Goal: Transaction & Acquisition: Purchase product/service

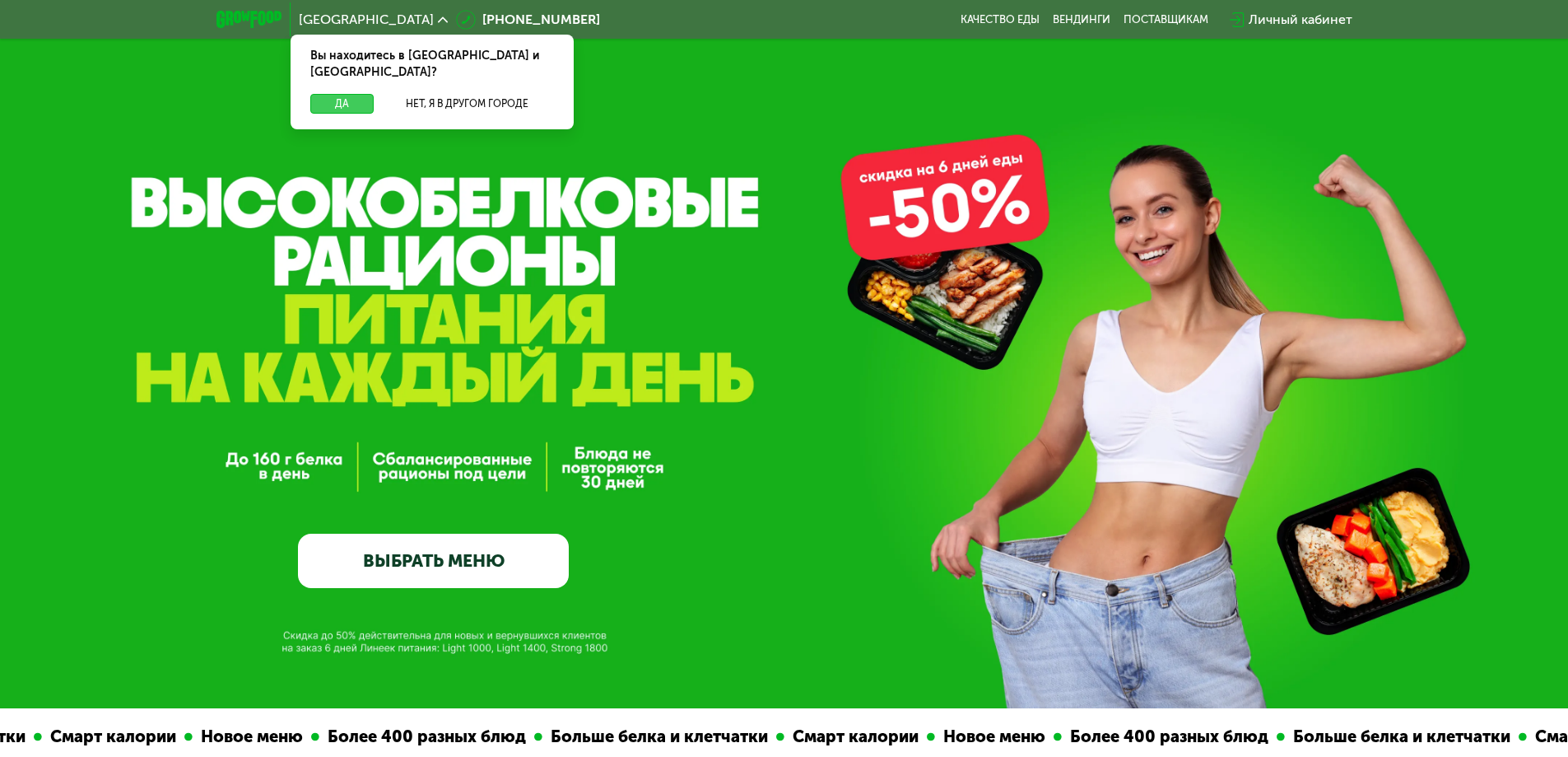
click at [323, 94] on button "Да" at bounding box center [341, 103] width 64 height 20
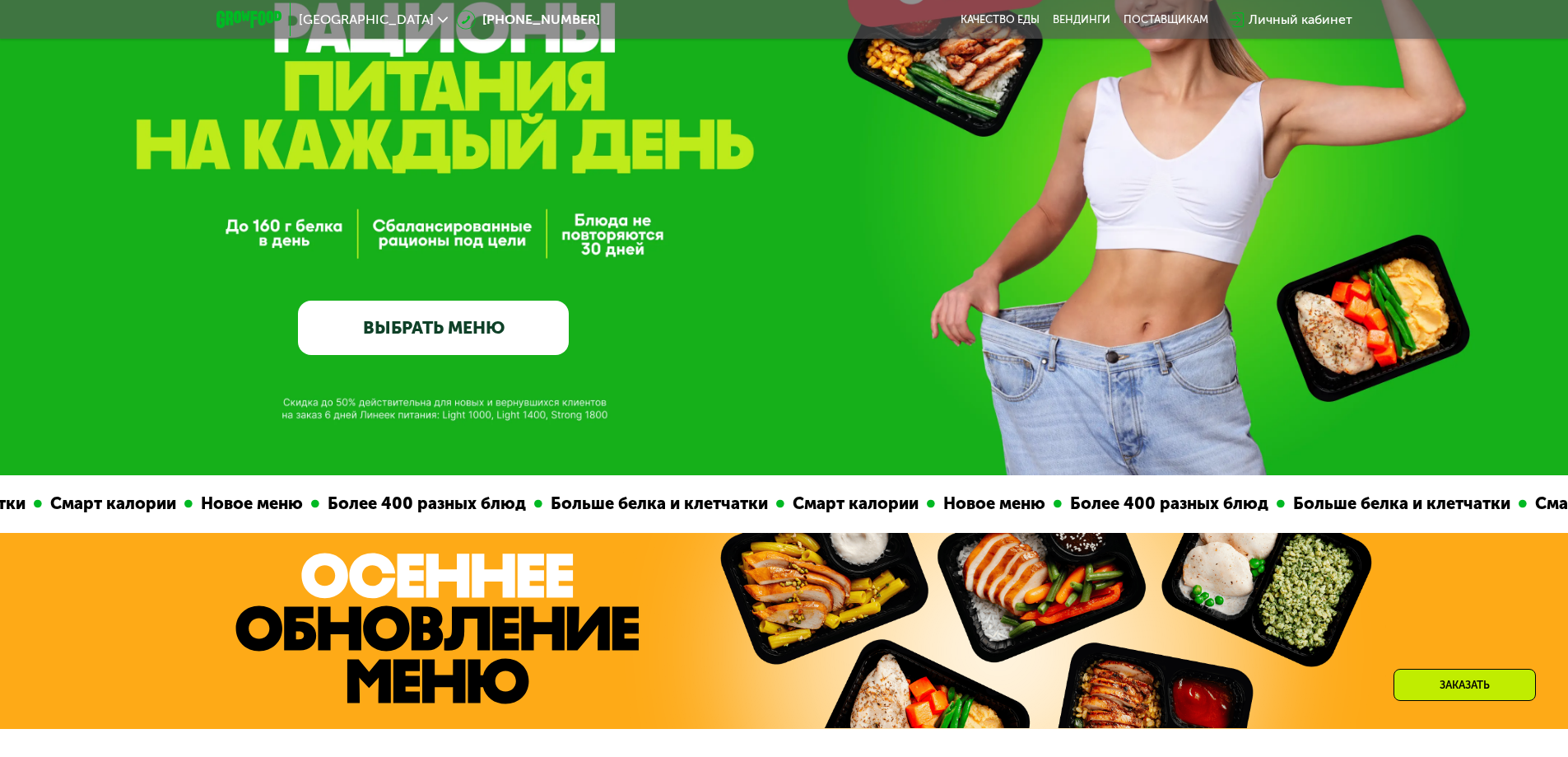
scroll to position [247, 0]
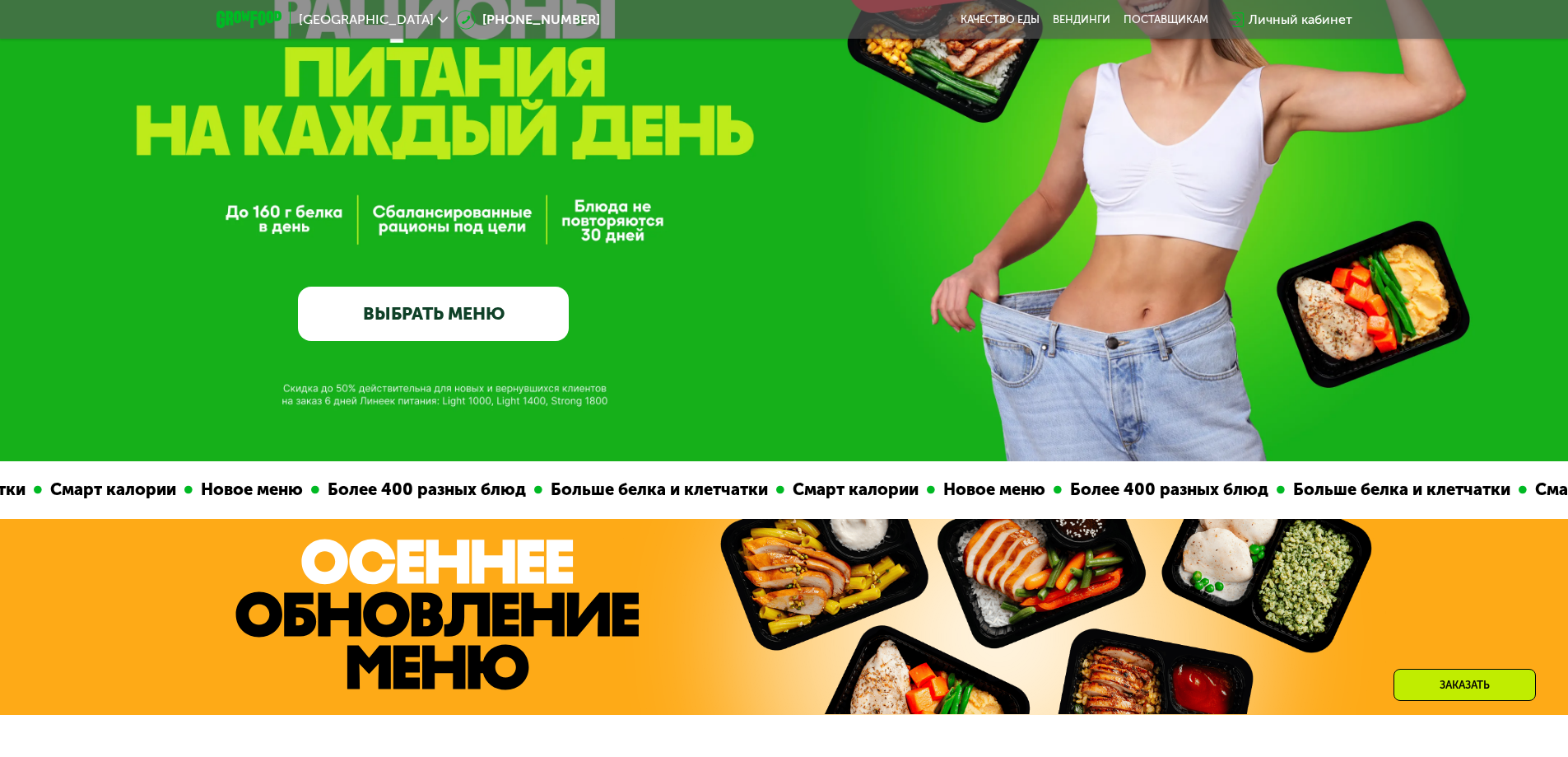
click at [394, 319] on link "ВЫБРАТЬ МЕНЮ" at bounding box center [434, 313] width 271 height 54
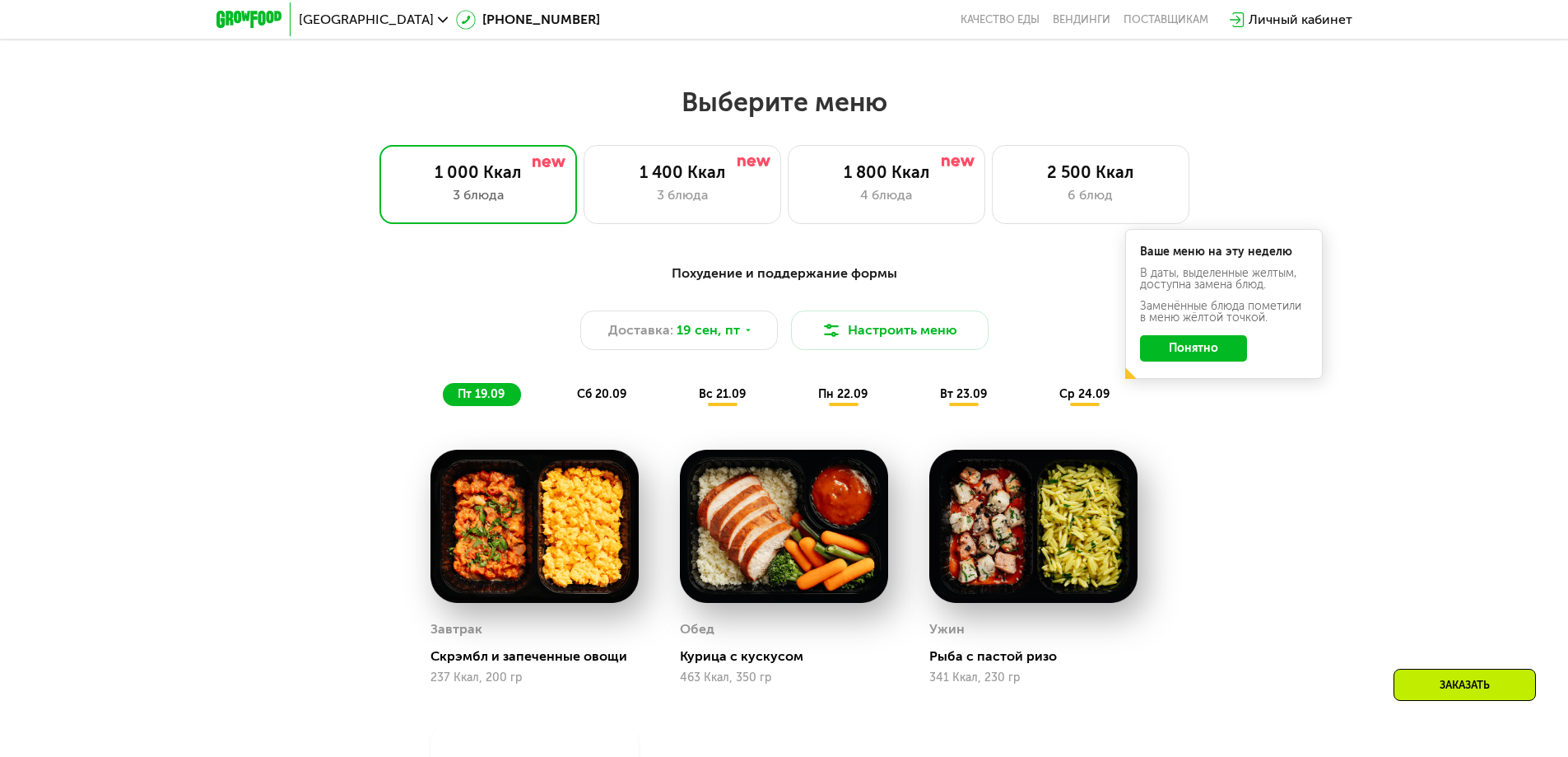
scroll to position [1283, 0]
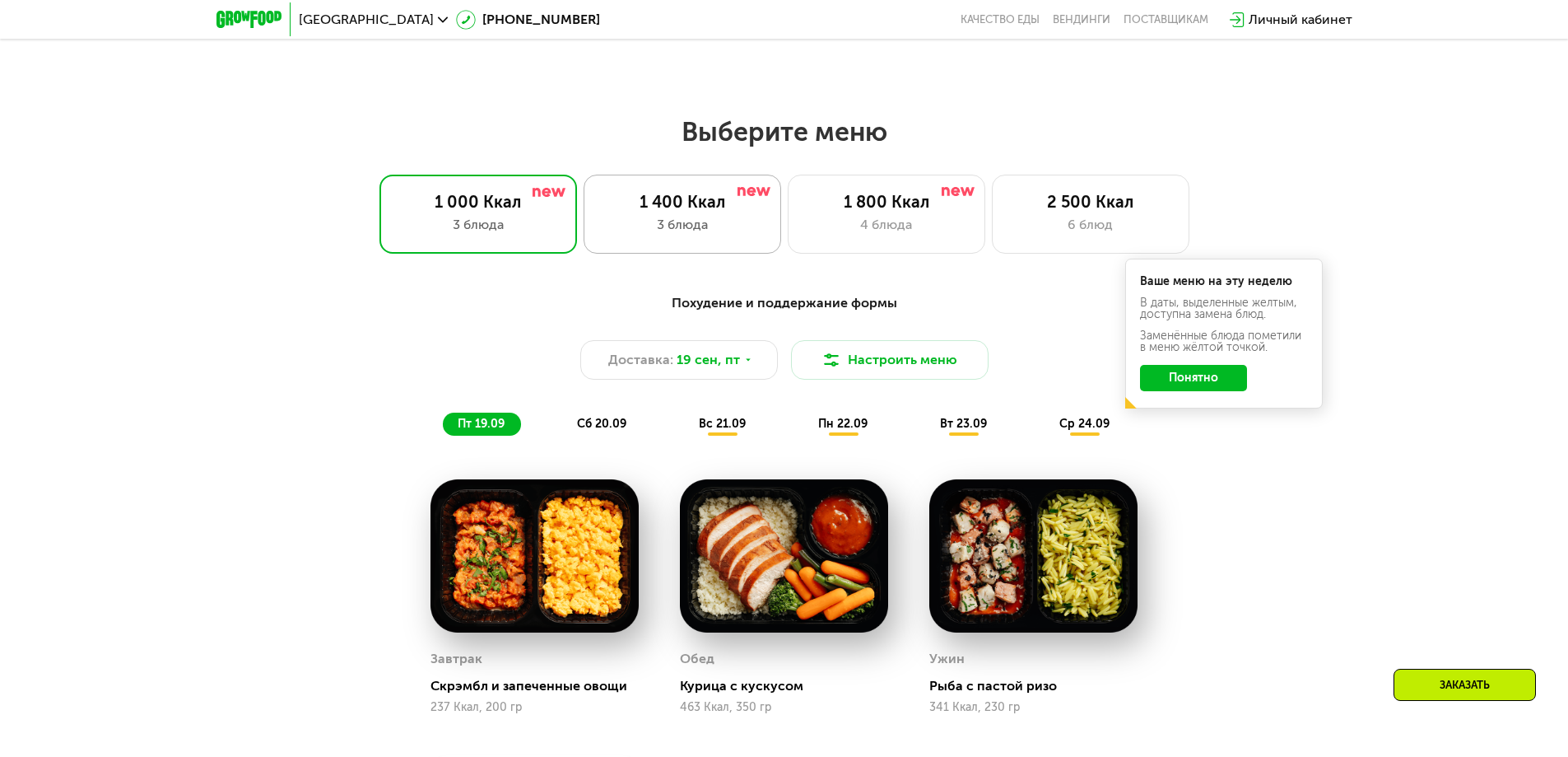
click at [663, 221] on div "3 блюда" at bounding box center [683, 225] width 163 height 20
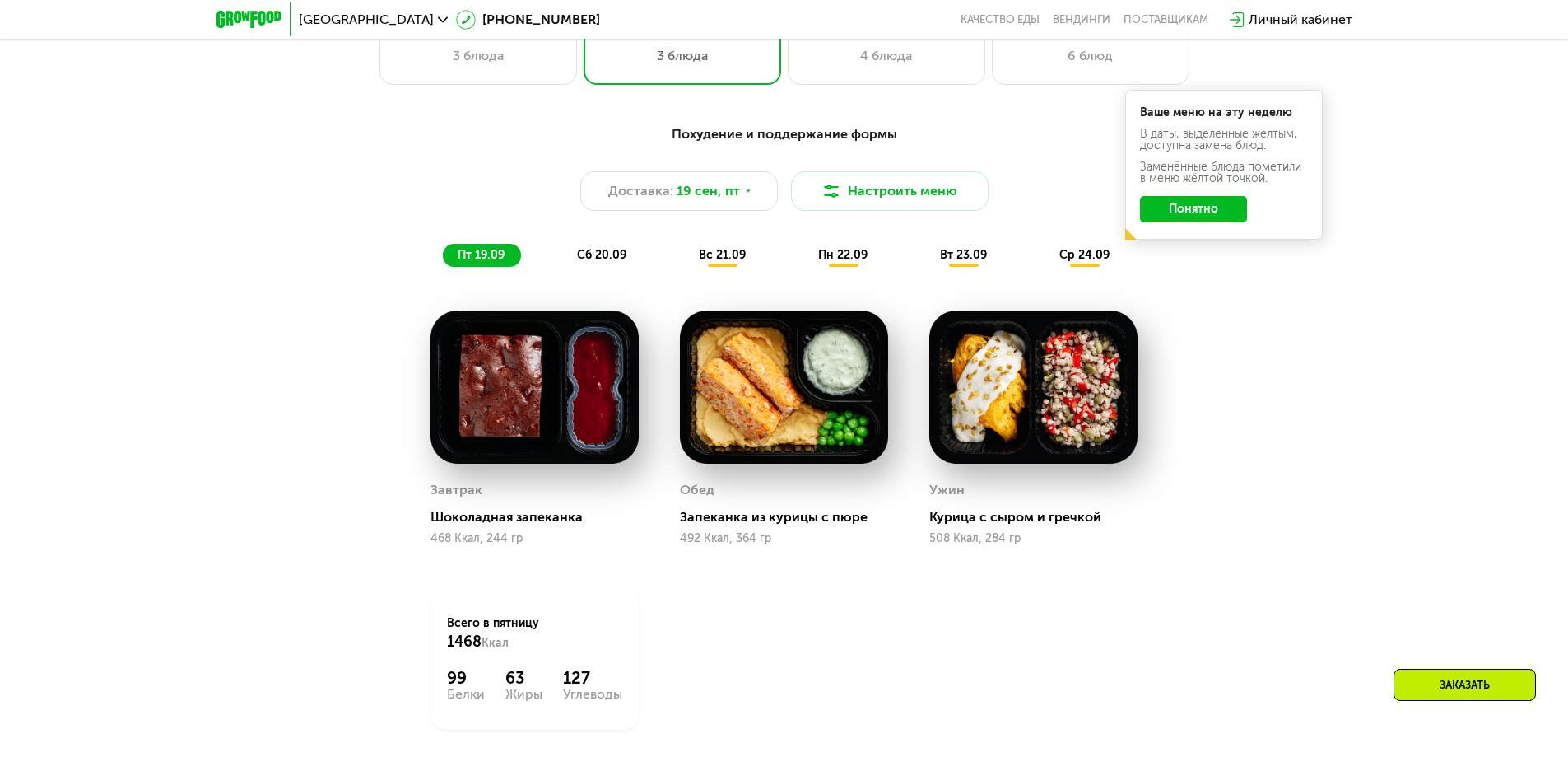
scroll to position [1365, 0]
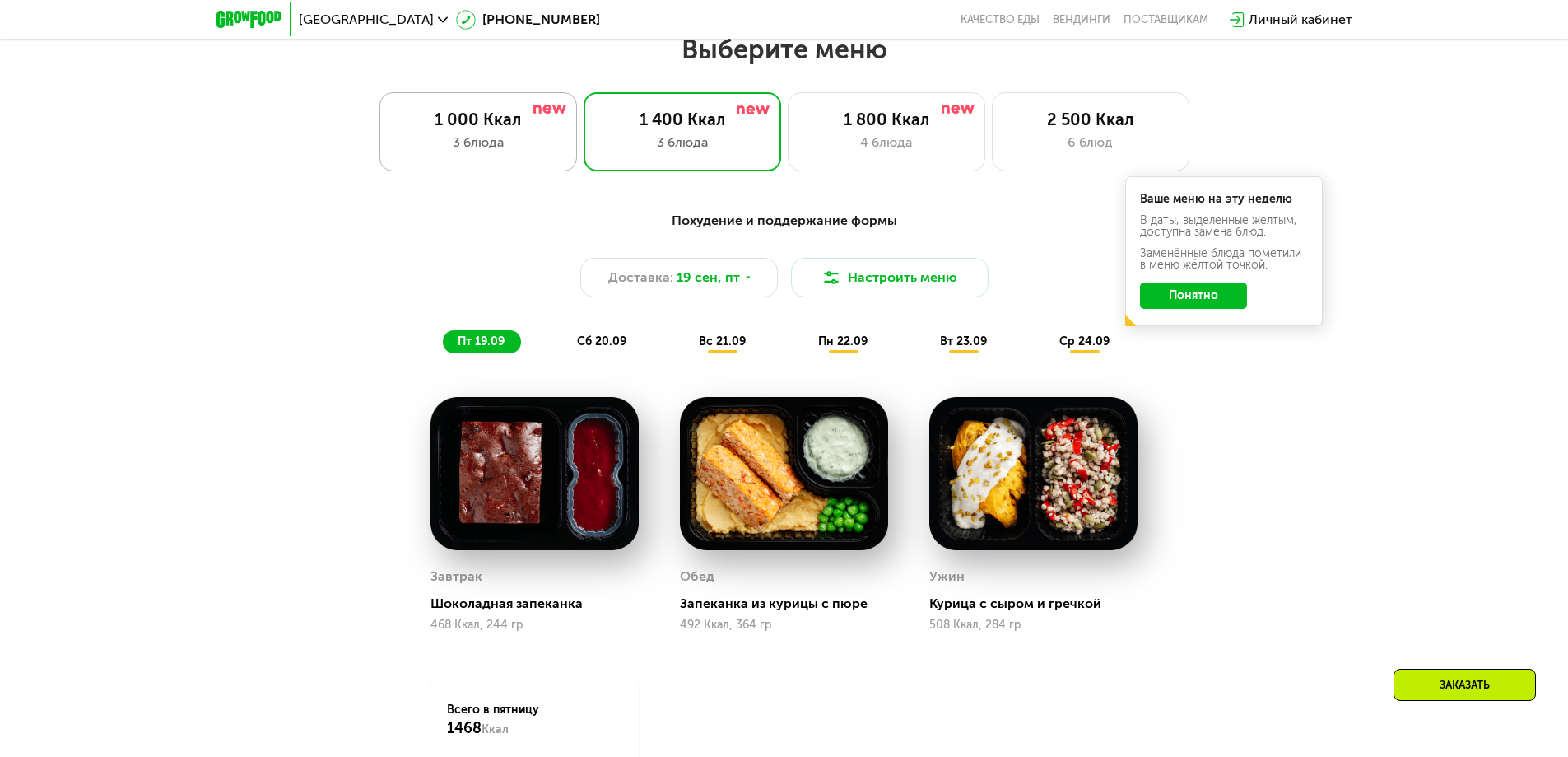
click at [463, 142] on div "3 блюда" at bounding box center [478, 142] width 163 height 20
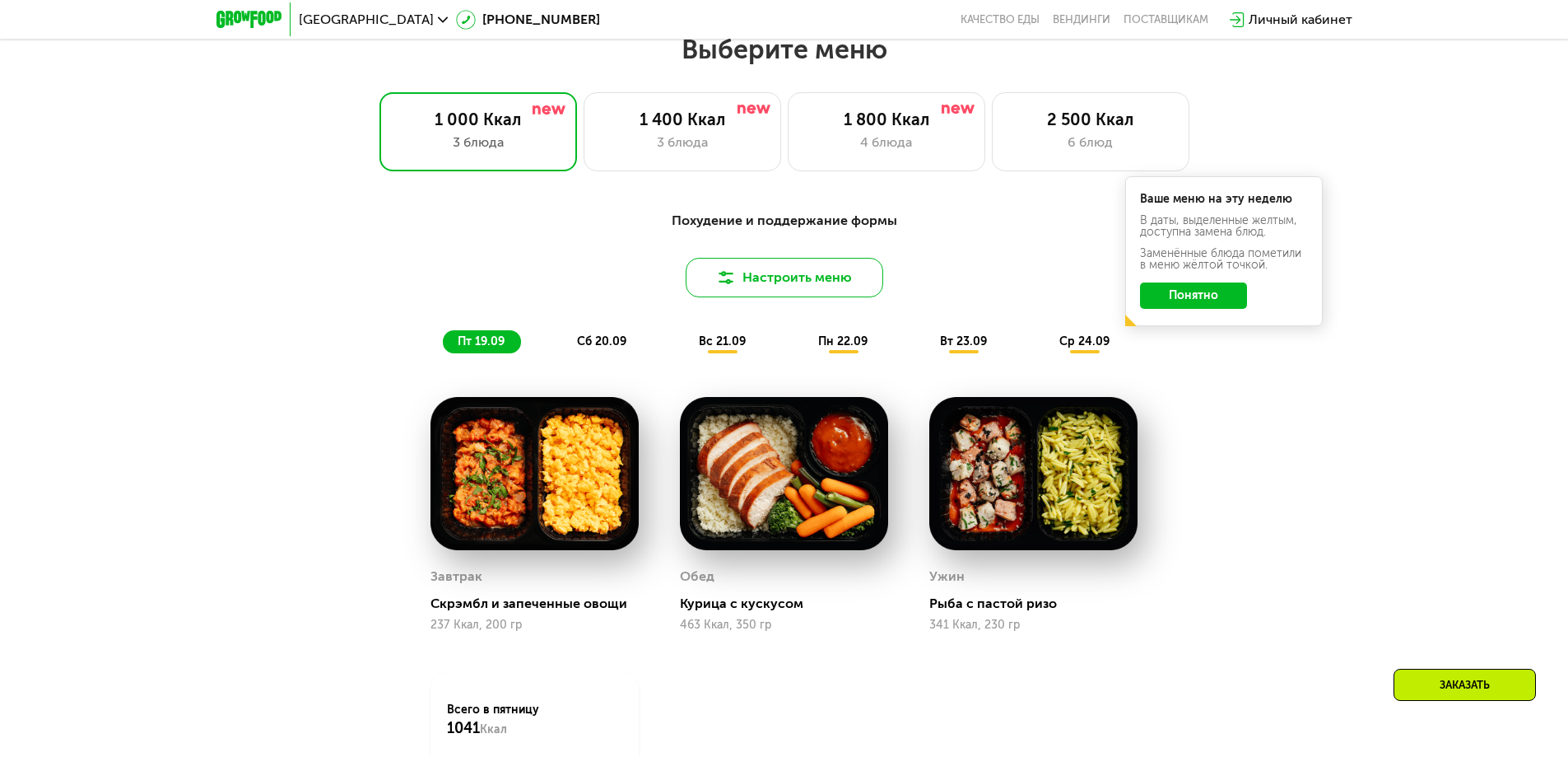
click at [813, 279] on button "Настроить меню" at bounding box center [784, 278] width 197 height 40
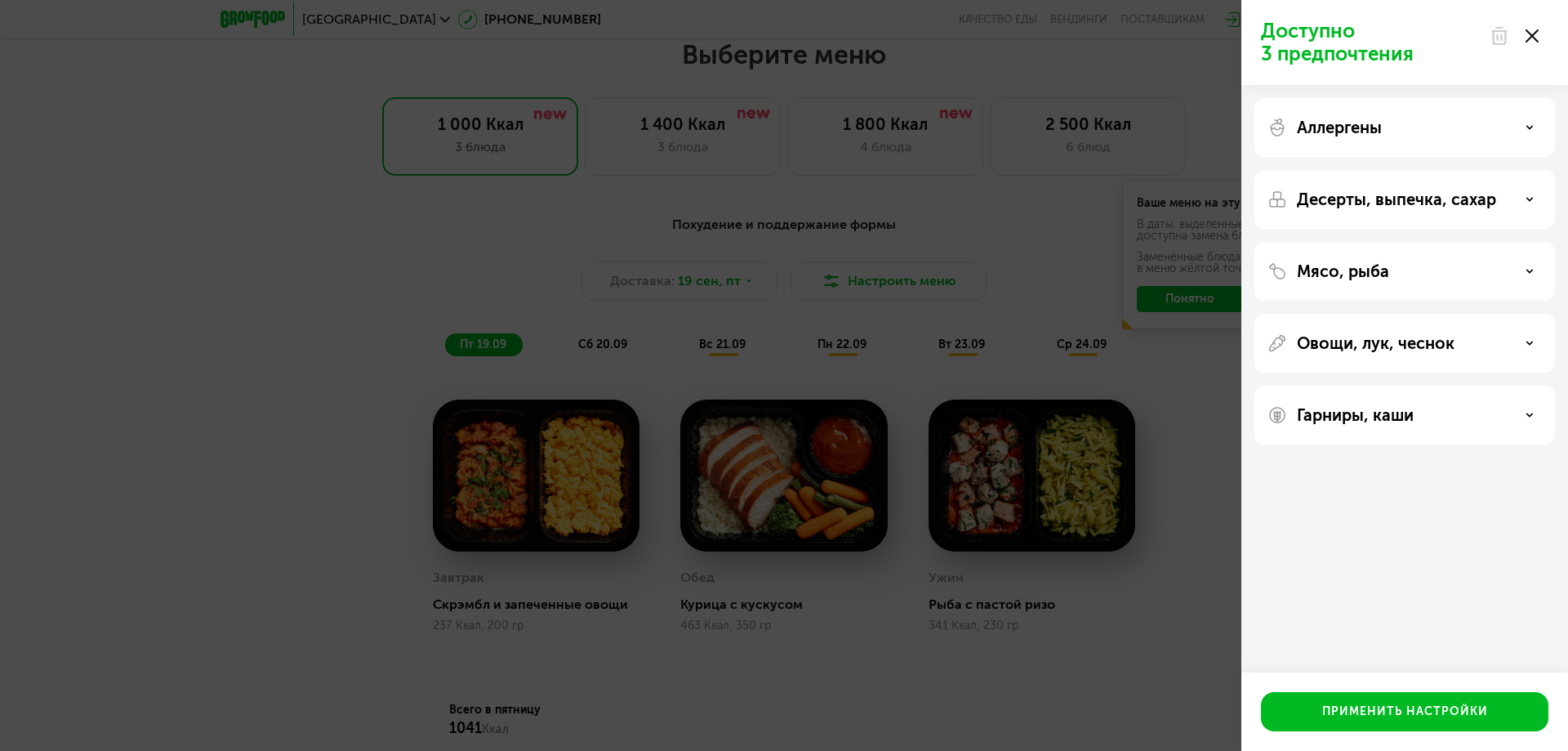
click at [1480, 415] on div "Гарниры, каши" at bounding box center [1405, 414] width 275 height 20
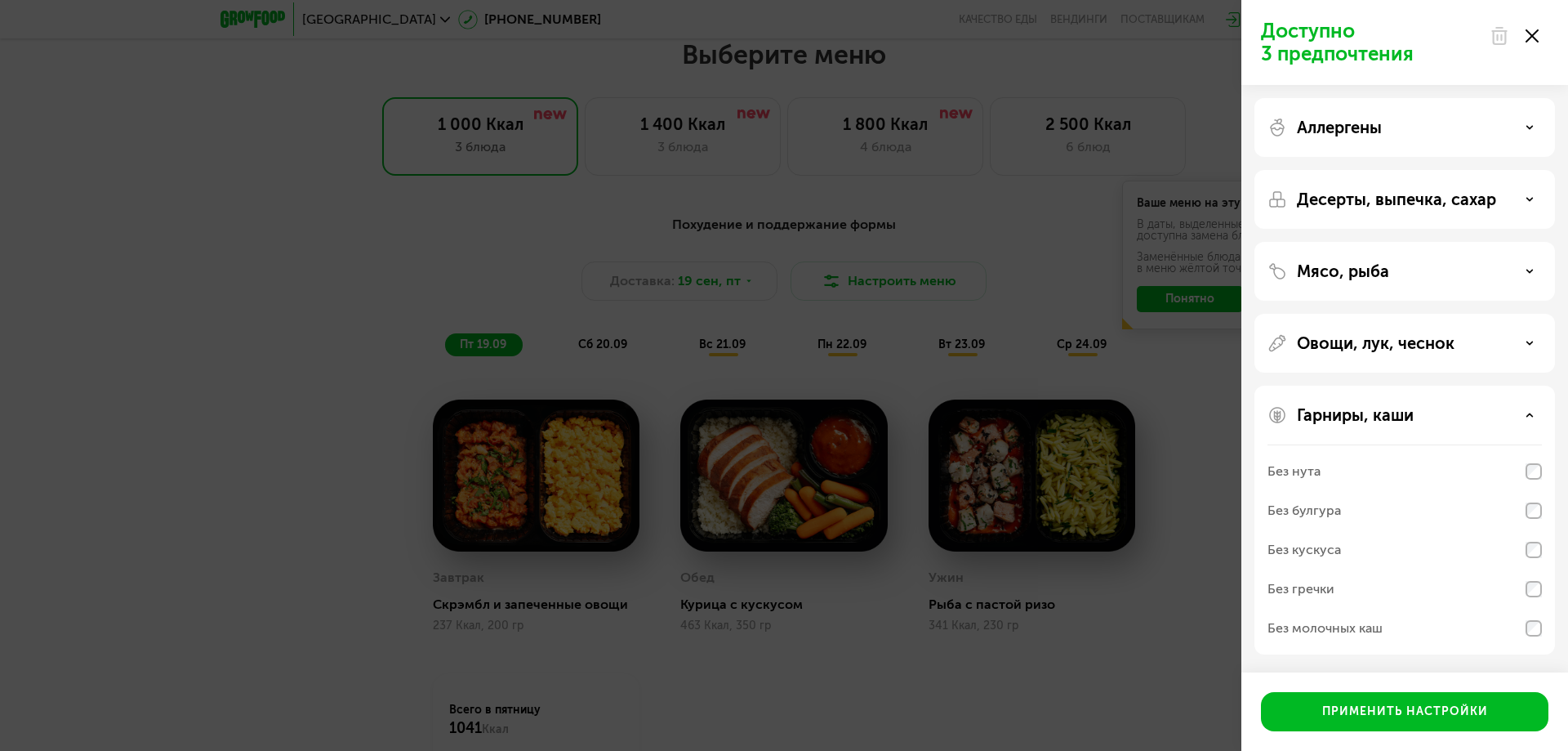
click at [183, 353] on div "Доступно 3 предпочтения Аллергены Десерты, выпечка, сахар Мясо, рыба Овощи, лук…" at bounding box center [784, 376] width 1568 height 751
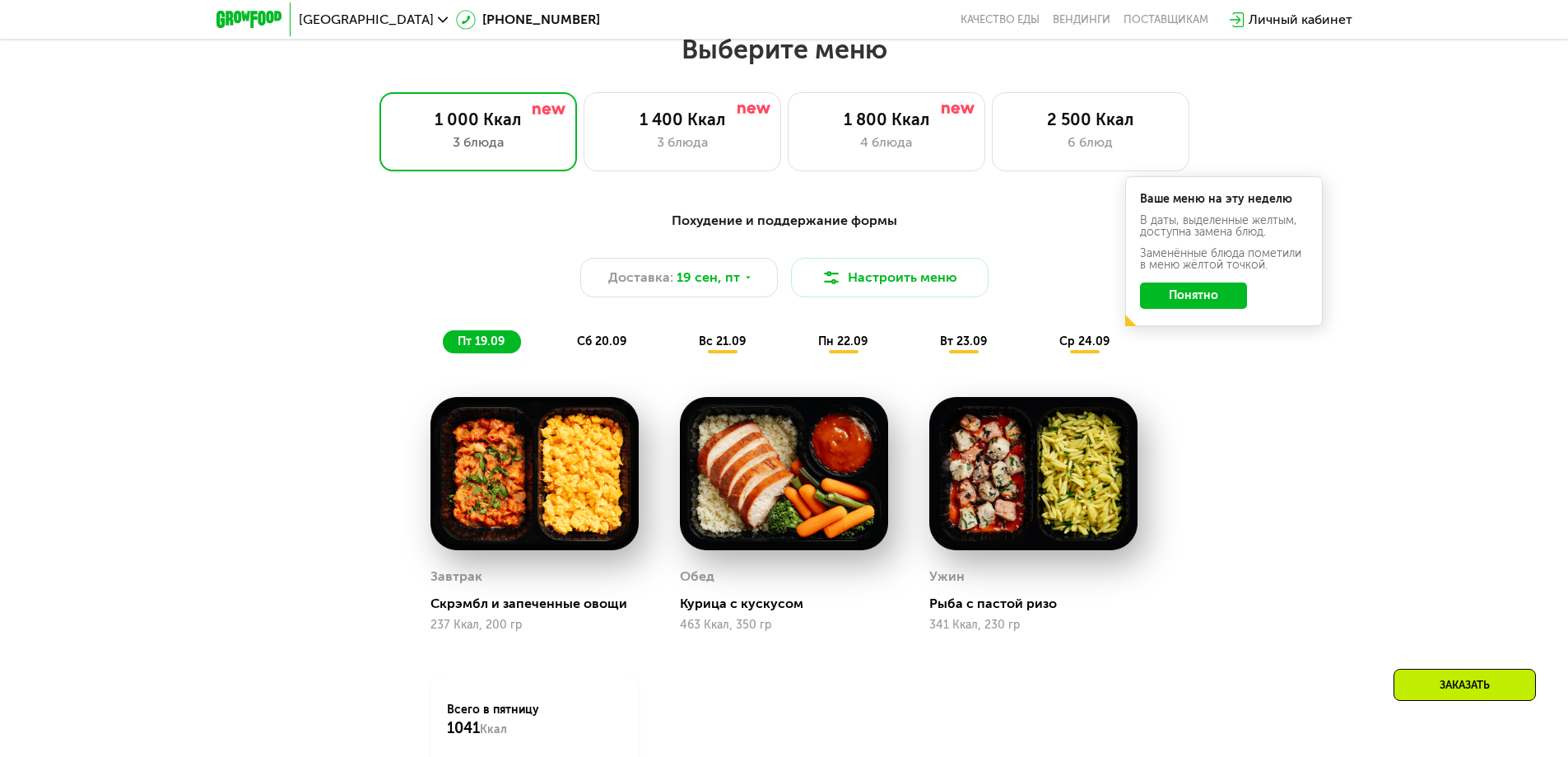
click at [1191, 300] on button "Понятно" at bounding box center [1193, 296] width 107 height 27
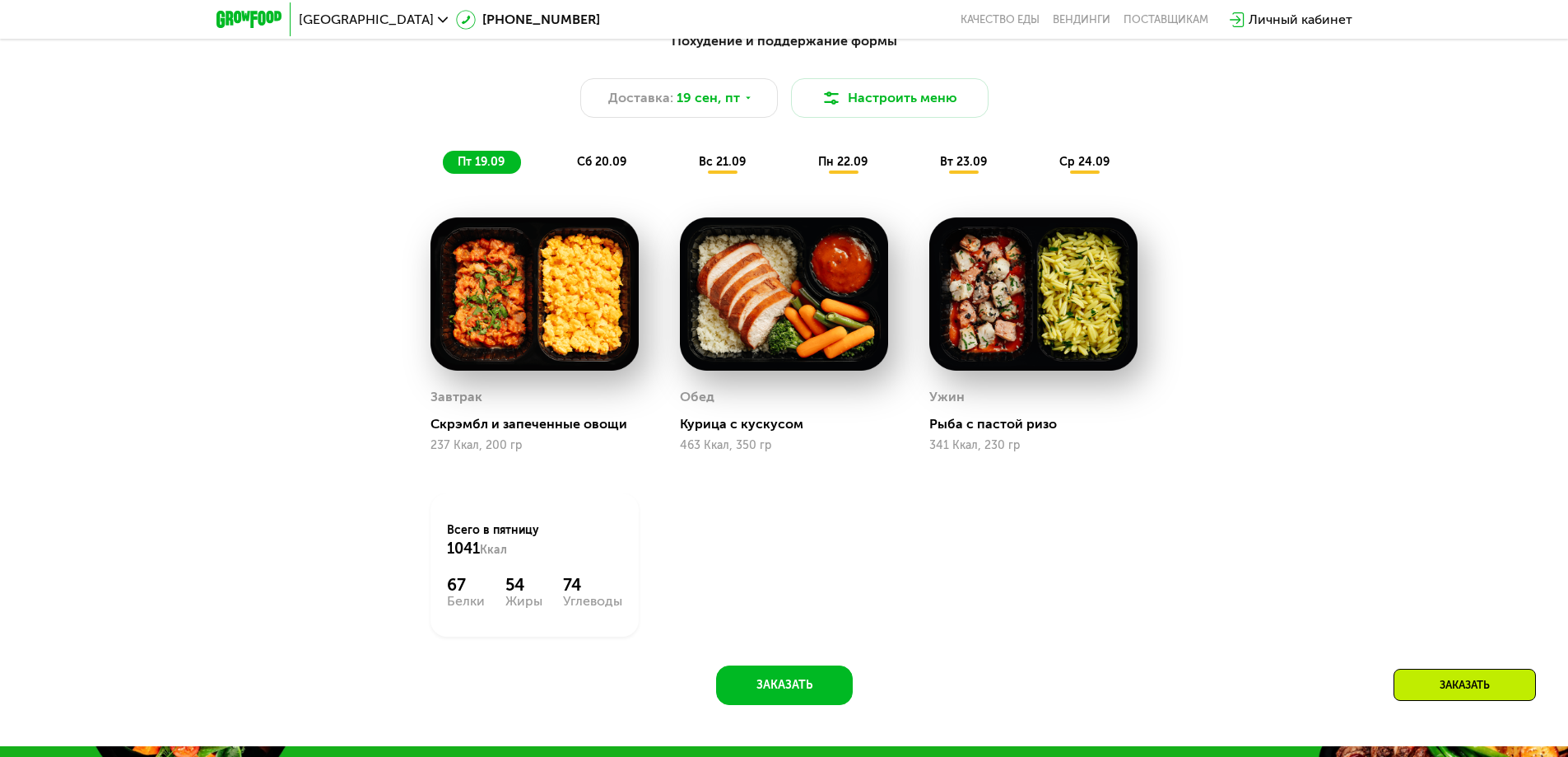
scroll to position [1529, 0]
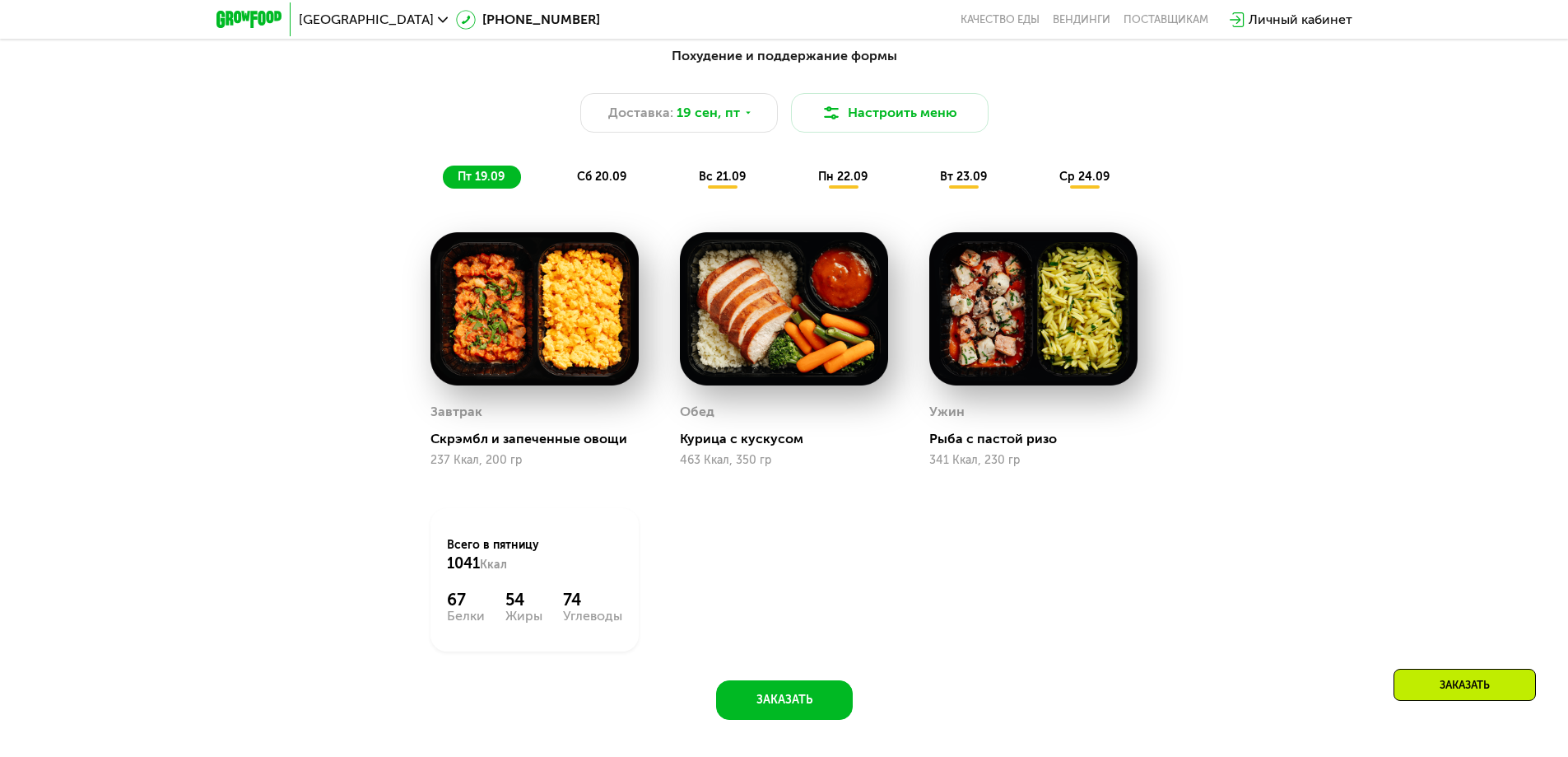
click at [622, 175] on span "сб 20.09" at bounding box center [601, 176] width 49 height 14
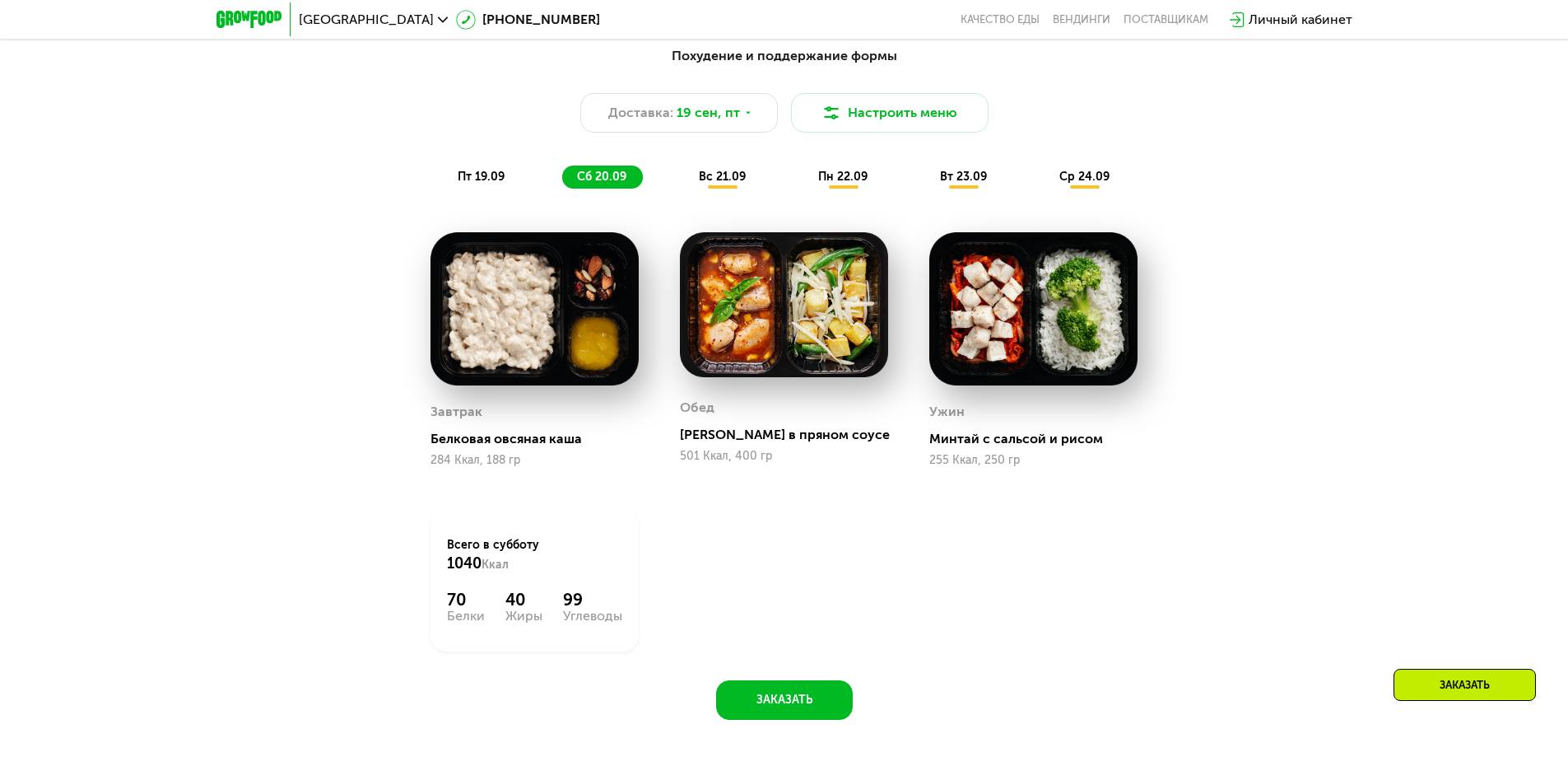
click at [723, 177] on span "вс 21.09" at bounding box center [722, 176] width 46 height 14
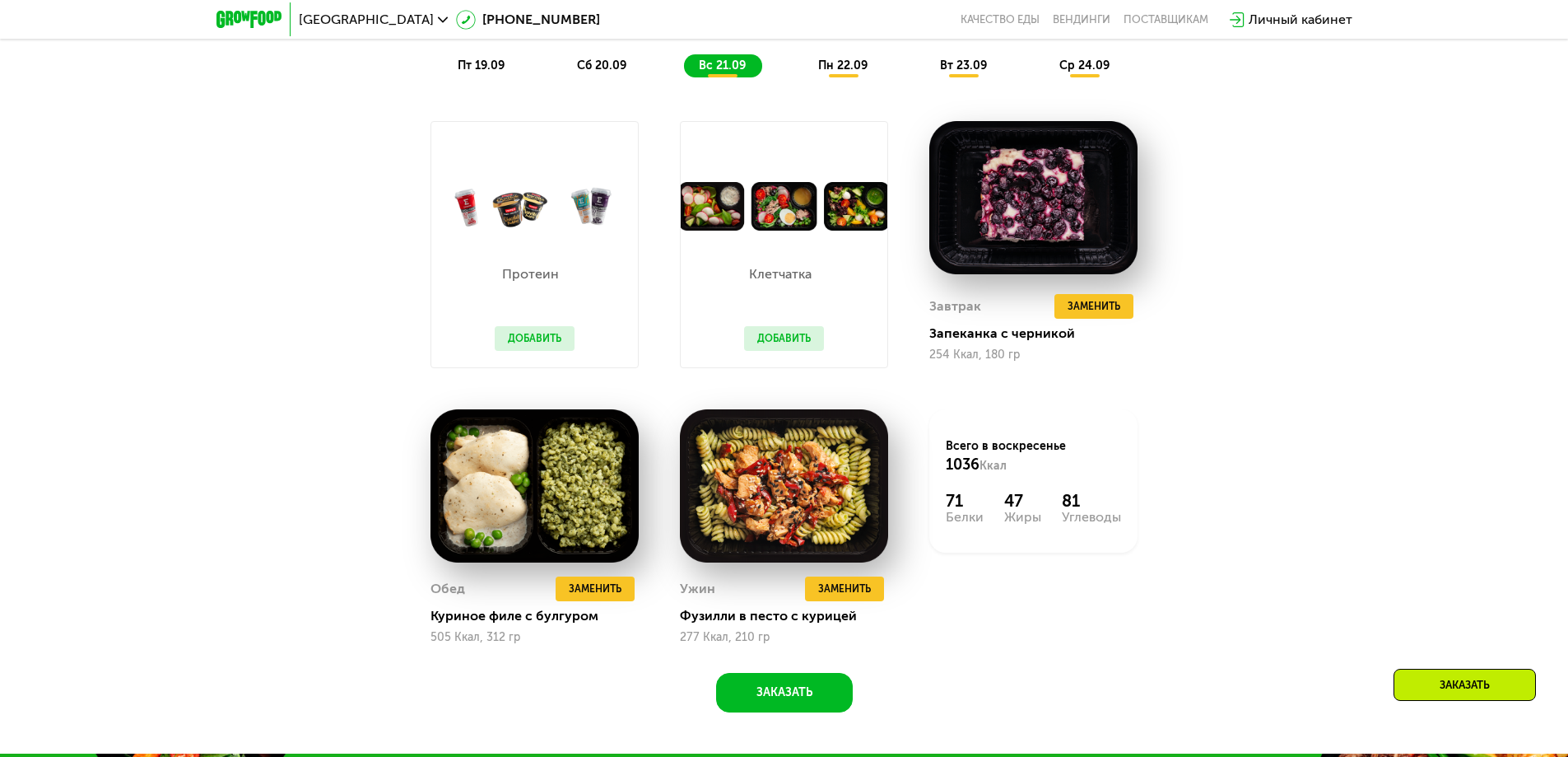
scroll to position [1612, 0]
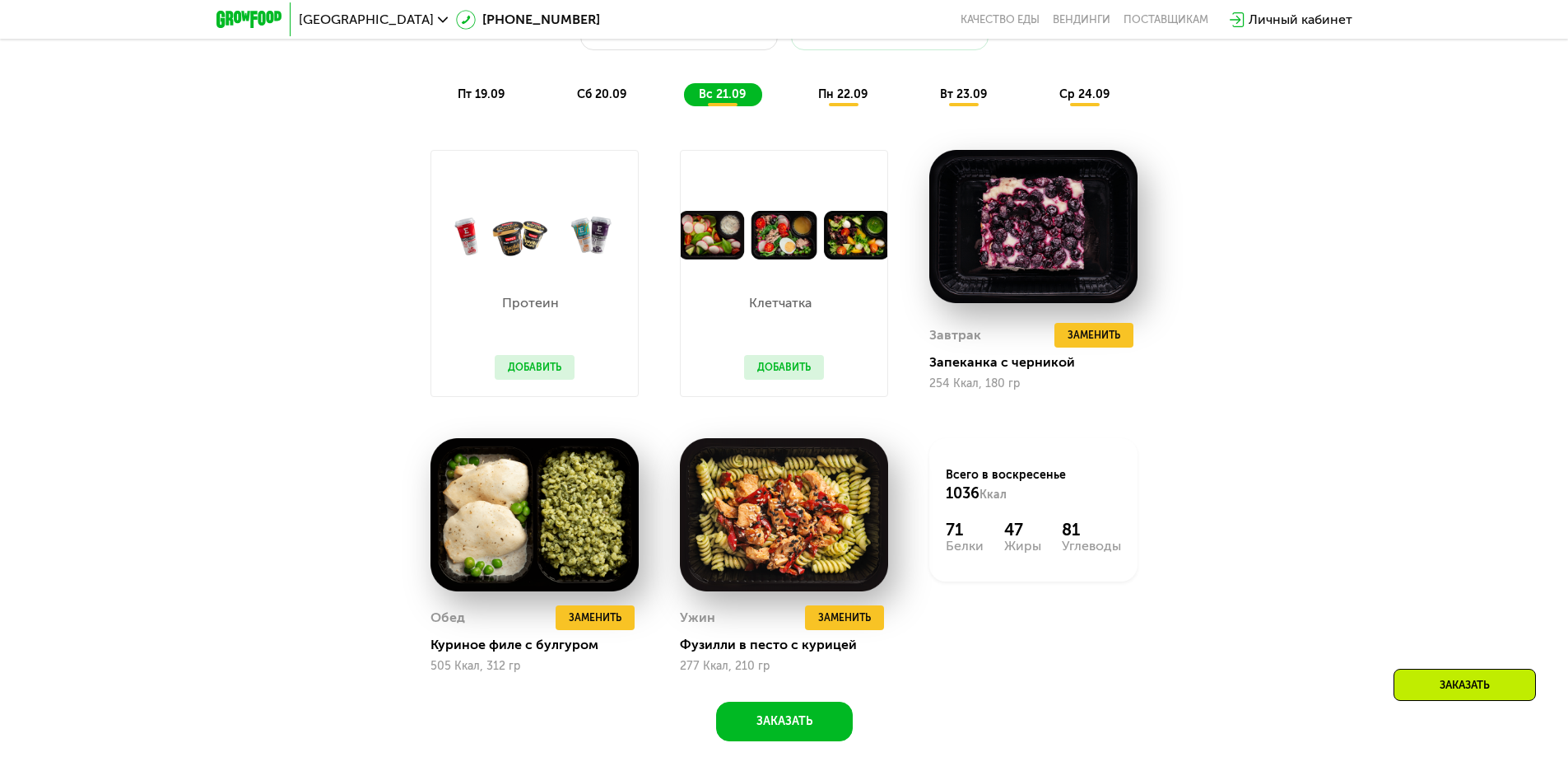
click at [831, 106] on div "пн 22.09" at bounding box center [843, 95] width 81 height 23
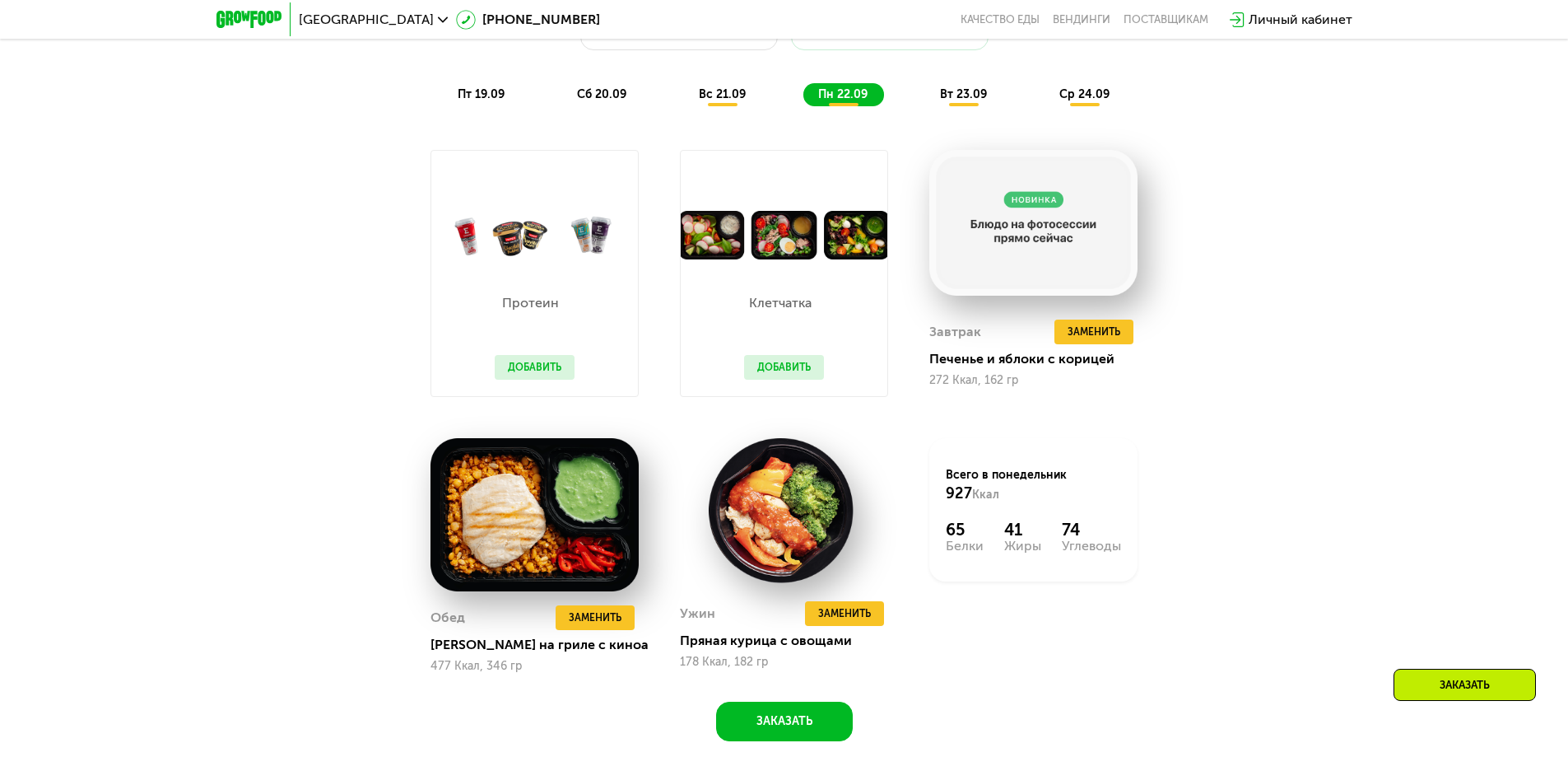
click at [975, 91] on div "вт 23.09" at bounding box center [964, 95] width 78 height 23
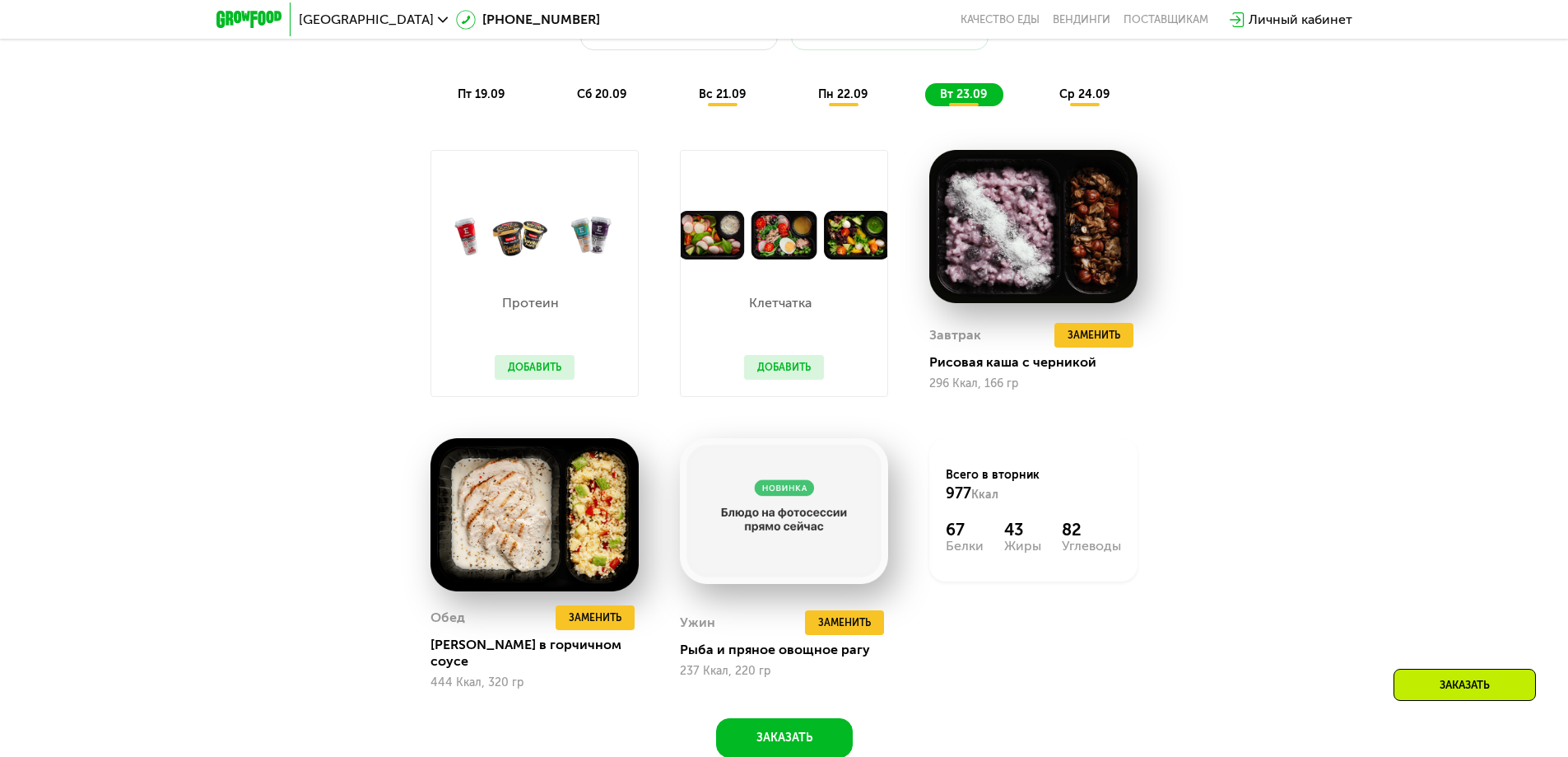
click at [1098, 94] on span "ср 24.09" at bounding box center [1084, 94] width 50 height 14
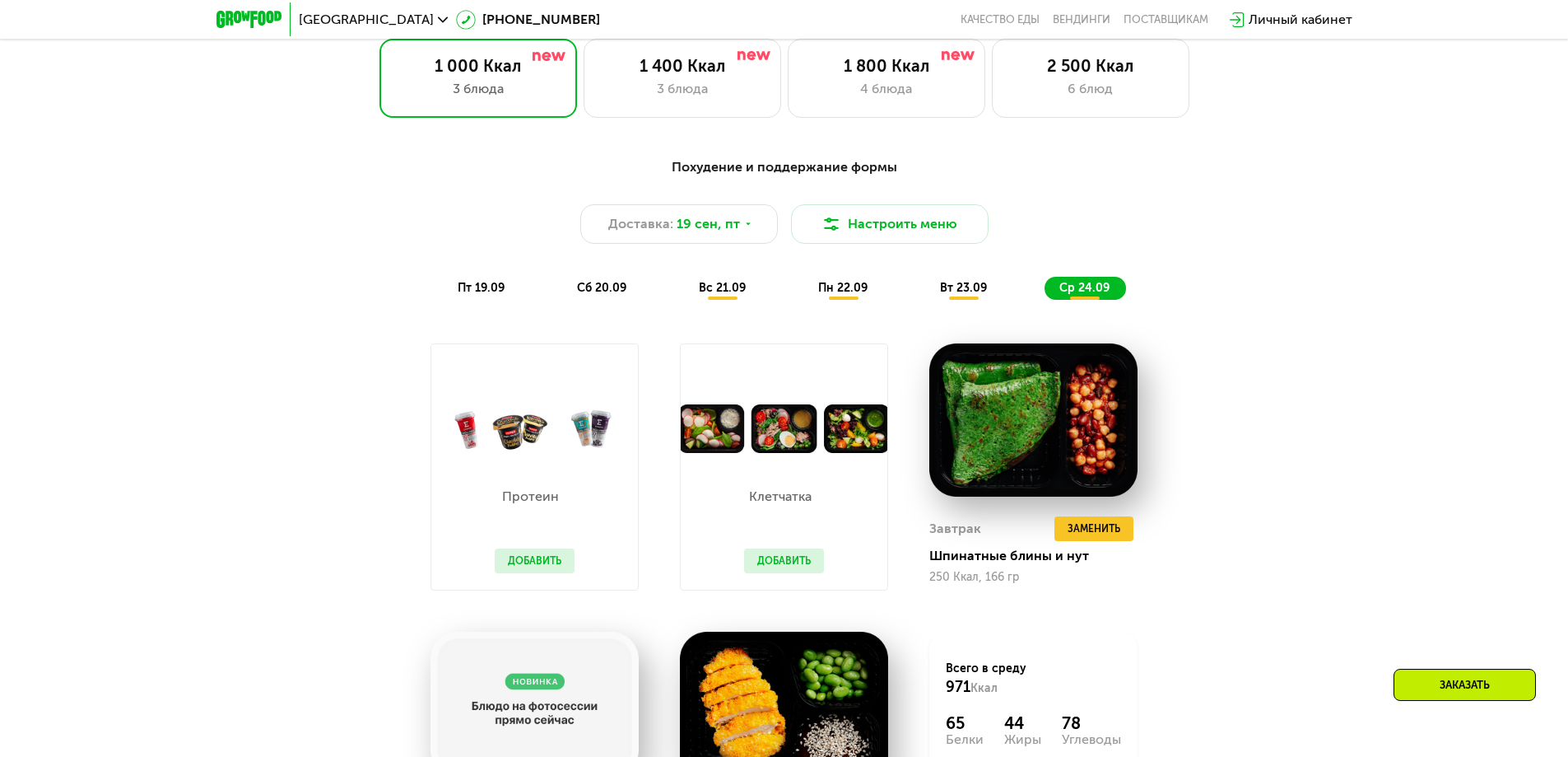
scroll to position [1448, 0]
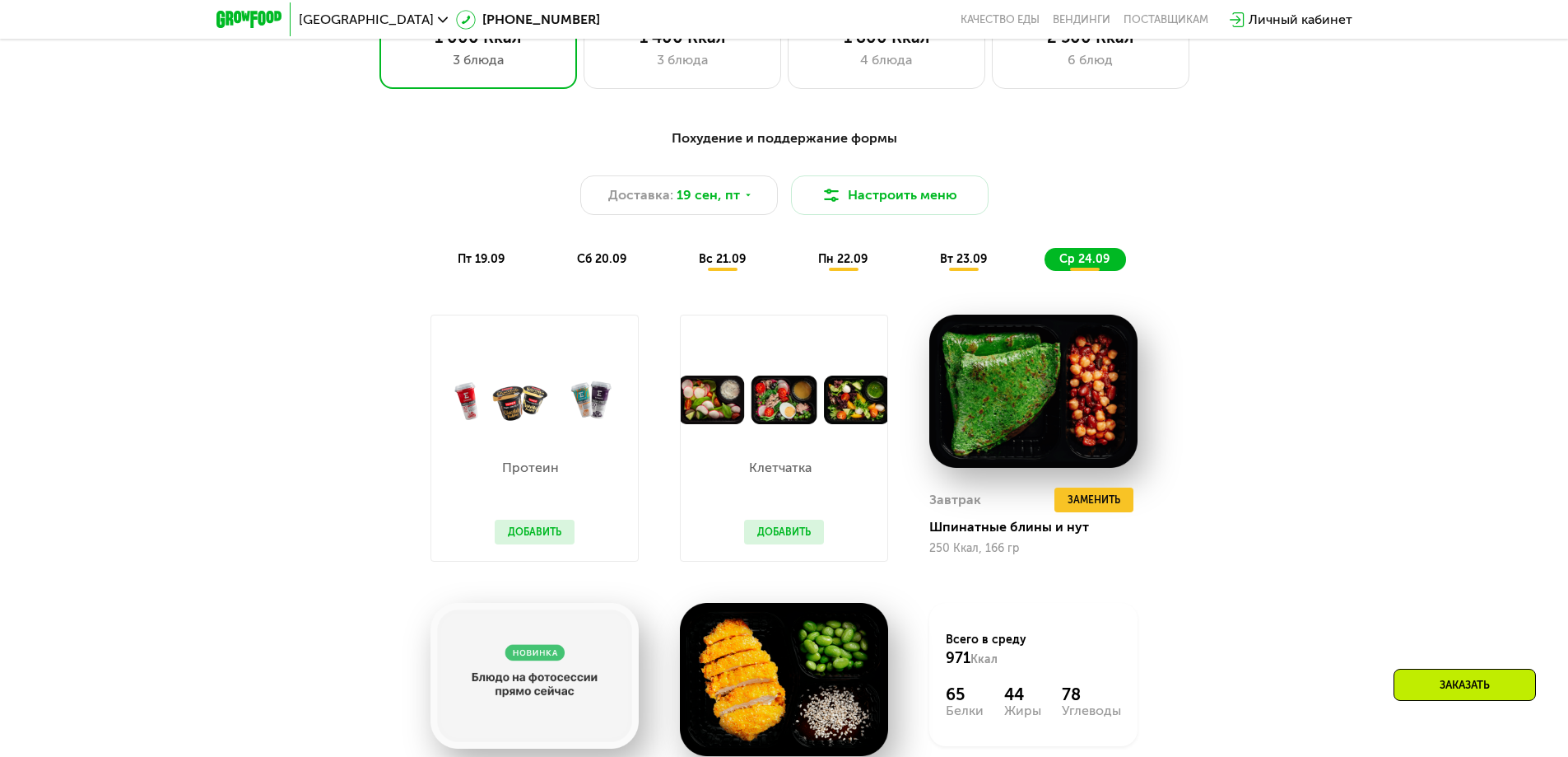
click at [960, 266] on span "вт 23.09" at bounding box center [963, 259] width 46 height 14
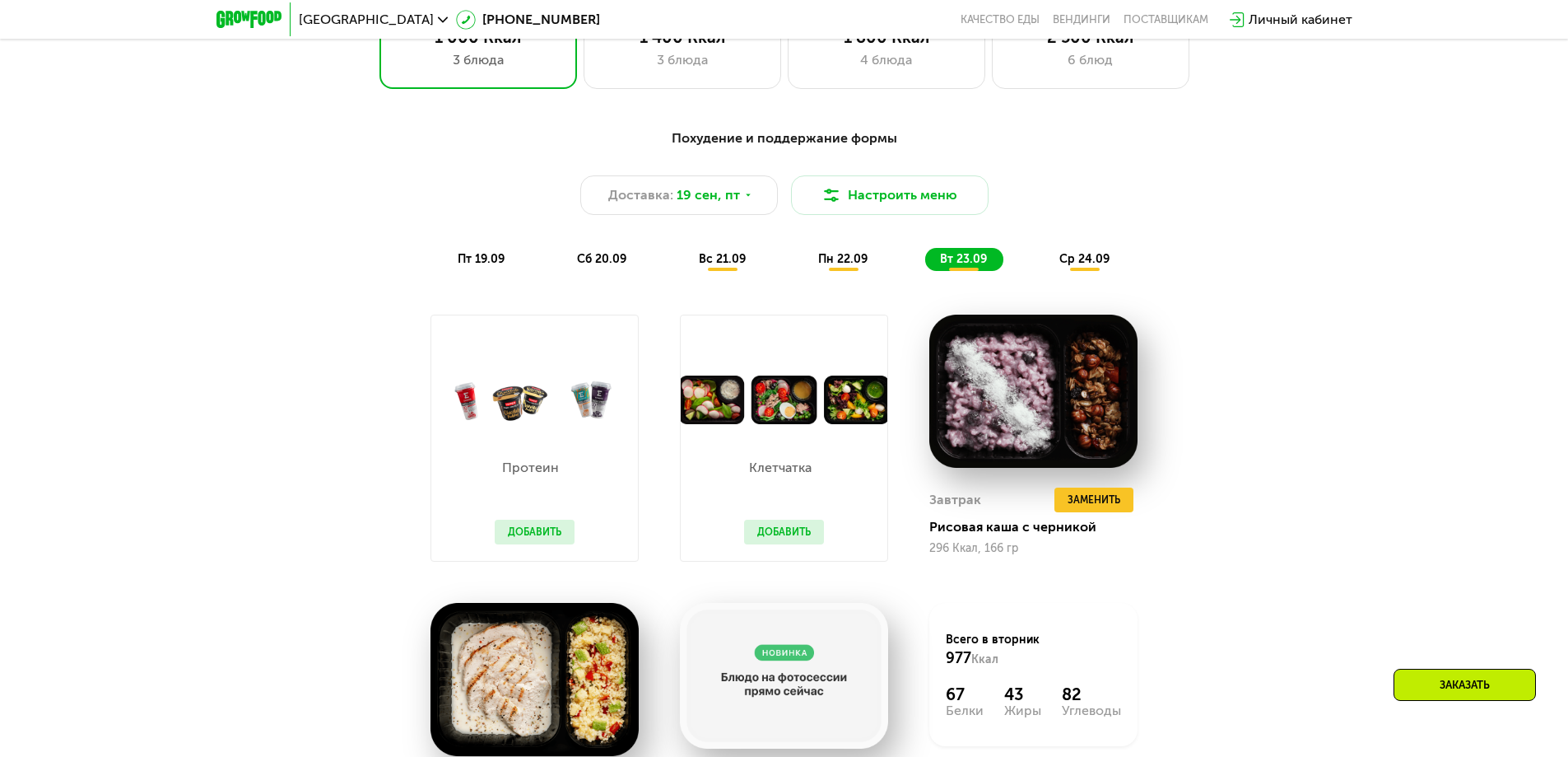
click at [863, 266] on span "пн 22.09" at bounding box center [843, 259] width 49 height 14
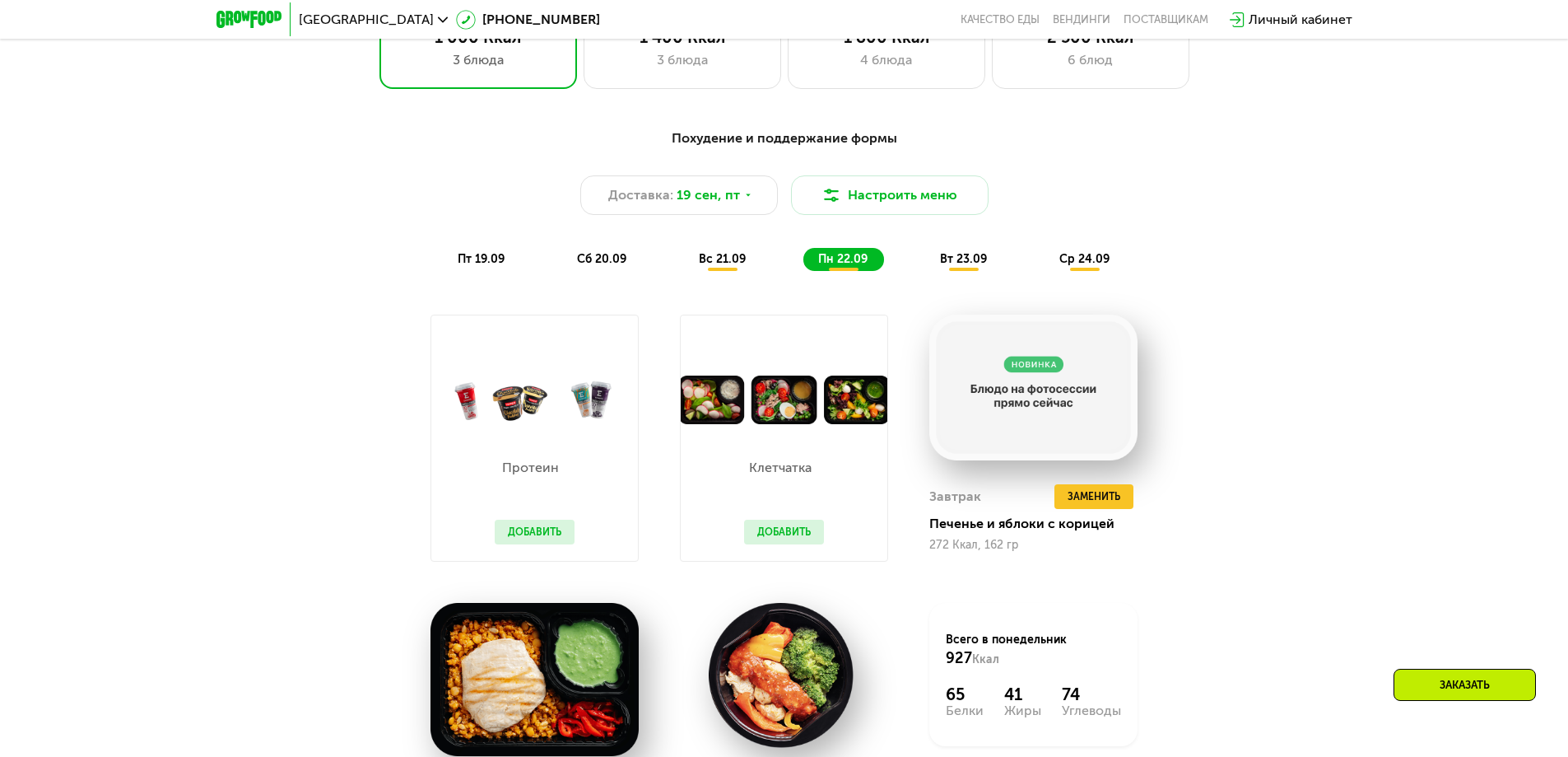
click at [701, 266] on span "вс 21.09" at bounding box center [722, 259] width 46 height 14
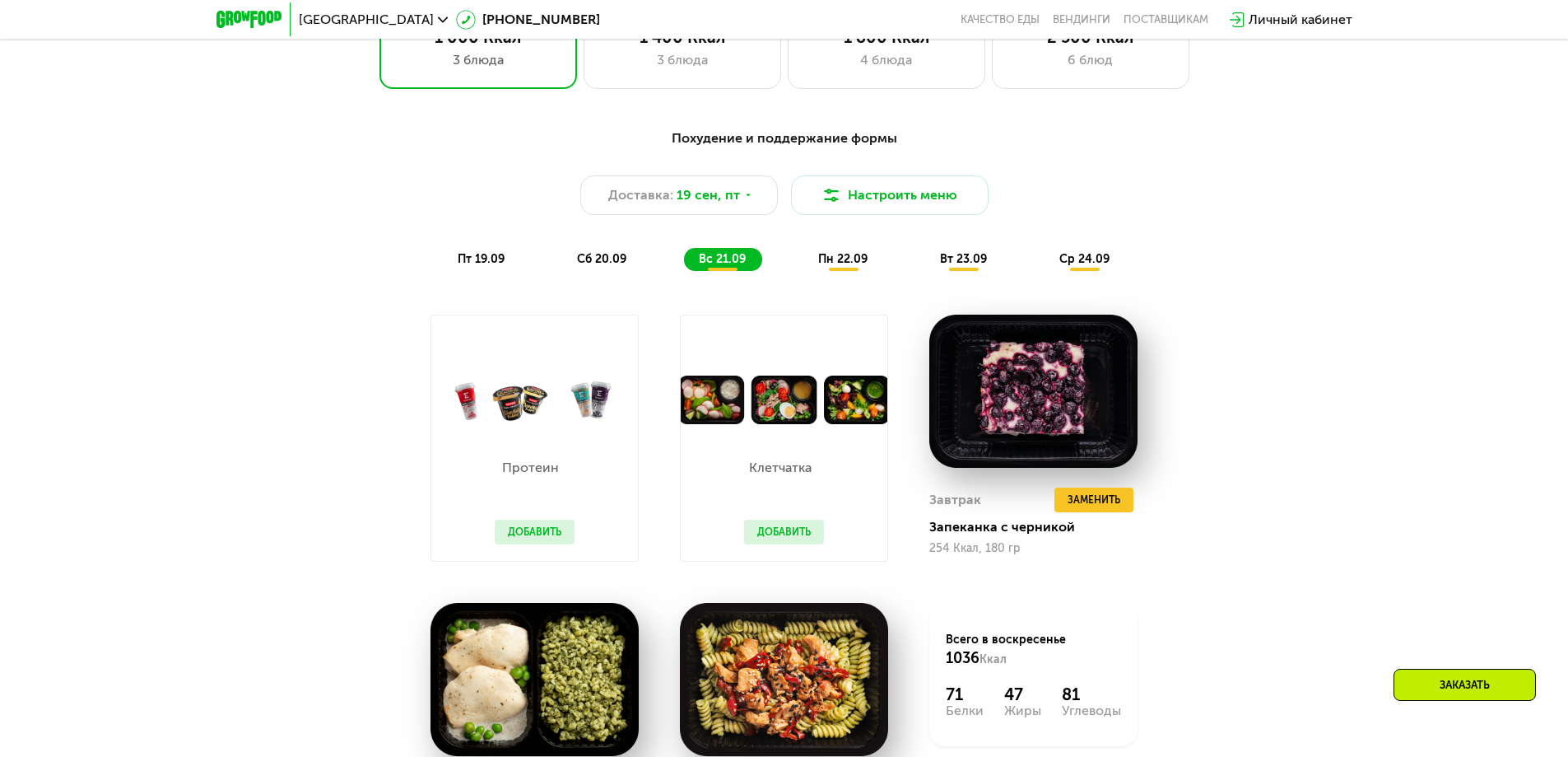
click at [591, 260] on span "сб 20.09" at bounding box center [601, 259] width 49 height 14
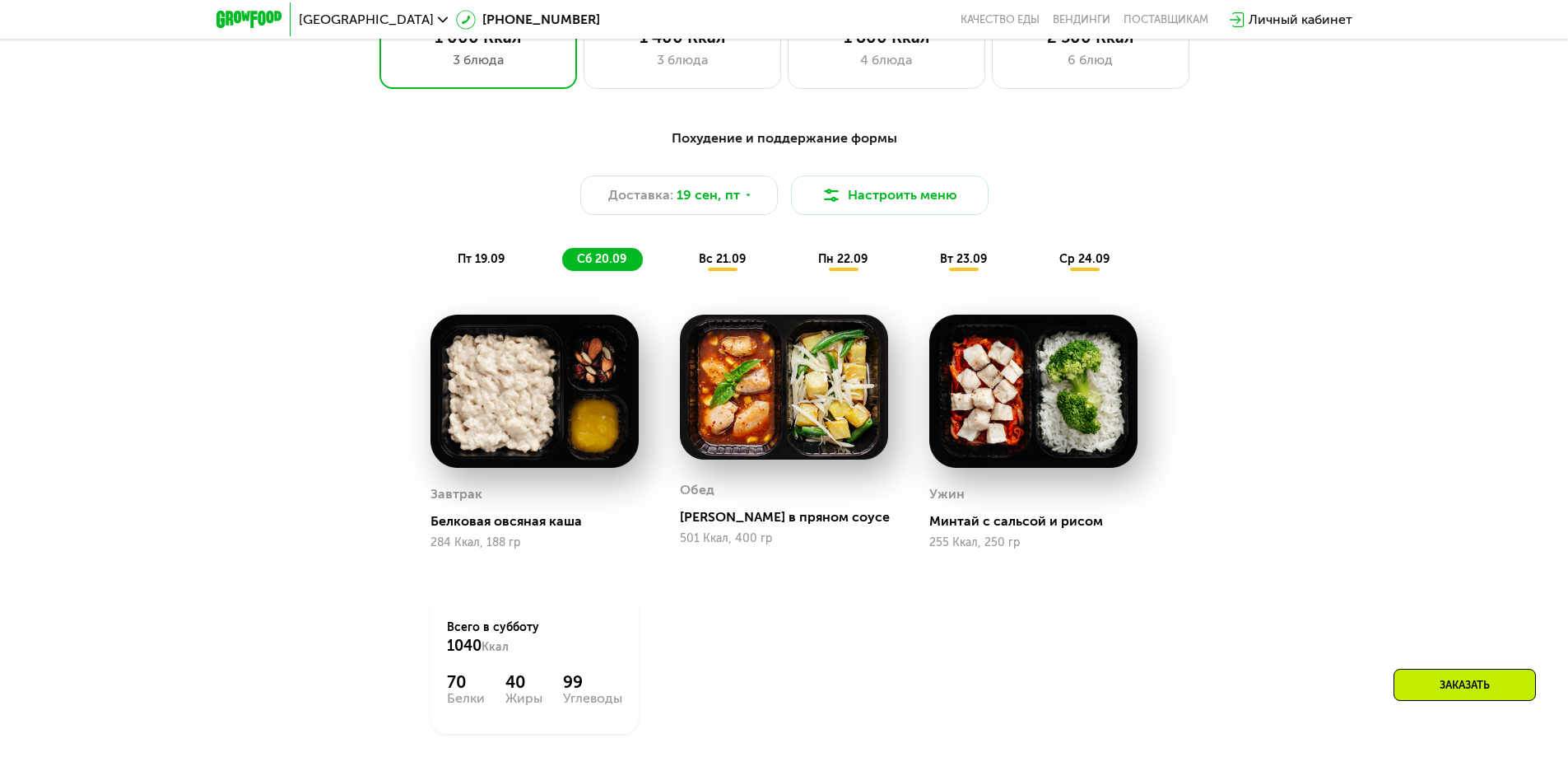
click at [473, 265] on span "пт 19.09" at bounding box center [481, 259] width 46 height 14
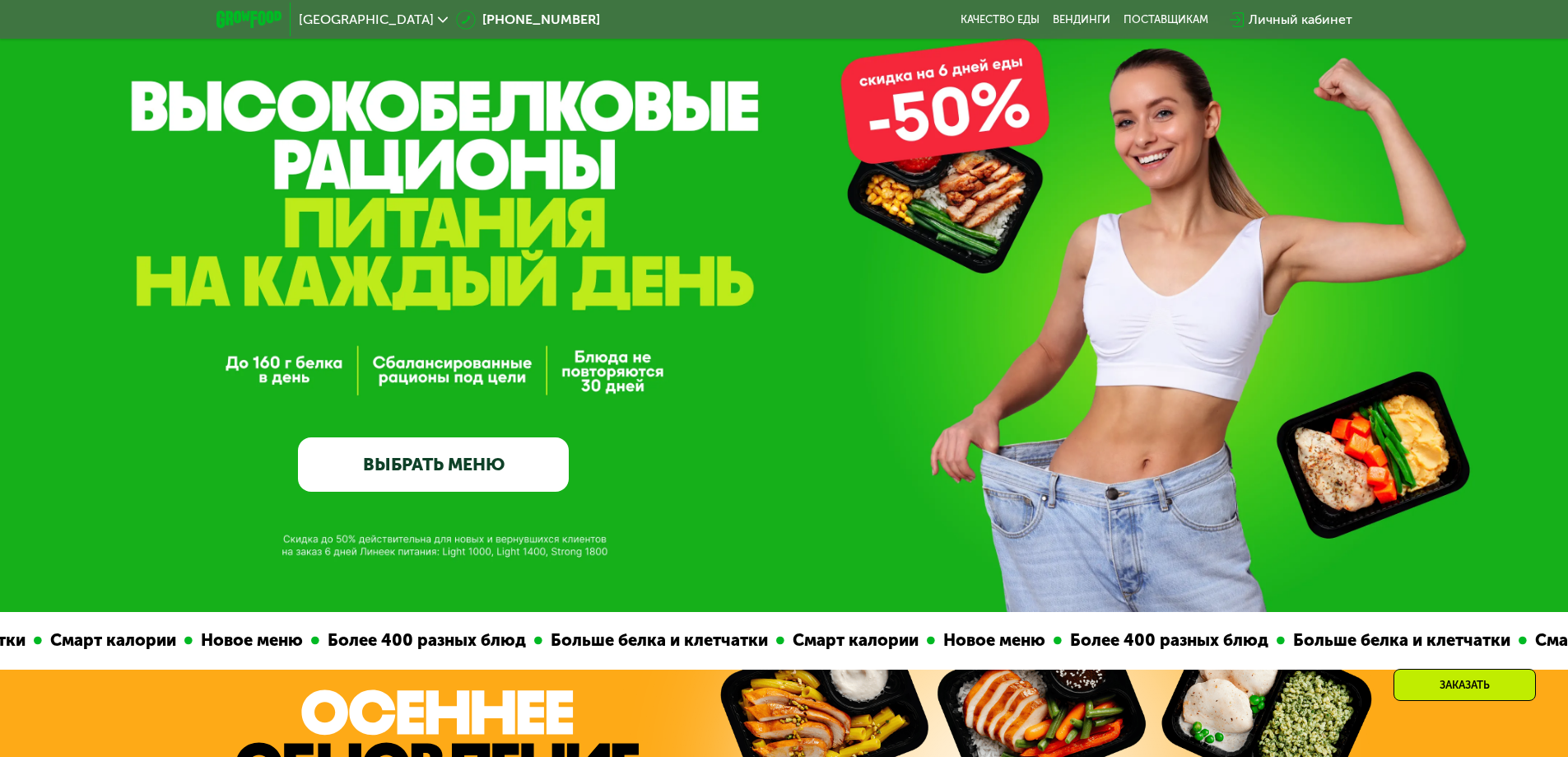
scroll to position [47, 0]
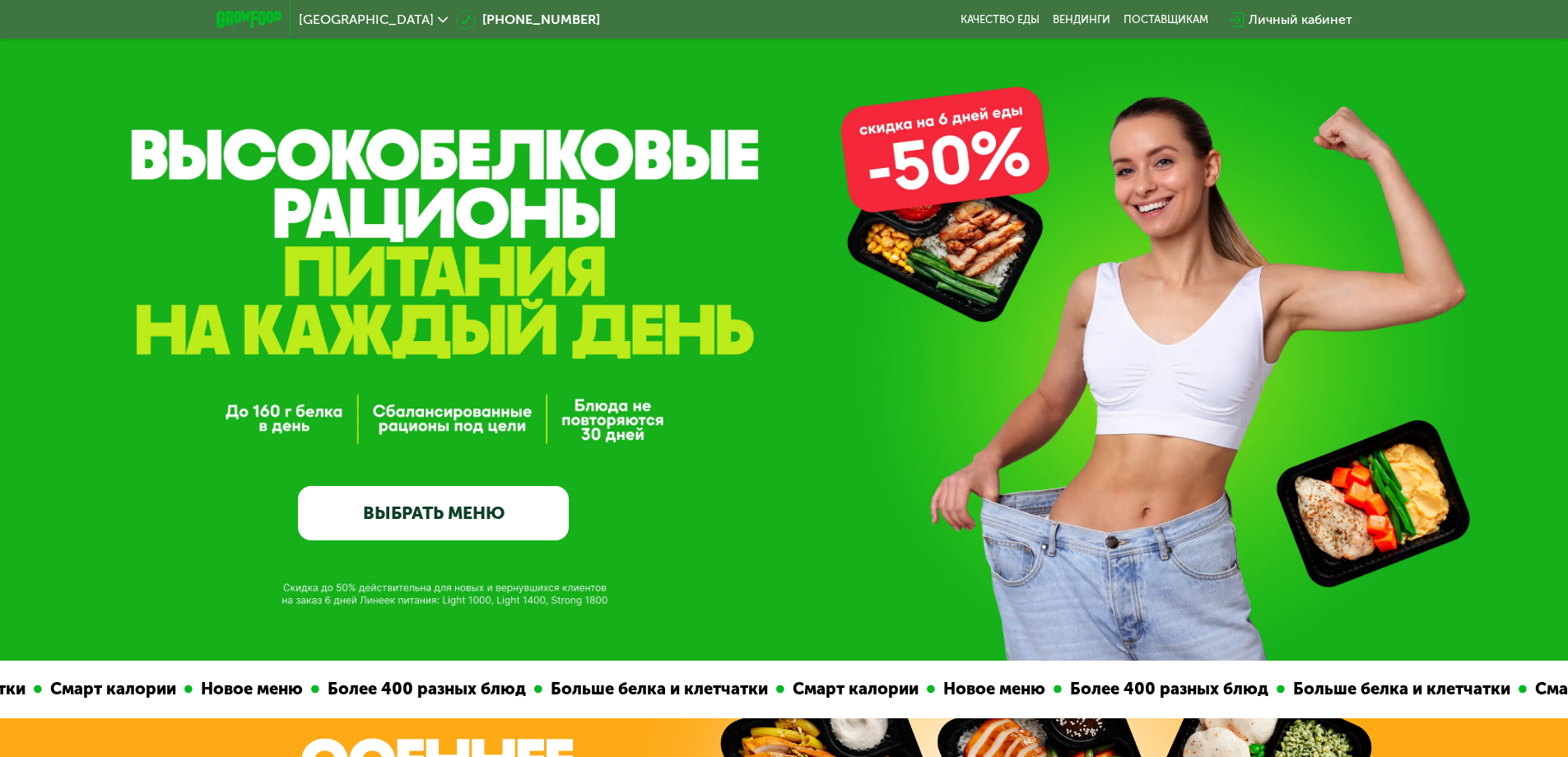
click at [427, 517] on link "ВЫБРАТЬ МЕНЮ" at bounding box center [434, 512] width 271 height 54
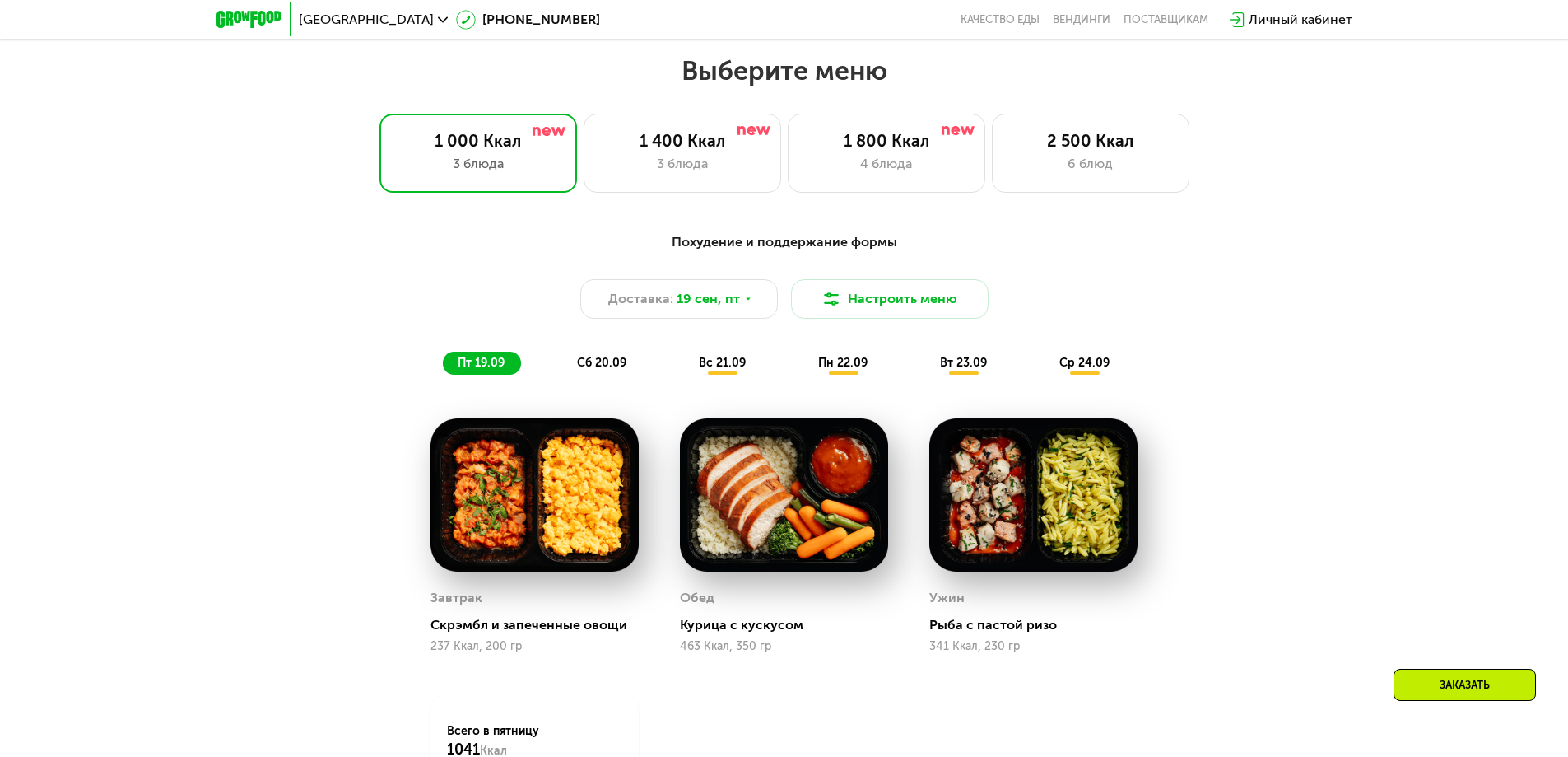
scroll to position [1365, 0]
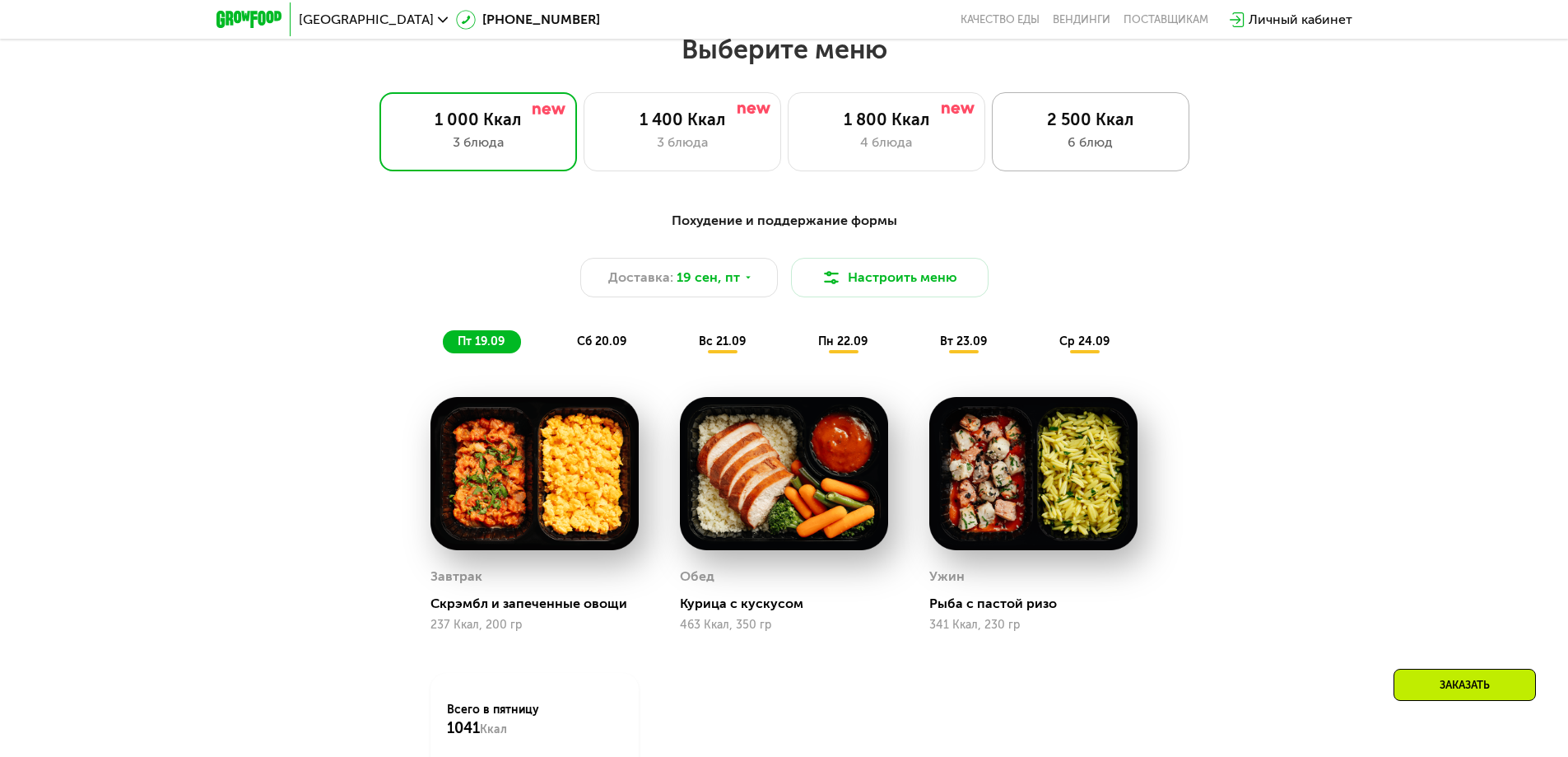
click at [1139, 146] on div "6 блюд" at bounding box center [1091, 142] width 163 height 20
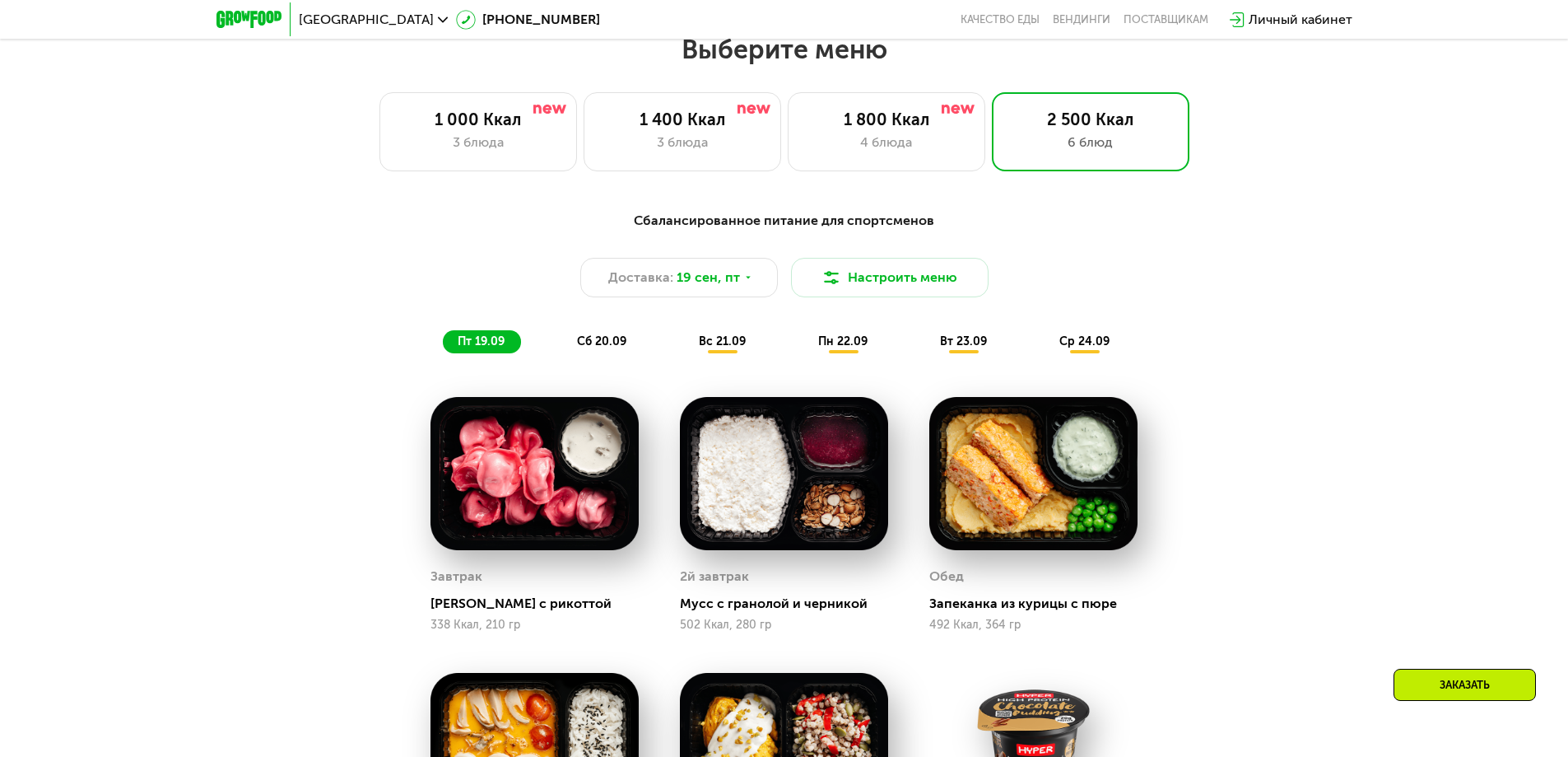
scroll to position [1118, 0]
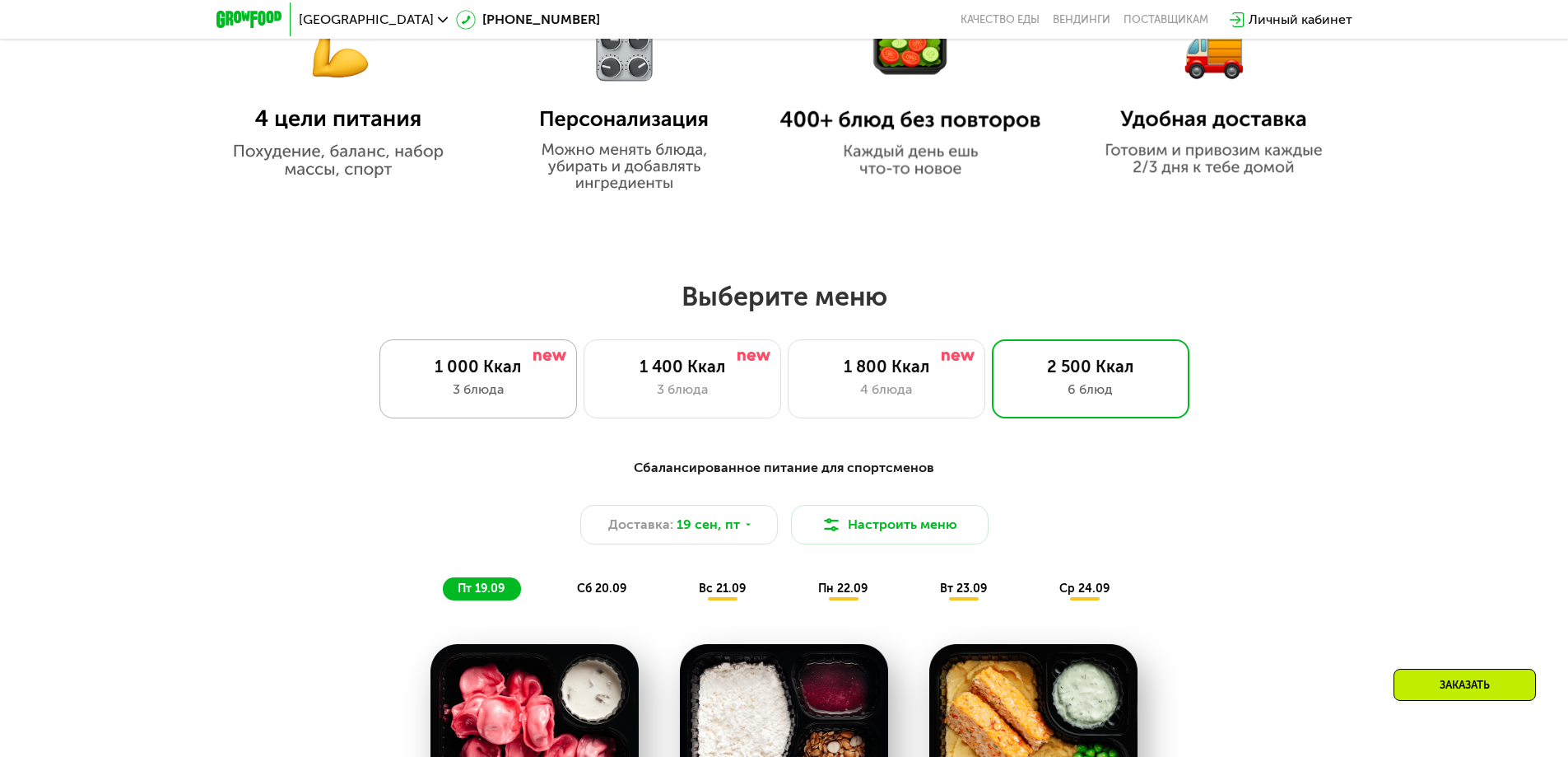
click at [436, 390] on div "3 блюда" at bounding box center [478, 389] width 163 height 20
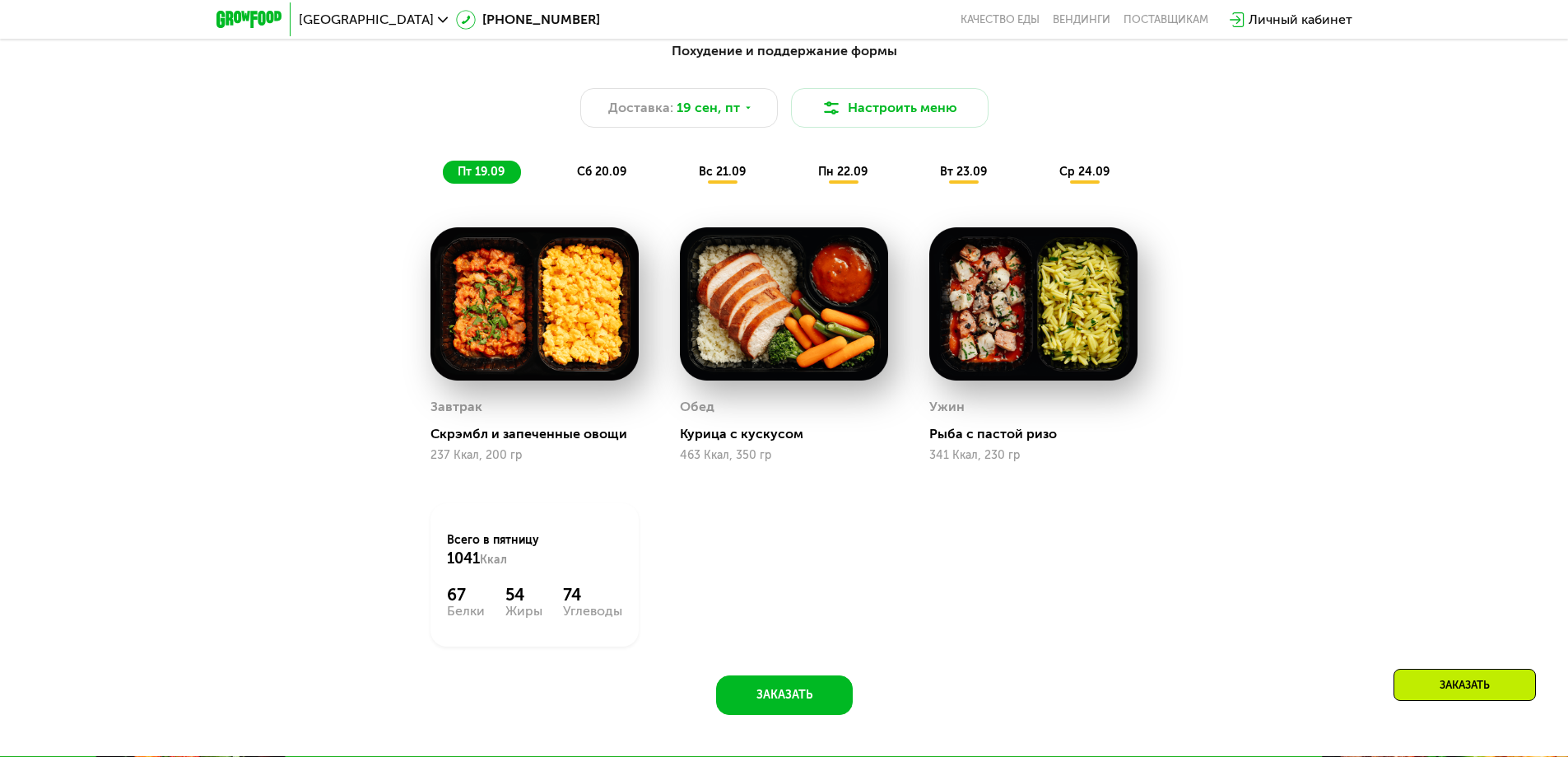
scroll to position [1529, 0]
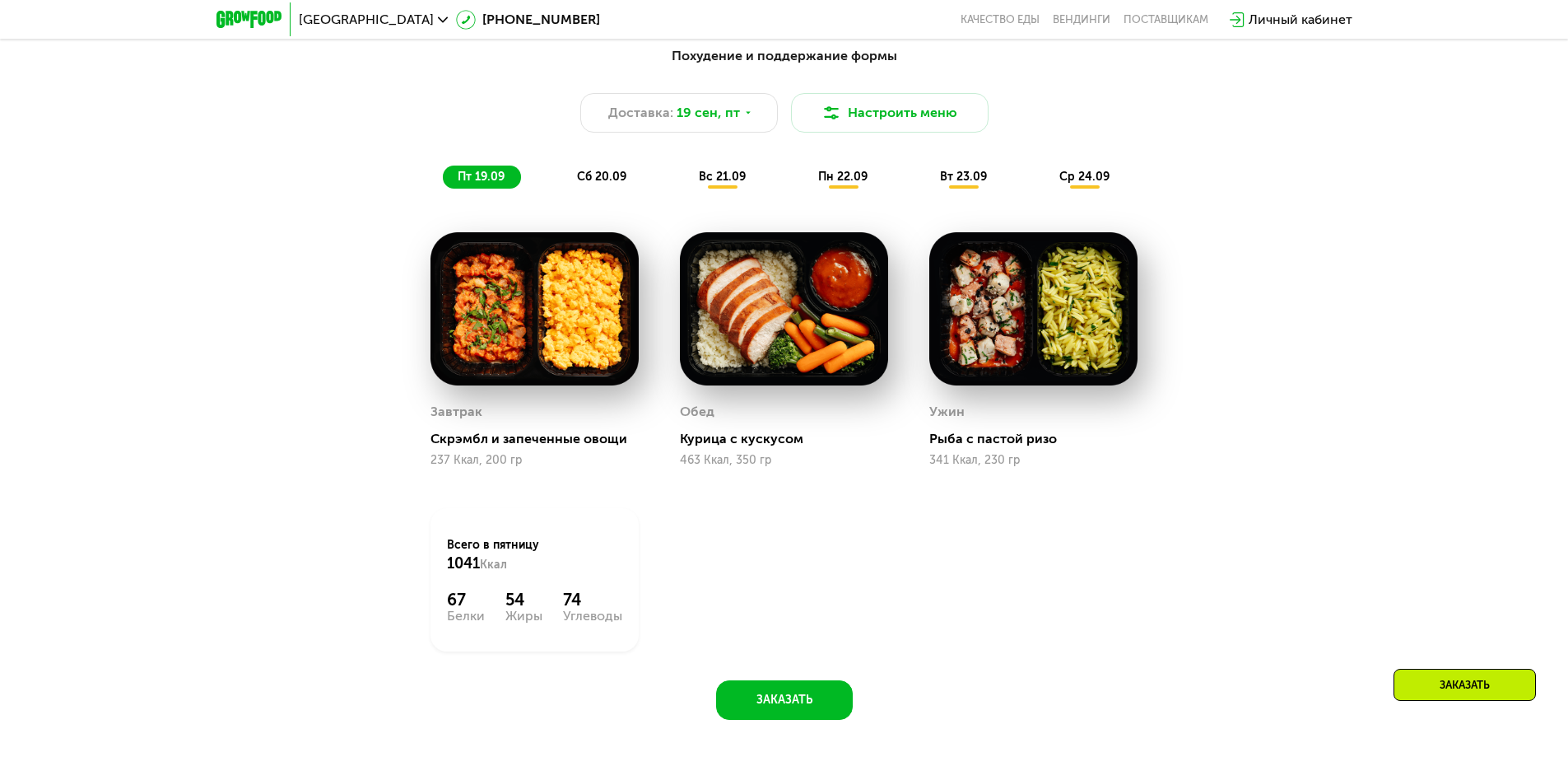
click at [612, 180] on span "сб 20.09" at bounding box center [601, 176] width 49 height 14
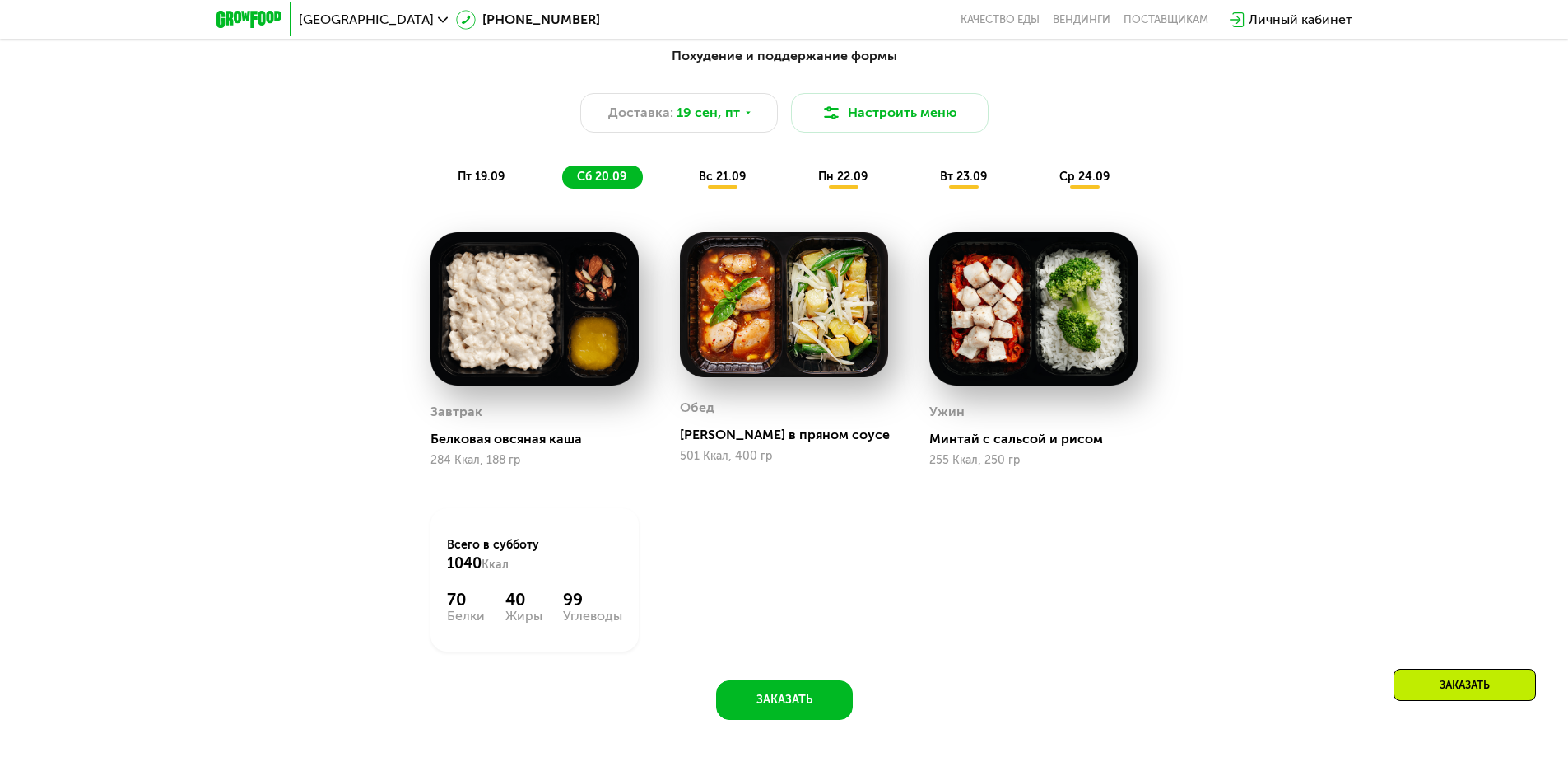
click at [745, 178] on span "вс 21.09" at bounding box center [722, 176] width 46 height 14
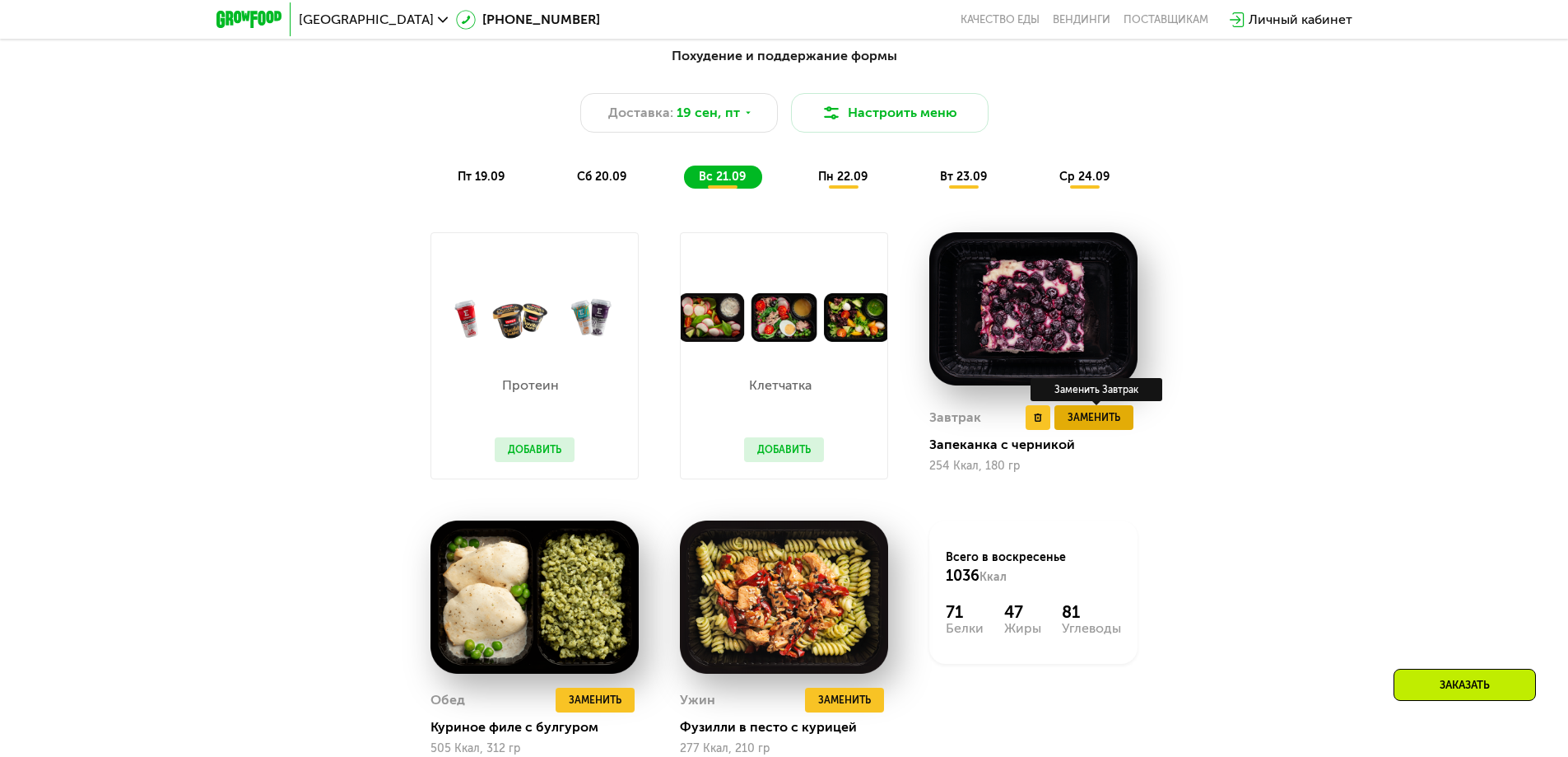
click at [1104, 424] on span "Заменить" at bounding box center [1095, 416] width 53 height 16
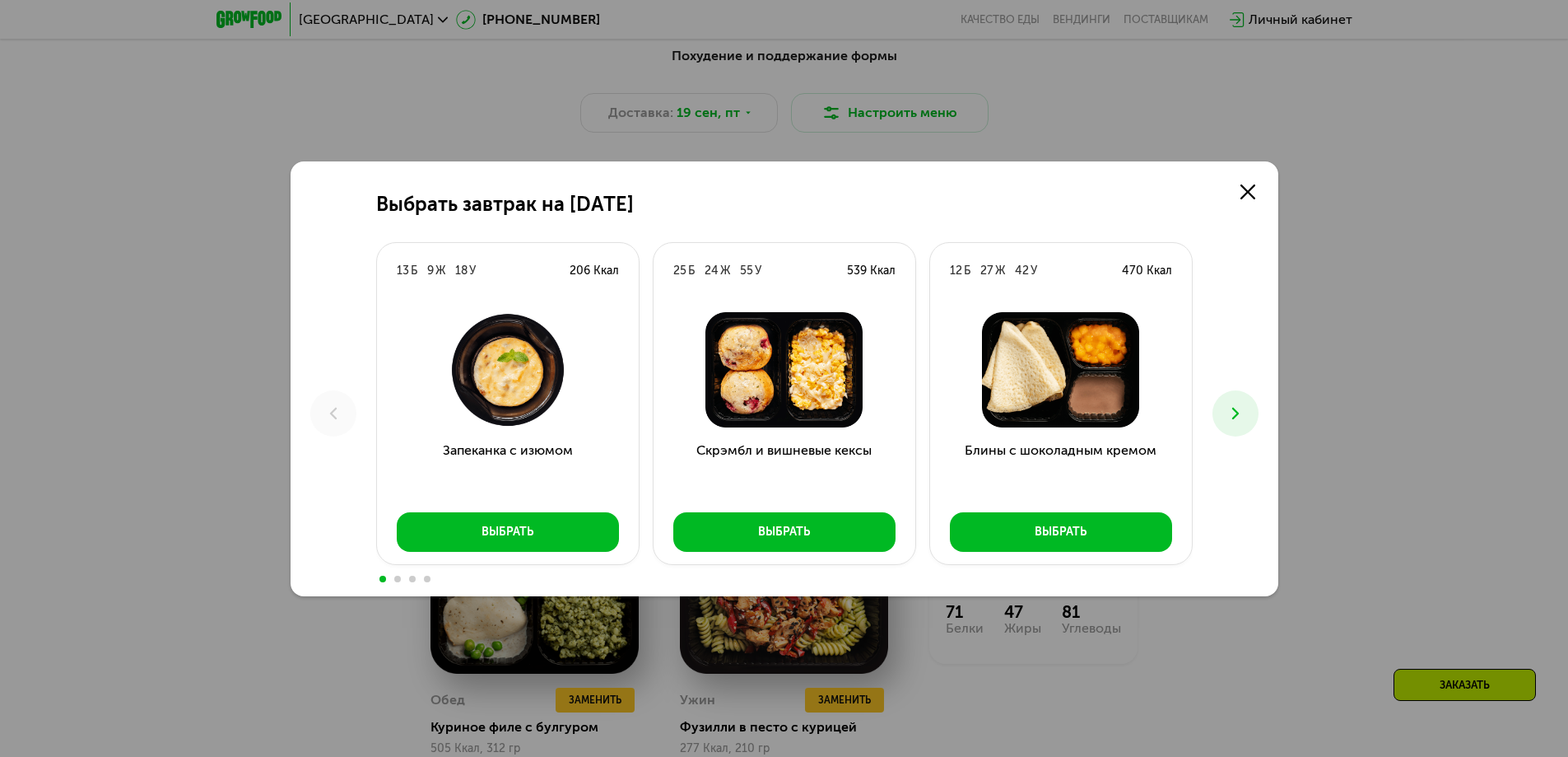
click at [1233, 415] on icon at bounding box center [1235, 413] width 20 height 20
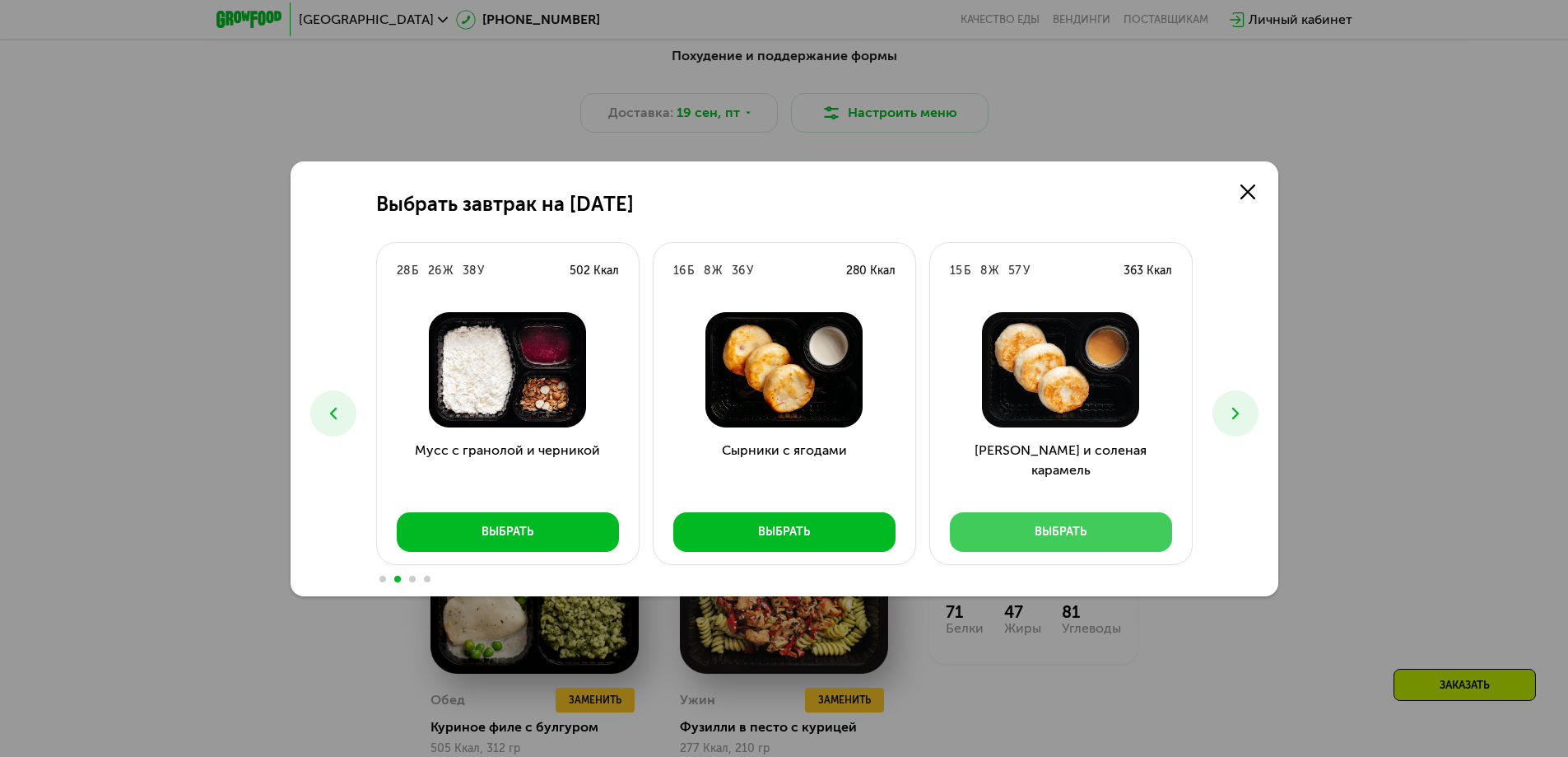
click at [1093, 526] on button "Выбрать" at bounding box center [1061, 532] width 222 height 40
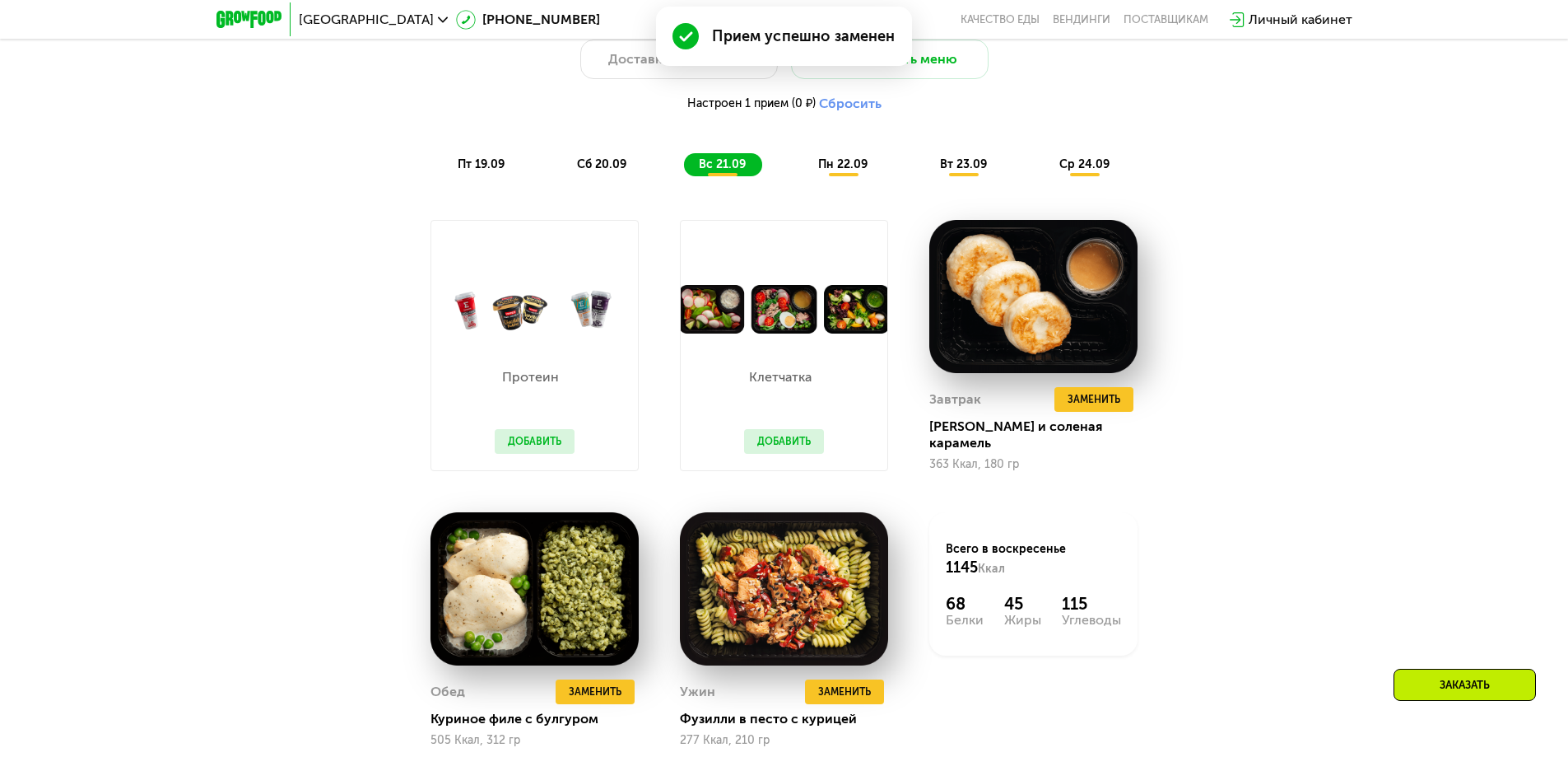
scroll to position [1612, 0]
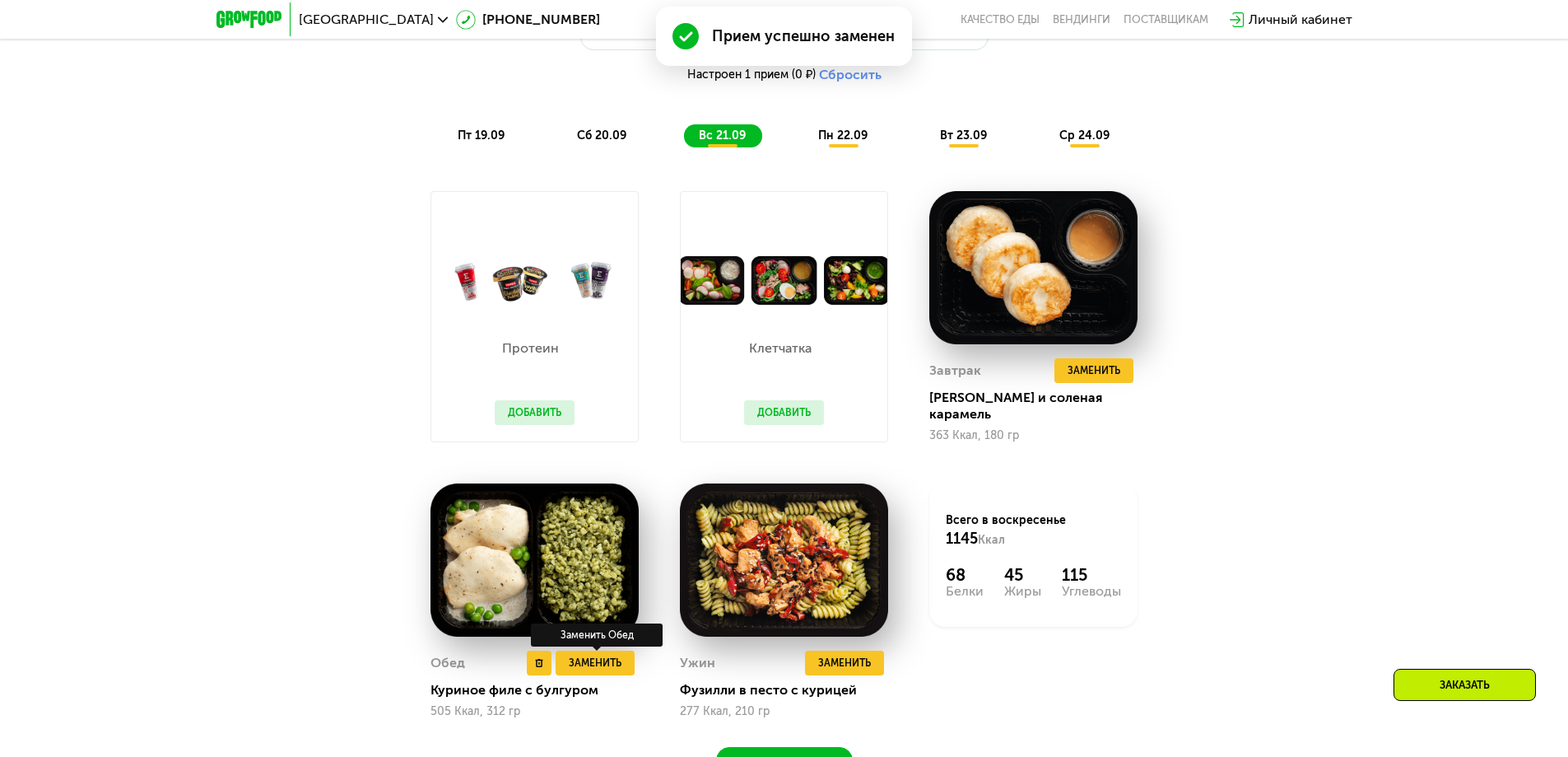
click at [600, 646] on div "Заменить Обед" at bounding box center [597, 635] width 132 height 23
click at [594, 663] on span "Заменить" at bounding box center [596, 662] width 53 height 16
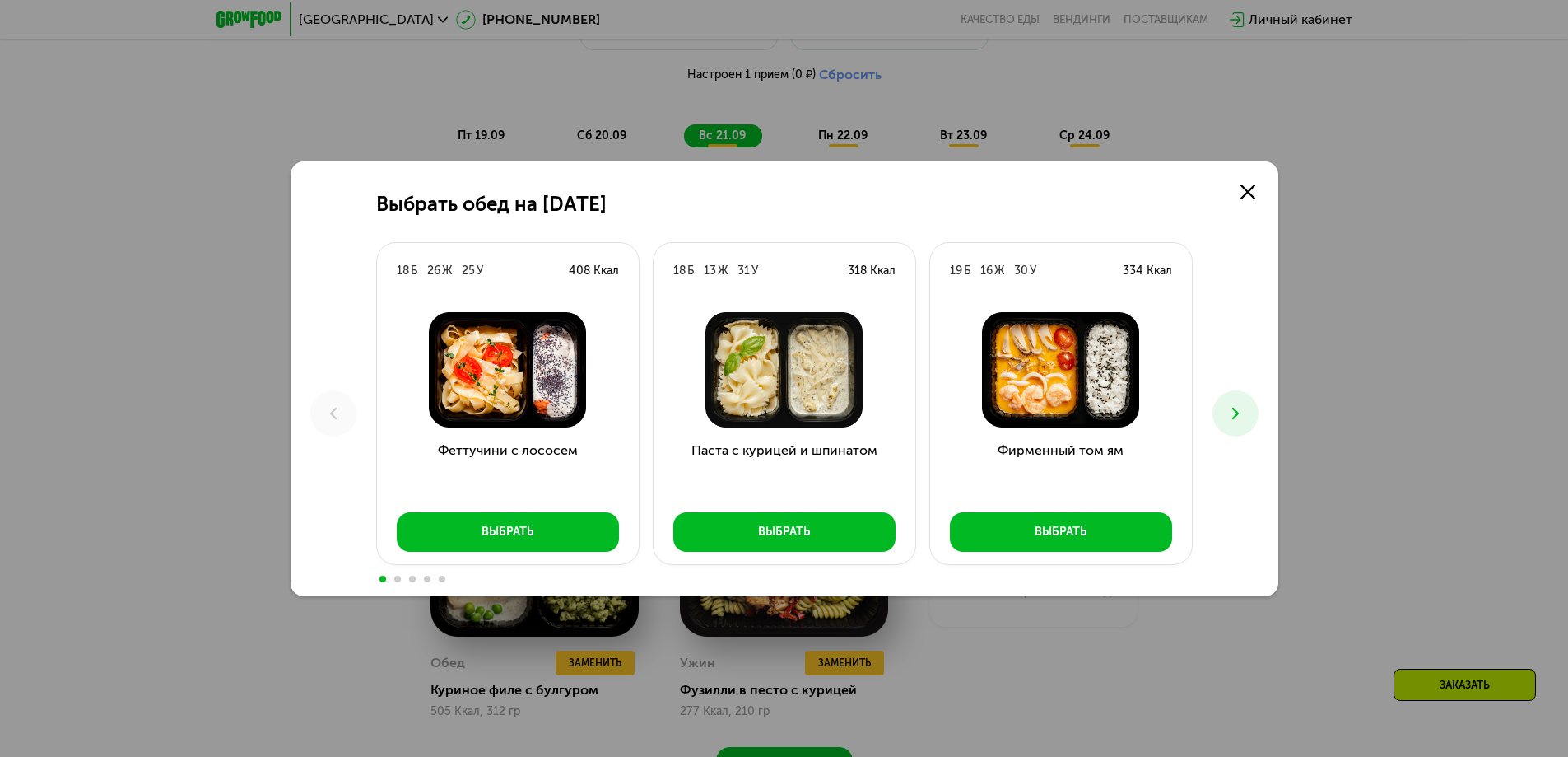
click at [1233, 412] on icon at bounding box center [1235, 413] width 20 height 20
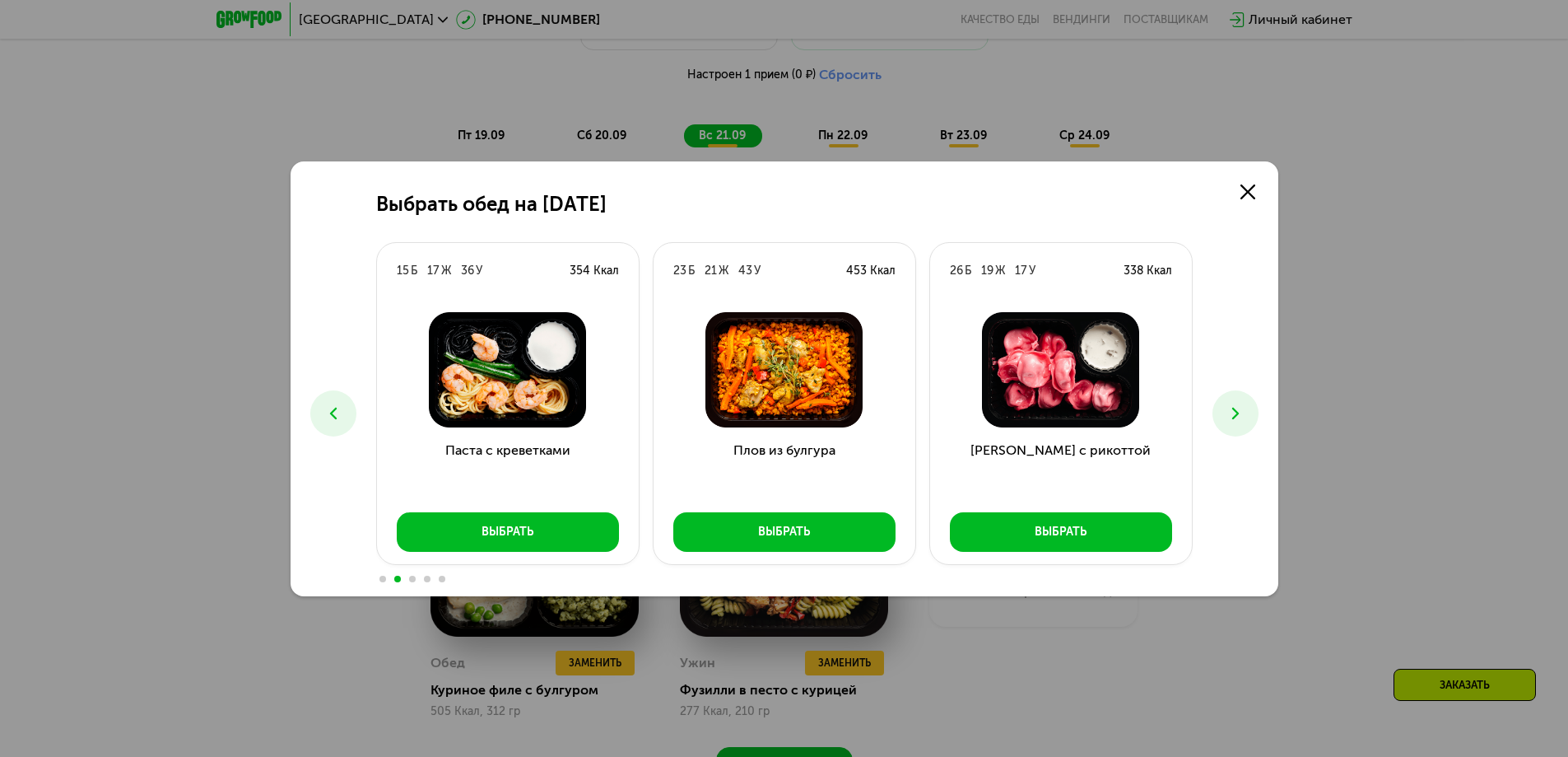
click at [1233, 412] on icon at bounding box center [1235, 413] width 20 height 20
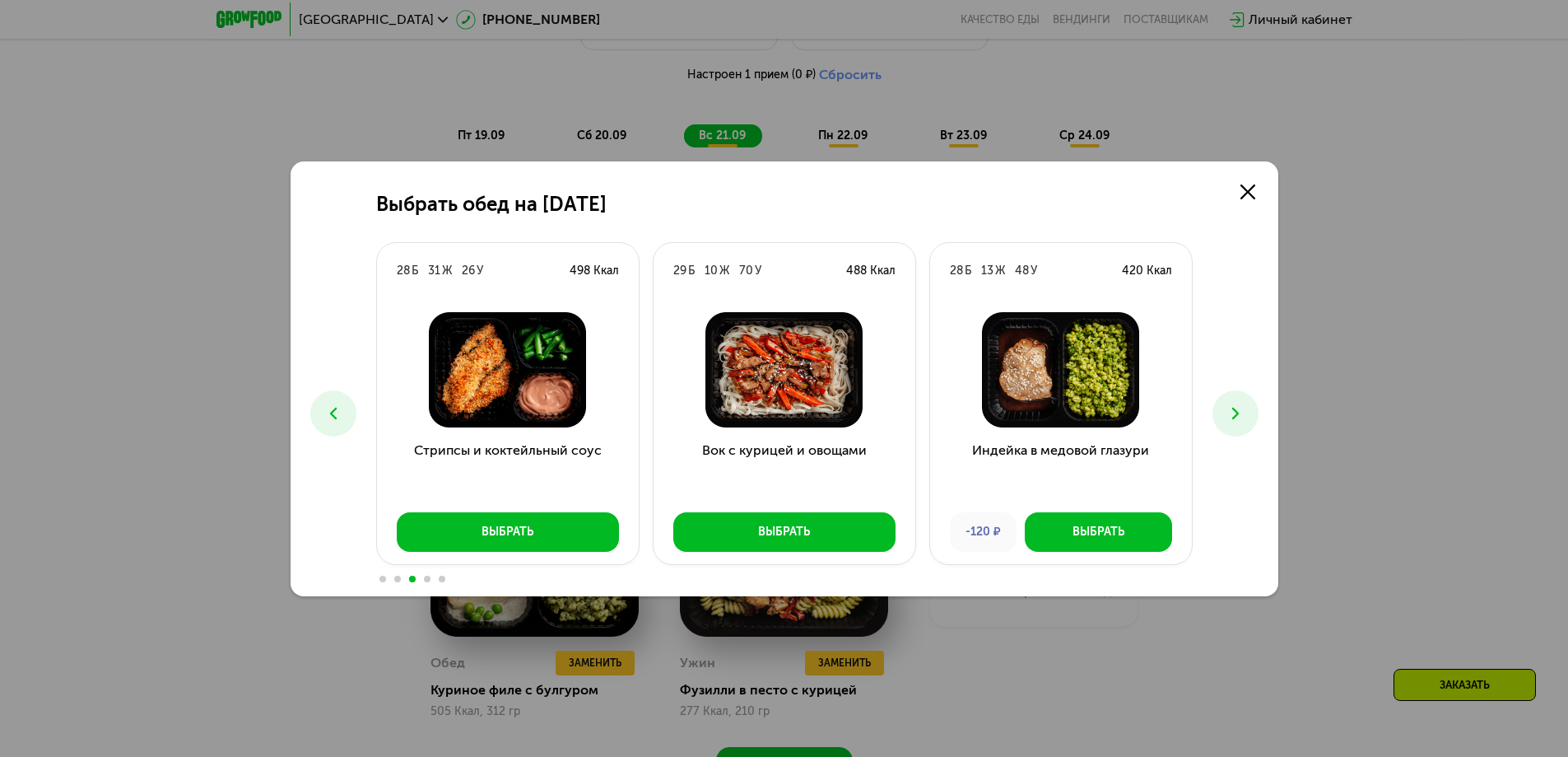
click at [1233, 412] on icon at bounding box center [1235, 413] width 20 height 20
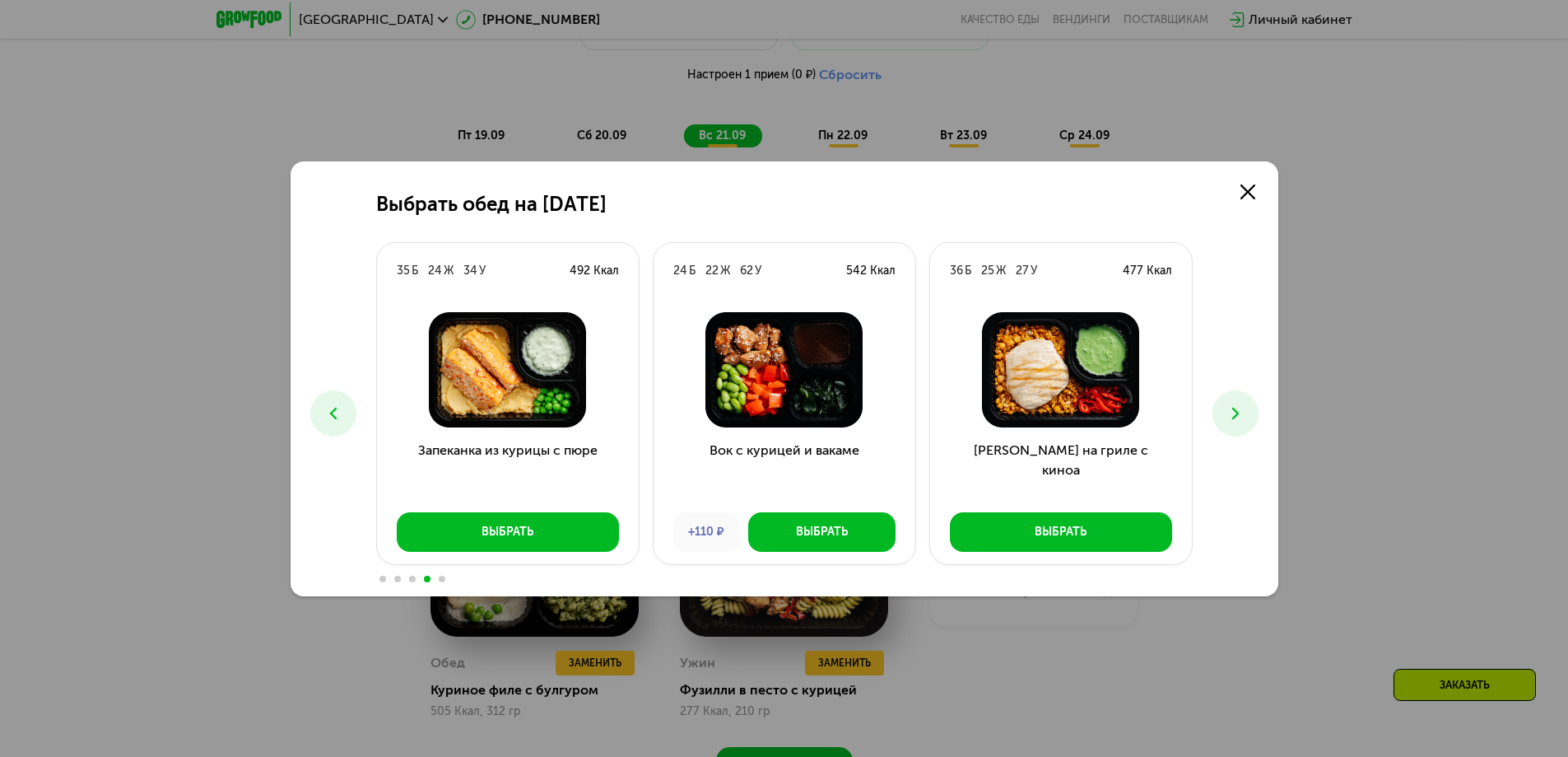
click at [1233, 412] on icon at bounding box center [1235, 413] width 20 height 20
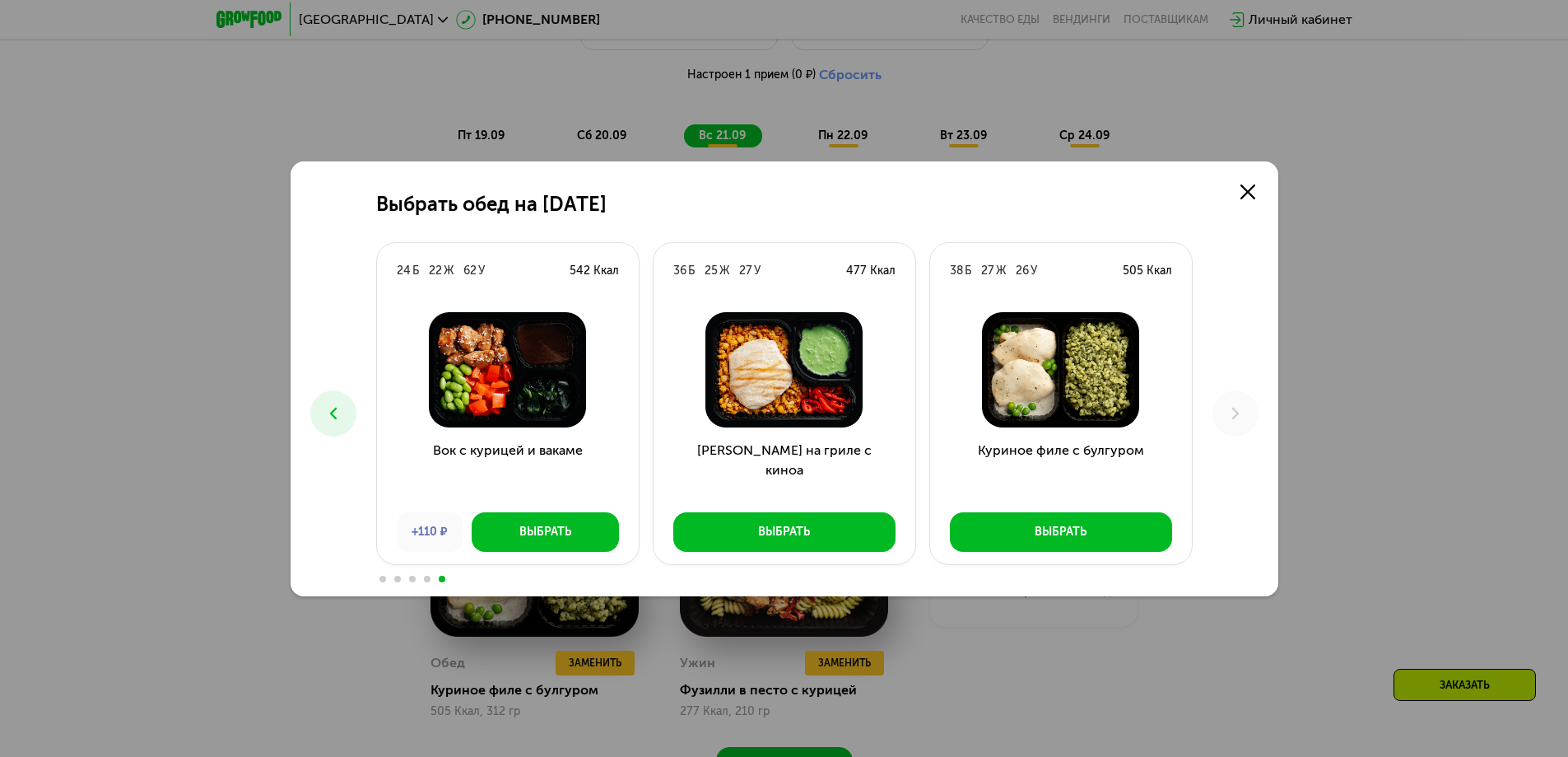
click at [343, 415] on button at bounding box center [333, 413] width 46 height 46
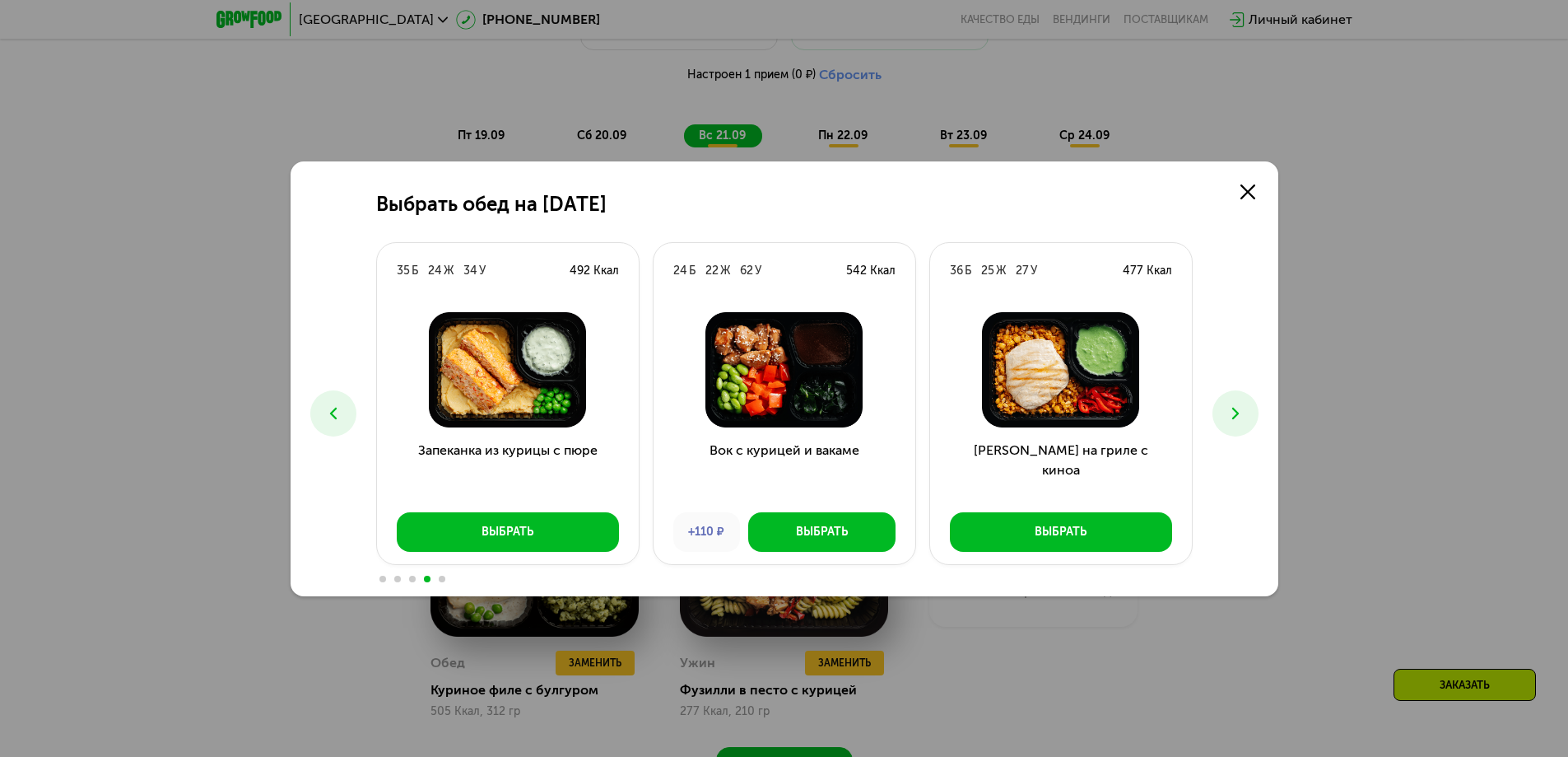
click at [343, 415] on button at bounding box center [333, 413] width 46 height 46
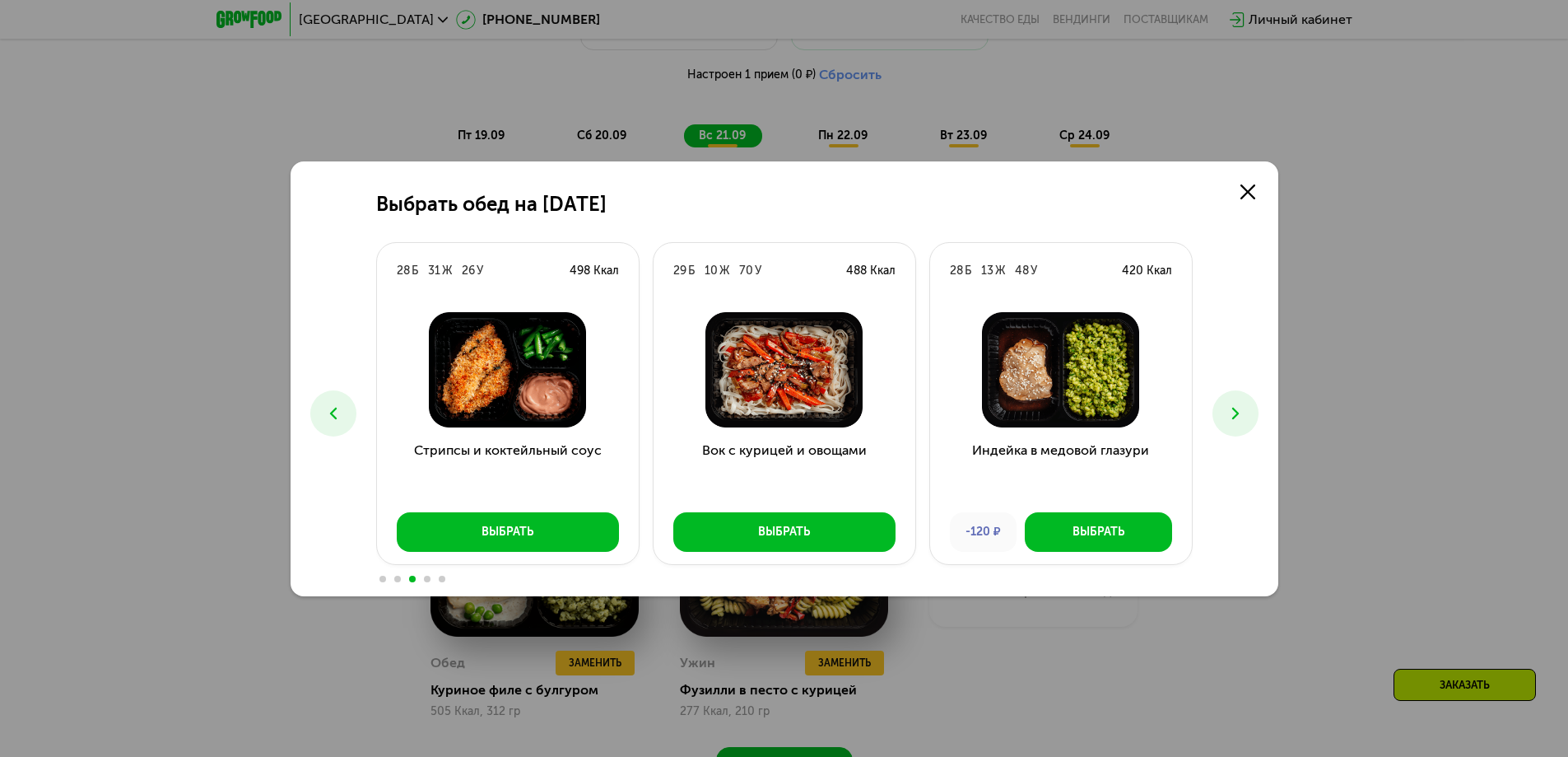
click at [343, 415] on button at bounding box center [333, 413] width 46 height 46
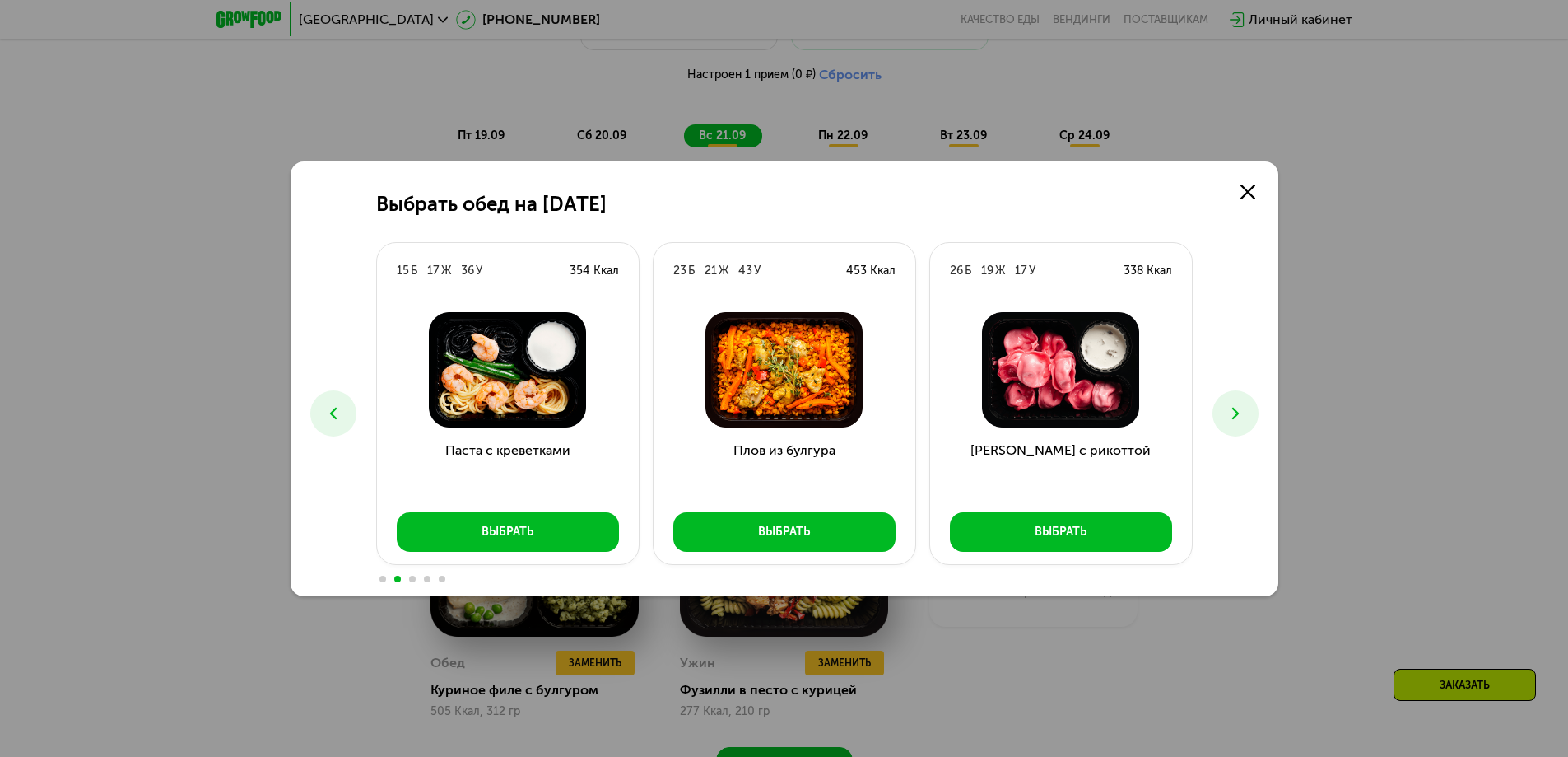
click at [343, 415] on button at bounding box center [333, 413] width 46 height 46
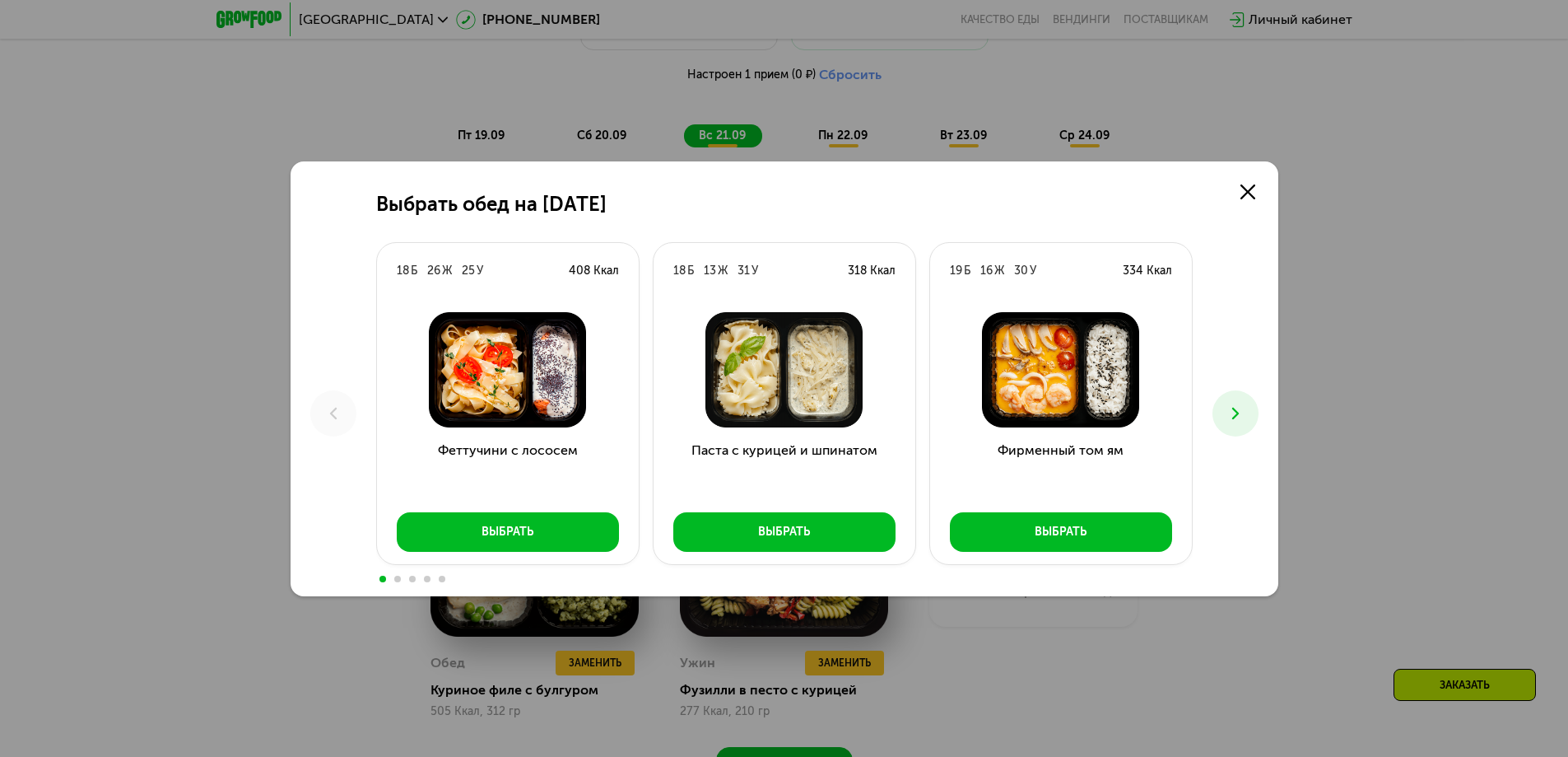
click at [1224, 413] on button at bounding box center [1235, 413] width 46 height 46
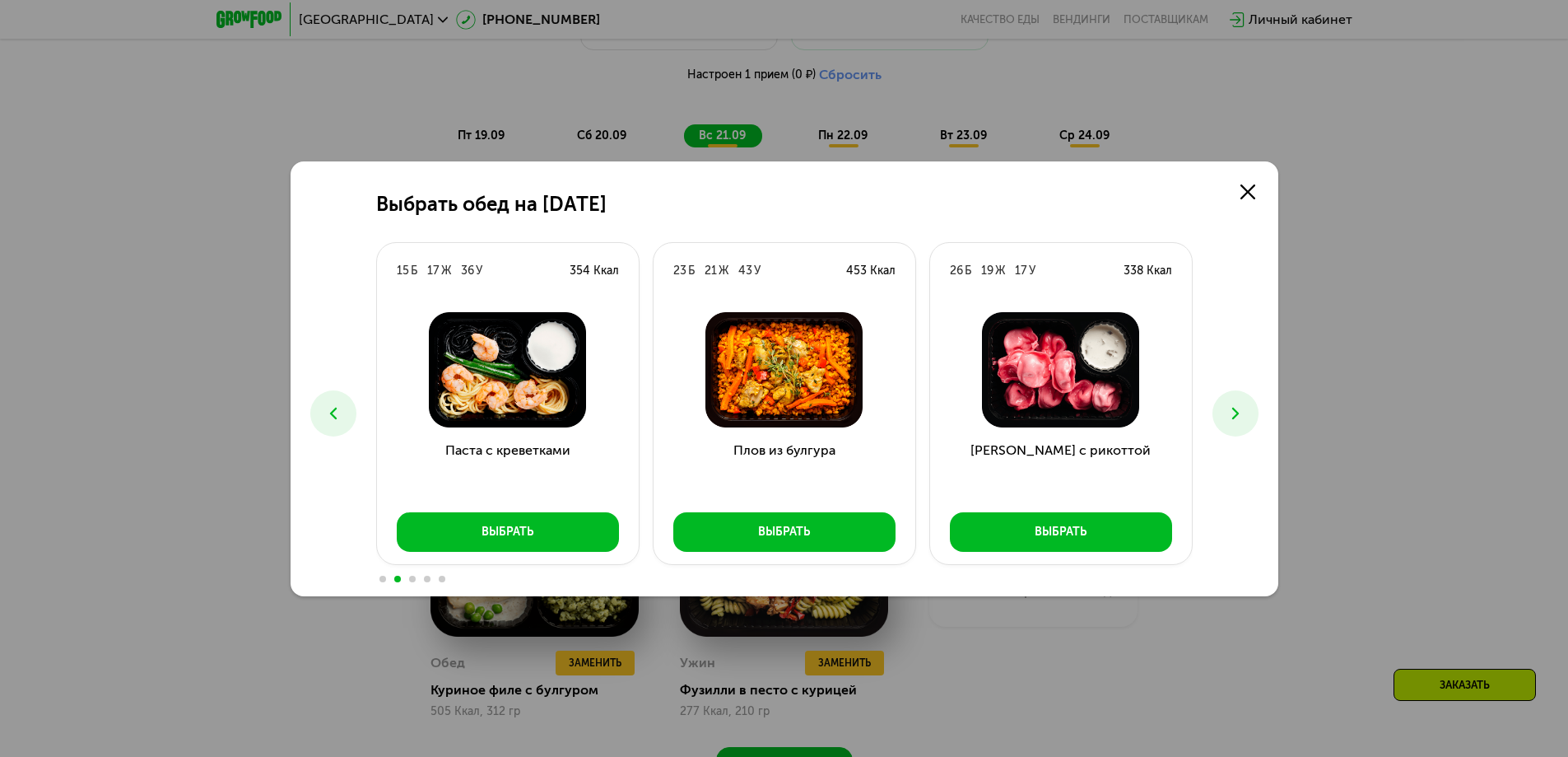
click at [1224, 413] on button at bounding box center [1235, 413] width 46 height 46
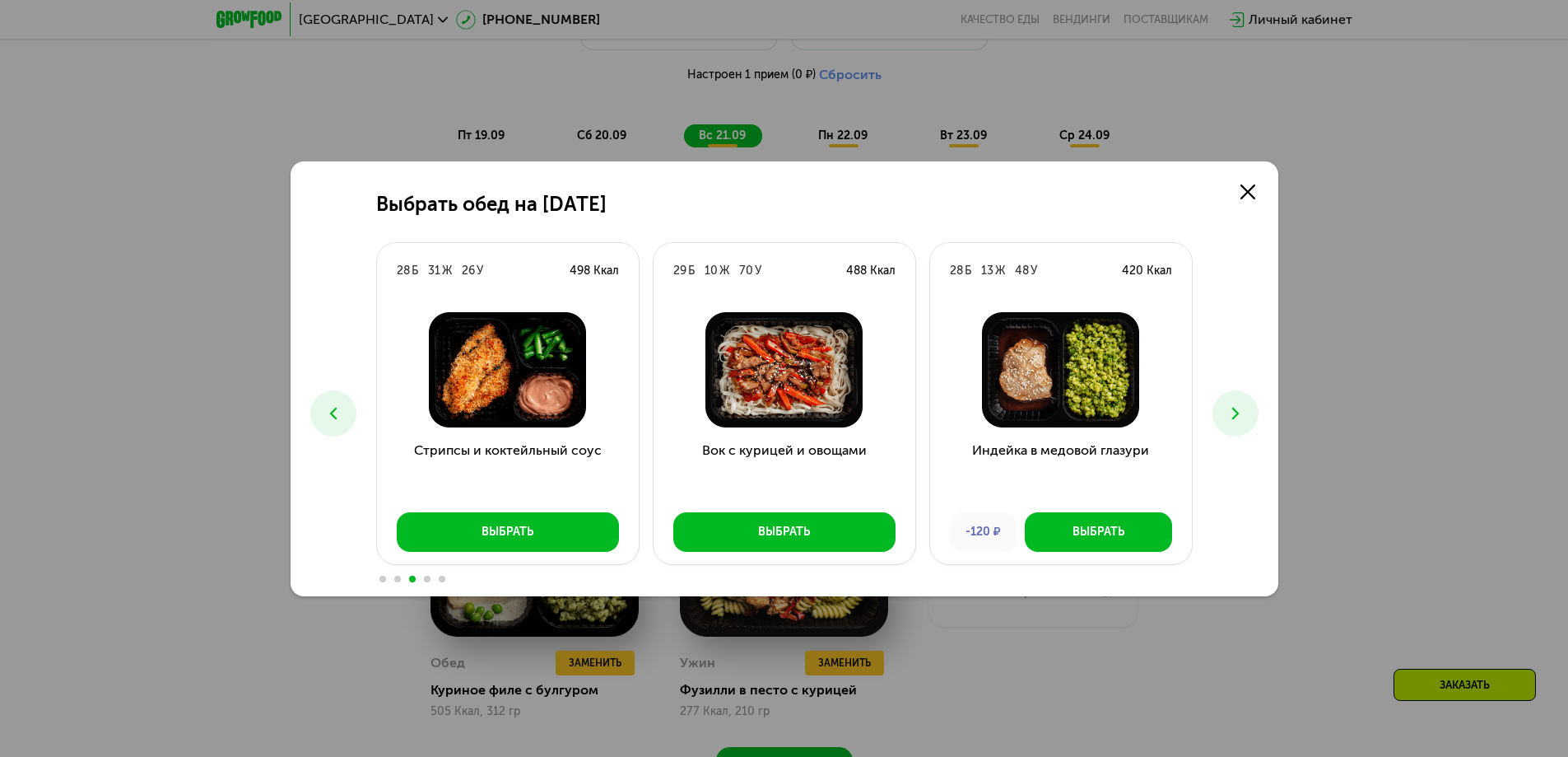
click at [1224, 413] on button at bounding box center [1235, 413] width 46 height 46
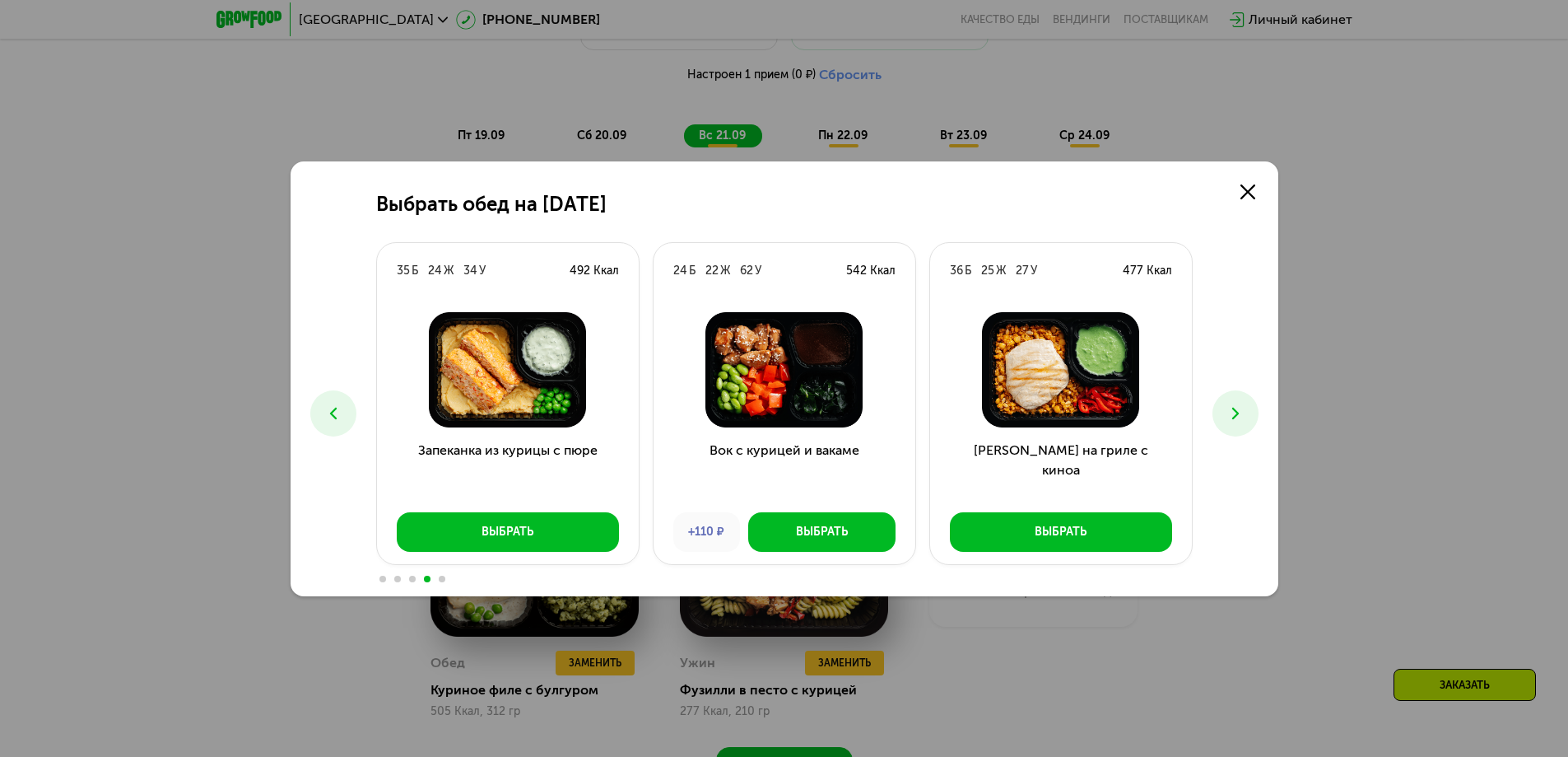
click at [1224, 413] on button at bounding box center [1235, 413] width 46 height 46
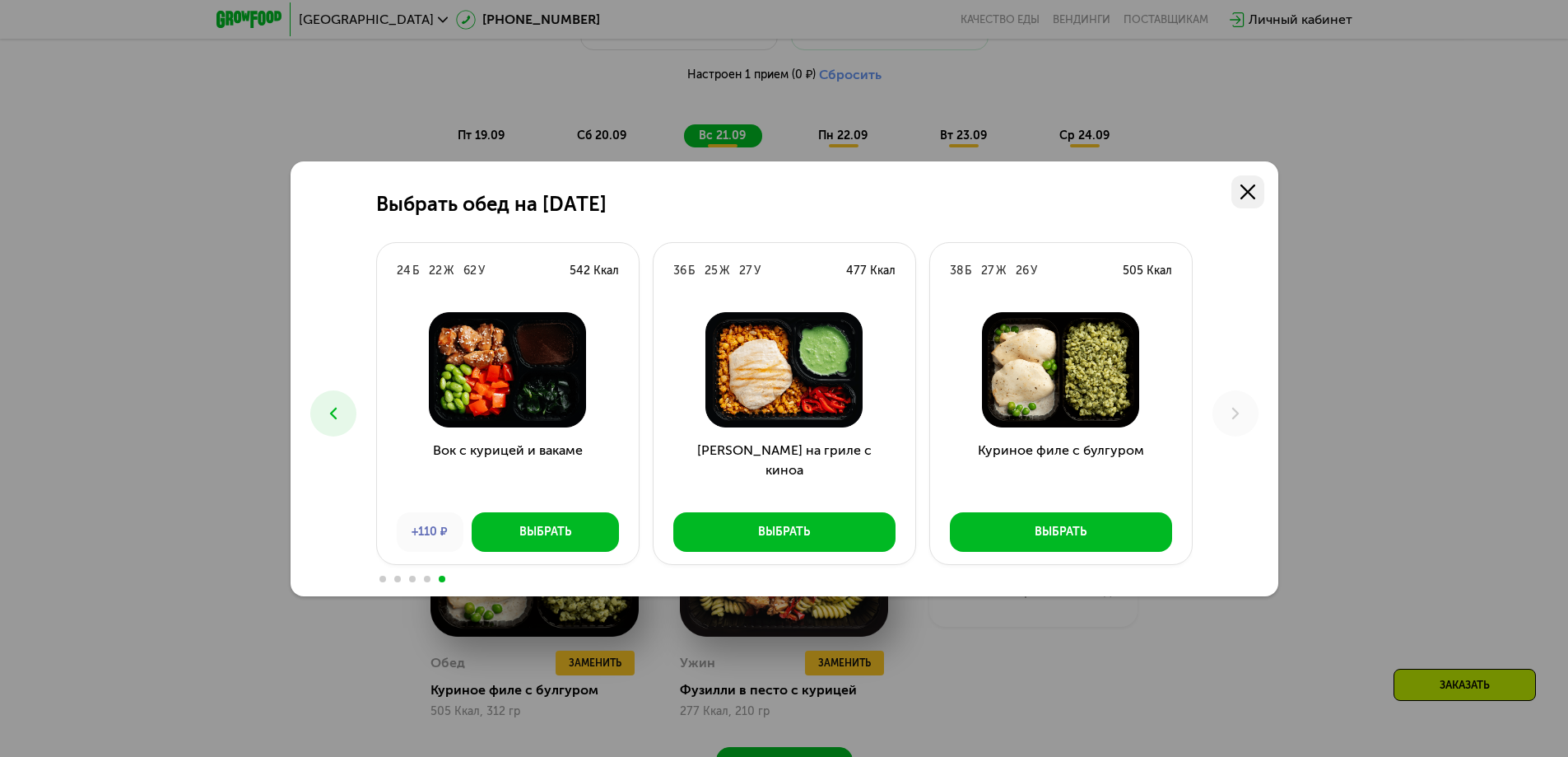
click at [1249, 190] on use at bounding box center [1248, 192] width 15 height 15
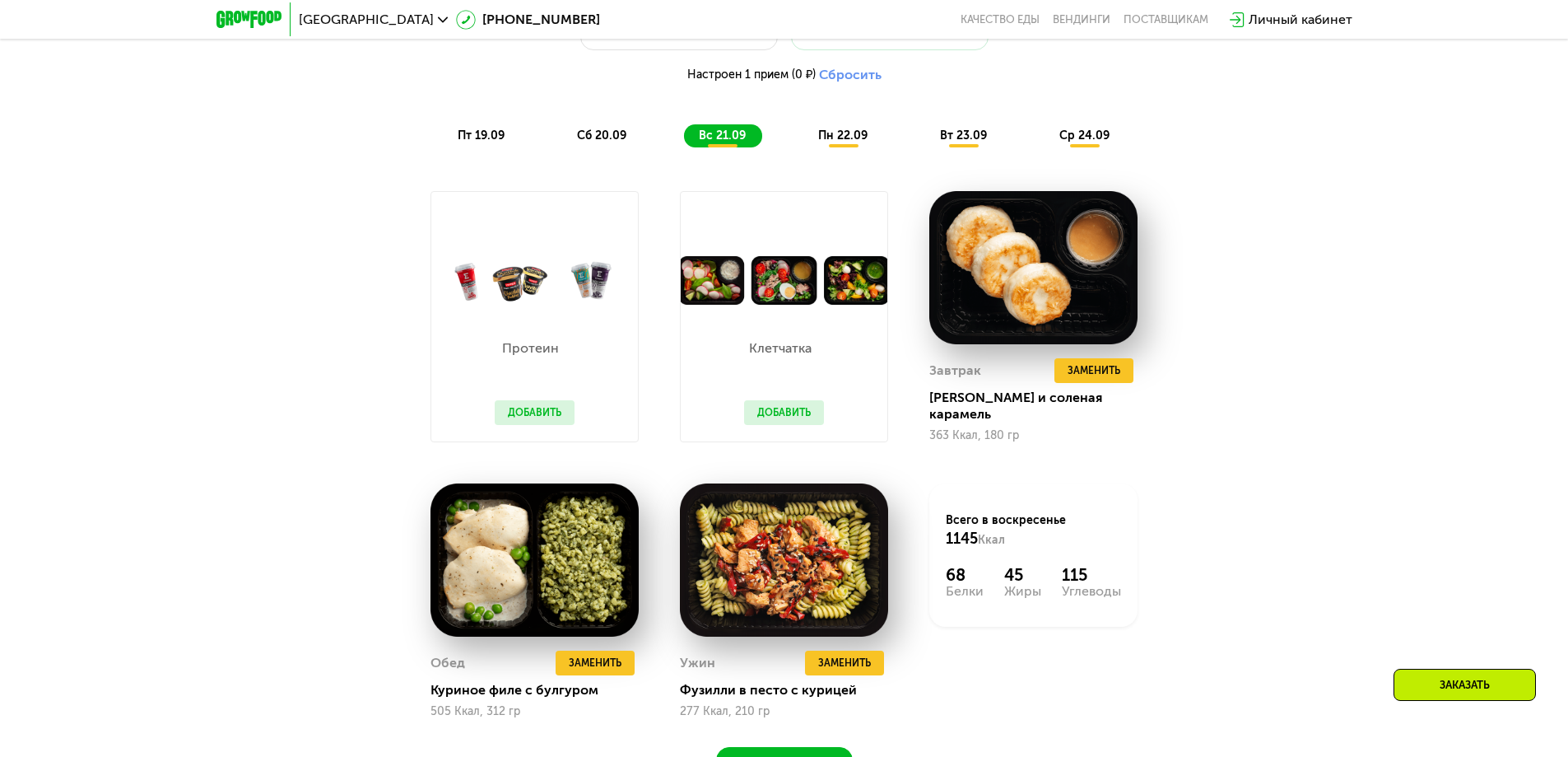
scroll to position [1694, 0]
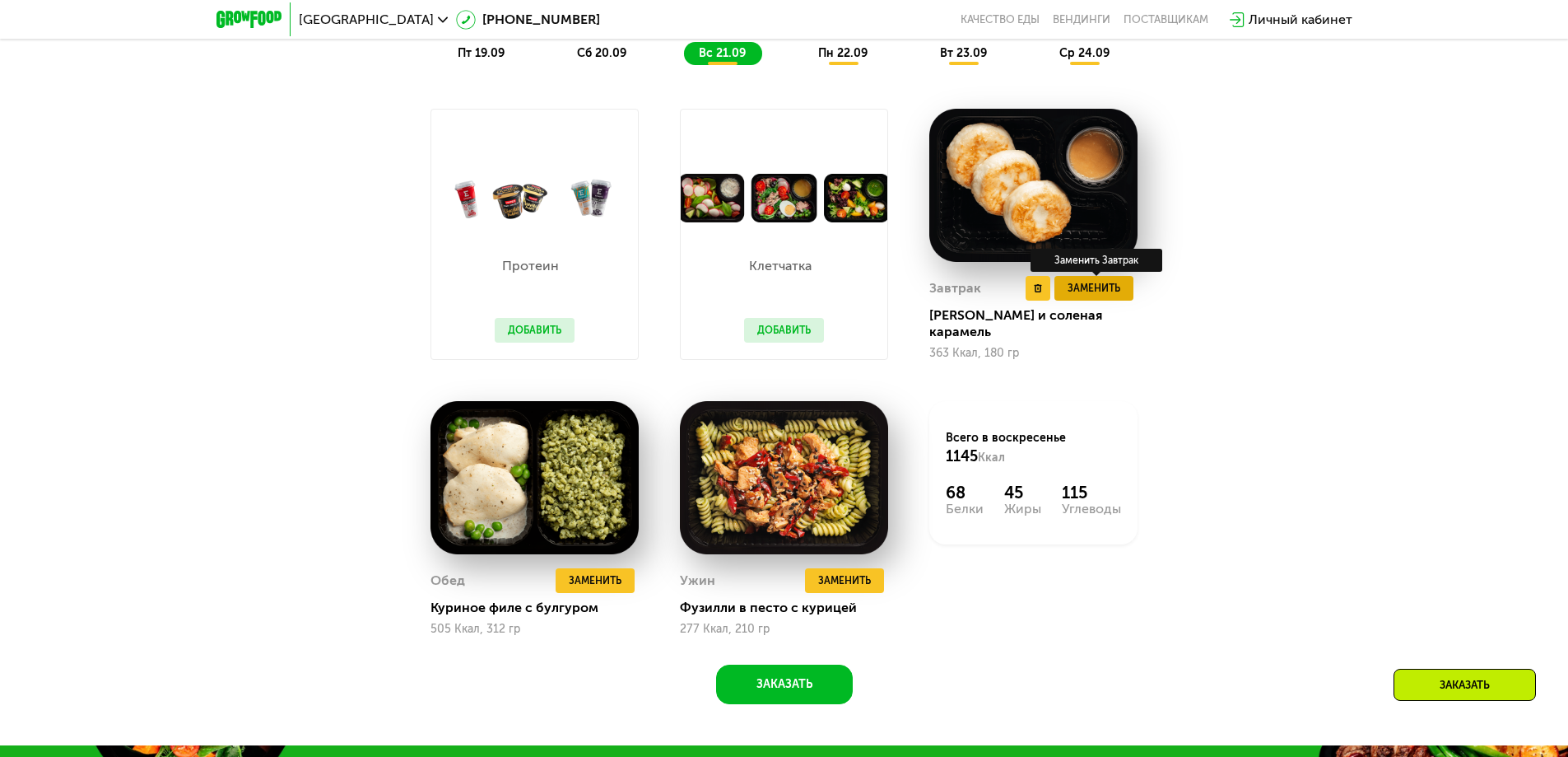
click at [1103, 296] on span "Заменить" at bounding box center [1095, 287] width 53 height 16
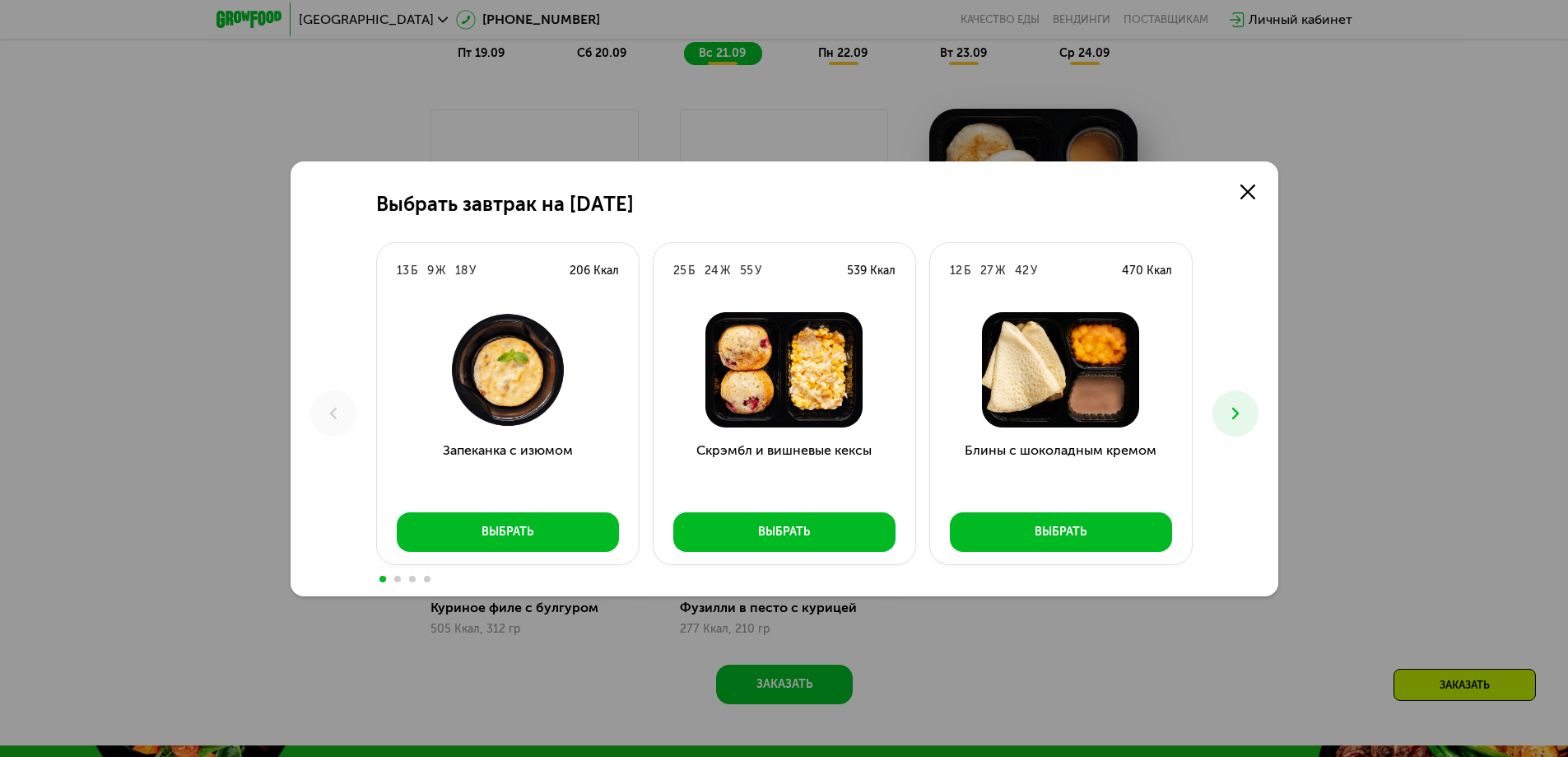
click at [1239, 403] on icon at bounding box center [1235, 413] width 20 height 20
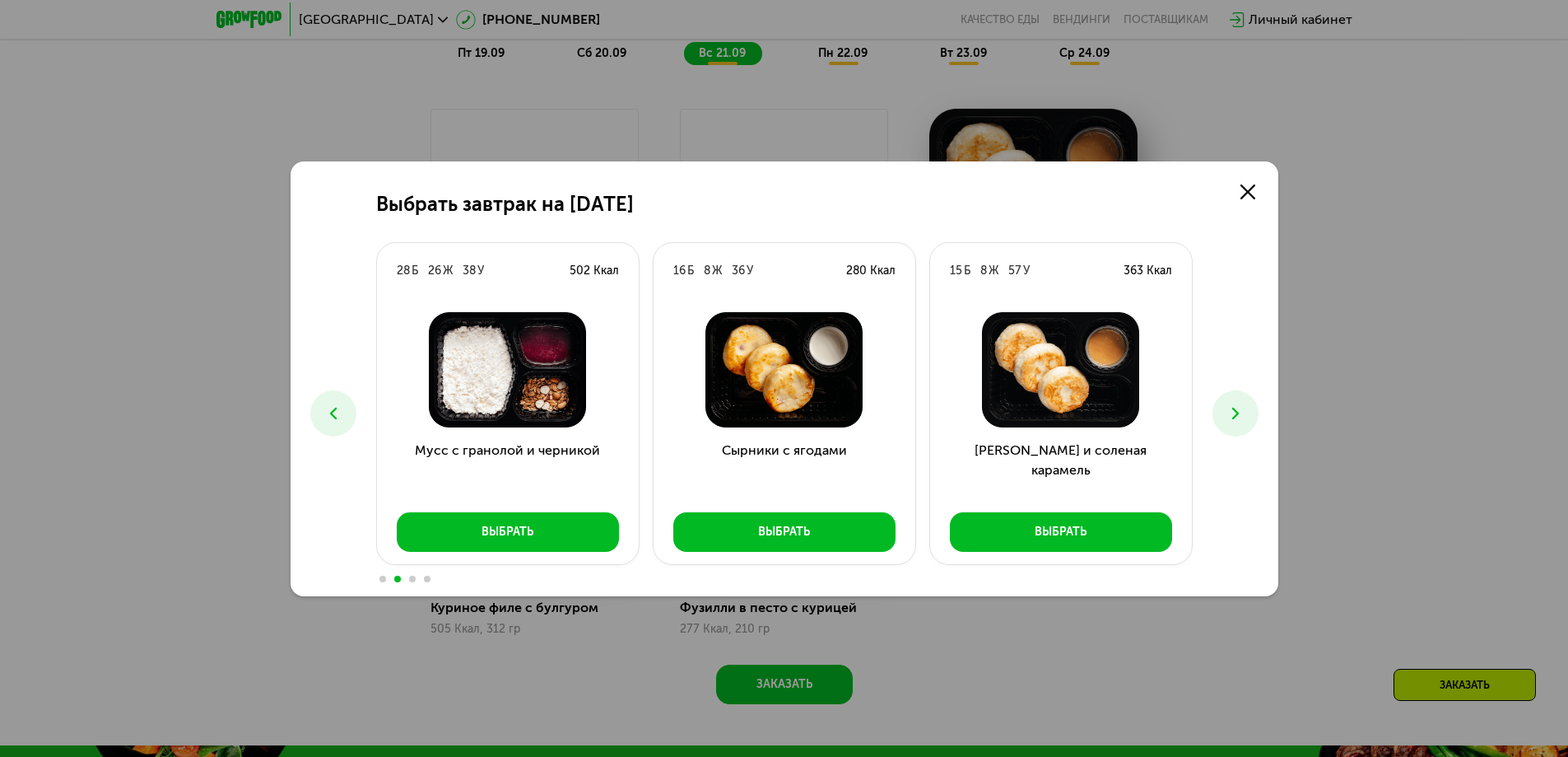
click at [1239, 403] on icon at bounding box center [1235, 413] width 20 height 20
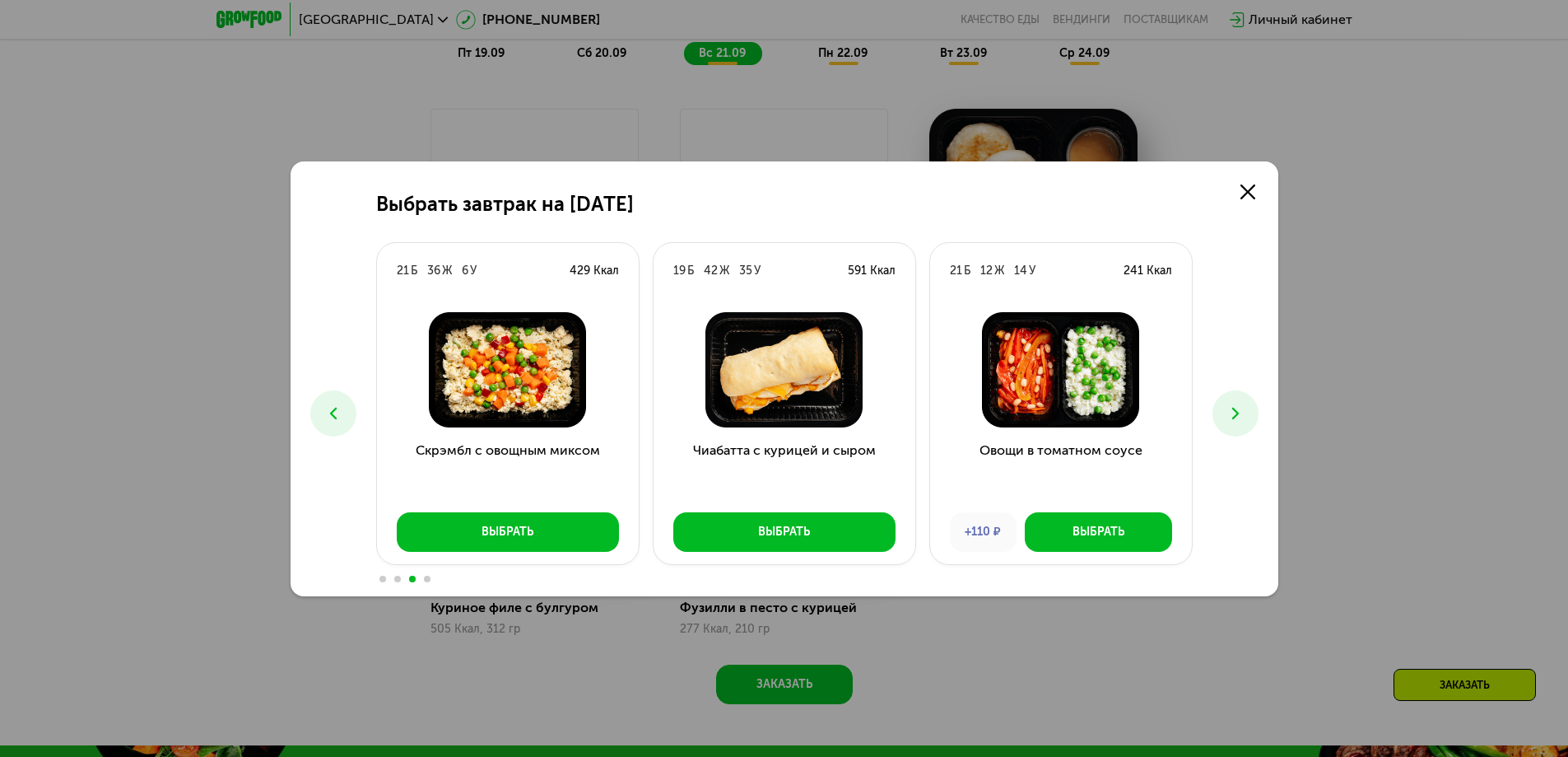
click at [1231, 415] on icon at bounding box center [1235, 413] width 20 height 20
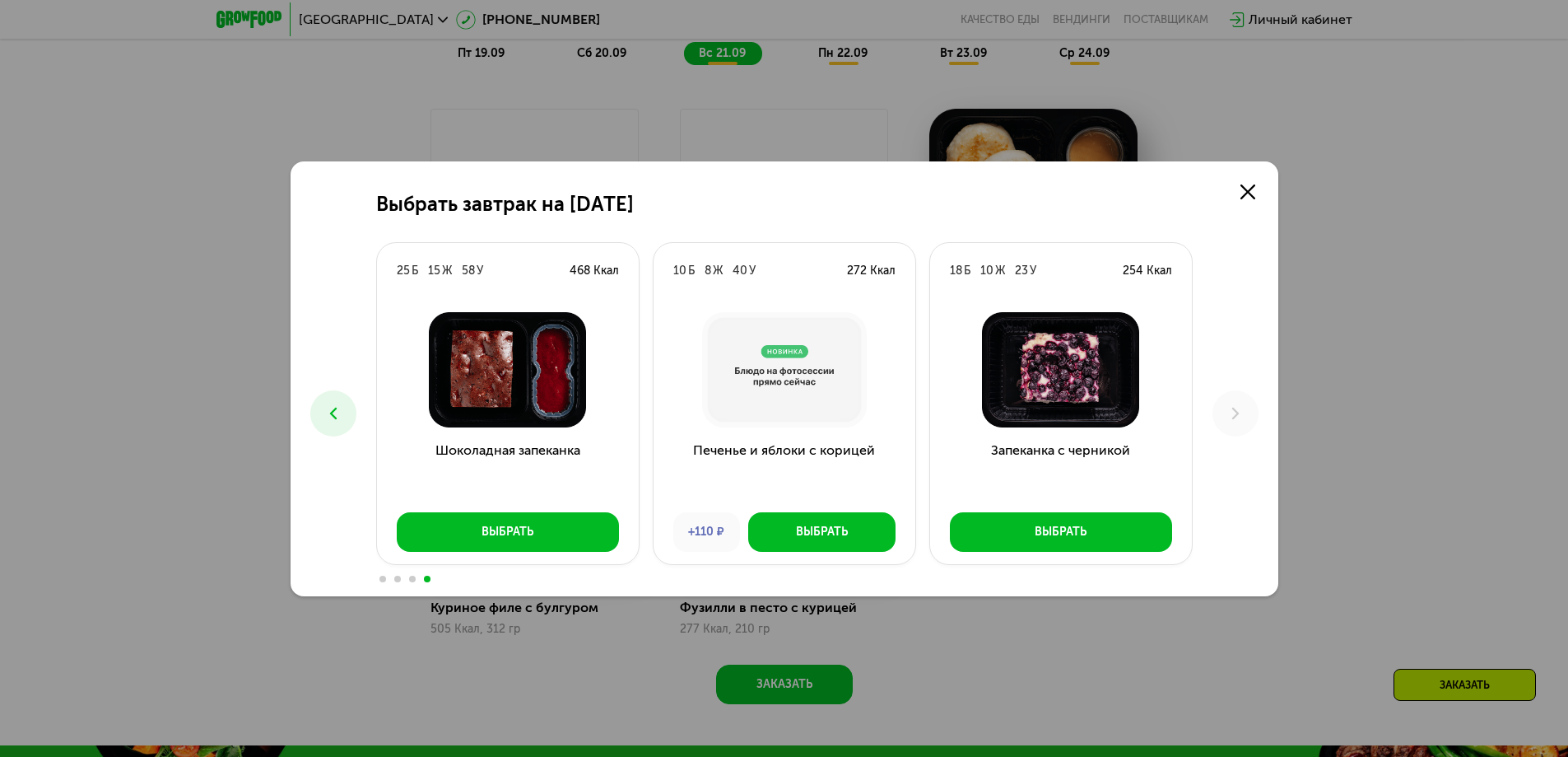
click at [324, 415] on icon at bounding box center [333, 413] width 20 height 20
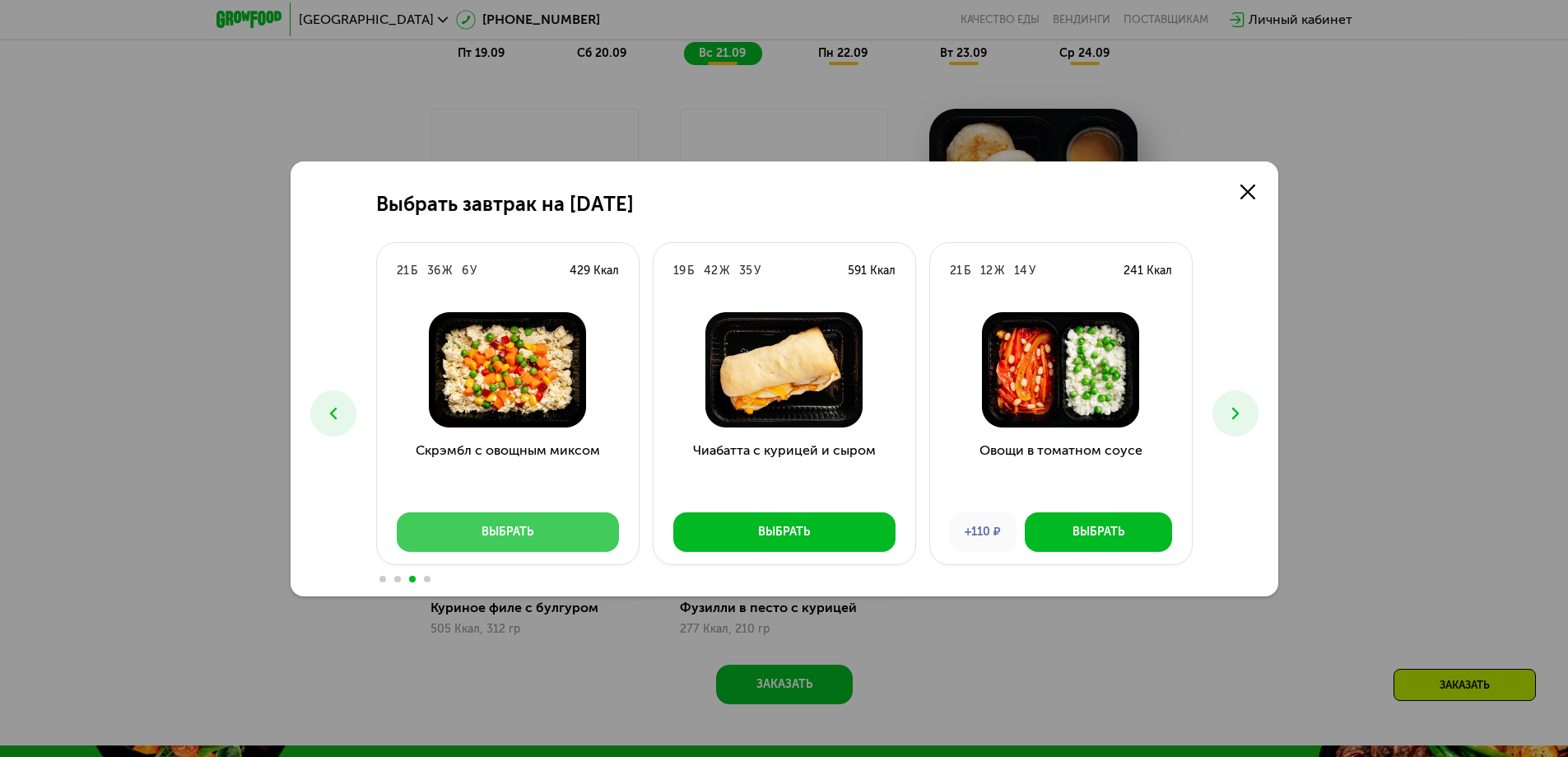
click at [508, 538] on div "Выбрать" at bounding box center [507, 531] width 52 height 16
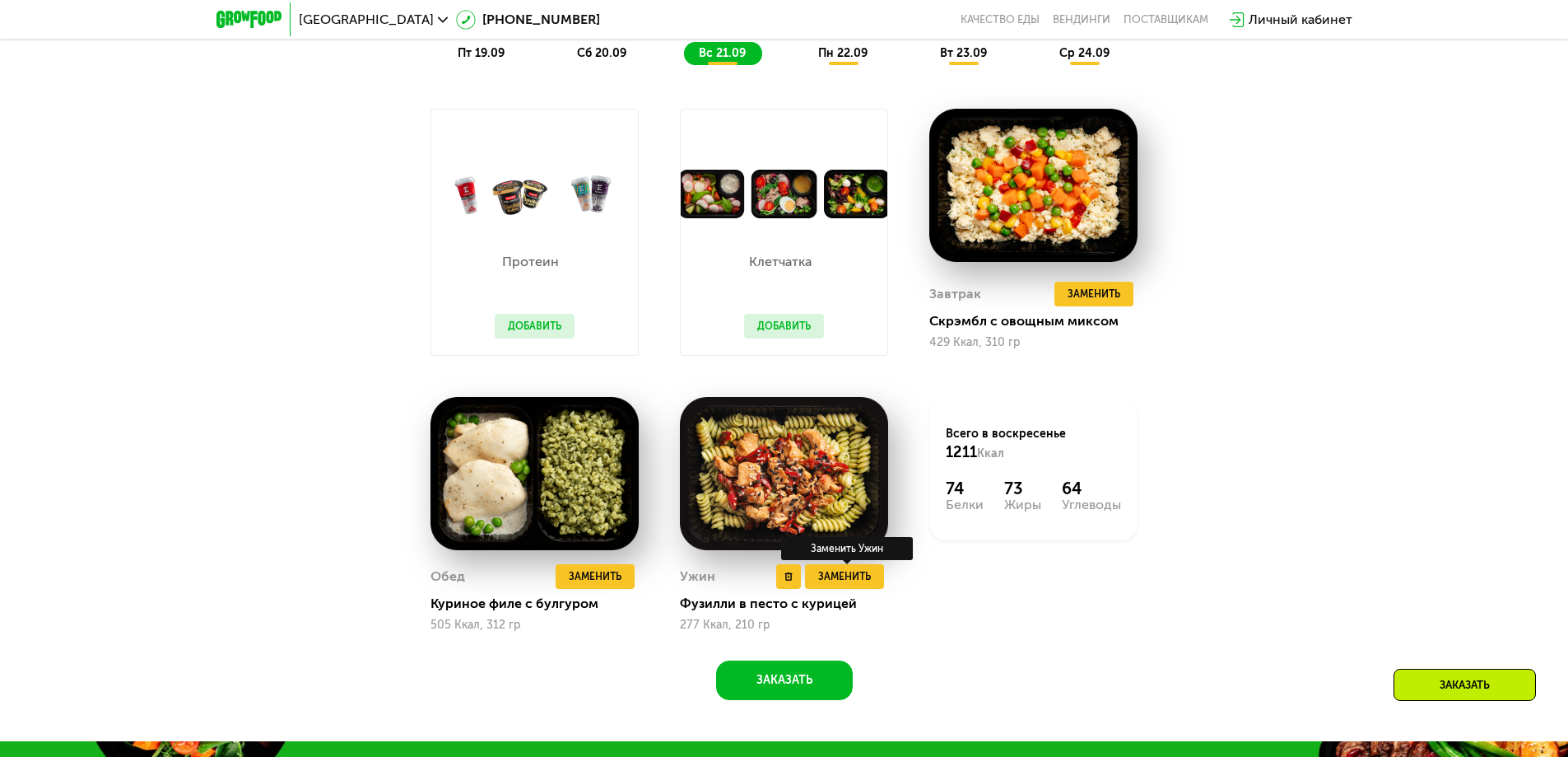
click at [850, 560] on div "Заменить Ужин" at bounding box center [847, 548] width 132 height 23
click at [846, 583] on span "Заменить" at bounding box center [845, 576] width 53 height 16
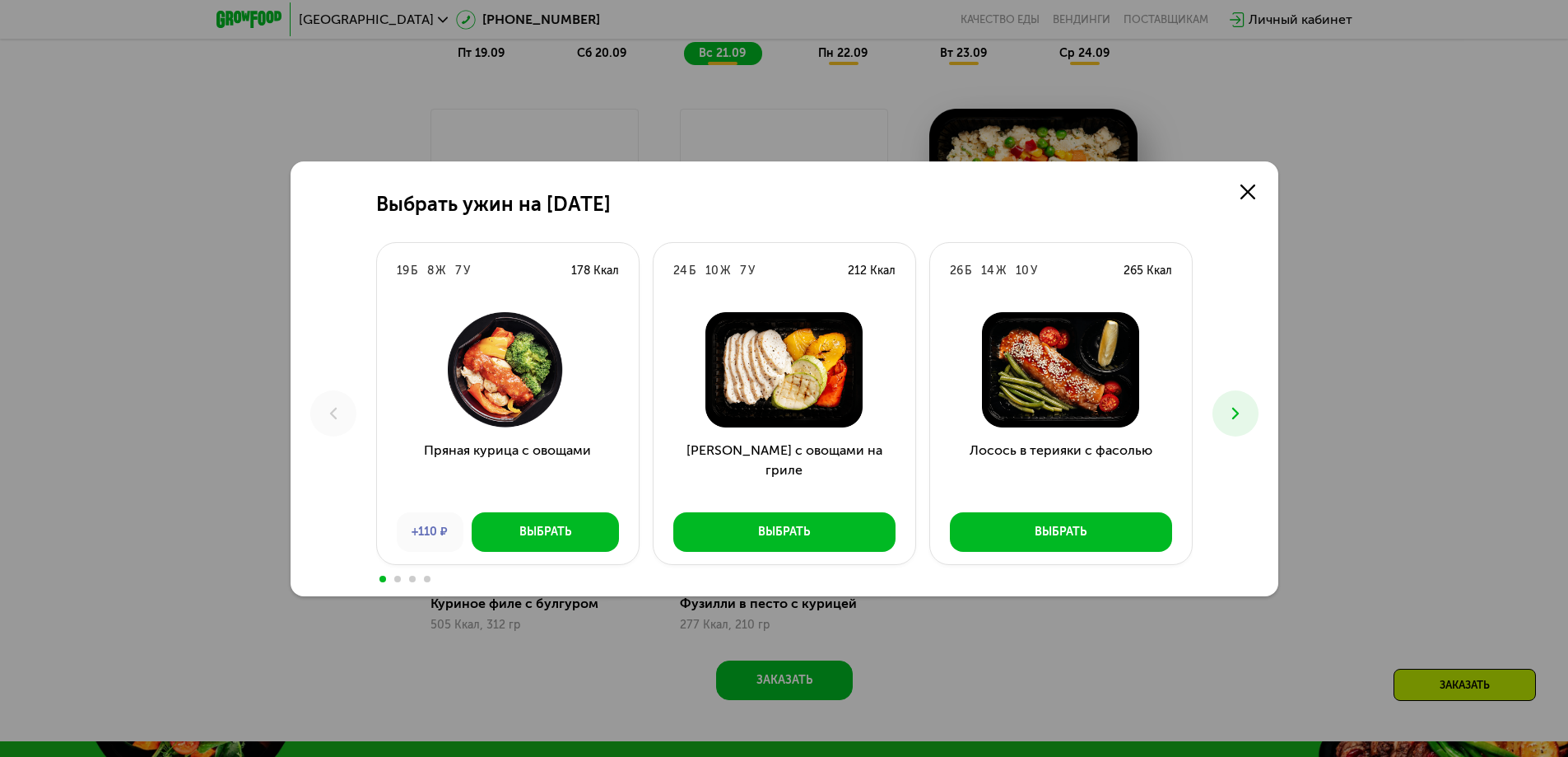
click at [1243, 404] on icon at bounding box center [1235, 413] width 20 height 20
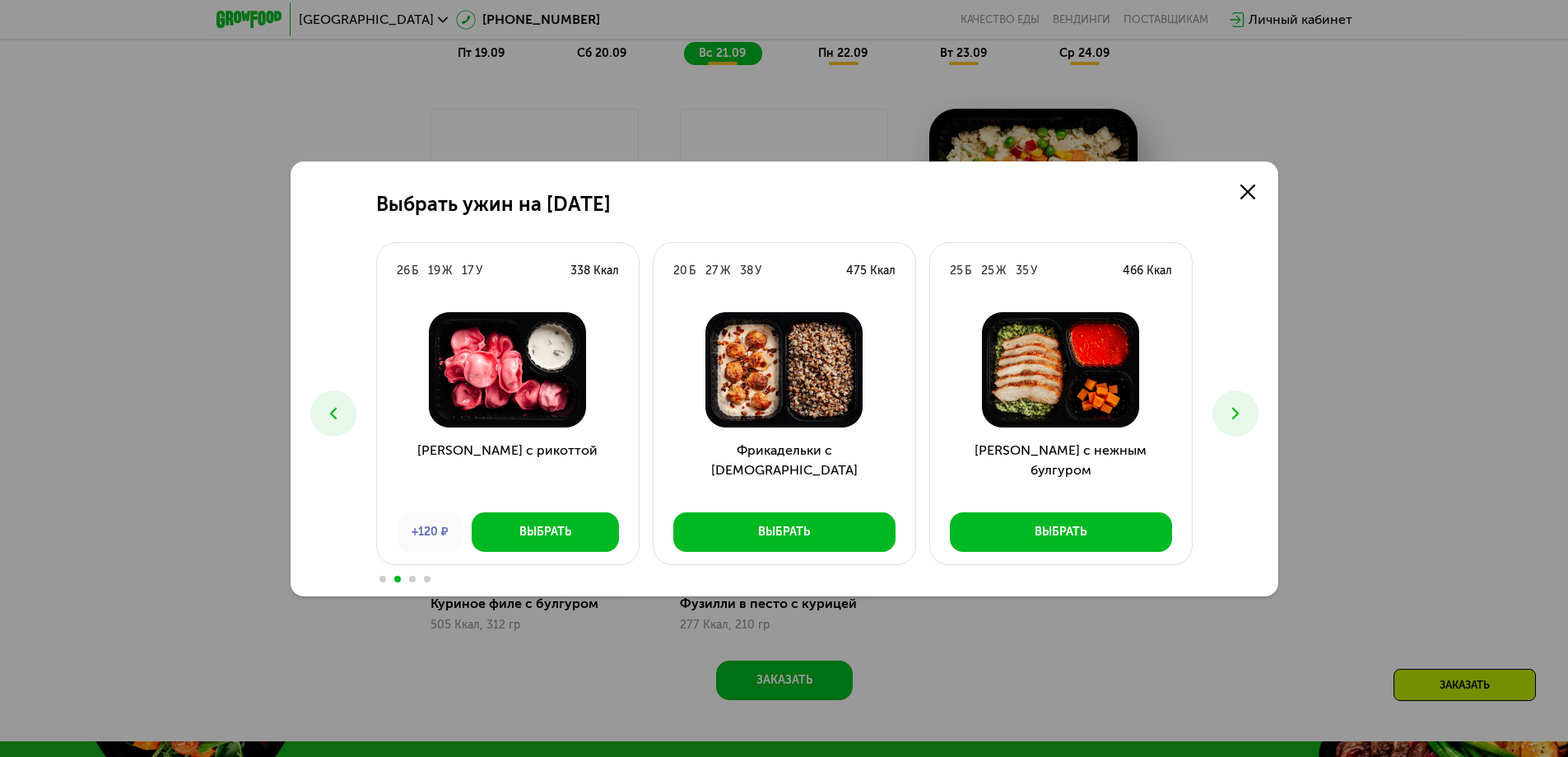
click at [1243, 404] on icon at bounding box center [1235, 413] width 20 height 20
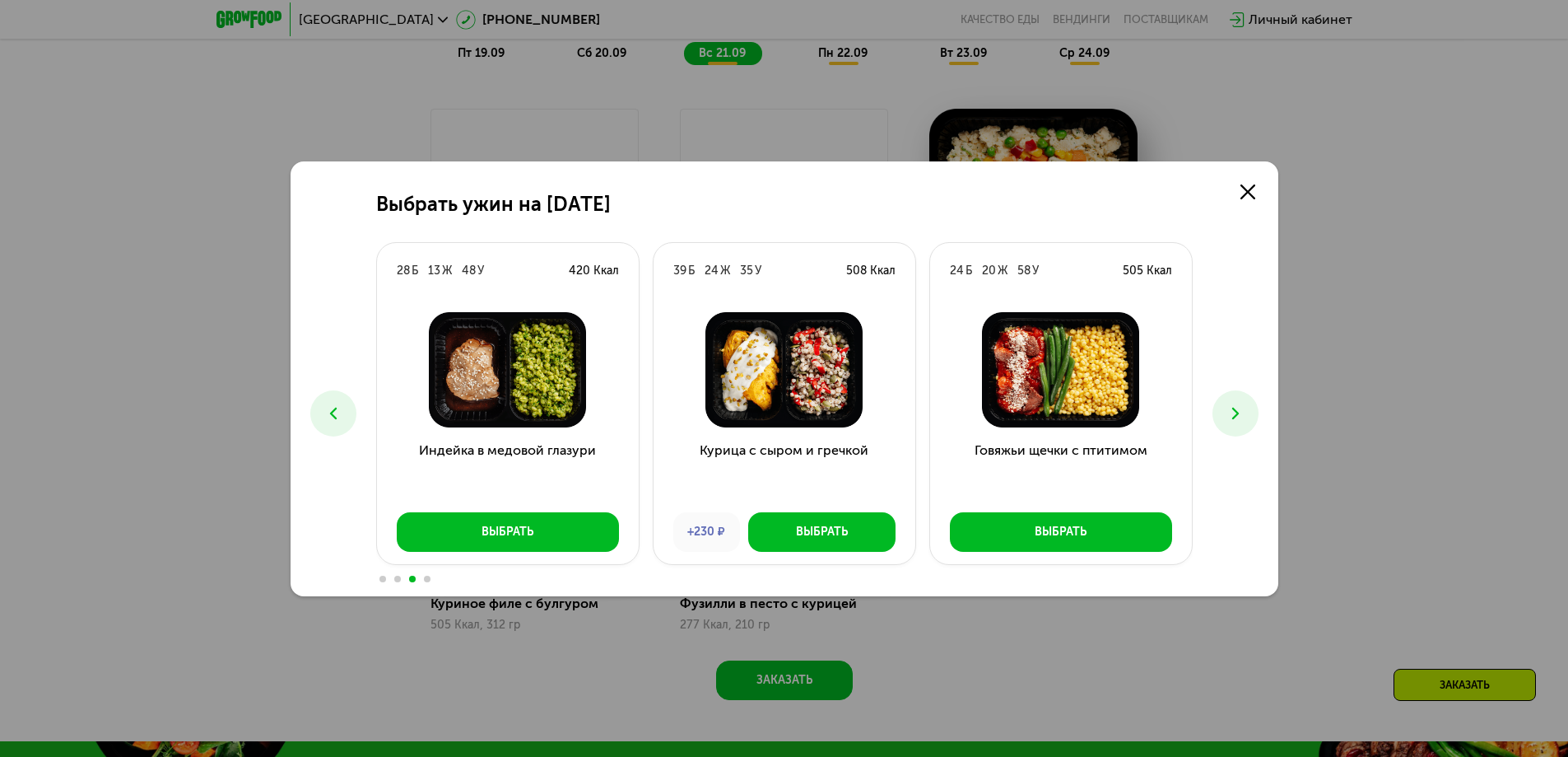
click at [1243, 404] on icon at bounding box center [1235, 413] width 20 height 20
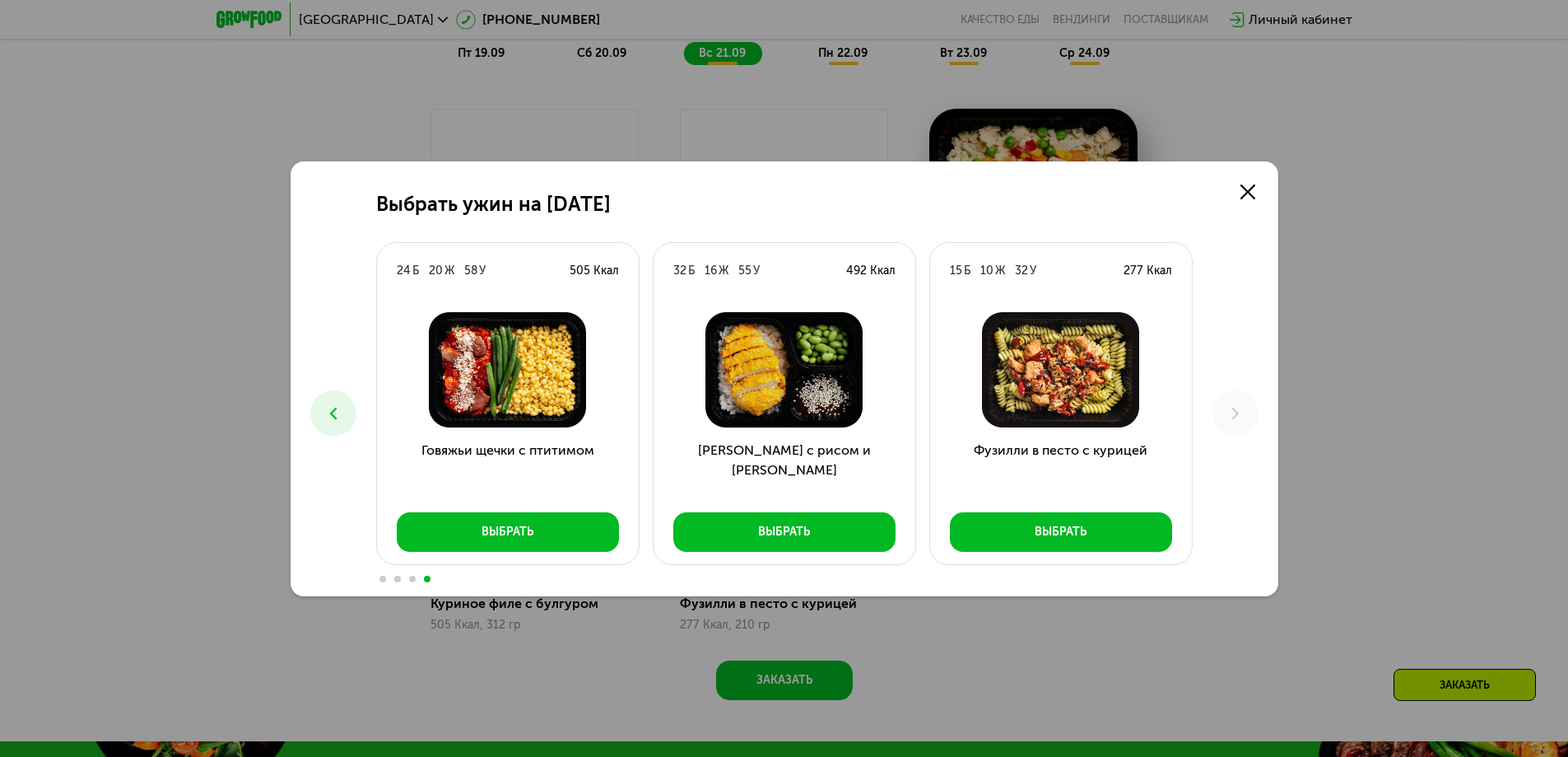
click at [333, 403] on icon at bounding box center [333, 413] width 20 height 20
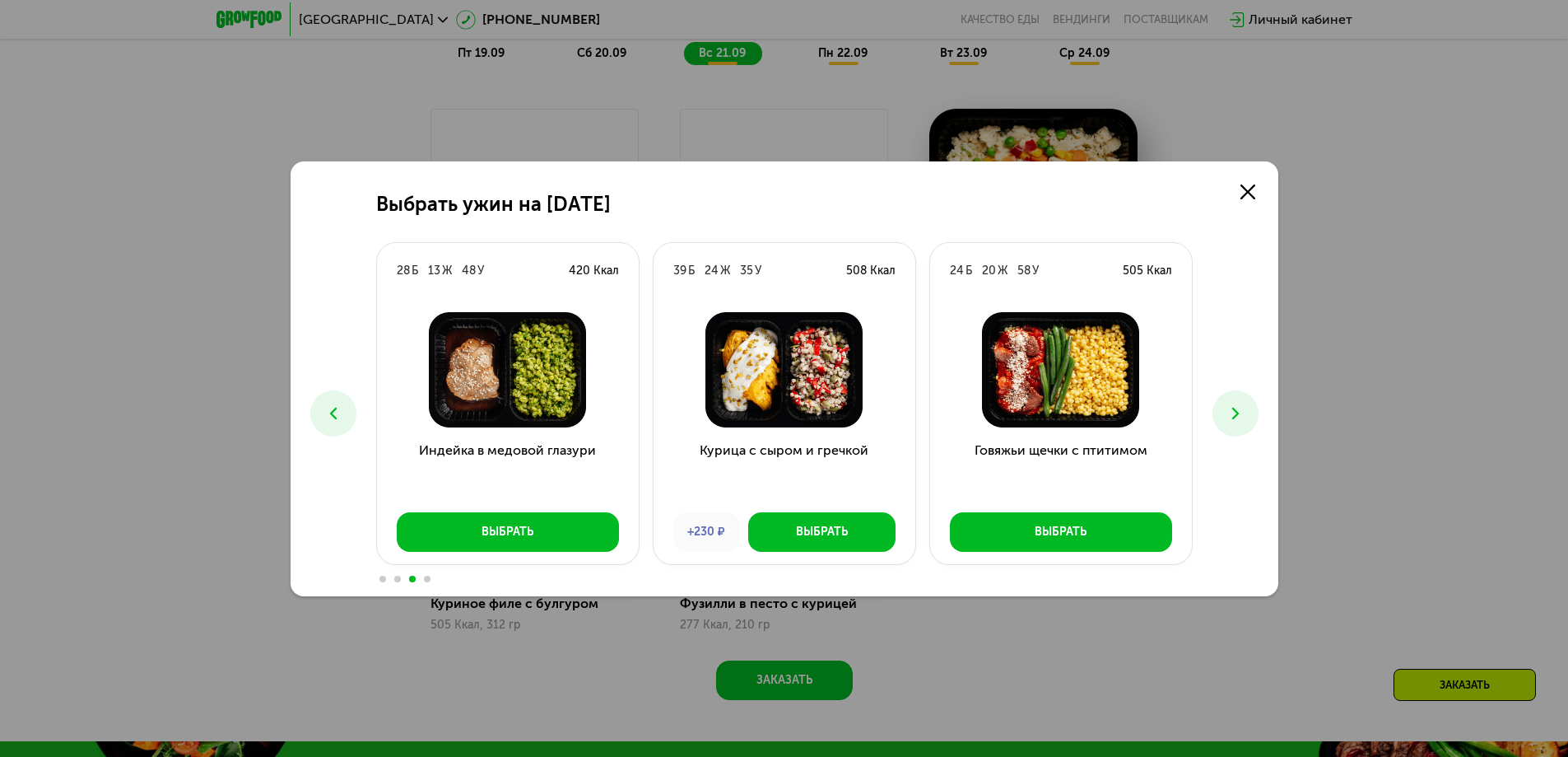
click at [333, 403] on icon at bounding box center [333, 413] width 20 height 20
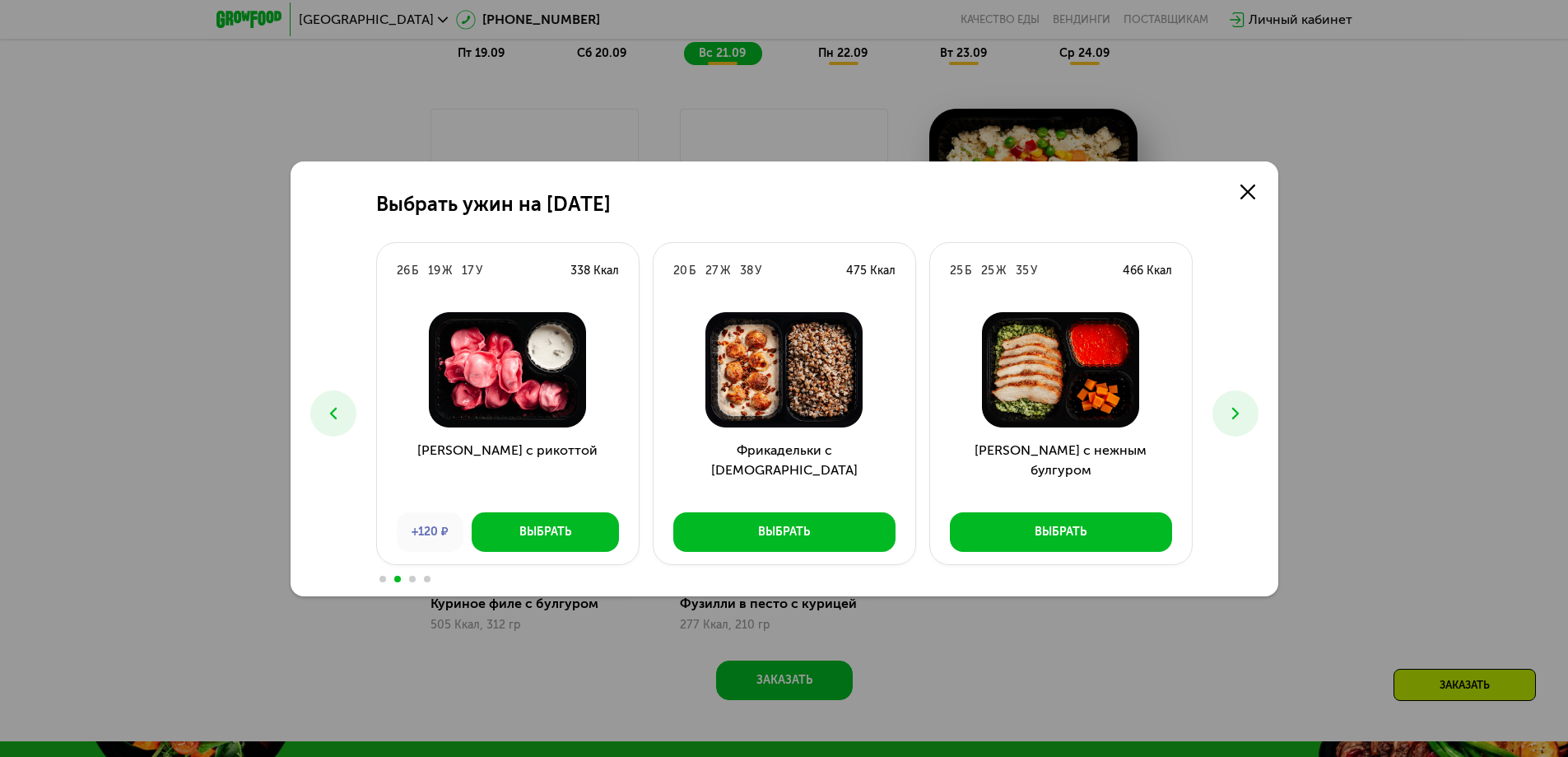
click at [333, 403] on icon at bounding box center [333, 413] width 20 height 20
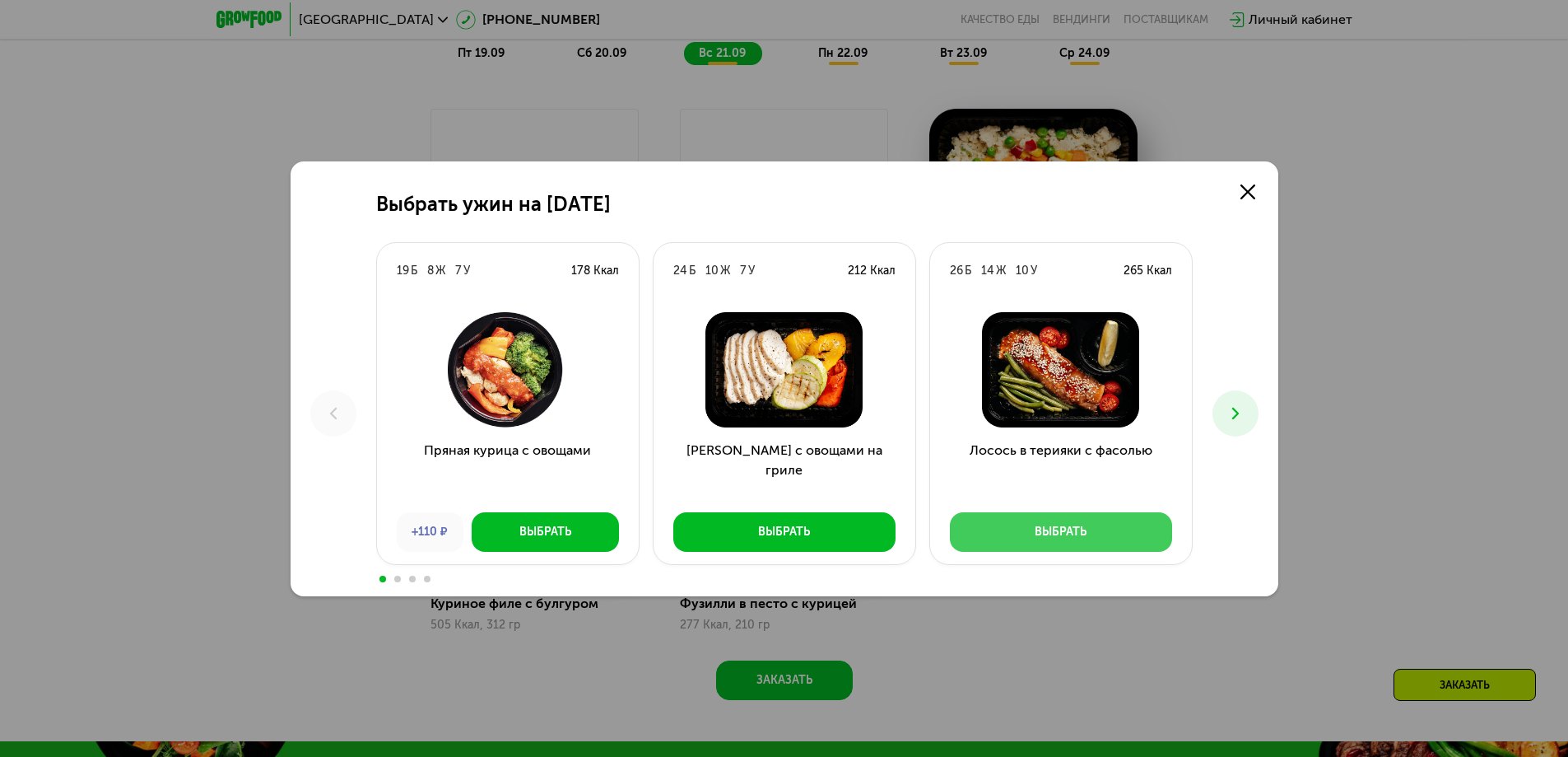
click at [1089, 526] on button "Выбрать" at bounding box center [1061, 532] width 222 height 40
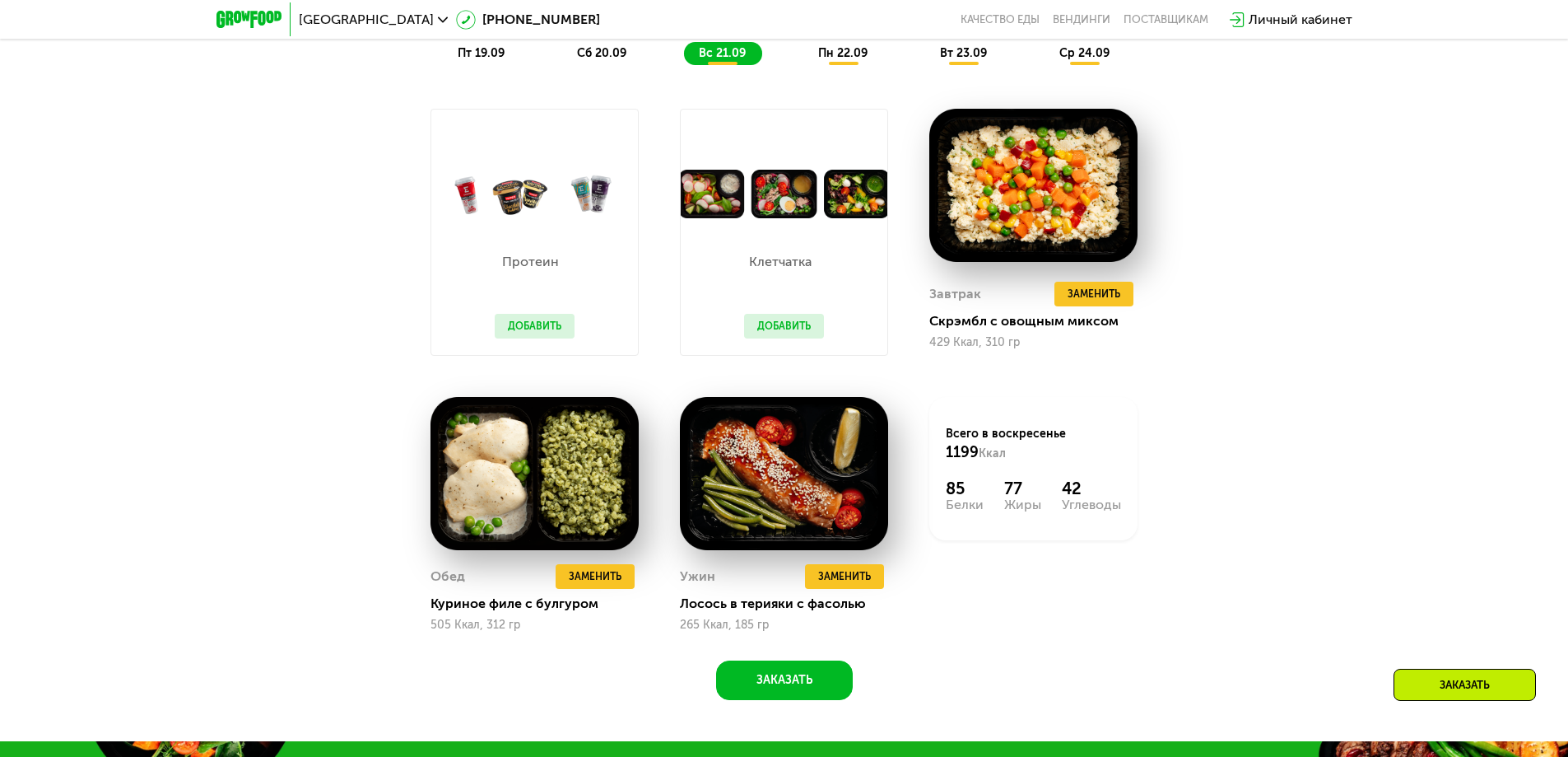
click at [791, 329] on button "Добавить" at bounding box center [784, 326] width 80 height 25
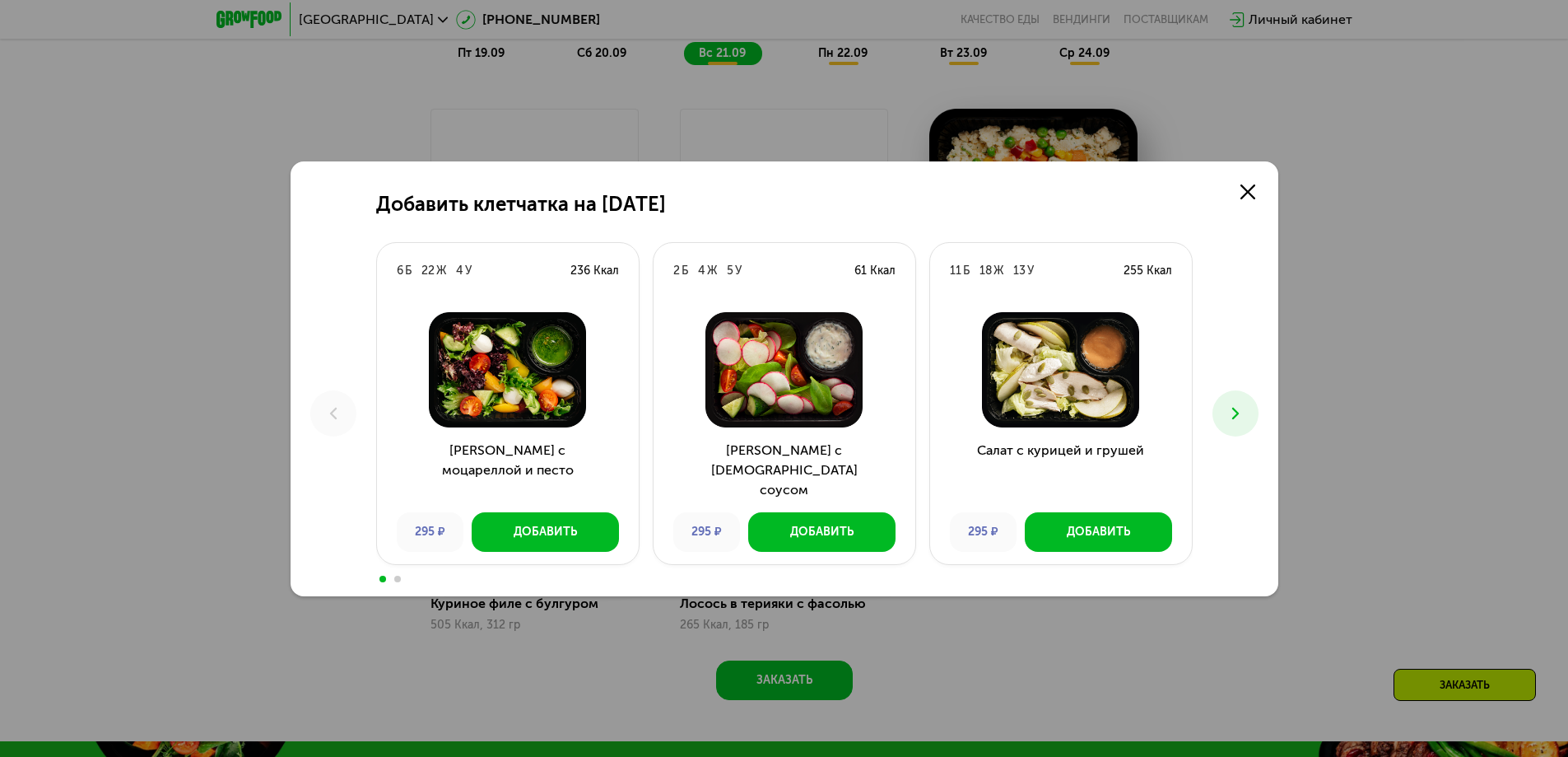
click at [1242, 411] on icon at bounding box center [1235, 413] width 20 height 20
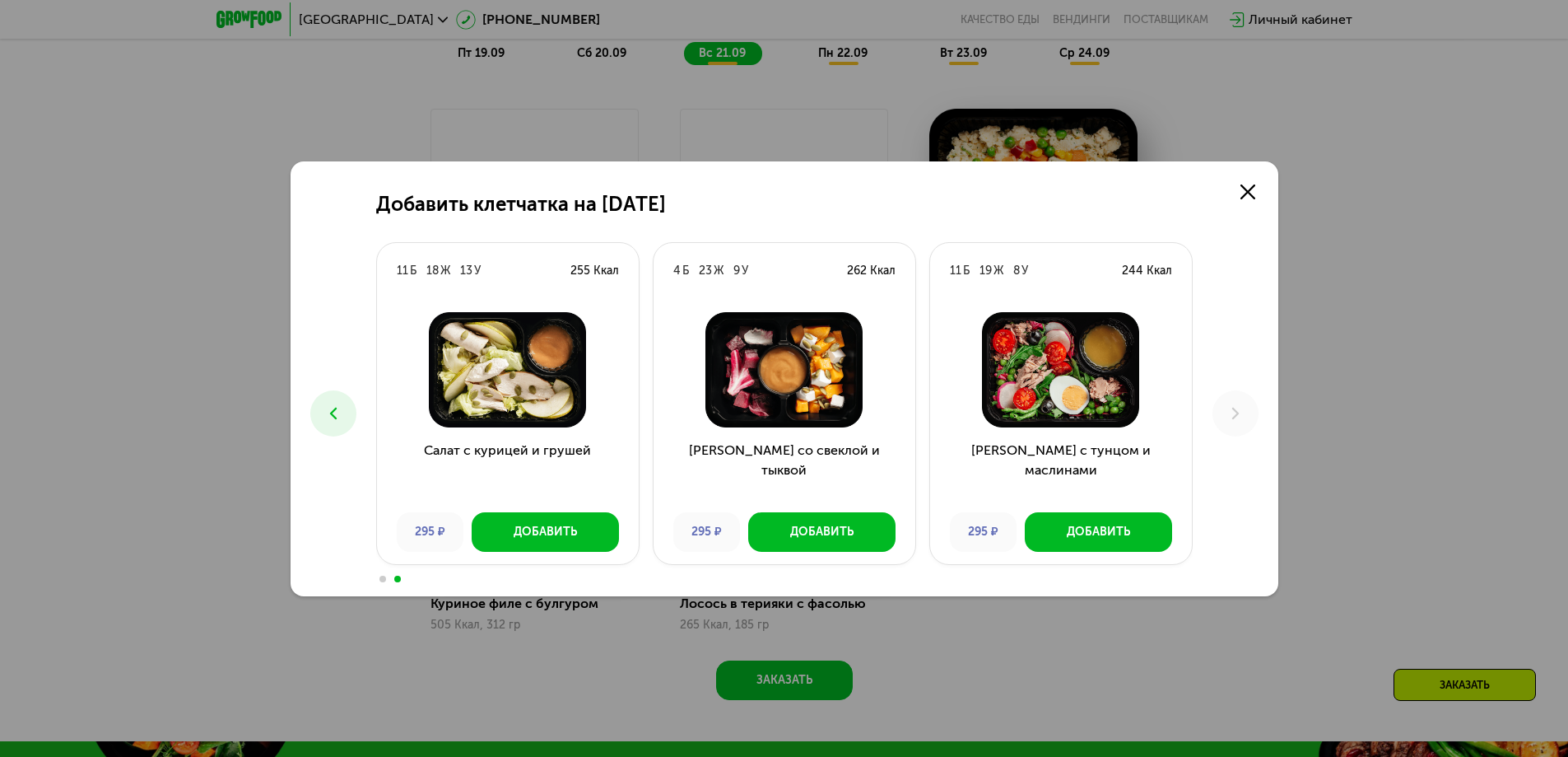
click at [336, 418] on use at bounding box center [332, 413] width 7 height 11
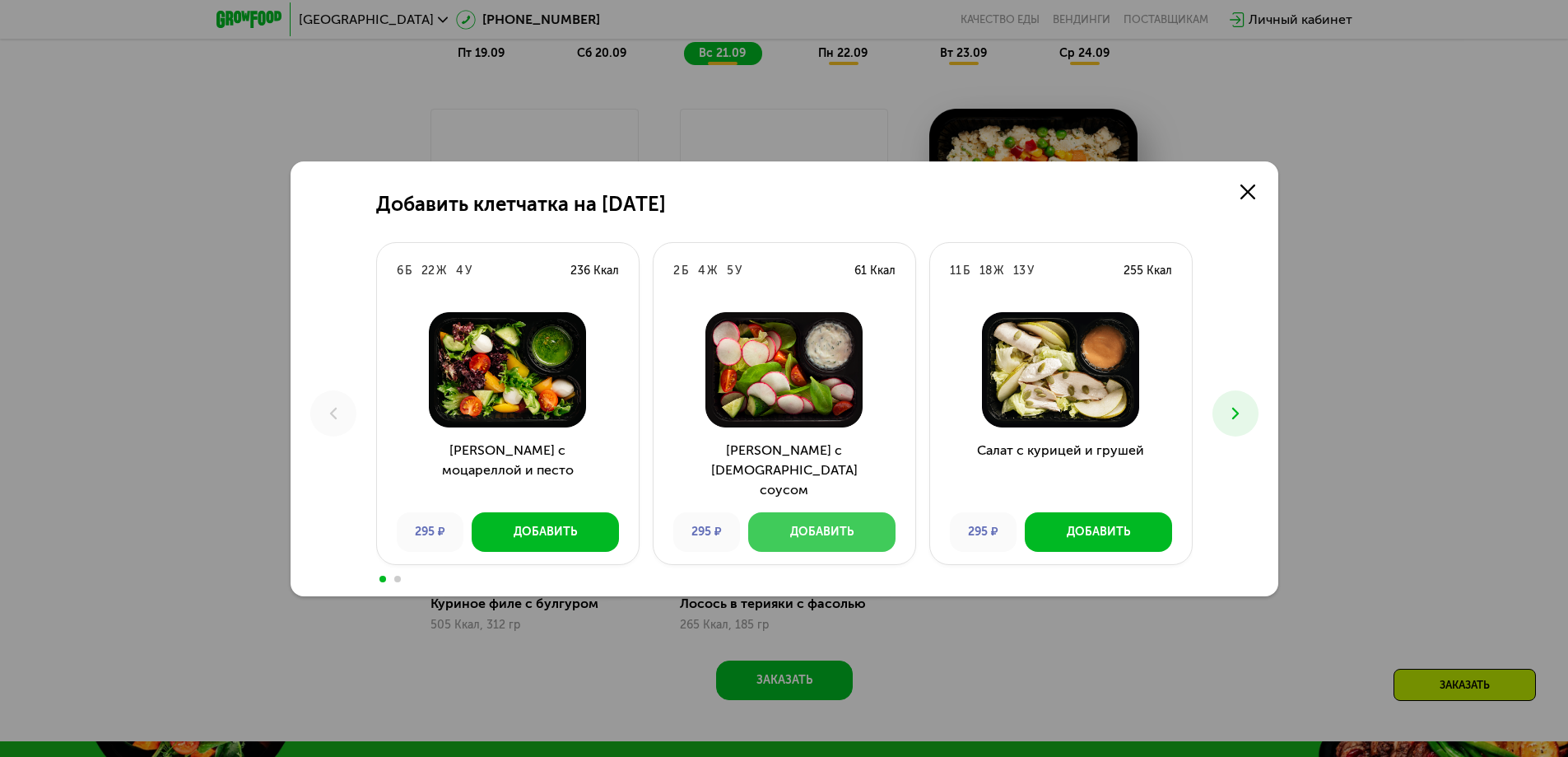
click at [839, 525] on div "Добавить" at bounding box center [821, 531] width 64 height 16
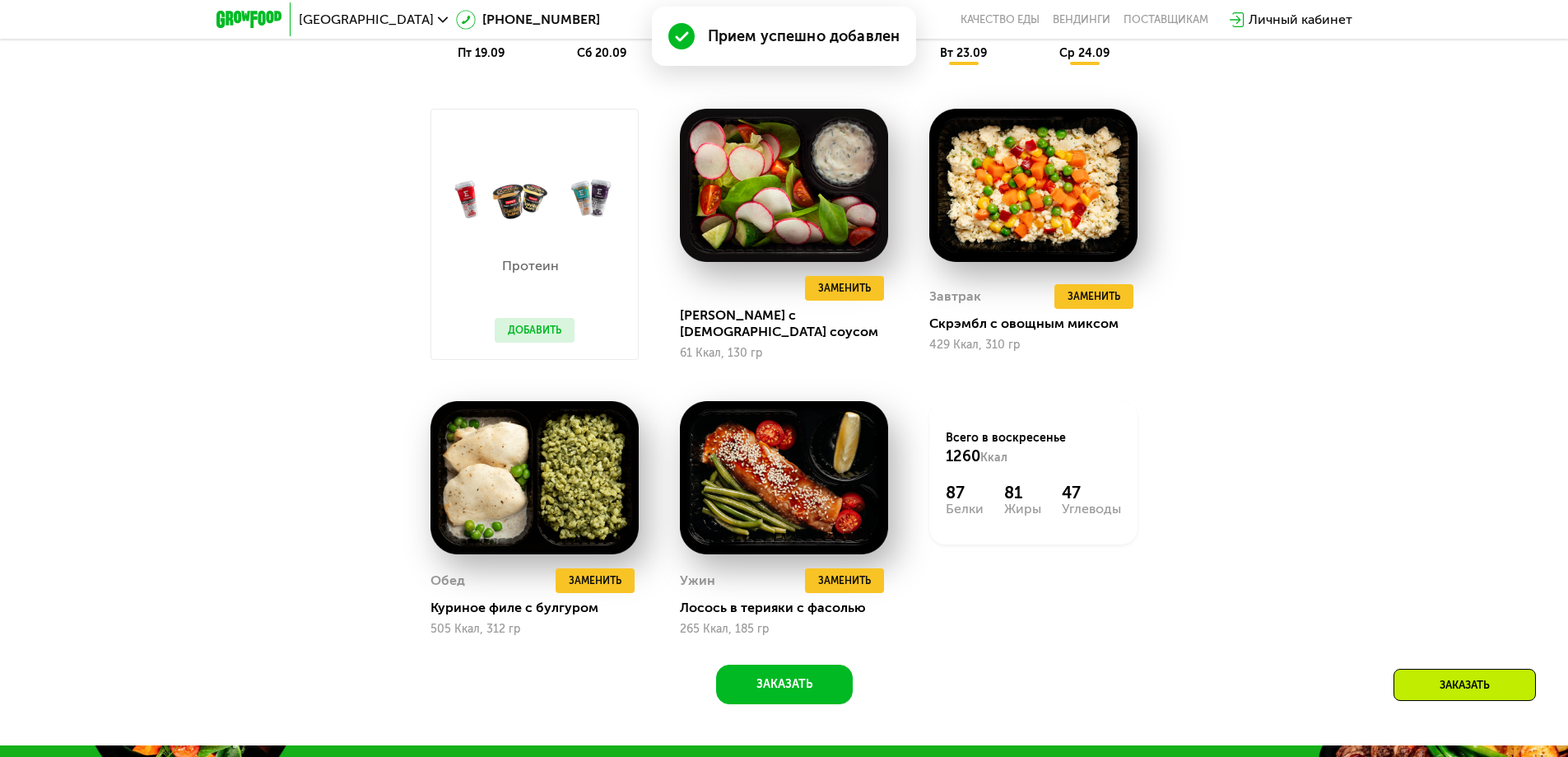
click at [551, 334] on button "Добавить" at bounding box center [535, 330] width 80 height 25
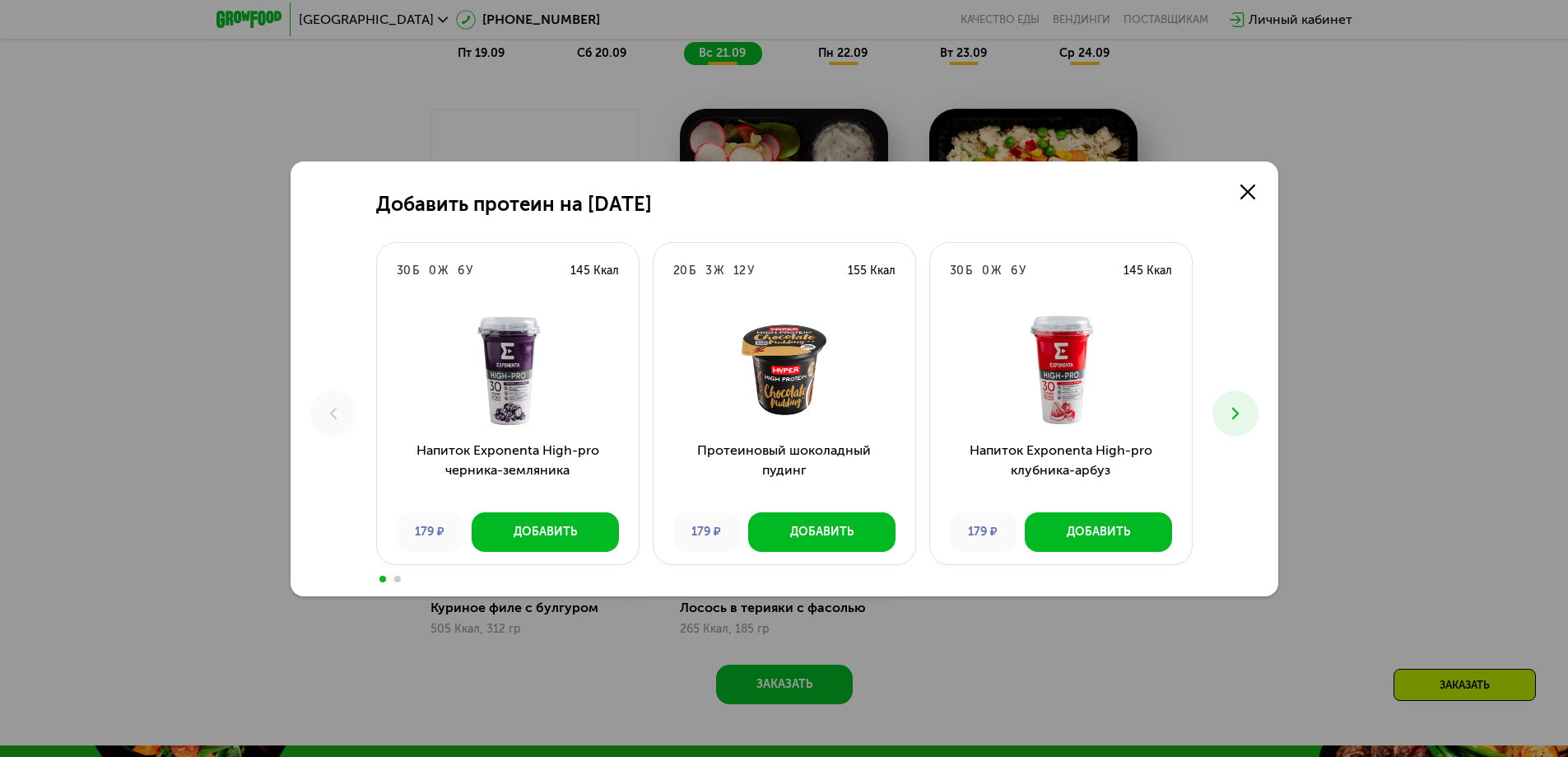
click at [1231, 415] on icon at bounding box center [1235, 413] width 20 height 20
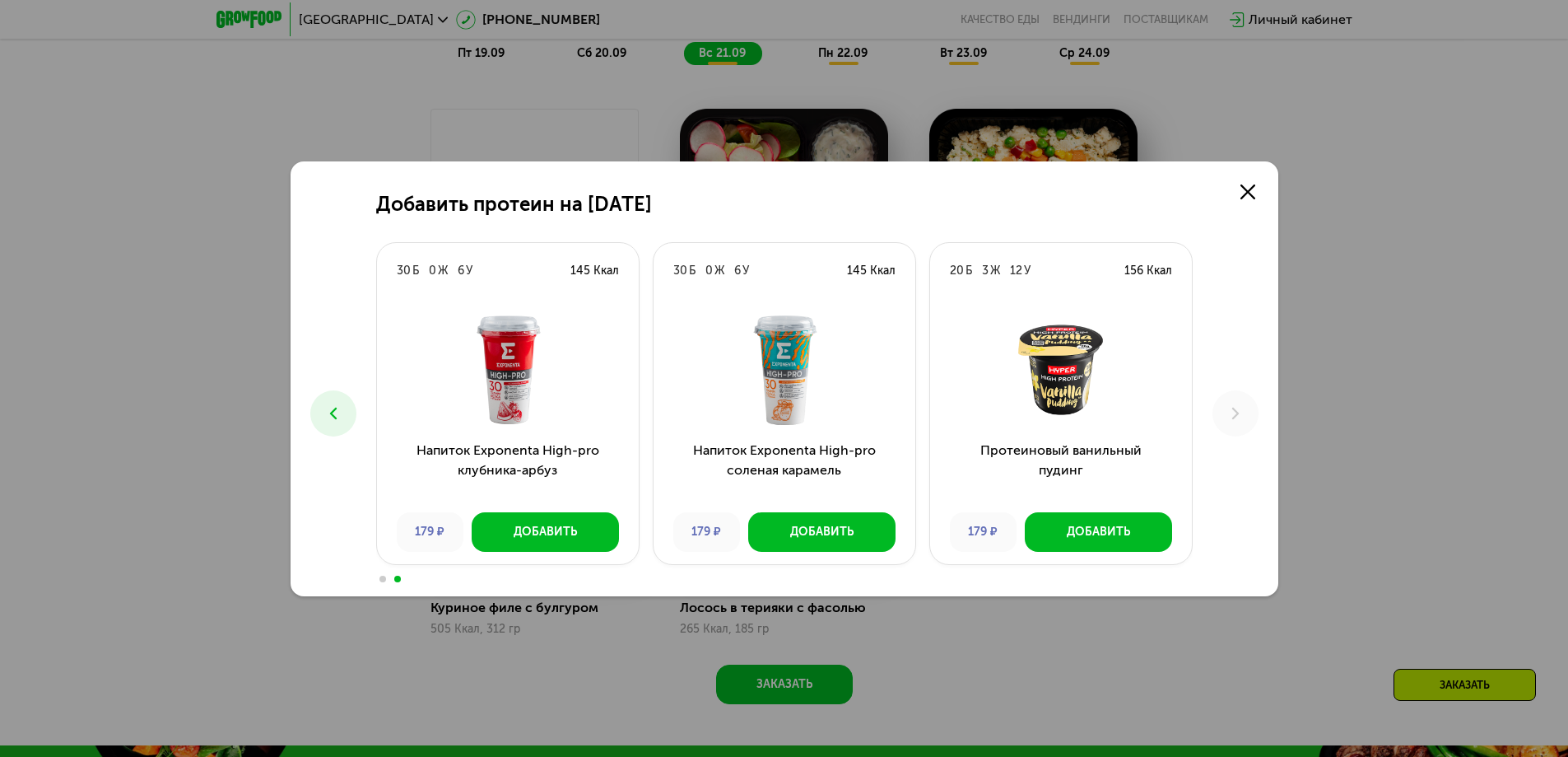
click at [340, 415] on icon at bounding box center [333, 413] width 20 height 20
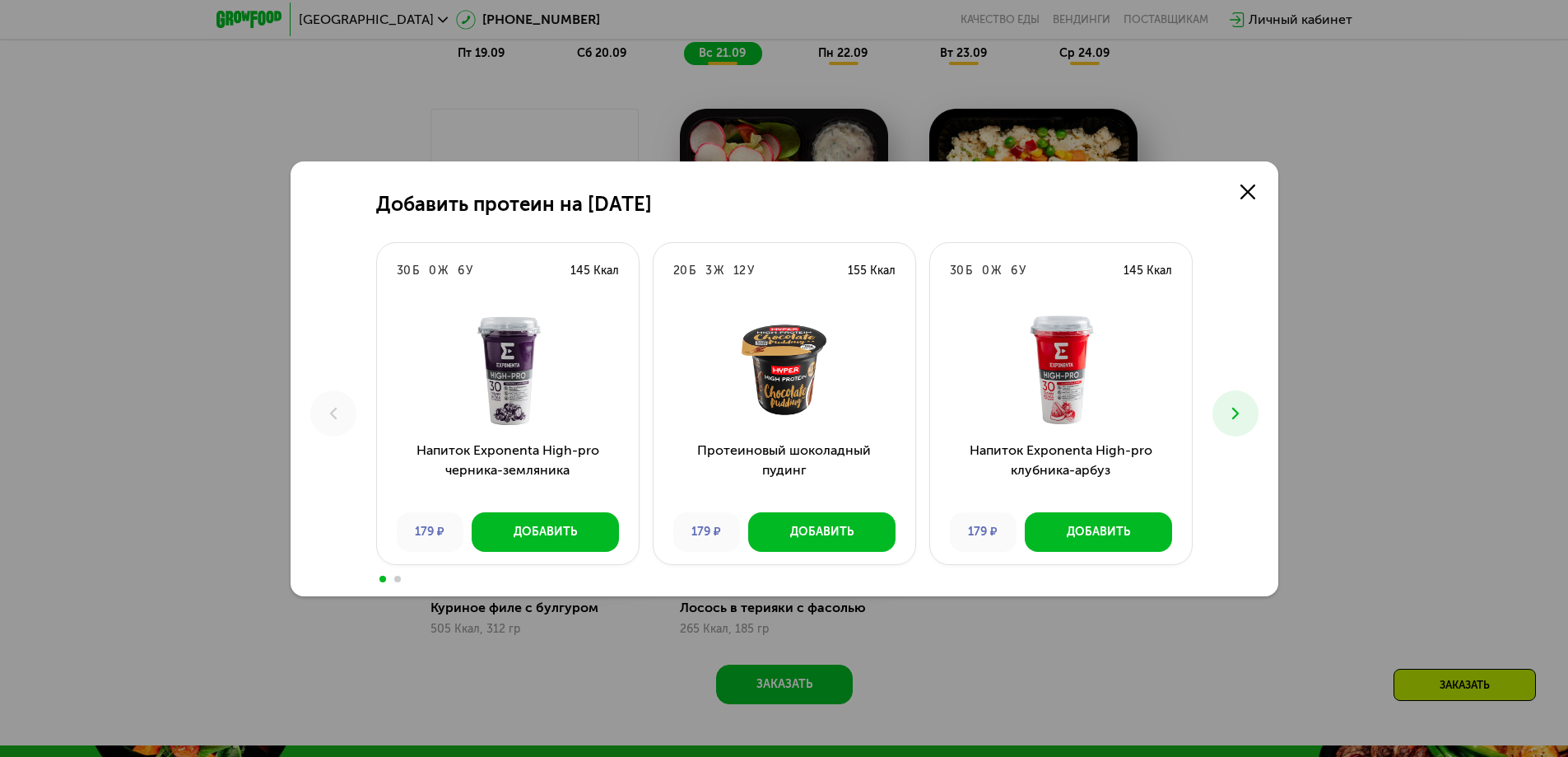
click at [1230, 401] on button at bounding box center [1235, 413] width 46 height 46
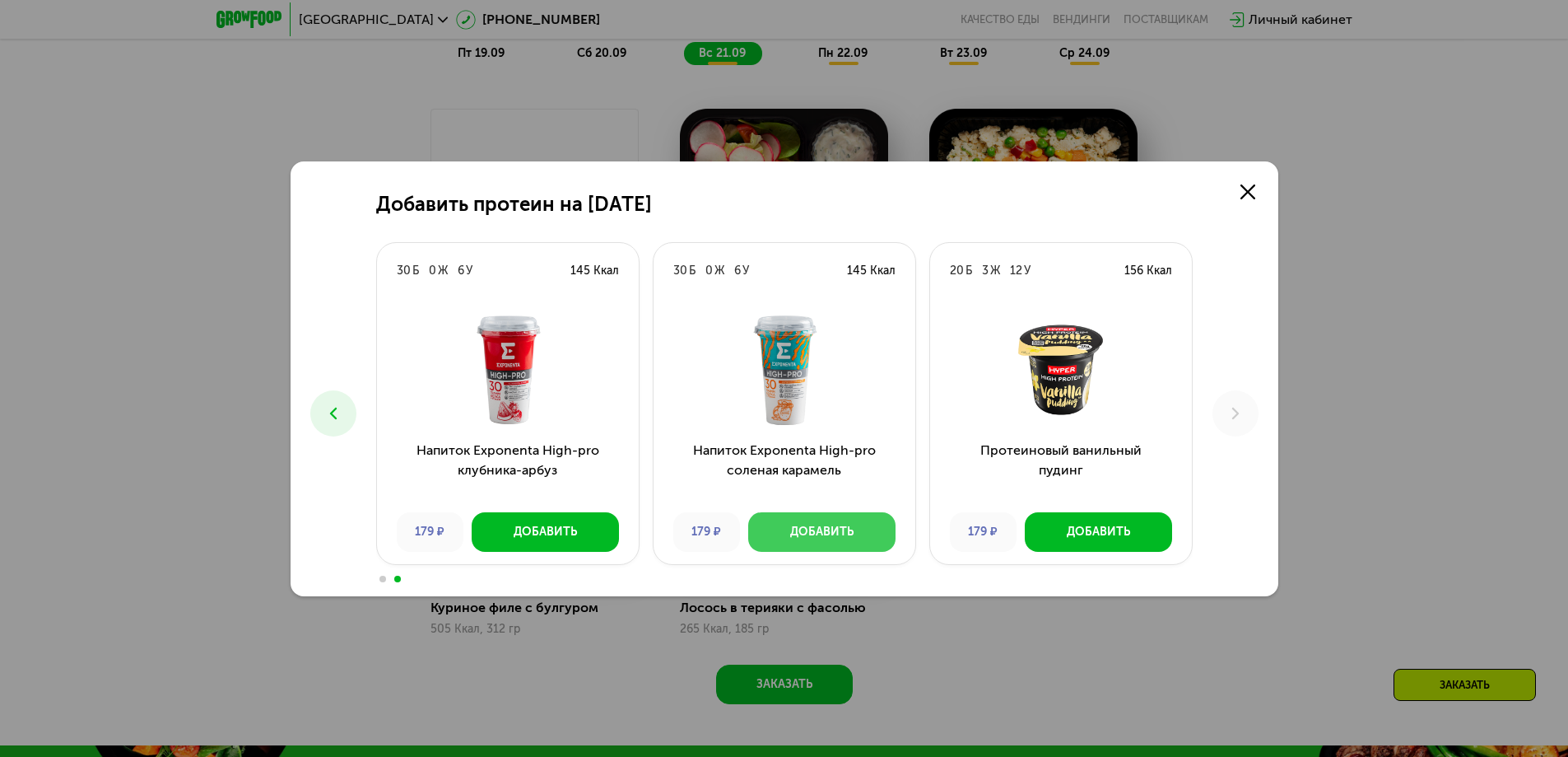
click at [839, 536] on div "Добавить" at bounding box center [821, 531] width 64 height 16
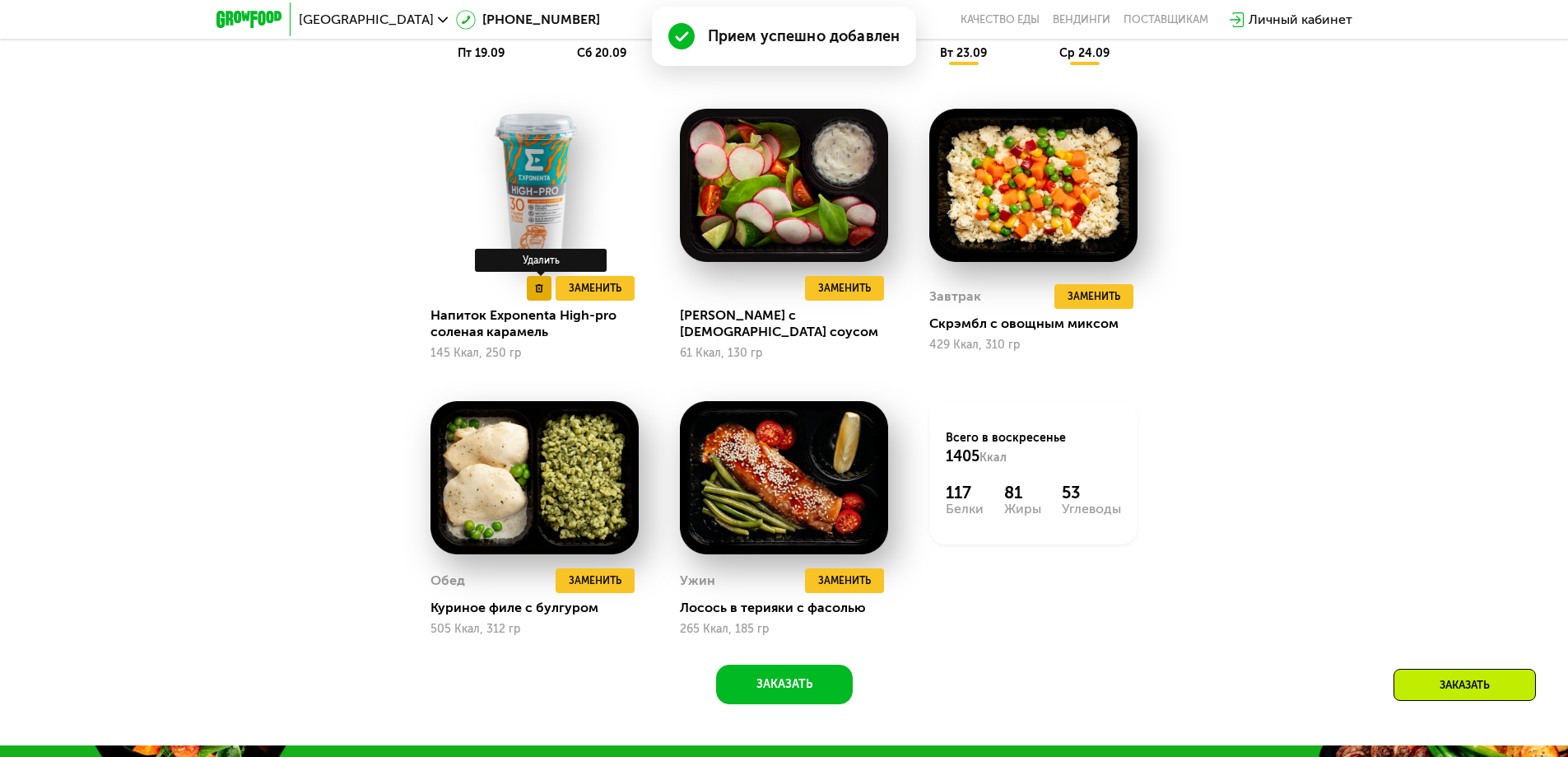
click at [546, 293] on button at bounding box center [539, 288] width 25 height 25
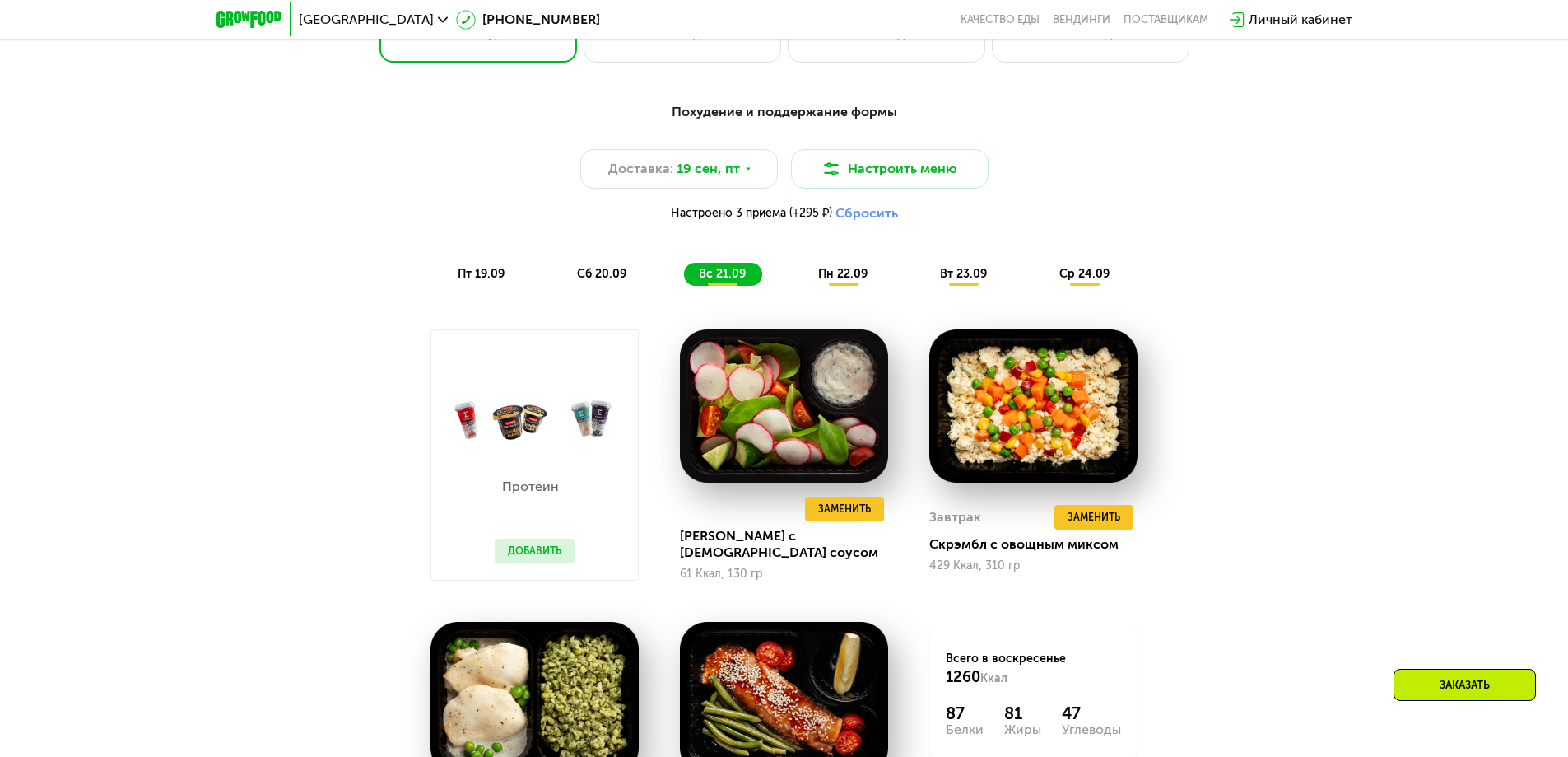
scroll to position [1448, 0]
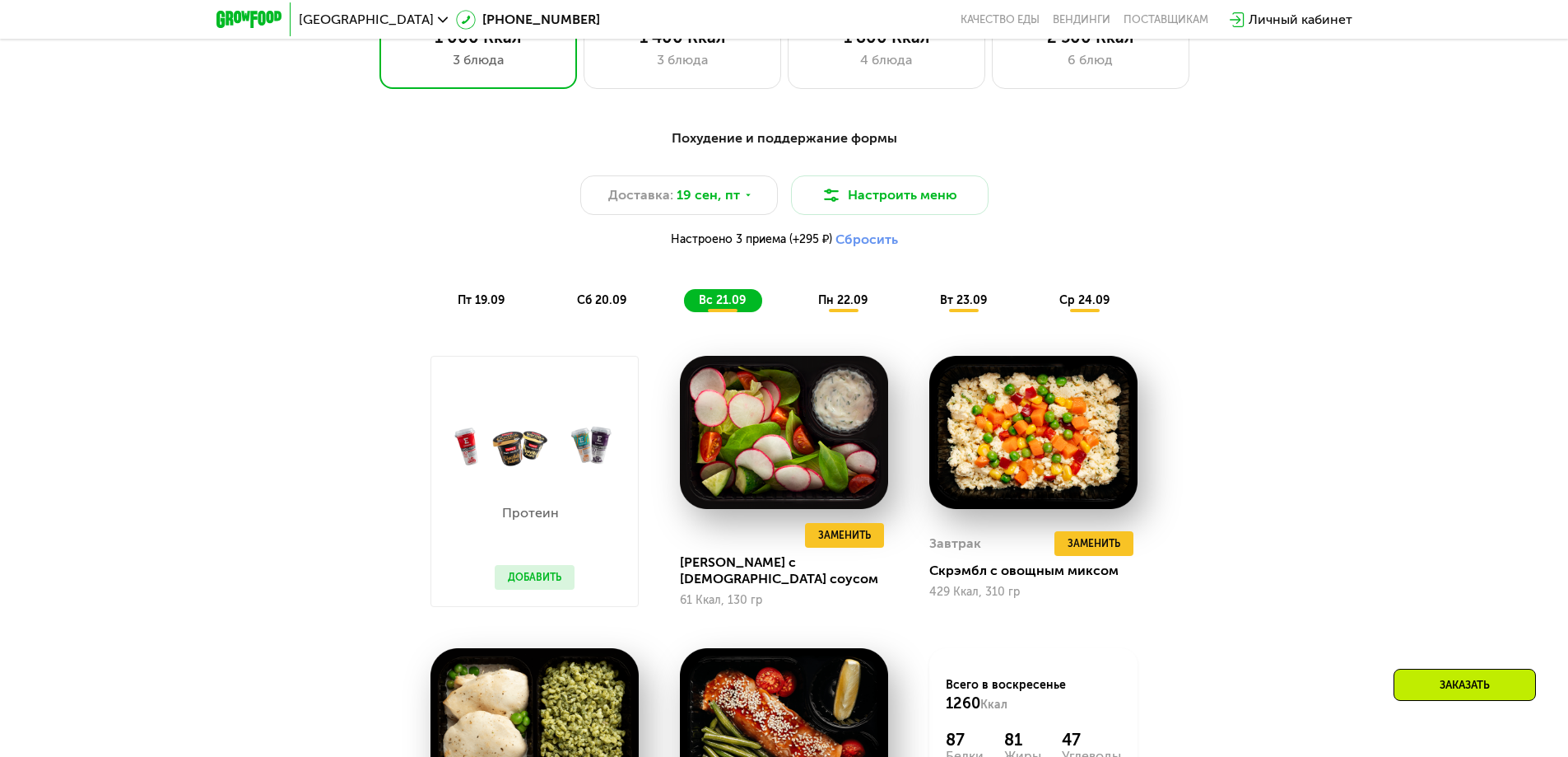
click at [845, 303] on span "пн 22.09" at bounding box center [843, 300] width 49 height 14
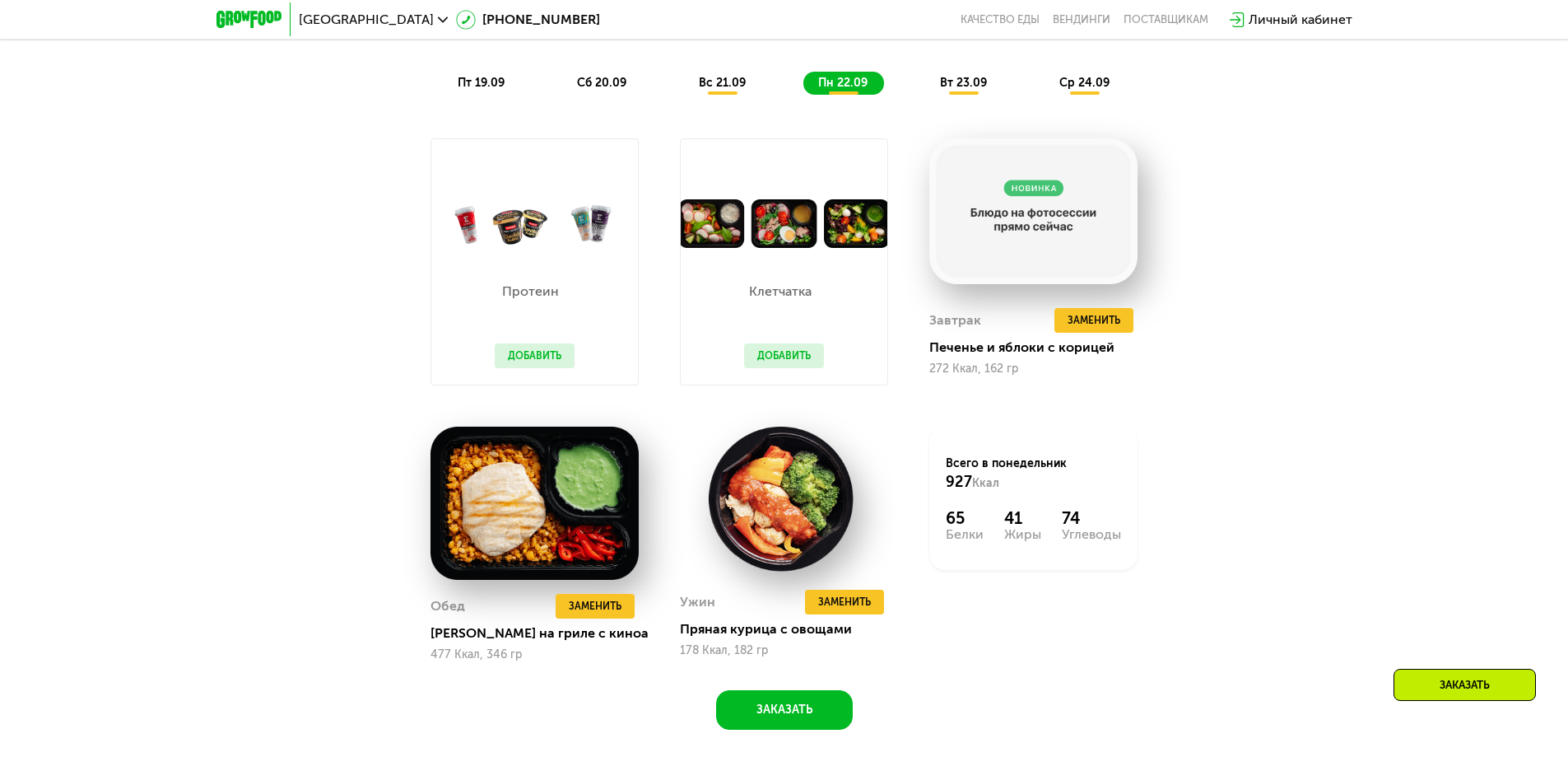
scroll to position [1694, 0]
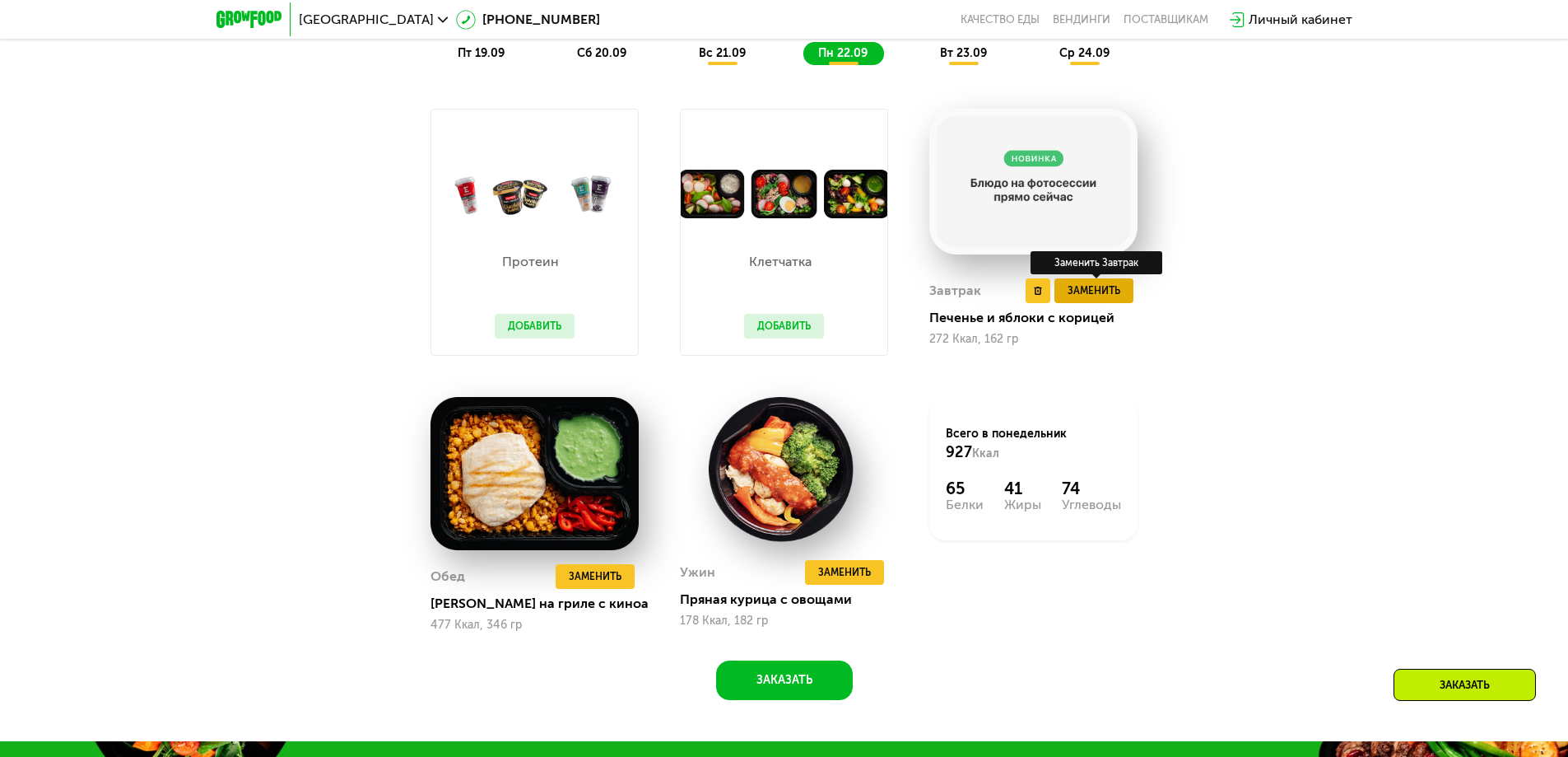
click at [1115, 294] on span "Заменить" at bounding box center [1095, 290] width 53 height 16
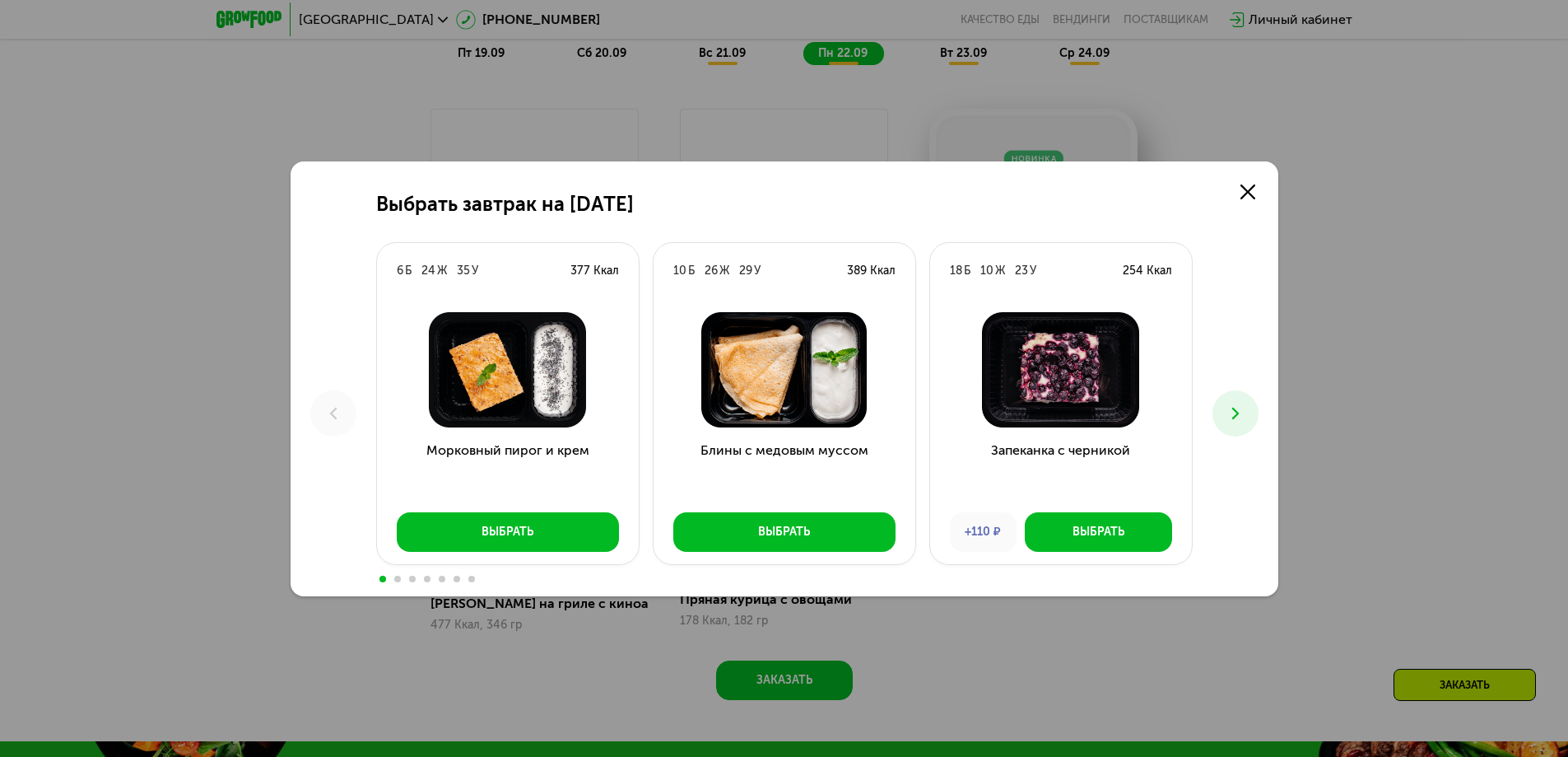
click at [1234, 407] on icon at bounding box center [1235, 413] width 20 height 20
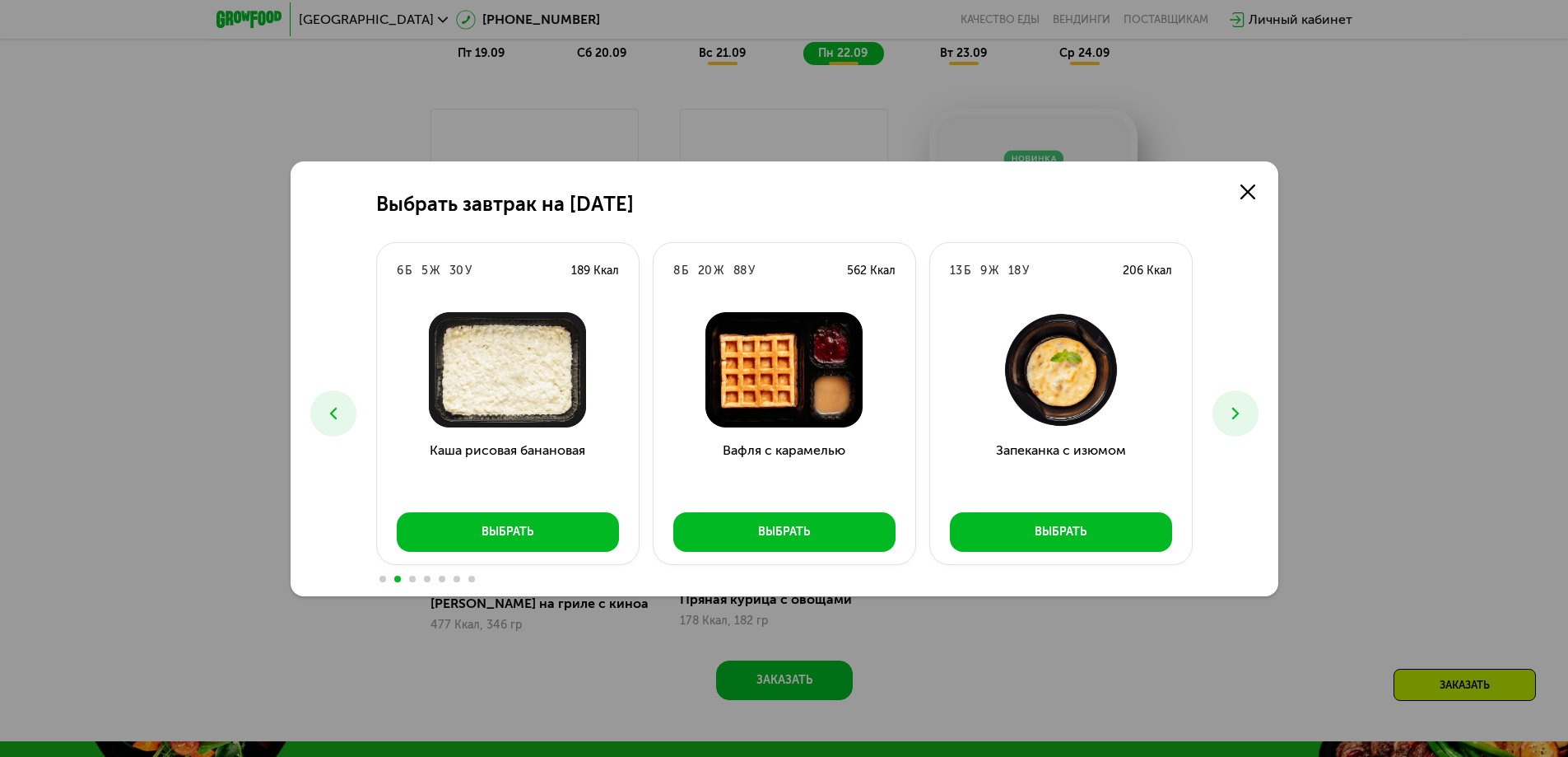
click at [1234, 407] on icon at bounding box center [1235, 413] width 20 height 20
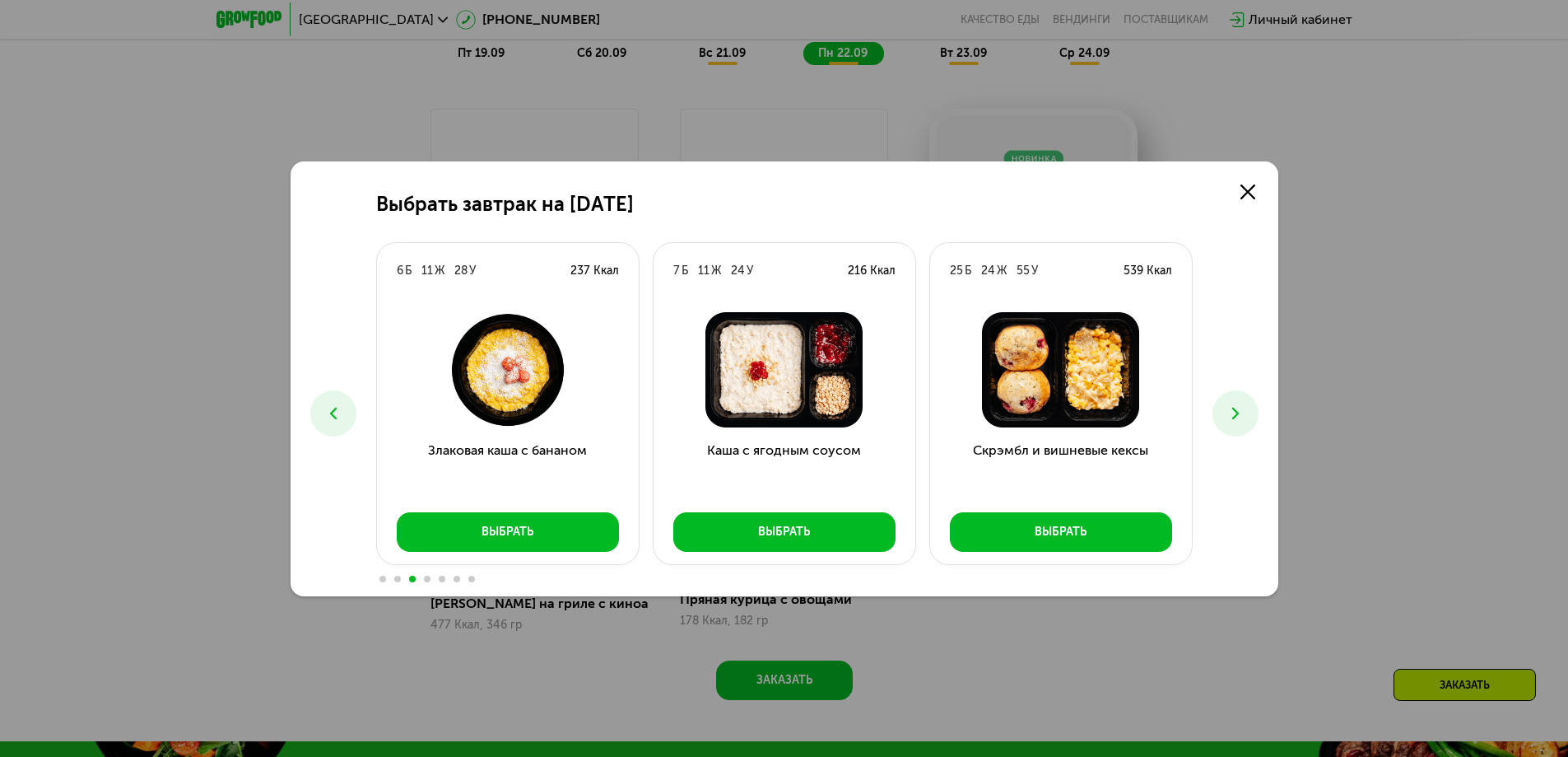
click at [1234, 407] on icon at bounding box center [1235, 413] width 20 height 20
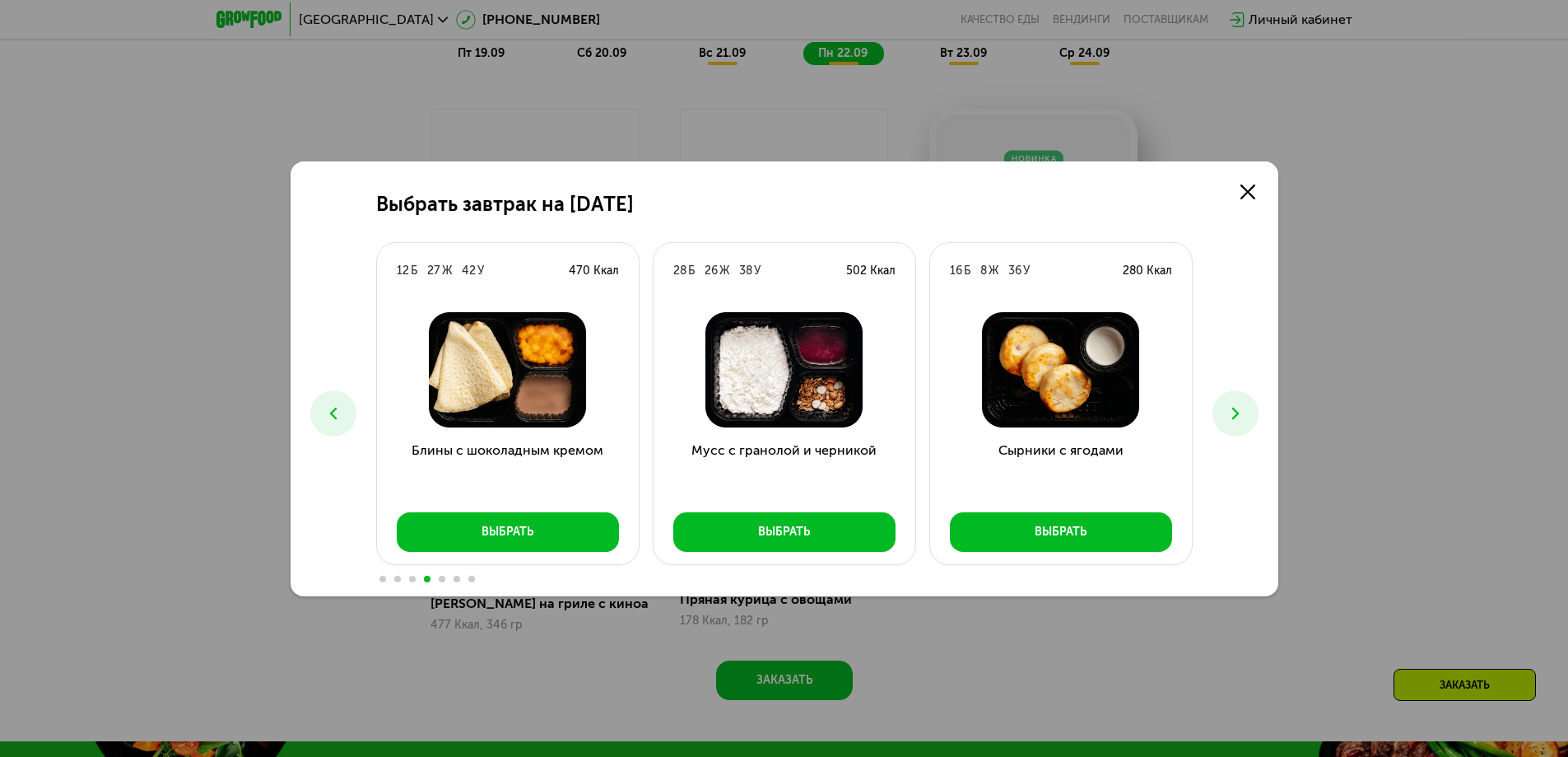
click at [1234, 407] on icon at bounding box center [1235, 413] width 20 height 20
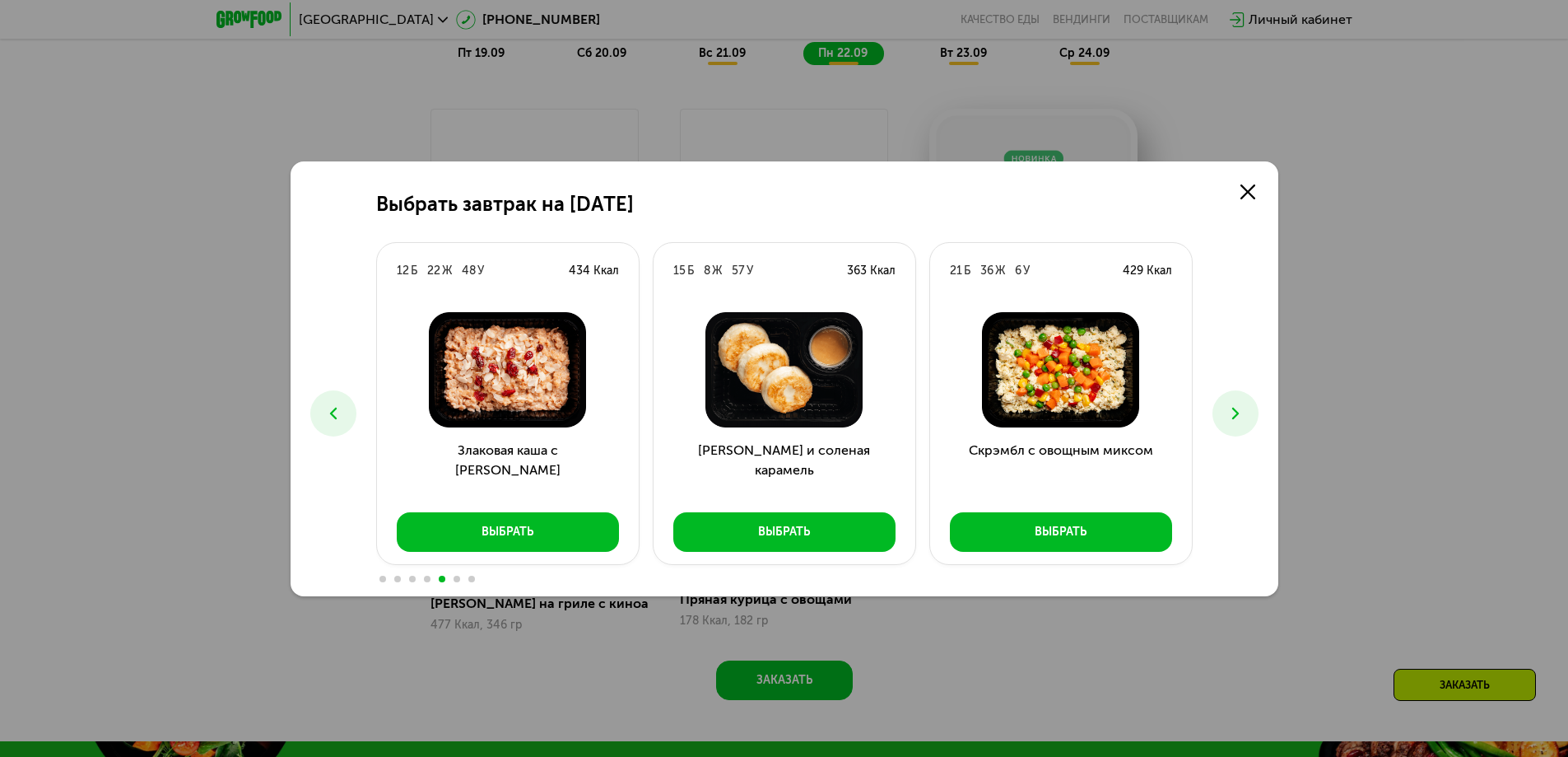
click at [335, 401] on button at bounding box center [333, 413] width 46 height 46
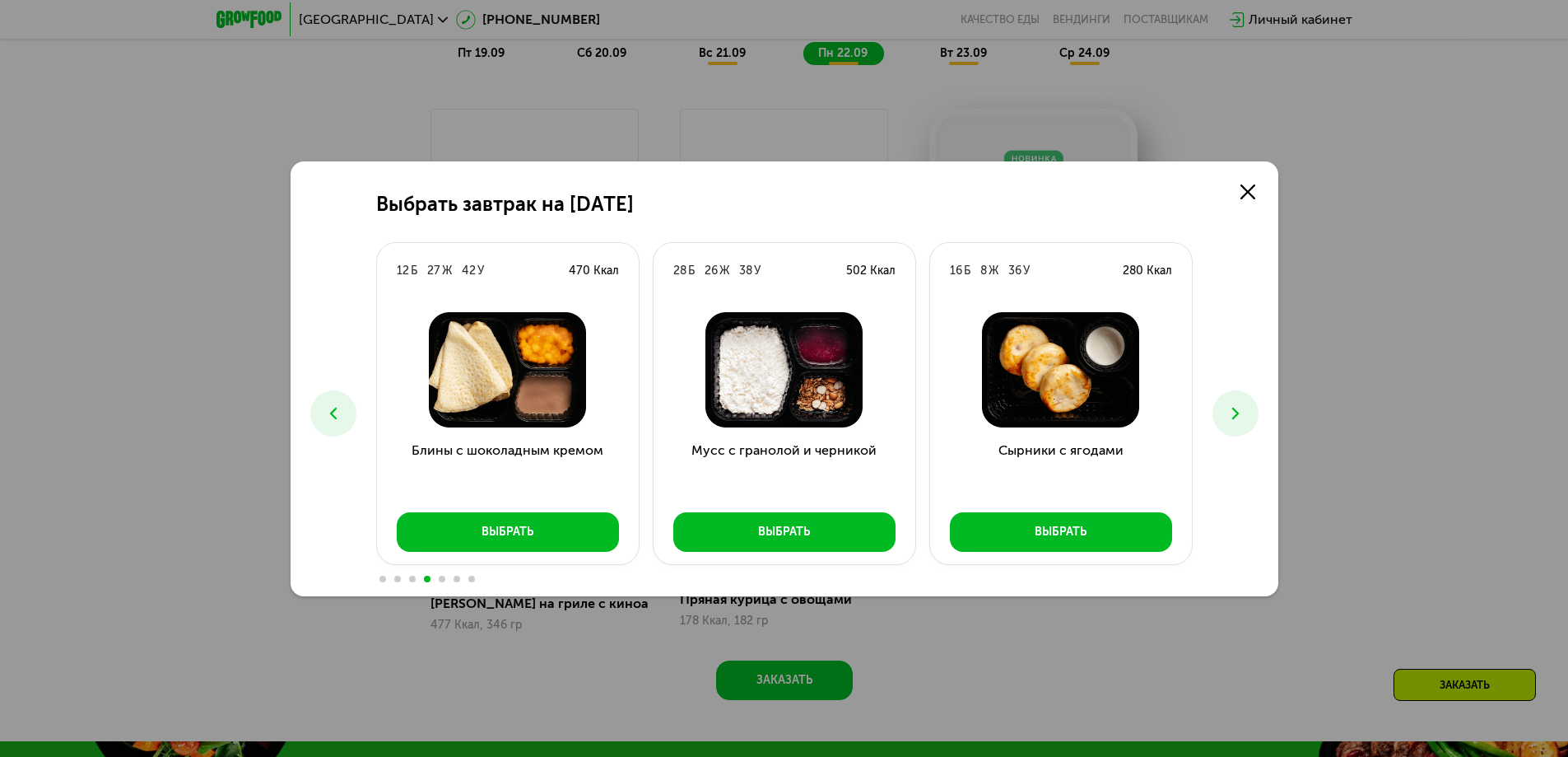
click at [335, 401] on button at bounding box center [333, 413] width 46 height 46
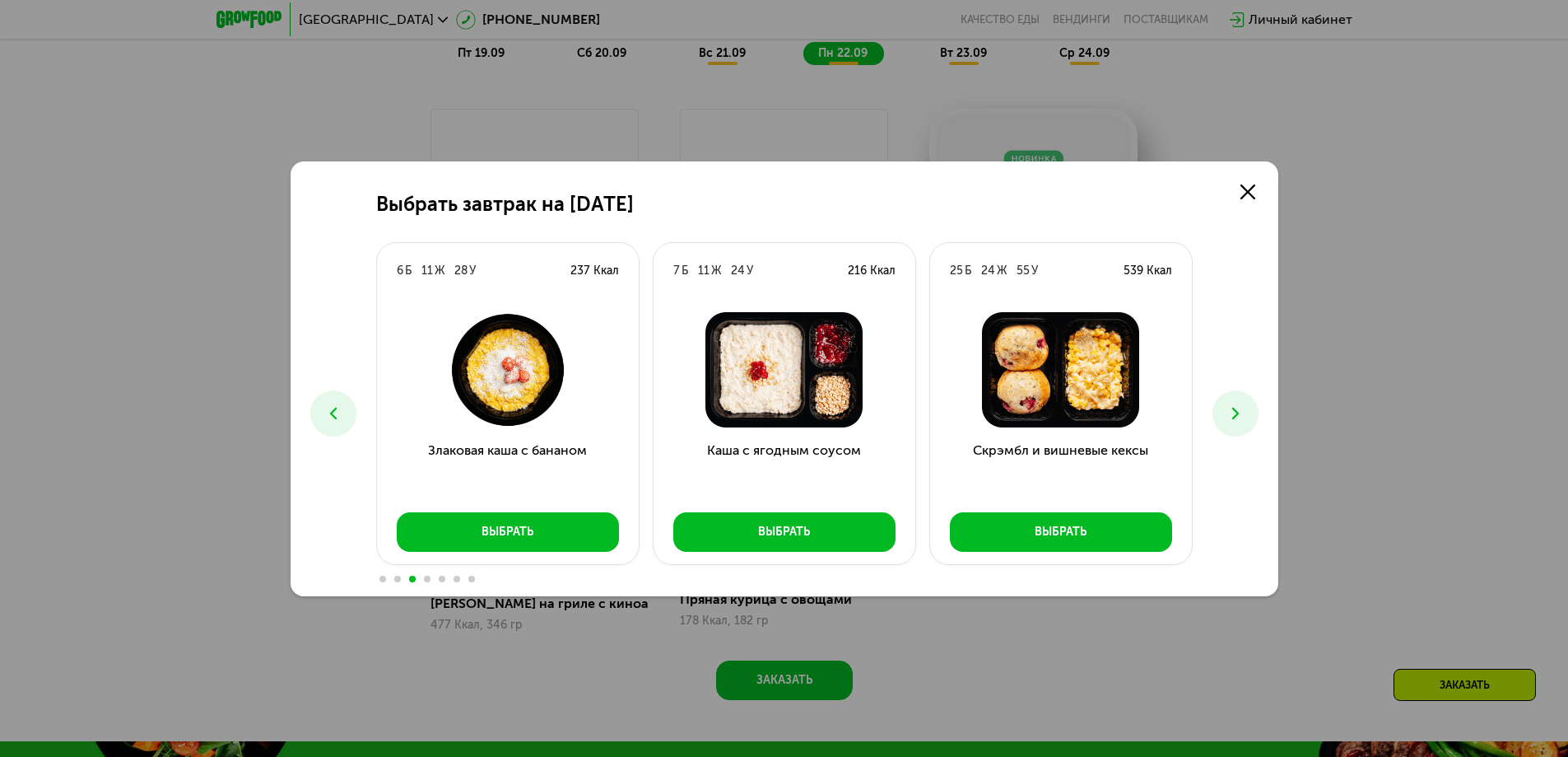
click at [335, 401] on button at bounding box center [333, 413] width 46 height 46
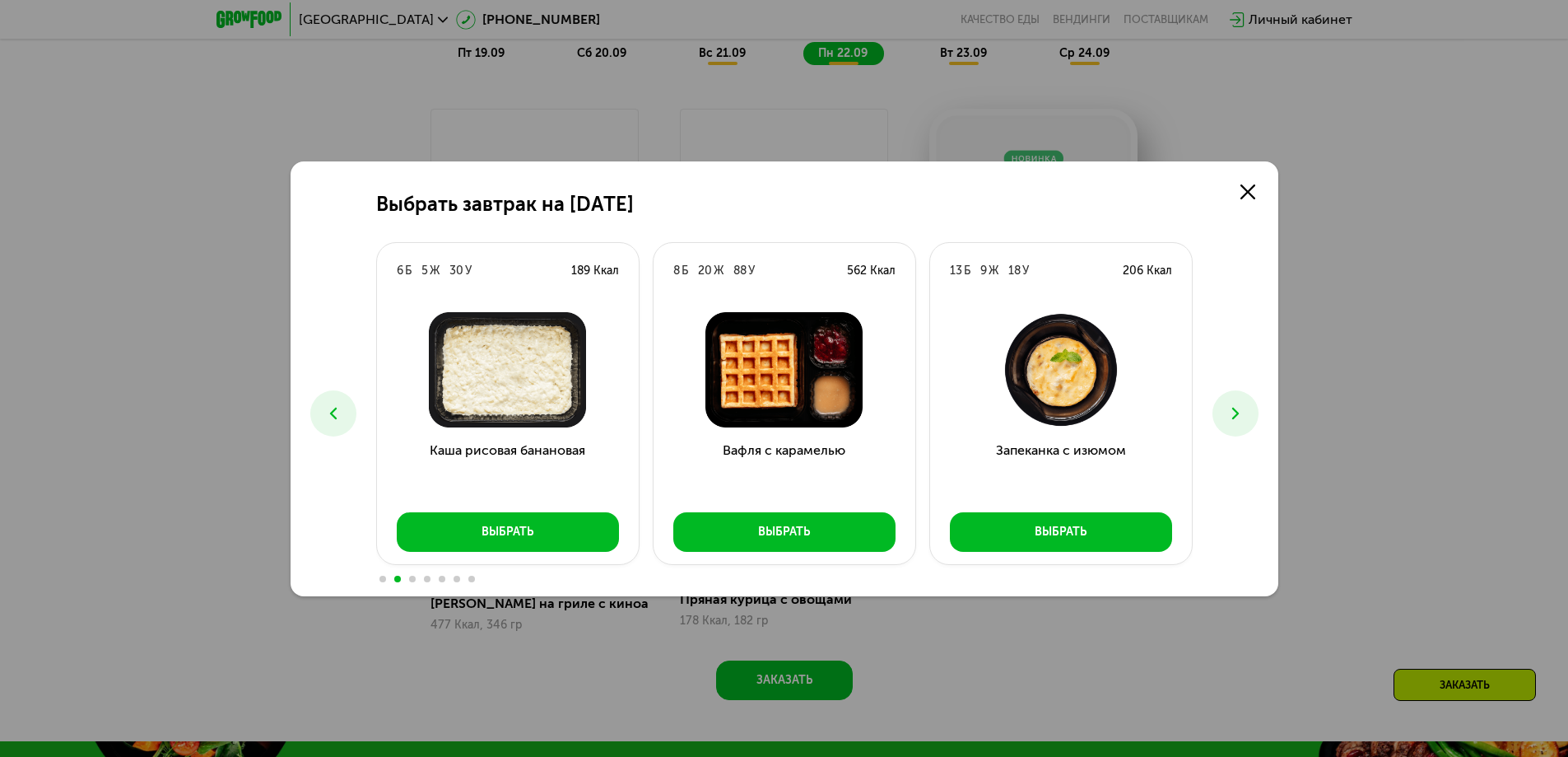
click at [332, 418] on icon at bounding box center [333, 413] width 20 height 20
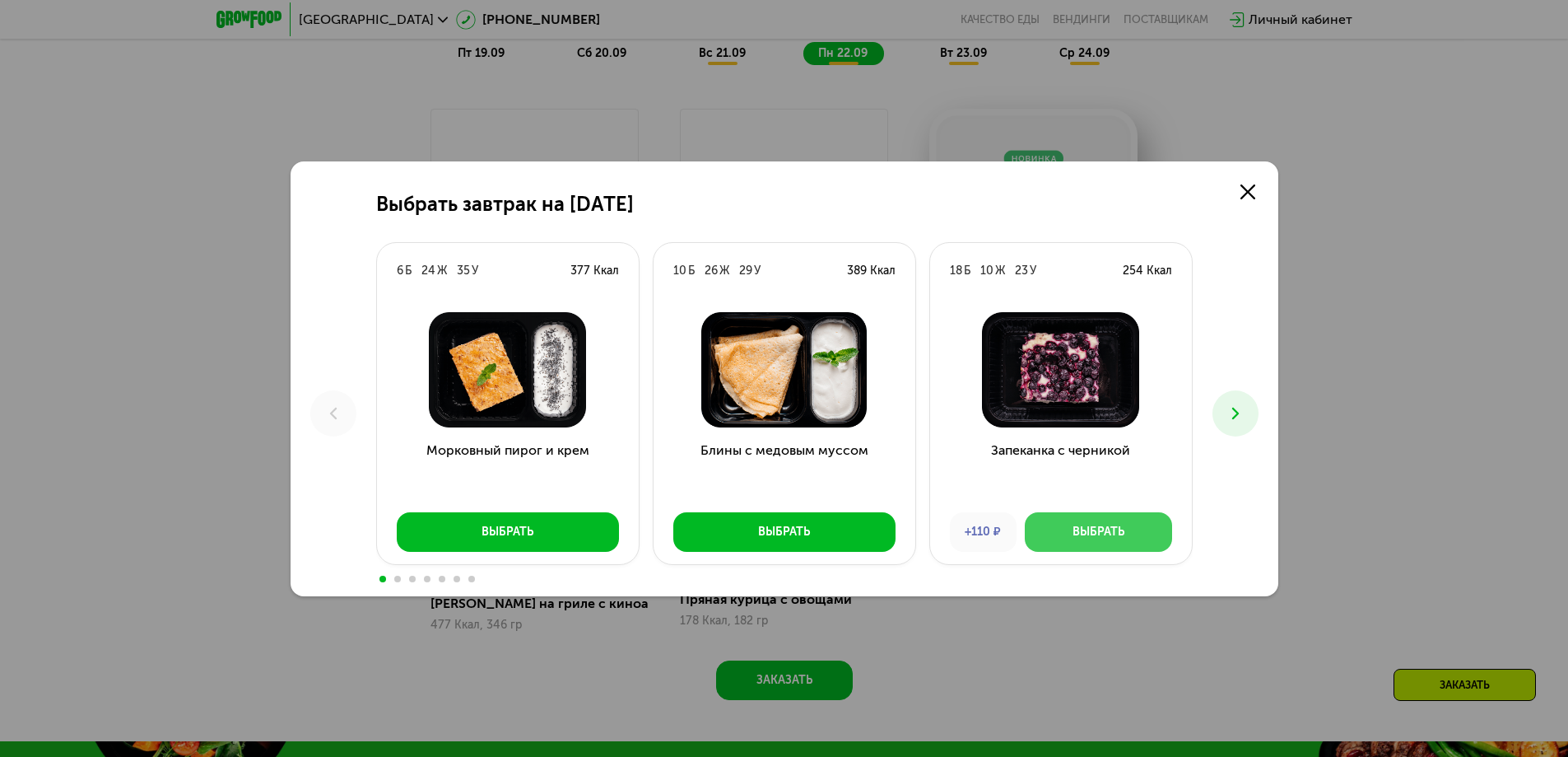
click at [1080, 532] on div "Выбрать" at bounding box center [1098, 531] width 52 height 16
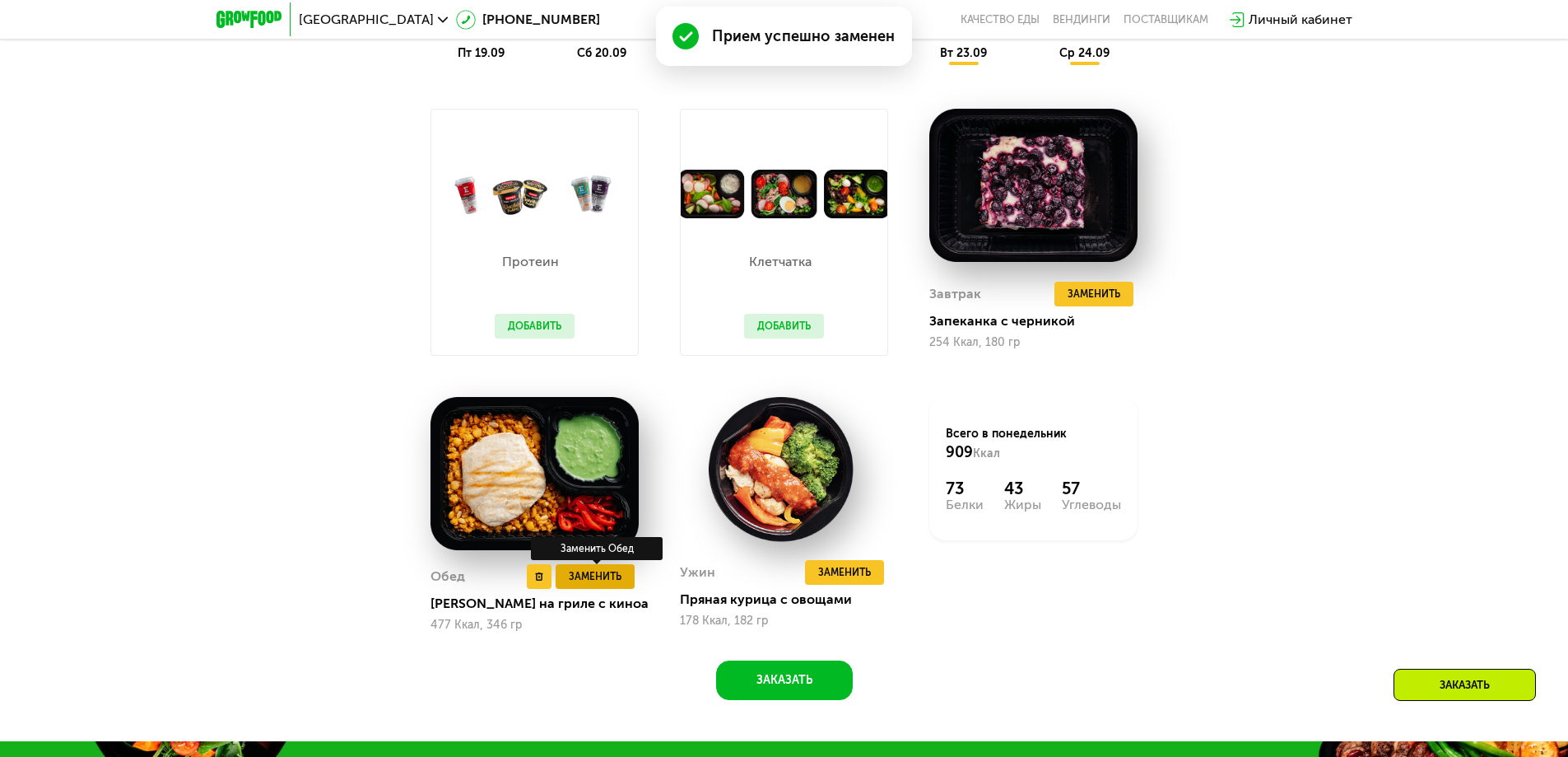
click at [601, 581] on span "Заменить" at bounding box center [596, 576] width 53 height 16
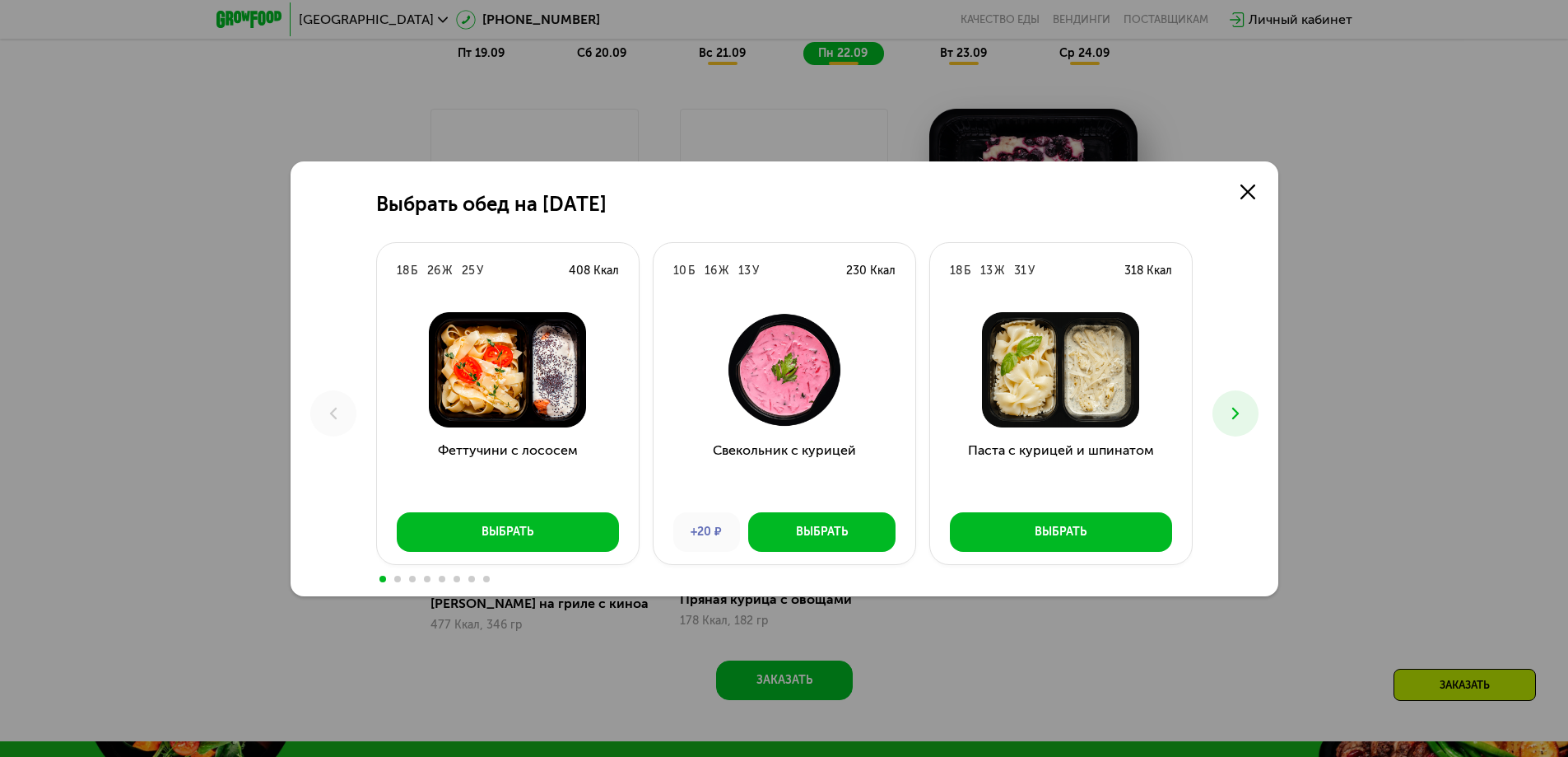
click at [1222, 403] on button at bounding box center [1235, 413] width 46 height 46
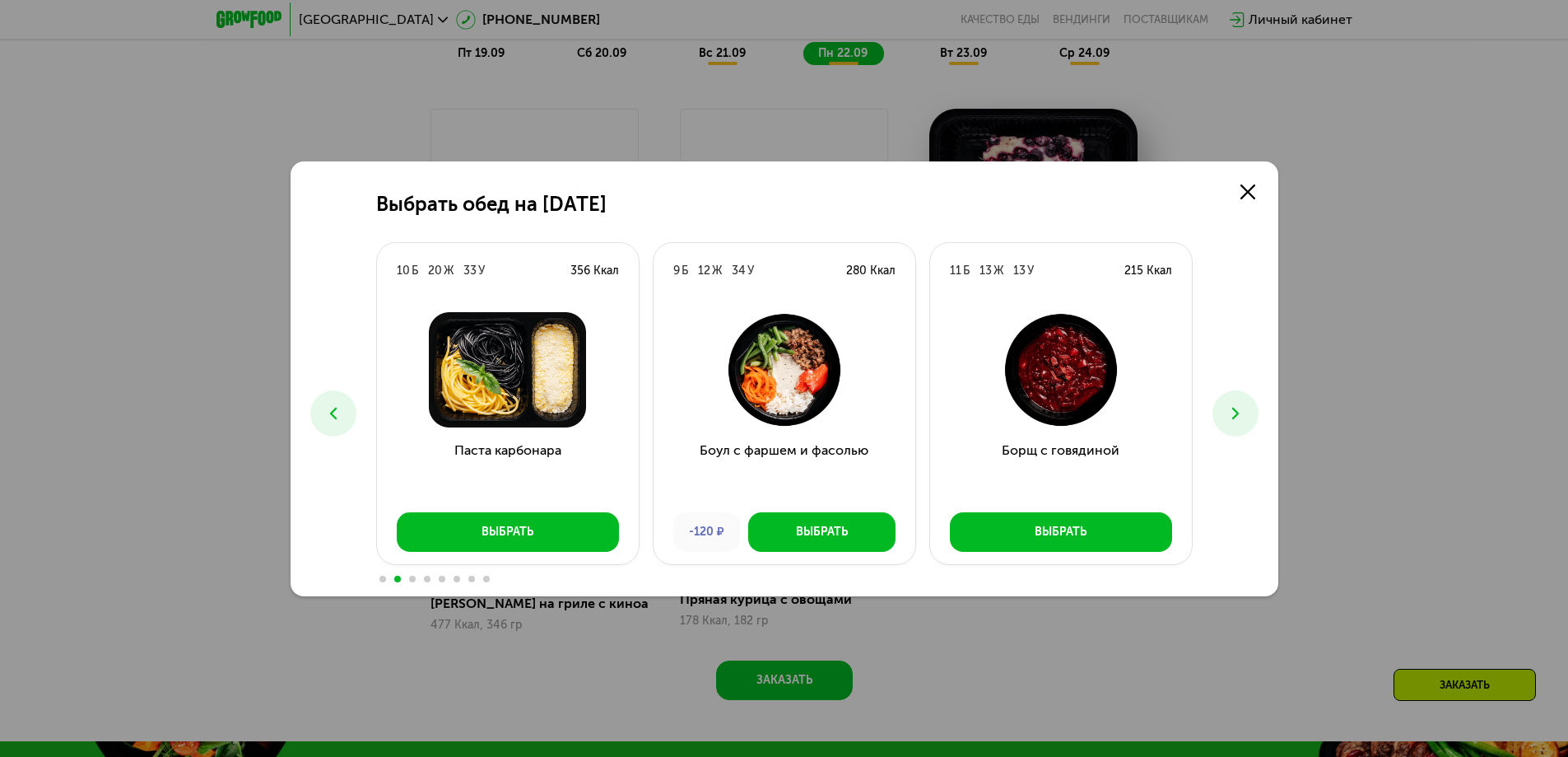
click at [1222, 403] on button at bounding box center [1235, 413] width 46 height 46
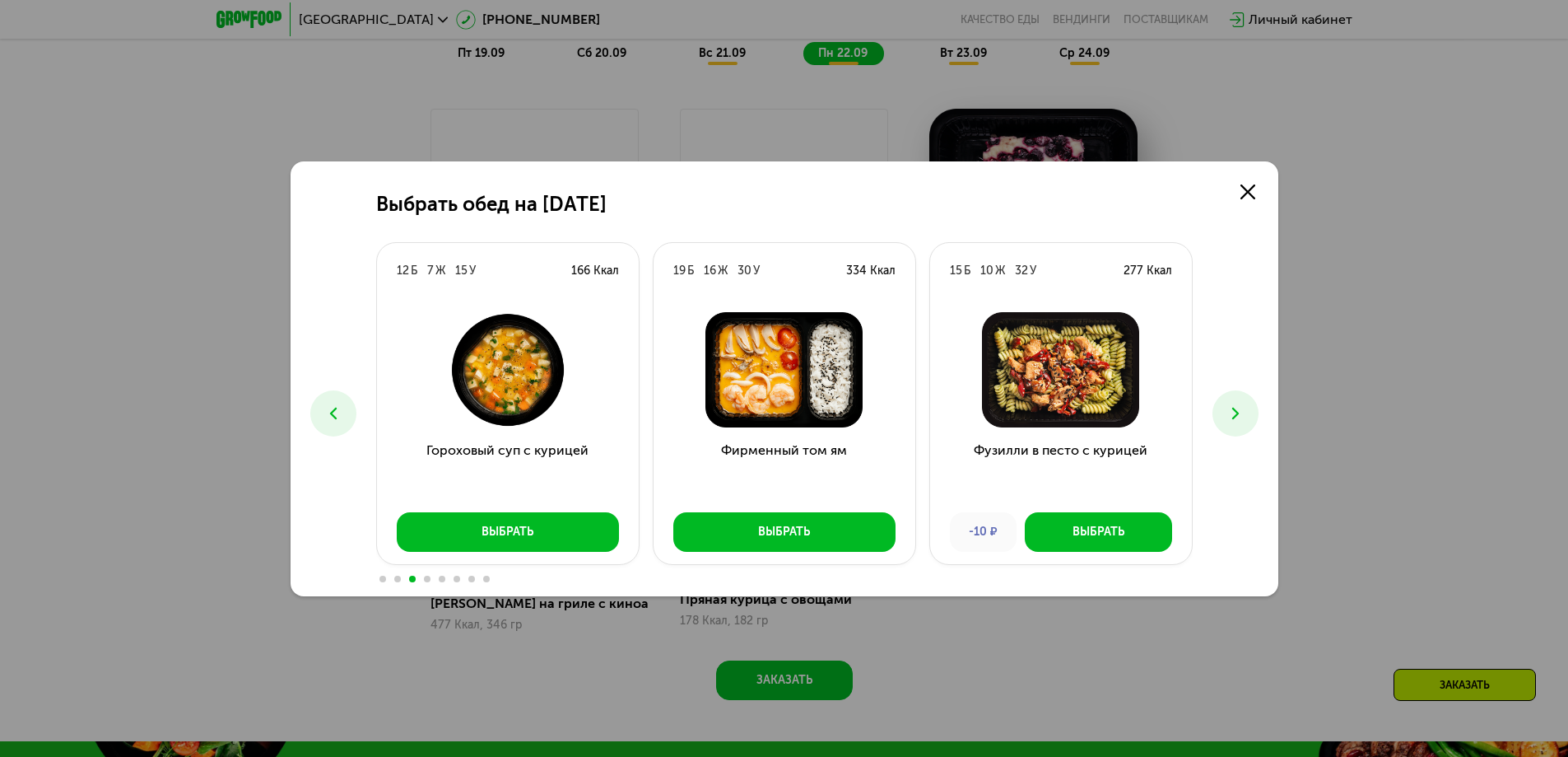
click at [340, 415] on icon at bounding box center [333, 413] width 20 height 20
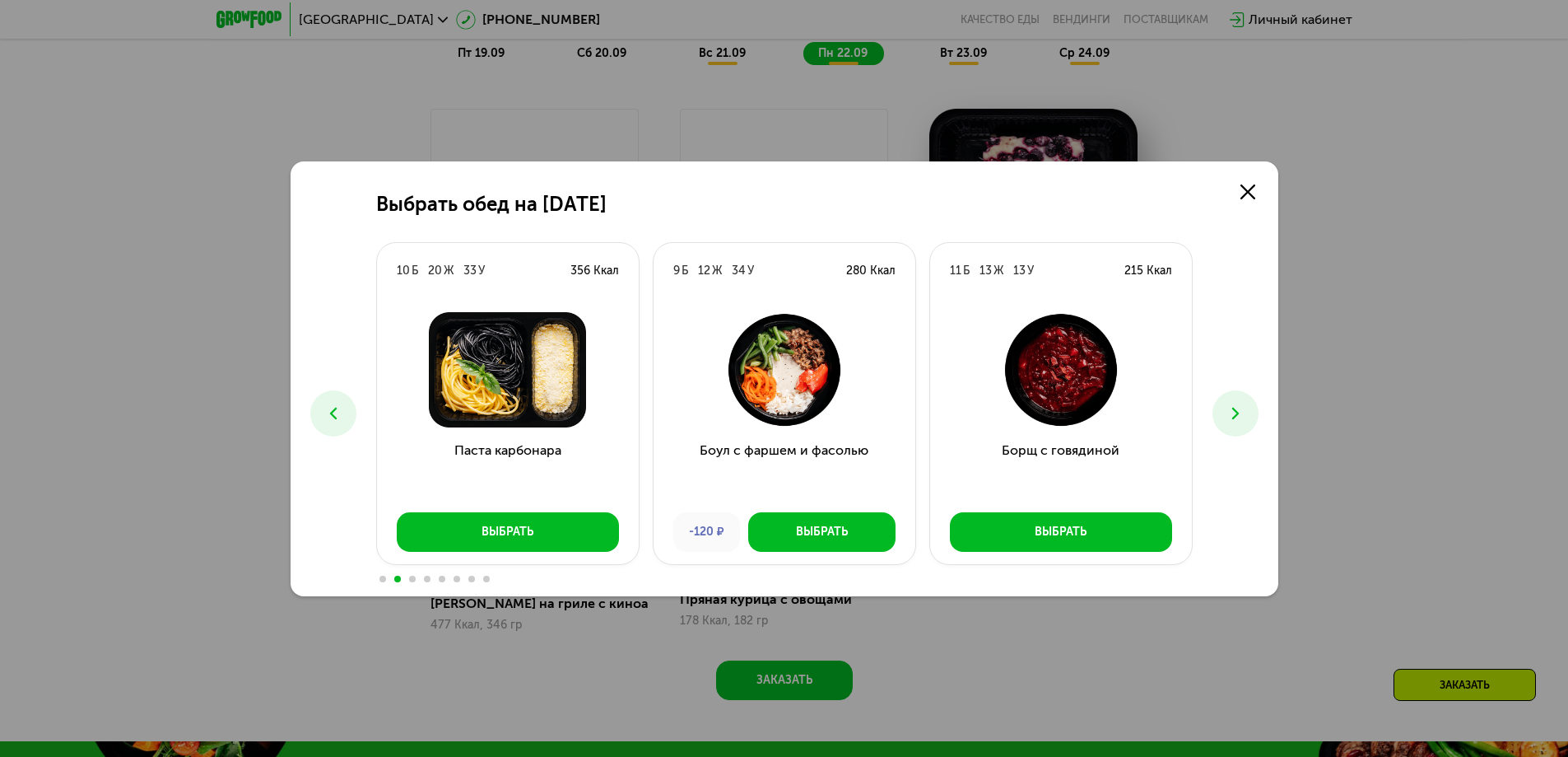
click at [1230, 408] on icon at bounding box center [1235, 413] width 20 height 20
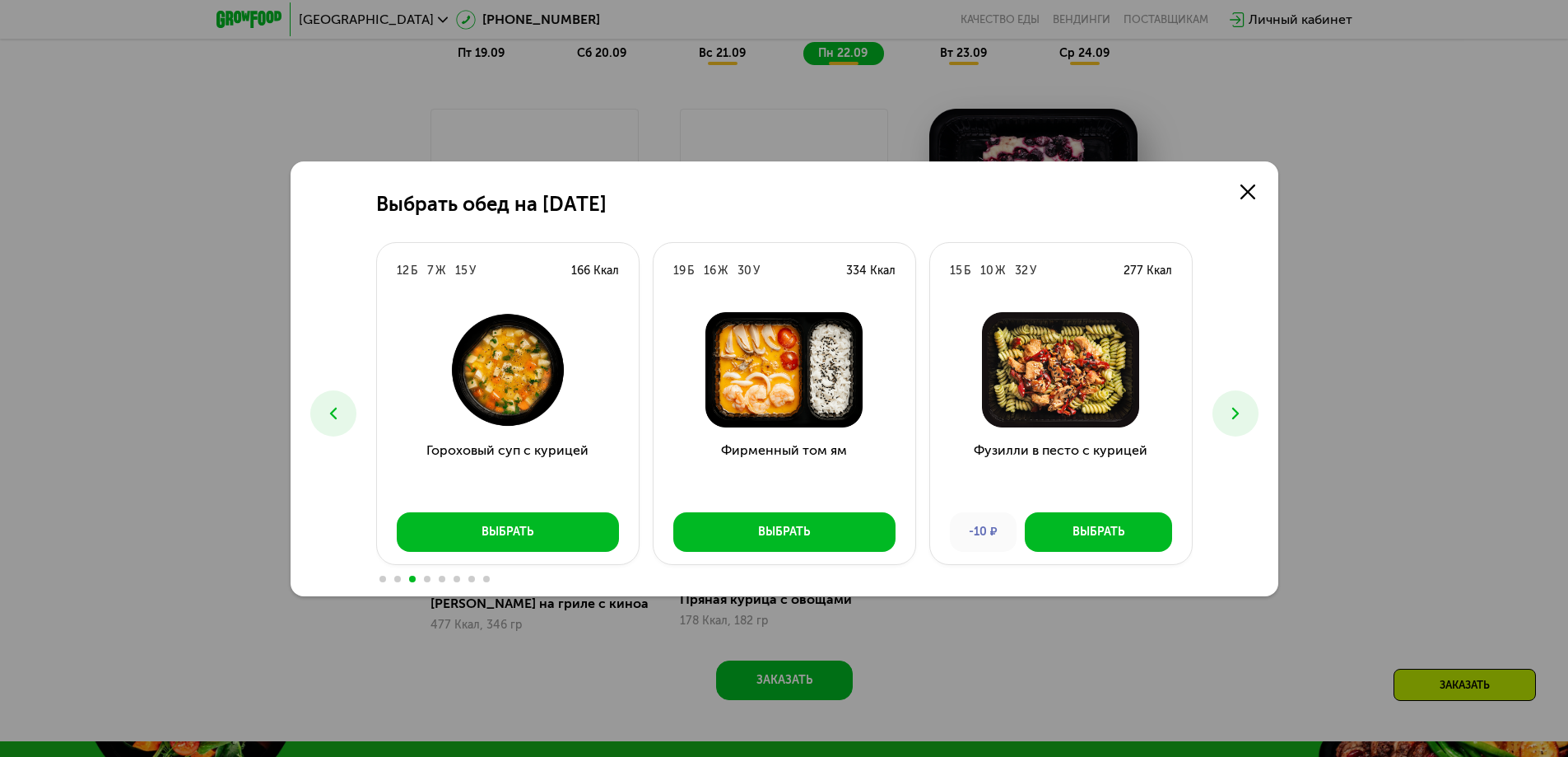
click at [1230, 408] on icon at bounding box center [1235, 413] width 20 height 20
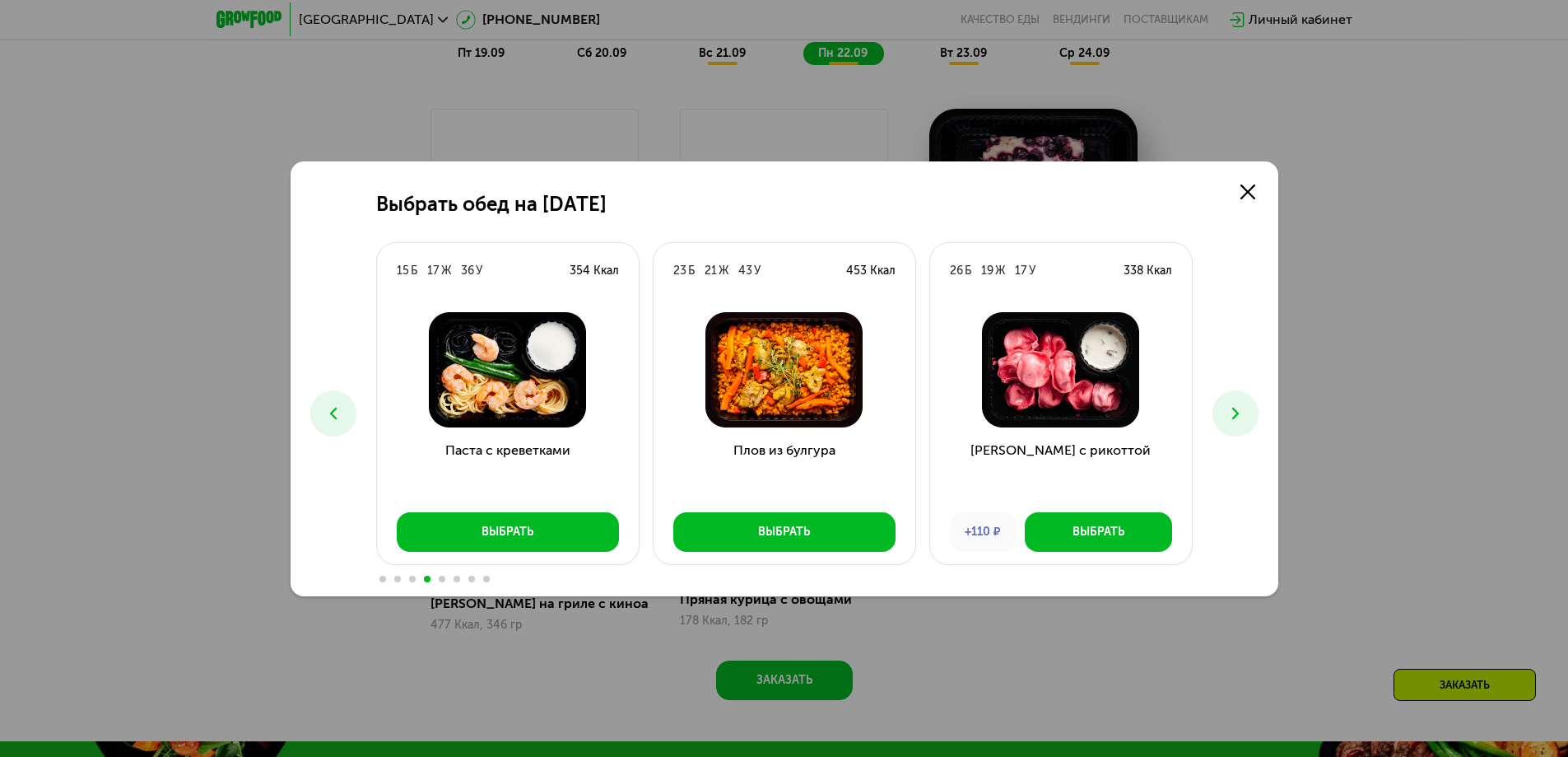
click at [1230, 408] on icon at bounding box center [1235, 413] width 20 height 20
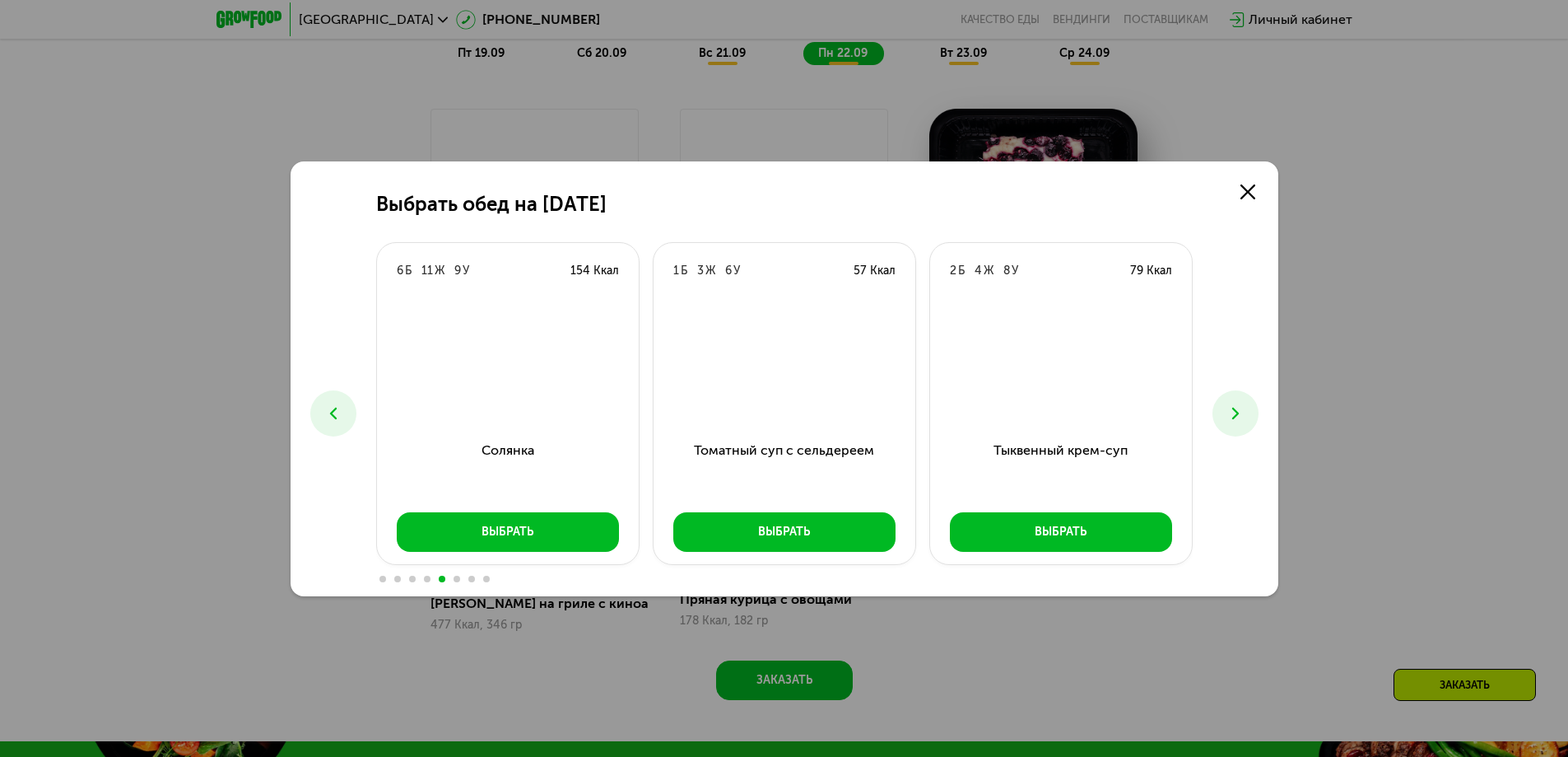
click at [1228, 417] on icon at bounding box center [1235, 413] width 20 height 20
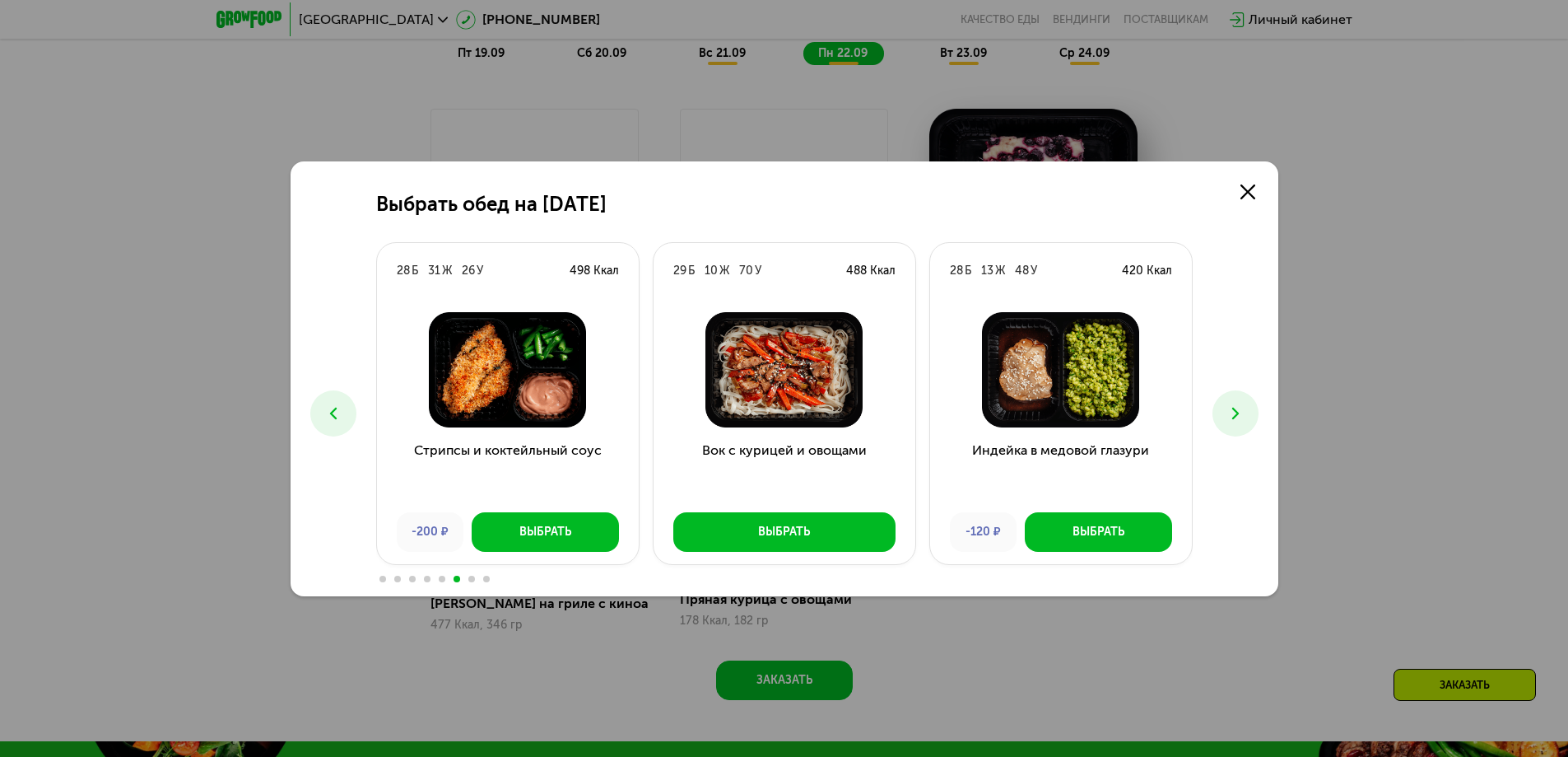
click at [348, 415] on button at bounding box center [333, 413] width 46 height 46
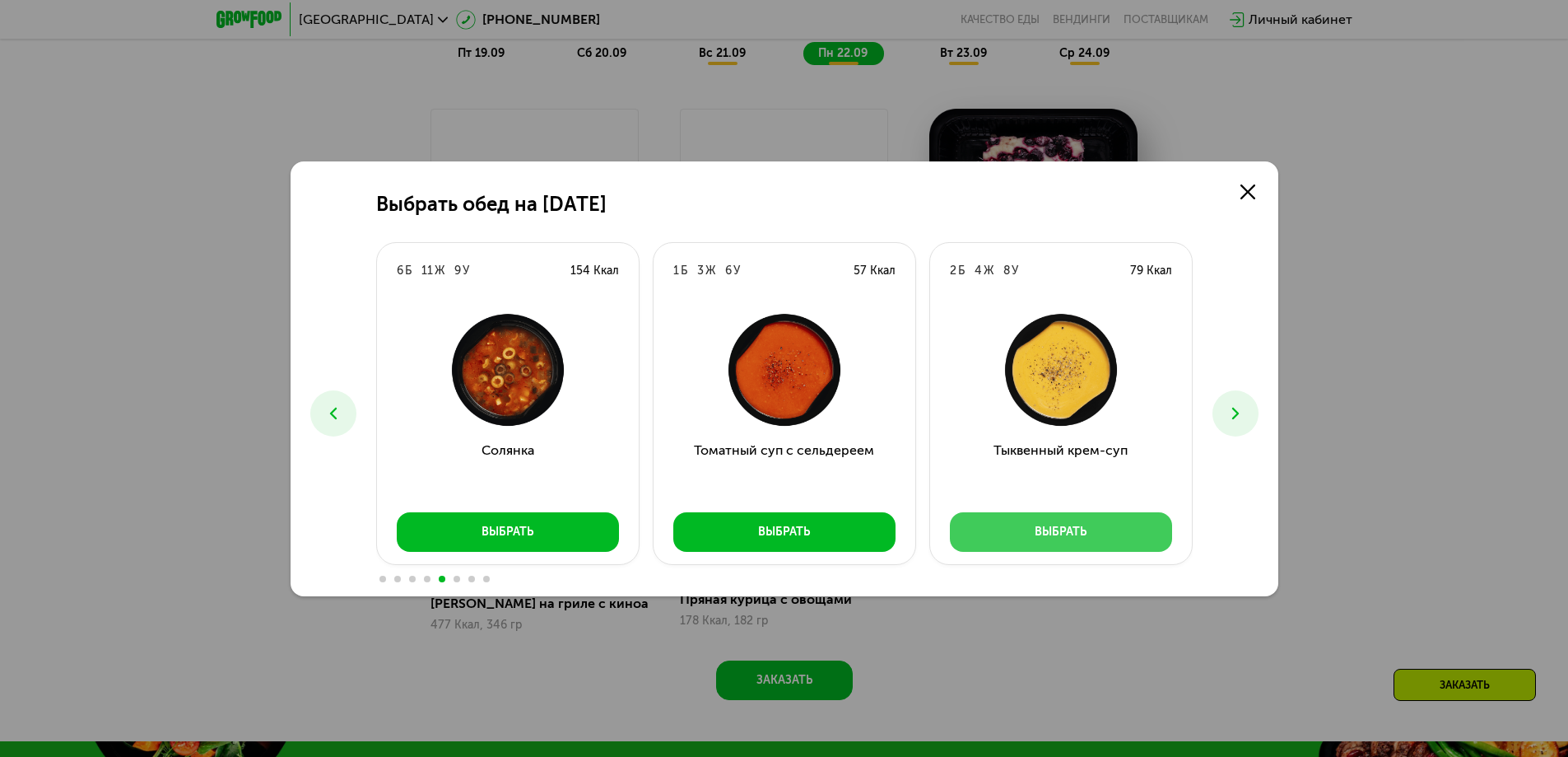
click at [1137, 533] on button "Выбрать" at bounding box center [1061, 532] width 222 height 40
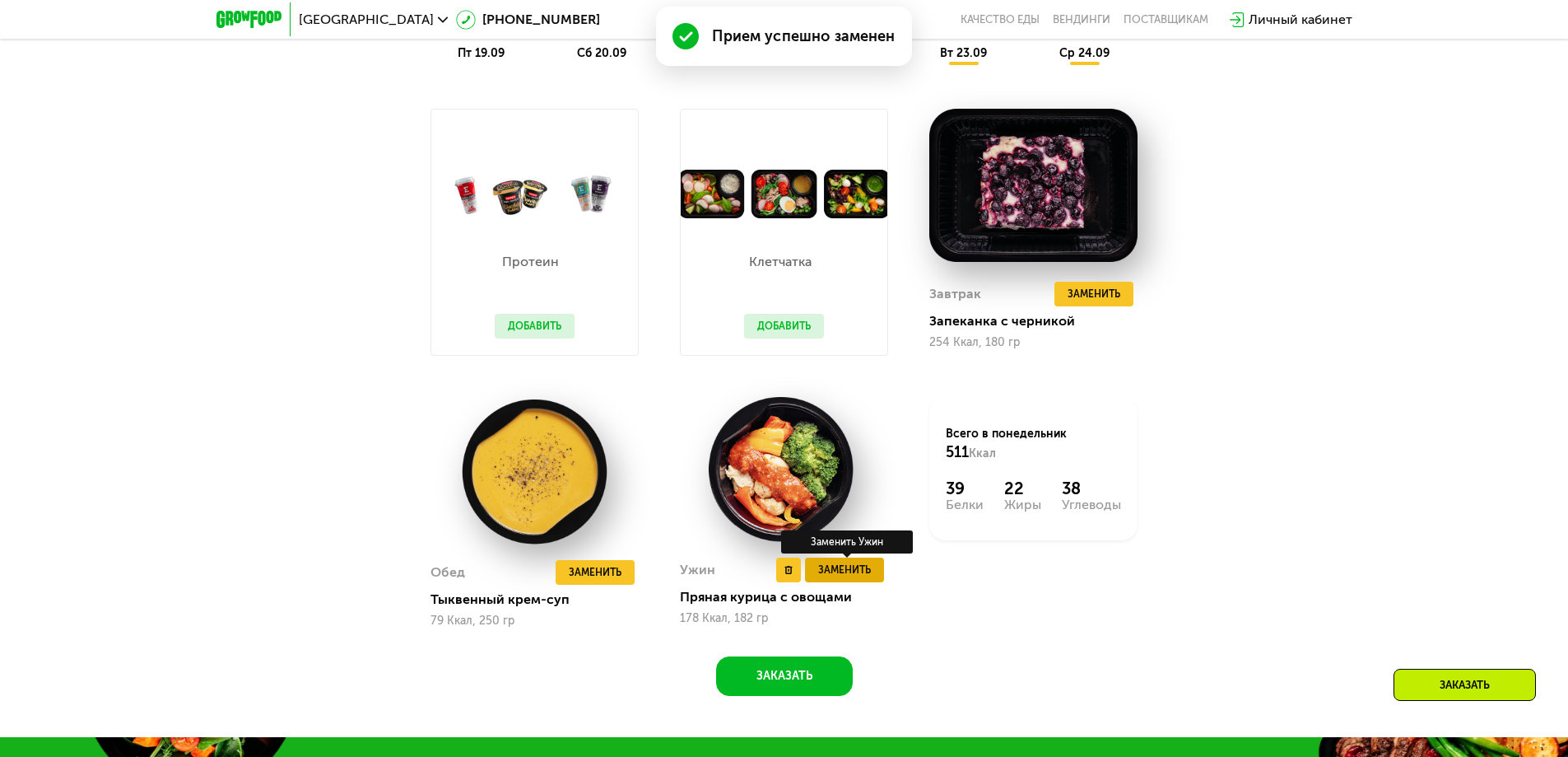
click at [861, 570] on span "Заменить" at bounding box center [845, 569] width 53 height 16
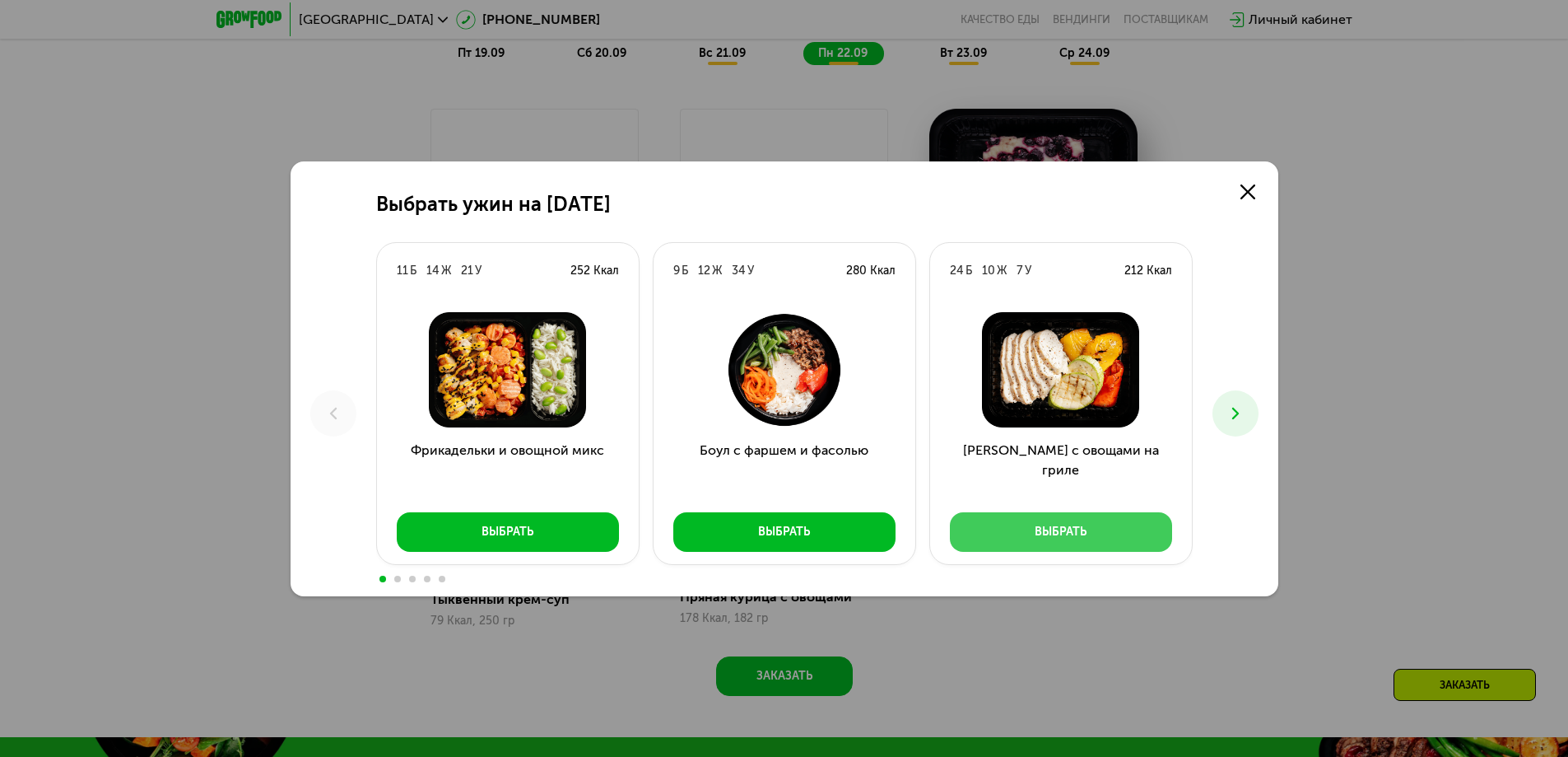
click at [1073, 532] on div "Выбрать" at bounding box center [1061, 531] width 52 height 16
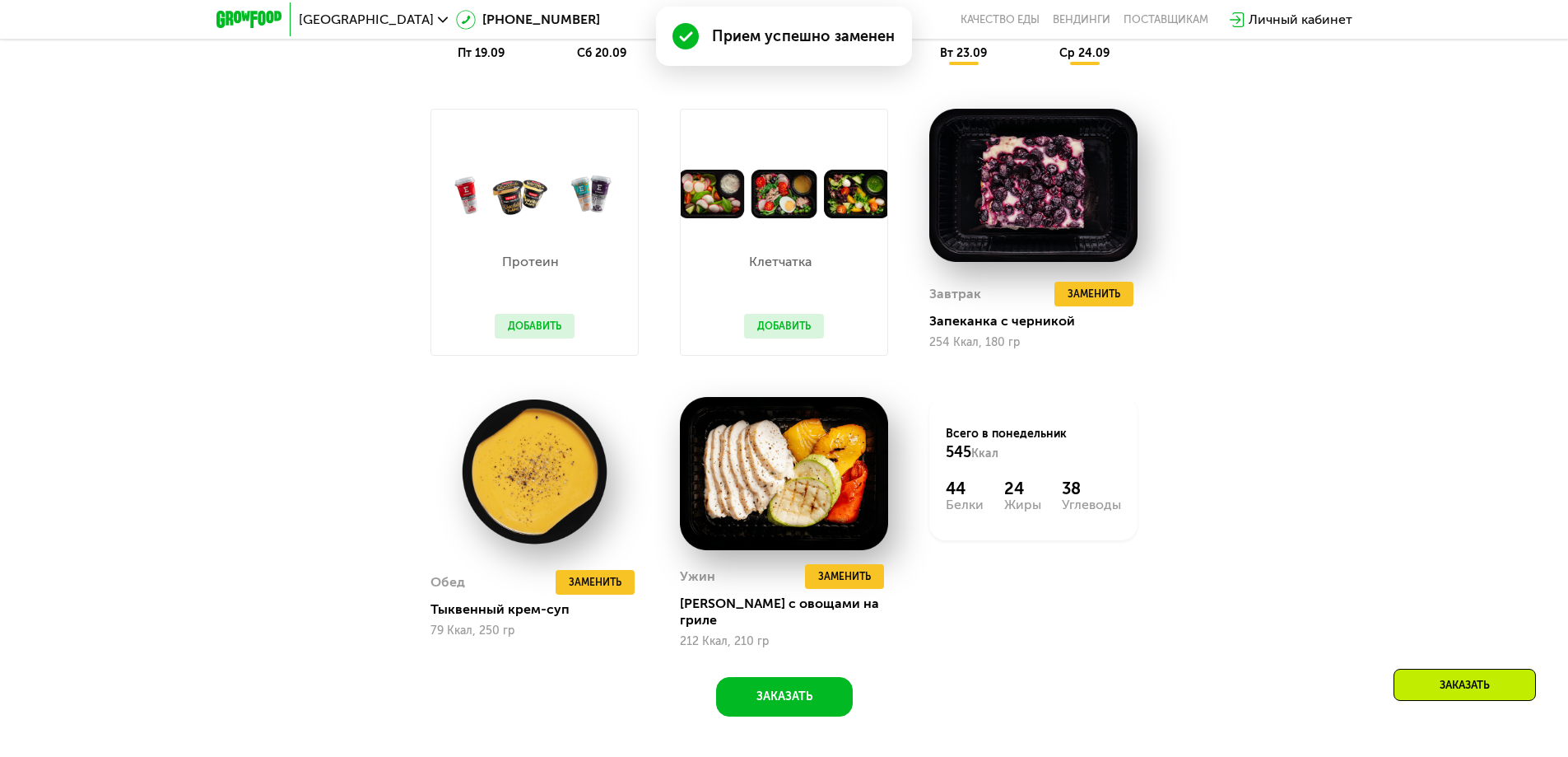
click at [783, 328] on button "Добавить" at bounding box center [784, 326] width 80 height 25
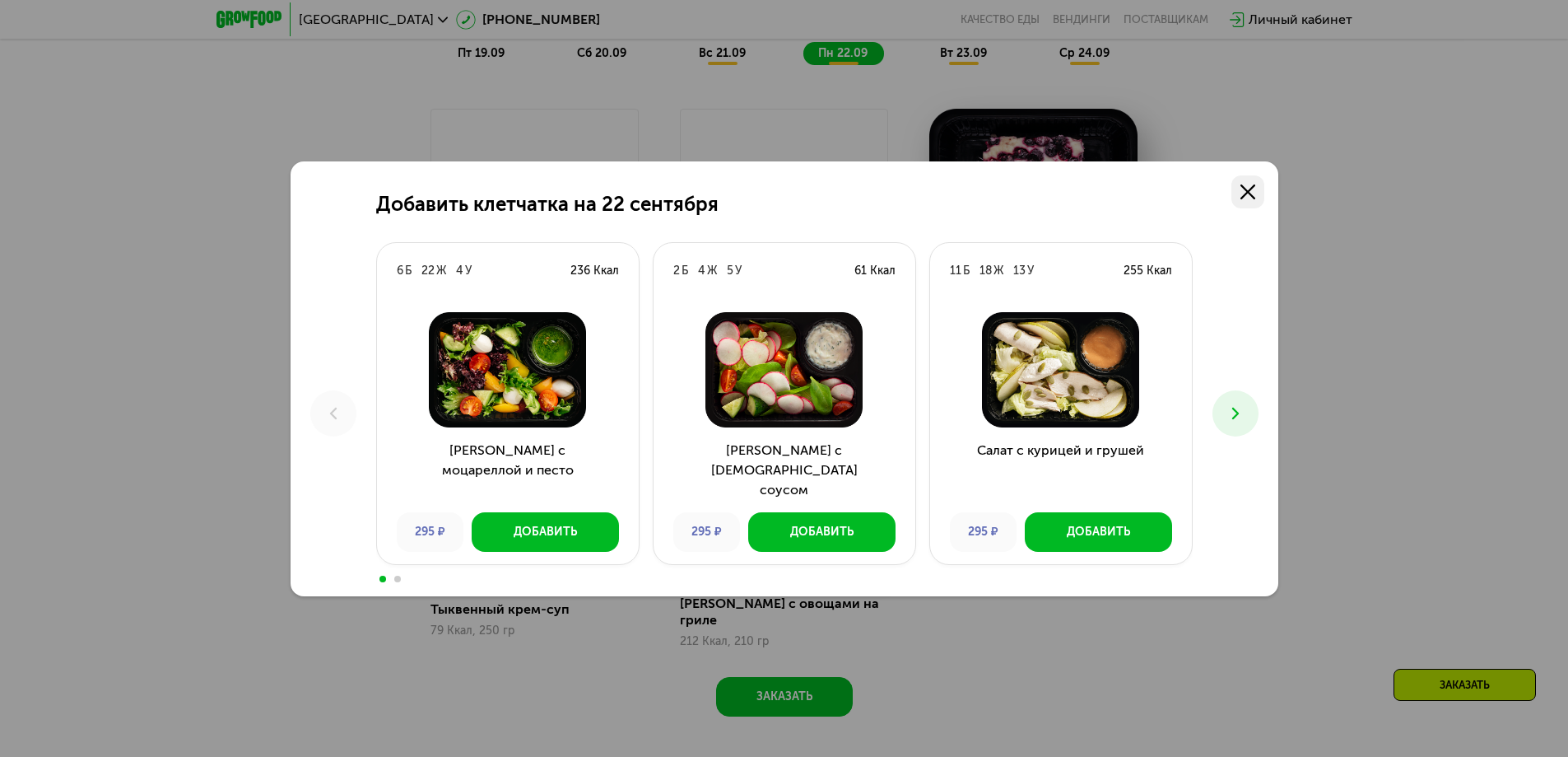
click at [1249, 190] on use at bounding box center [1248, 192] width 15 height 15
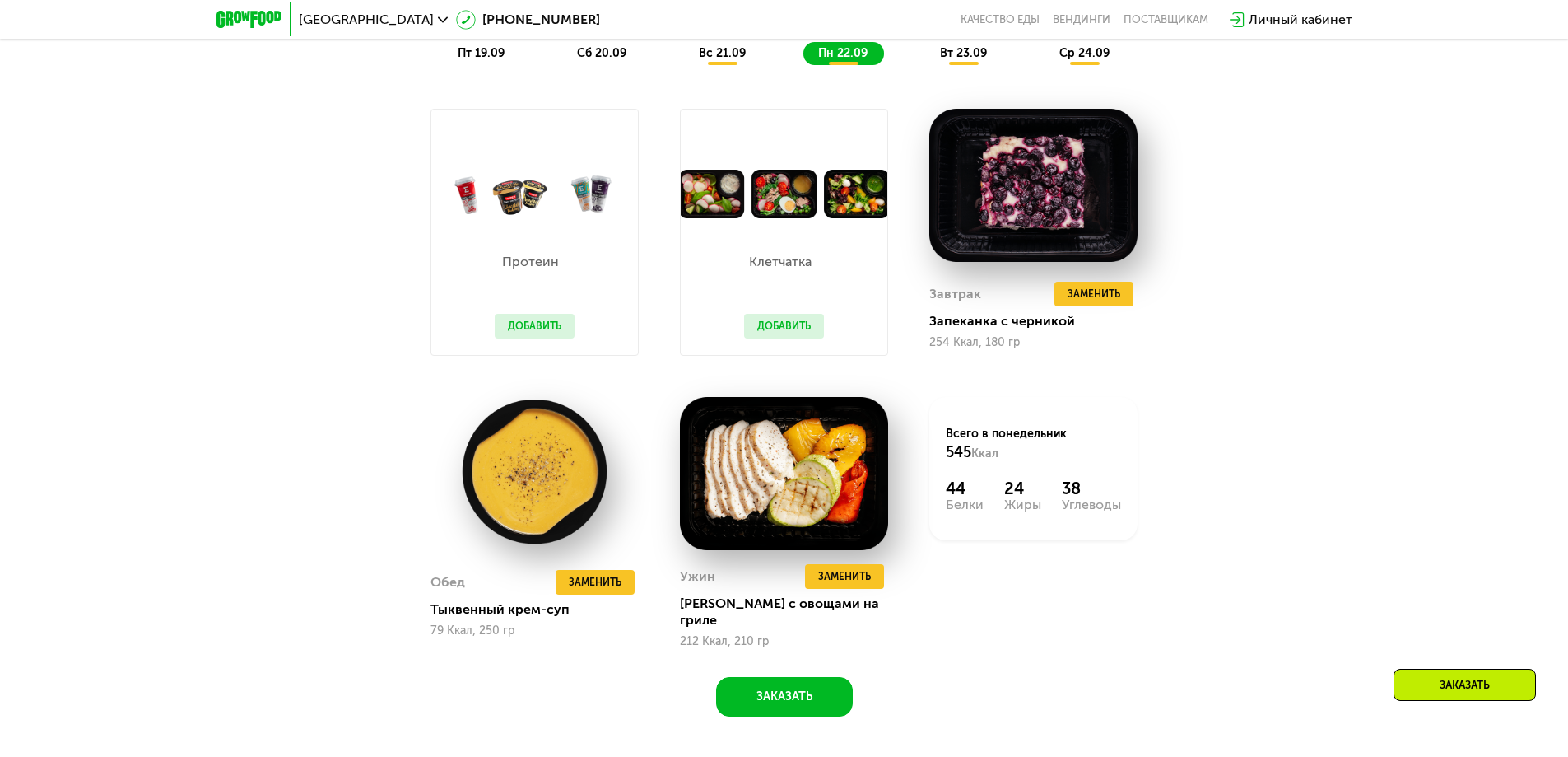
click at [794, 333] on button "Добавить" at bounding box center [784, 326] width 80 height 25
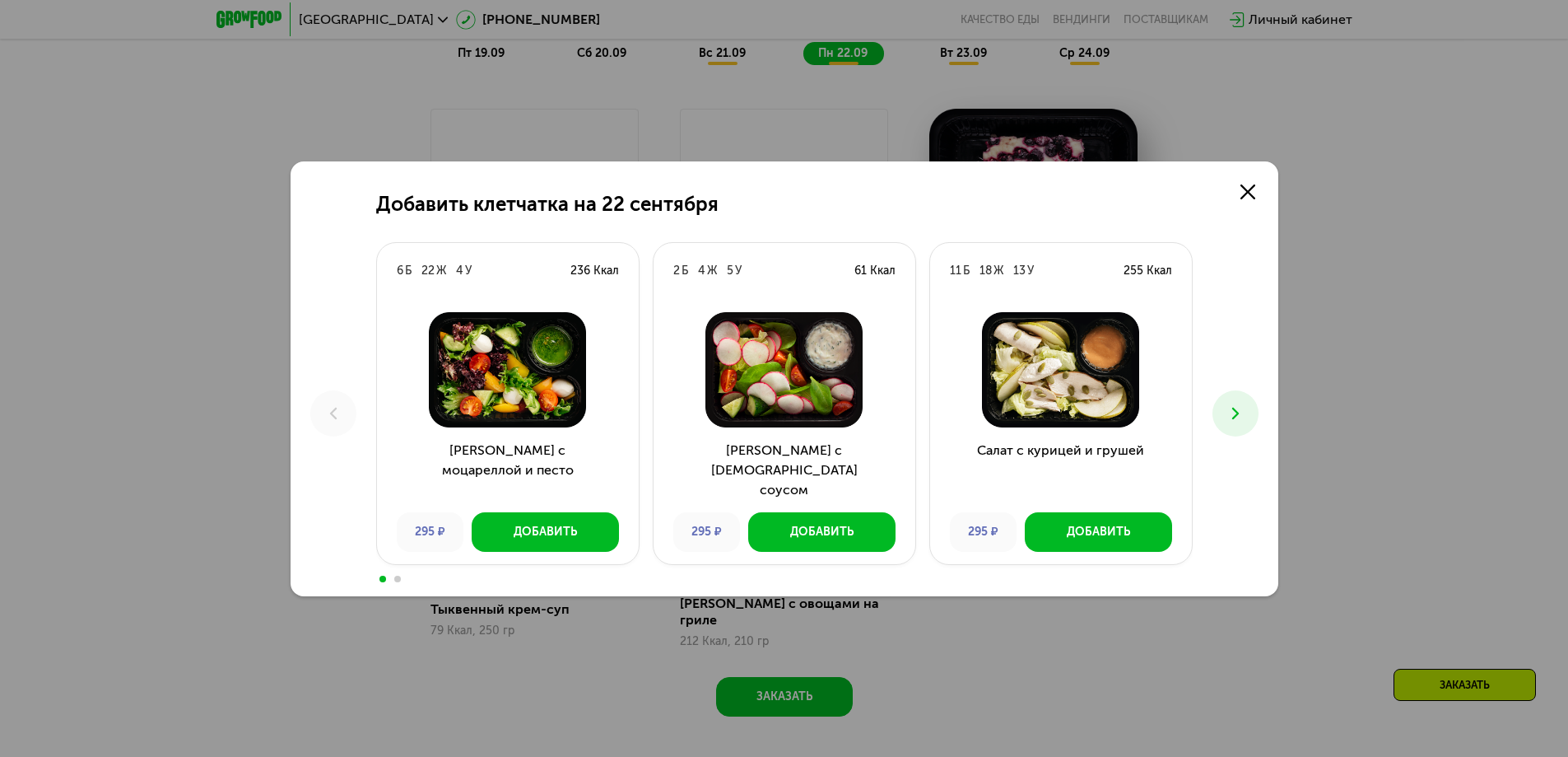
click at [1241, 412] on icon at bounding box center [1235, 413] width 20 height 20
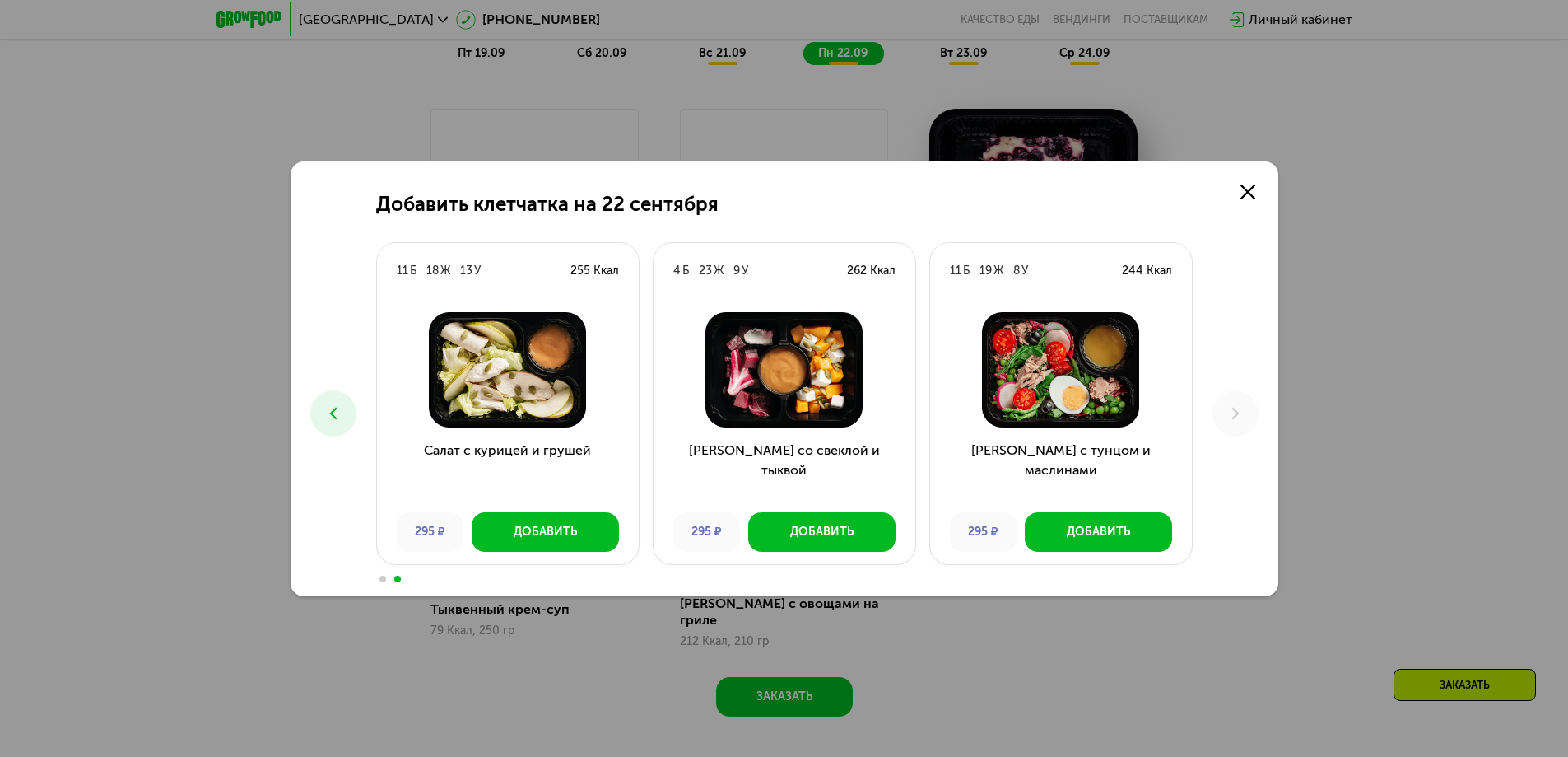
click at [327, 420] on icon at bounding box center [333, 413] width 20 height 20
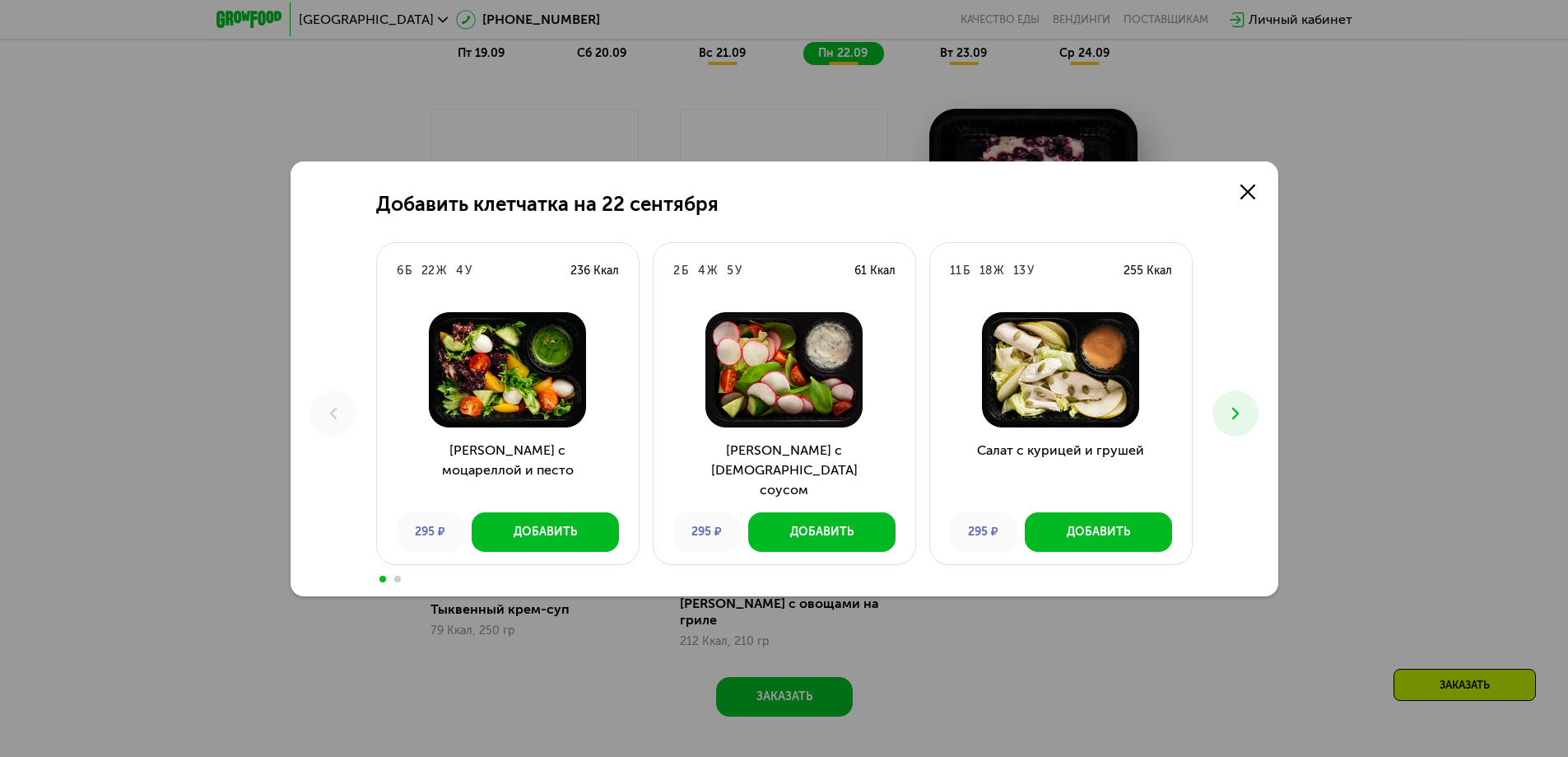
click at [1245, 415] on icon at bounding box center [1235, 413] width 20 height 20
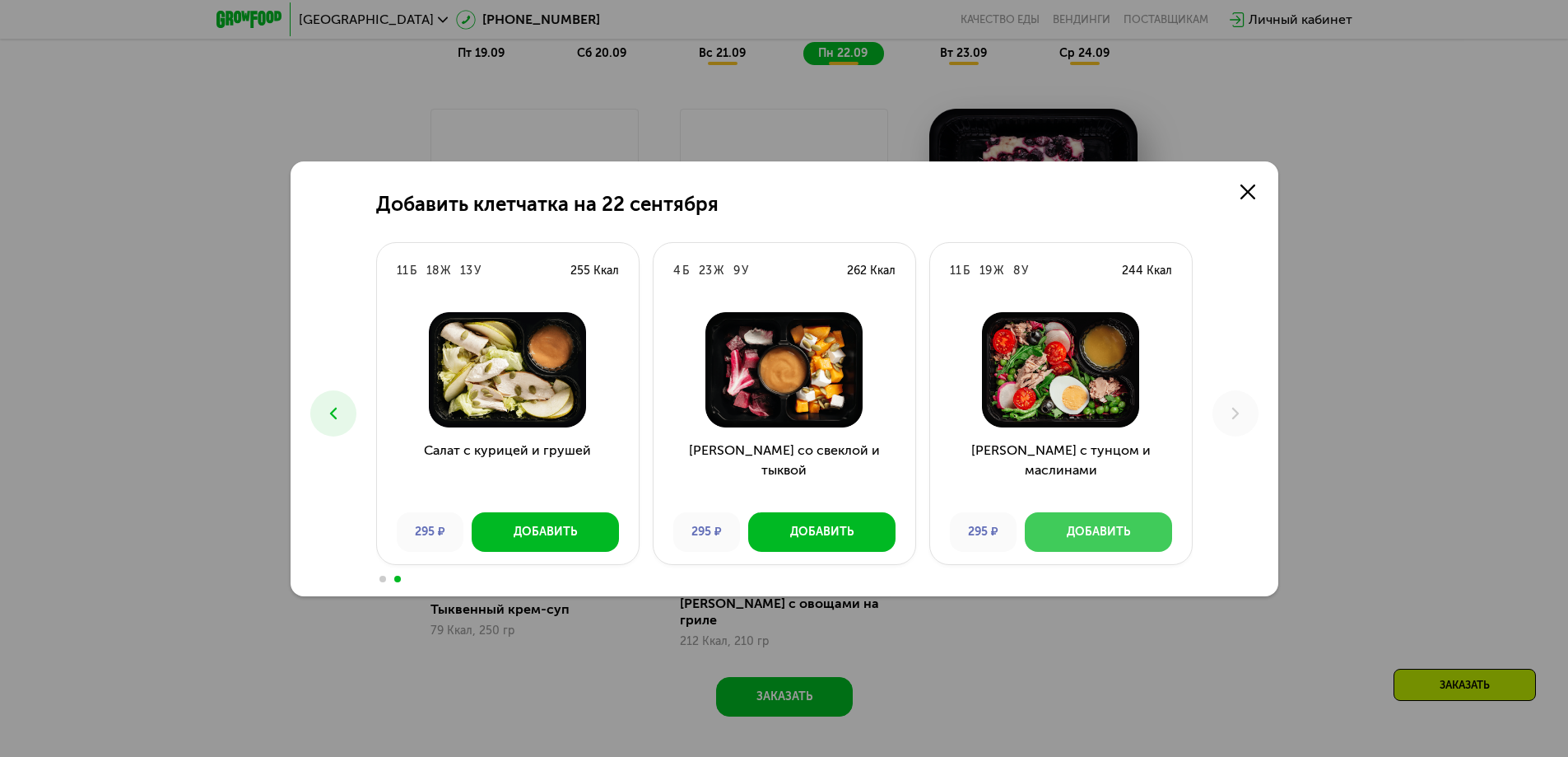
click at [1097, 532] on div "Добавить" at bounding box center [1098, 531] width 64 height 16
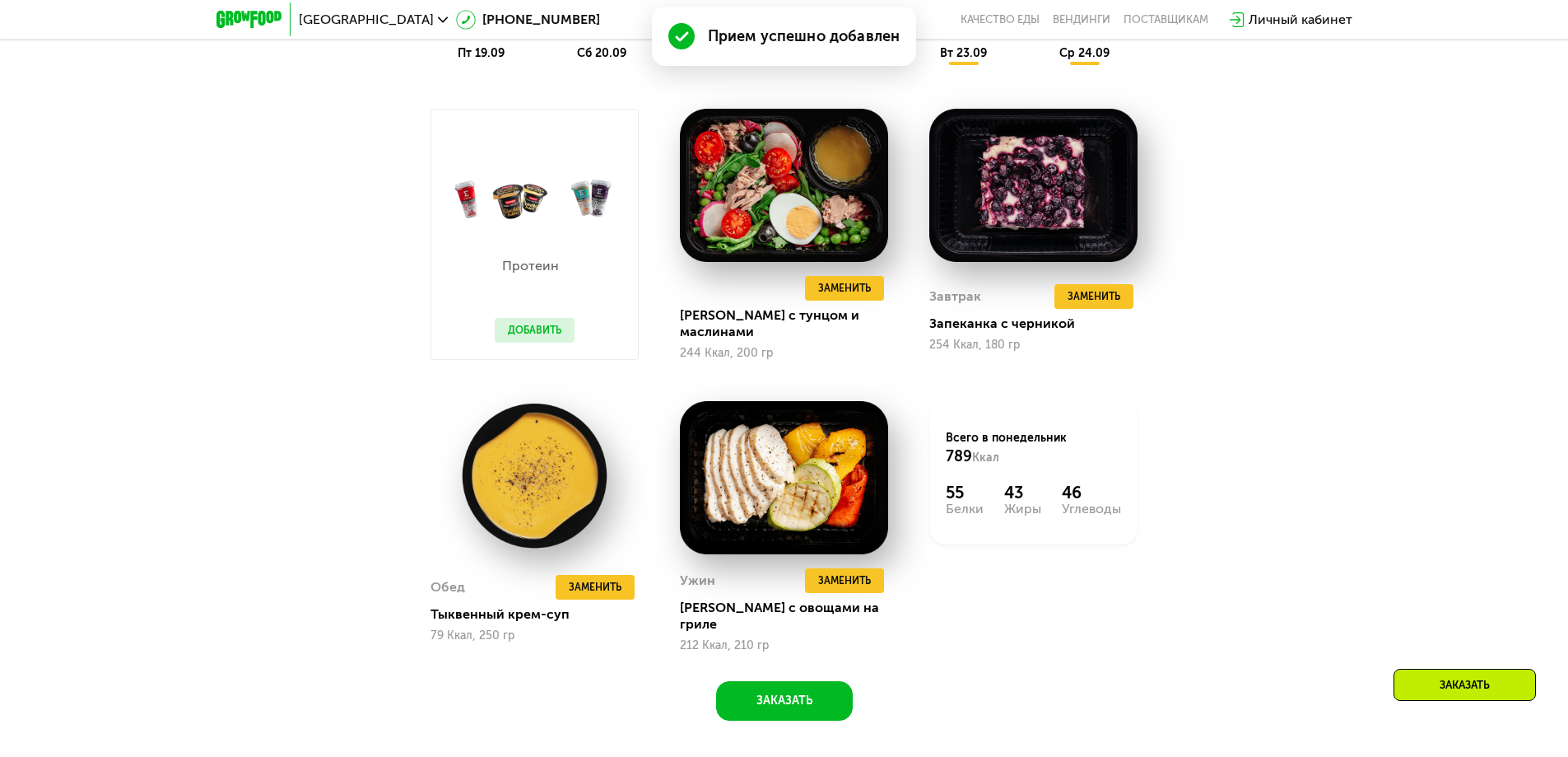
click at [531, 328] on button "Добавить" at bounding box center [535, 330] width 80 height 25
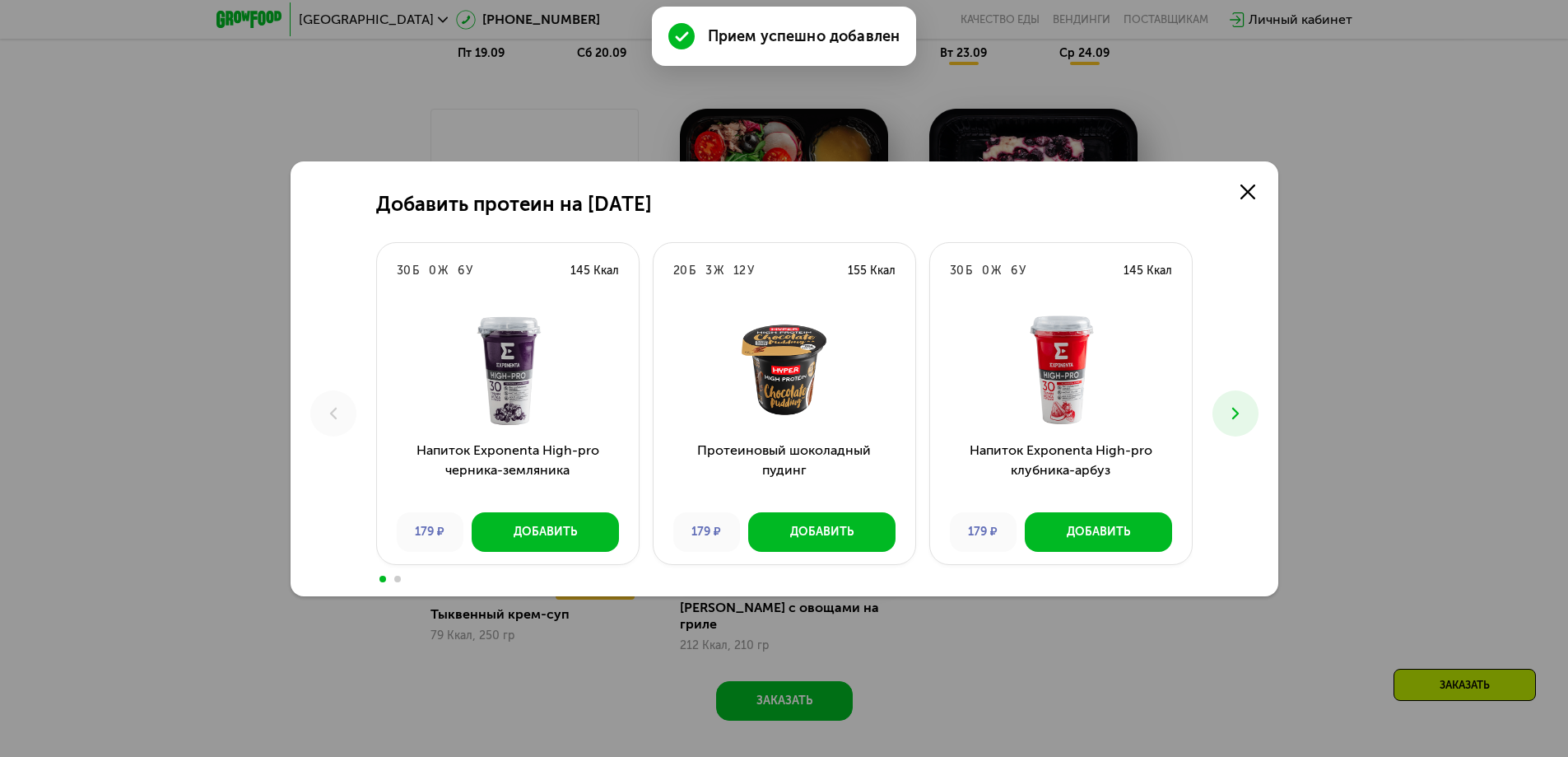
click at [1236, 409] on icon at bounding box center [1235, 413] width 20 height 20
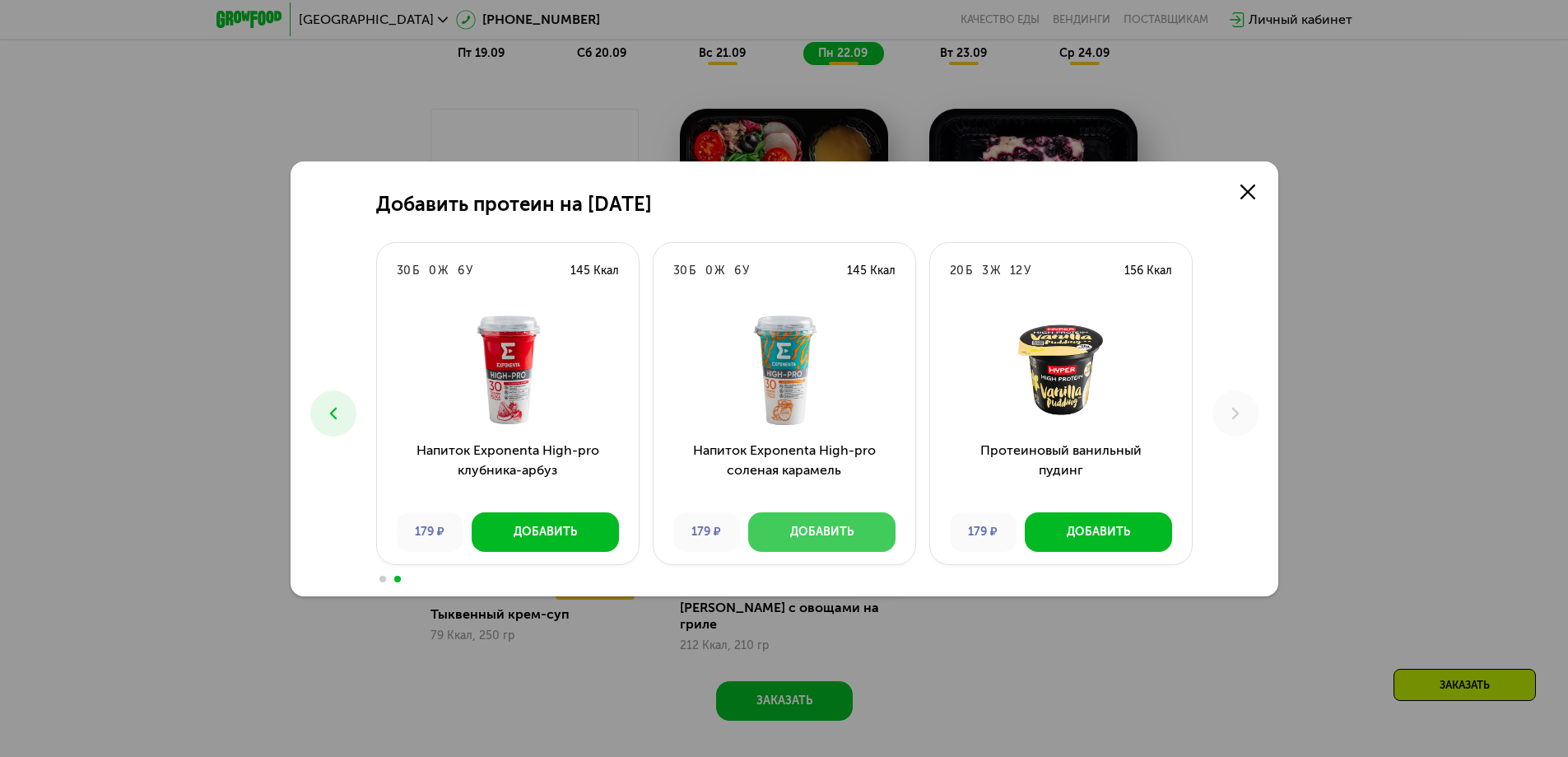
click at [827, 534] on div "Добавить" at bounding box center [821, 531] width 64 height 16
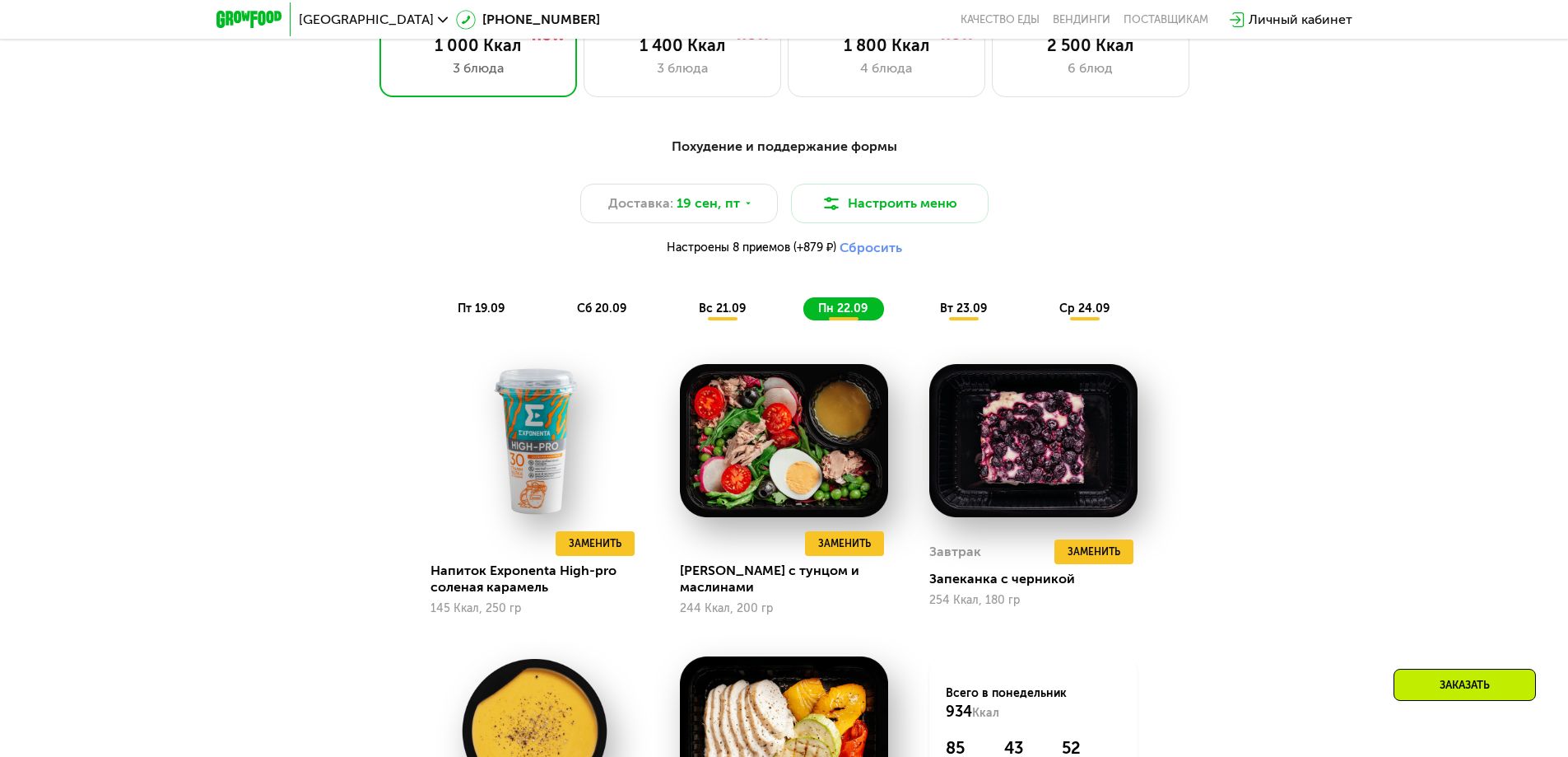
scroll to position [1448, 0]
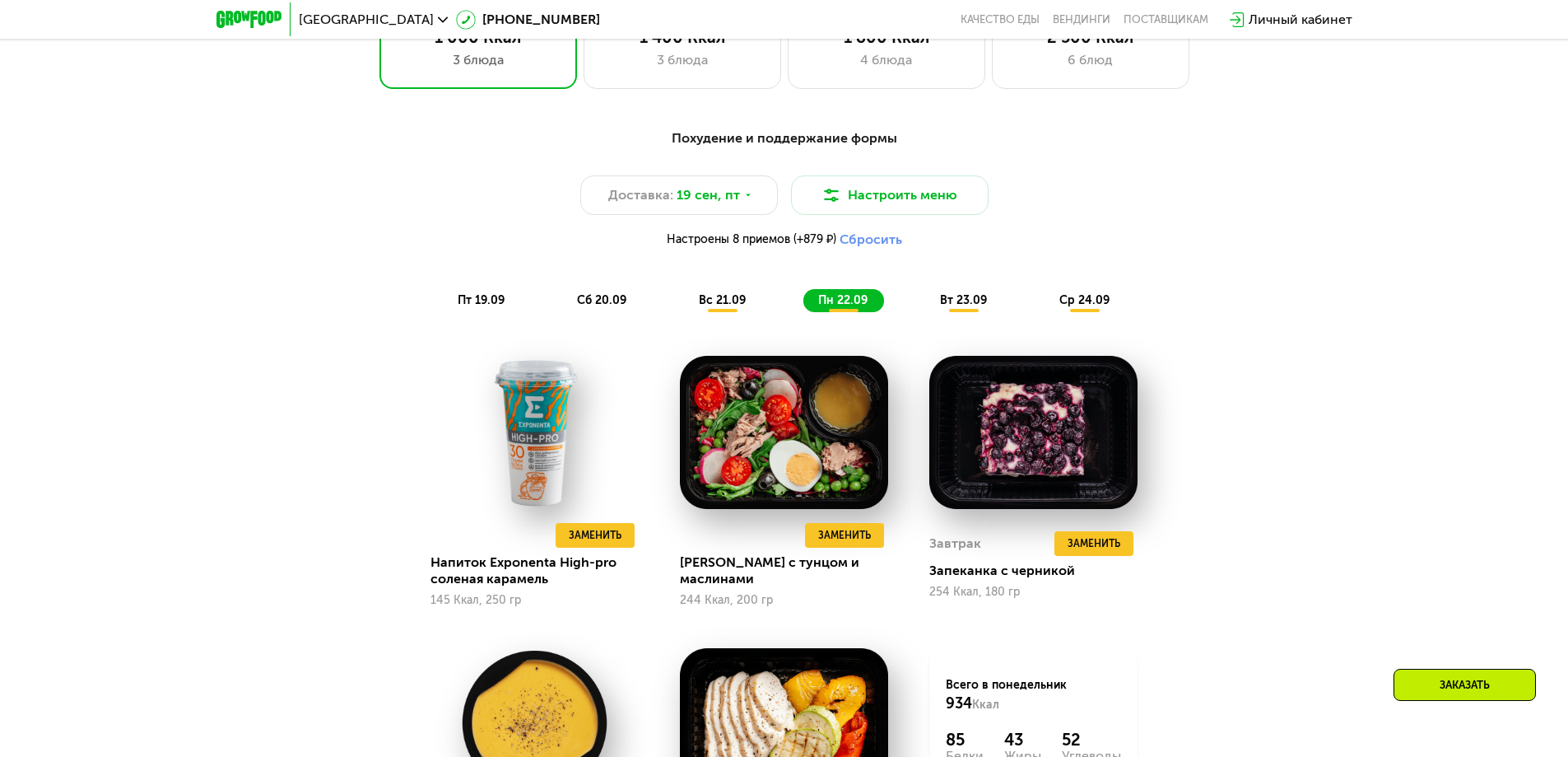
click at [963, 304] on span "вт 23.09" at bounding box center [963, 300] width 46 height 14
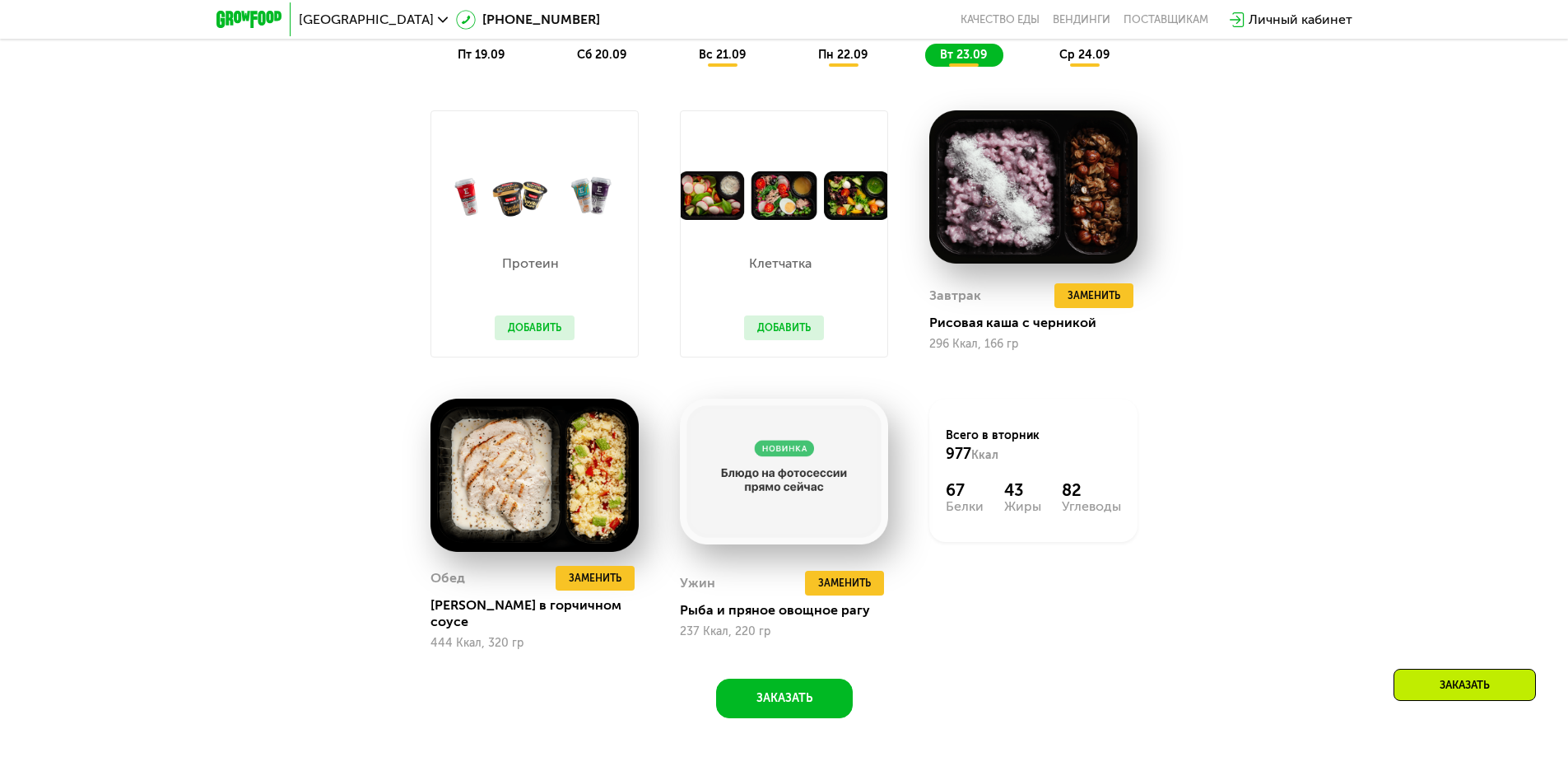
scroll to position [1694, 0]
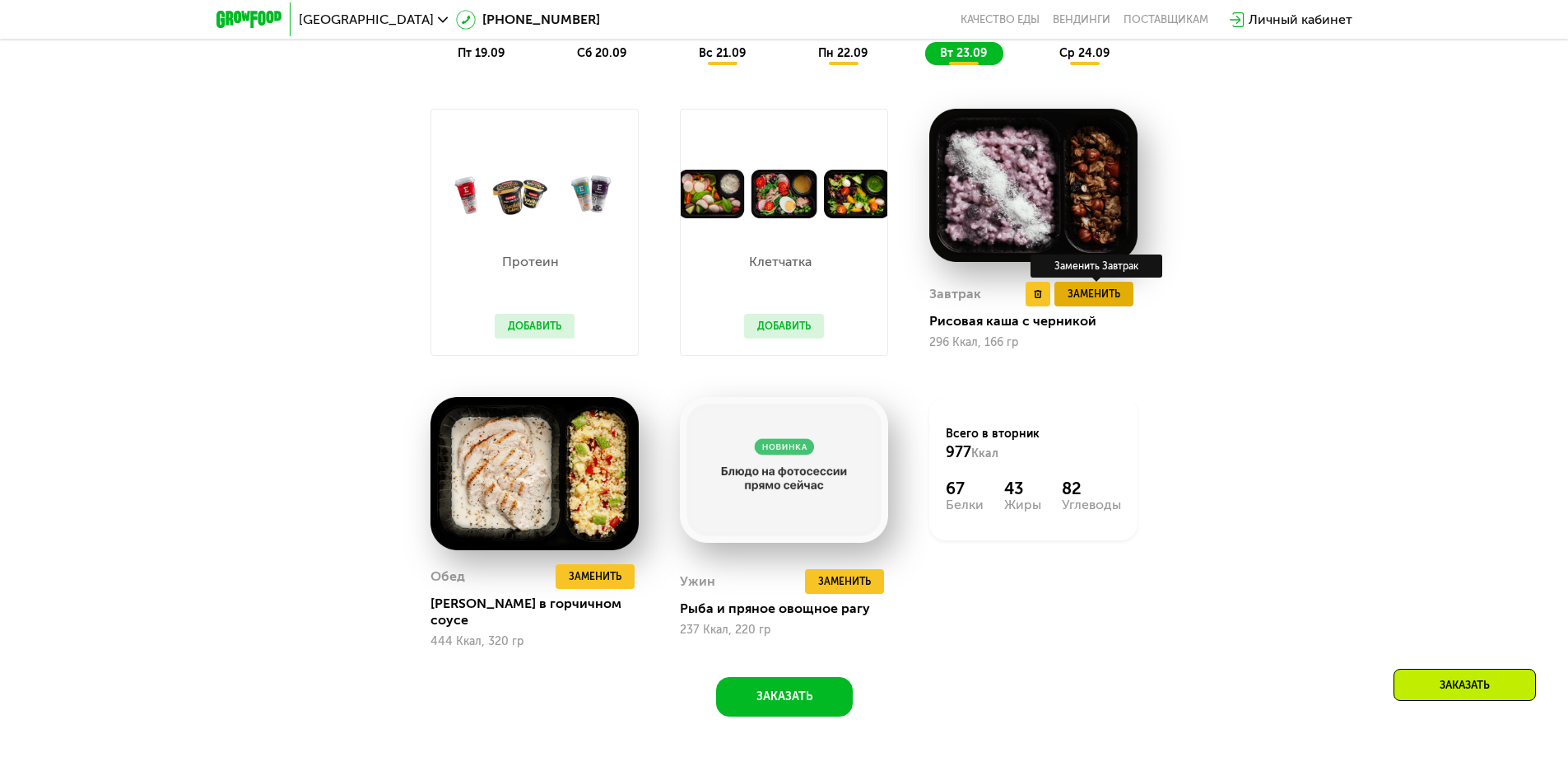
click at [1099, 299] on span "Заменить" at bounding box center [1095, 293] width 53 height 16
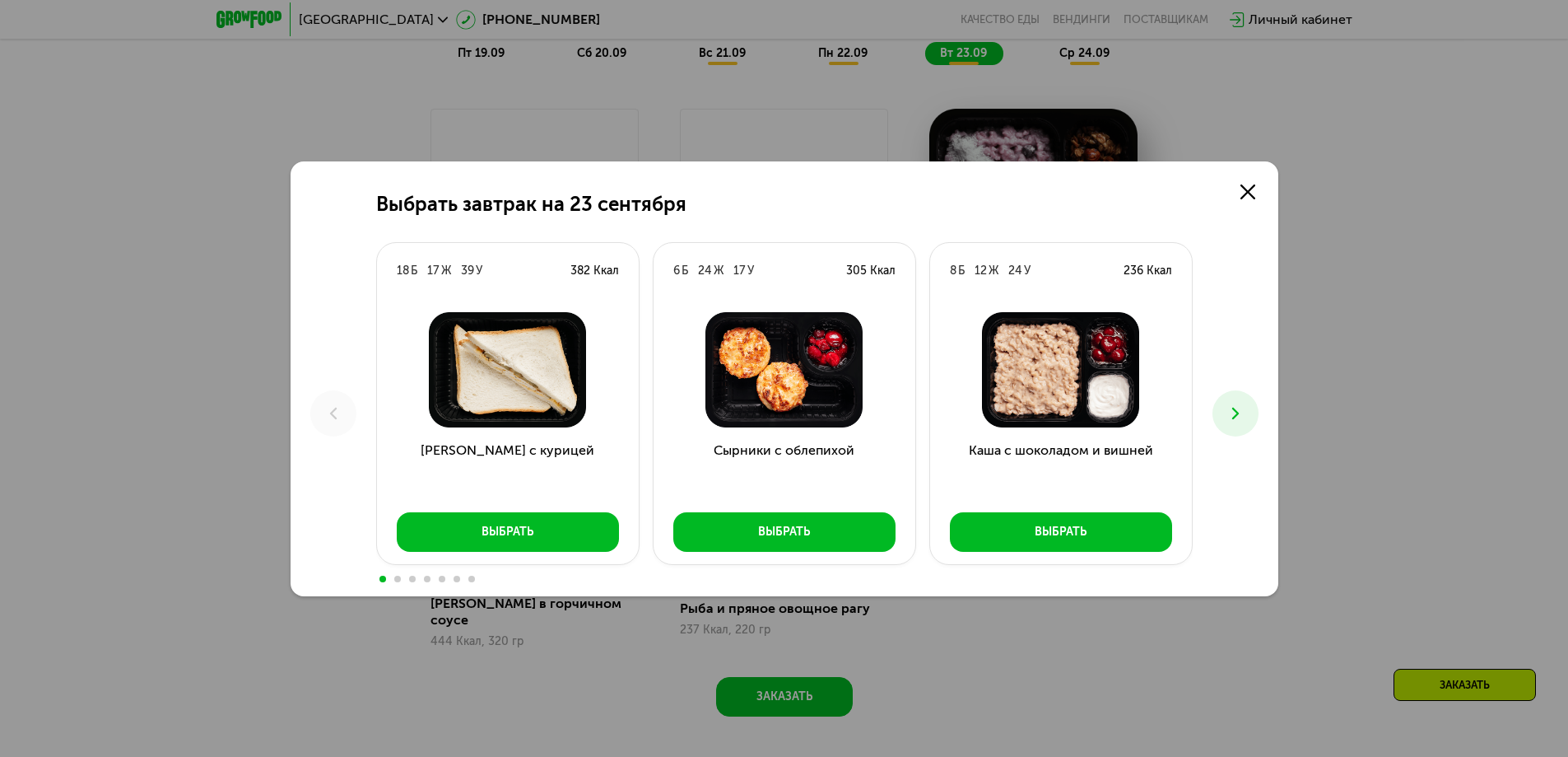
click at [1243, 426] on button at bounding box center [1235, 413] width 46 height 46
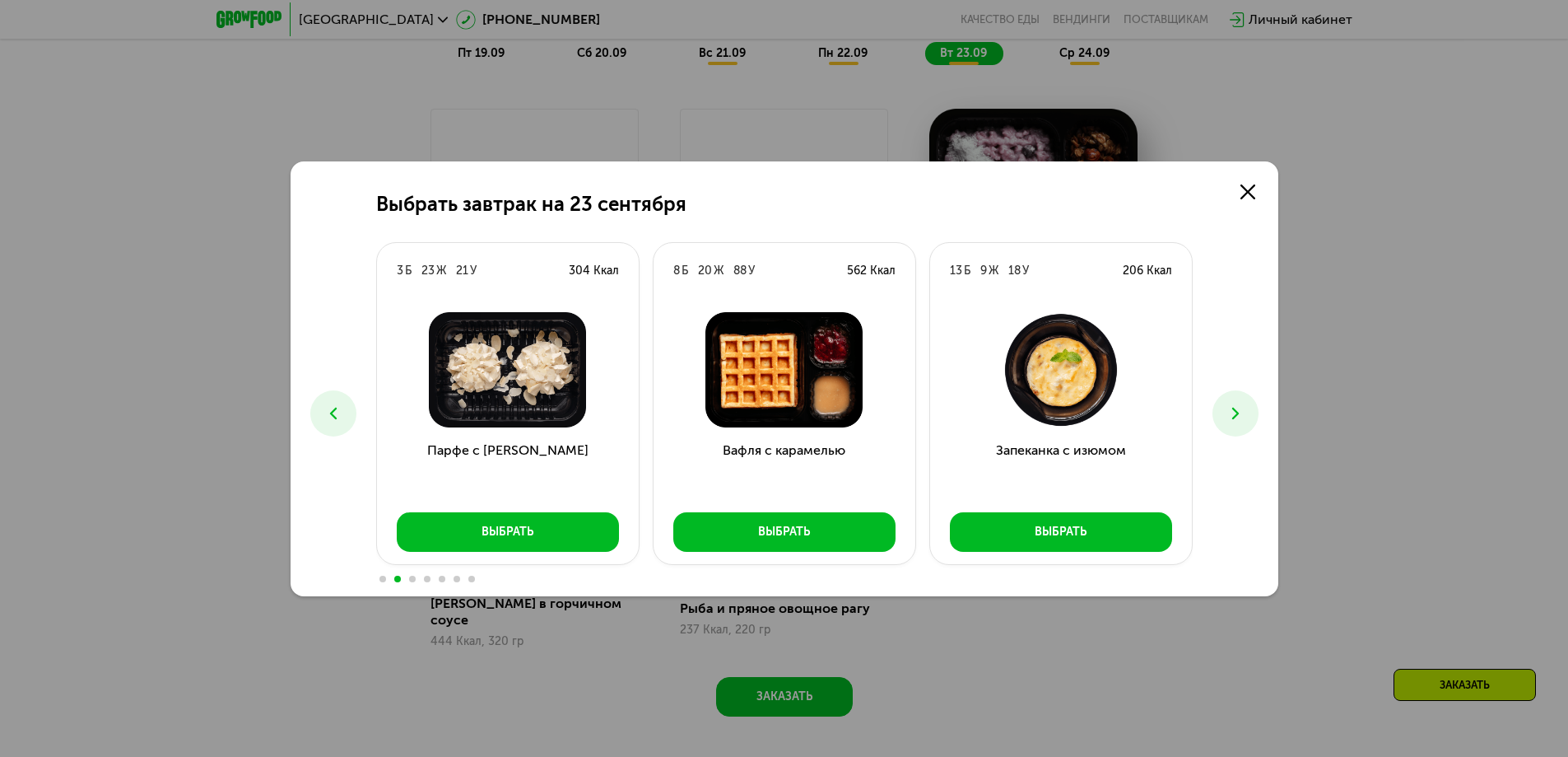
click at [1243, 426] on button at bounding box center [1235, 413] width 46 height 46
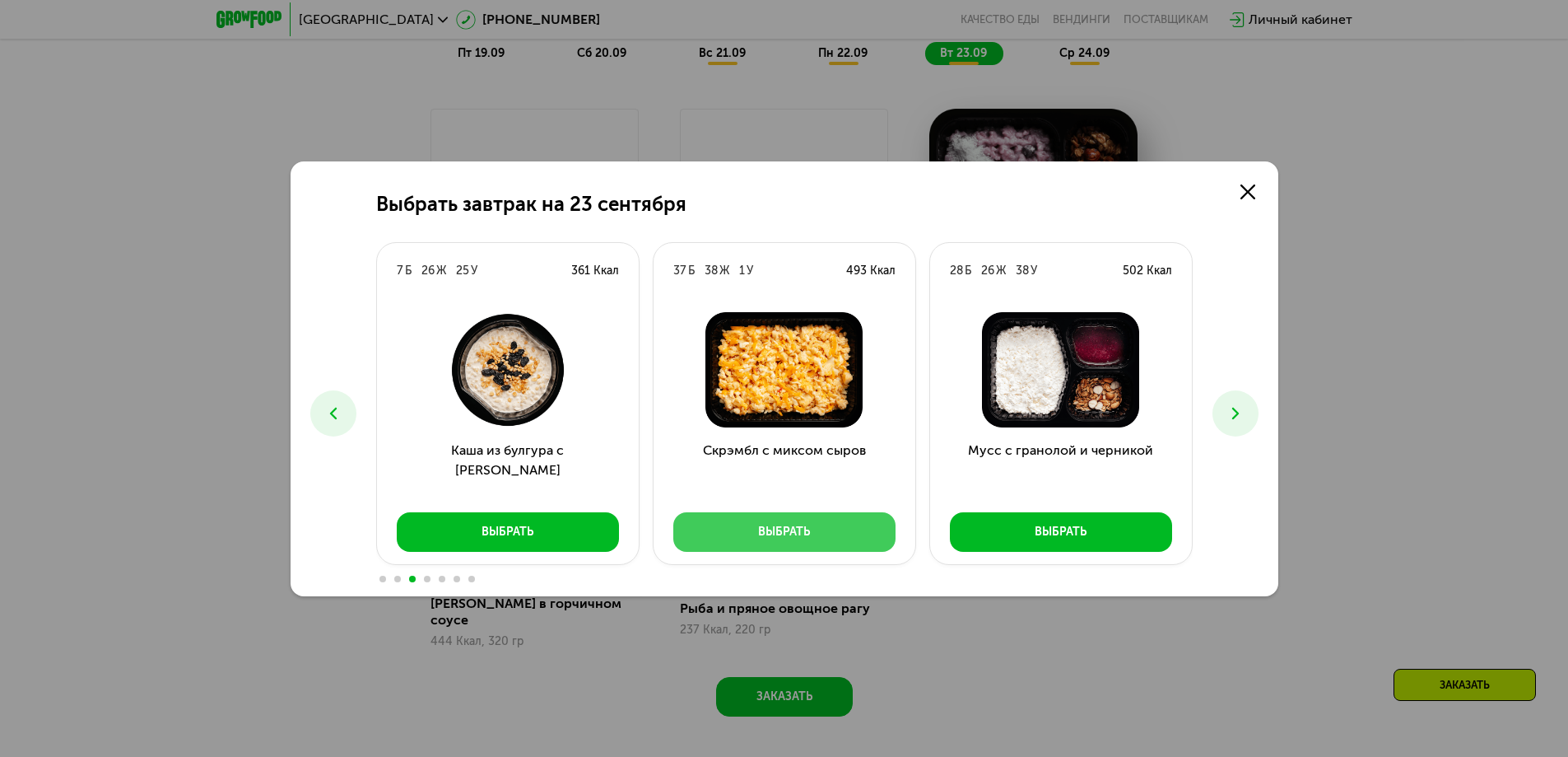
click at [793, 536] on div "Выбрать" at bounding box center [784, 531] width 52 height 16
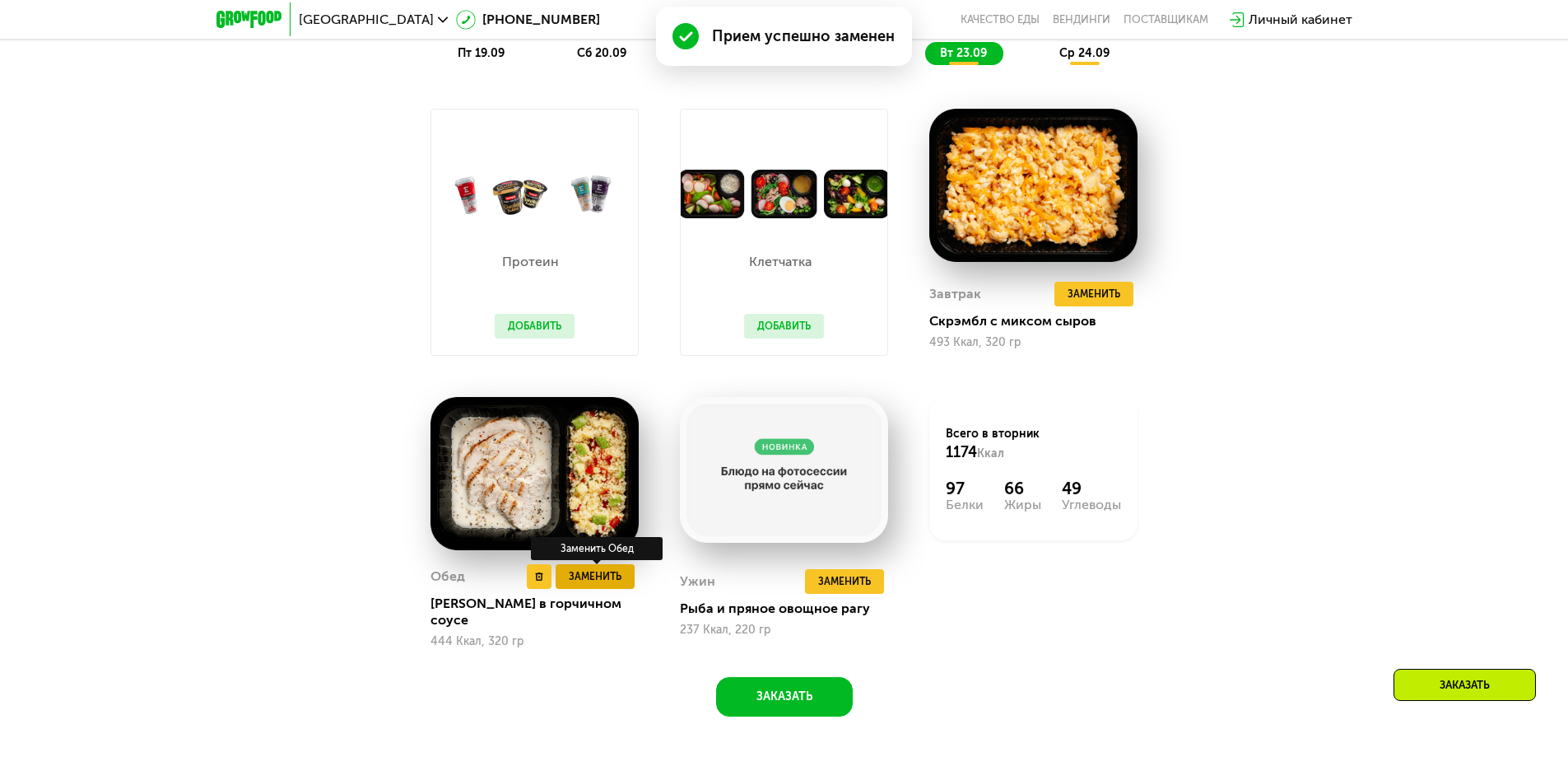
click at [619, 582] on span "Заменить" at bounding box center [596, 576] width 53 height 16
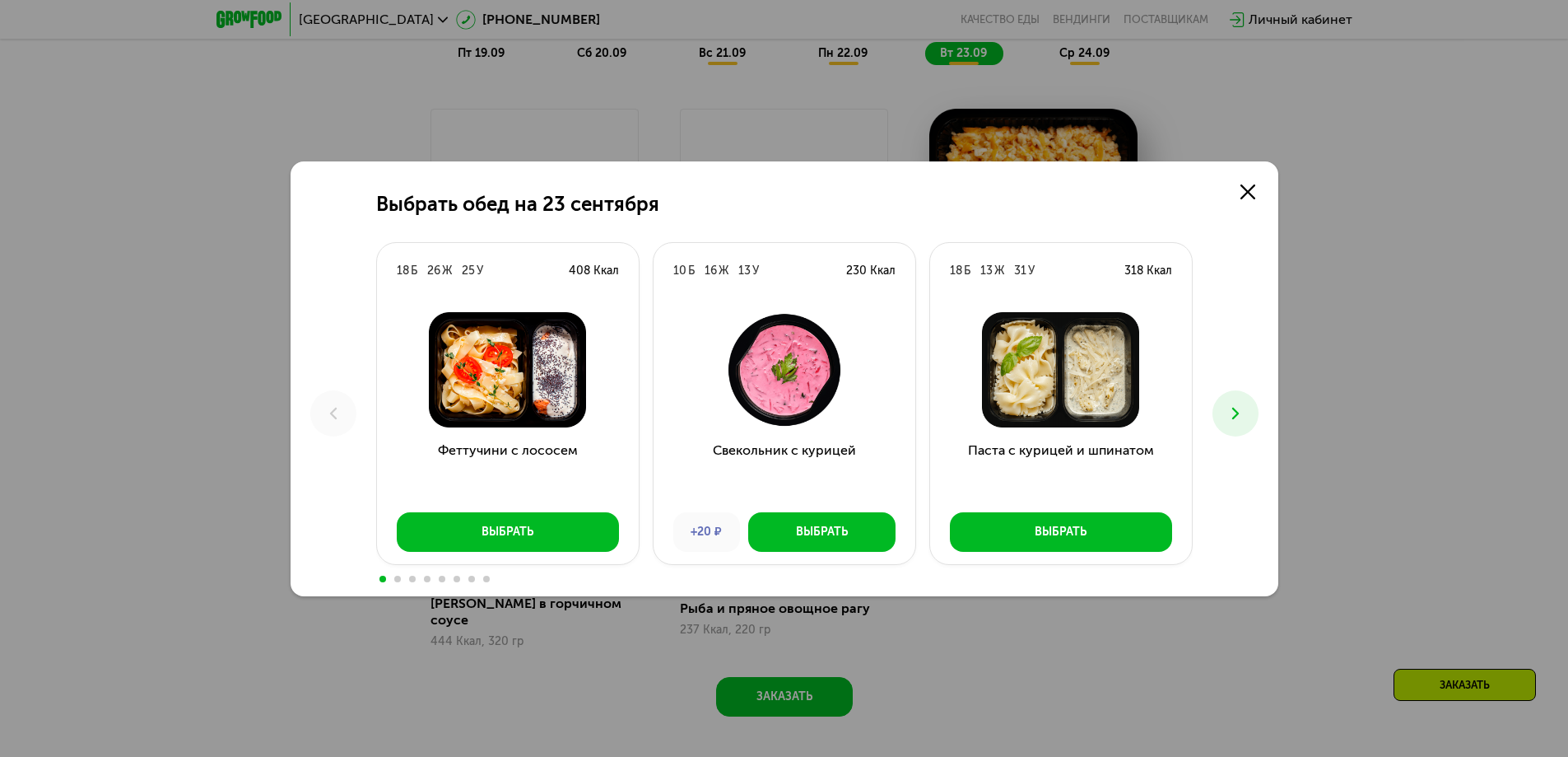
click at [1242, 410] on icon at bounding box center [1235, 413] width 20 height 20
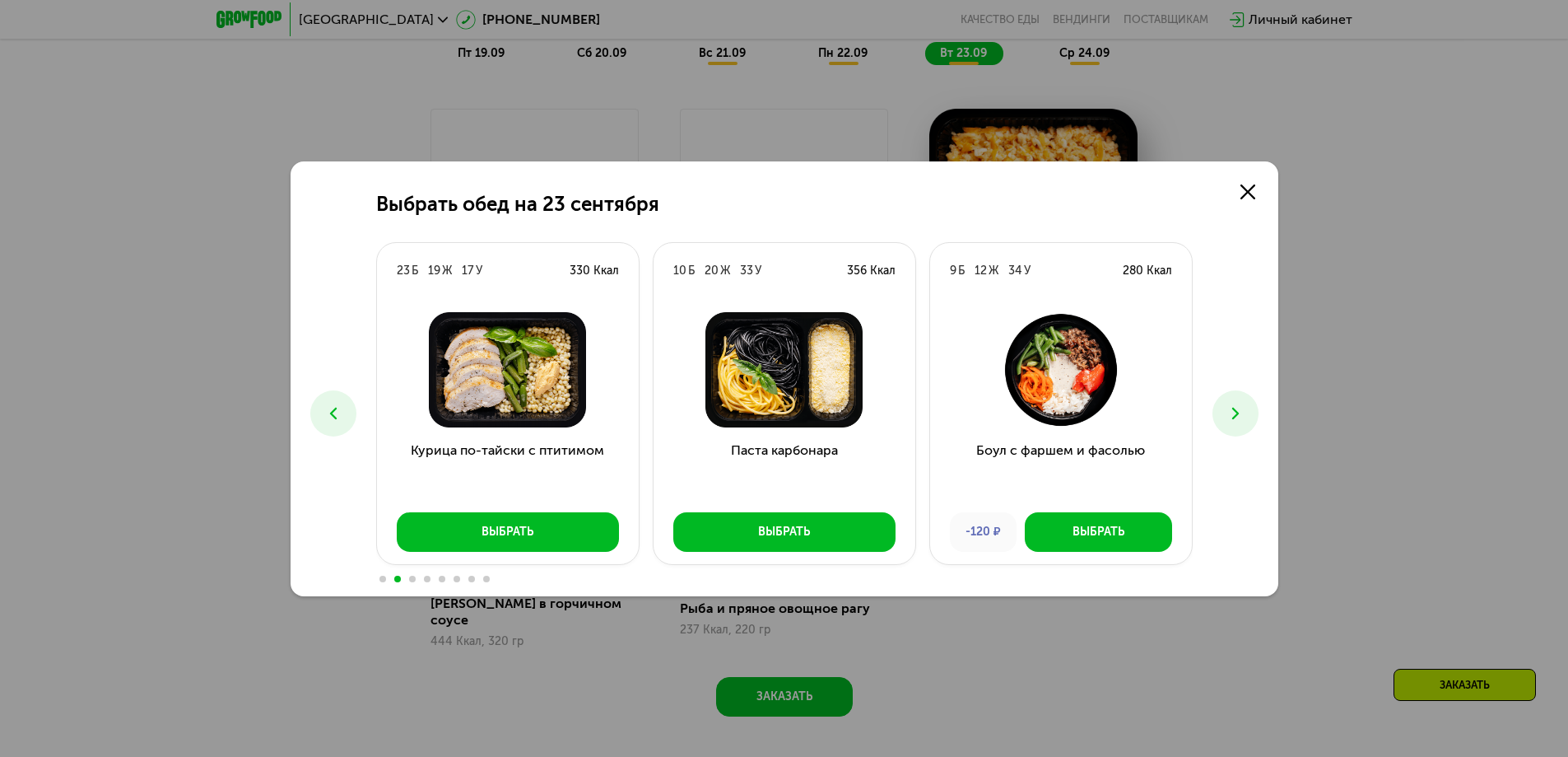
click at [1242, 410] on icon at bounding box center [1235, 413] width 20 height 20
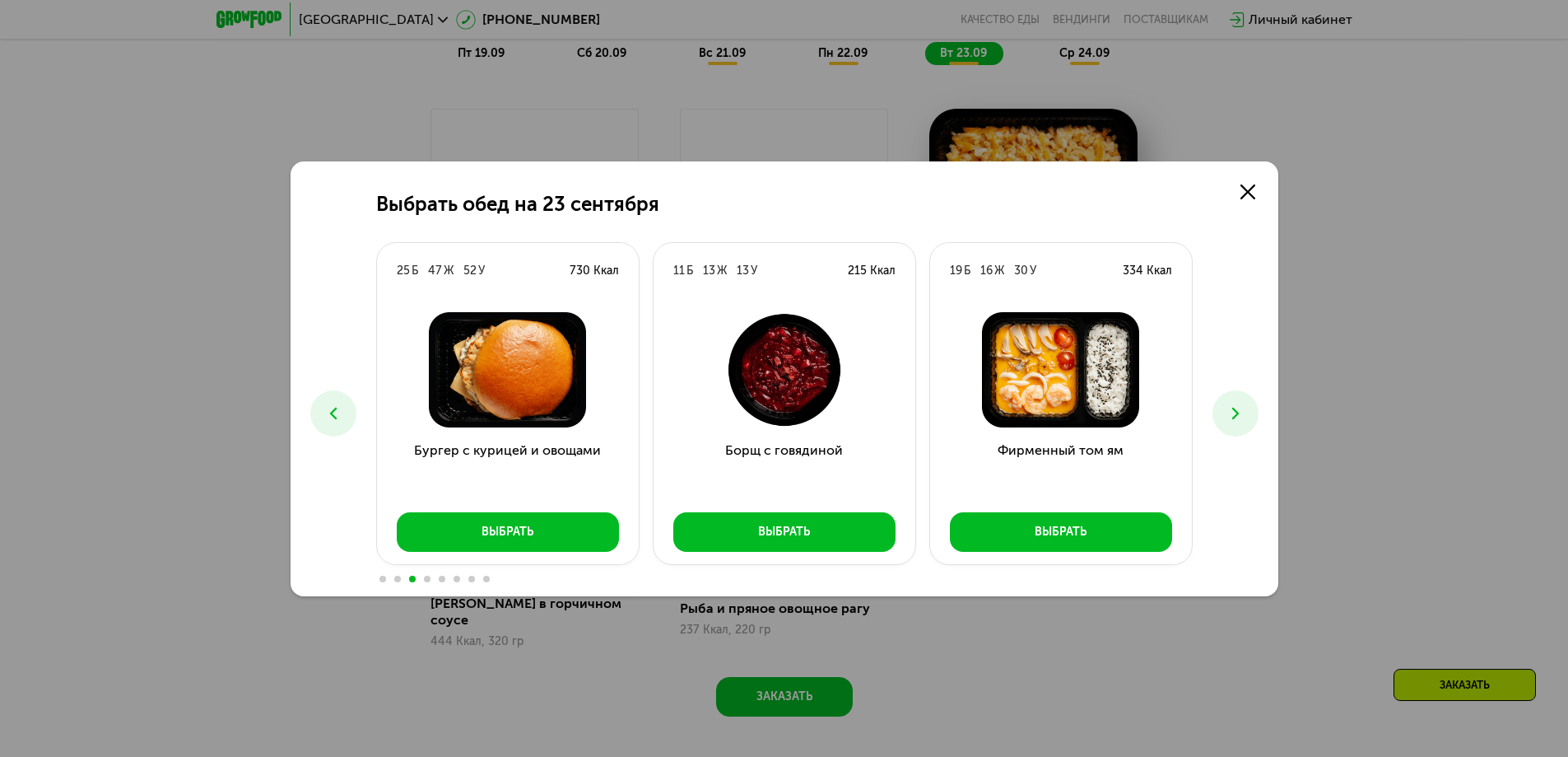
click at [1242, 410] on icon at bounding box center [1235, 413] width 20 height 20
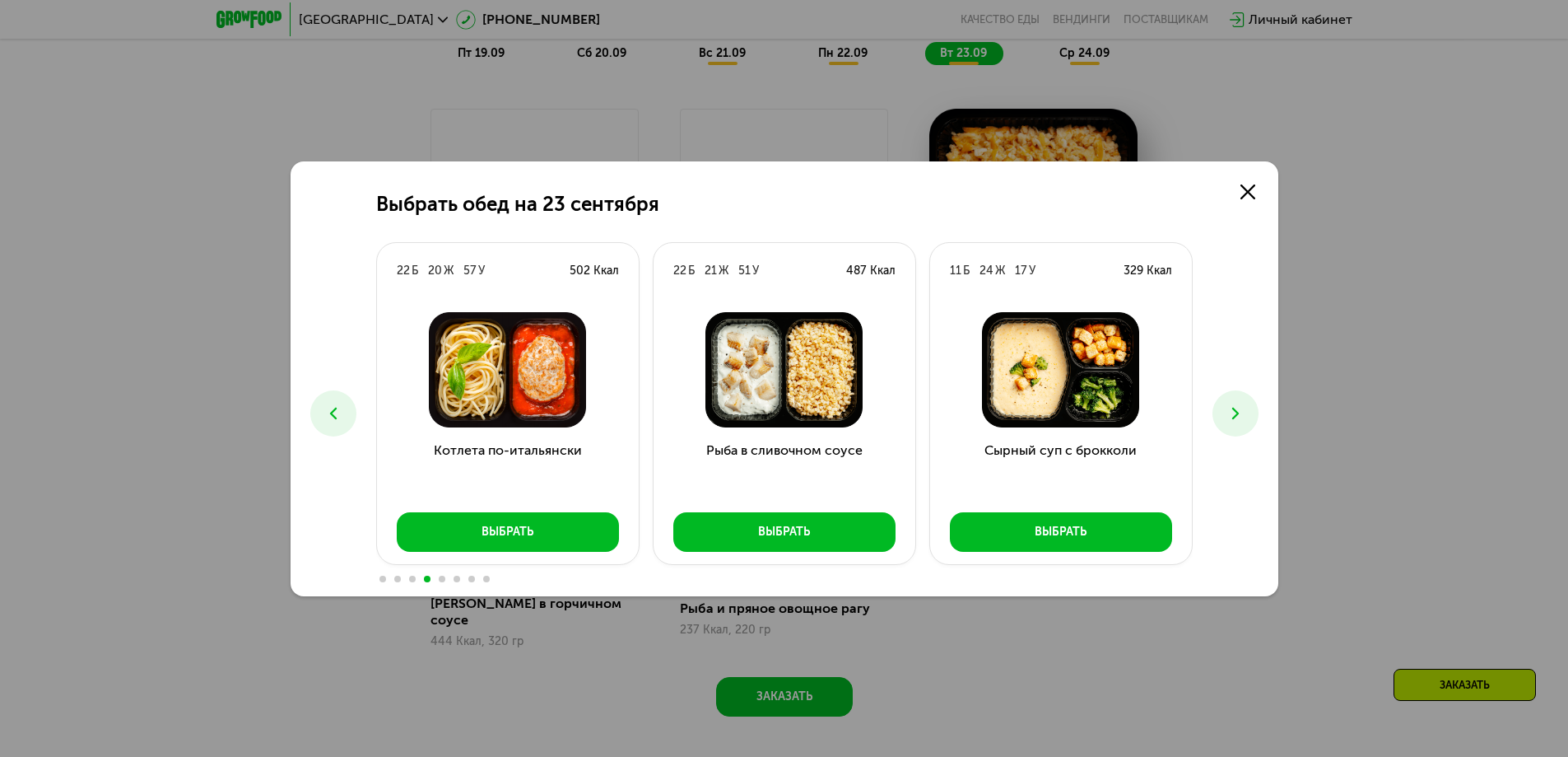
click at [1242, 410] on icon at bounding box center [1235, 413] width 20 height 20
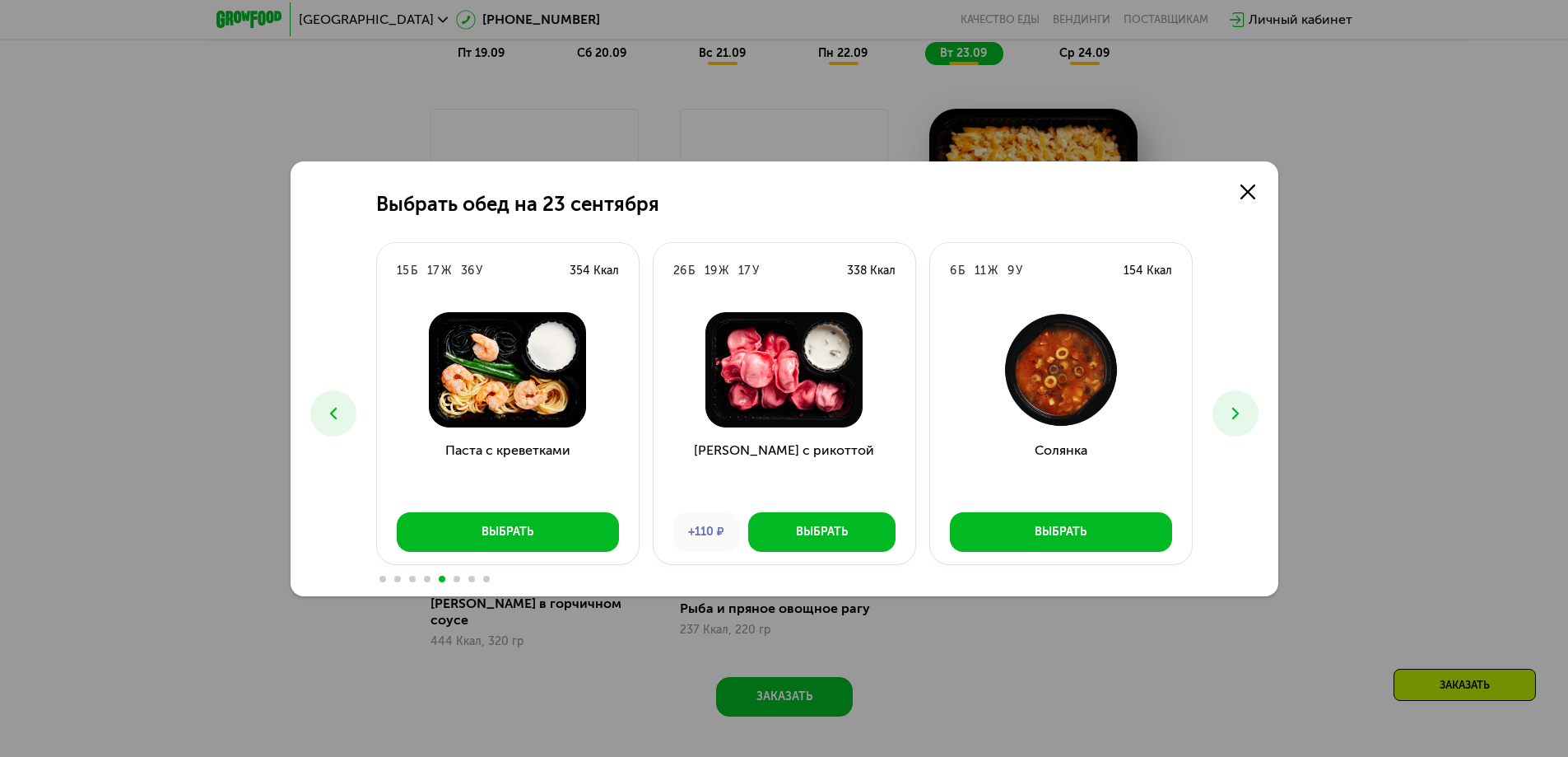
click at [342, 405] on icon at bounding box center [333, 413] width 20 height 20
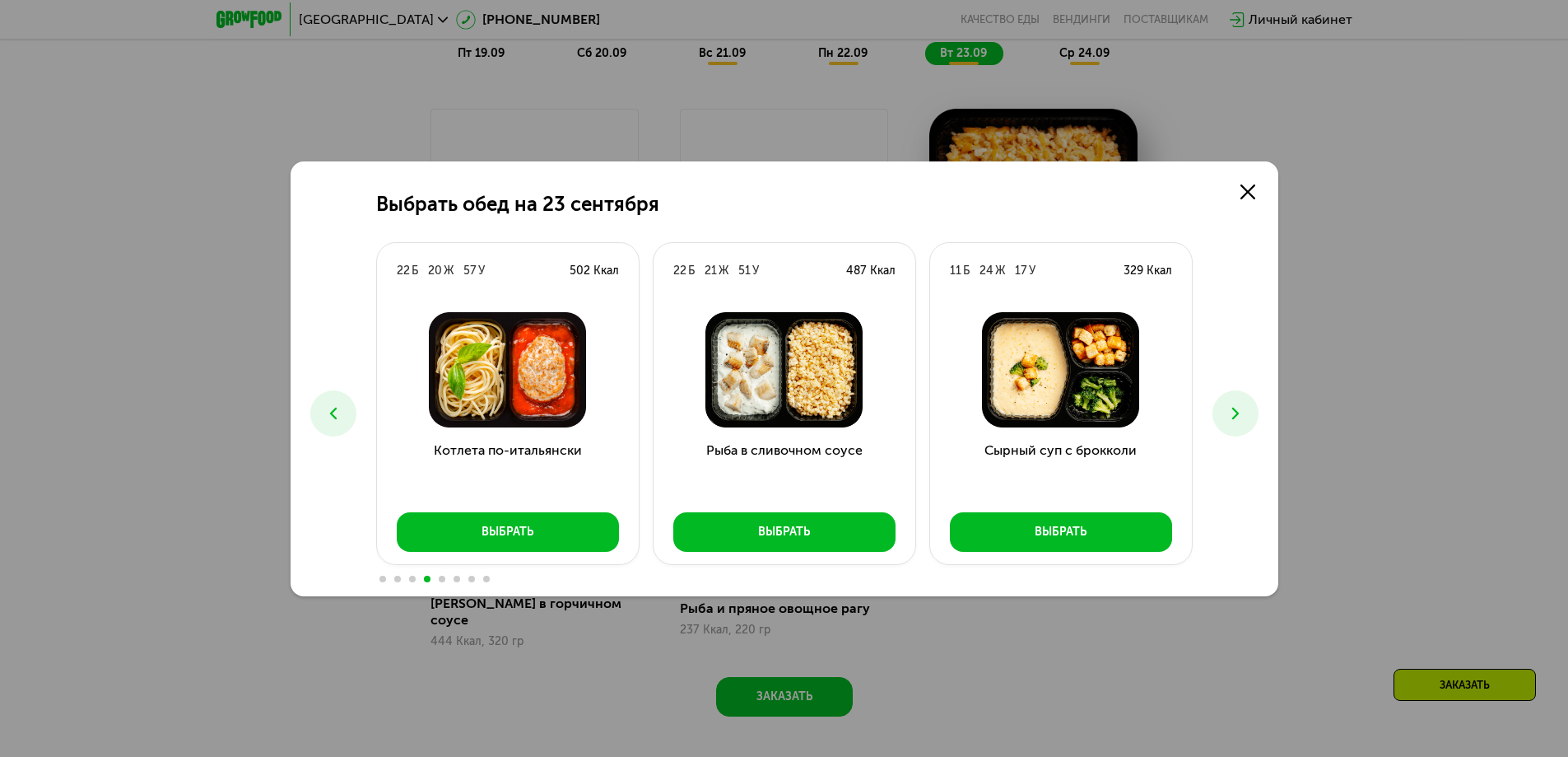
click at [1241, 406] on icon at bounding box center [1235, 413] width 20 height 20
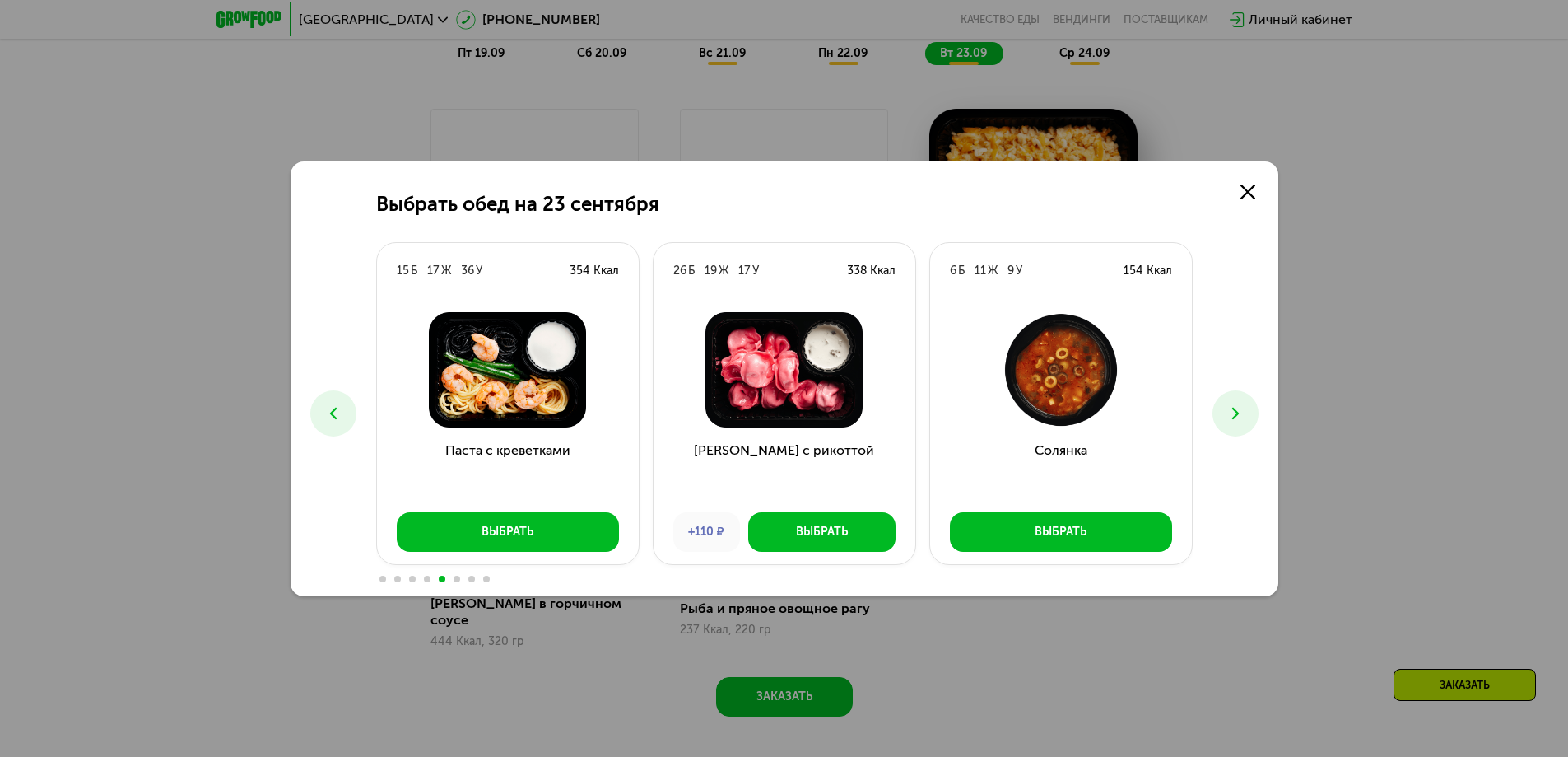
click at [1241, 406] on icon at bounding box center [1235, 413] width 20 height 20
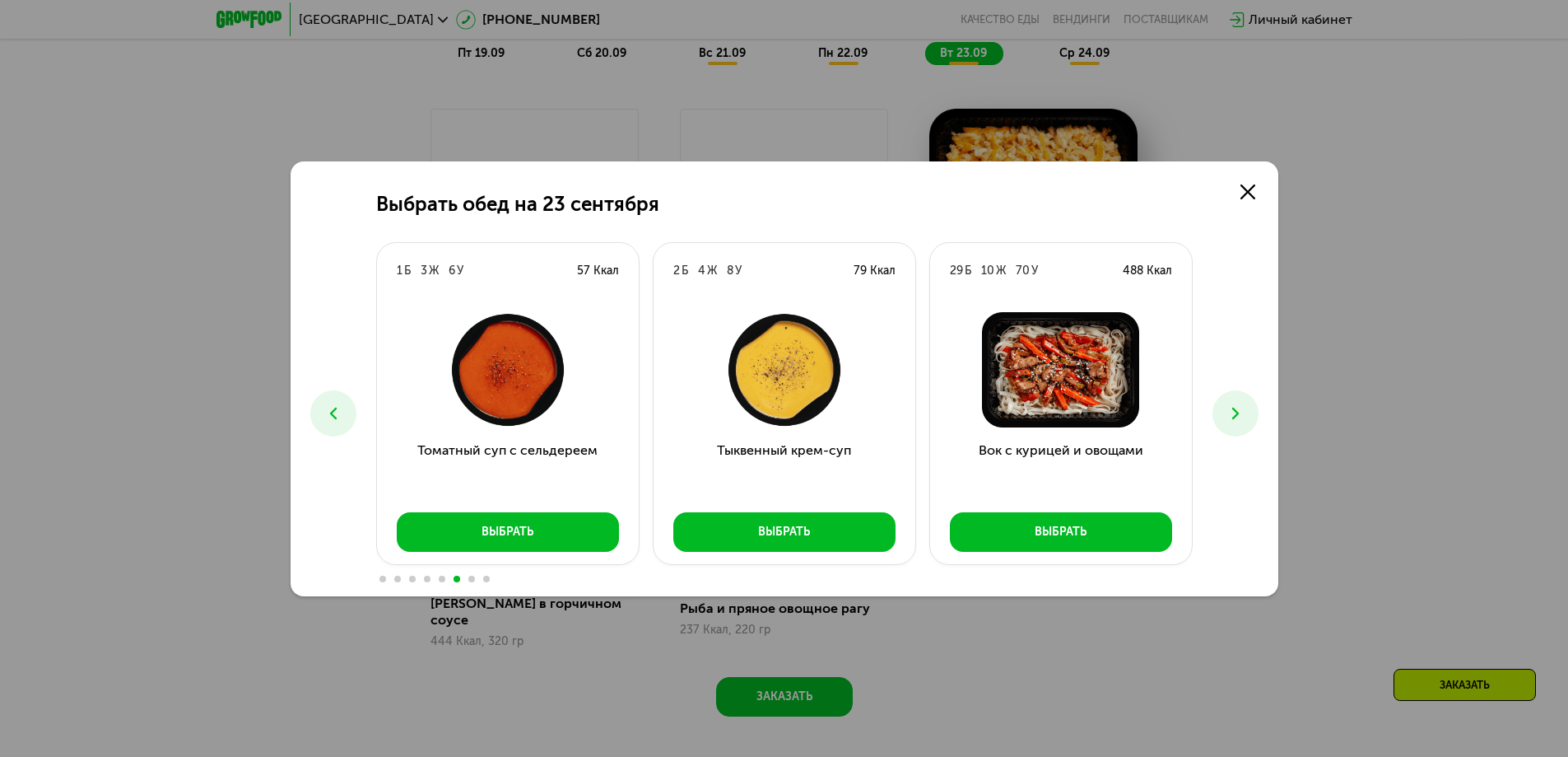
click at [1241, 406] on icon at bounding box center [1235, 413] width 20 height 20
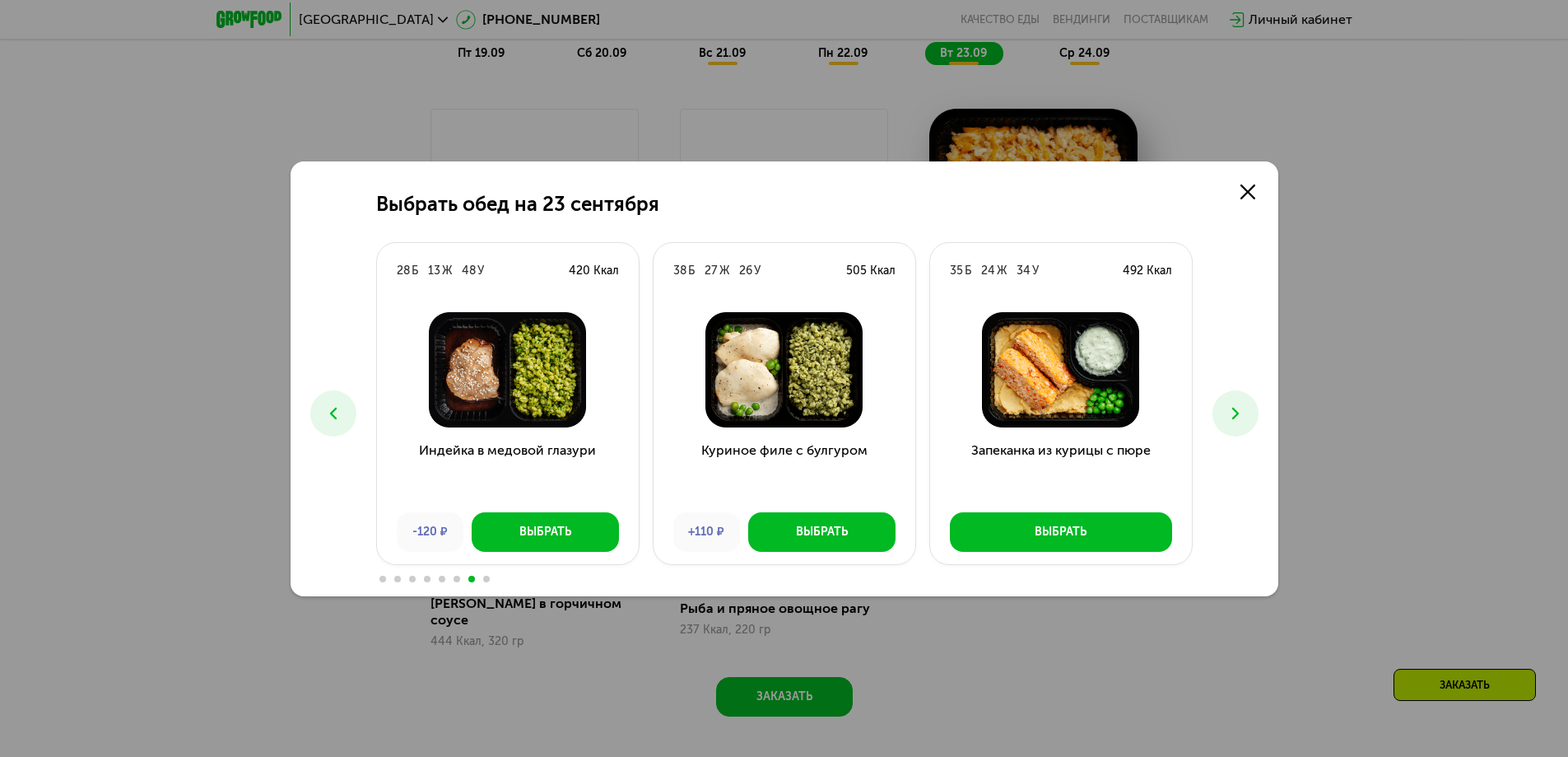
click at [1241, 406] on icon at bounding box center [1235, 413] width 20 height 20
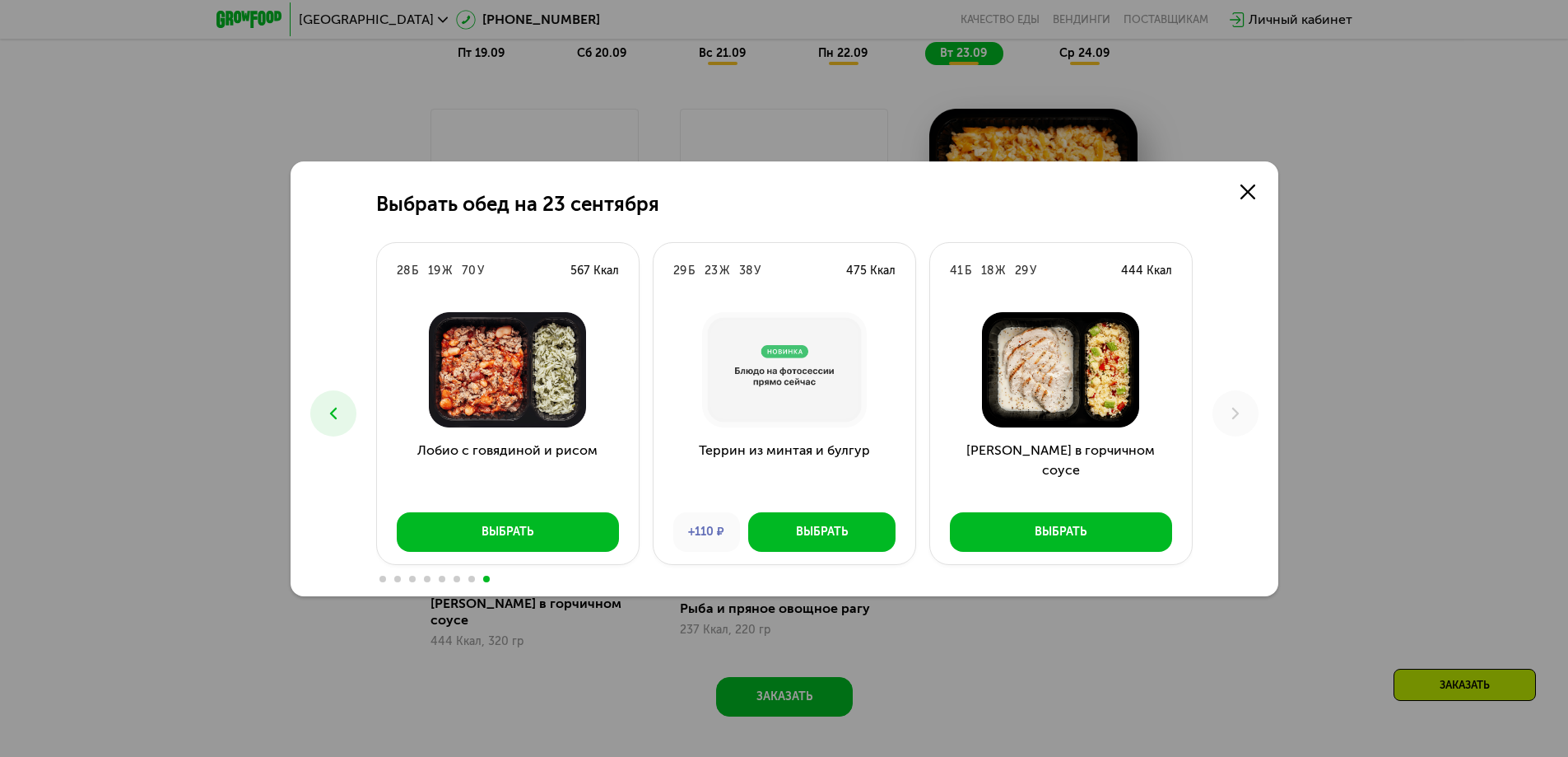
click at [323, 416] on icon at bounding box center [333, 413] width 20 height 20
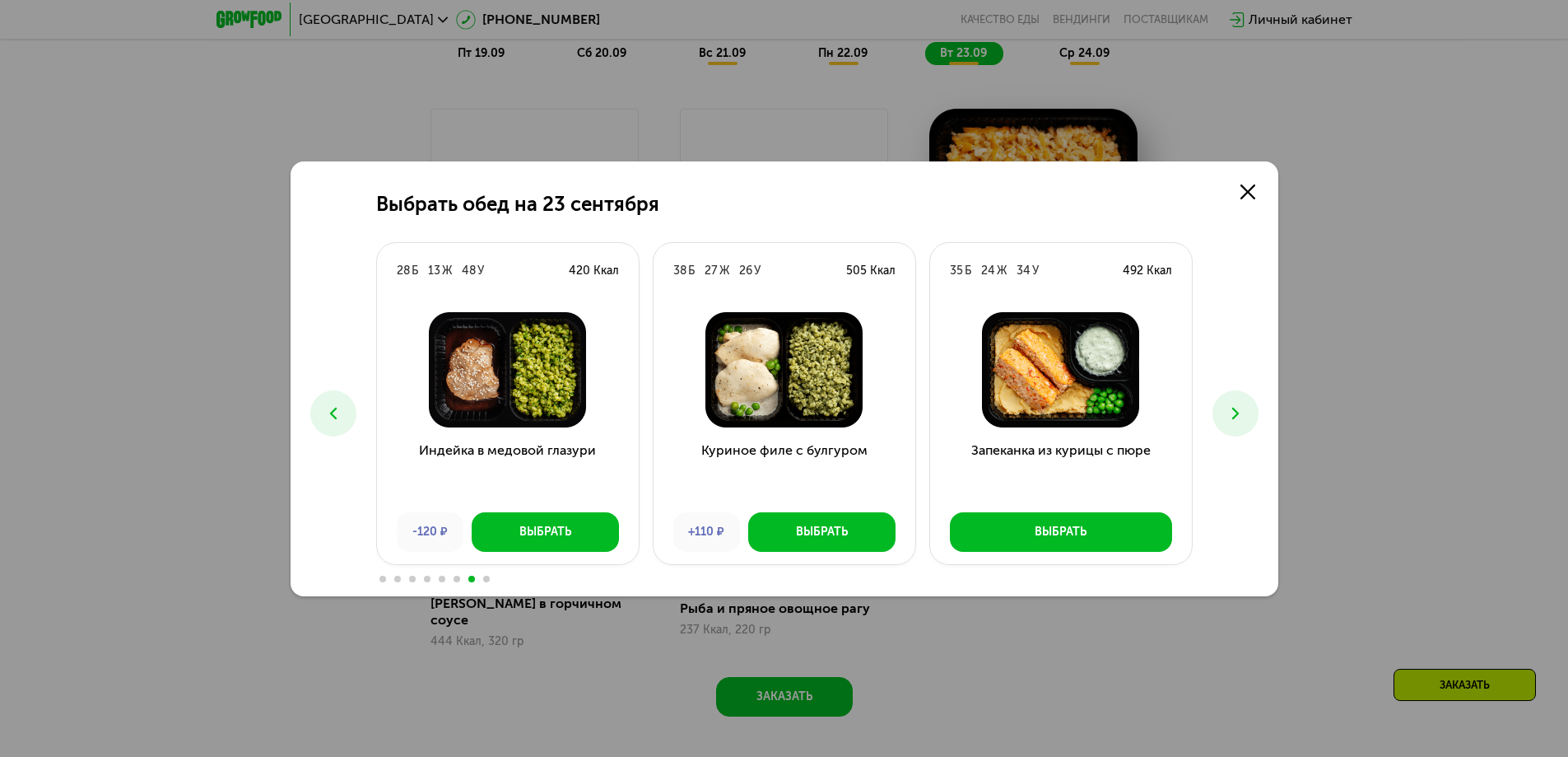
click at [323, 416] on icon at bounding box center [333, 413] width 20 height 20
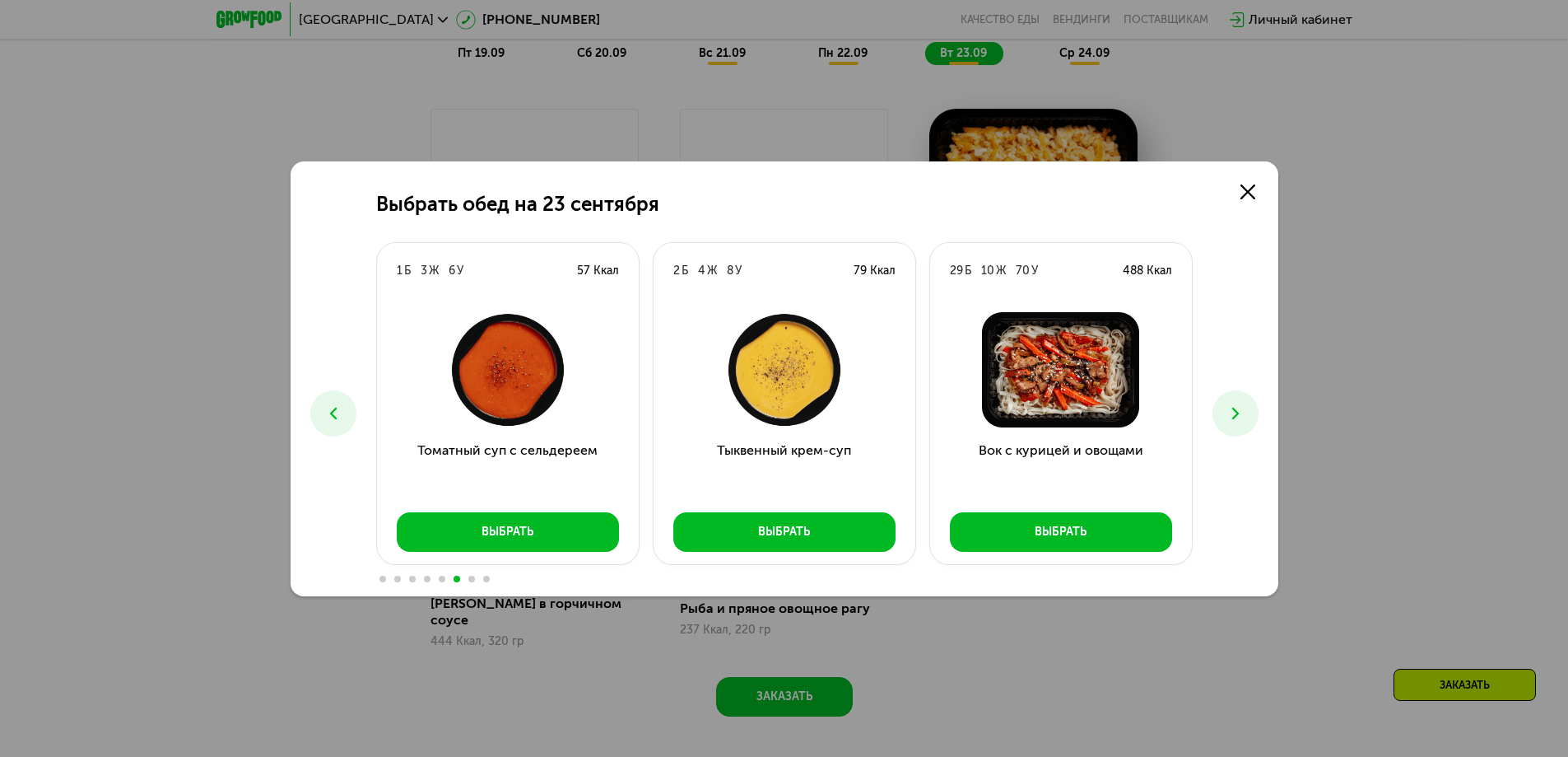
click at [323, 416] on icon at bounding box center [333, 413] width 20 height 20
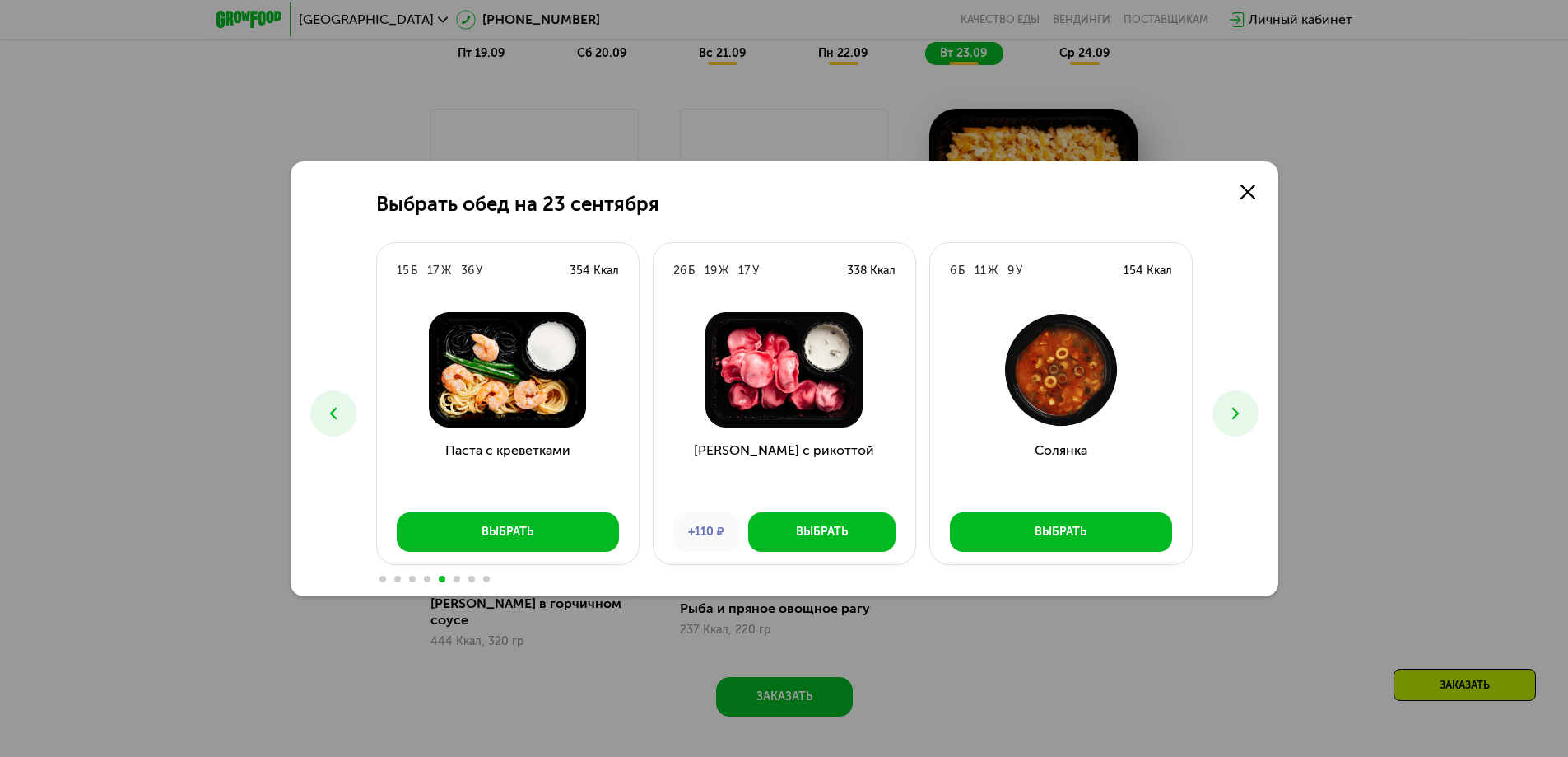
click at [323, 416] on icon at bounding box center [333, 413] width 20 height 20
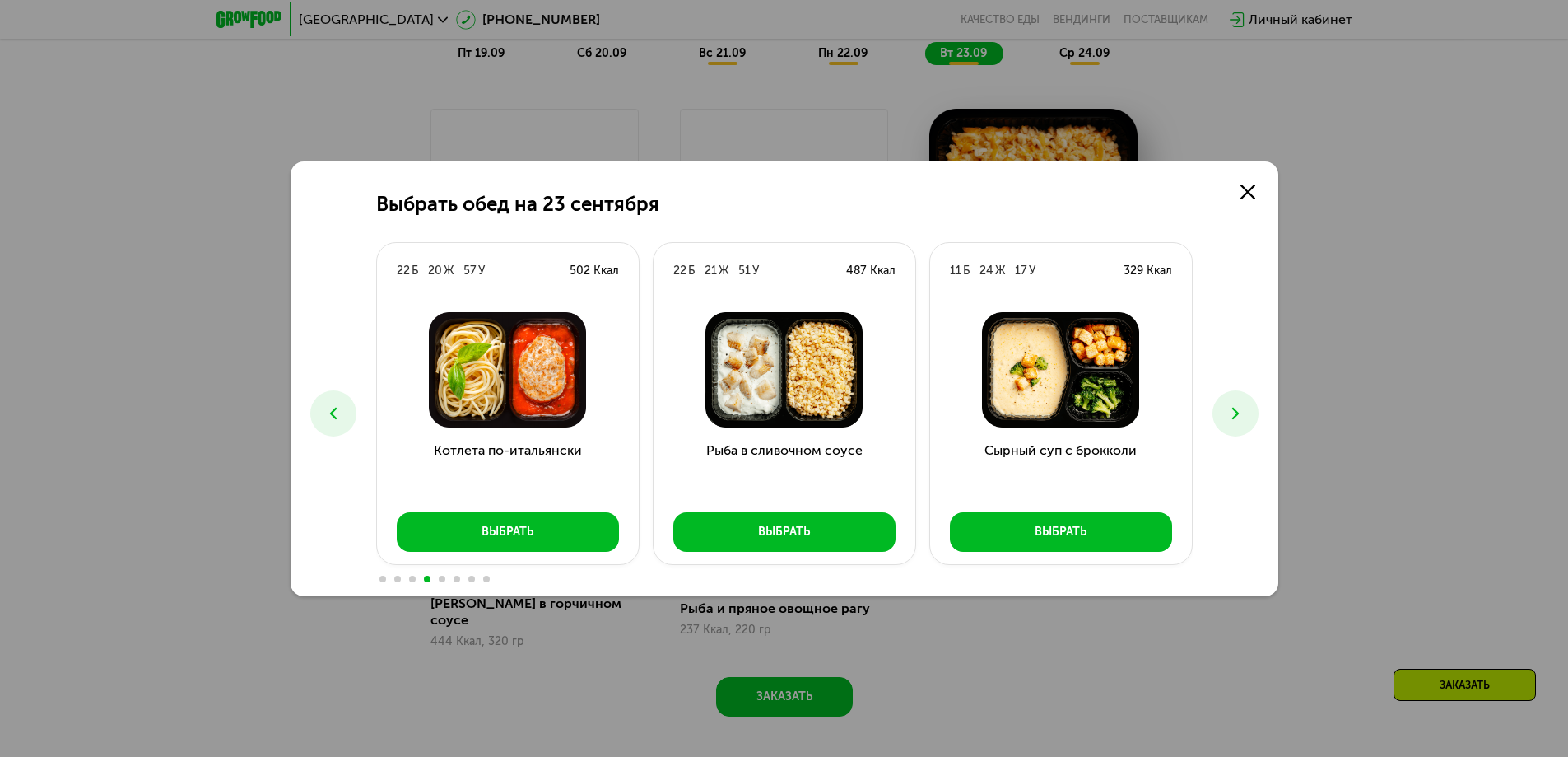
click at [323, 416] on icon at bounding box center [333, 413] width 20 height 20
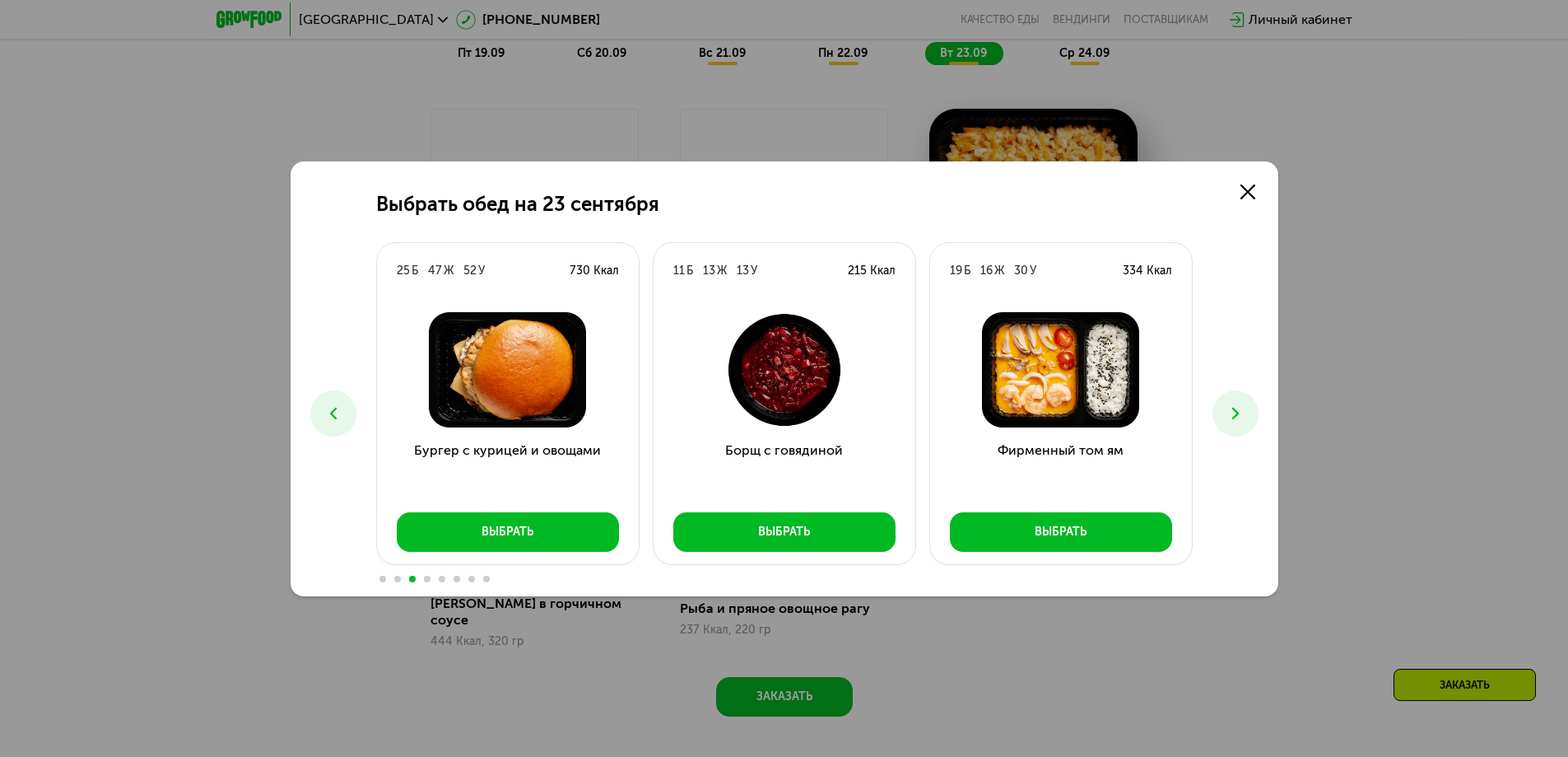
click at [323, 416] on icon at bounding box center [333, 413] width 20 height 20
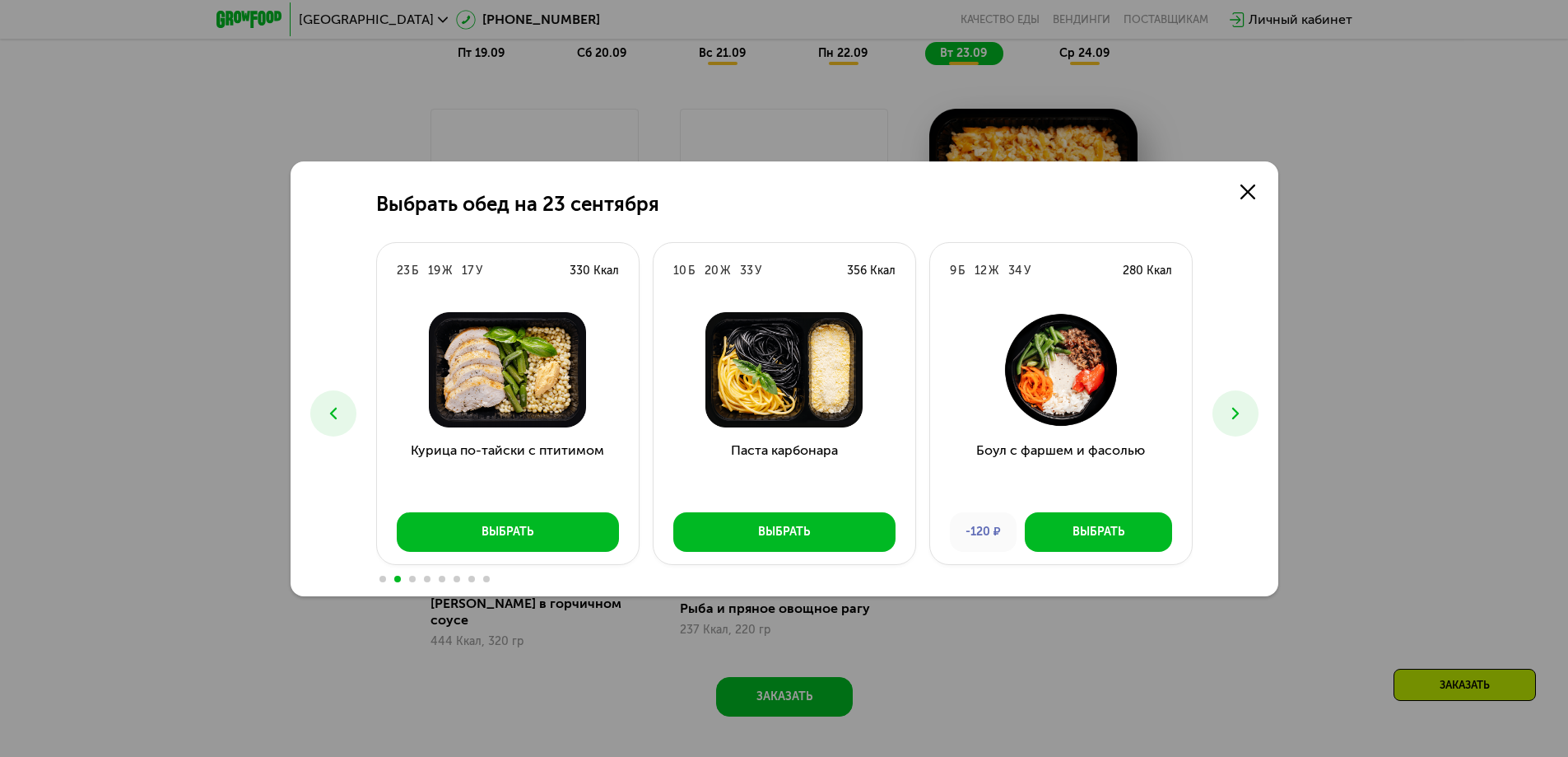
click at [337, 408] on icon at bounding box center [333, 413] width 20 height 20
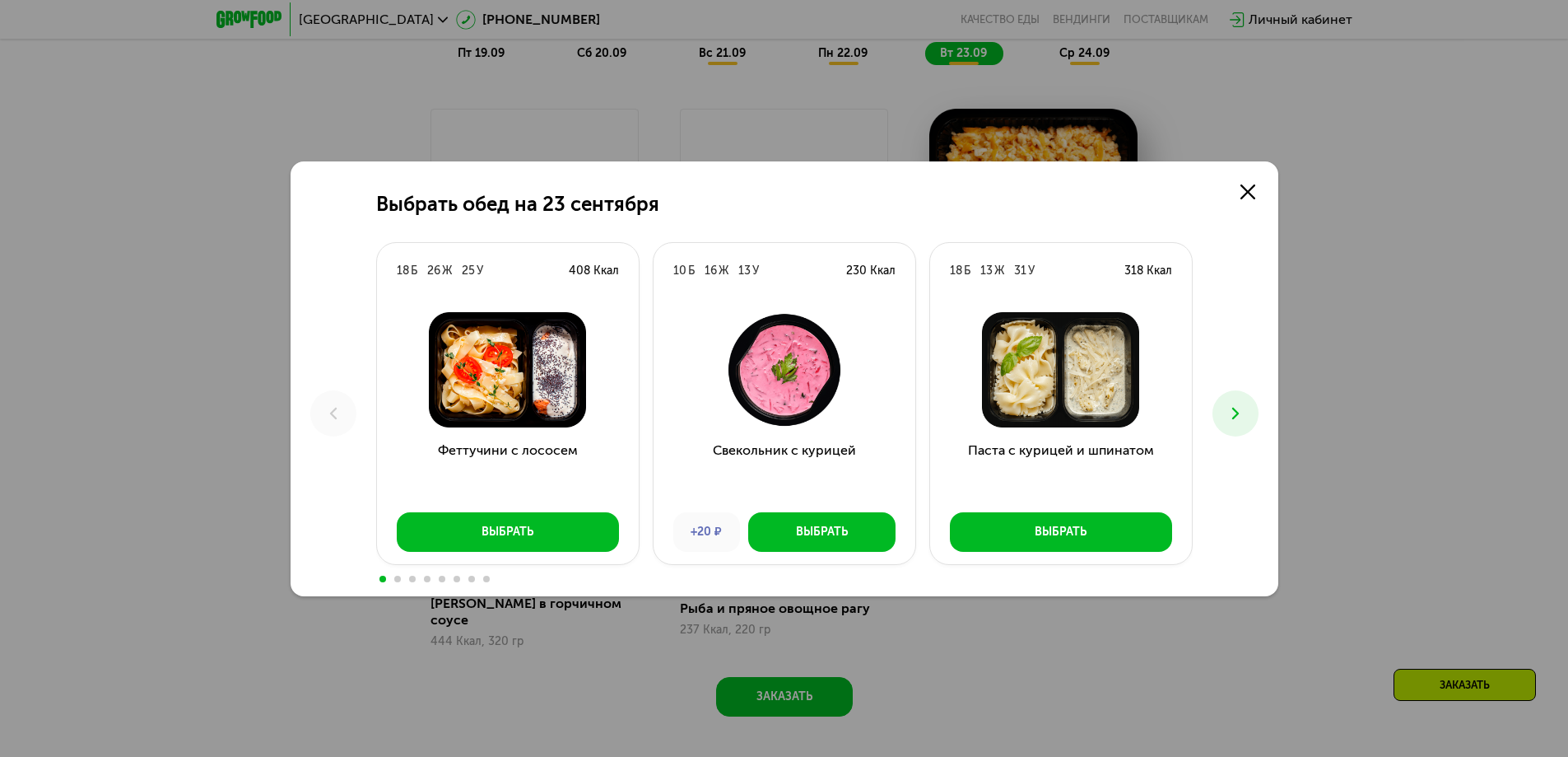
click at [1243, 413] on icon at bounding box center [1235, 413] width 20 height 20
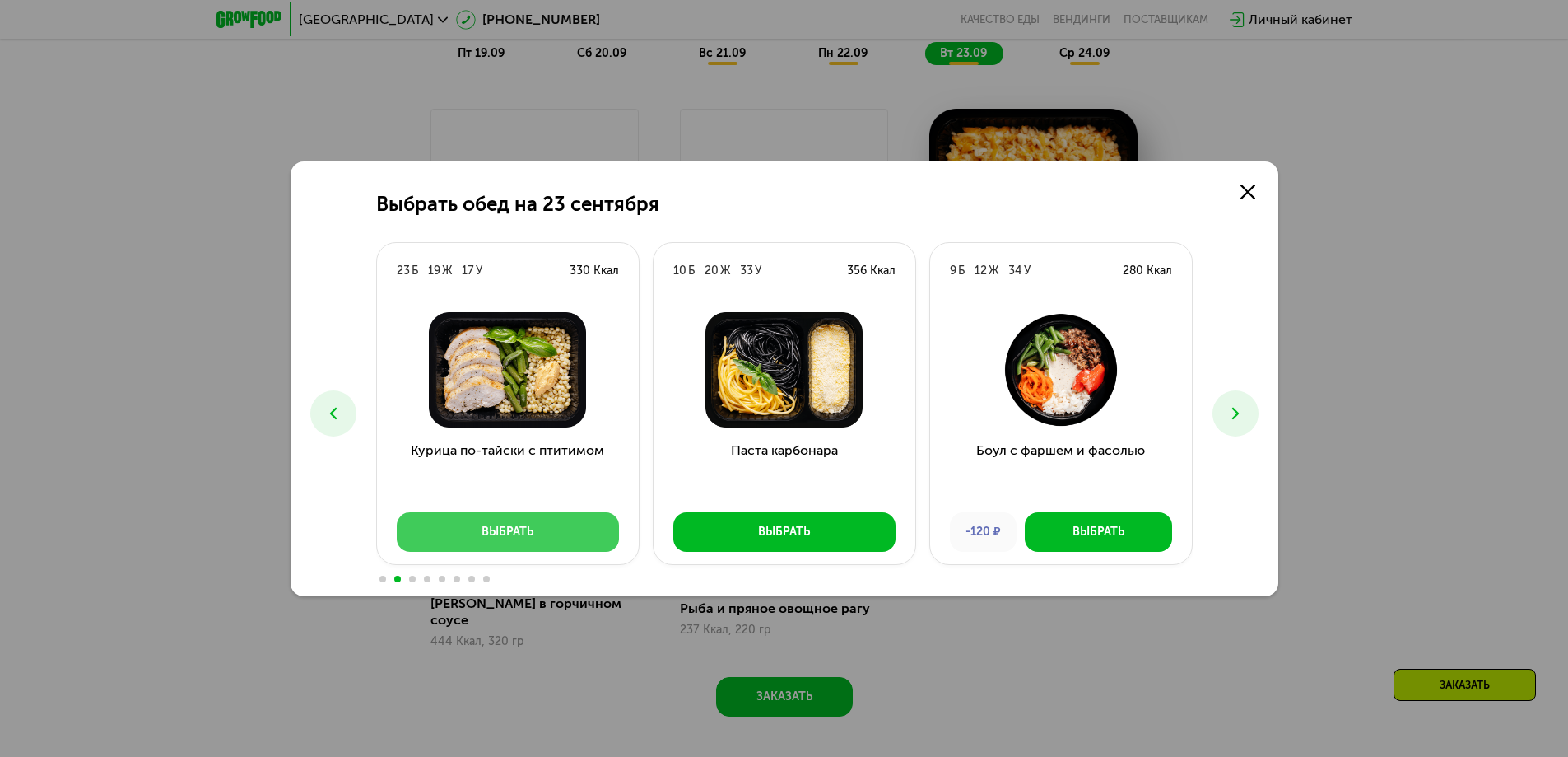
click at [440, 537] on button "Выбрать" at bounding box center [507, 532] width 222 height 40
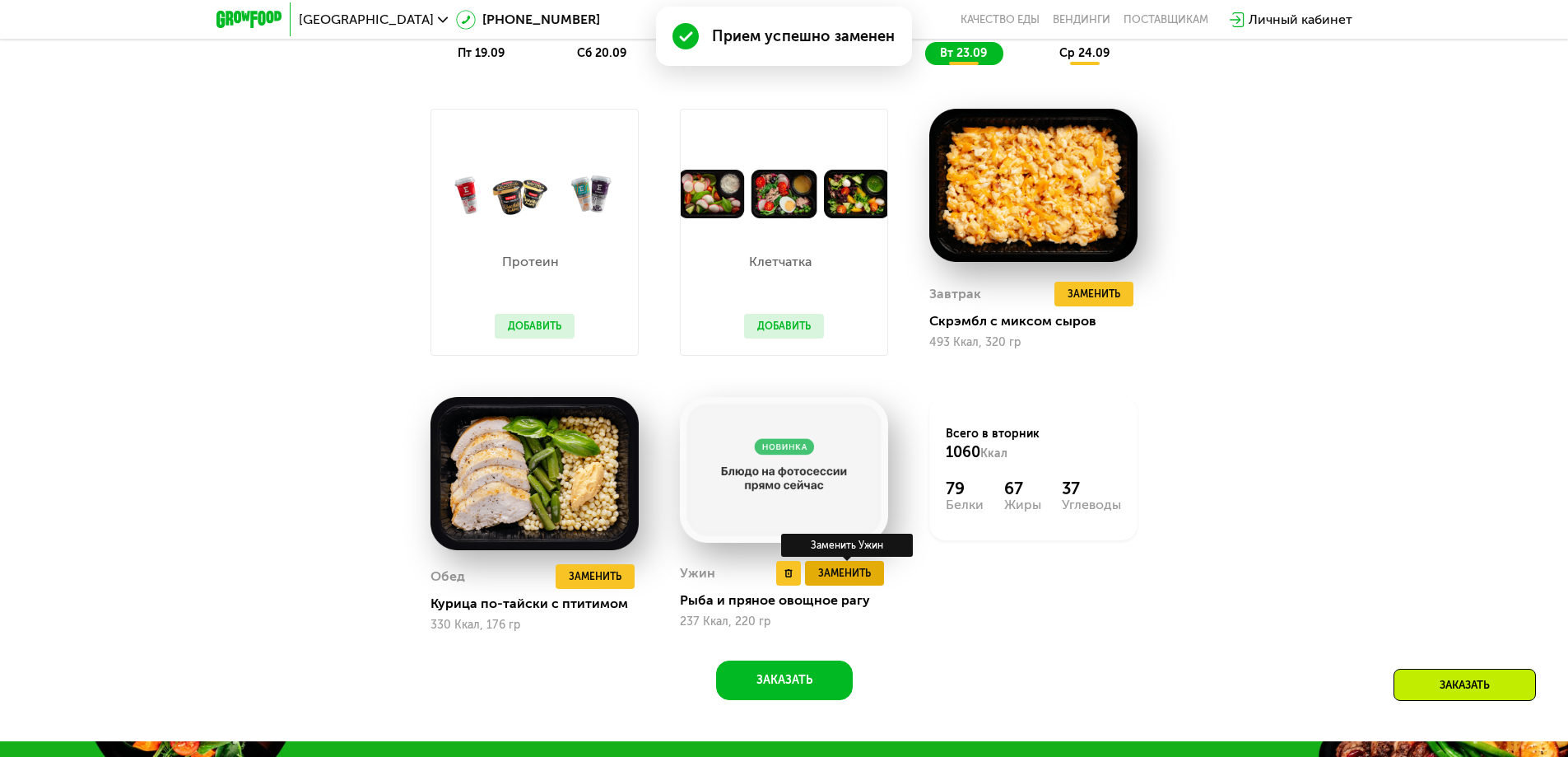
click at [846, 570] on span "Заменить" at bounding box center [845, 572] width 53 height 16
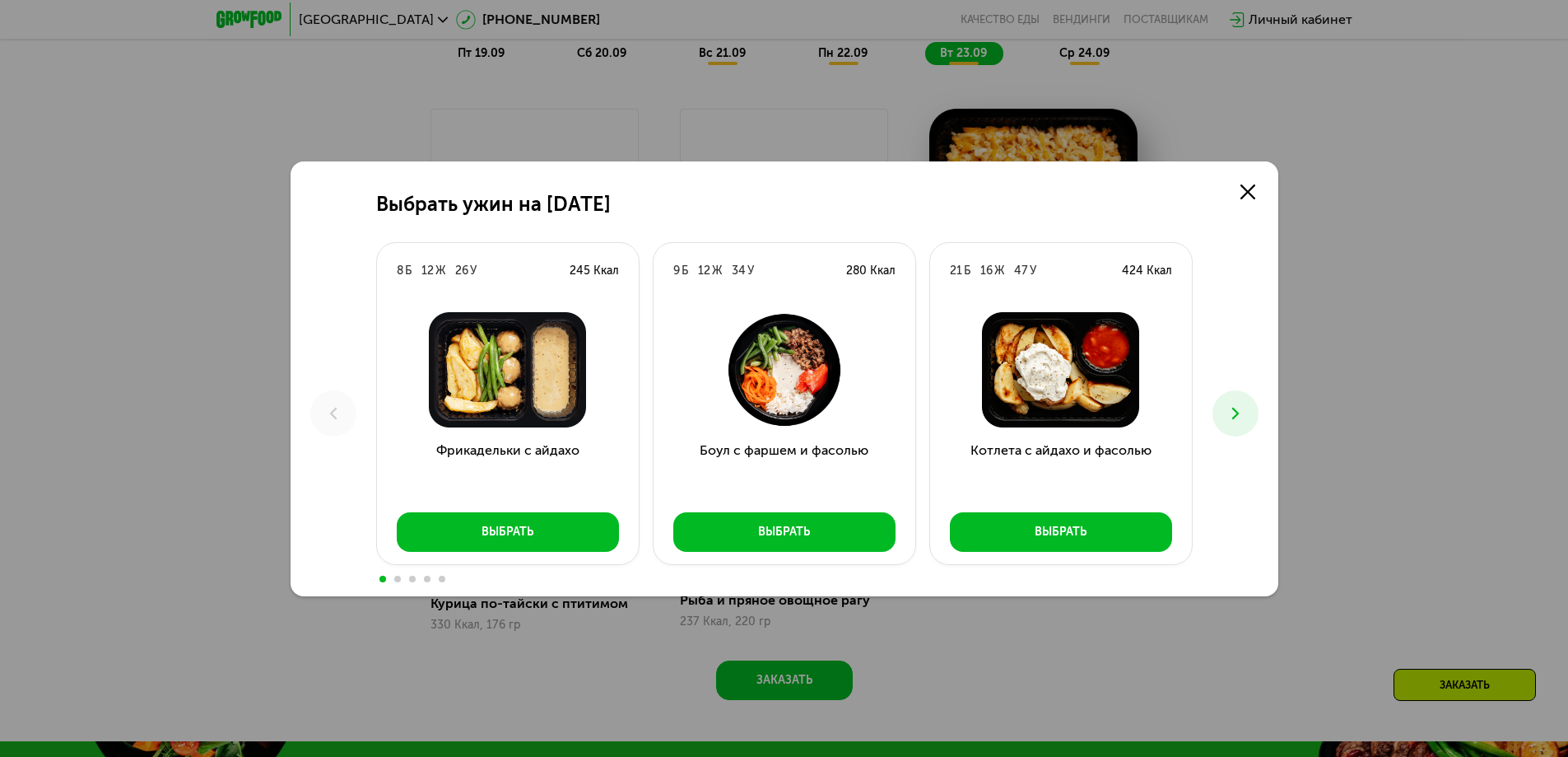
click at [1230, 413] on icon at bounding box center [1235, 413] width 20 height 20
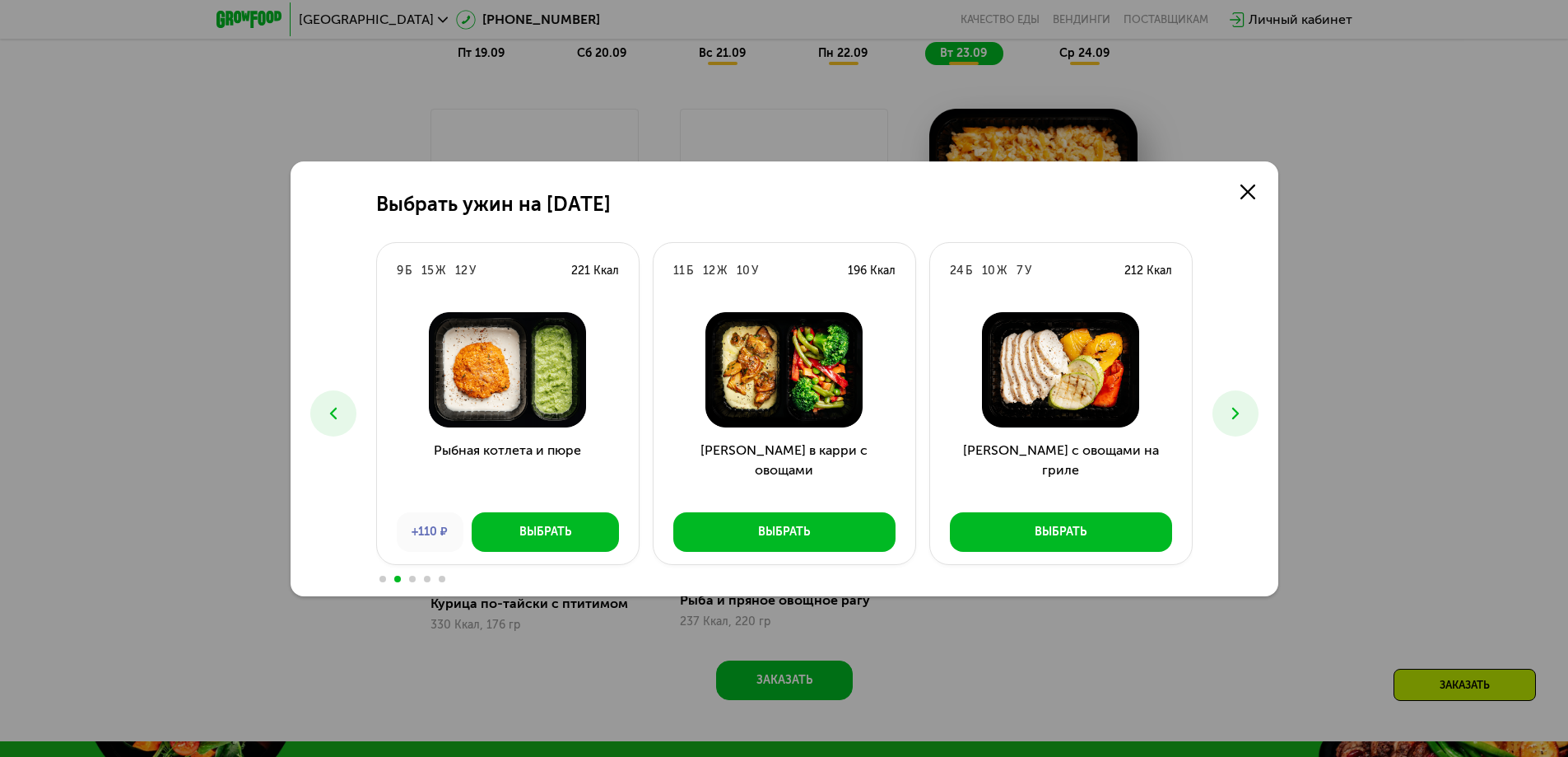
click at [1230, 413] on icon at bounding box center [1235, 413] width 20 height 20
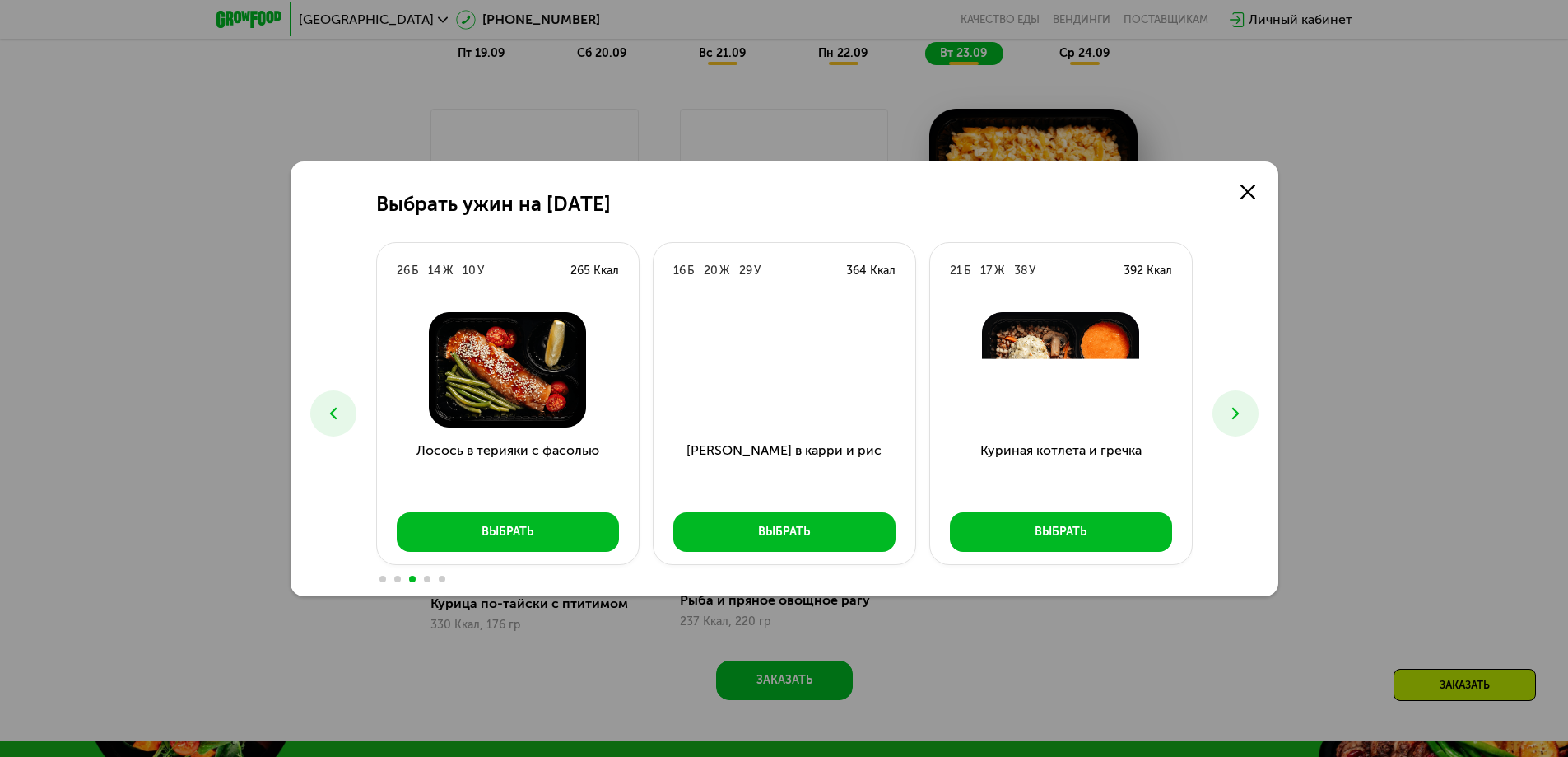
click at [1230, 413] on icon at bounding box center [1235, 413] width 20 height 20
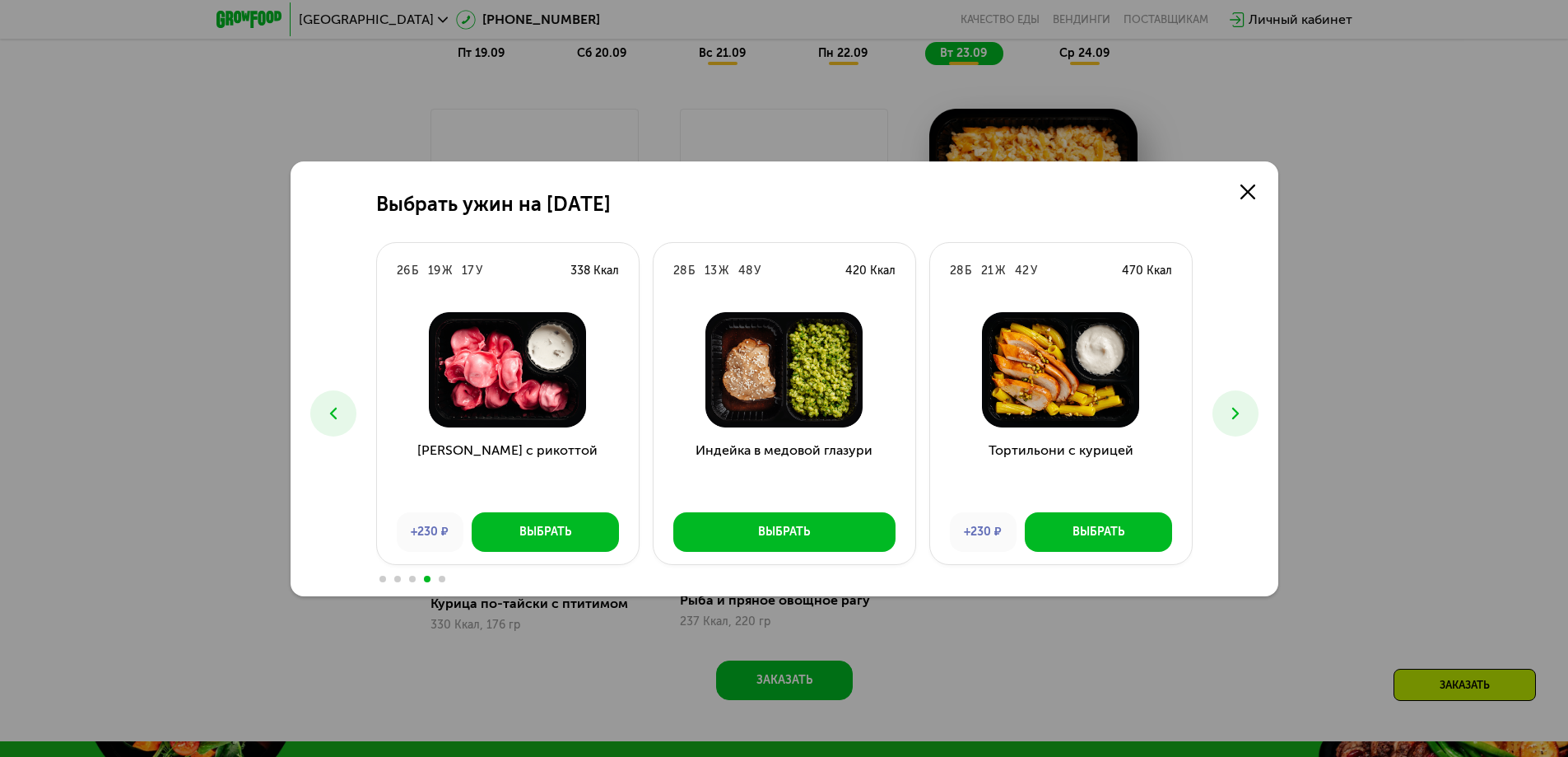
click at [1230, 413] on icon at bounding box center [1235, 413] width 20 height 20
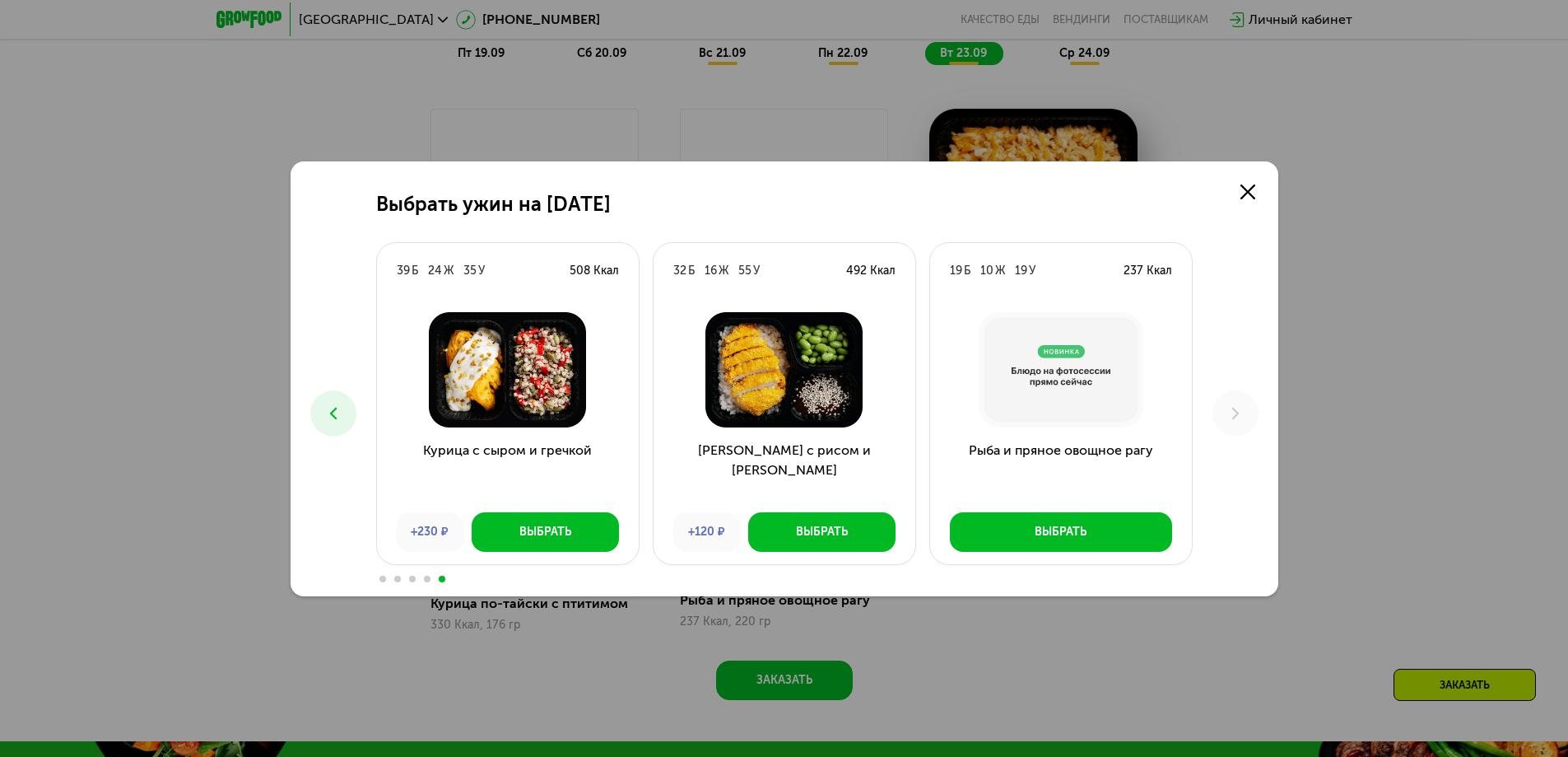
click at [333, 415] on use at bounding box center [332, 413] width 7 height 11
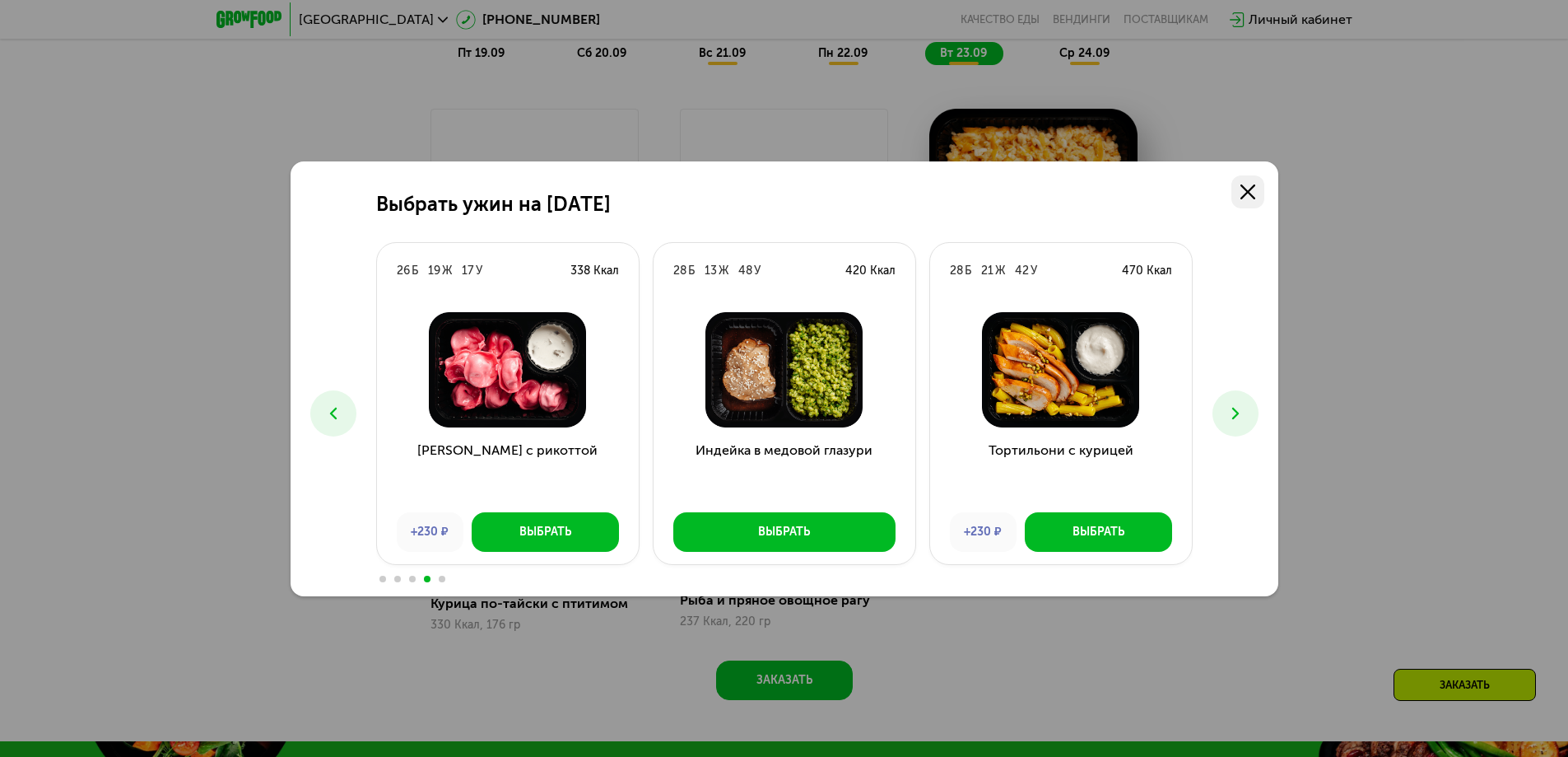
click at [1247, 192] on use at bounding box center [1248, 192] width 15 height 15
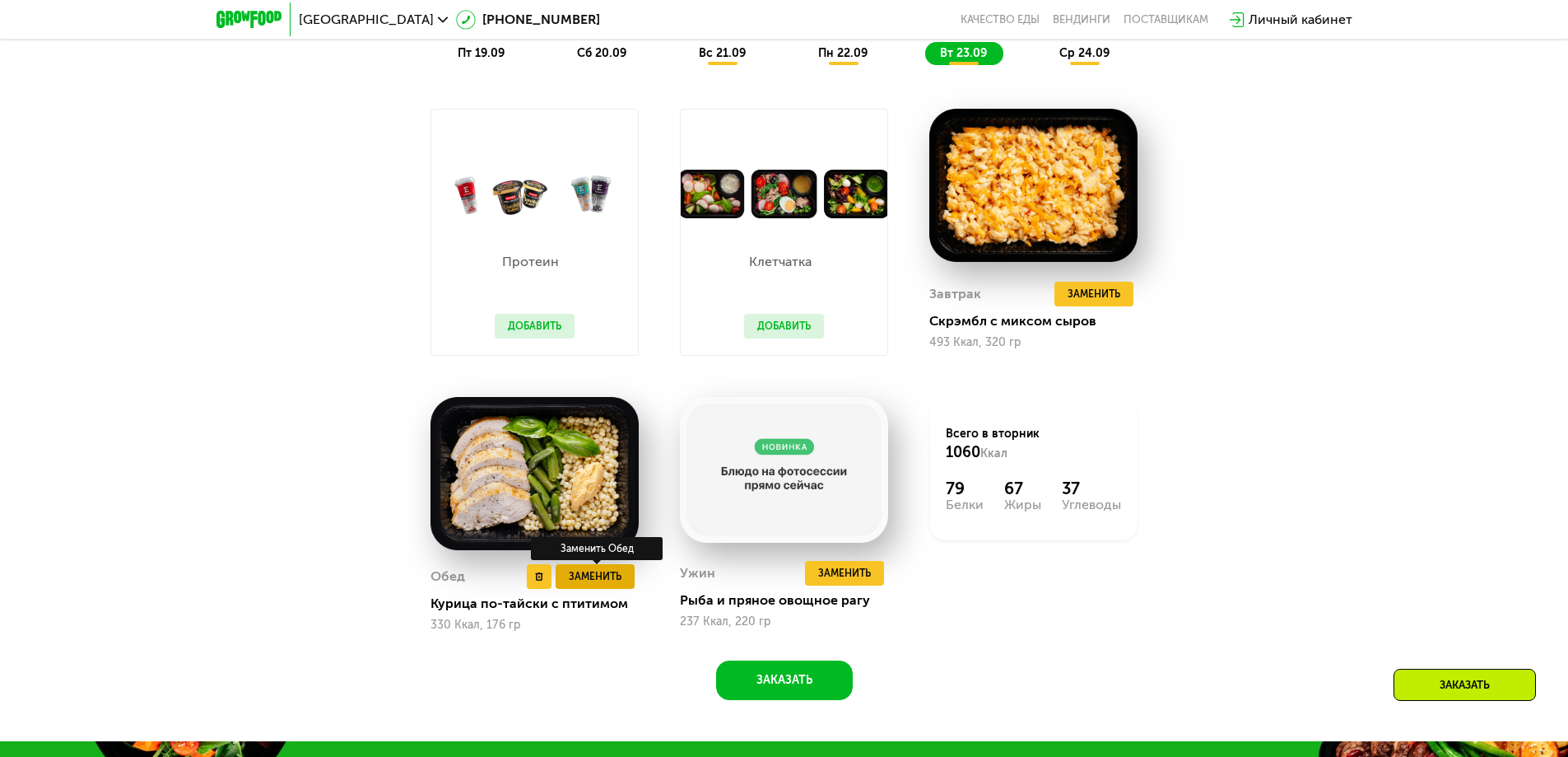
click at [600, 582] on span "Заменить" at bounding box center [596, 576] width 53 height 16
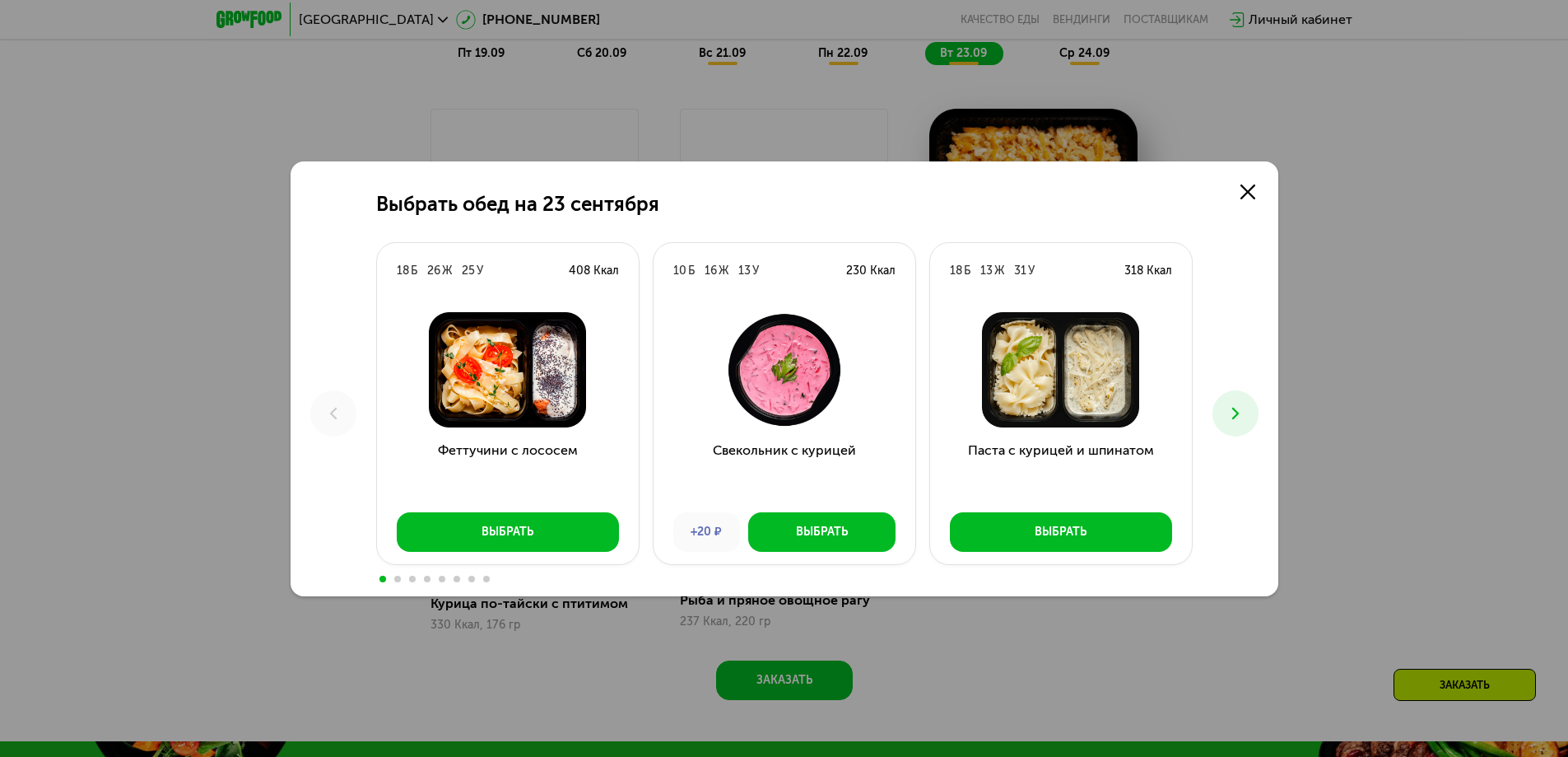
click at [1227, 415] on icon at bounding box center [1235, 413] width 20 height 20
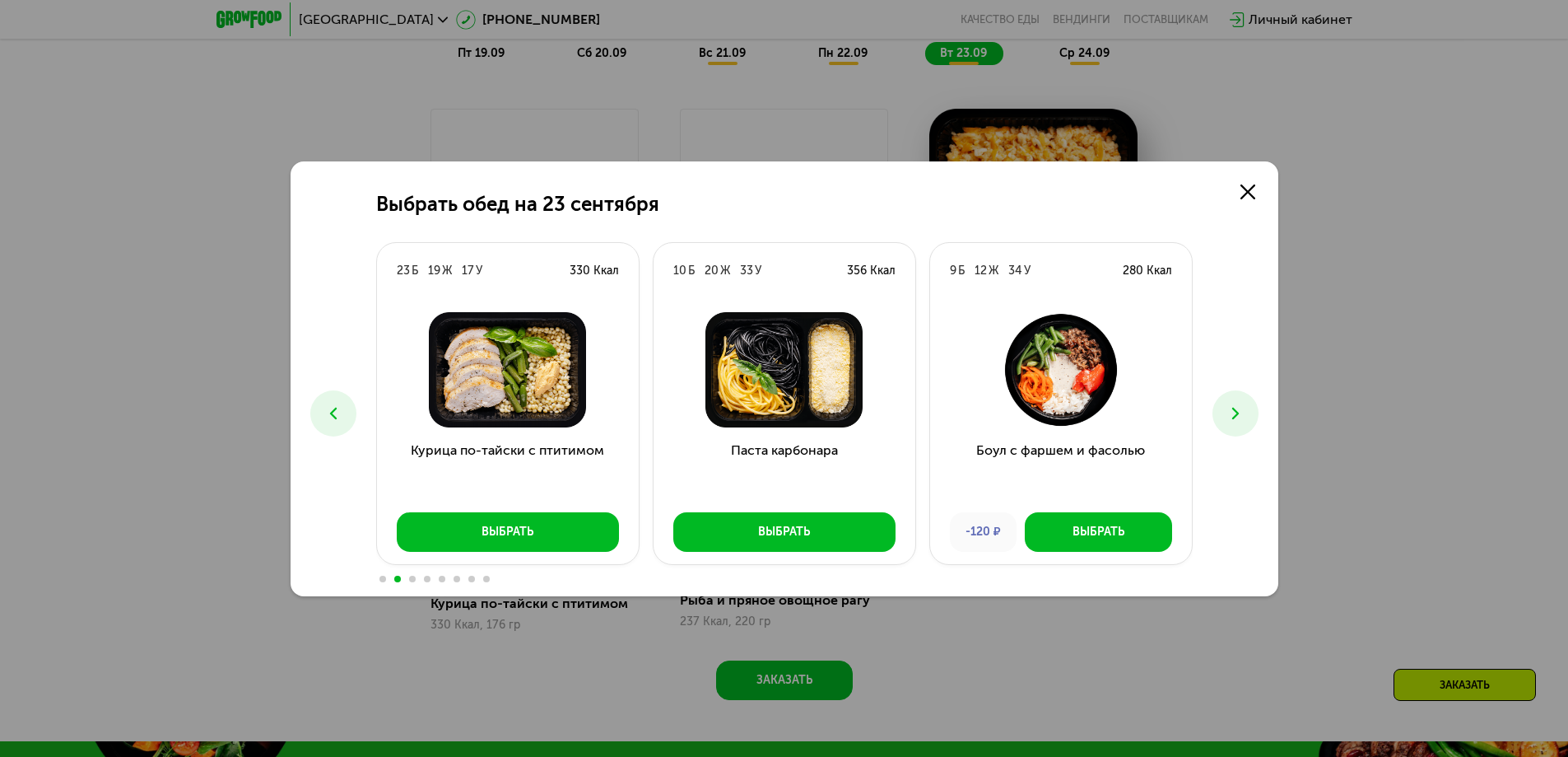
click at [1227, 415] on icon at bounding box center [1235, 413] width 20 height 20
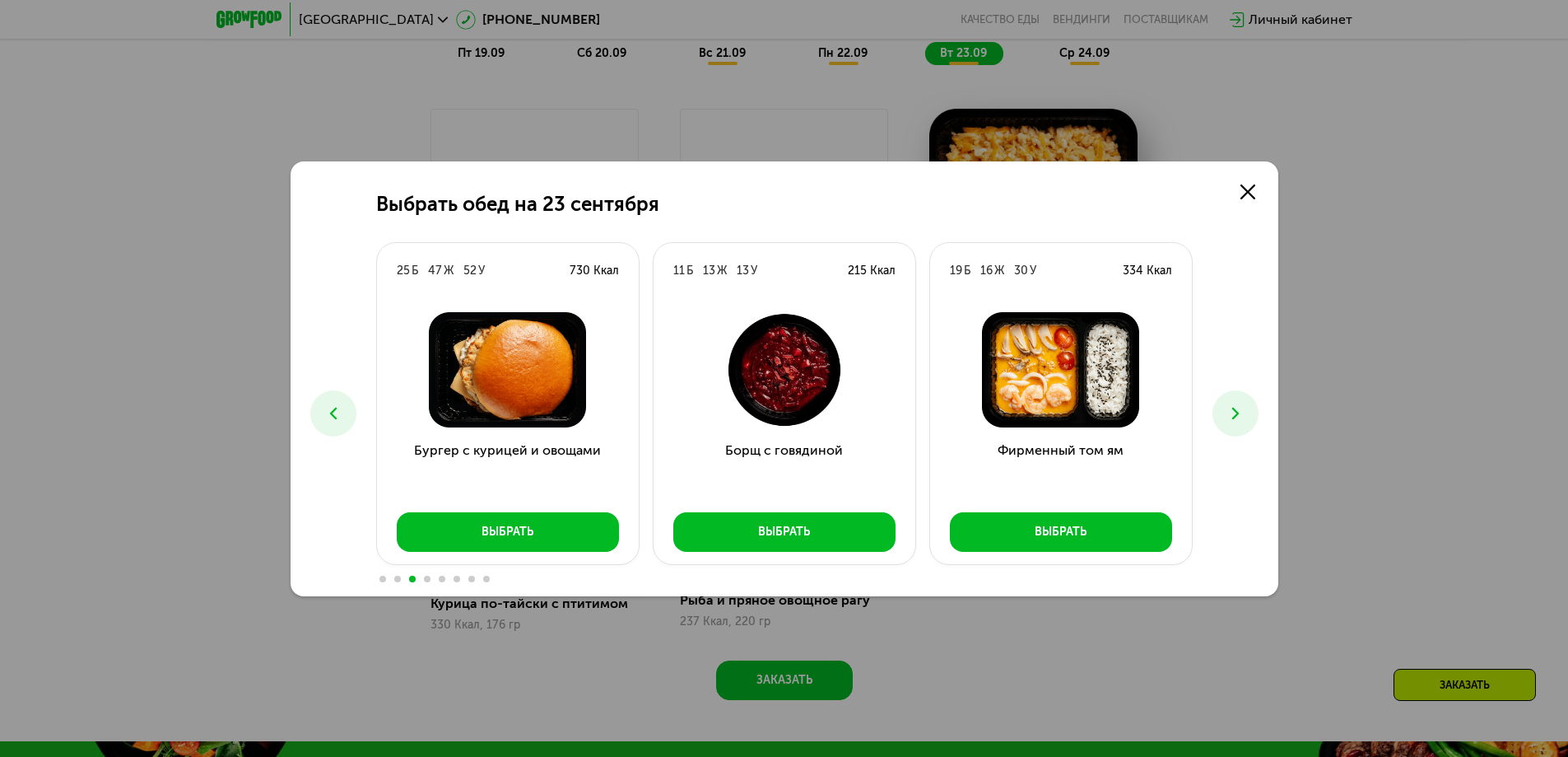
click at [1227, 415] on icon at bounding box center [1235, 413] width 20 height 20
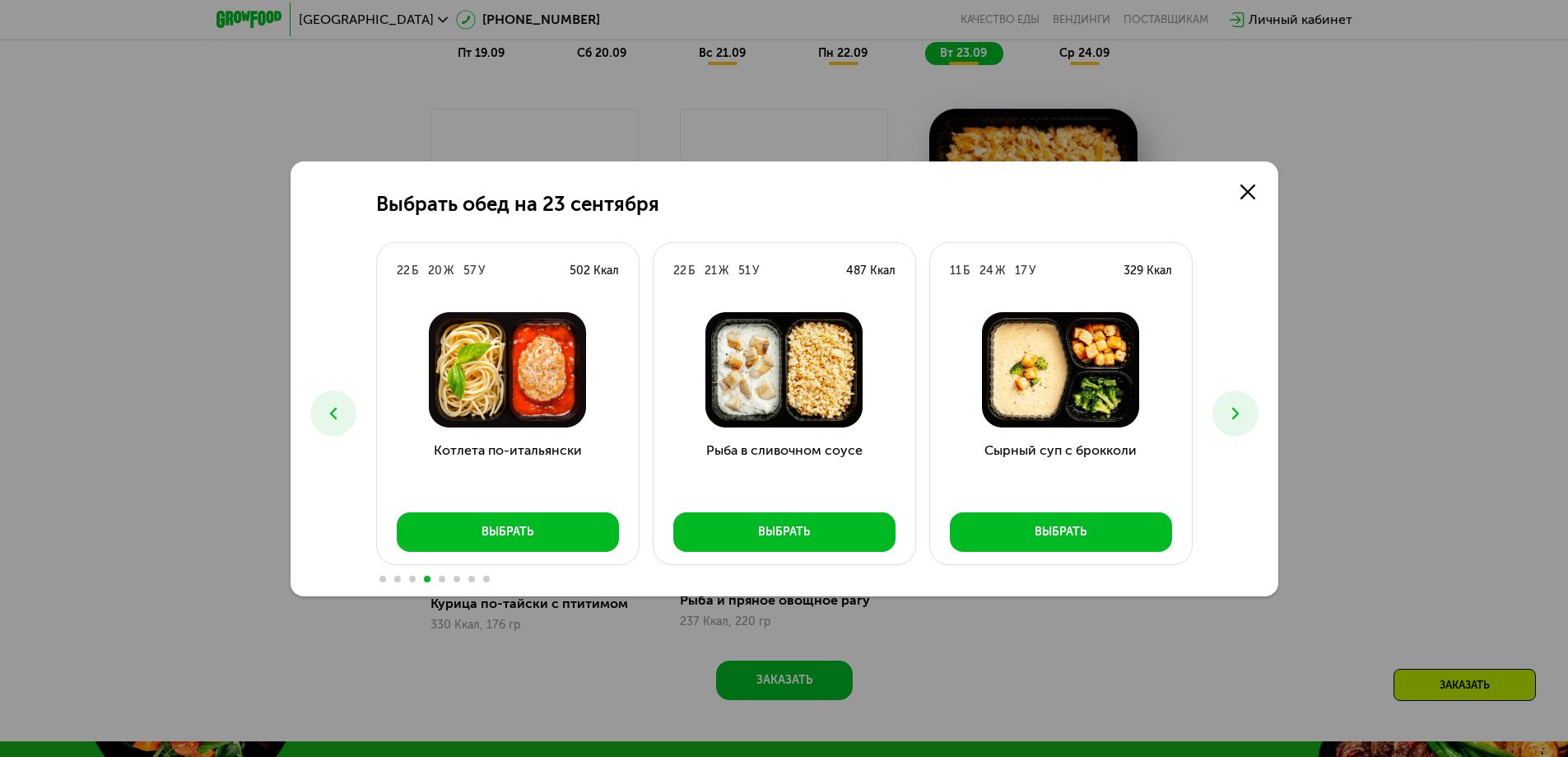
click at [1227, 415] on icon at bounding box center [1235, 413] width 20 height 20
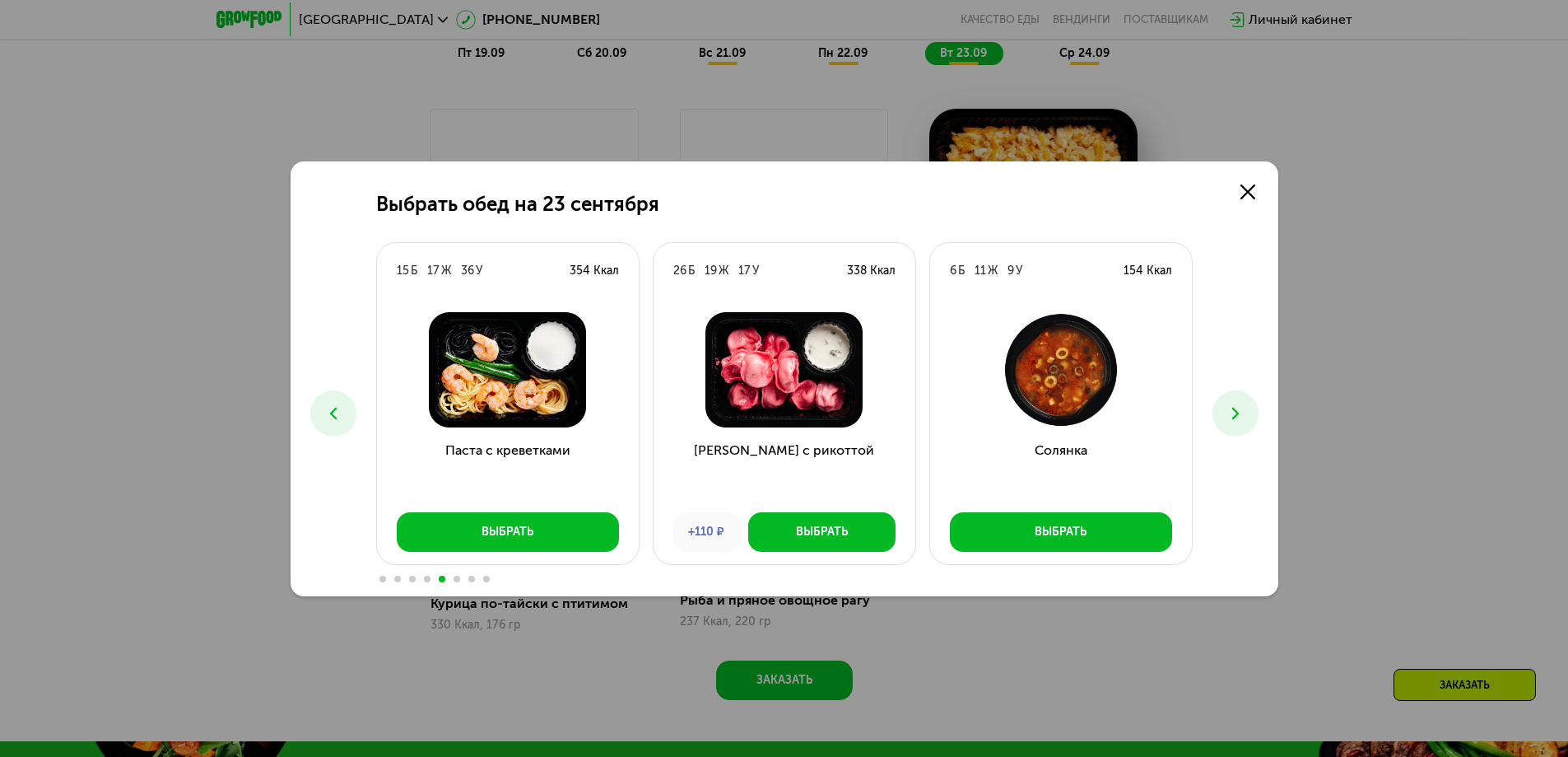
click at [329, 411] on icon at bounding box center [333, 413] width 20 height 20
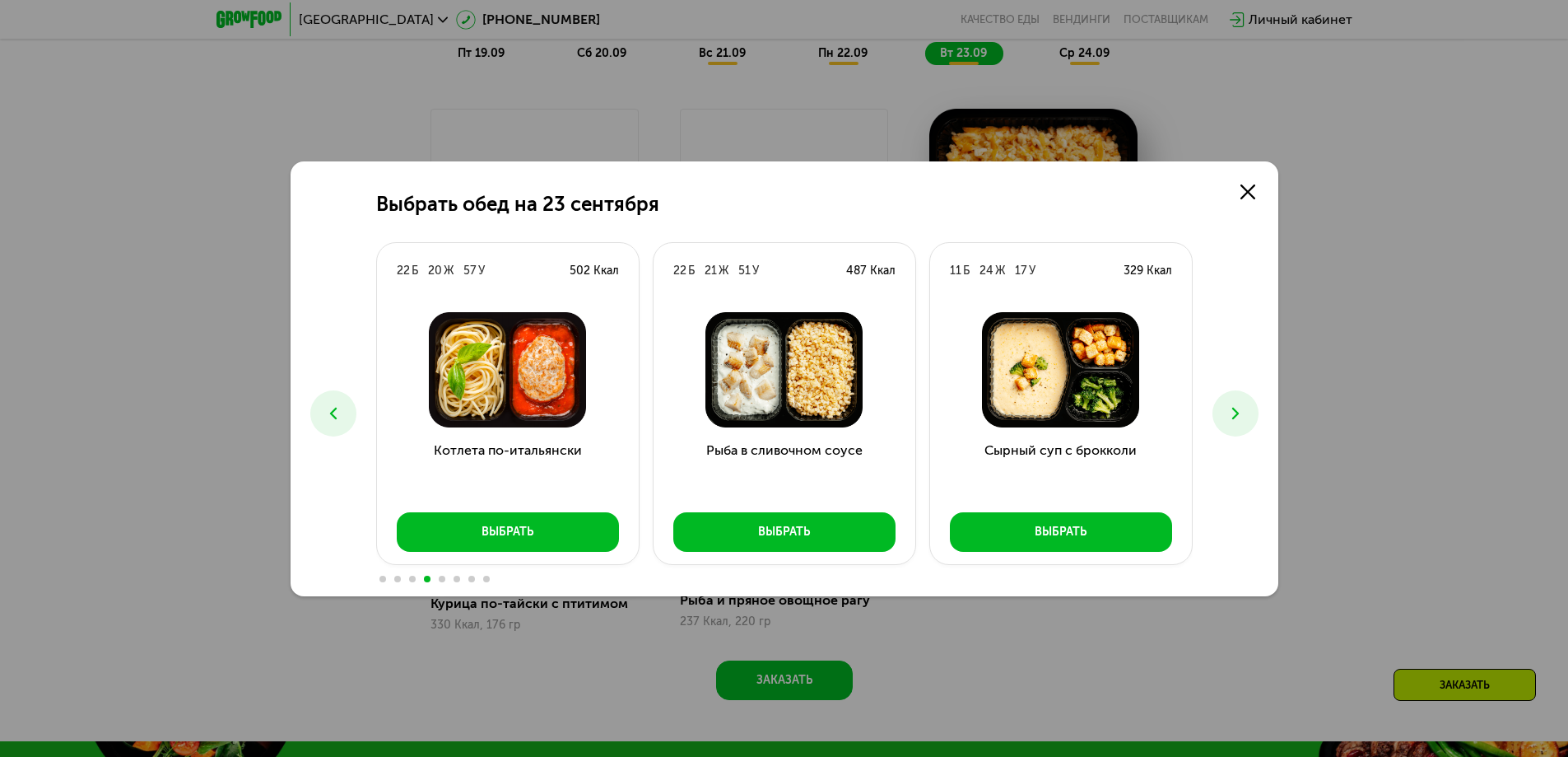
click at [1229, 403] on icon at bounding box center [1235, 413] width 20 height 20
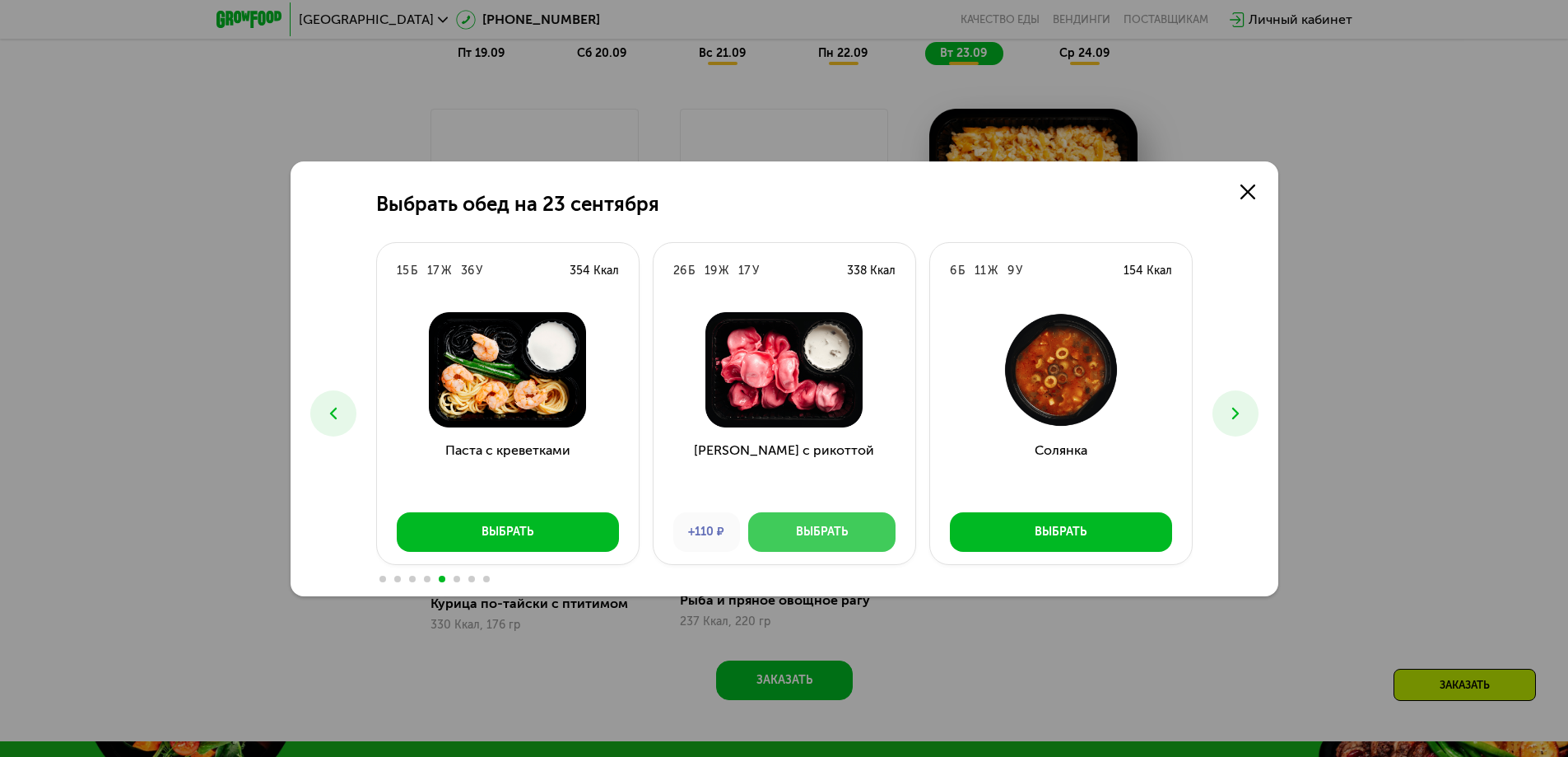
click at [846, 527] on div "Выбрать" at bounding box center [821, 531] width 52 height 16
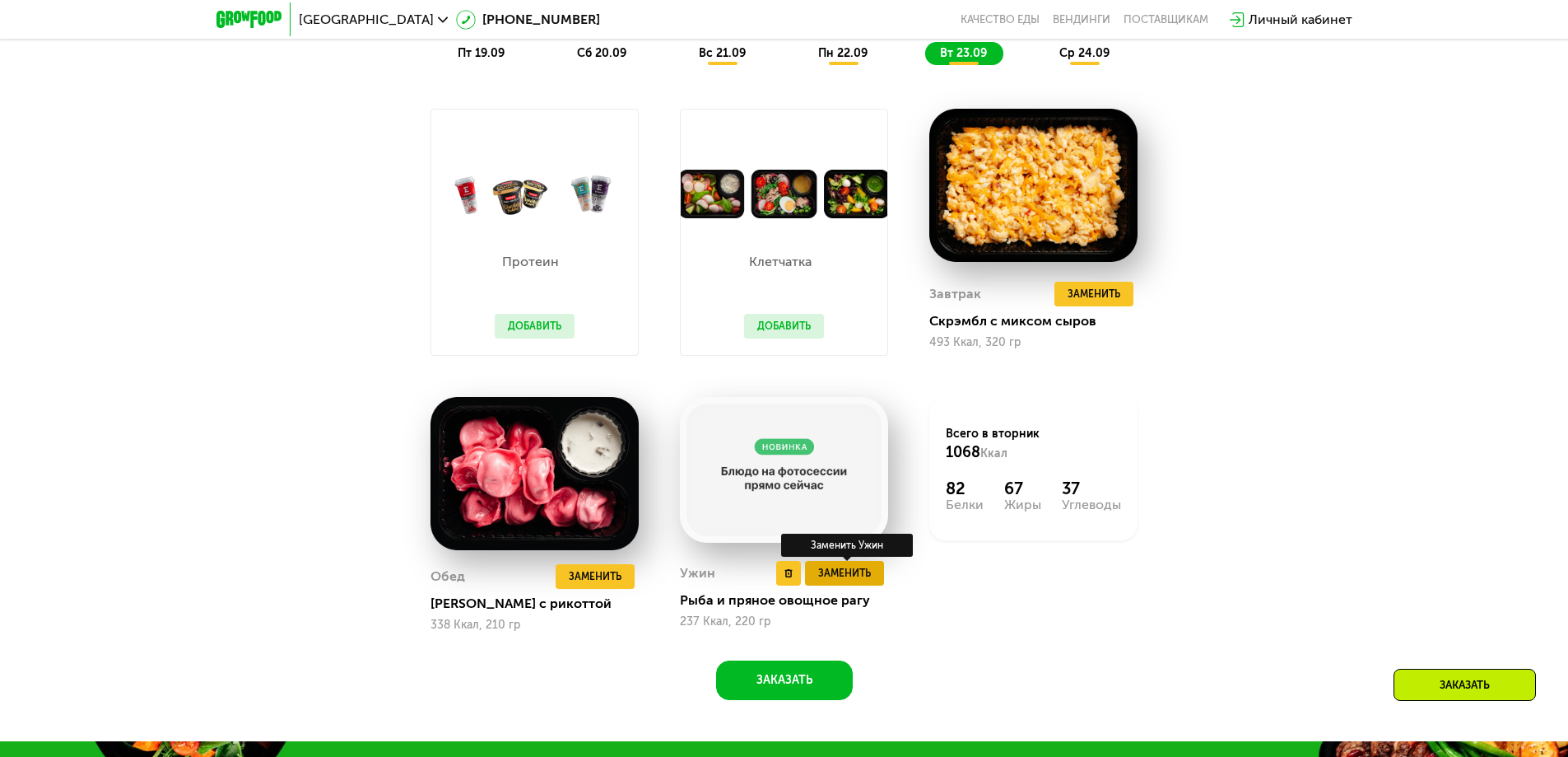
click at [859, 577] on span "Заменить" at bounding box center [845, 572] width 53 height 16
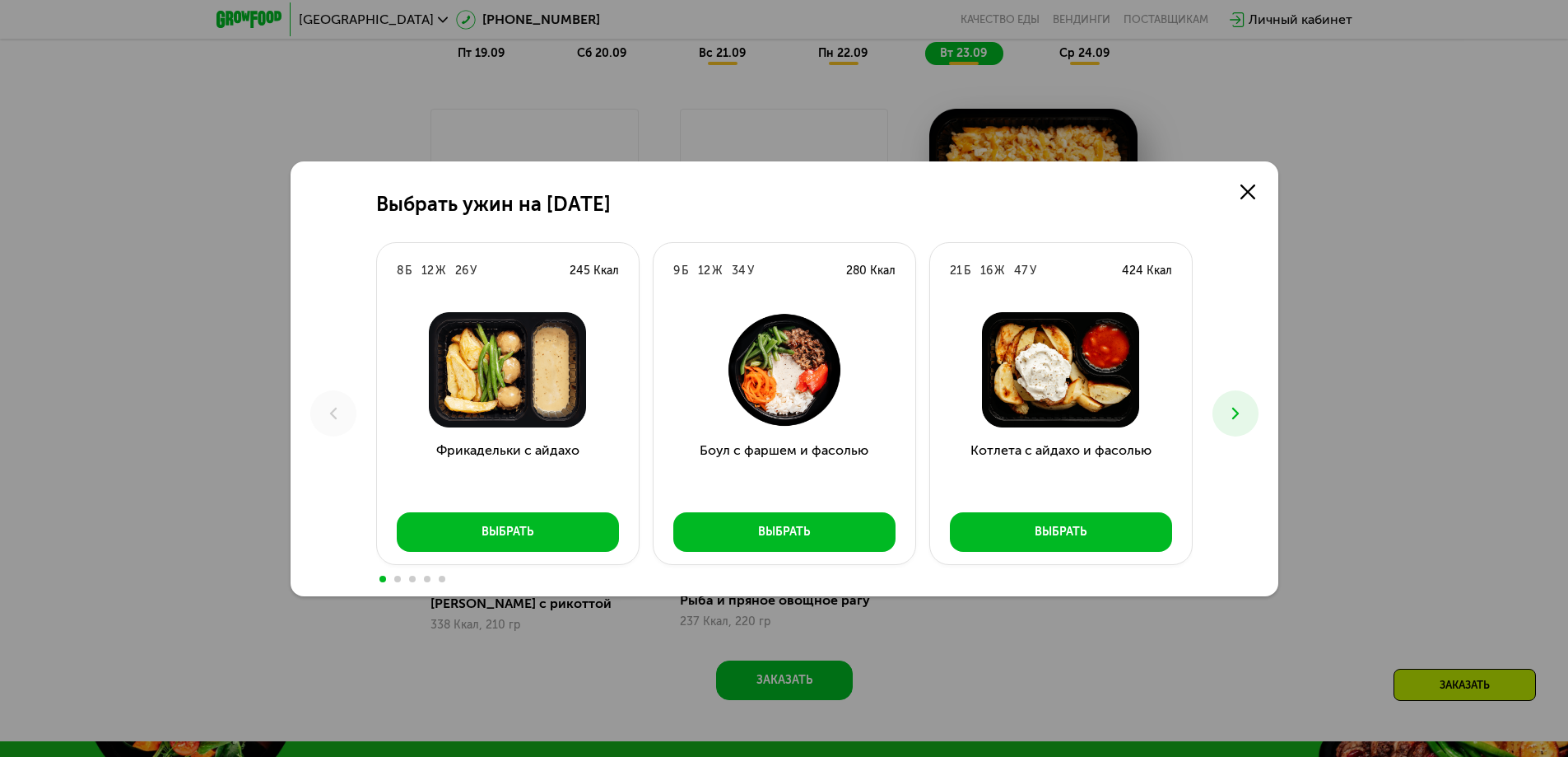
click at [1245, 420] on icon at bounding box center [1235, 413] width 20 height 20
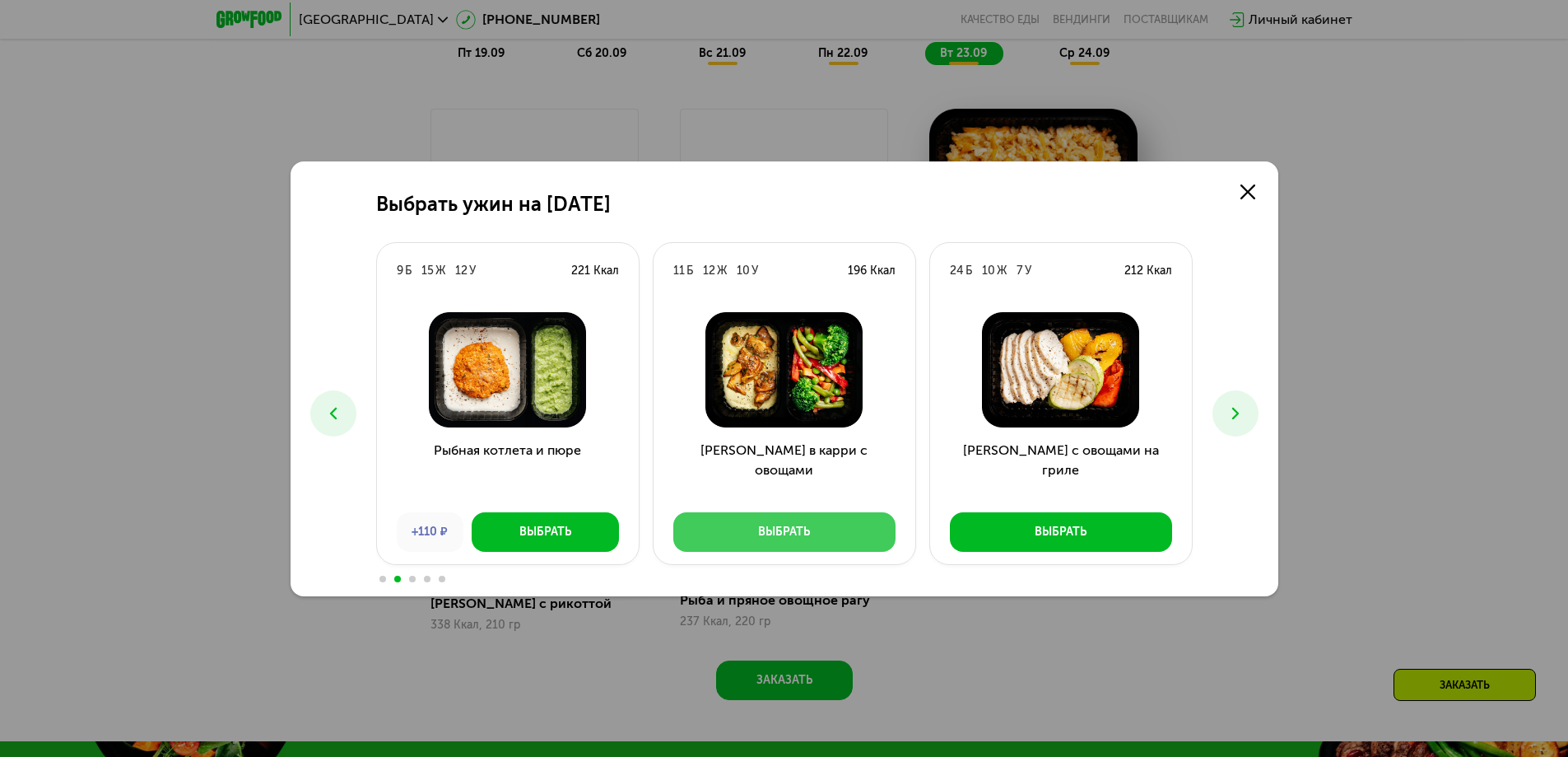
click at [782, 539] on div "Выбрать" at bounding box center [784, 531] width 52 height 16
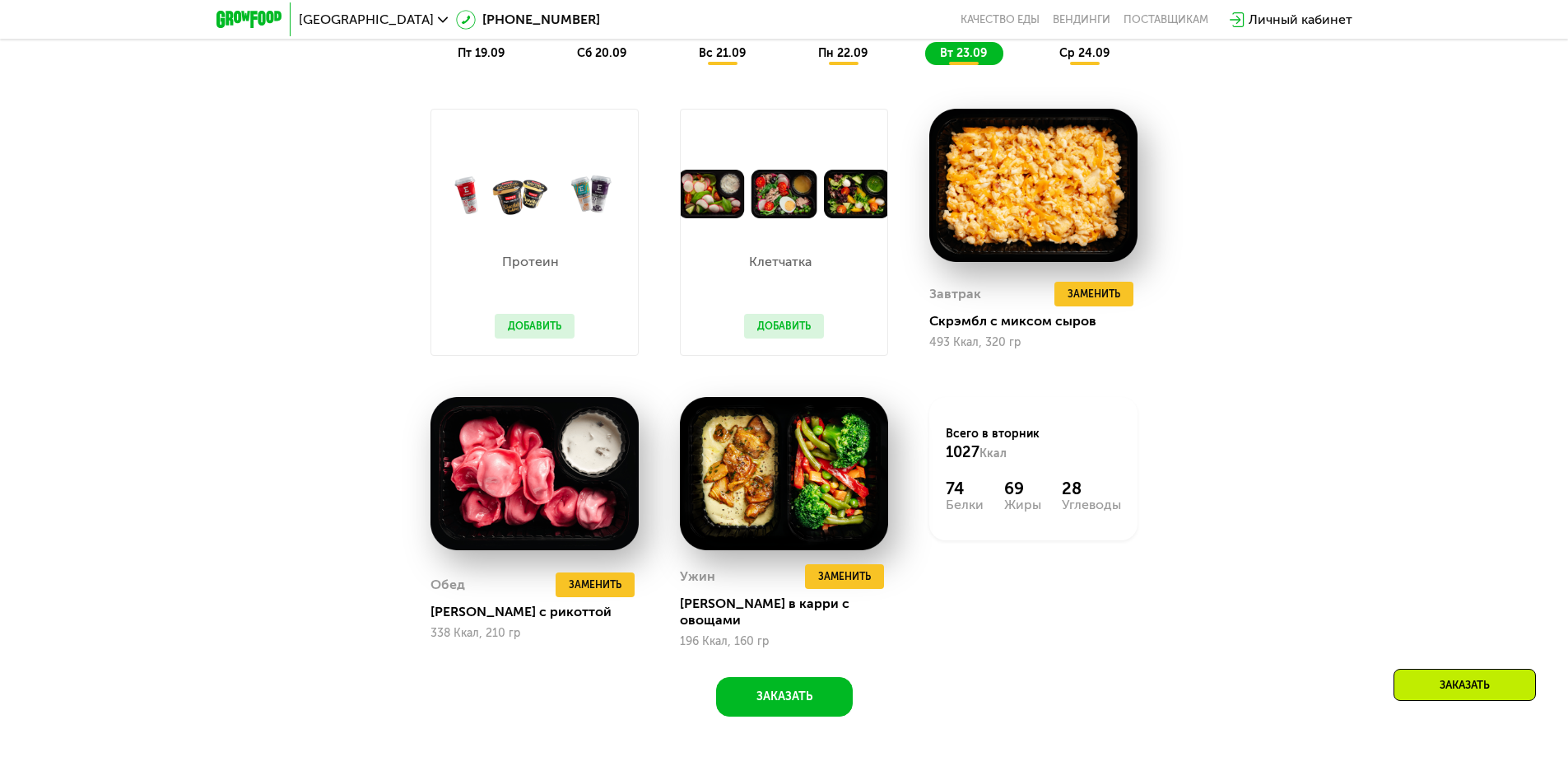
click at [769, 331] on button "Добавить" at bounding box center [784, 326] width 80 height 25
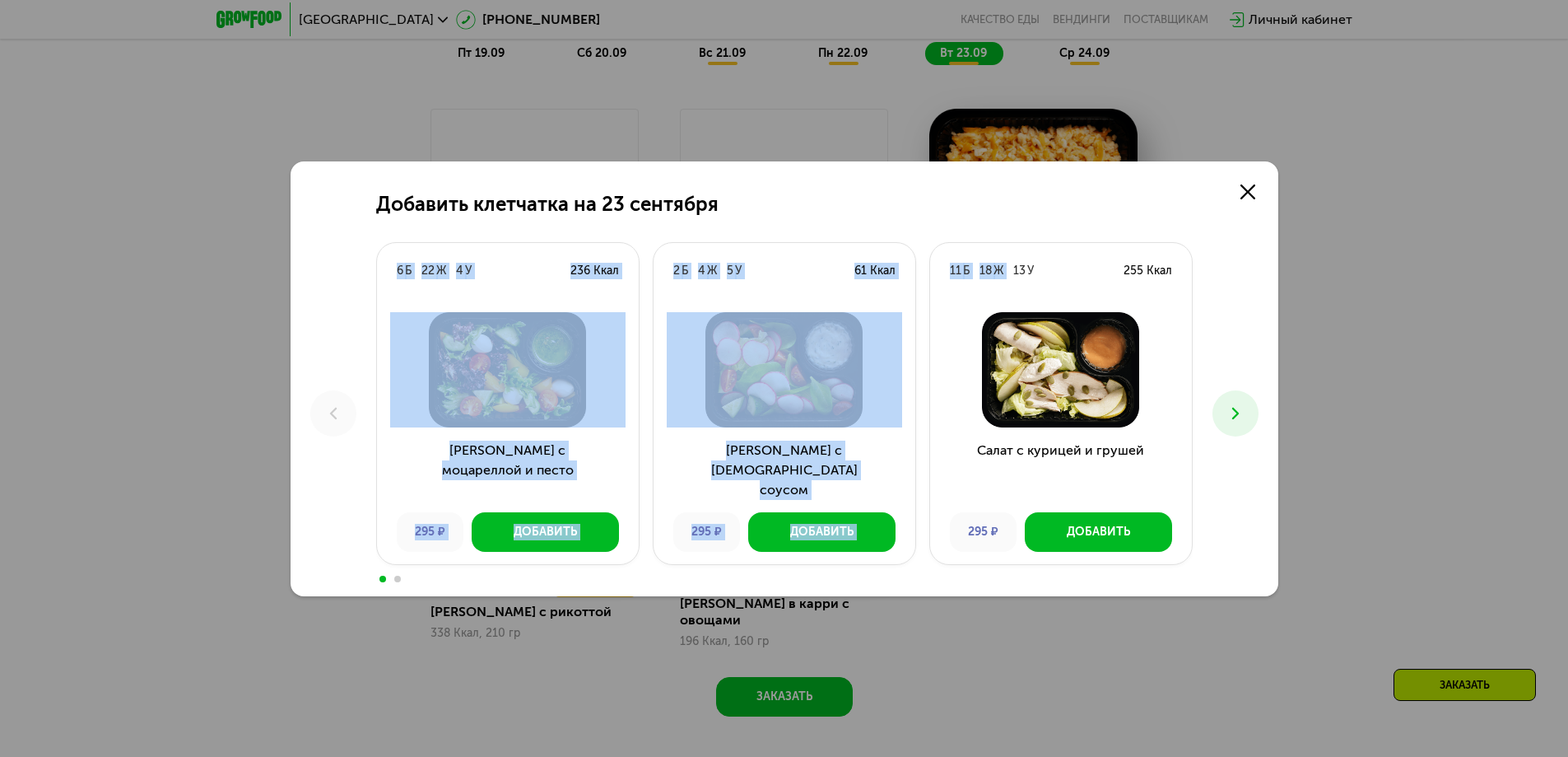
drag, startPoint x: 1066, startPoint y: 174, endPoint x: 1009, endPoint y: 223, distance: 75.2
click at [1009, 223] on div "Добавить клетчатка на 23 сентября 6 Б 22 Ж 4 У 236 Ккал Салат с моцареллой и пе…" at bounding box center [784, 378] width 987 height 434
click at [1249, 186] on icon at bounding box center [1248, 192] width 15 height 15
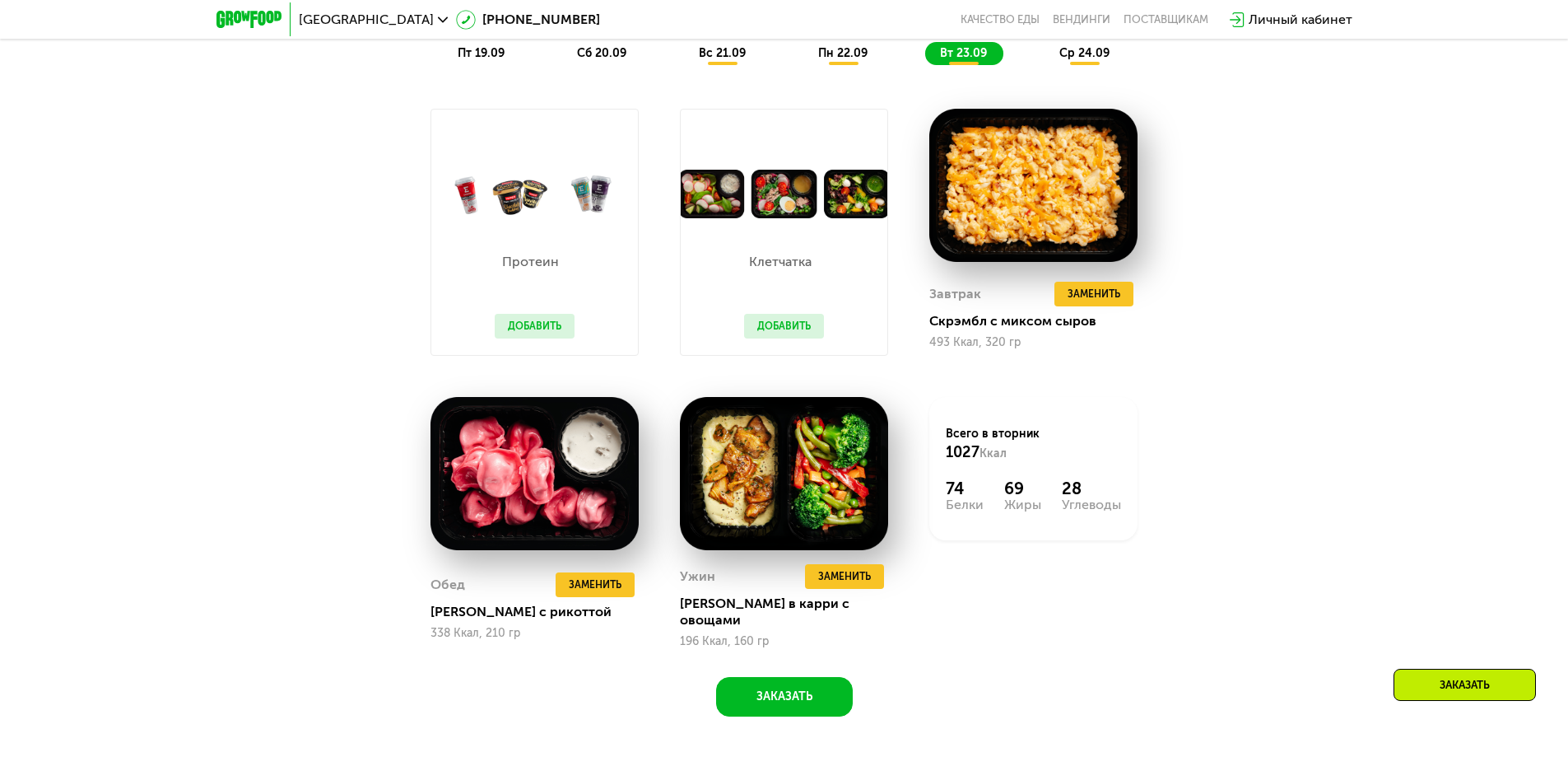
click at [794, 332] on button "Добавить" at bounding box center [784, 326] width 80 height 25
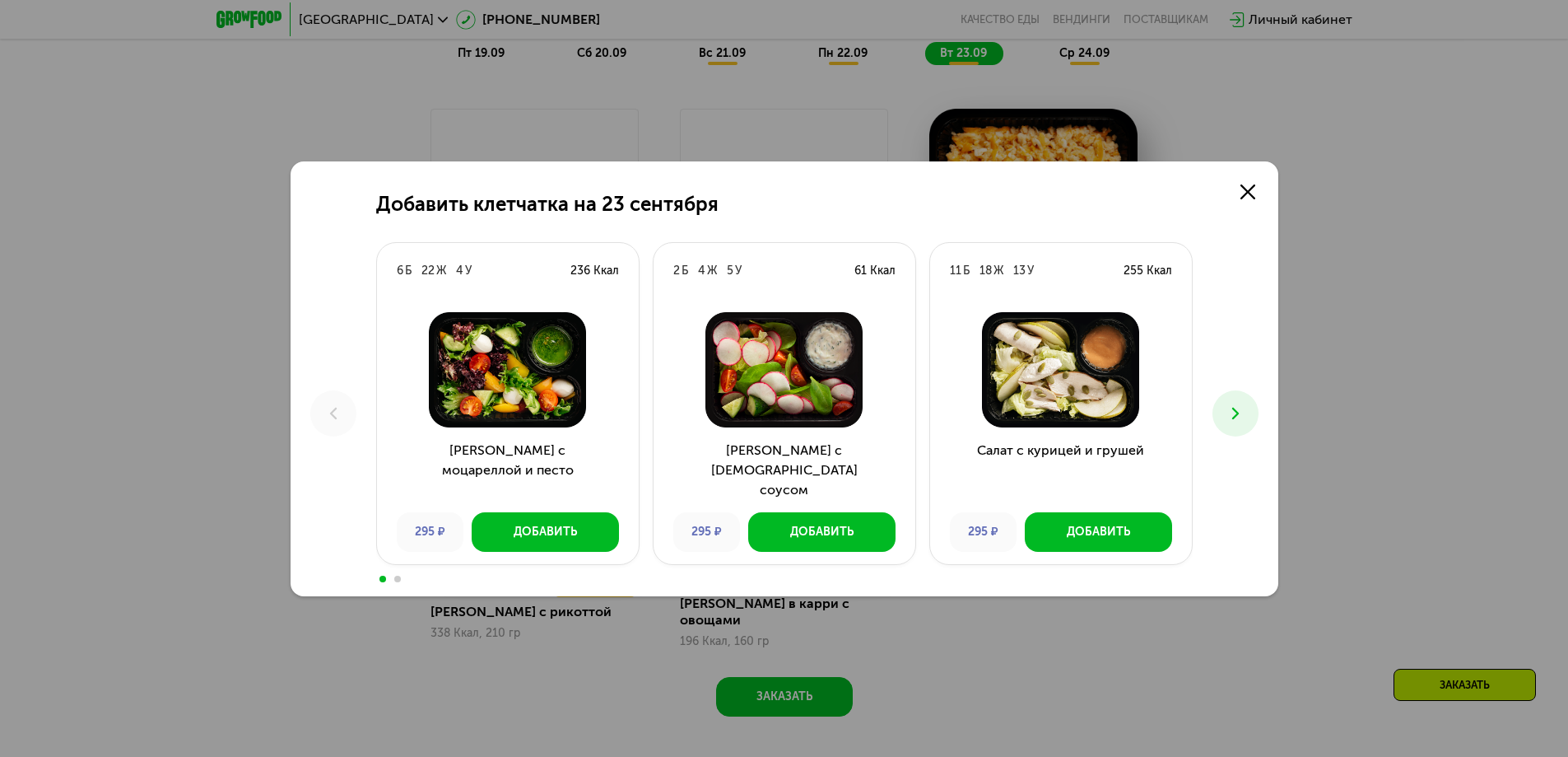
click at [1226, 415] on icon at bounding box center [1235, 413] width 20 height 20
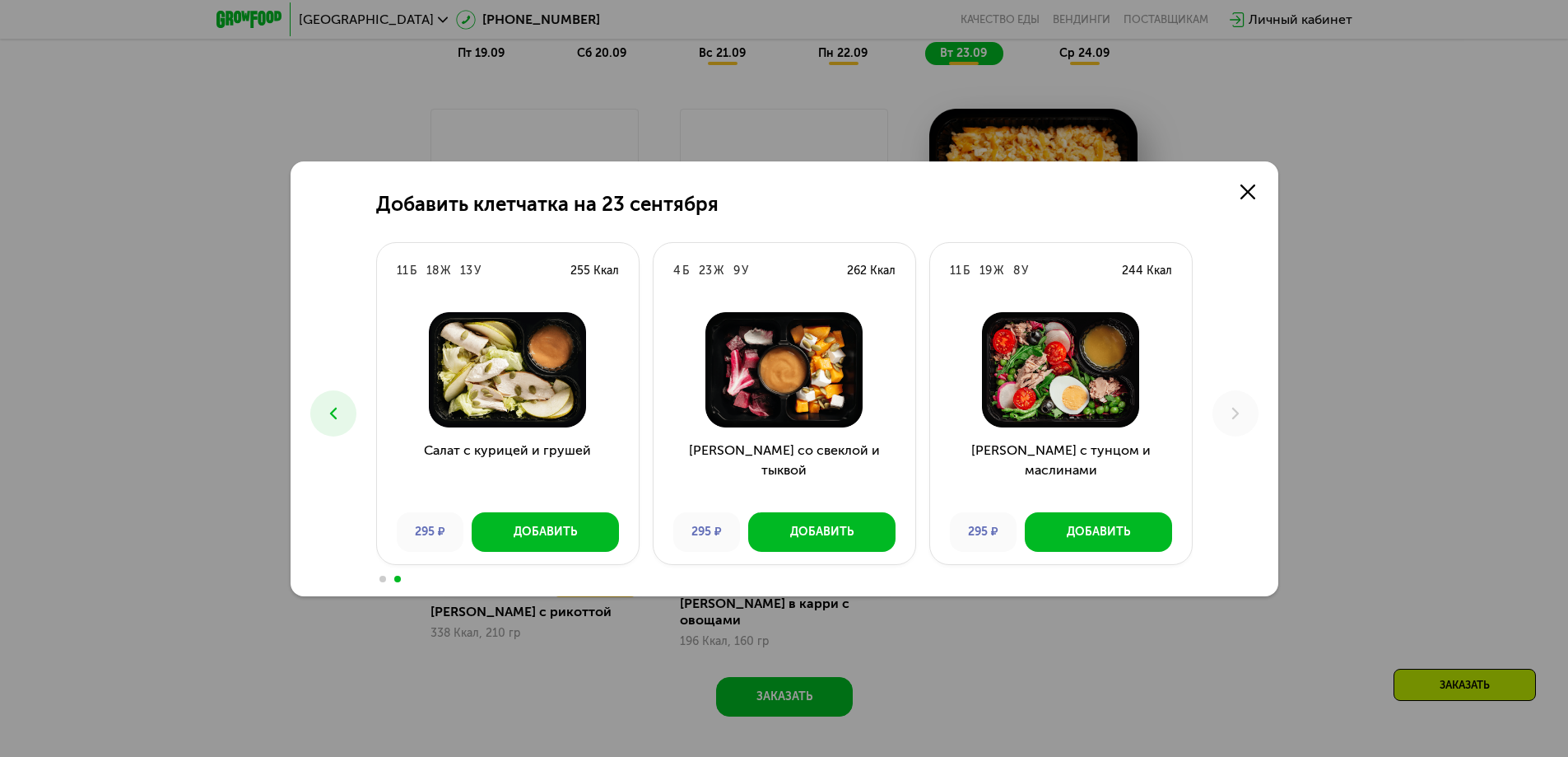
click at [331, 407] on icon at bounding box center [333, 413] width 20 height 20
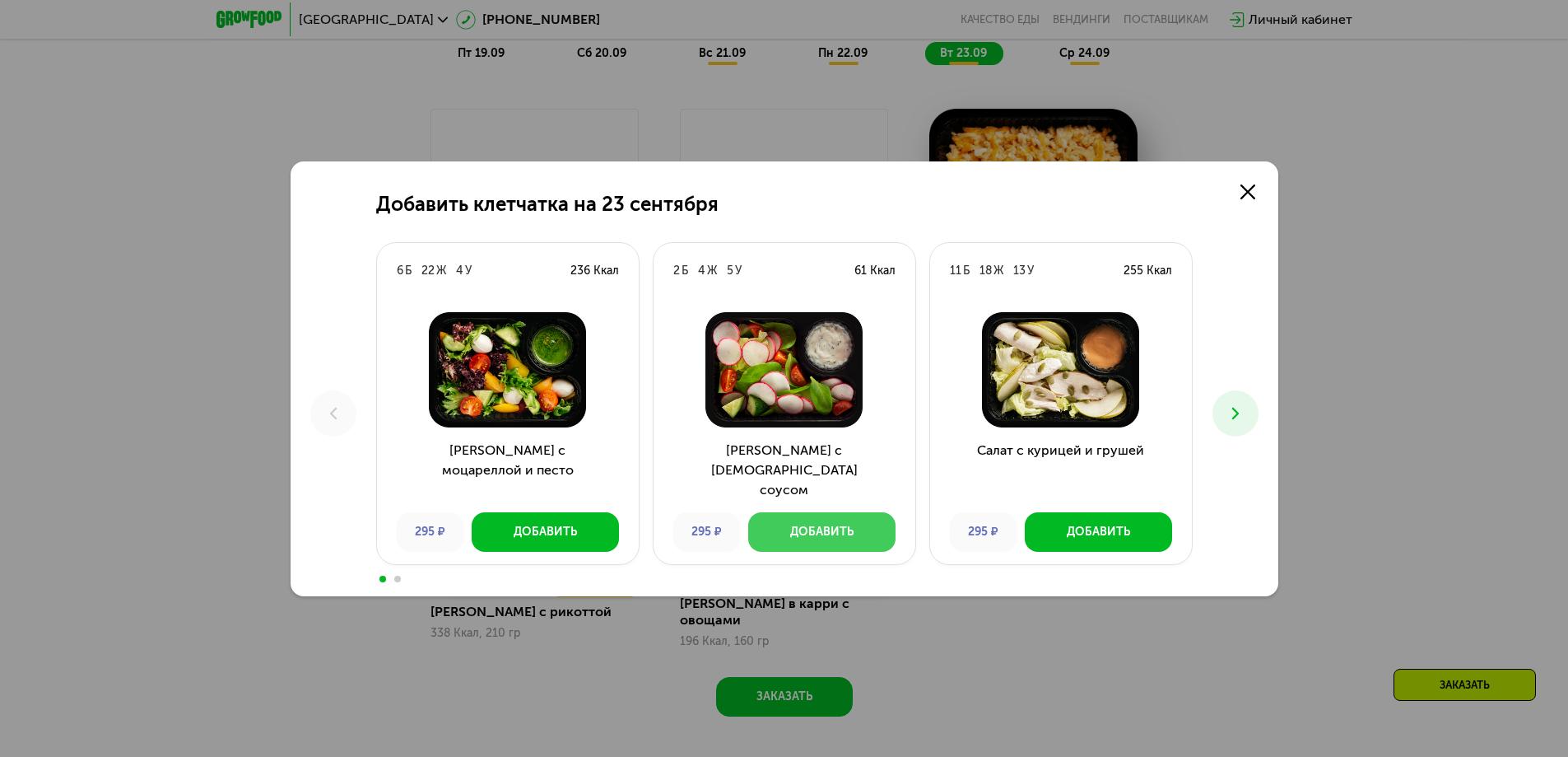
click at [795, 531] on div "Добавить" at bounding box center [821, 531] width 64 height 16
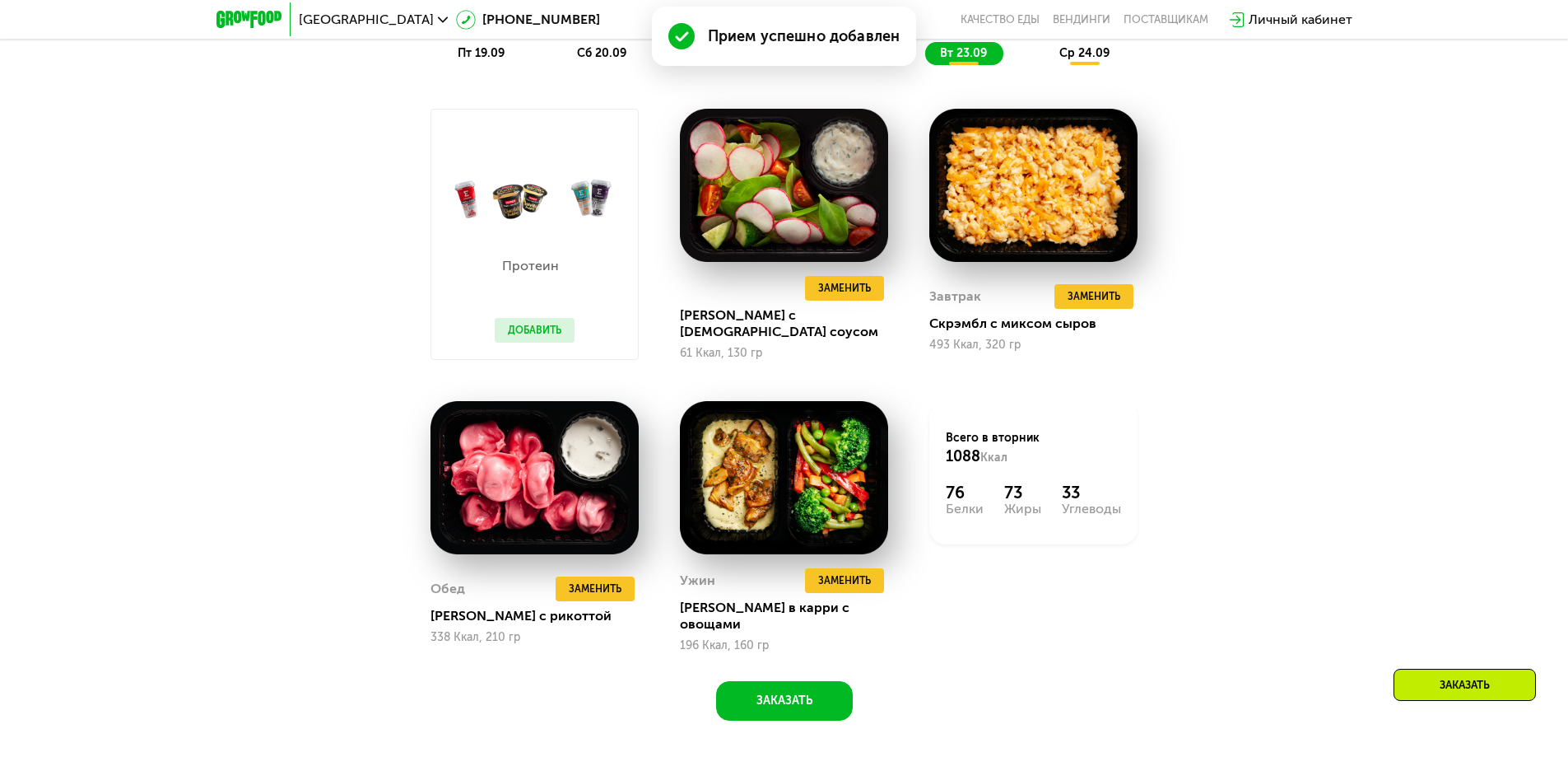
click at [548, 331] on button "Добавить" at bounding box center [535, 330] width 80 height 25
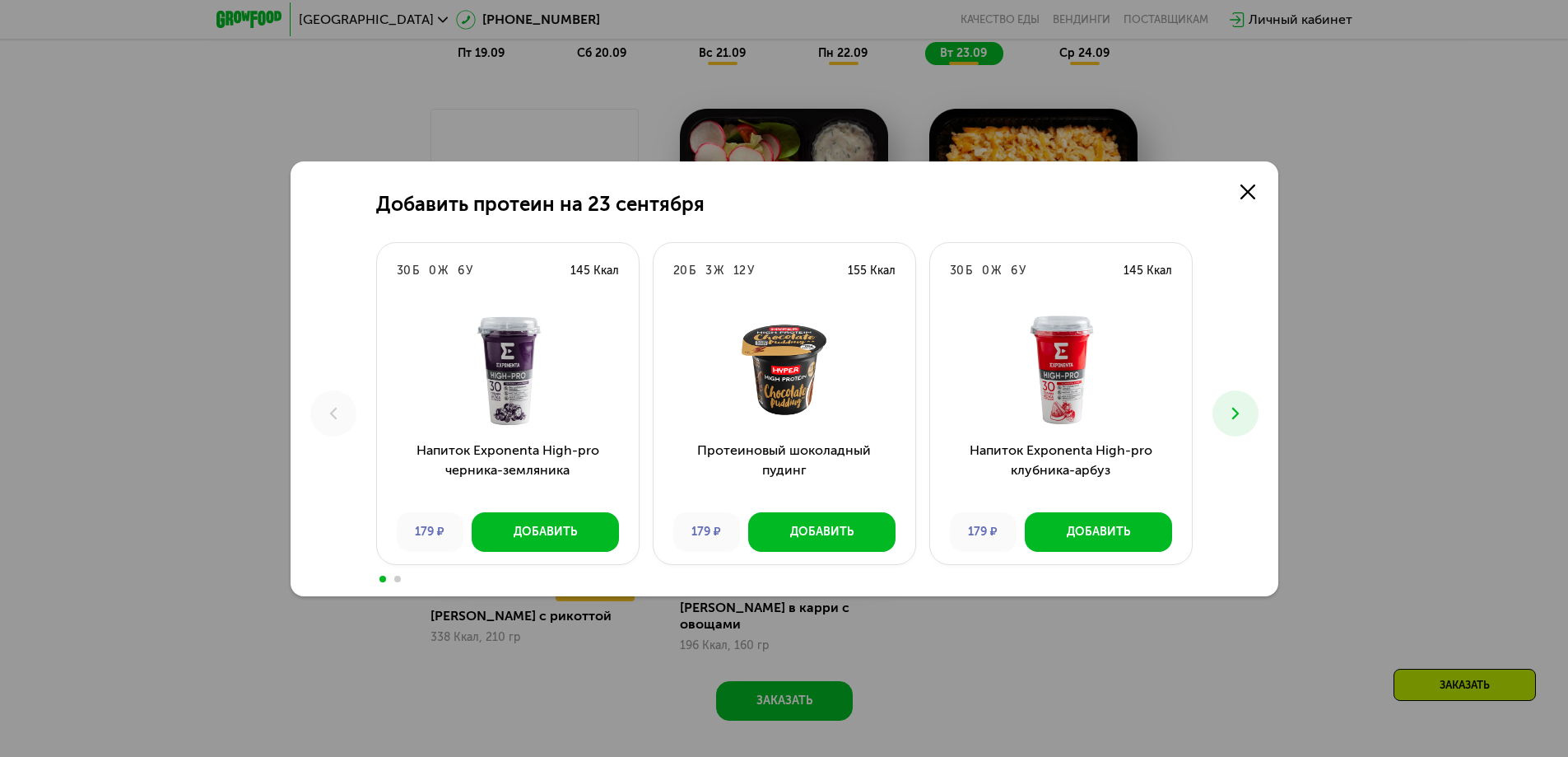
click at [1220, 418] on button at bounding box center [1235, 413] width 46 height 46
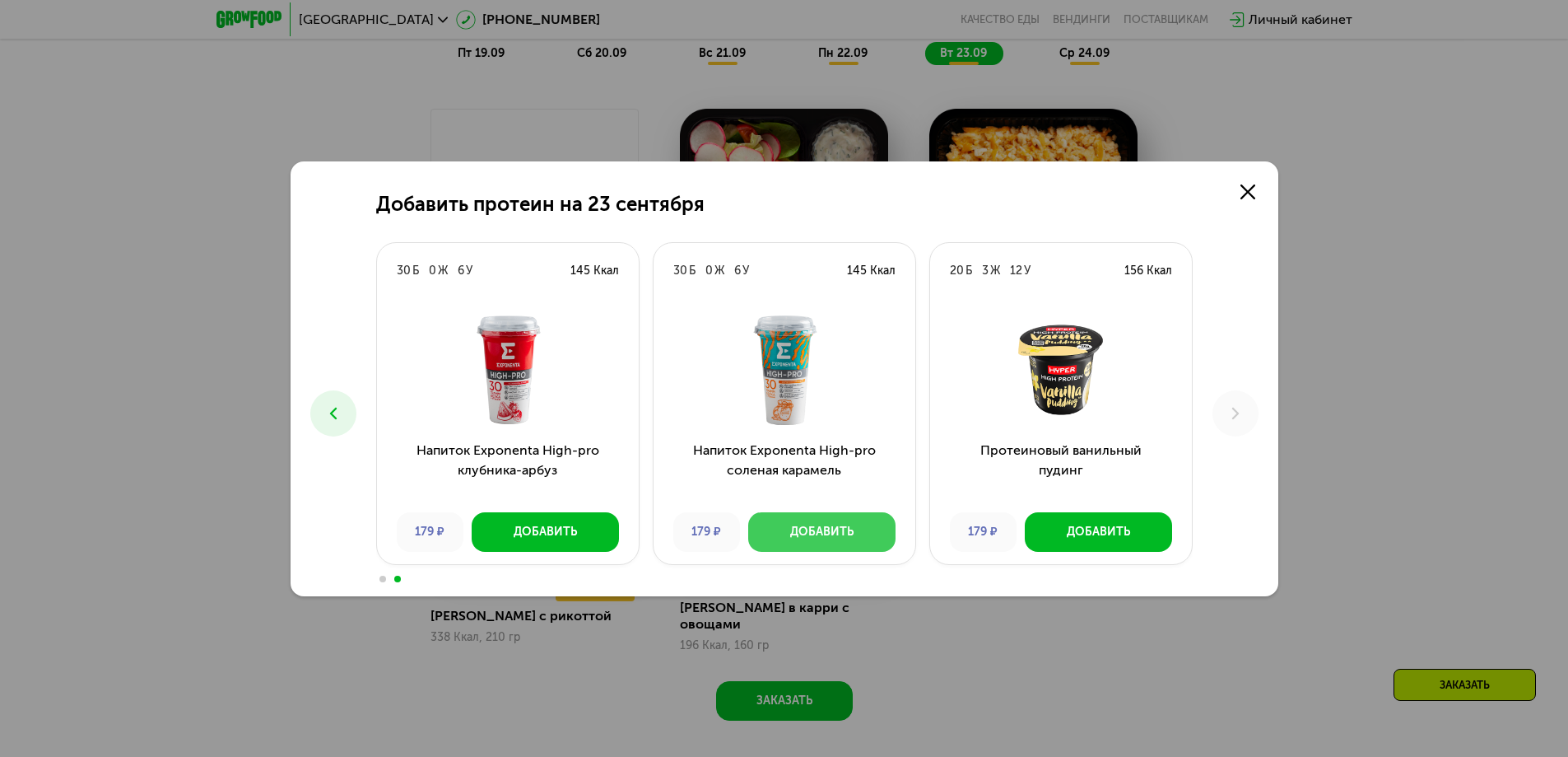
click at [826, 534] on div "Добавить" at bounding box center [821, 531] width 64 height 16
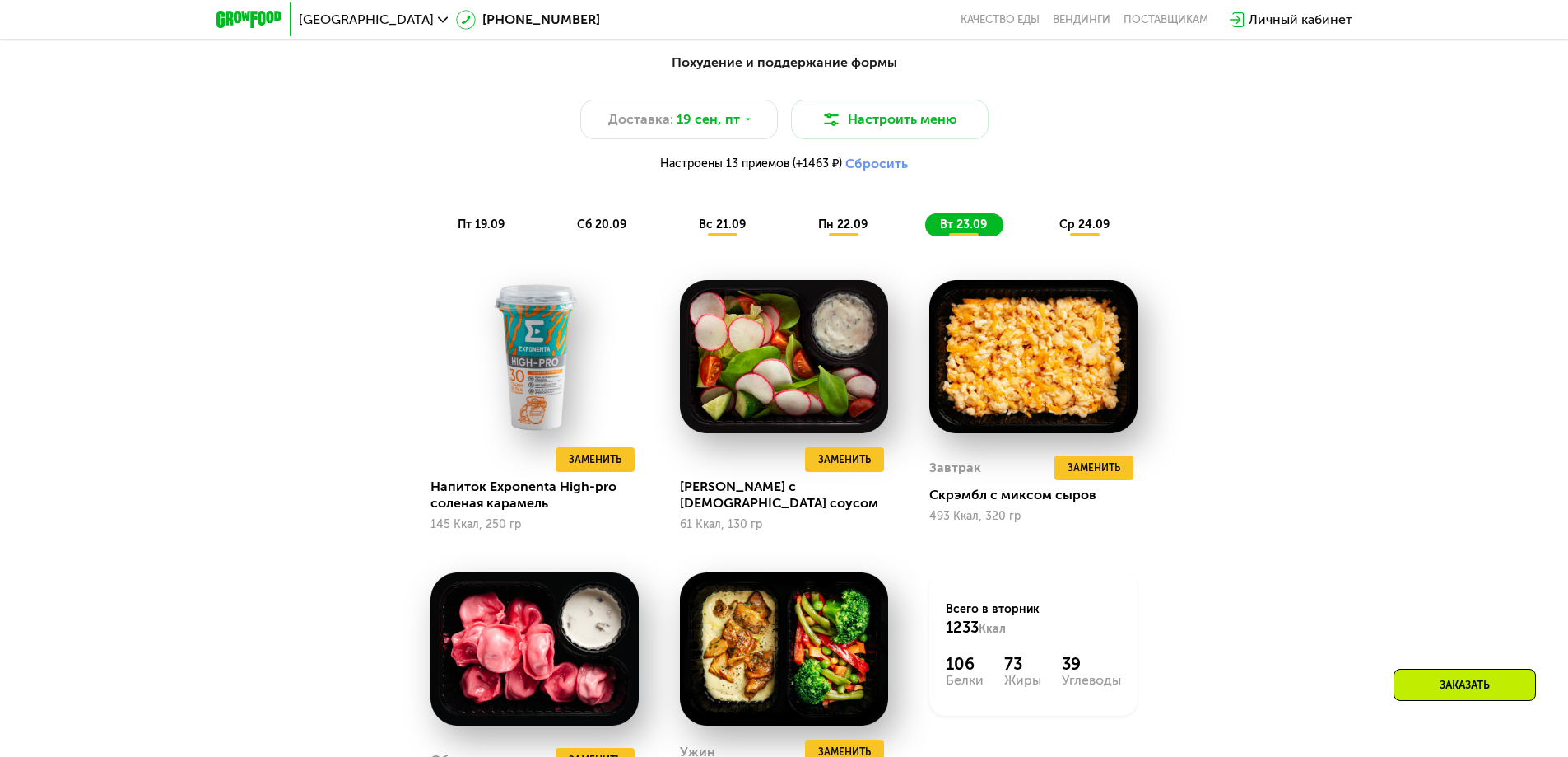
scroll to position [1612, 0]
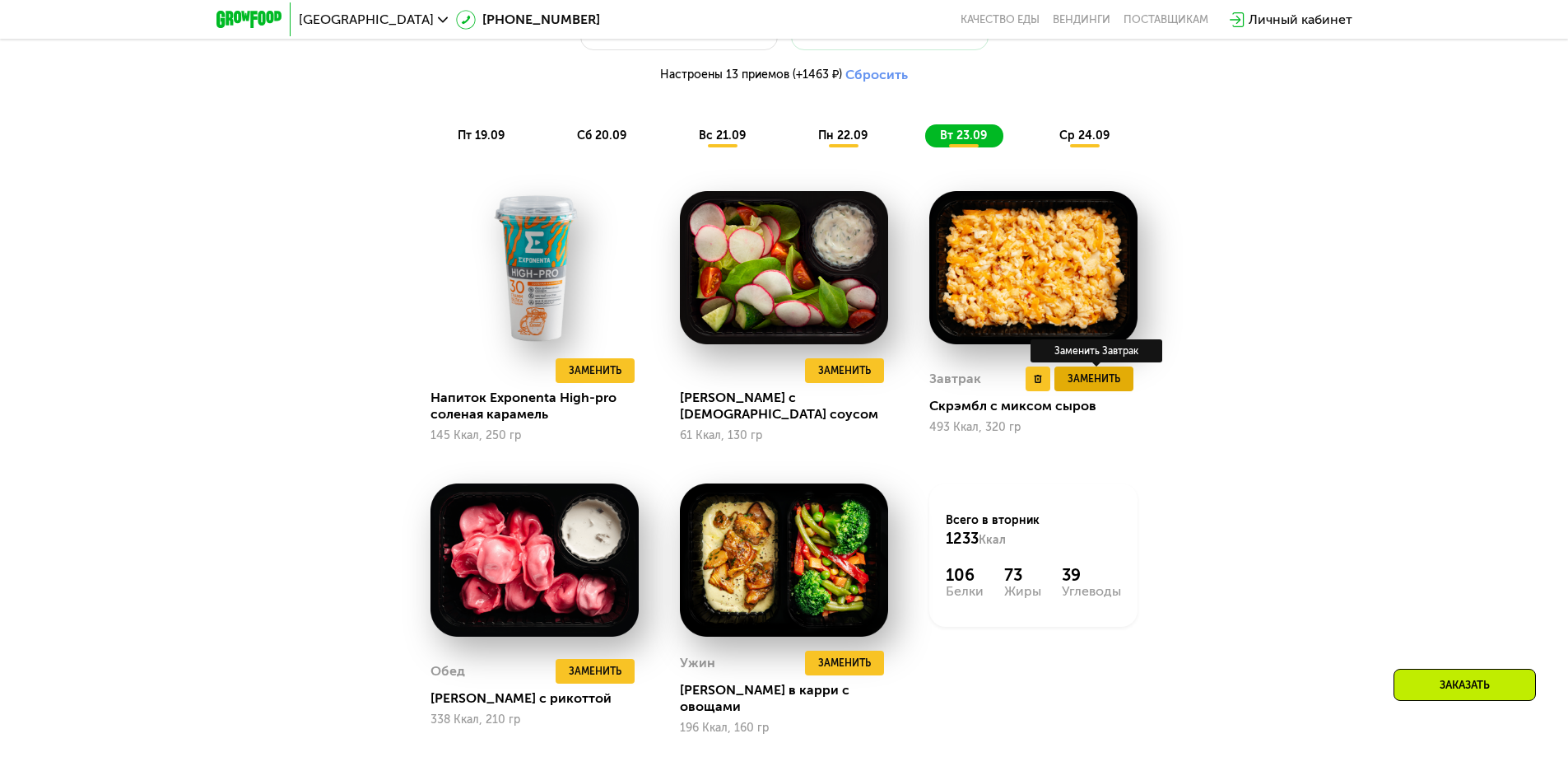
click at [1093, 382] on span "Заменить" at bounding box center [1095, 378] width 53 height 16
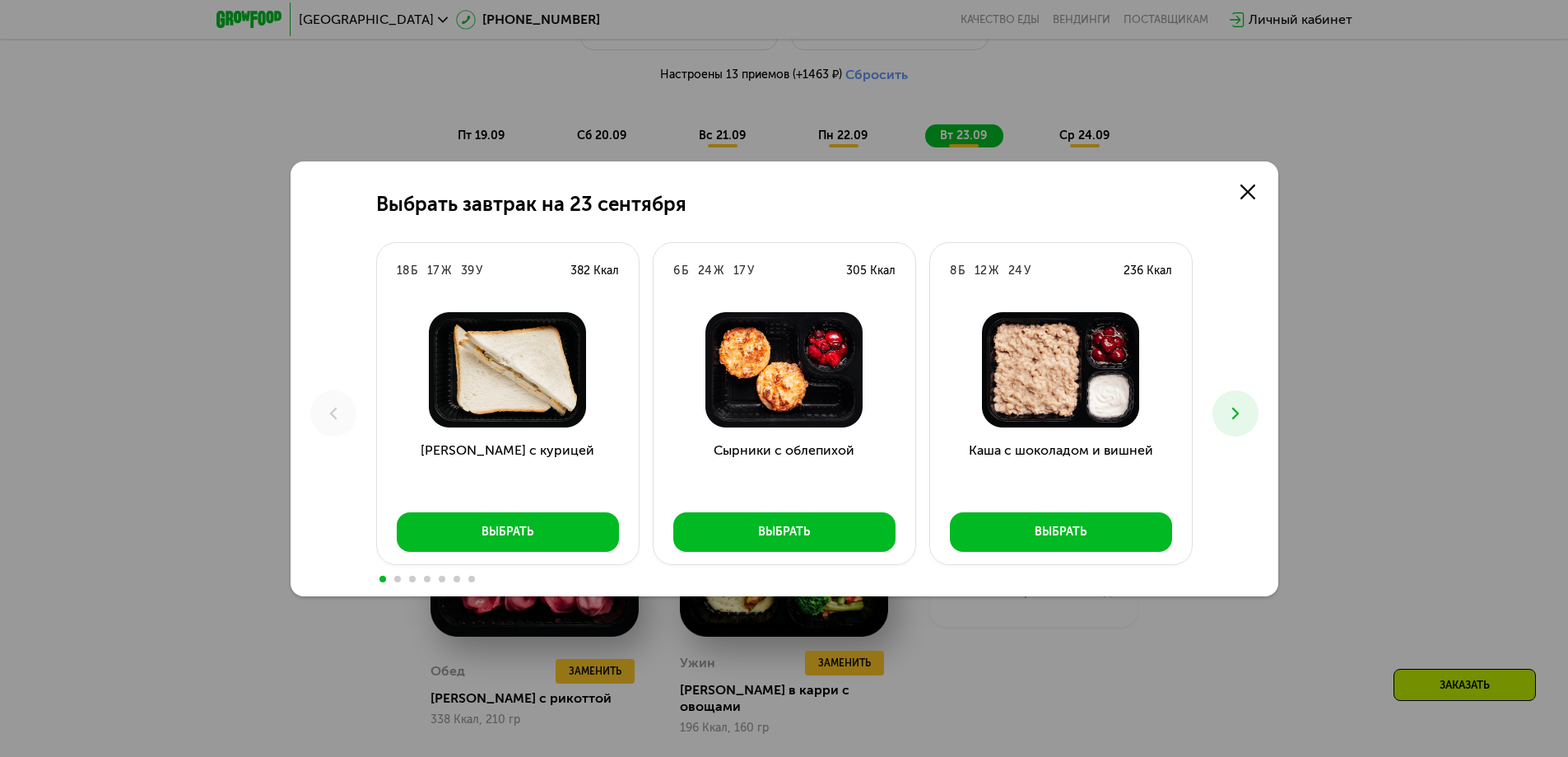
click at [1238, 408] on icon at bounding box center [1235, 413] width 20 height 20
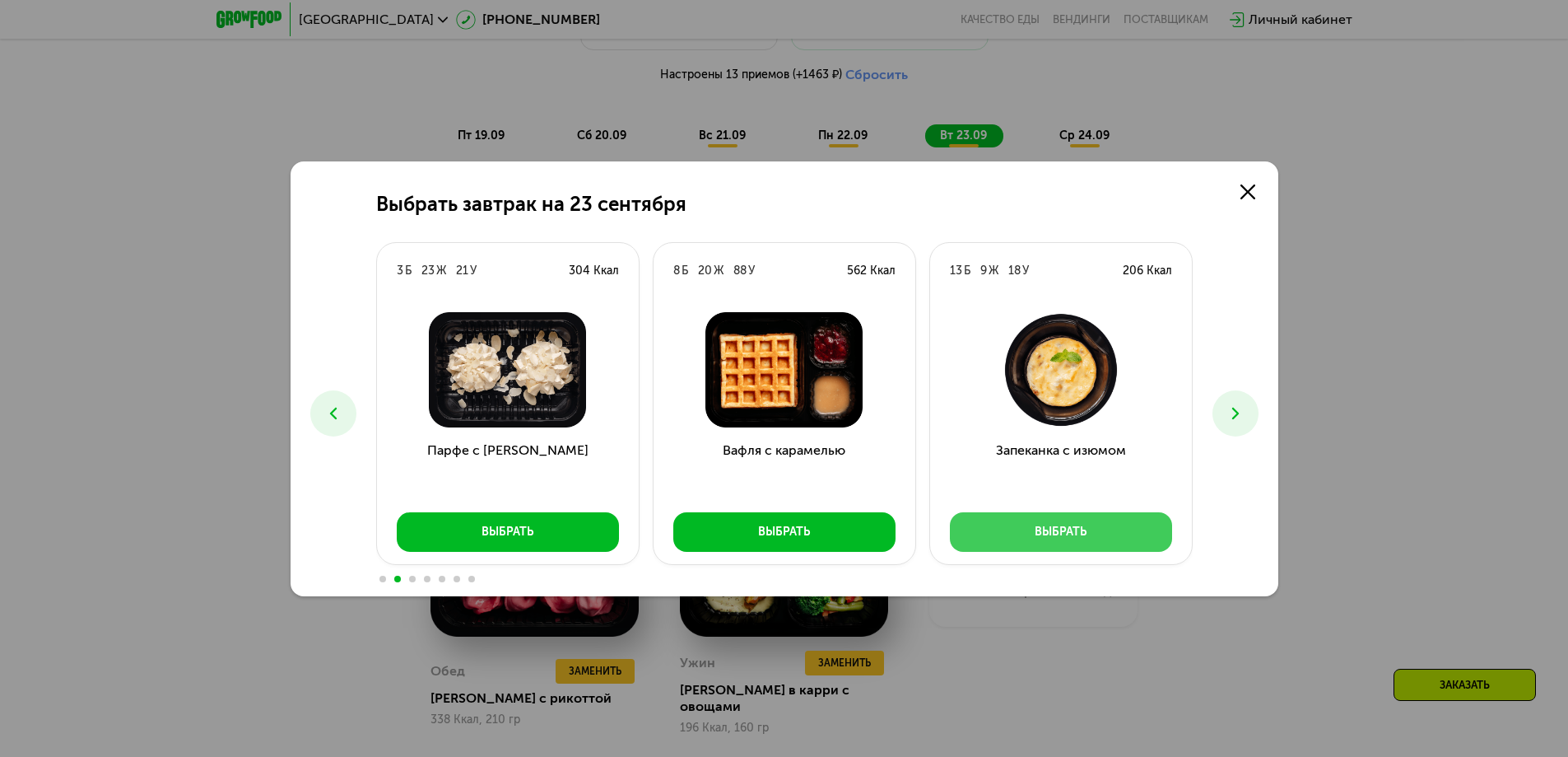
click at [1068, 529] on div "Выбрать" at bounding box center [1061, 531] width 52 height 16
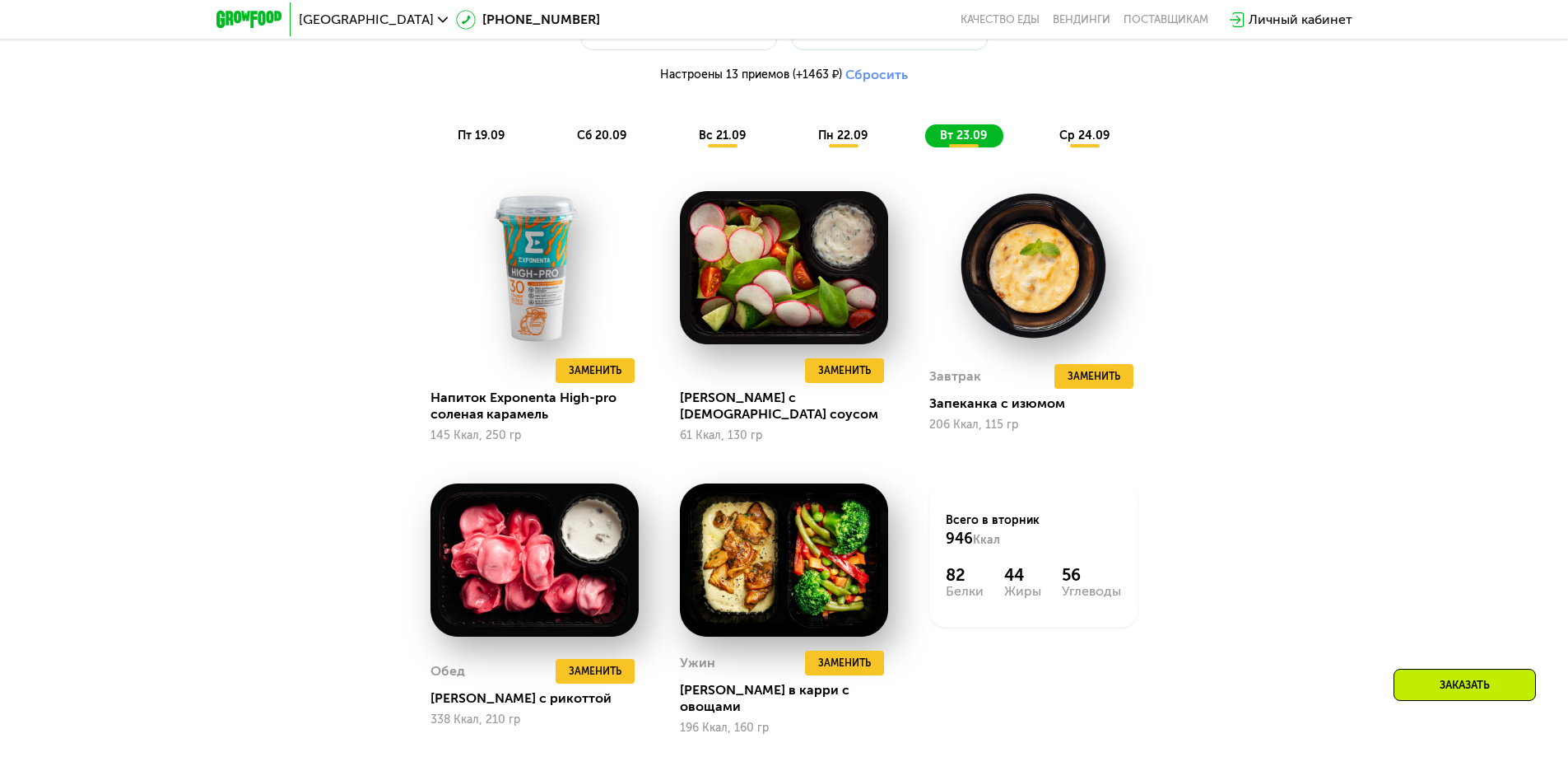
click at [1091, 137] on span "ср 24.09" at bounding box center [1084, 135] width 50 height 14
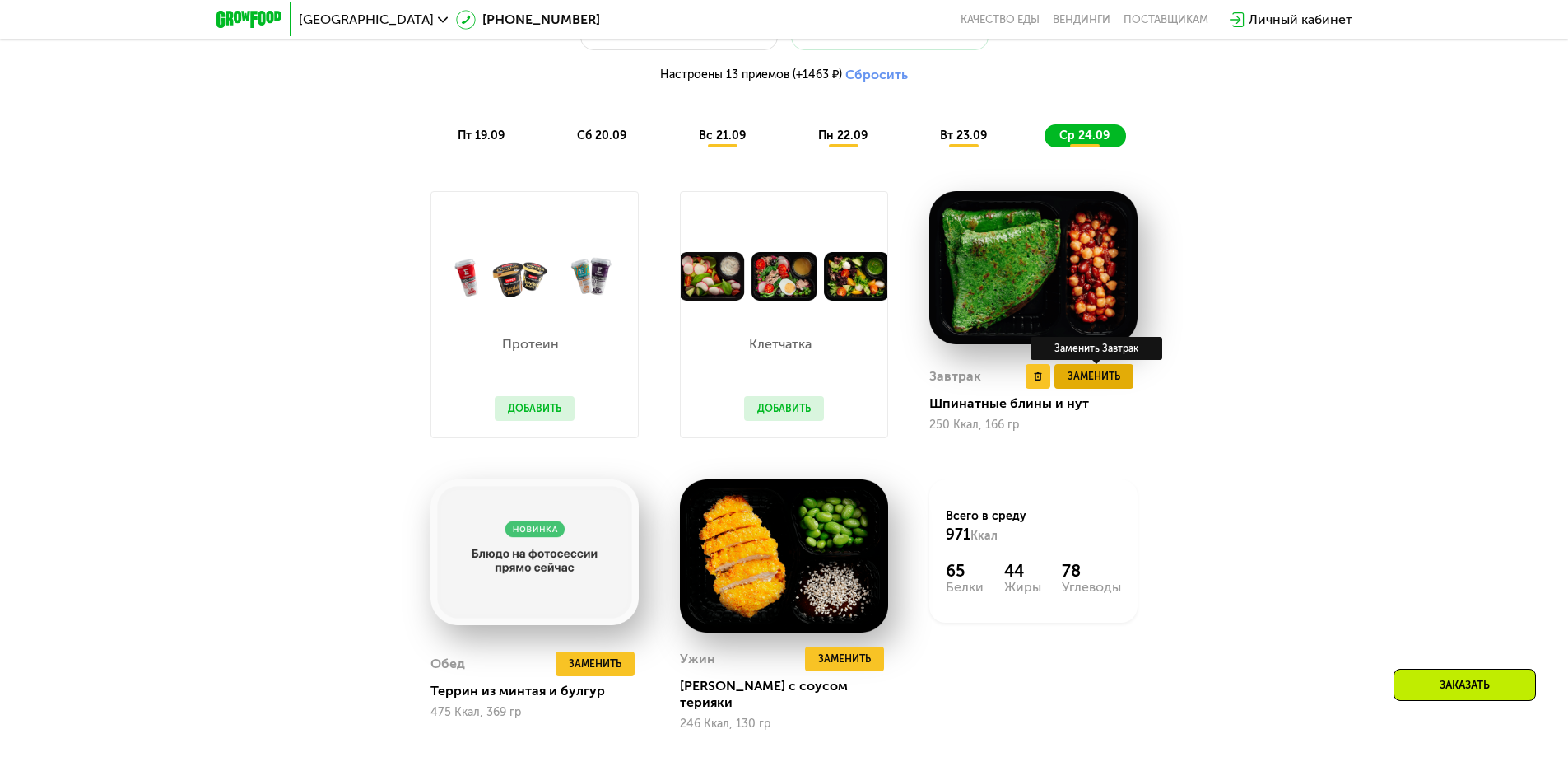
click at [1098, 378] on span "Заменить" at bounding box center [1095, 376] width 53 height 16
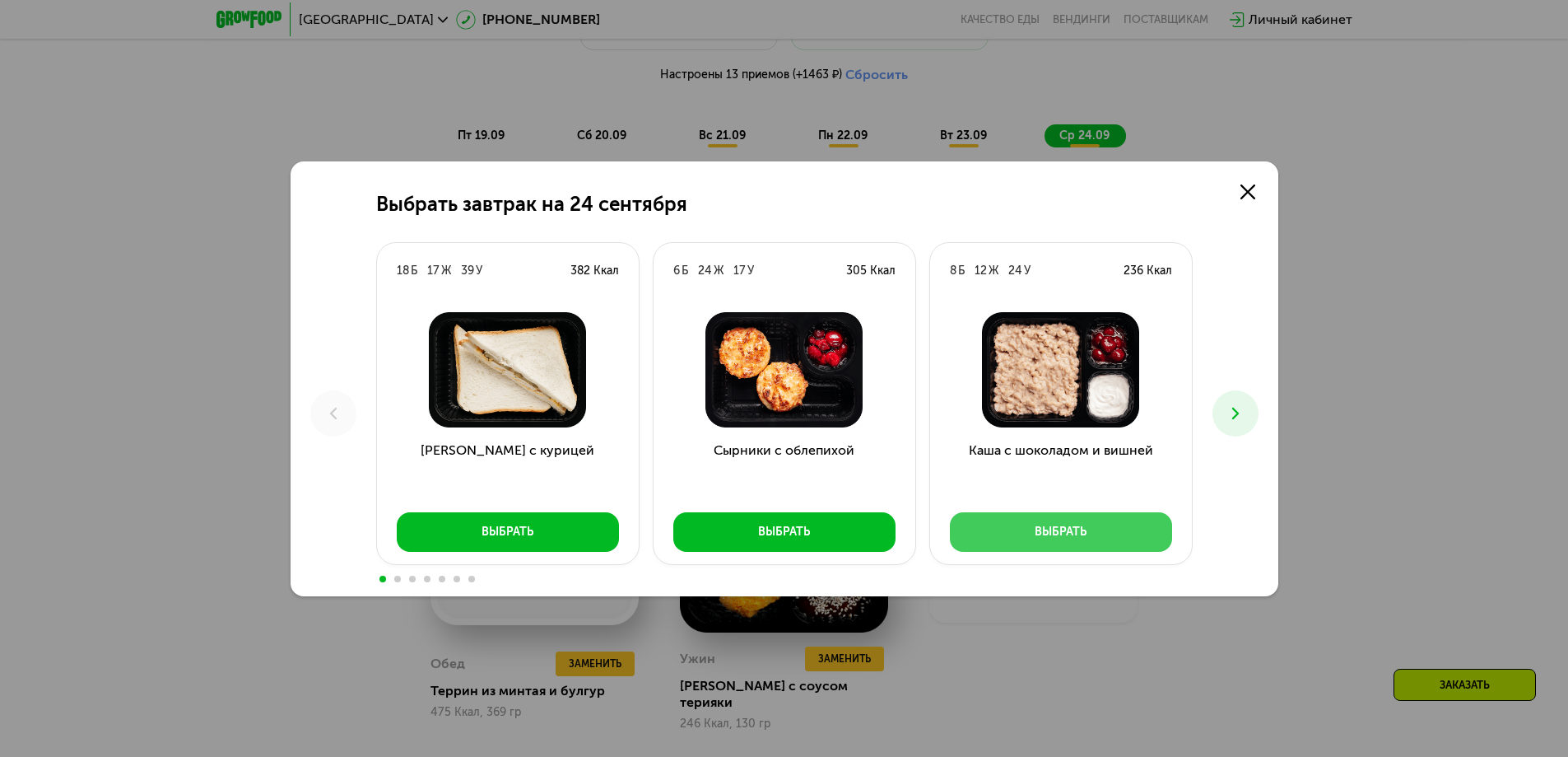
click at [1079, 519] on button "Выбрать" at bounding box center [1061, 532] width 222 height 40
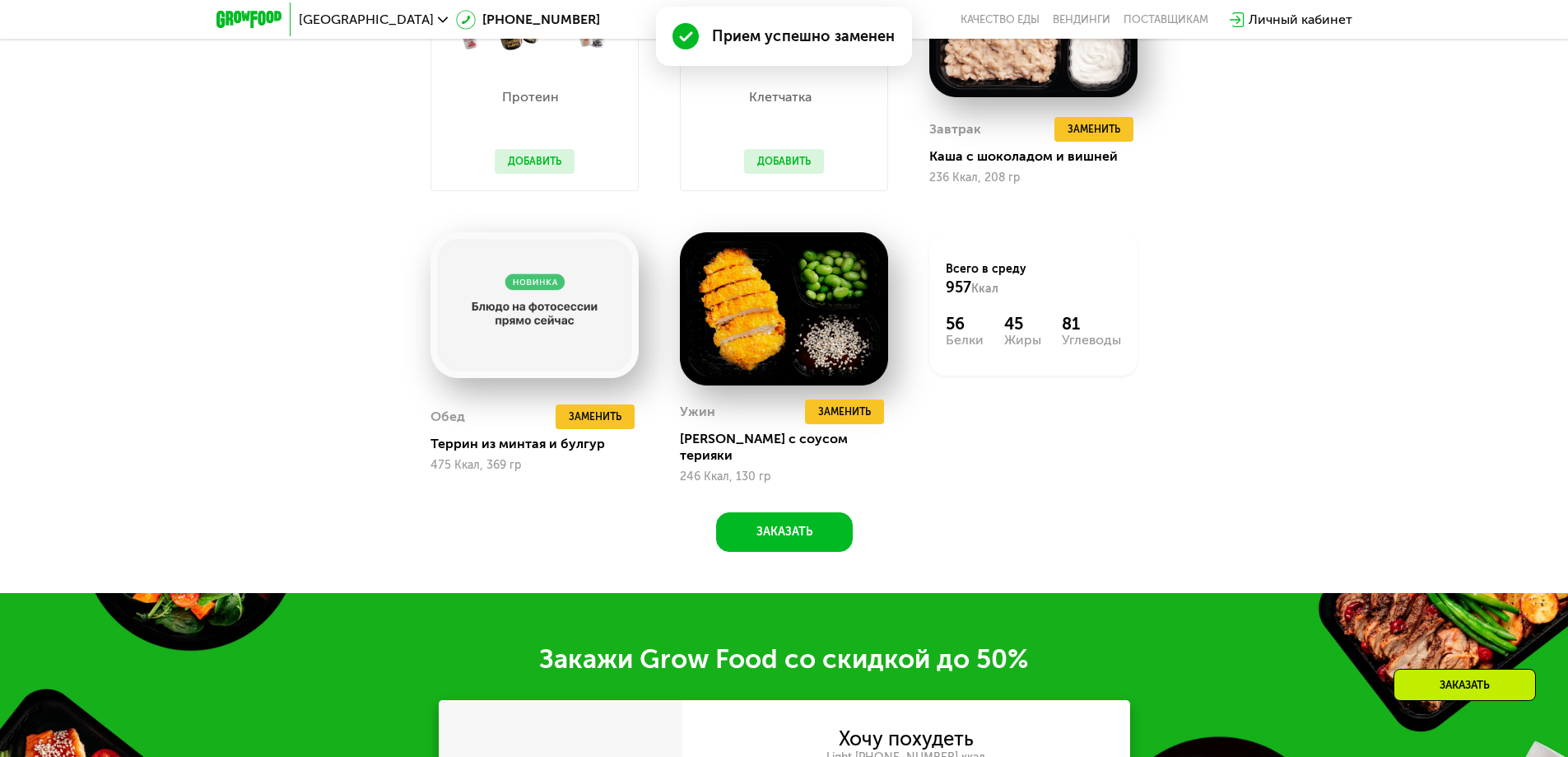
scroll to position [1777, 0]
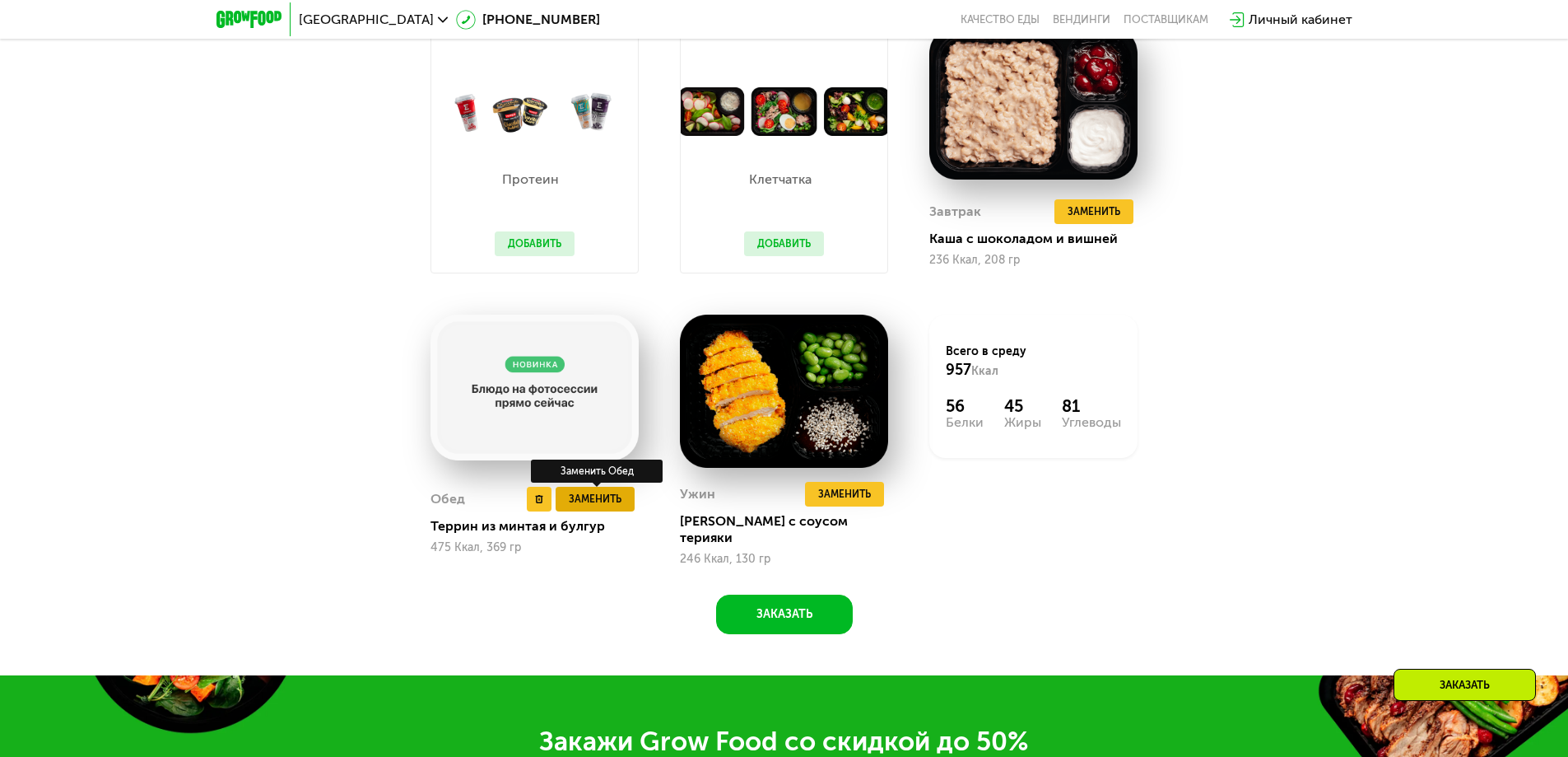
click at [601, 490] on span "Заменить" at bounding box center [596, 498] width 53 height 16
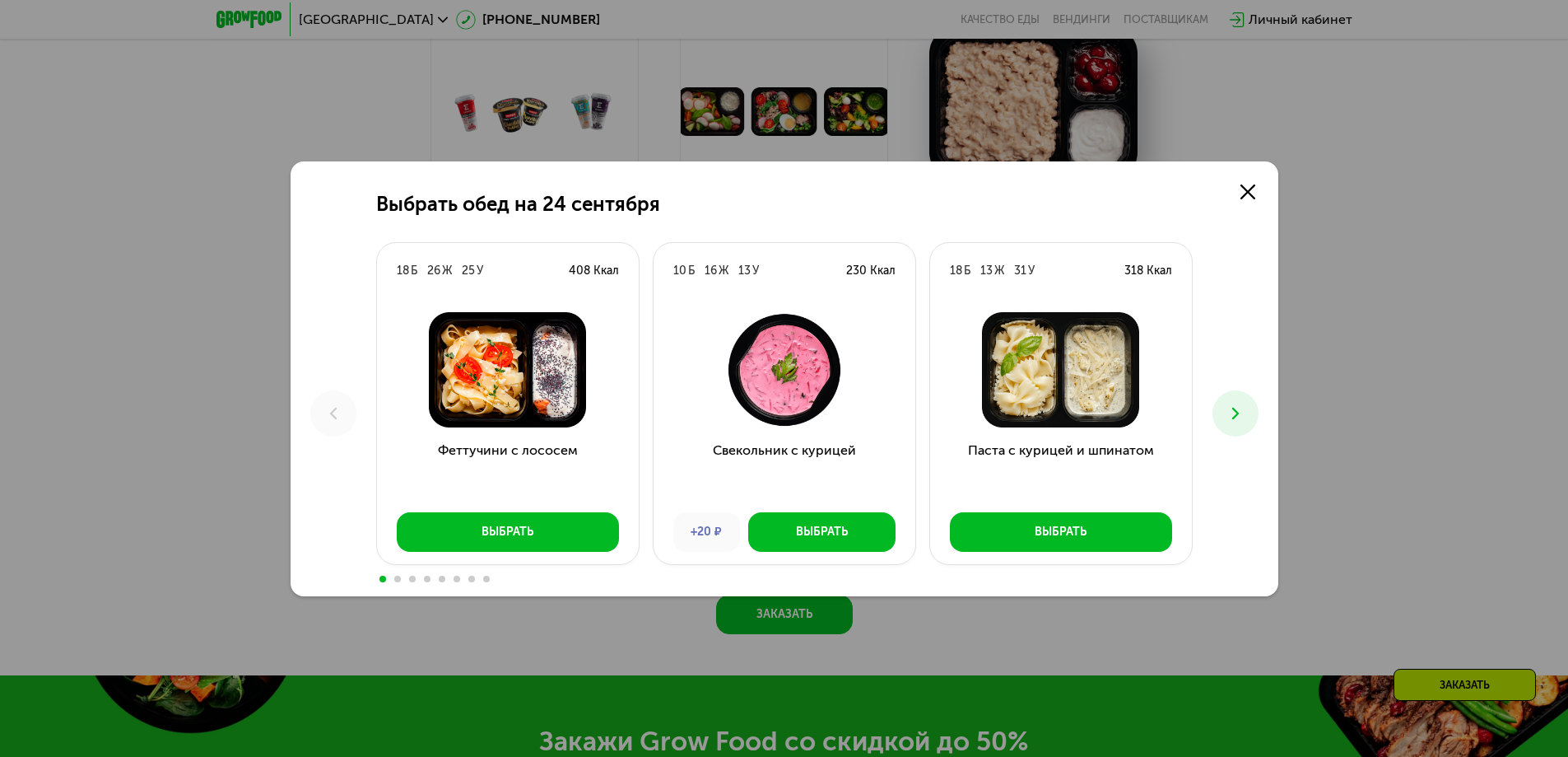
click at [1234, 405] on icon at bounding box center [1235, 413] width 20 height 20
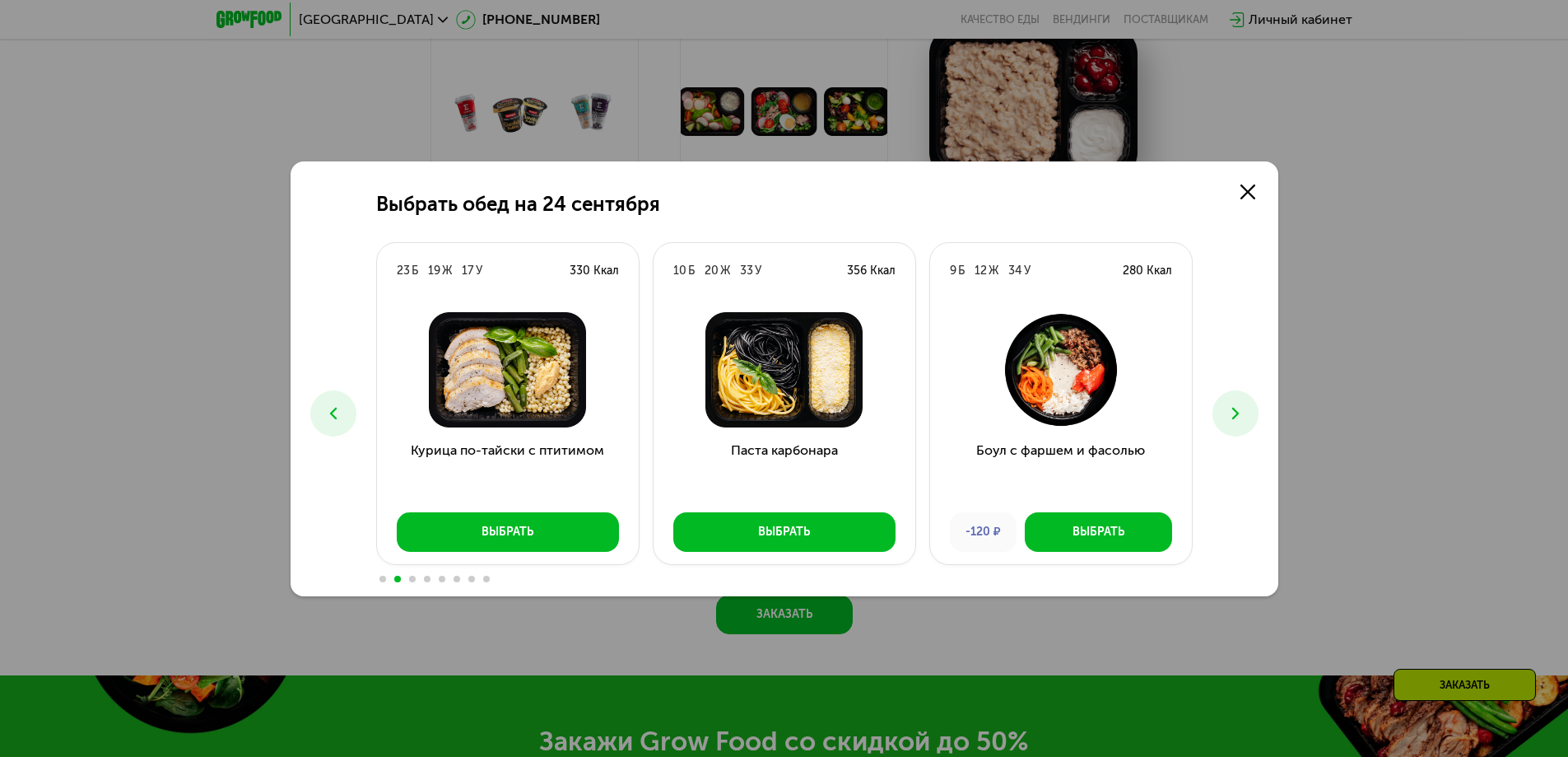
click at [1234, 405] on icon at bounding box center [1235, 413] width 20 height 20
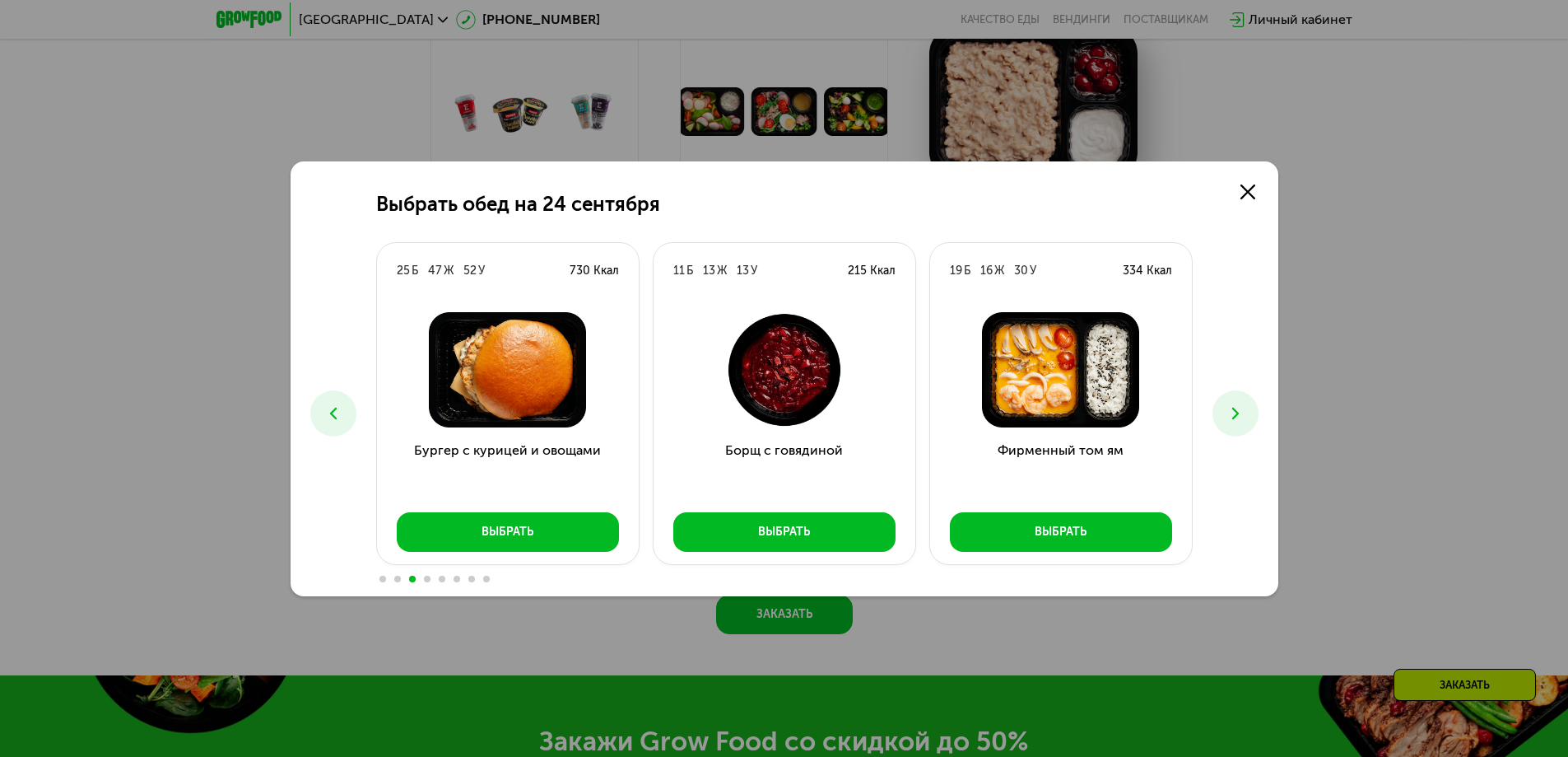
click at [1234, 405] on icon at bounding box center [1235, 413] width 20 height 20
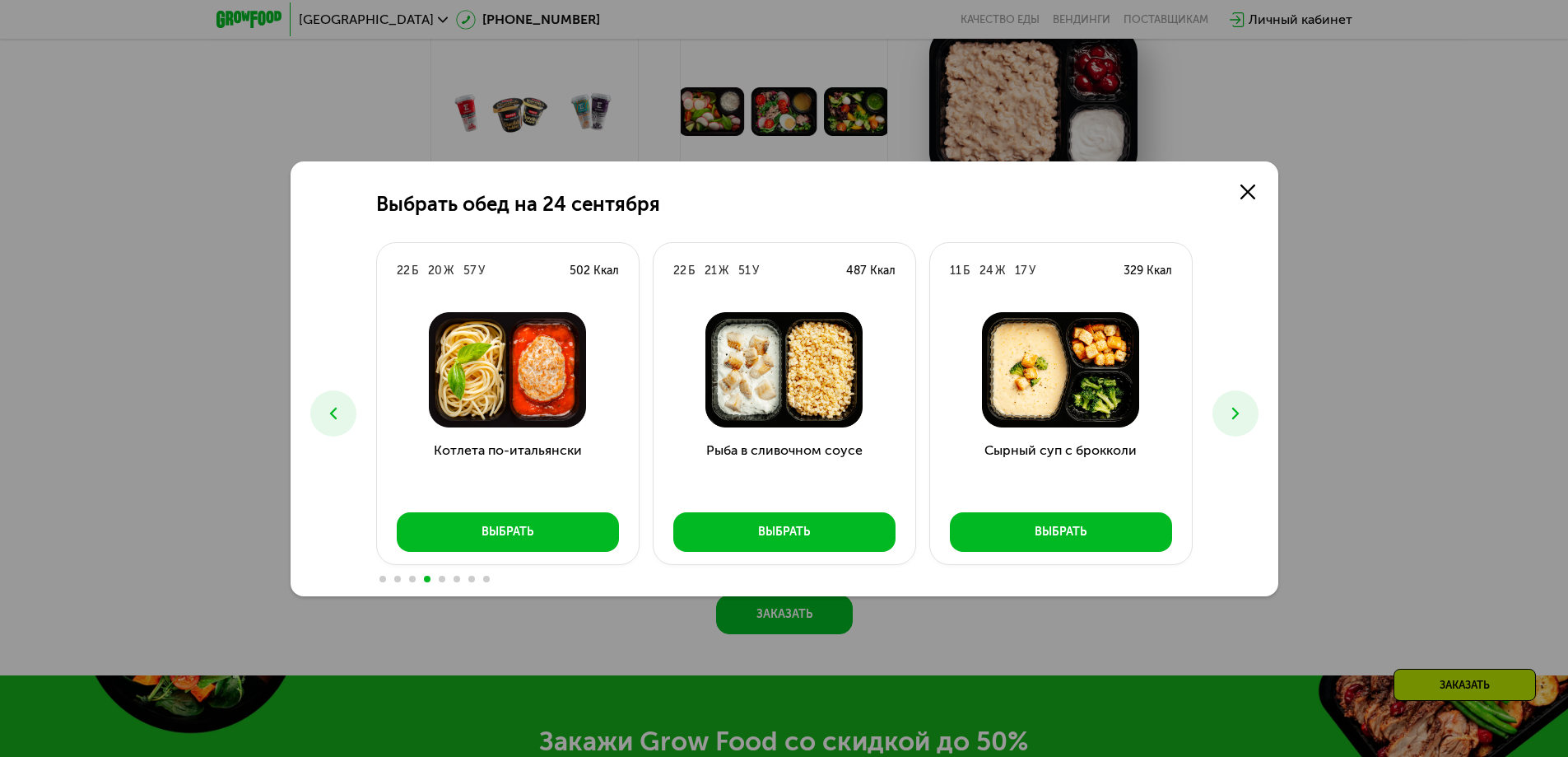
click at [1234, 405] on icon at bounding box center [1235, 413] width 20 height 20
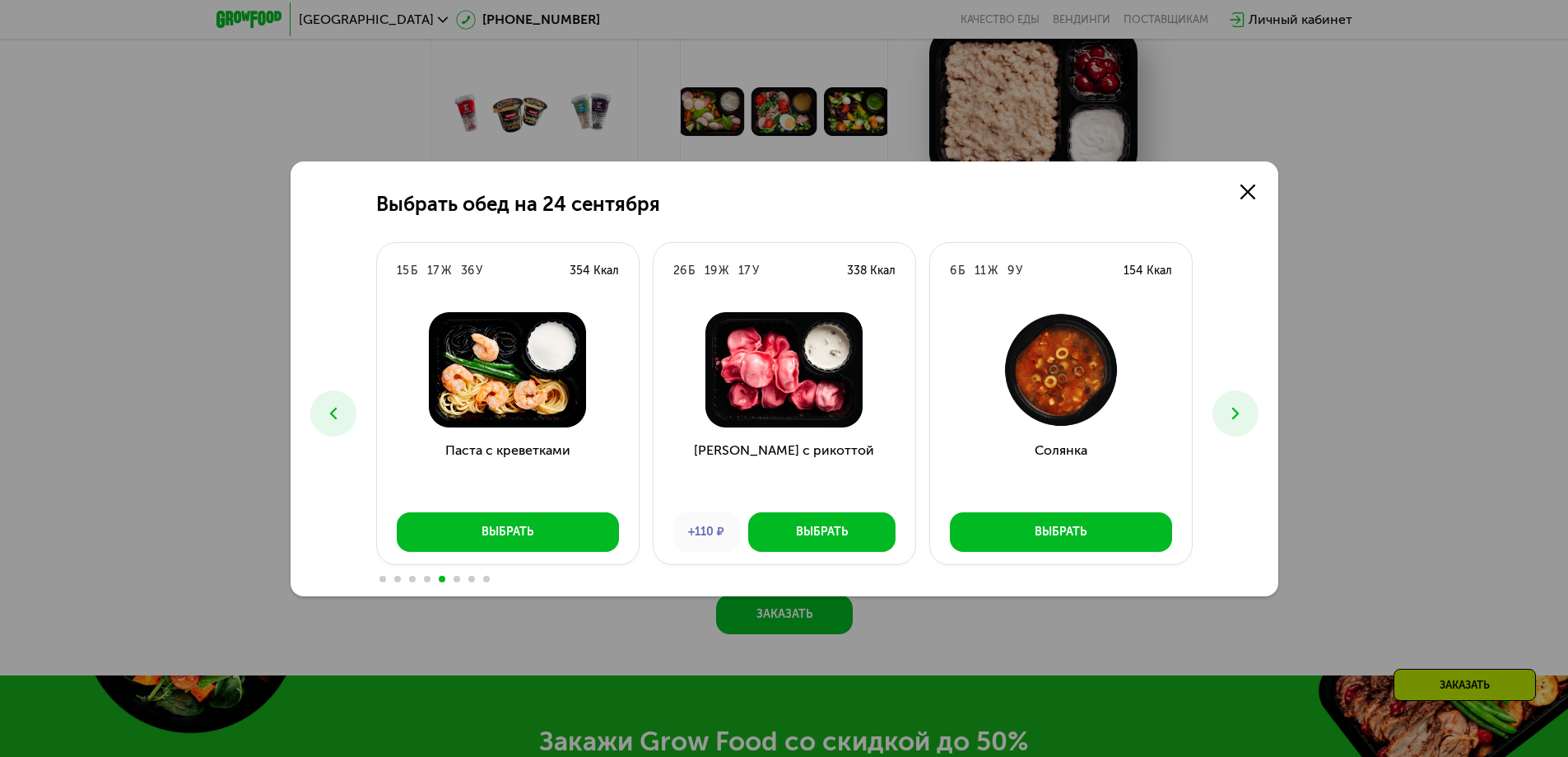
click at [1234, 405] on icon at bounding box center [1235, 413] width 20 height 20
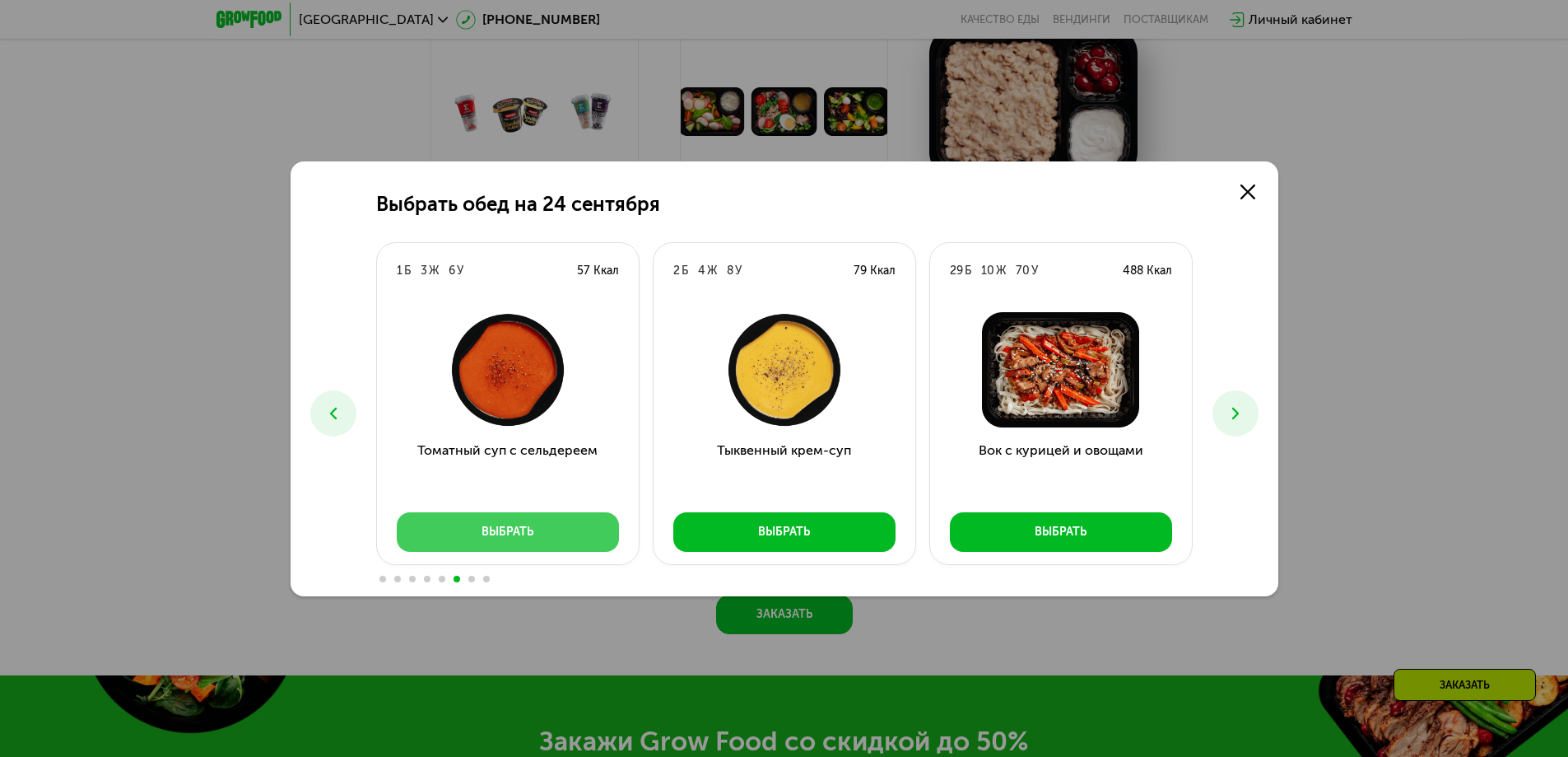
click at [470, 532] on button "Выбрать" at bounding box center [507, 532] width 222 height 40
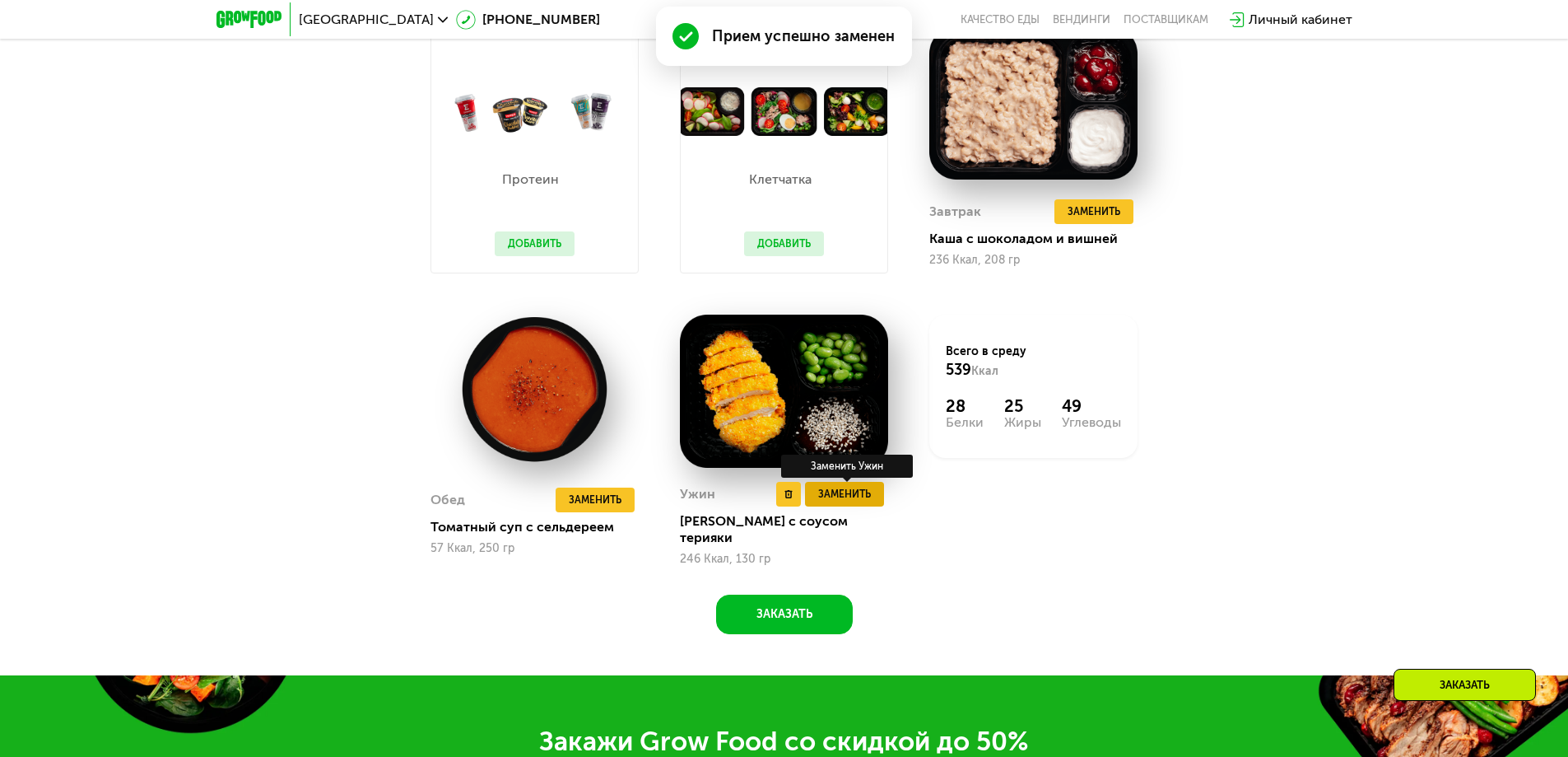
click at [861, 502] on span "Заменить" at bounding box center [845, 493] width 53 height 16
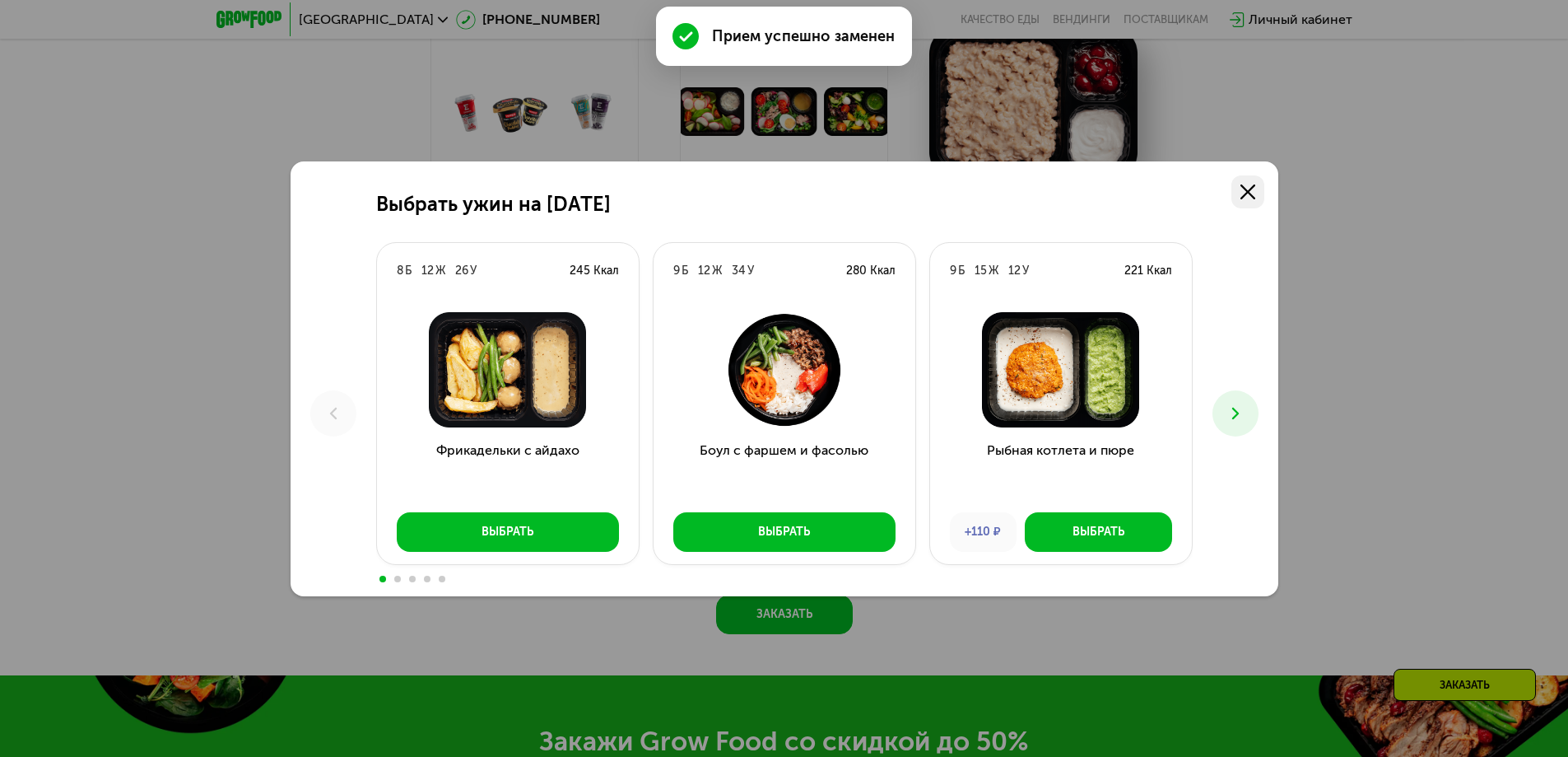
click at [1249, 193] on use at bounding box center [1248, 192] width 15 height 15
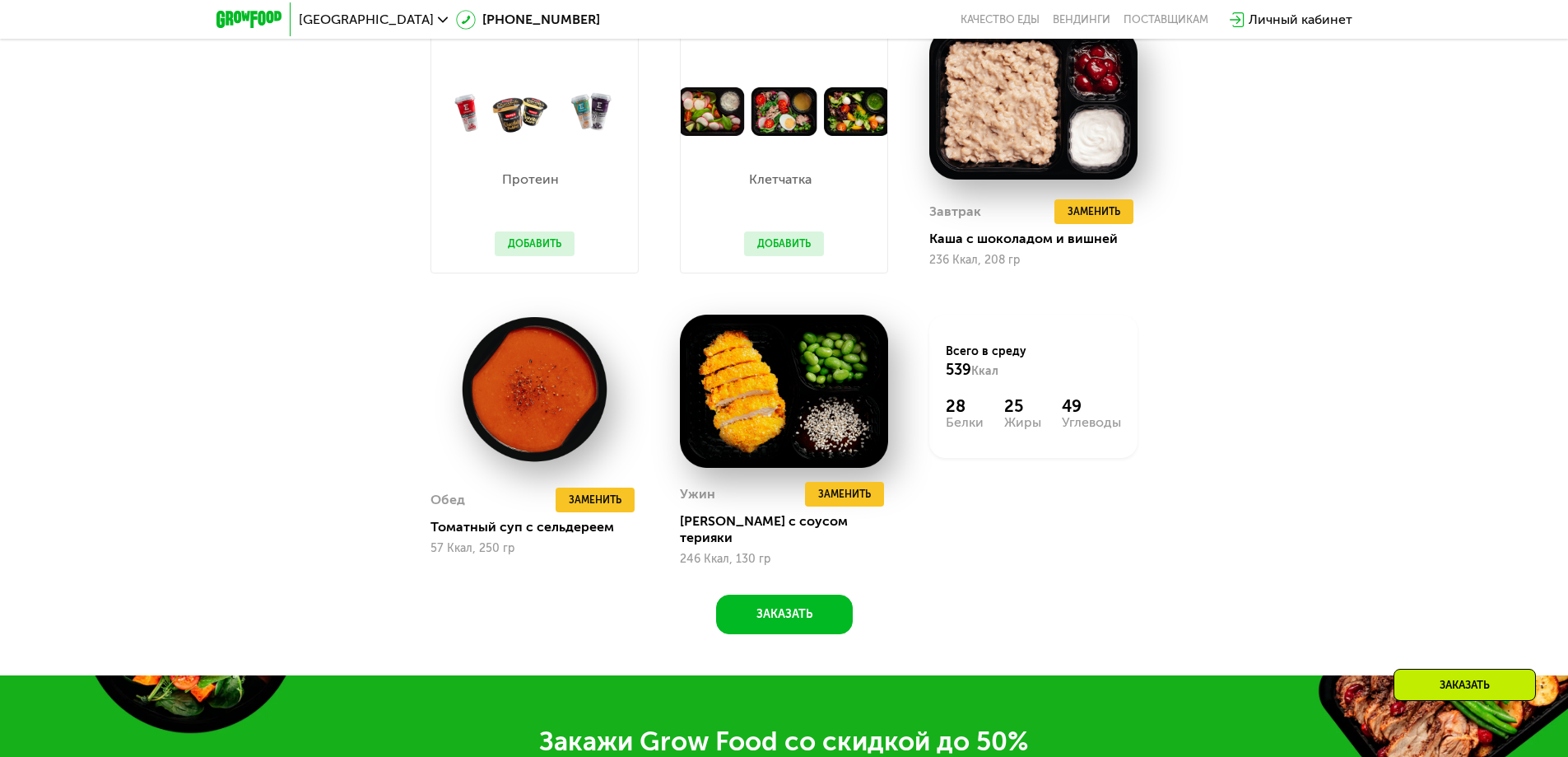
click at [801, 246] on button "Добавить" at bounding box center [784, 244] width 80 height 25
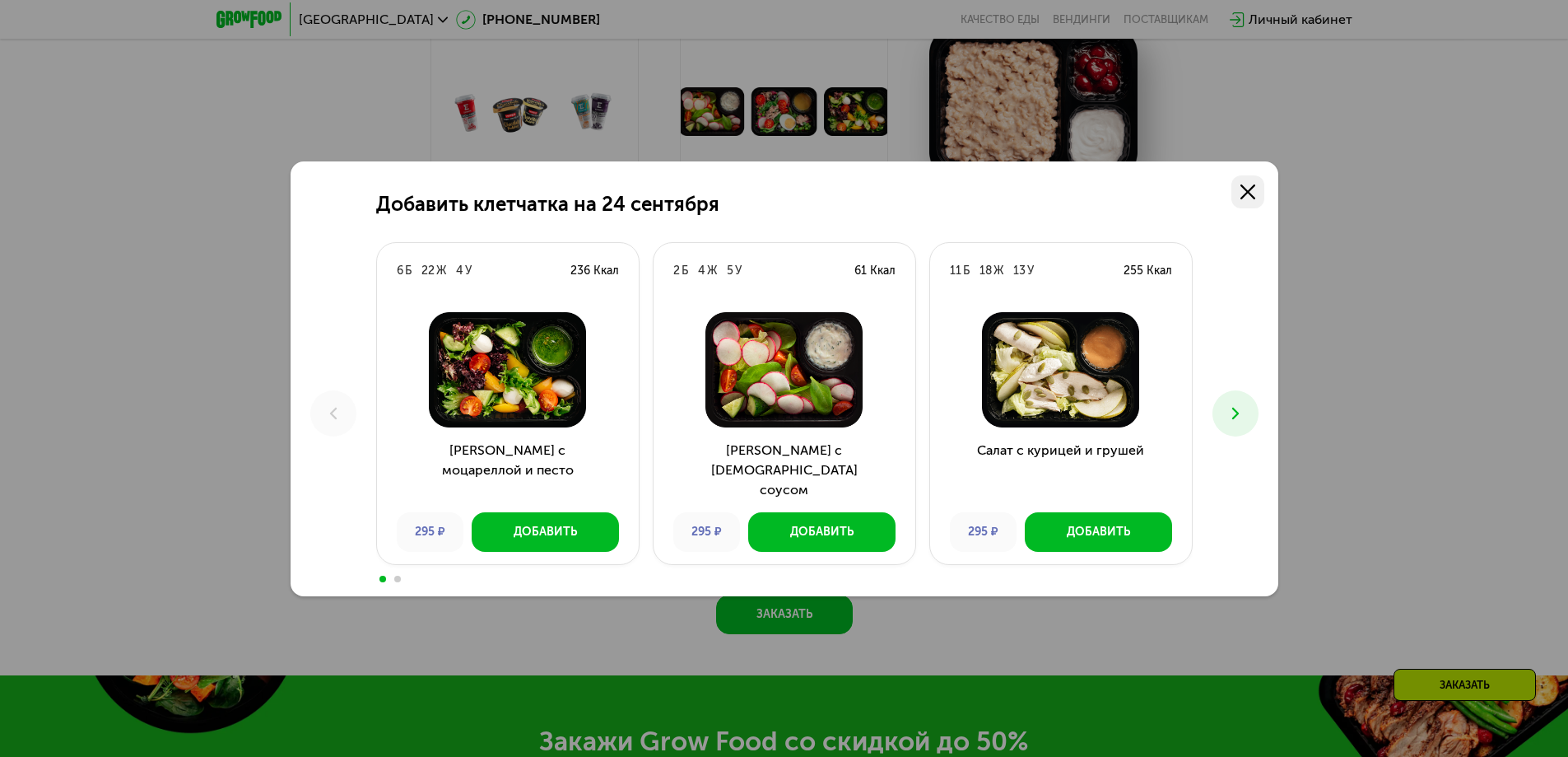
click at [1243, 195] on use at bounding box center [1248, 192] width 15 height 15
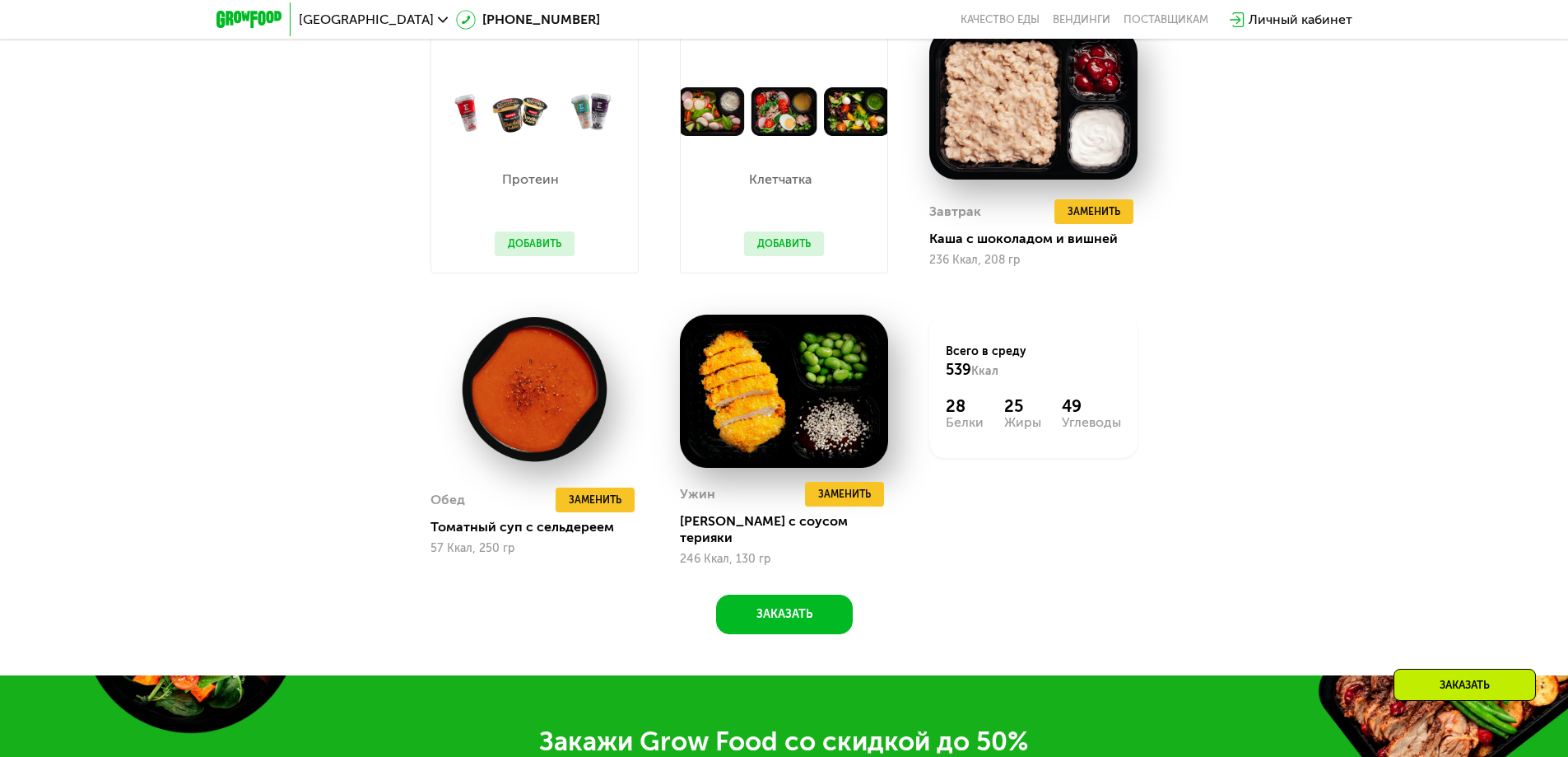
click at [801, 244] on button "Добавить" at bounding box center [784, 244] width 80 height 25
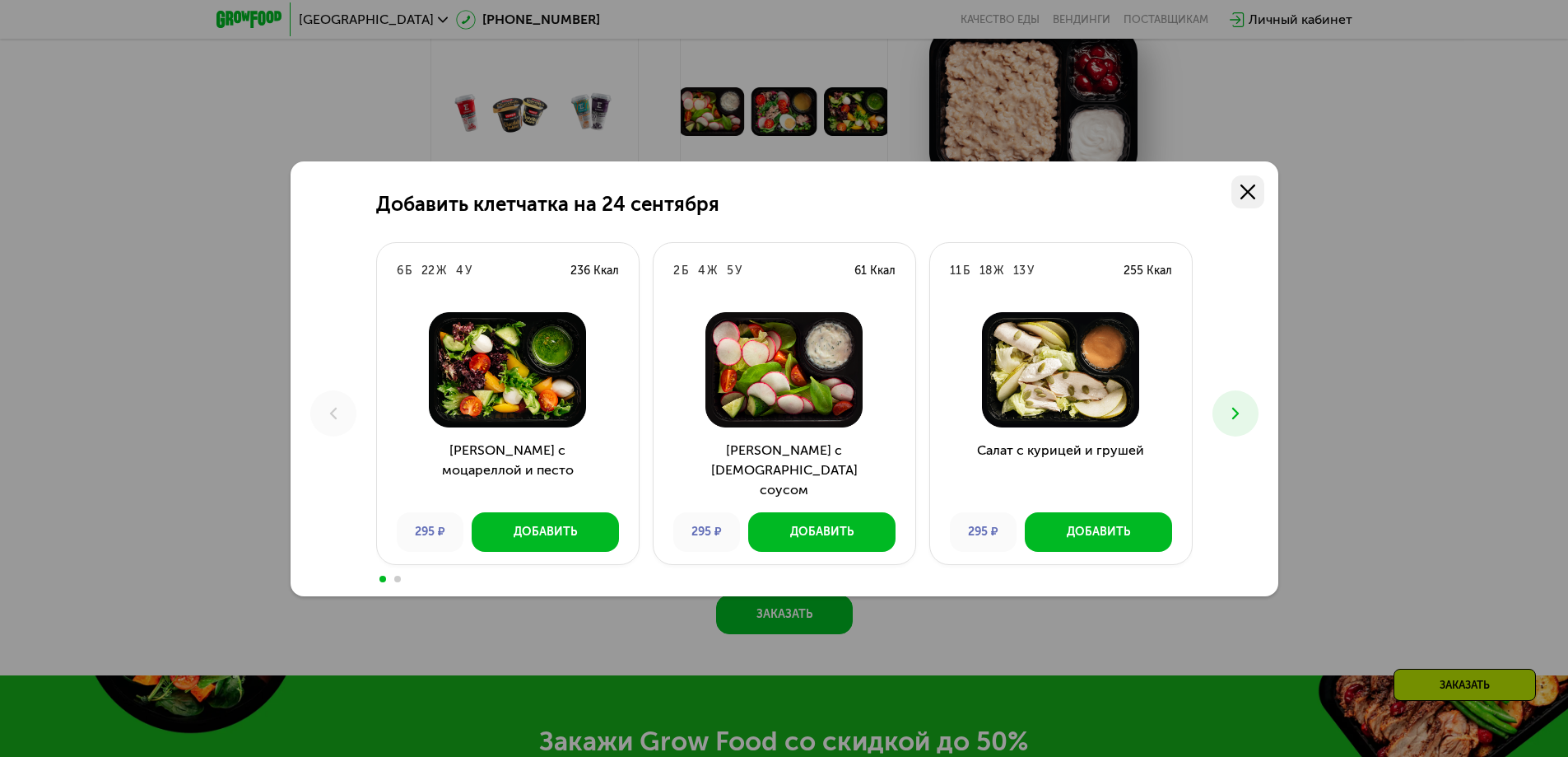
click at [1244, 179] on link at bounding box center [1247, 192] width 33 height 33
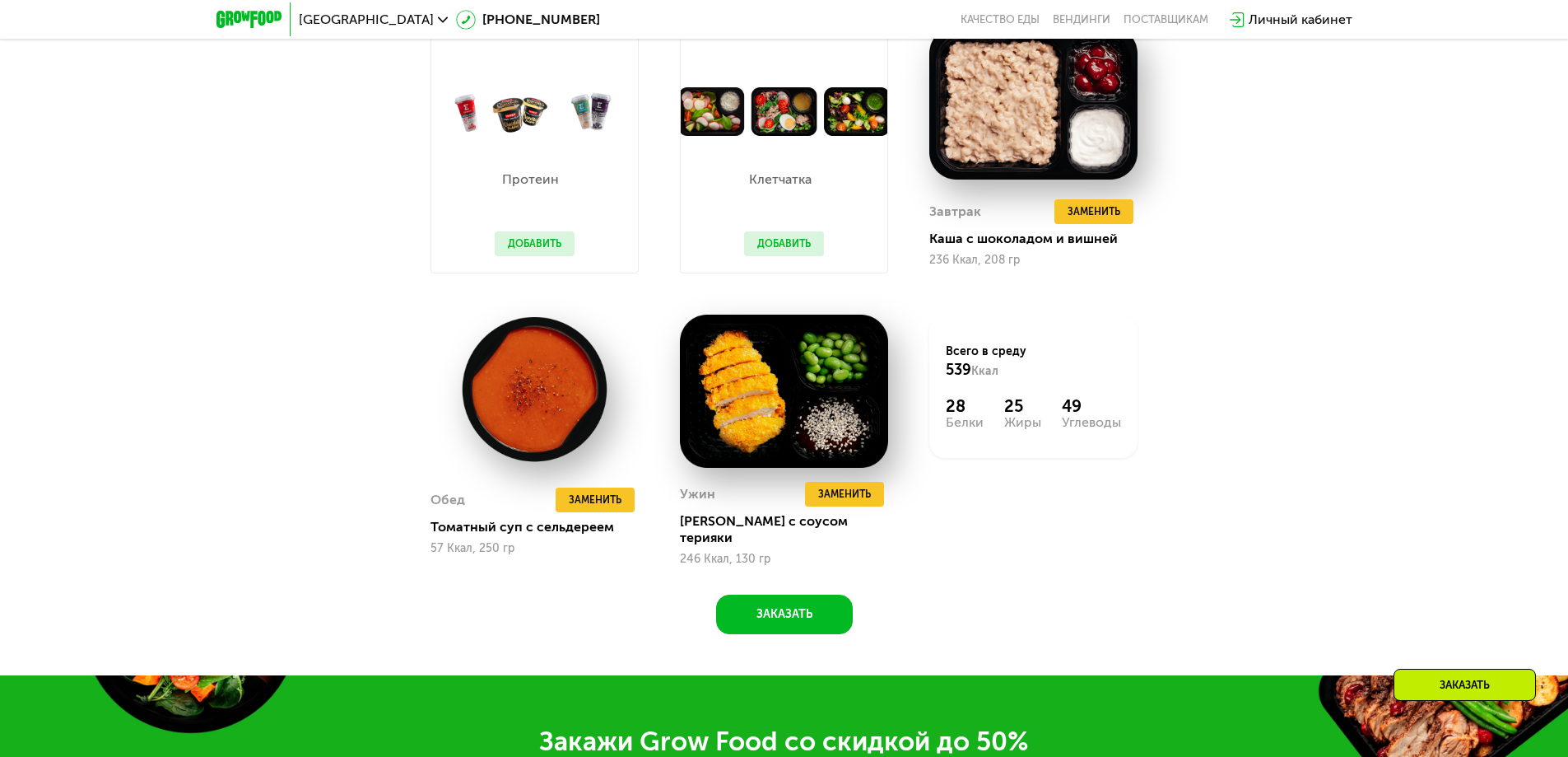
click at [793, 248] on button "Добавить" at bounding box center [784, 244] width 80 height 25
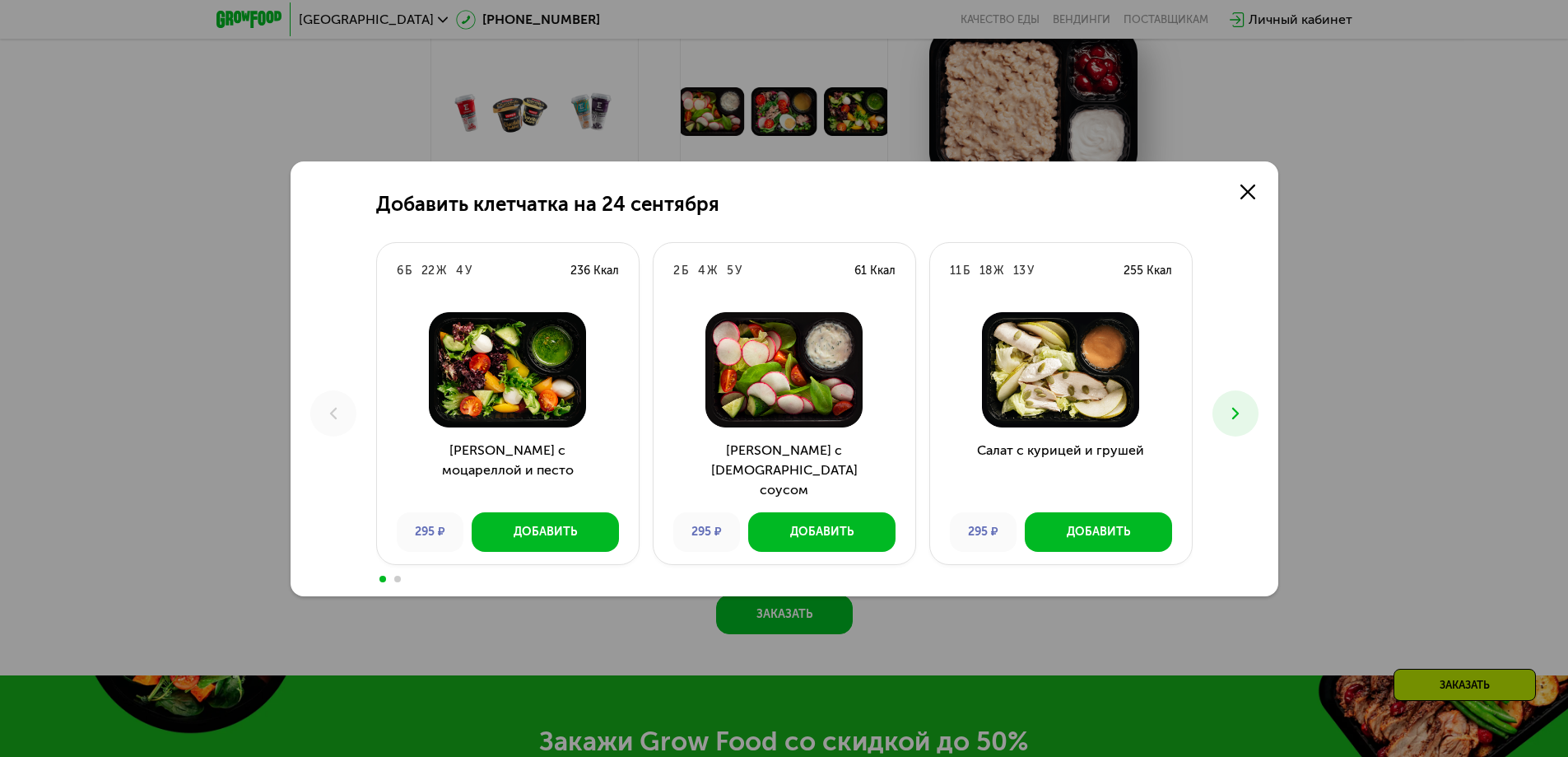
click at [1226, 405] on icon at bounding box center [1235, 413] width 20 height 20
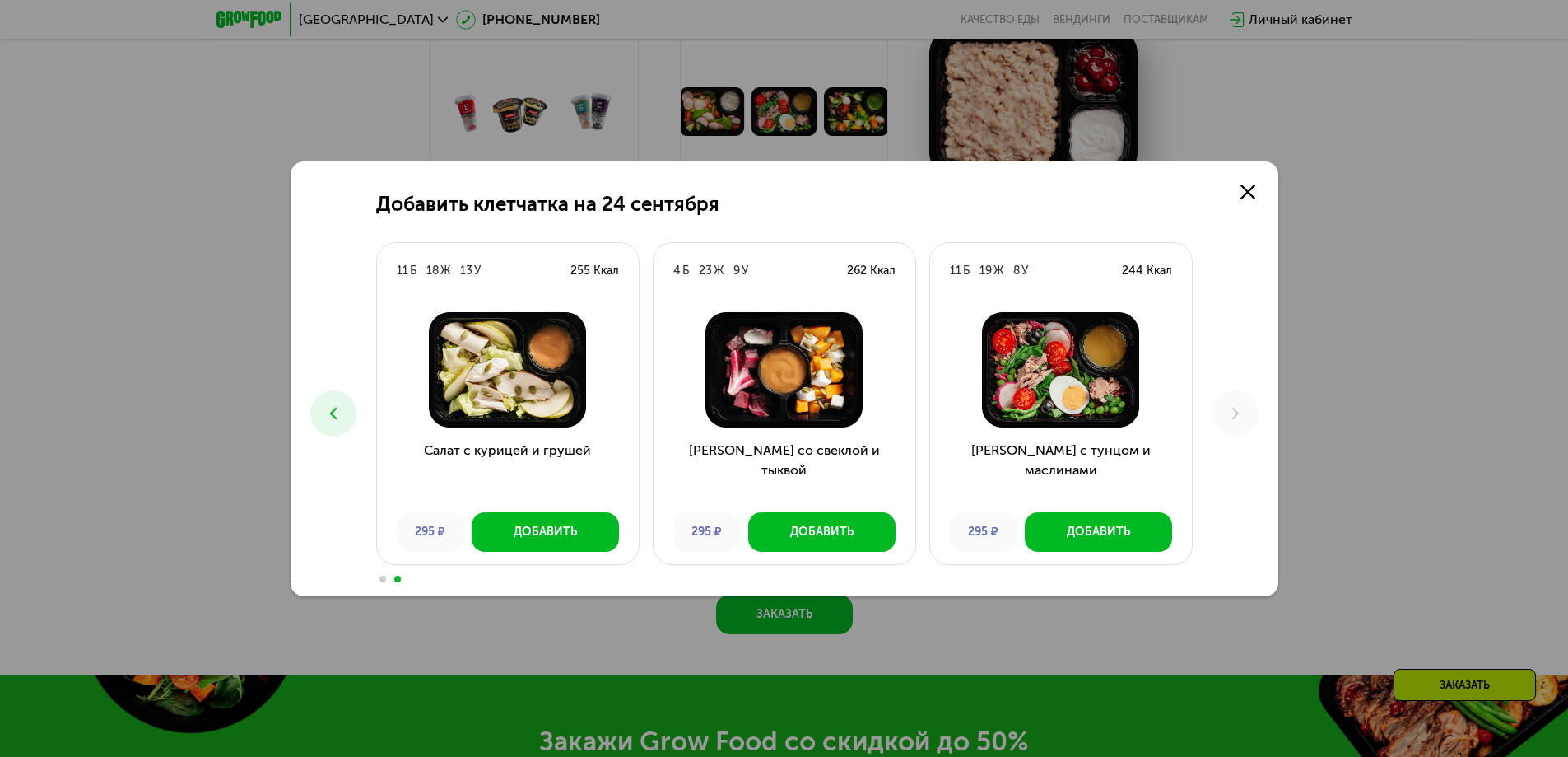
click at [307, 408] on div "Добавить клетчатка на [DATE] 6 Б 22 Ж 4 У 236 Ккал Салат с моцареллой и песто 2…" at bounding box center [784, 378] width 987 height 434
click at [335, 412] on icon at bounding box center [333, 413] width 20 height 20
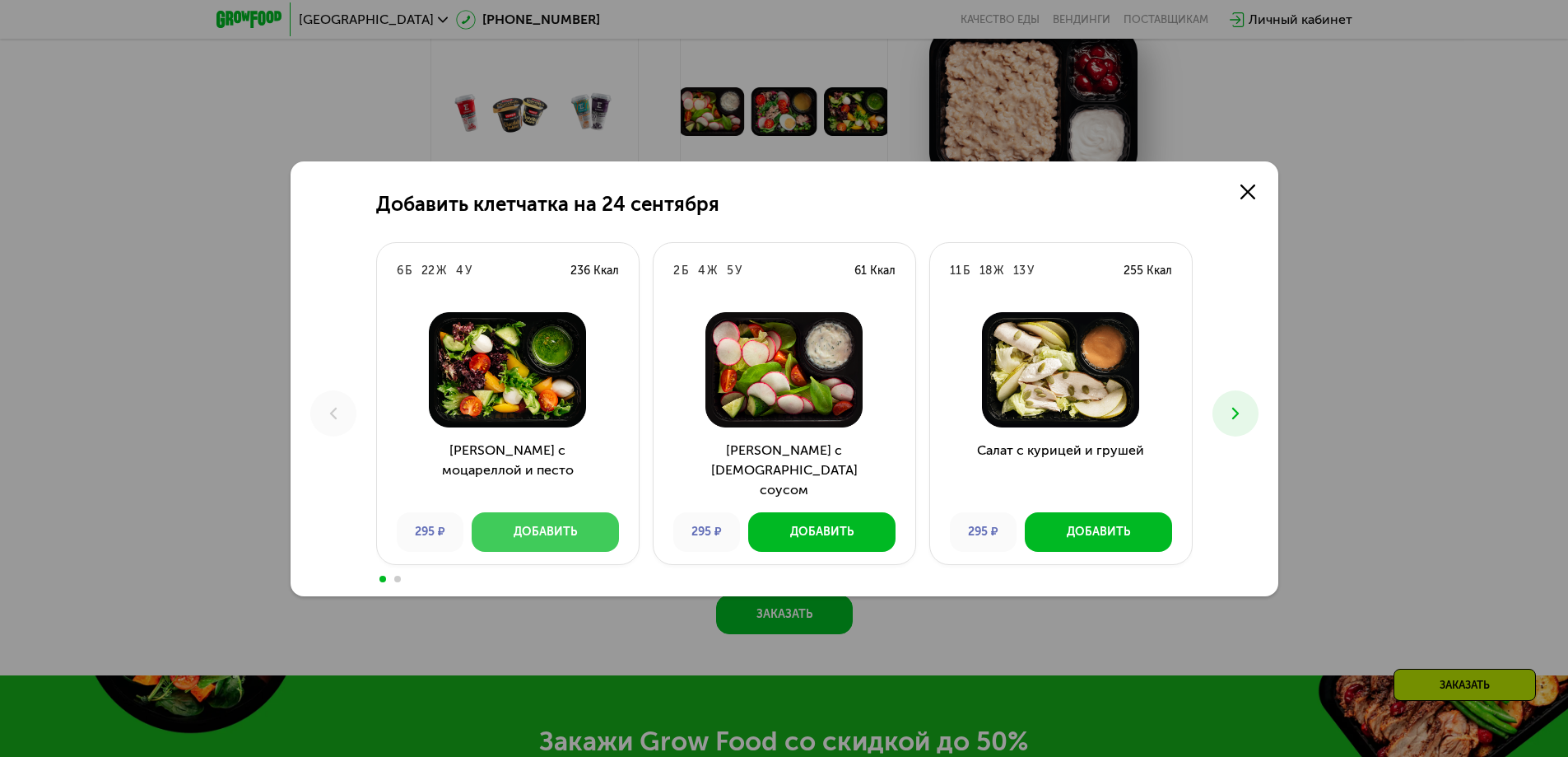
click at [537, 529] on div "Добавить" at bounding box center [545, 531] width 64 height 16
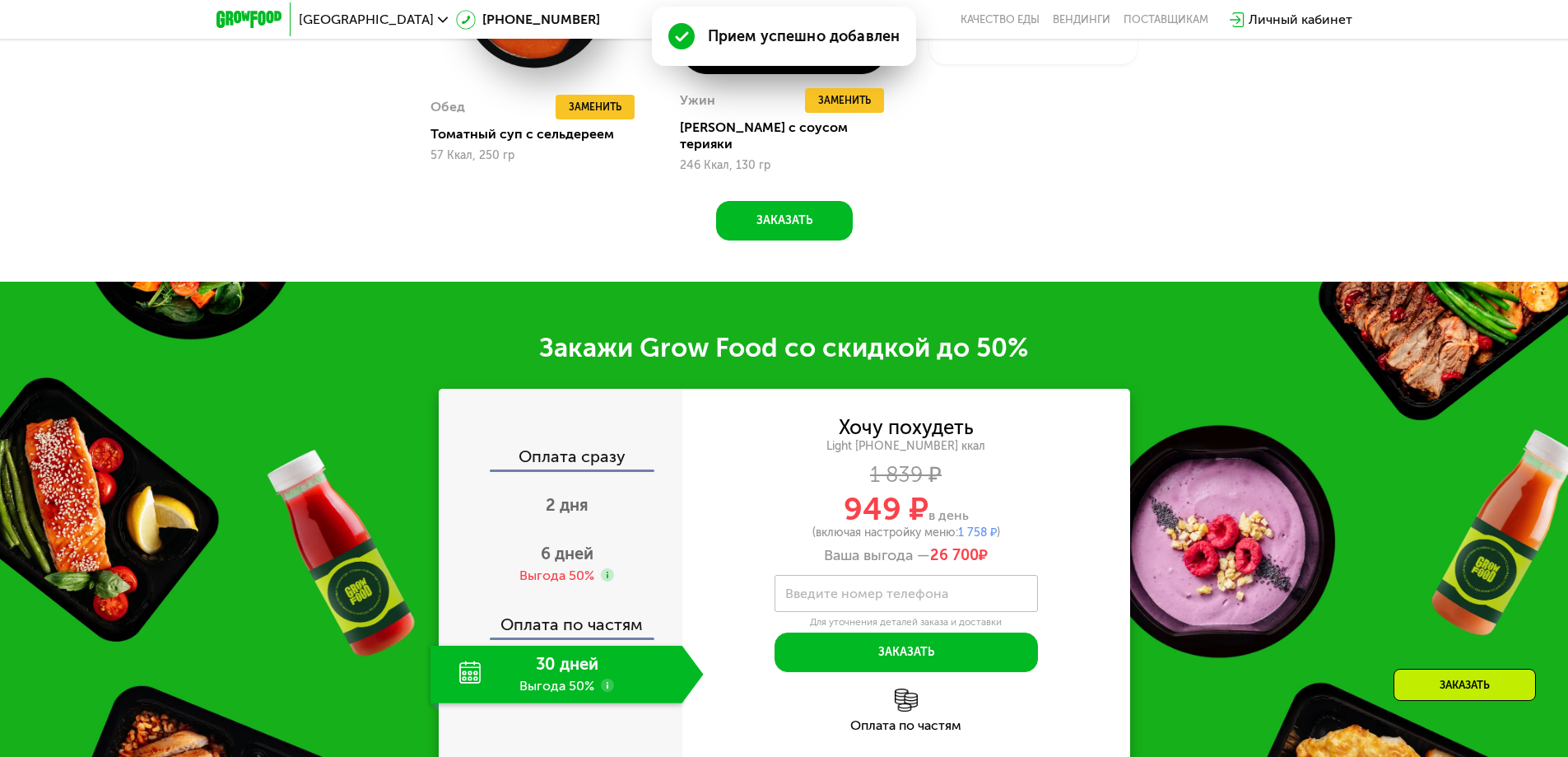
scroll to position [2188, 0]
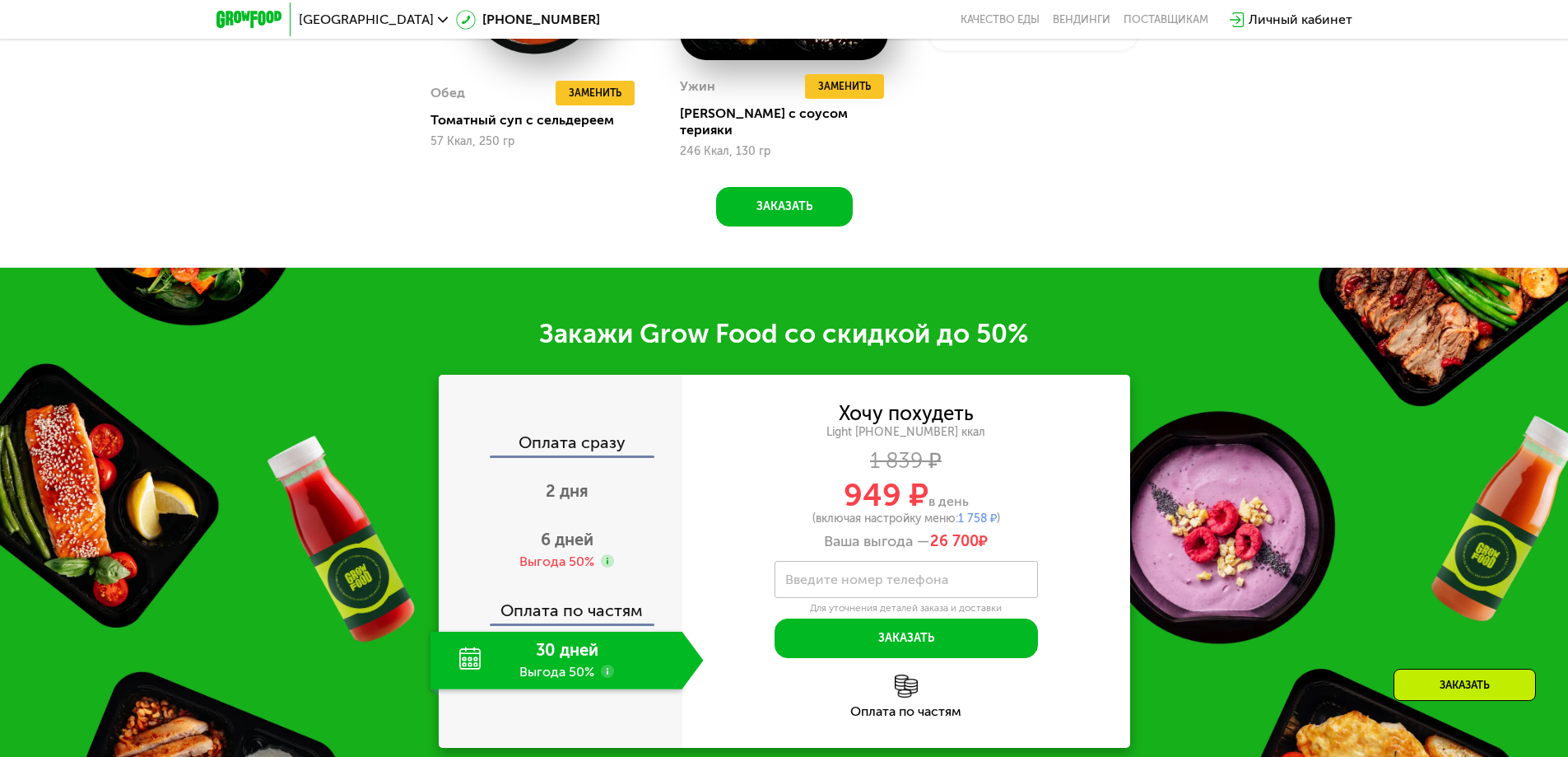
click at [577, 637] on div "30 дней Выгода 50%" at bounding box center [557, 660] width 252 height 58
click at [557, 552] on div "Выгода 50%" at bounding box center [557, 561] width 75 height 18
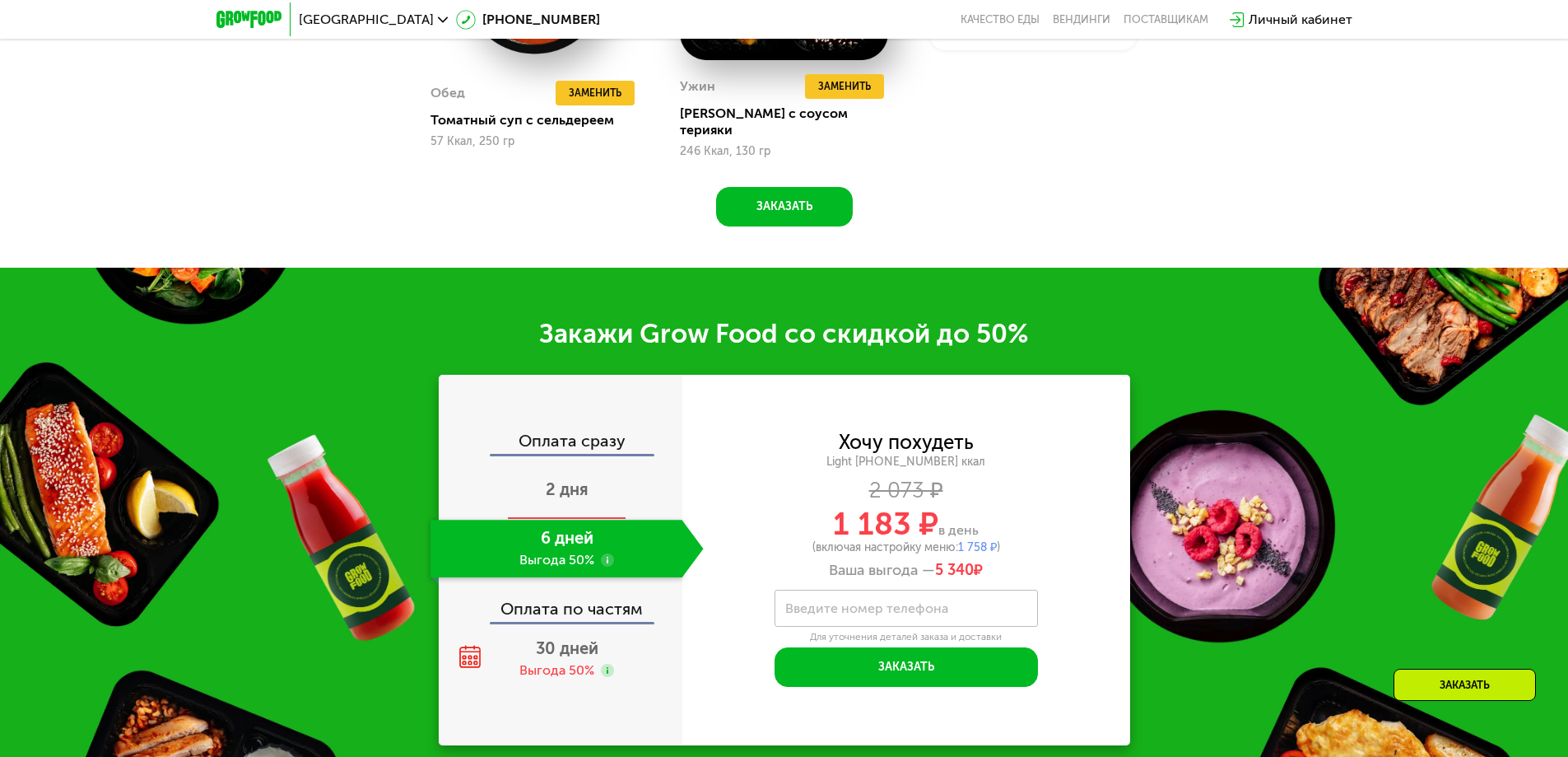
click at [552, 479] on span "2 дня" at bounding box center [566, 489] width 43 height 20
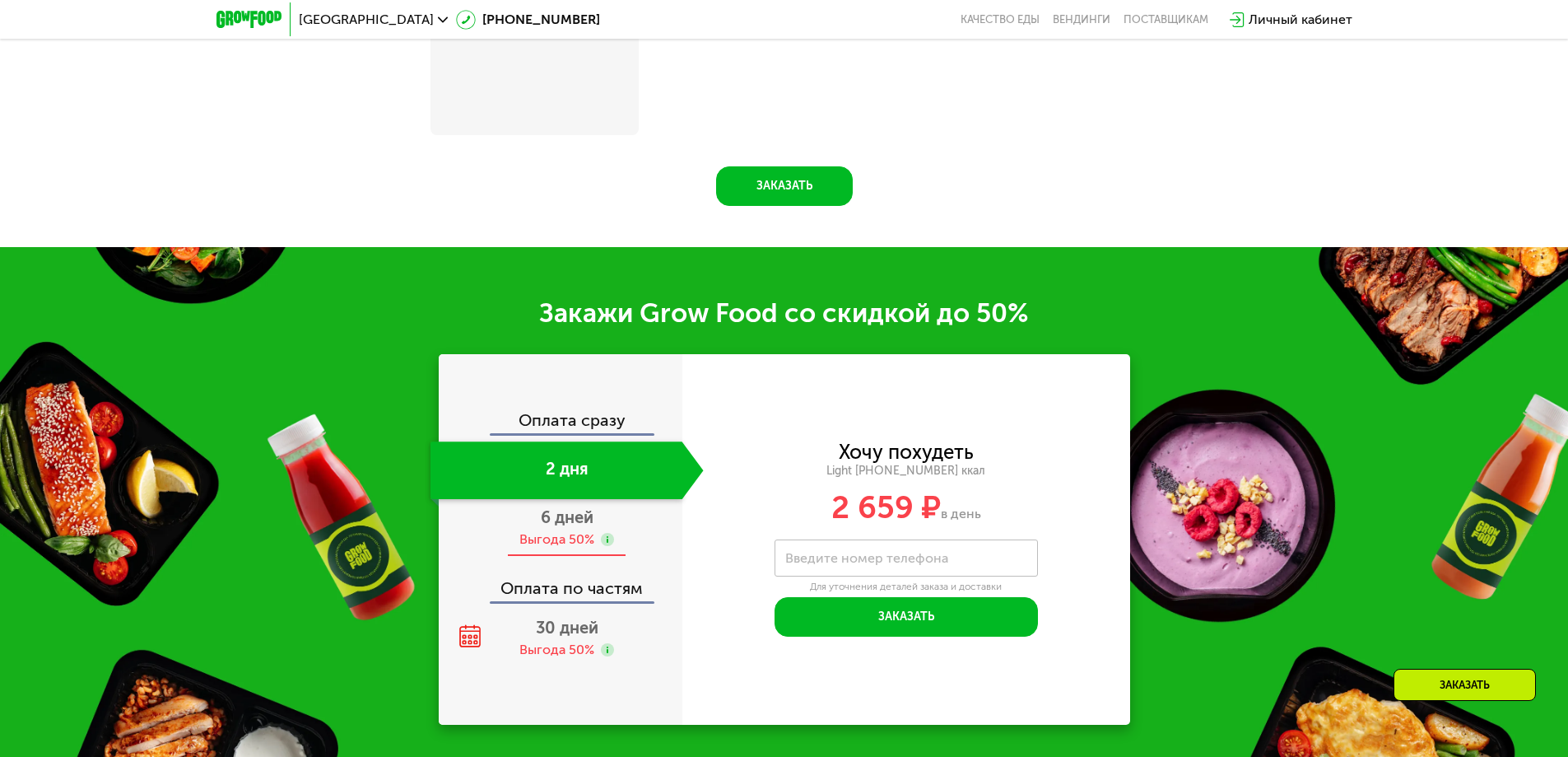
scroll to position [2043, 0]
click at [595, 651] on div "Выгода 50%" at bounding box center [567, 649] width 95 height 18
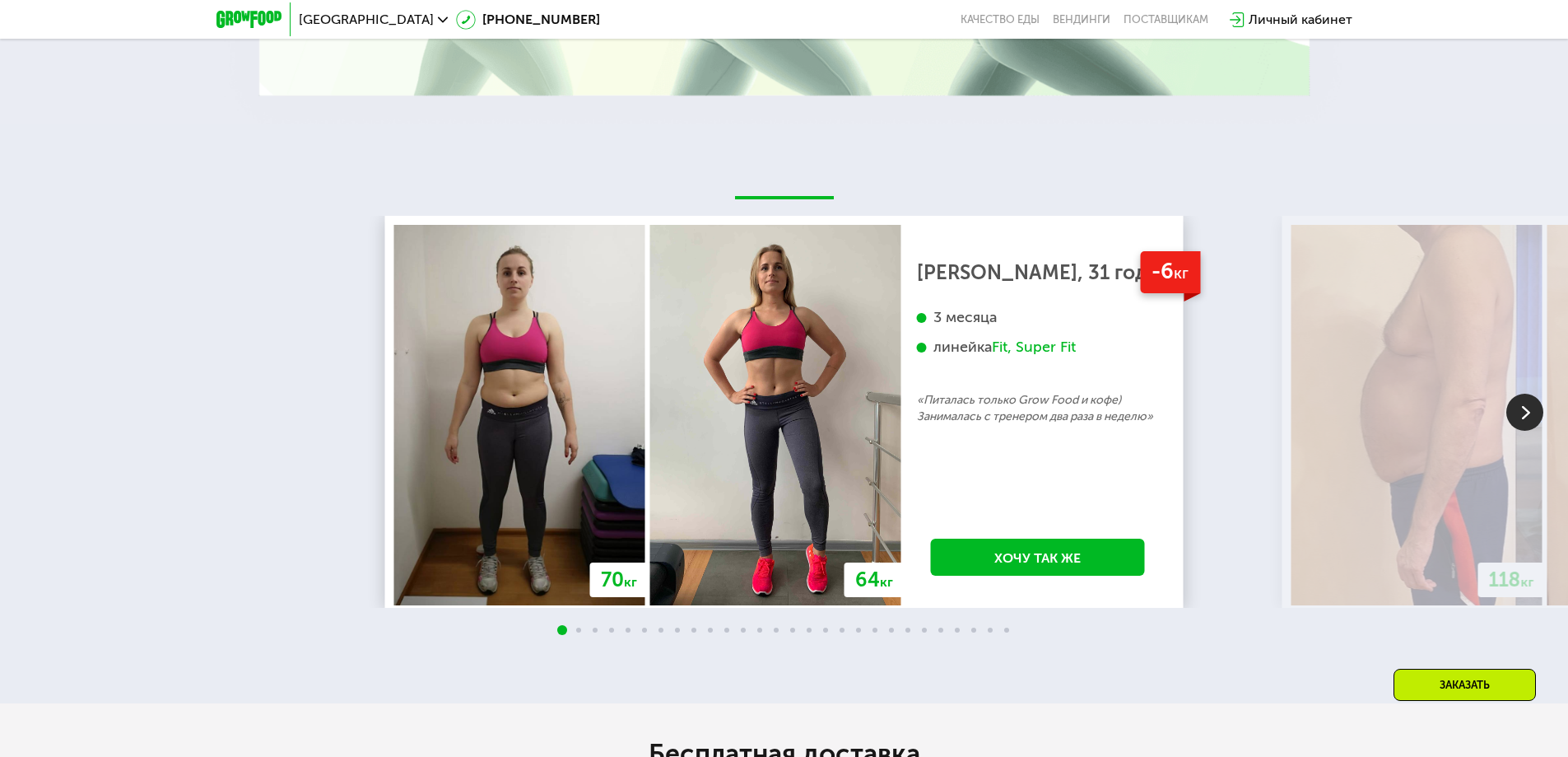
scroll to position [3566, 0]
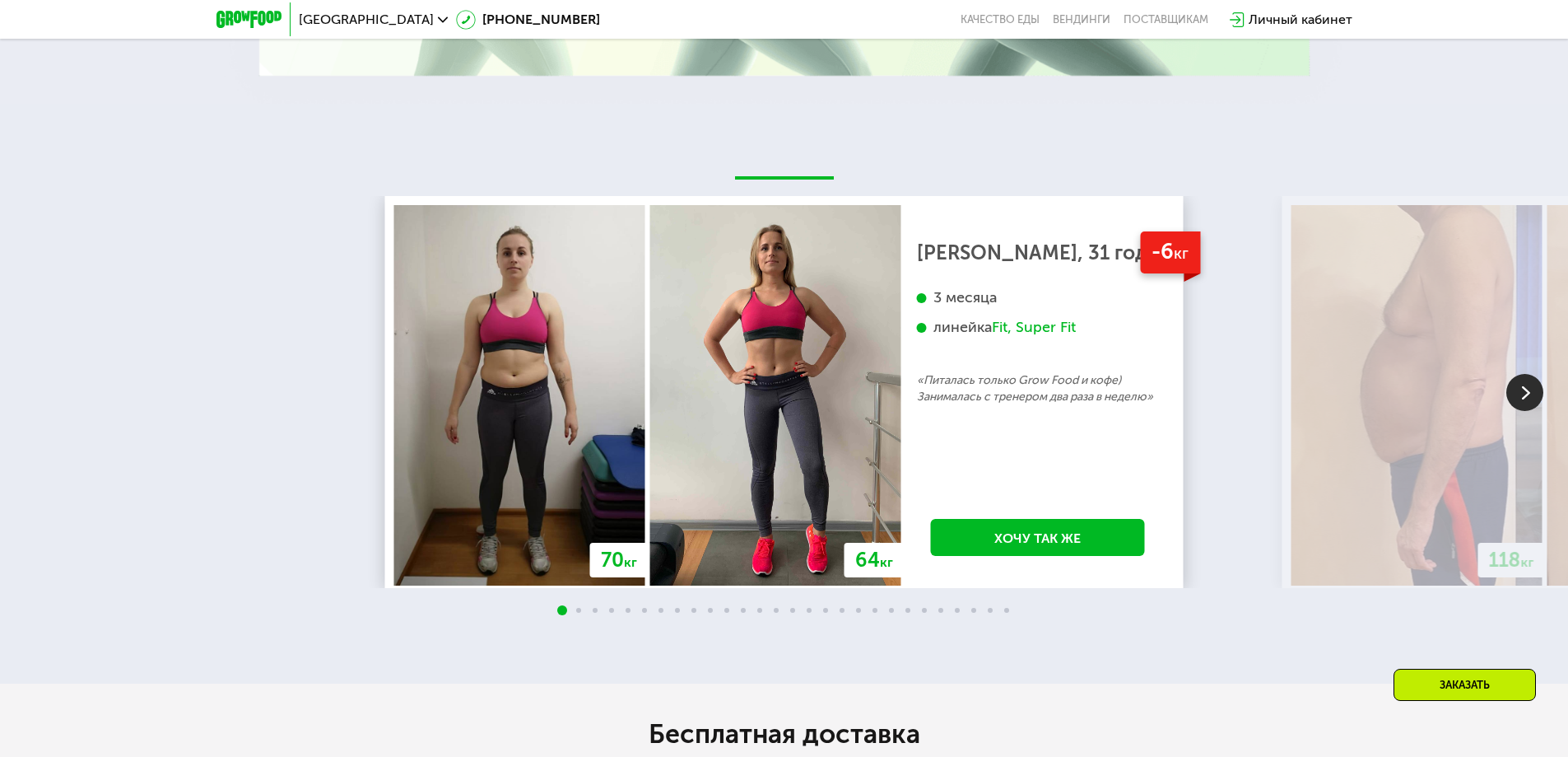
click at [1521, 397] on img at bounding box center [1524, 392] width 37 height 37
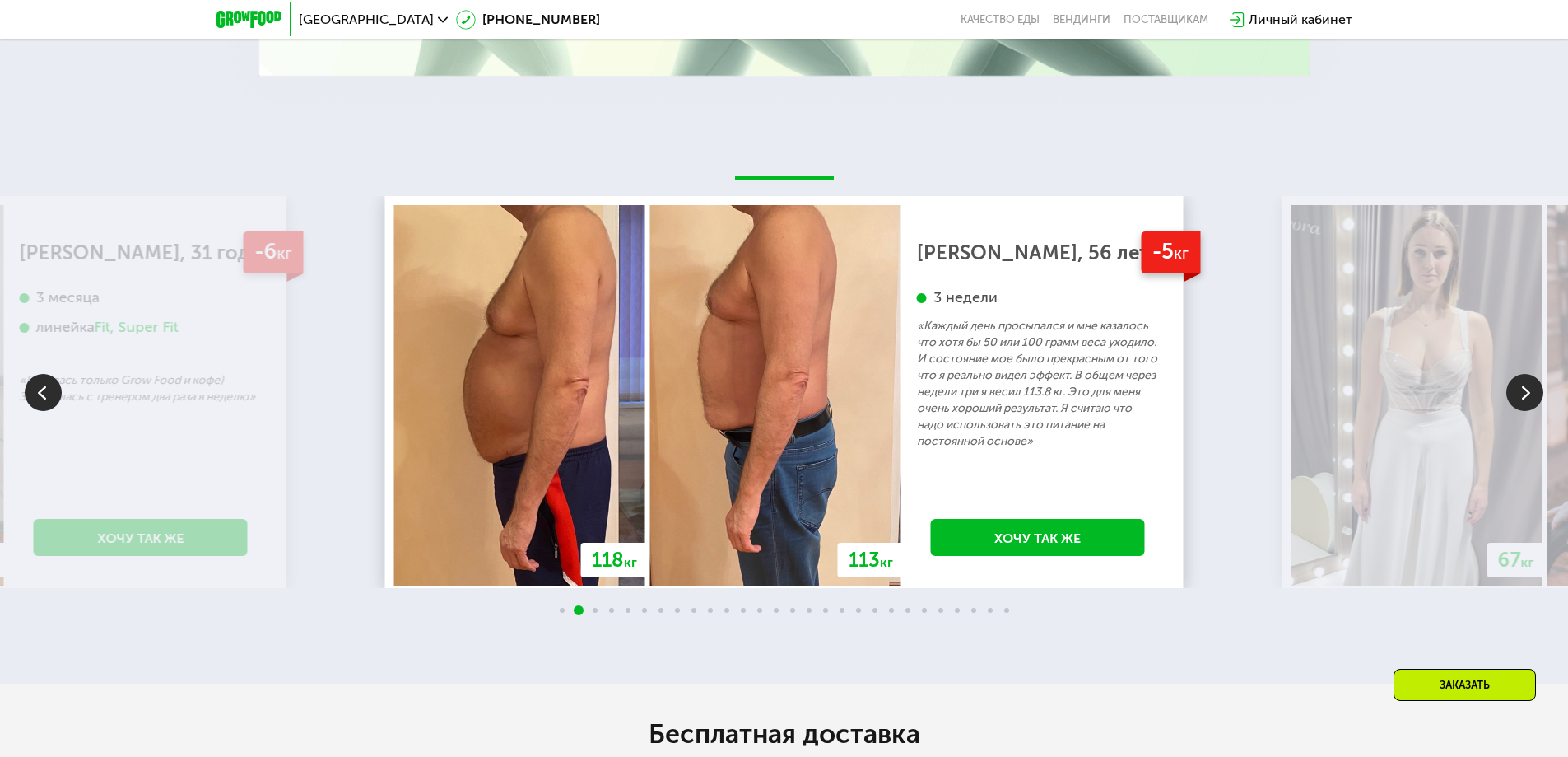
click at [1521, 397] on img at bounding box center [1524, 392] width 37 height 37
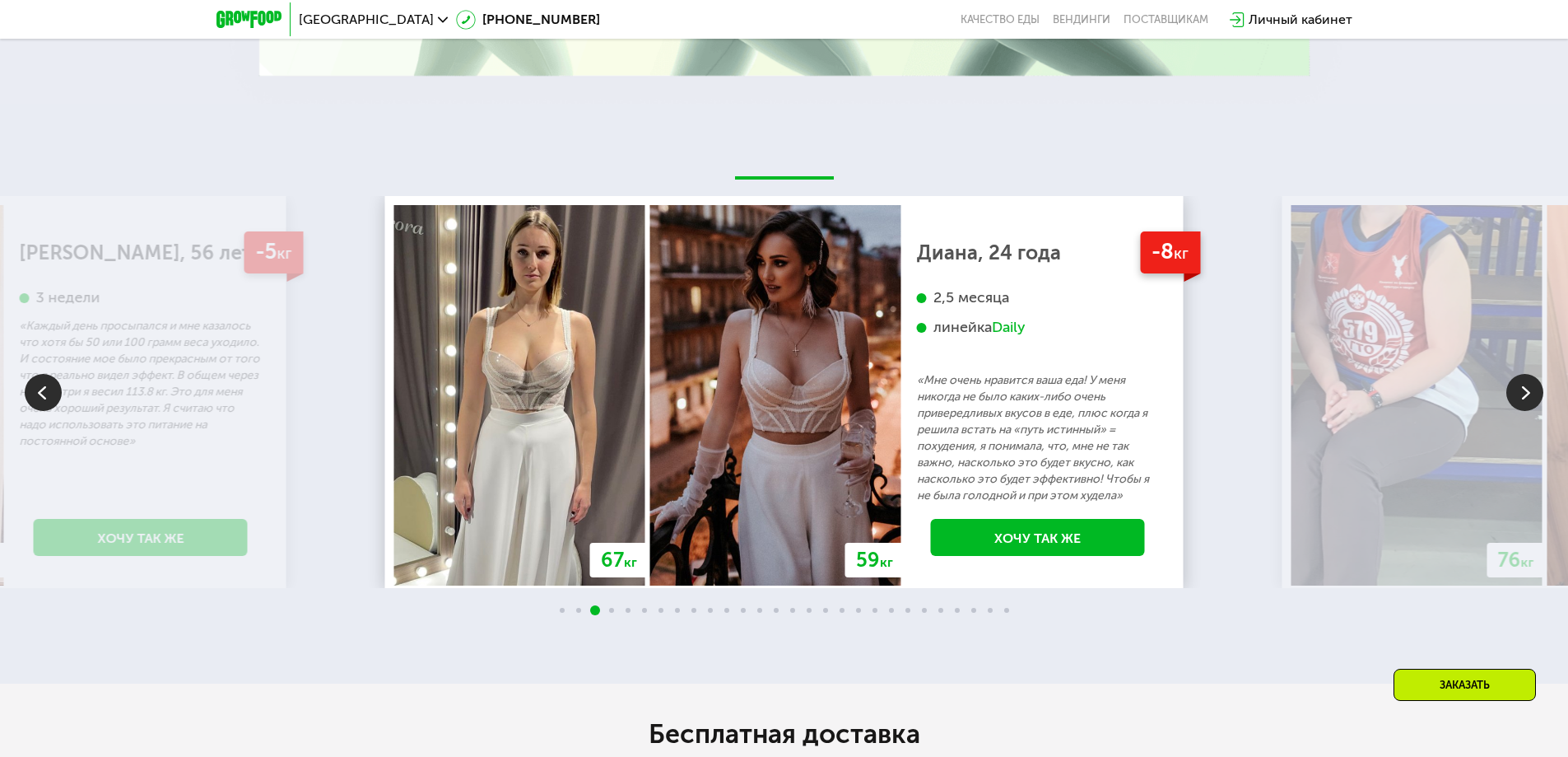
click at [1521, 397] on img at bounding box center [1524, 392] width 37 height 37
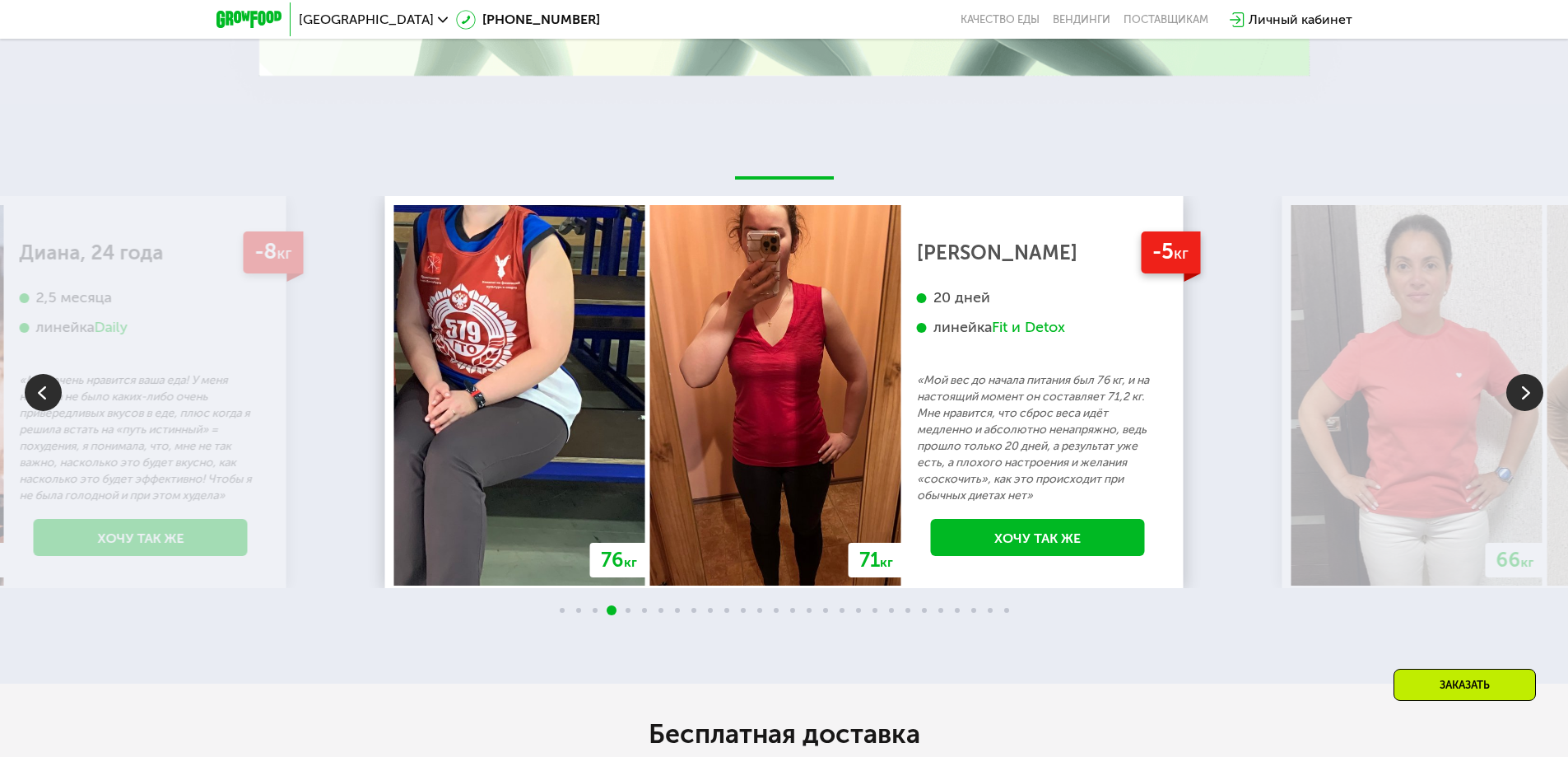
click at [1521, 397] on img at bounding box center [1524, 392] width 37 height 37
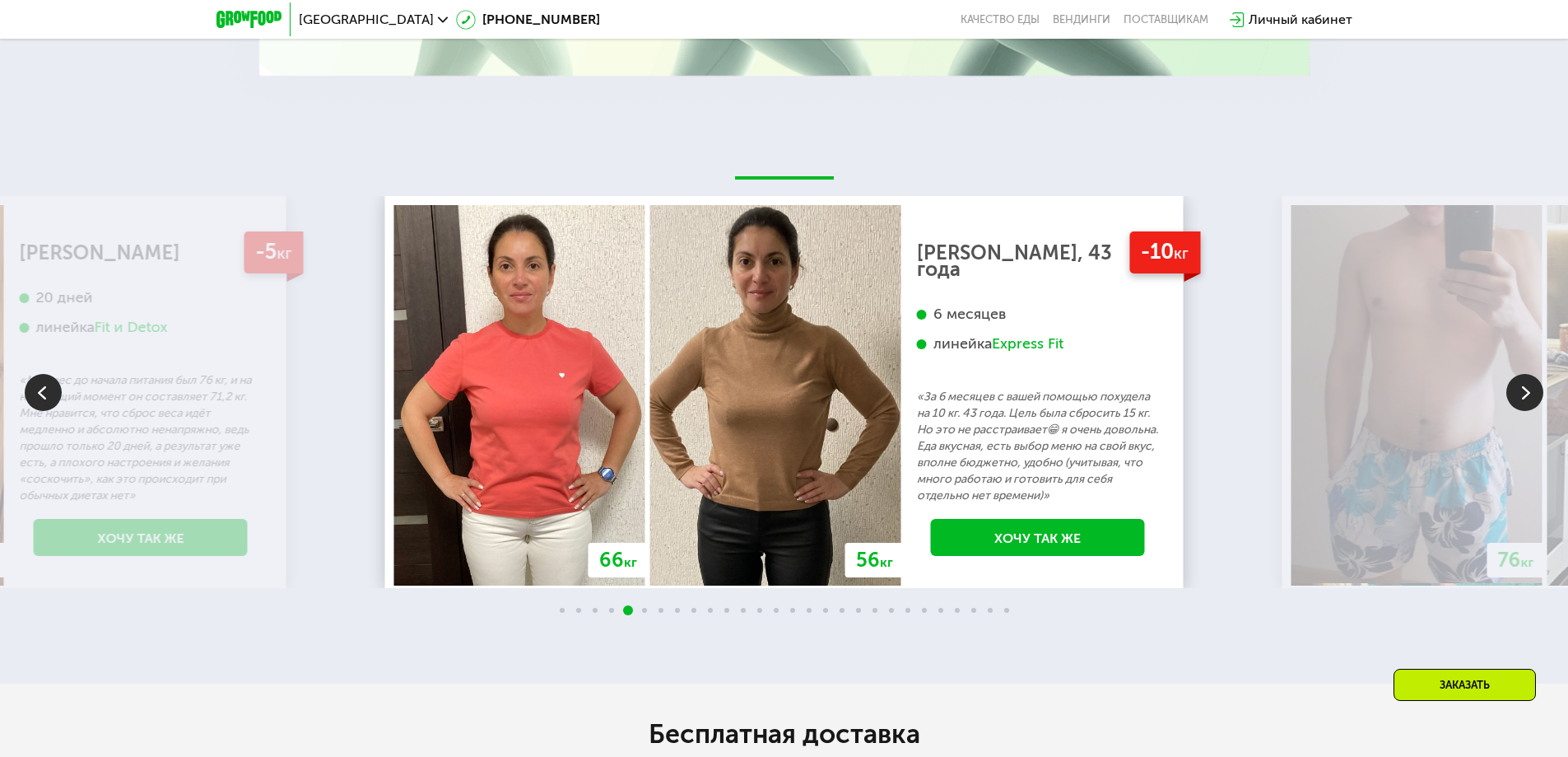
click at [1521, 397] on img at bounding box center [1524, 392] width 37 height 37
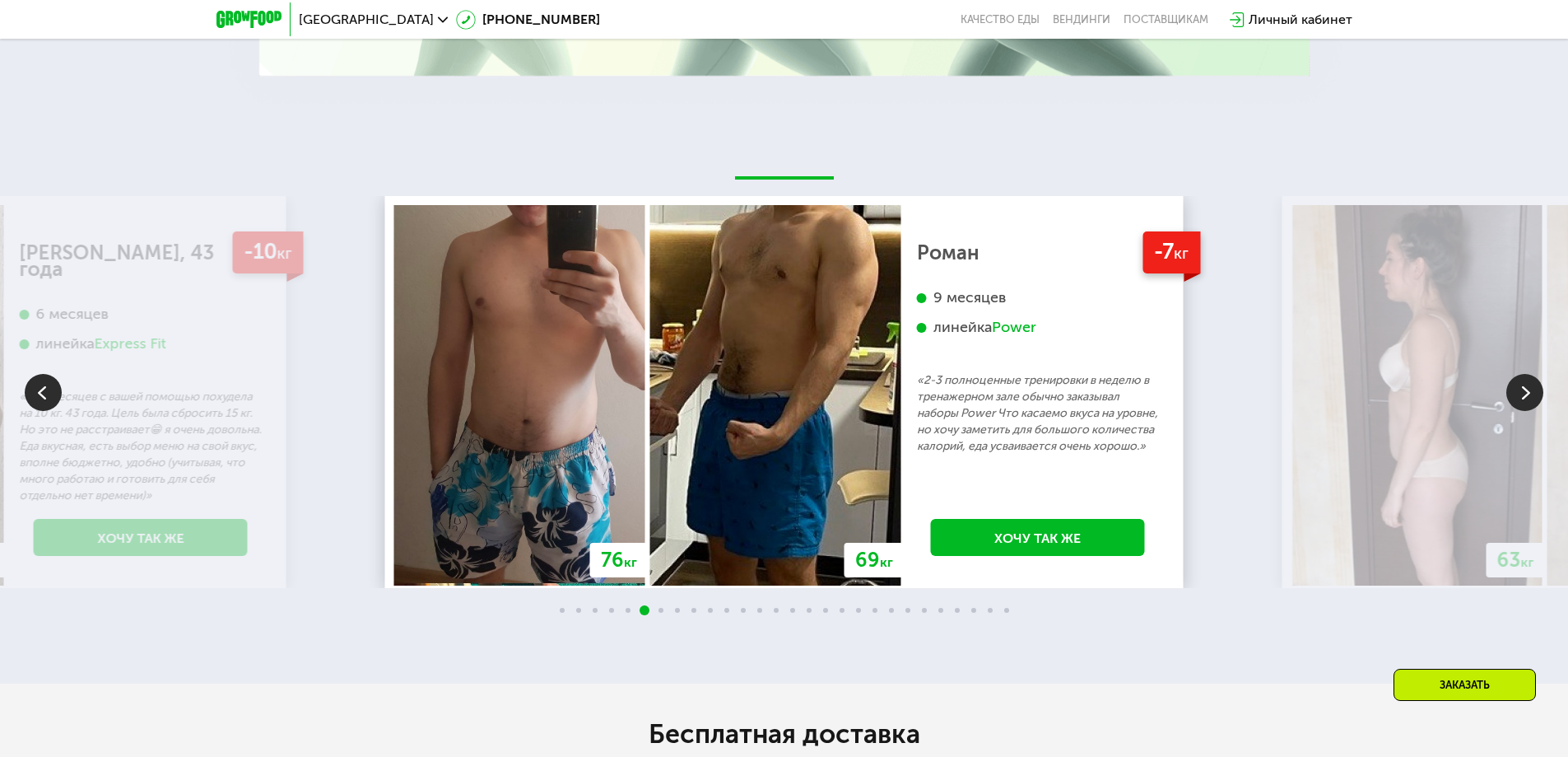
click at [1521, 397] on img at bounding box center [1524, 392] width 37 height 37
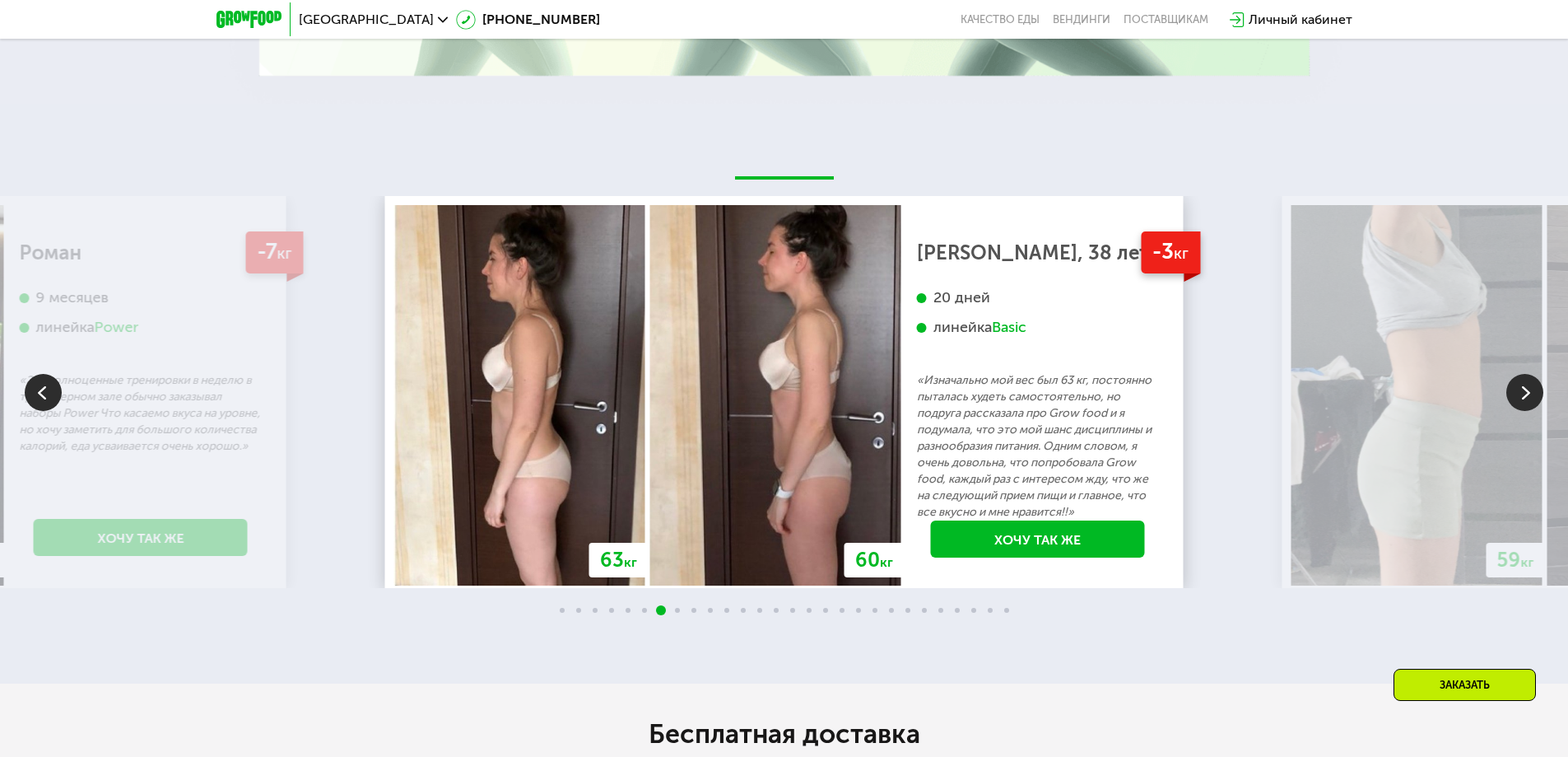
click at [1521, 397] on img at bounding box center [1524, 392] width 37 height 37
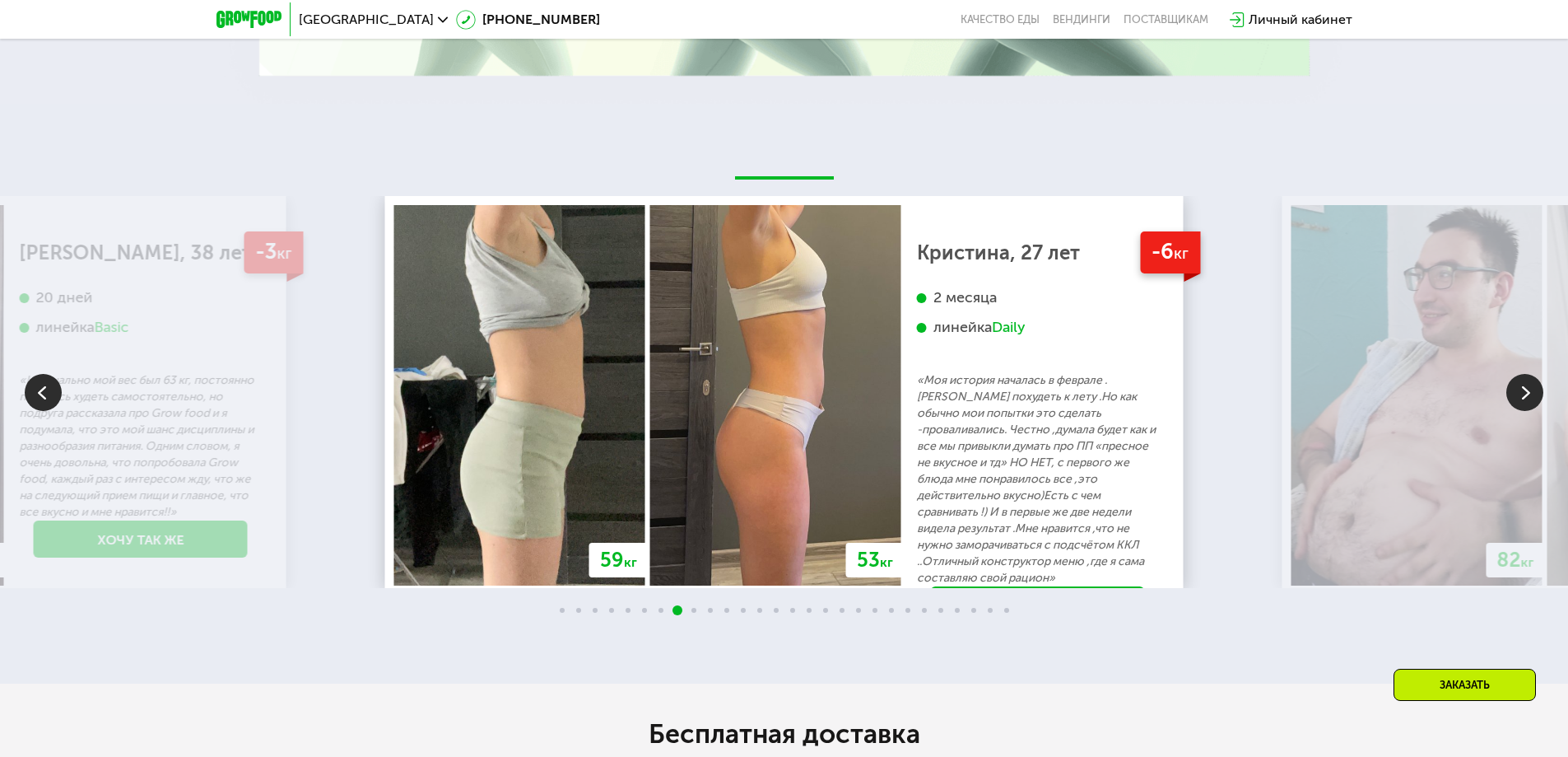
click at [1521, 397] on img at bounding box center [1524, 392] width 37 height 37
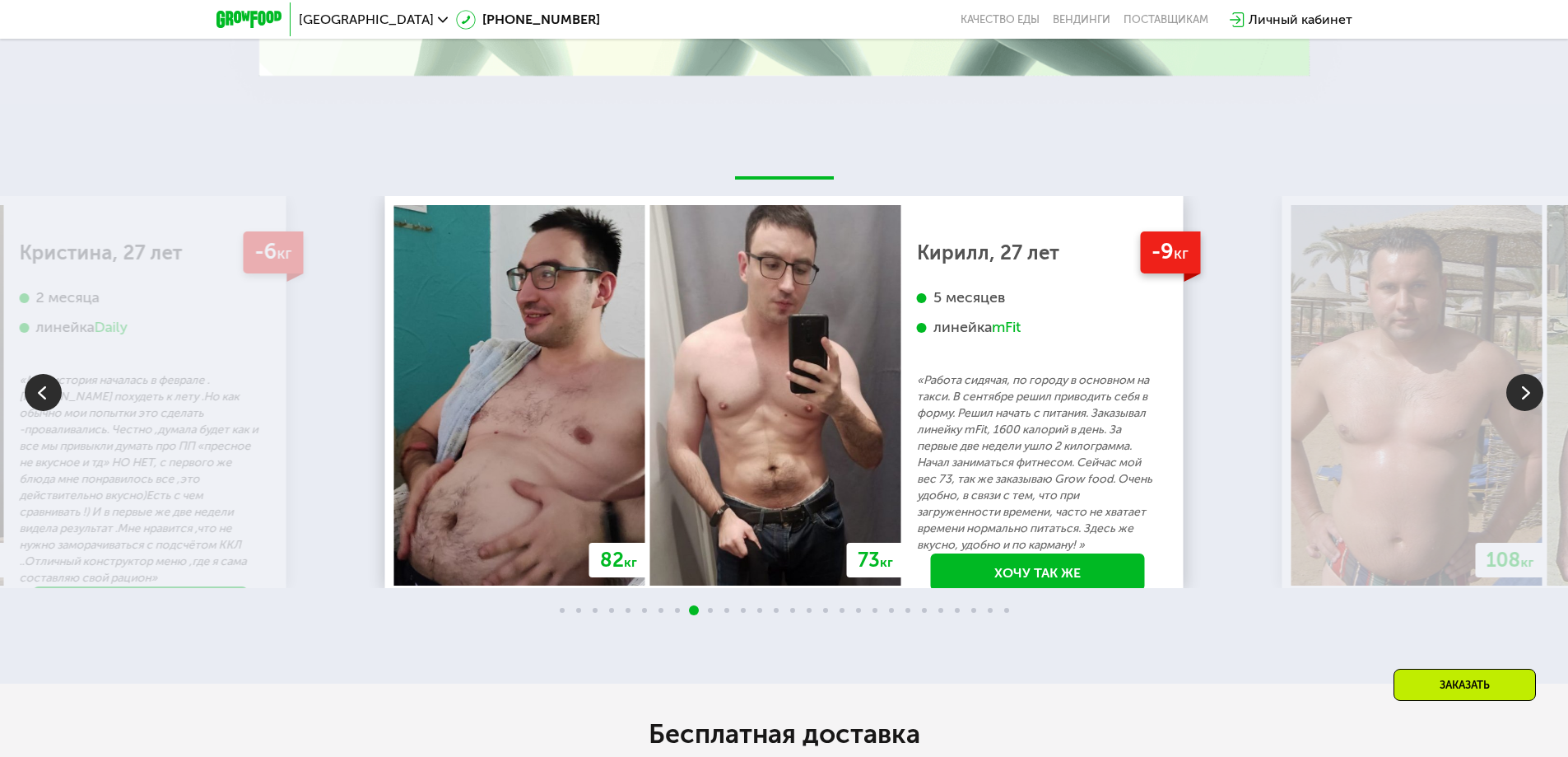
click at [1521, 397] on img at bounding box center [1524, 392] width 37 height 37
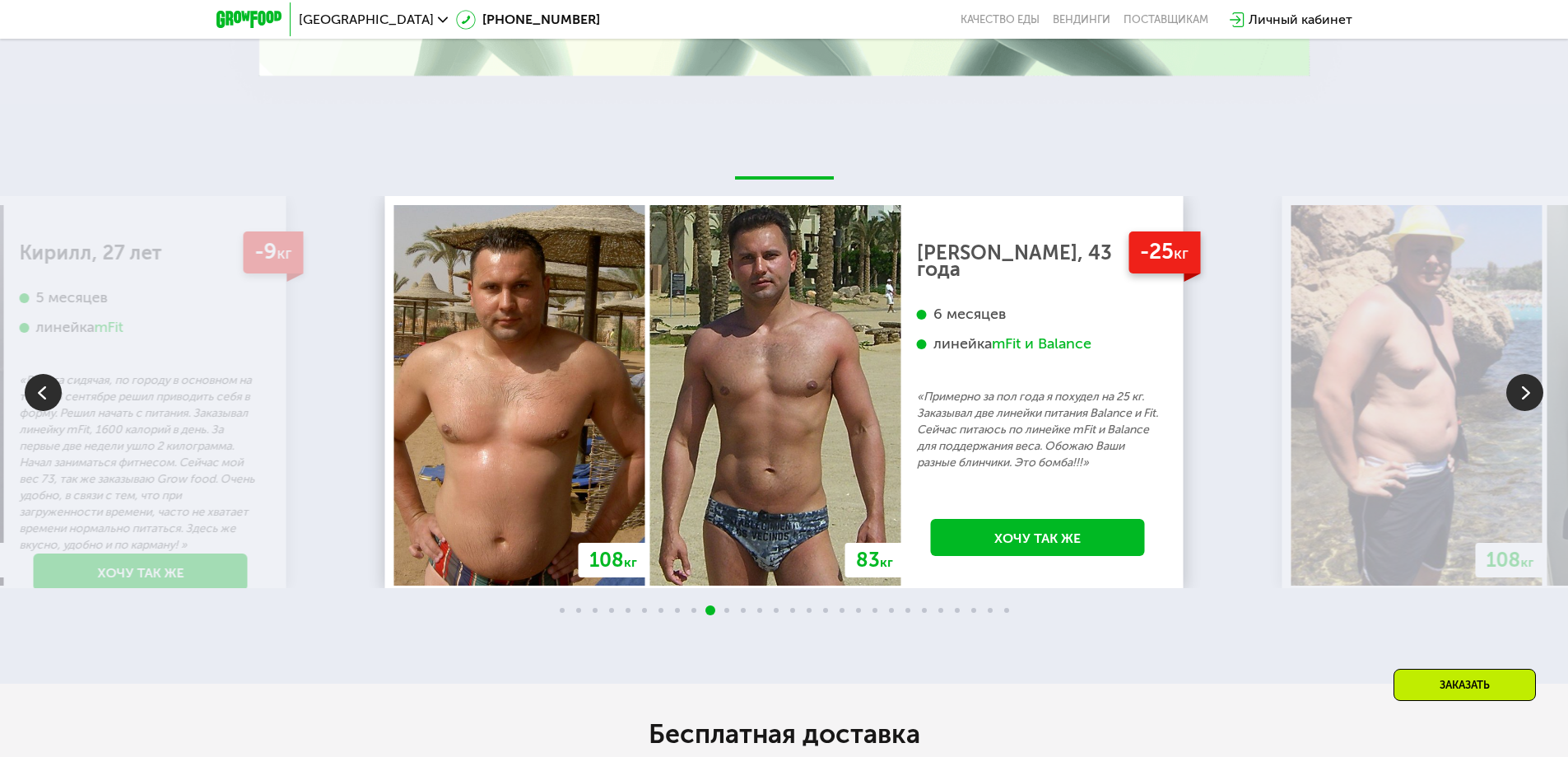
click at [1521, 397] on img at bounding box center [1524, 392] width 37 height 37
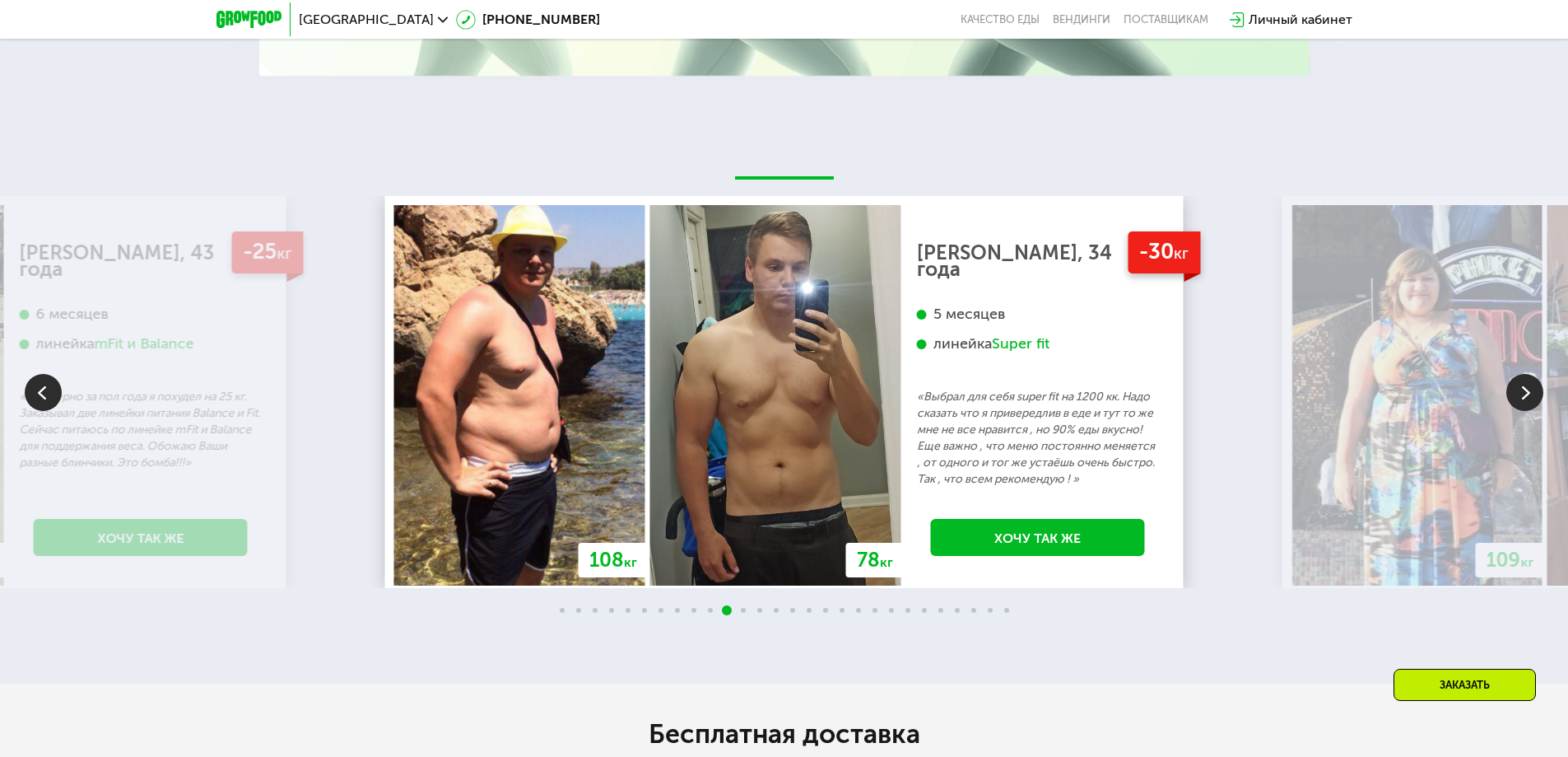
click at [1521, 397] on img at bounding box center [1524, 392] width 37 height 37
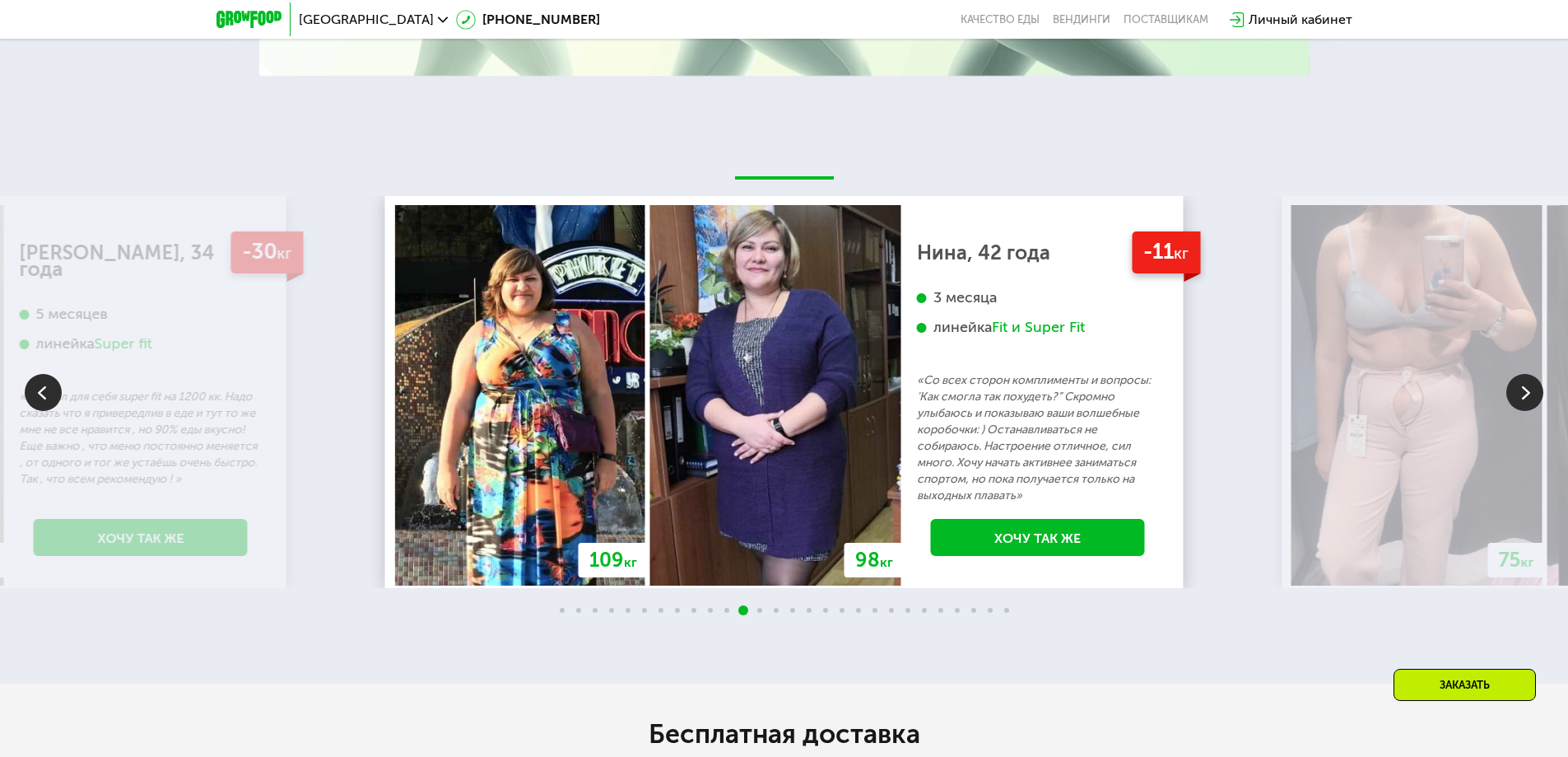
click at [1523, 407] on img at bounding box center [1524, 392] width 37 height 37
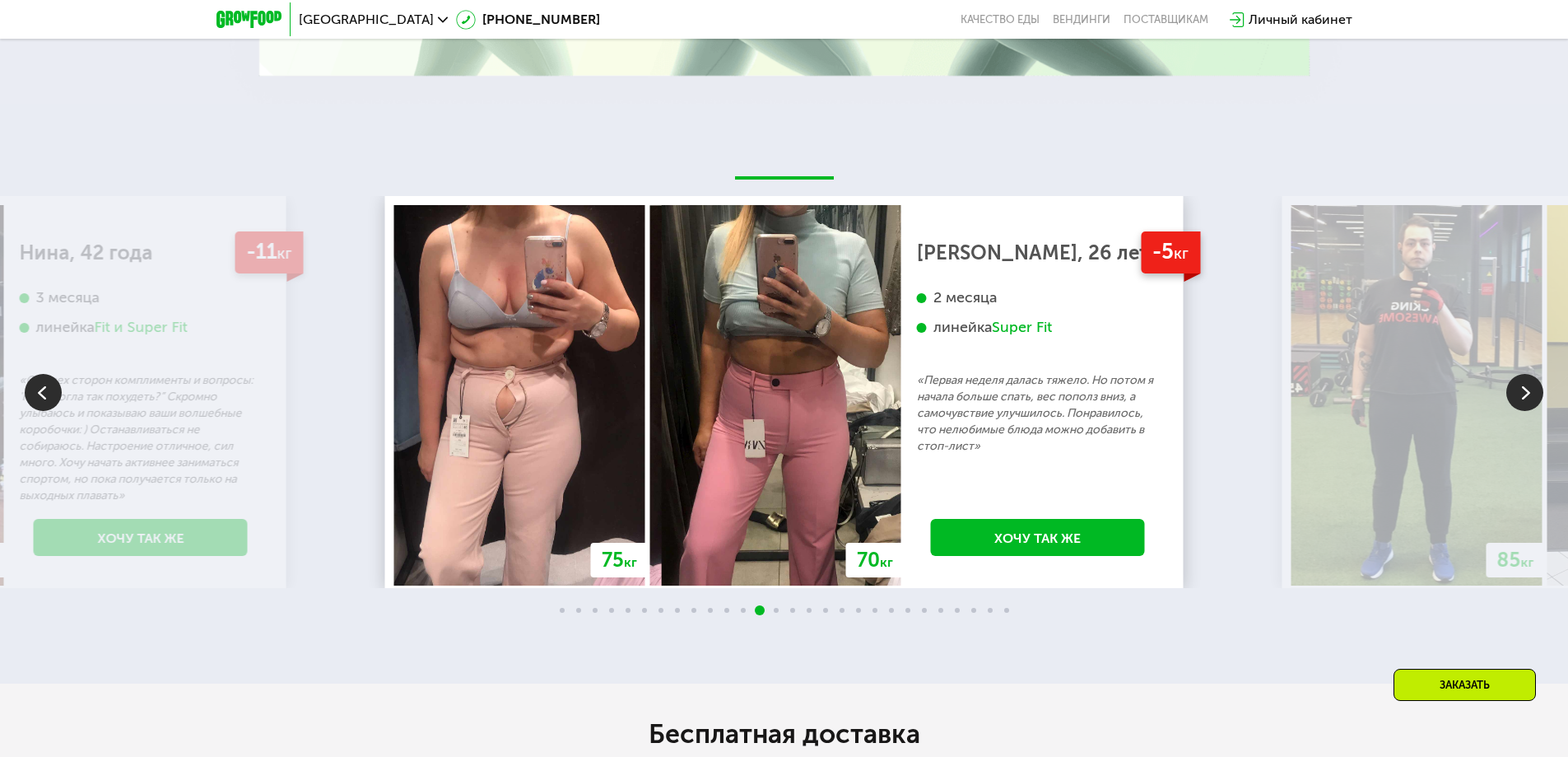
click at [1523, 407] on img at bounding box center [1524, 392] width 37 height 37
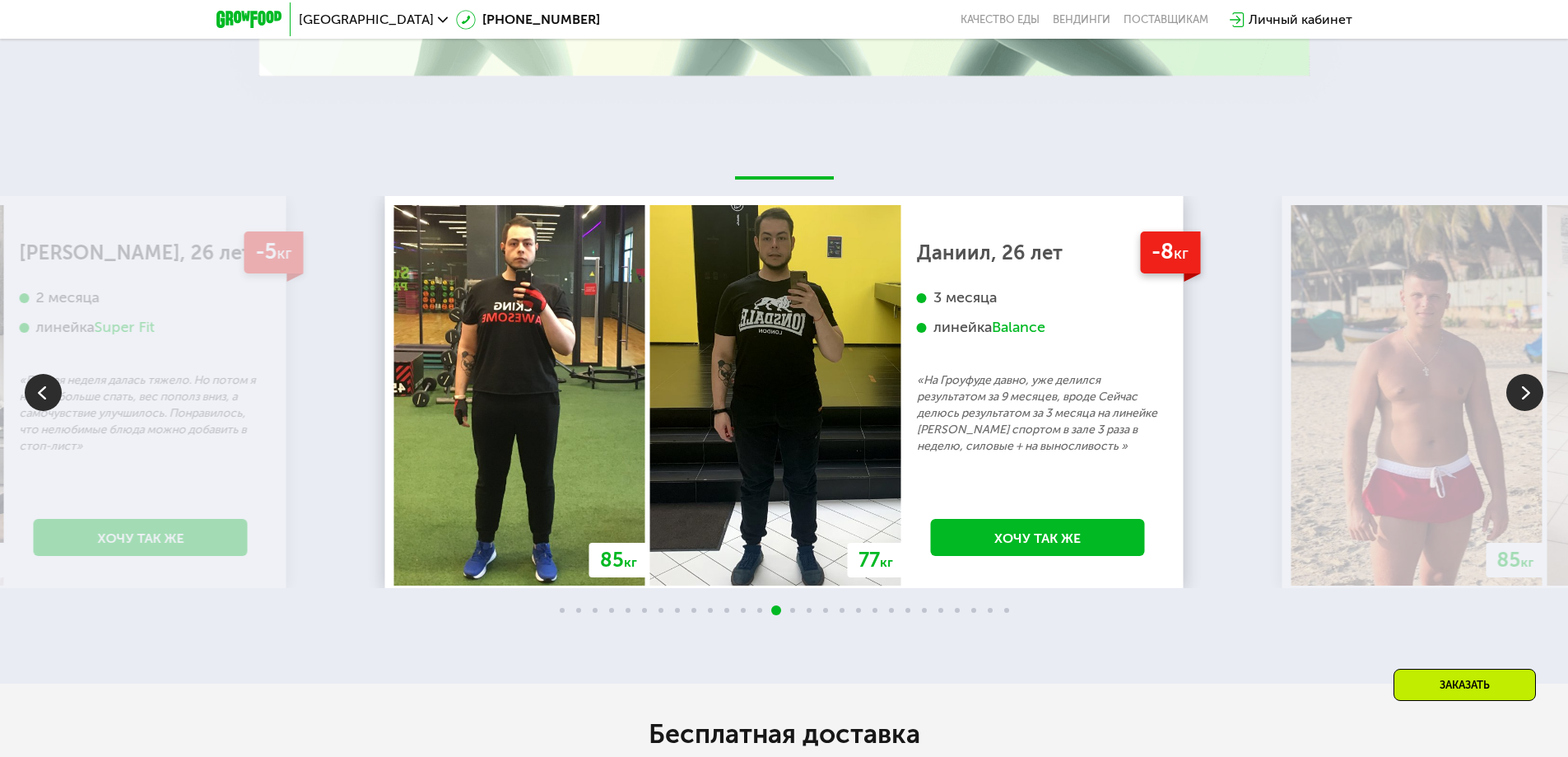
click at [1523, 407] on img at bounding box center [1524, 392] width 37 height 37
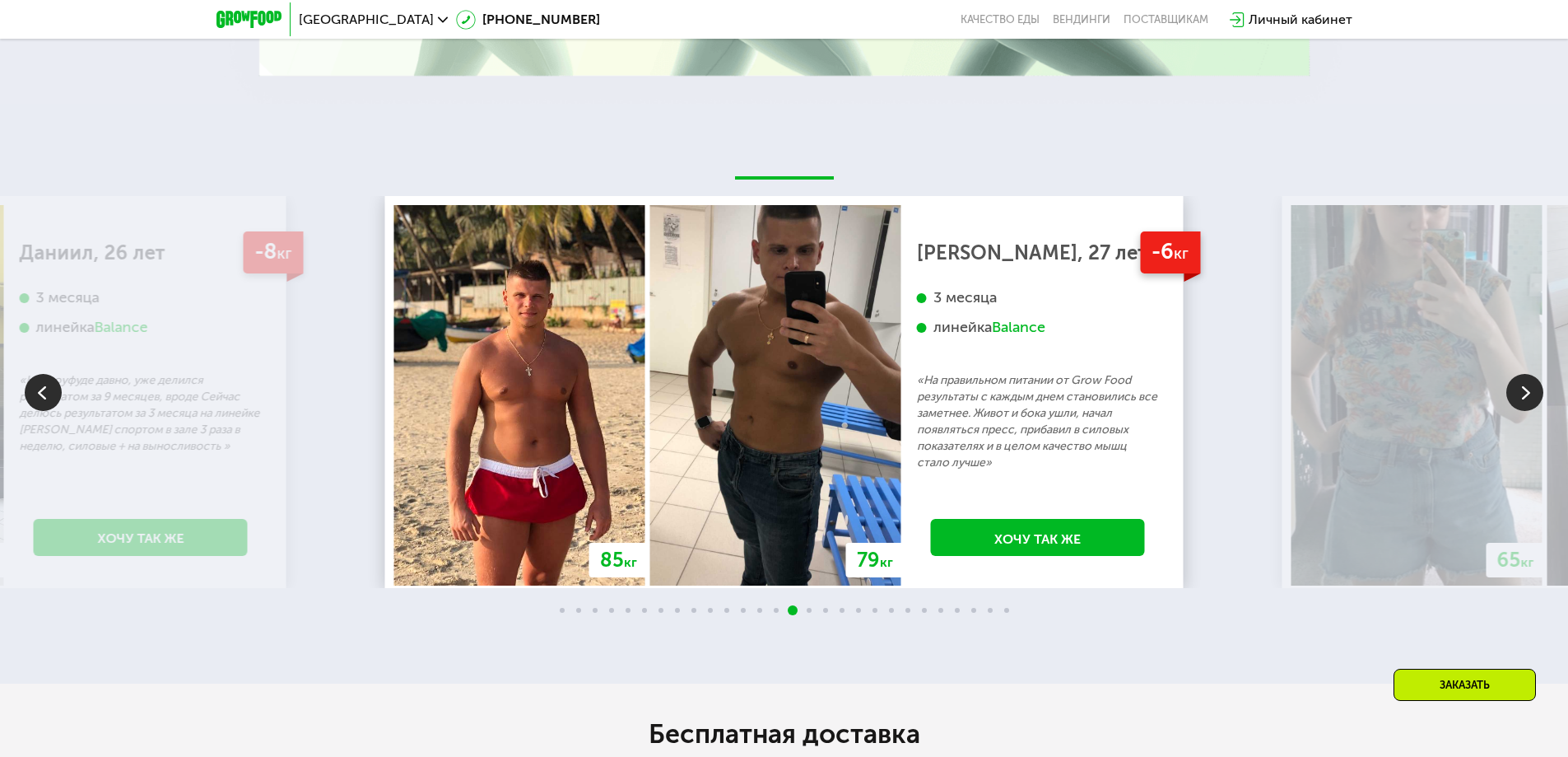
click at [1523, 407] on img at bounding box center [1524, 392] width 37 height 37
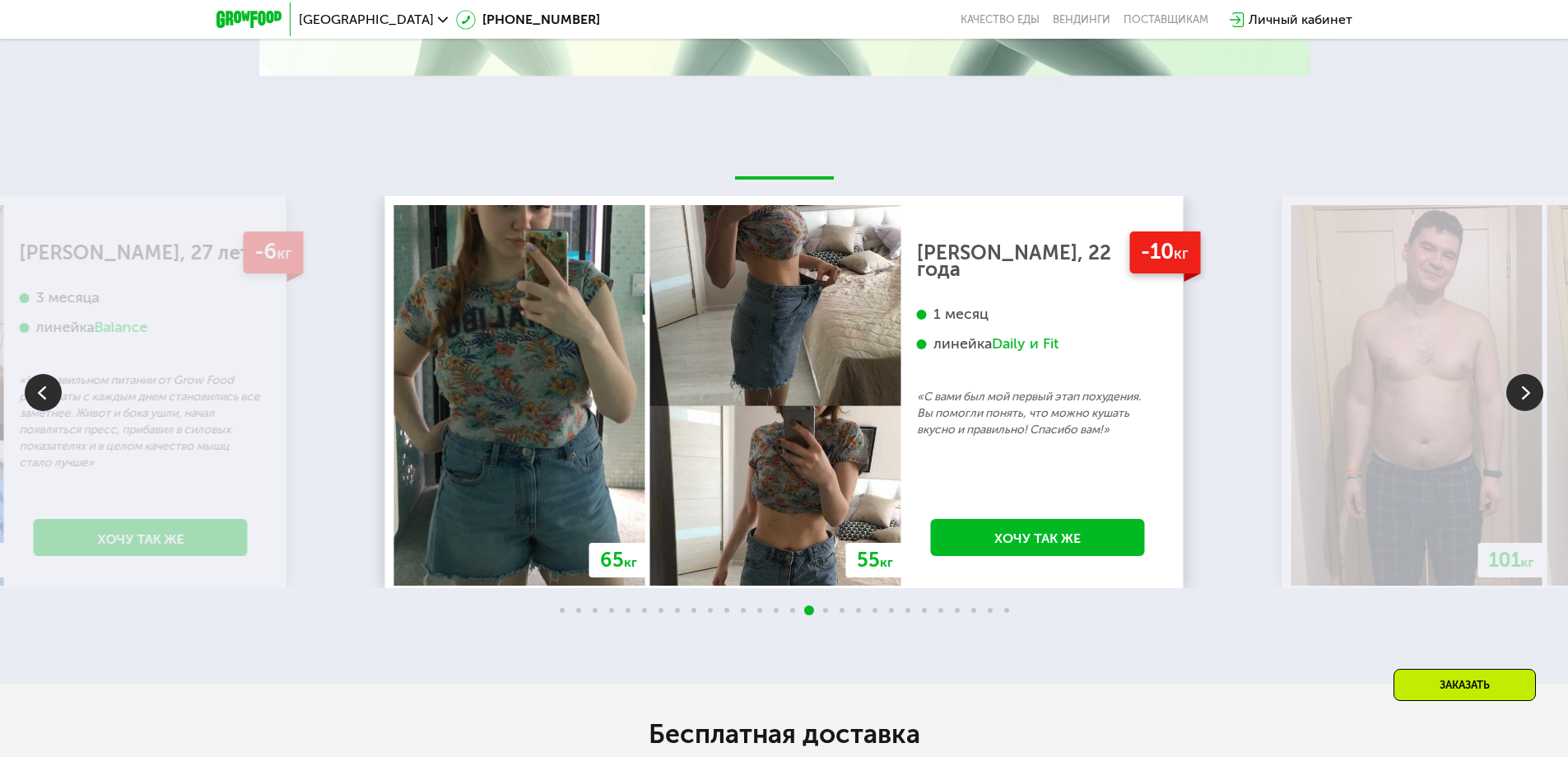
click at [1523, 407] on img at bounding box center [1524, 392] width 37 height 37
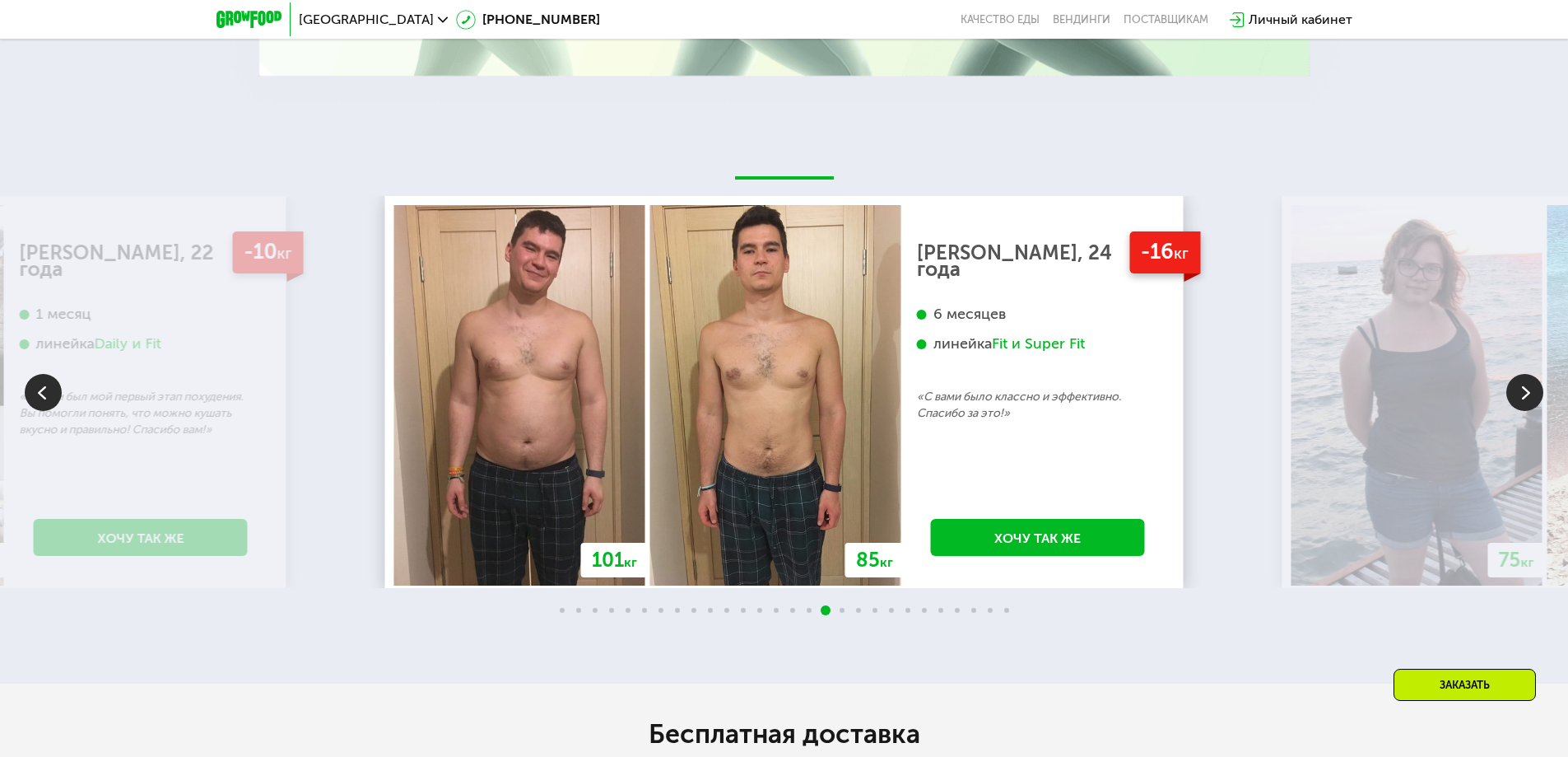
click at [1523, 407] on img at bounding box center [1524, 392] width 37 height 37
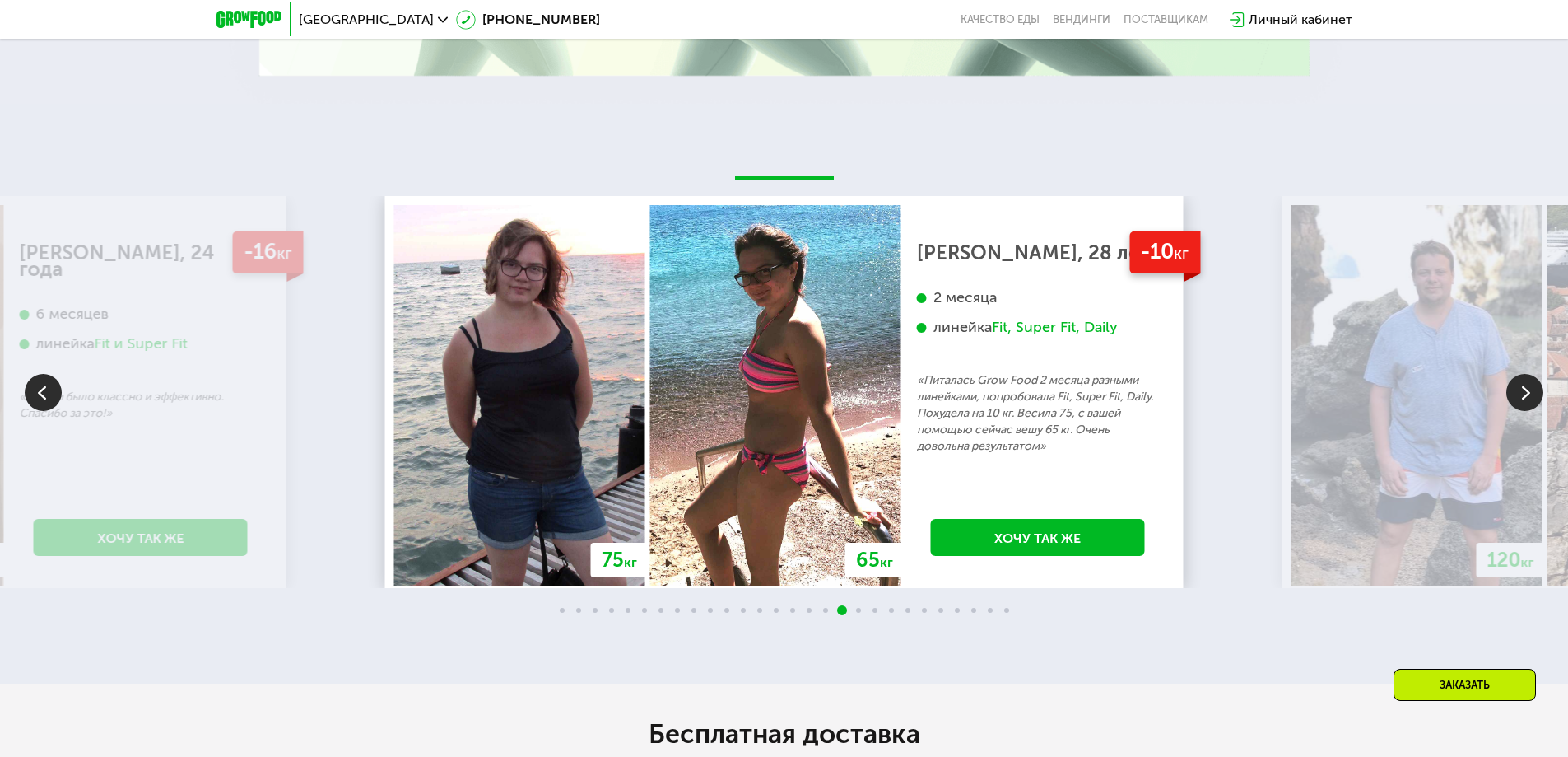
click at [1523, 407] on img at bounding box center [1524, 392] width 37 height 37
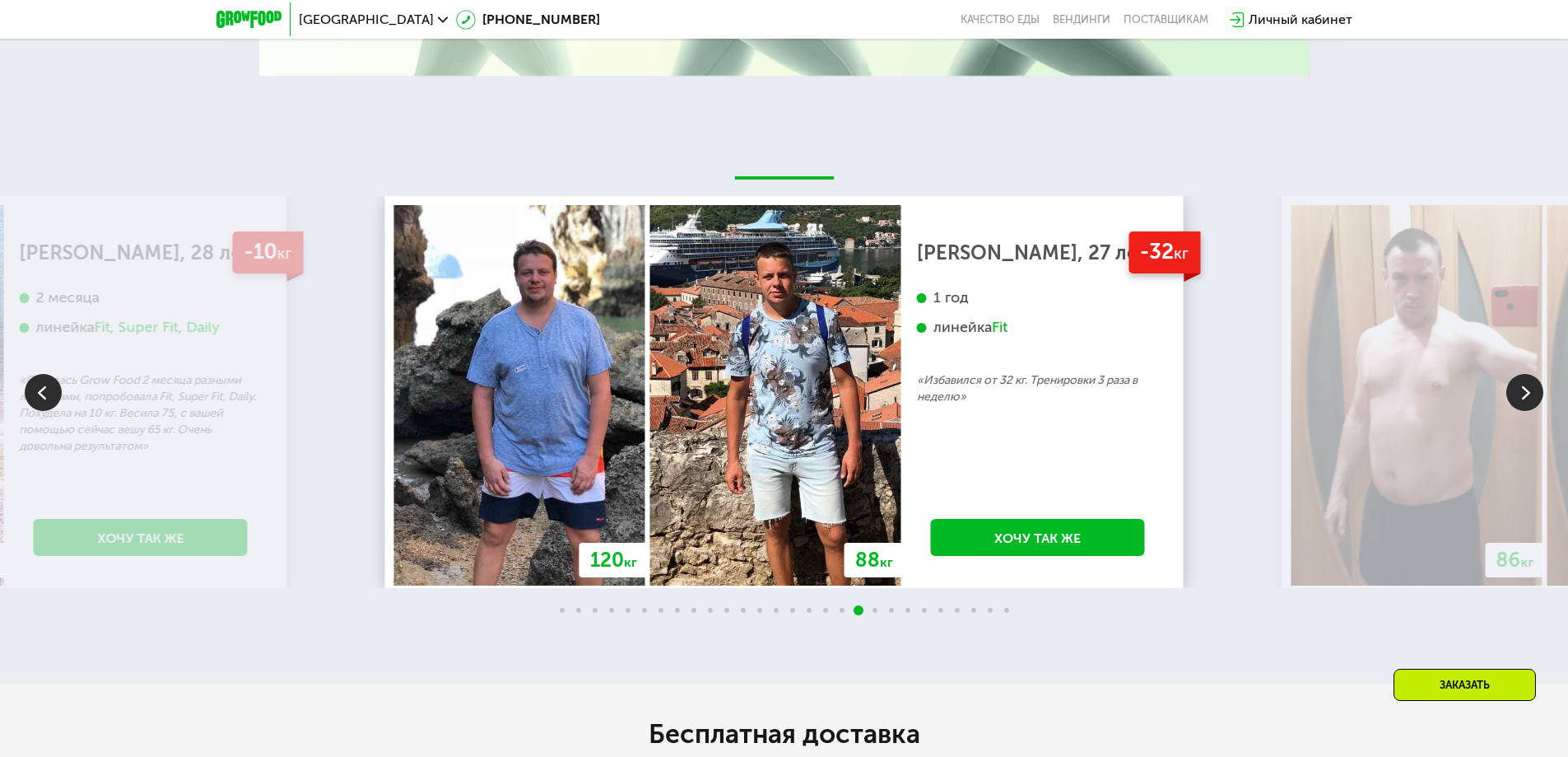
click at [1523, 407] on img at bounding box center [1524, 392] width 37 height 37
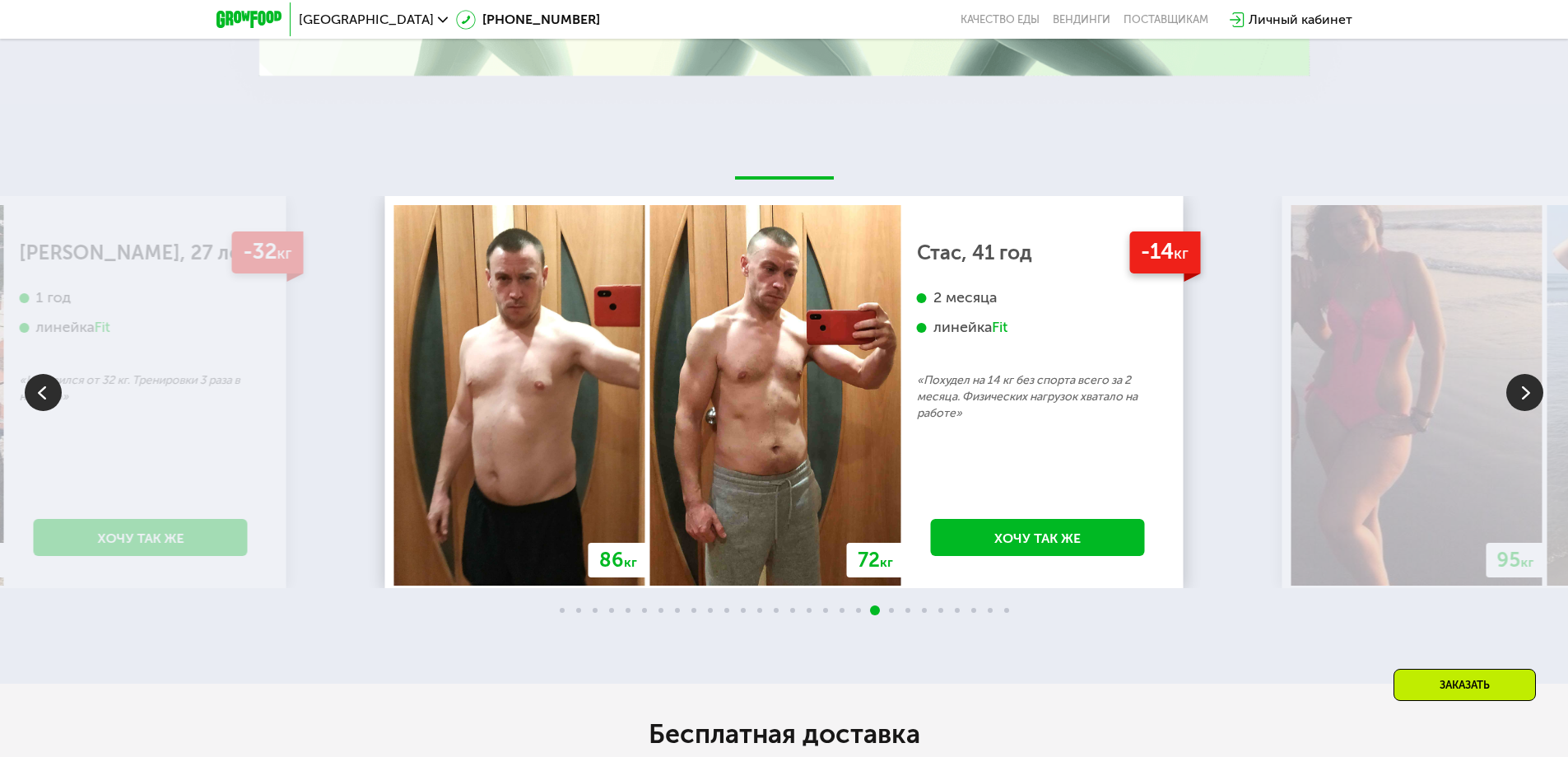
click at [1523, 407] on img at bounding box center [1524, 392] width 37 height 37
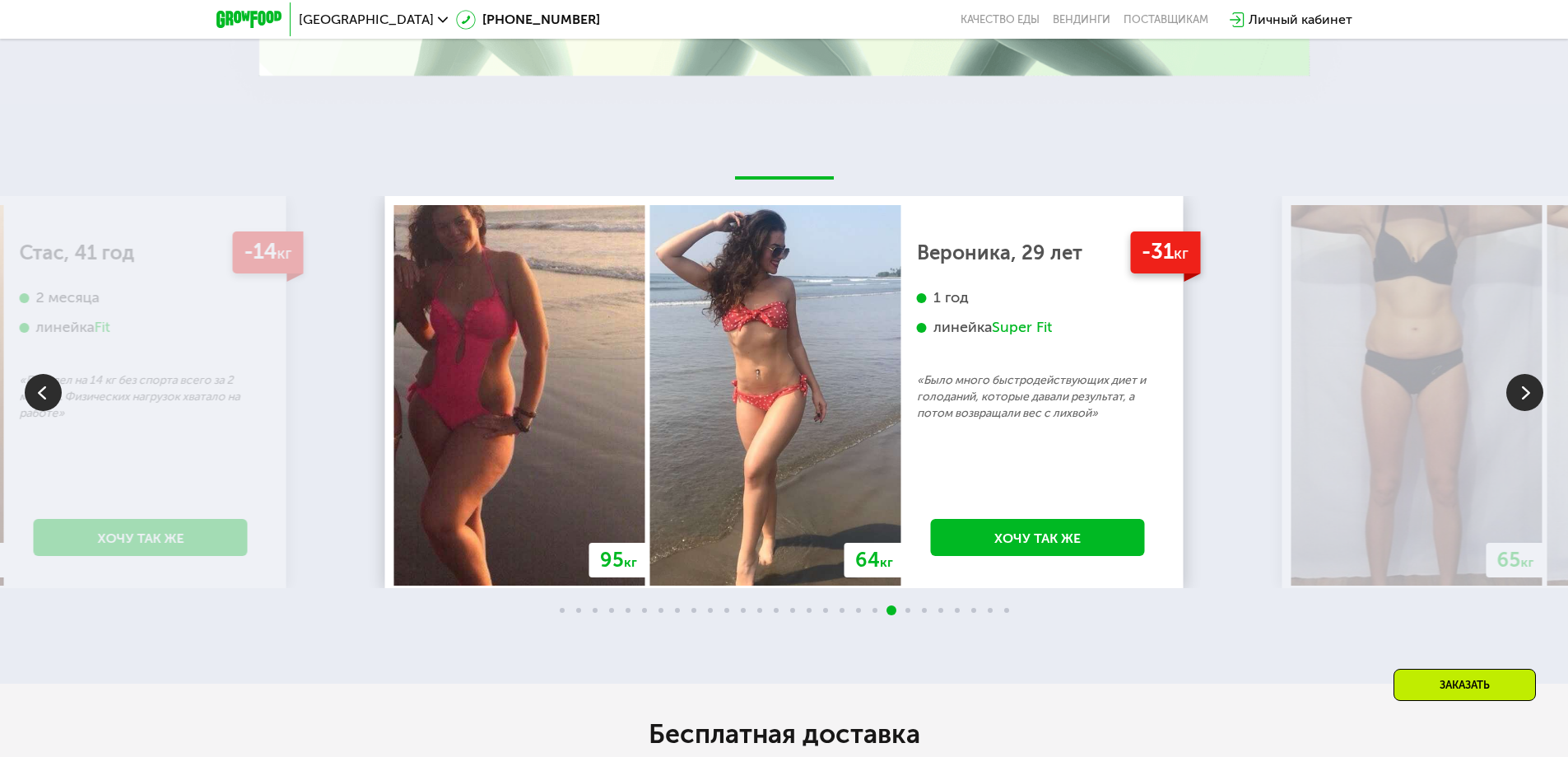
click at [1523, 406] on img at bounding box center [1524, 392] width 37 height 37
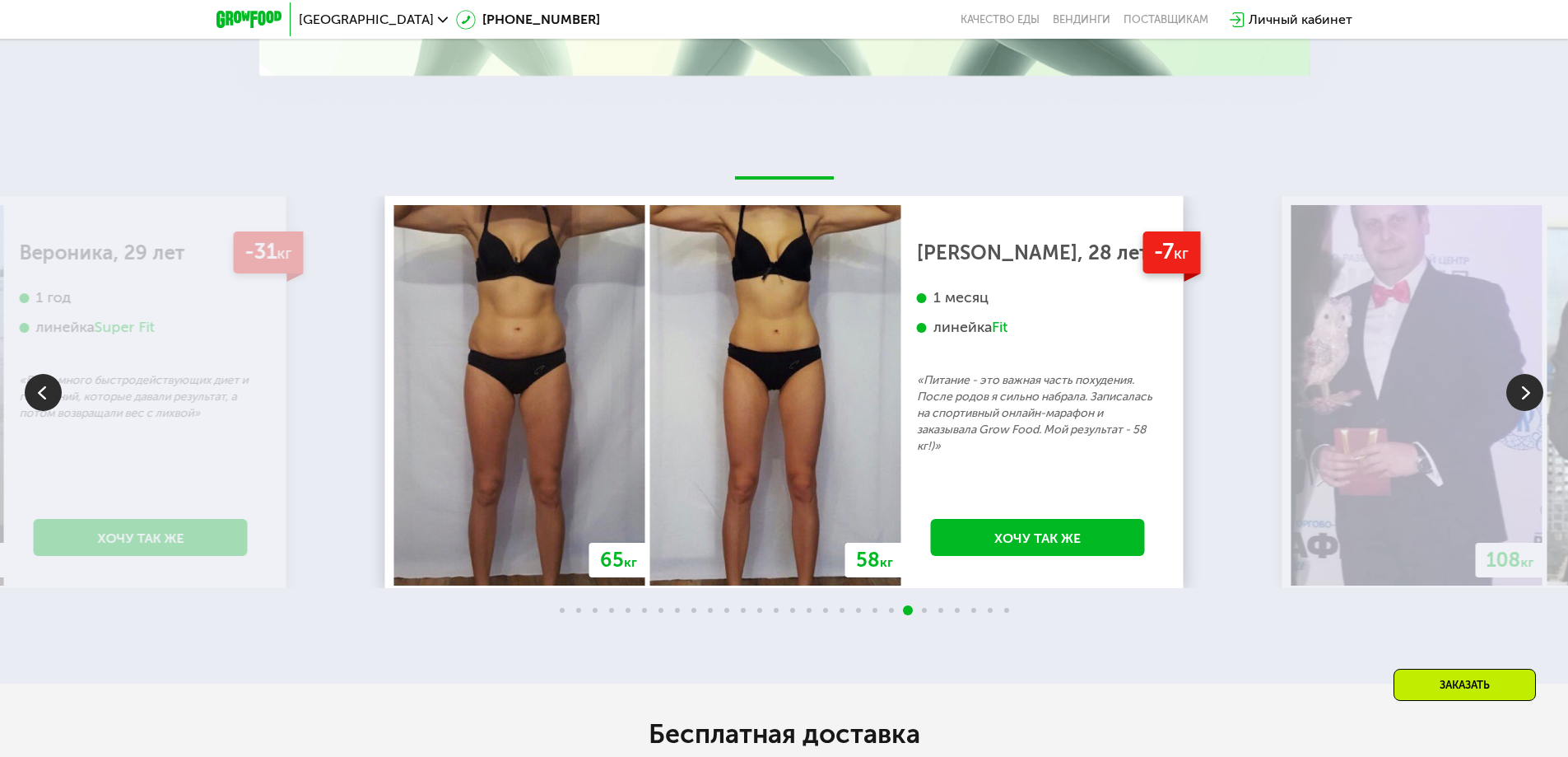
click at [1523, 406] on img at bounding box center [1524, 392] width 37 height 37
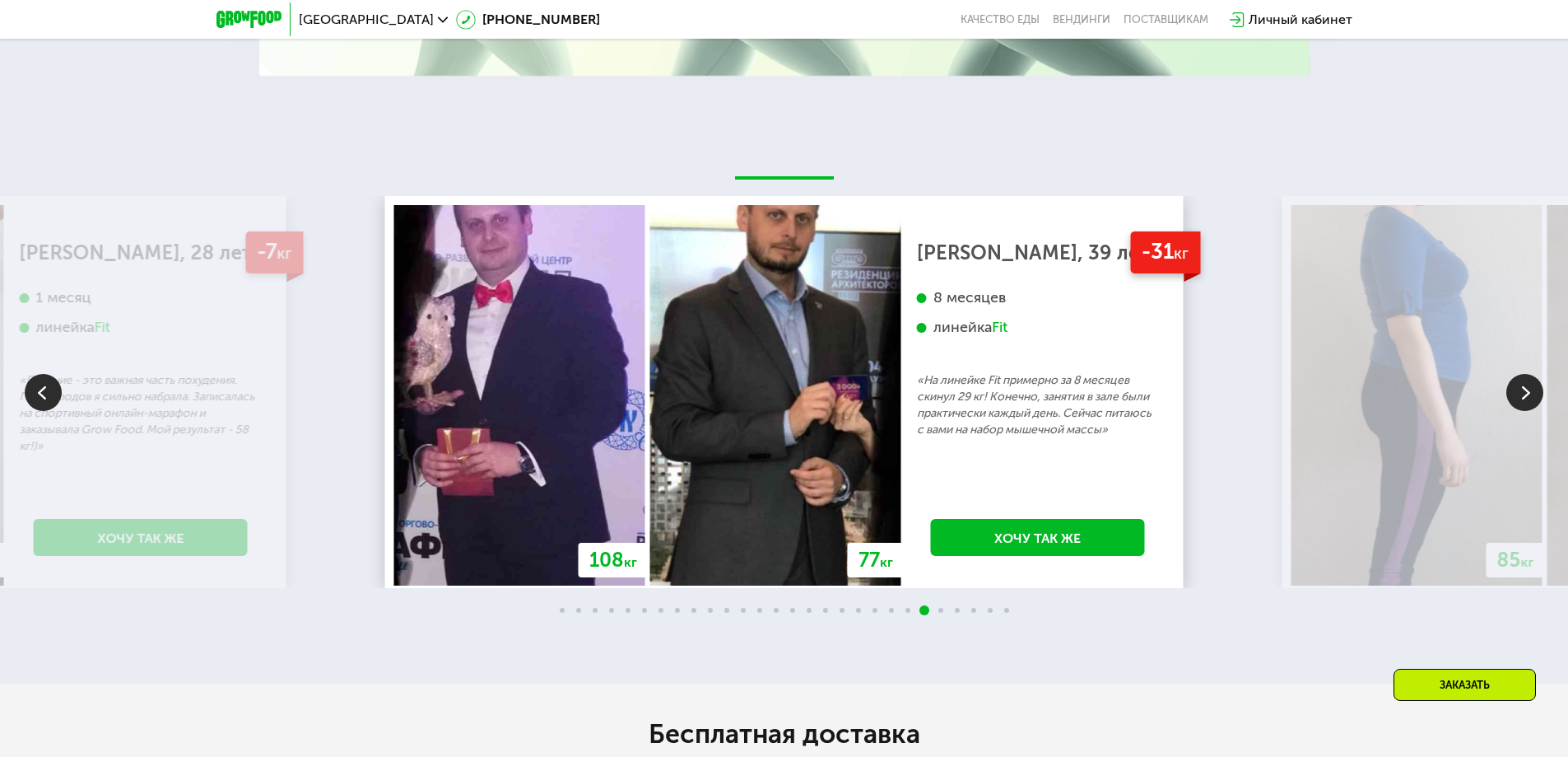
click at [1523, 406] on img at bounding box center [1524, 392] width 37 height 37
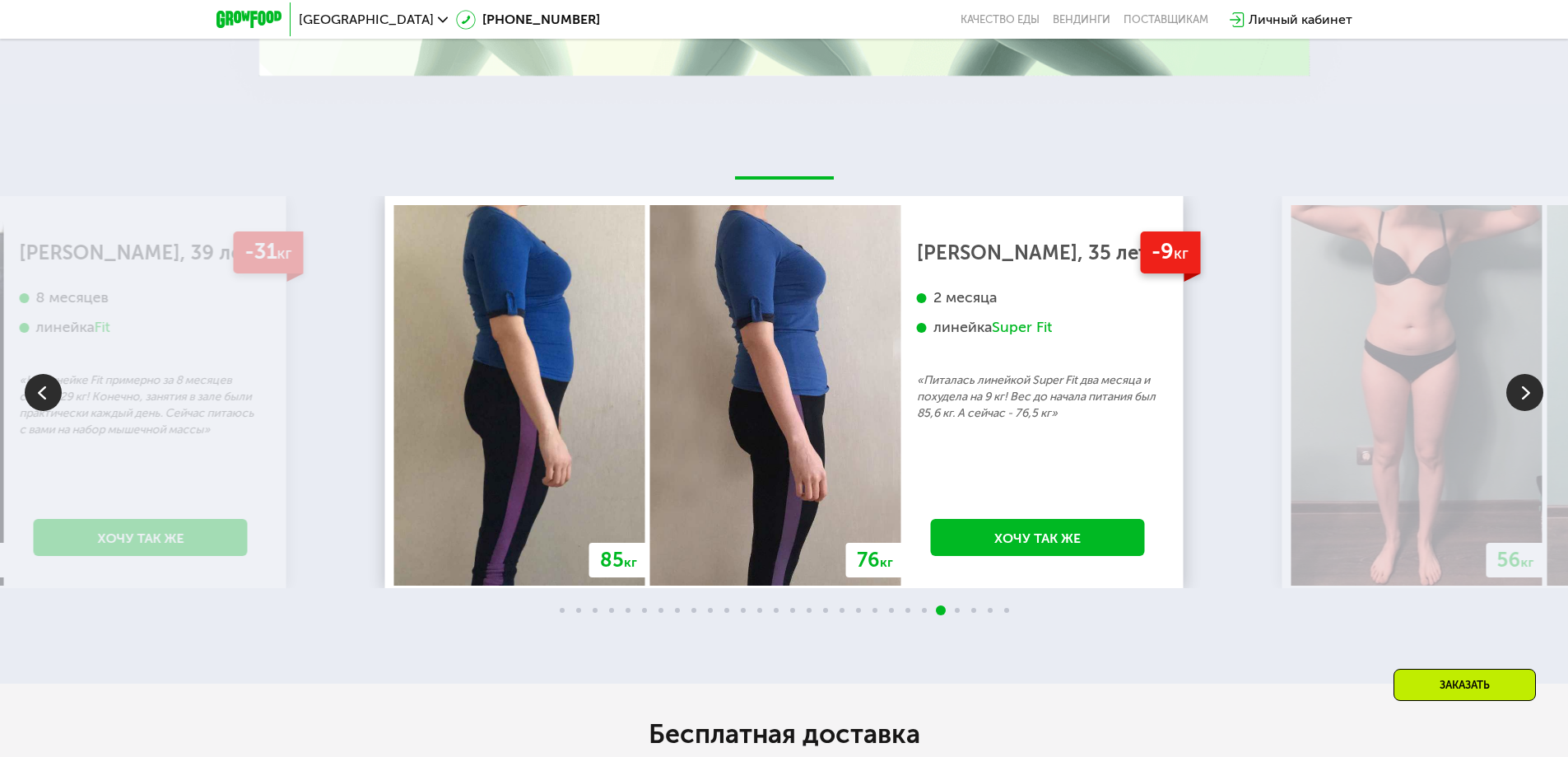
click at [1523, 406] on img at bounding box center [1524, 392] width 37 height 37
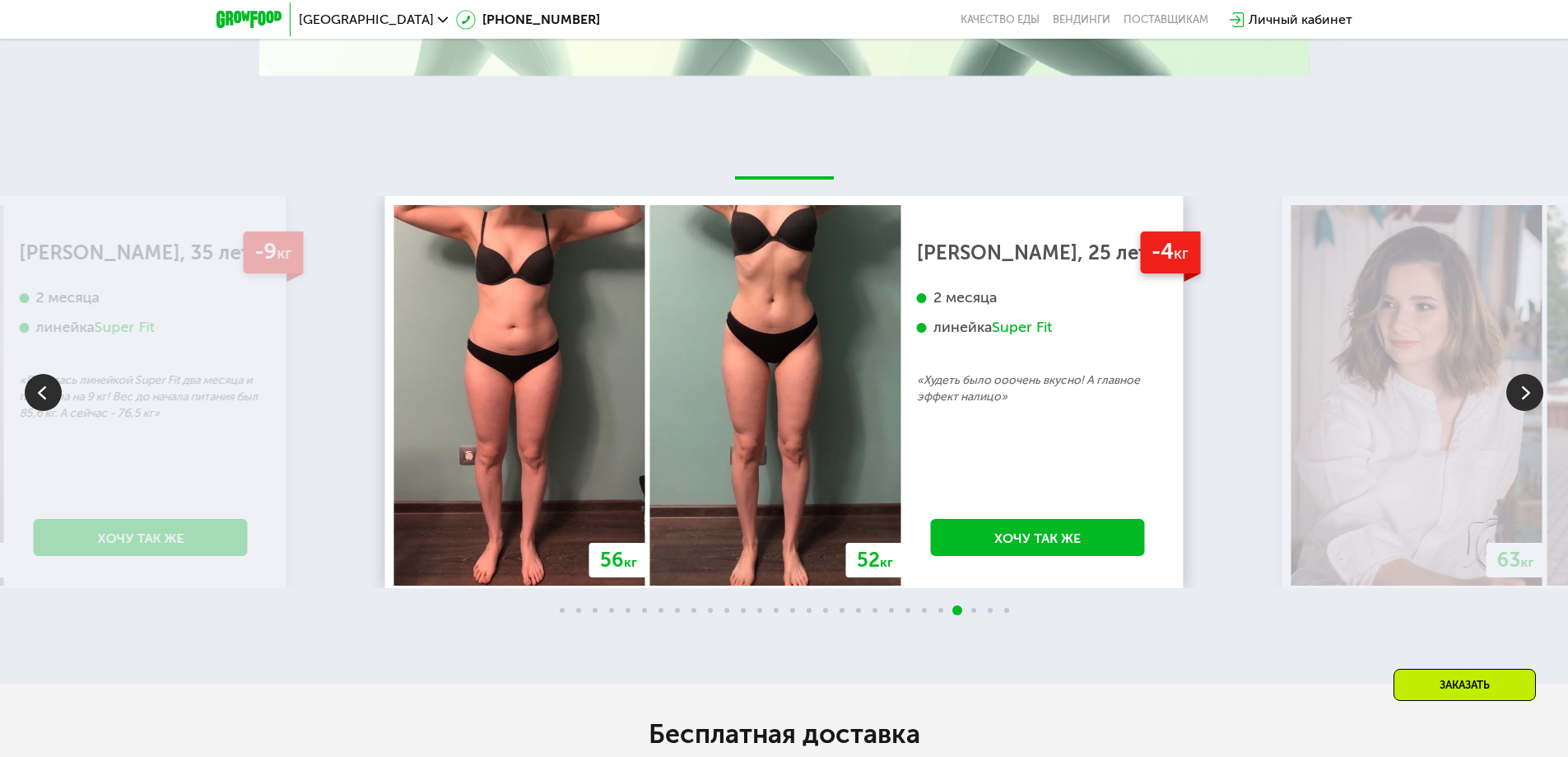
click at [1523, 406] on img at bounding box center [1524, 392] width 37 height 37
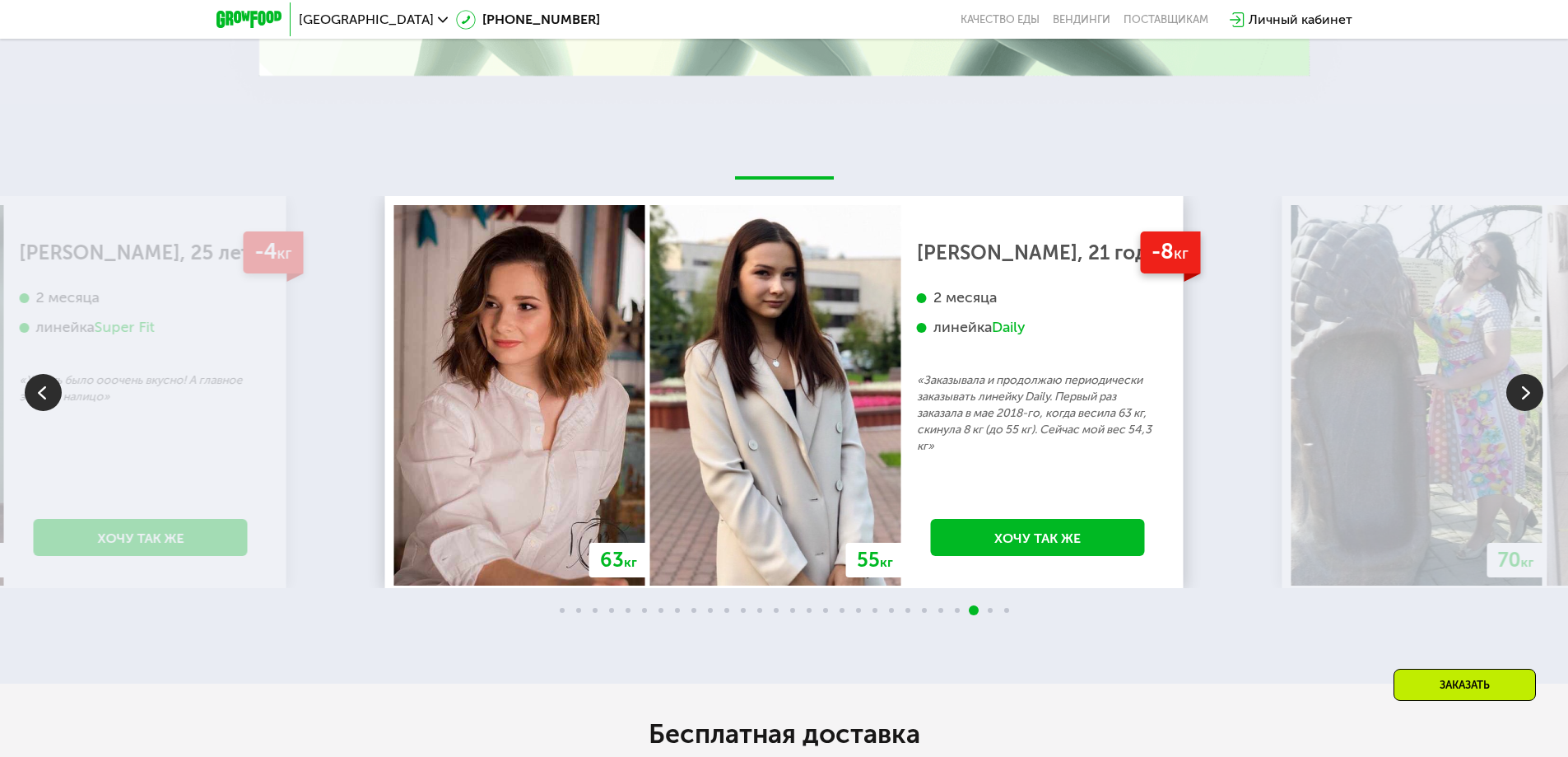
click at [1523, 406] on img at bounding box center [1524, 392] width 37 height 37
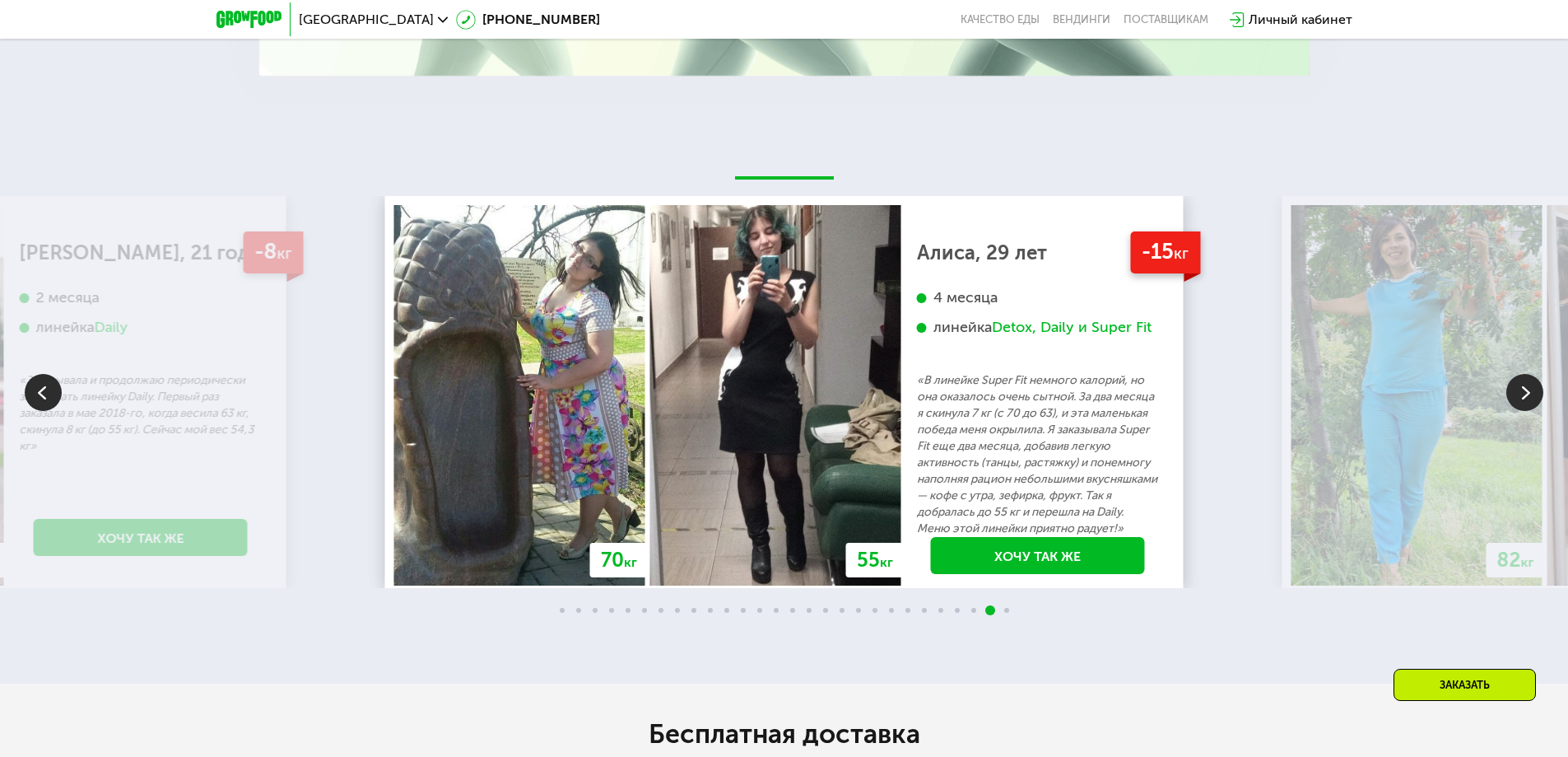
click at [1523, 406] on img at bounding box center [1524, 392] width 37 height 37
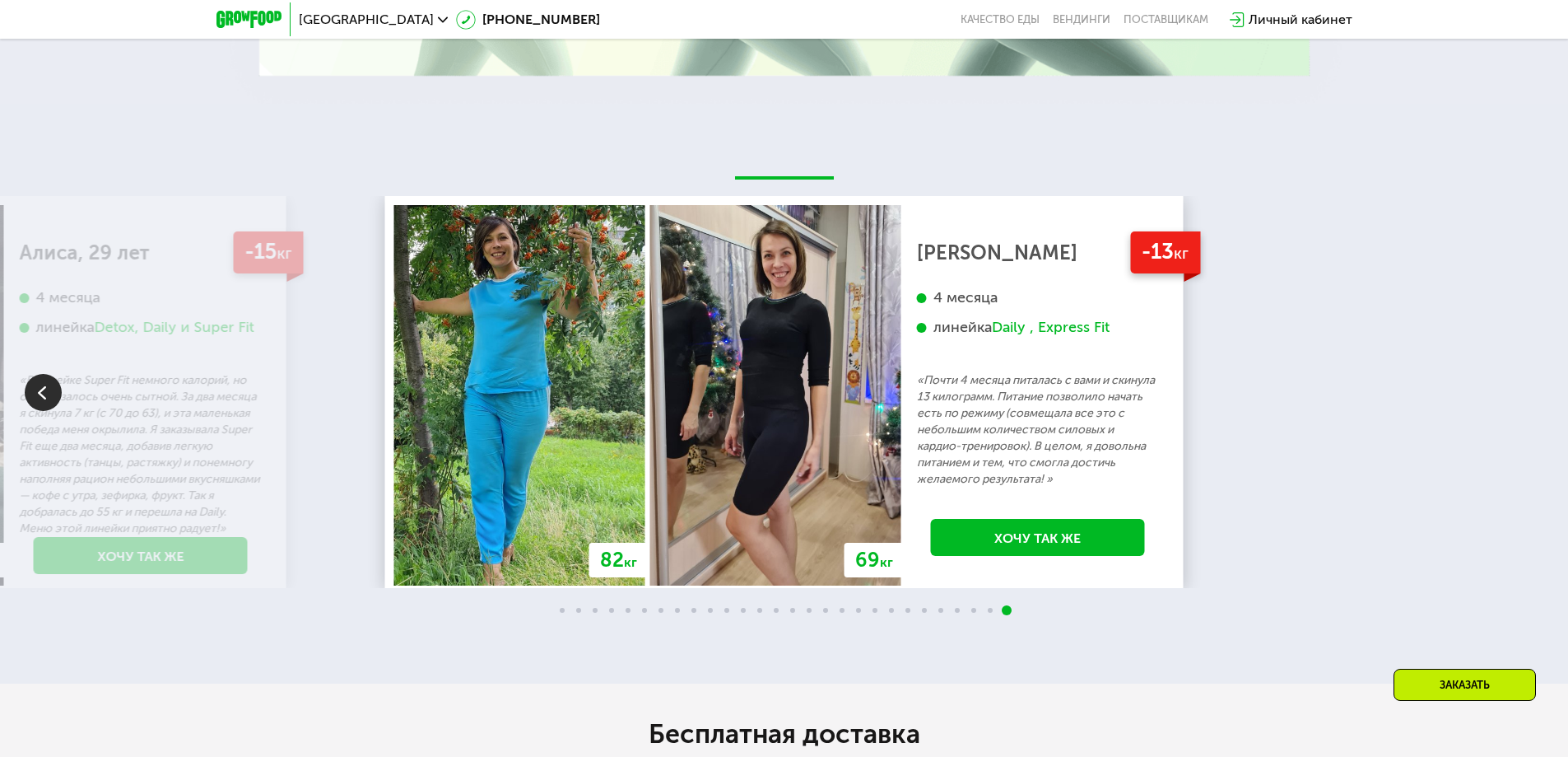
click at [1523, 406] on div "70 кг 64 кг -6 кг [PERSON_NAME], 31 год 3 месяца линейка Fit, Super Fit «Питала…" at bounding box center [784, 392] width 1568 height 392
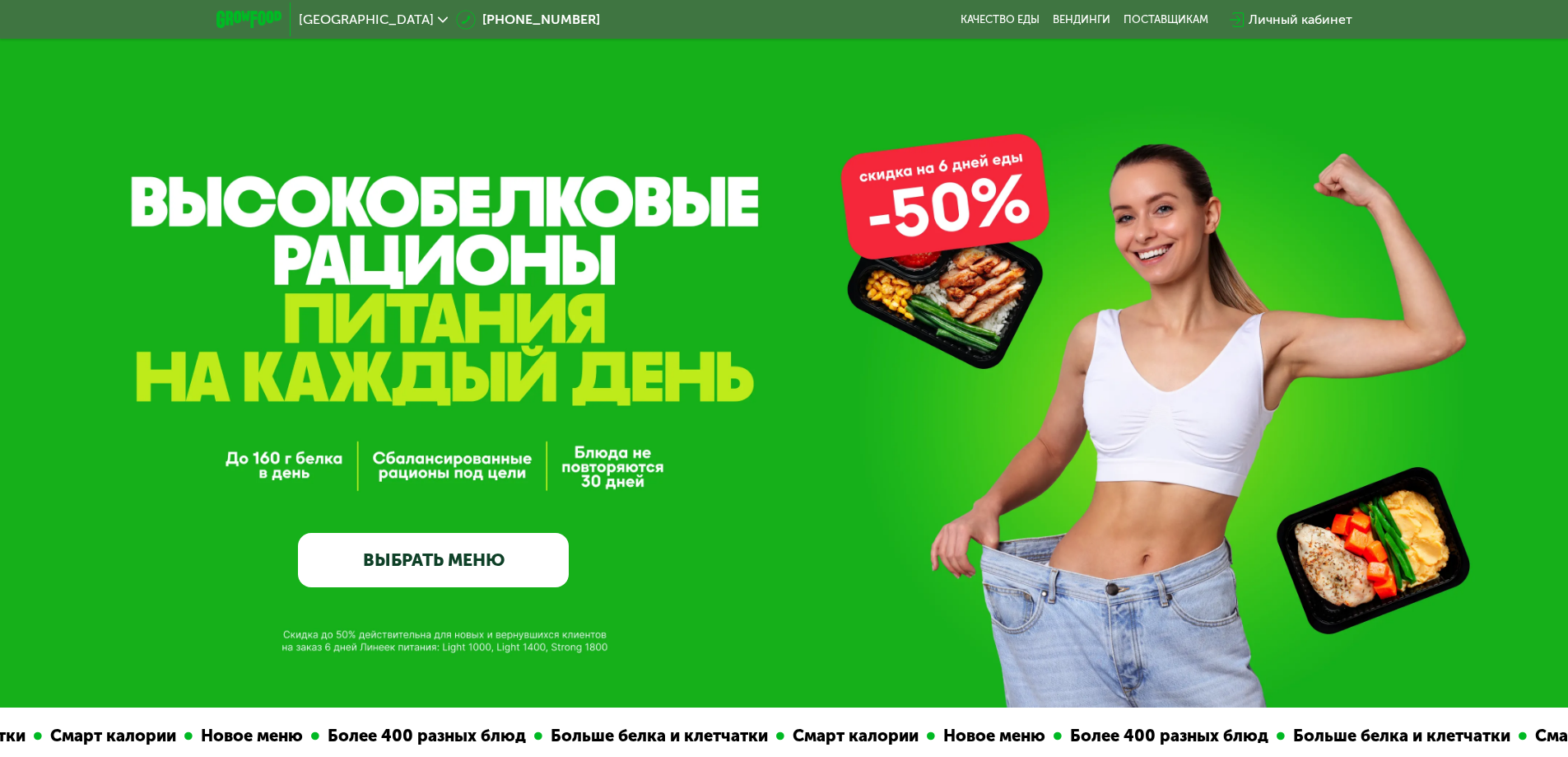
scroll to position [0, 0]
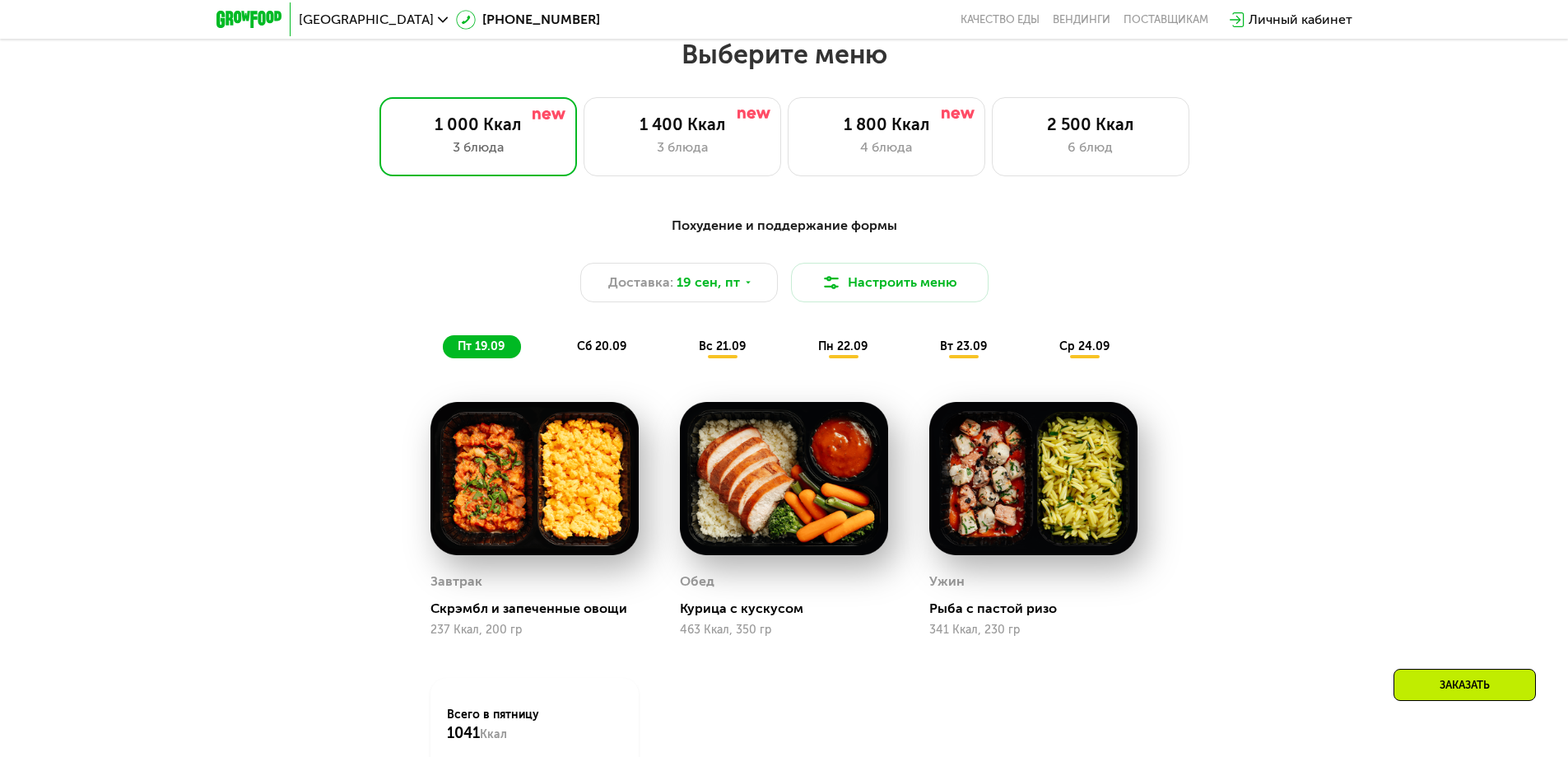
scroll to position [1399, 0]
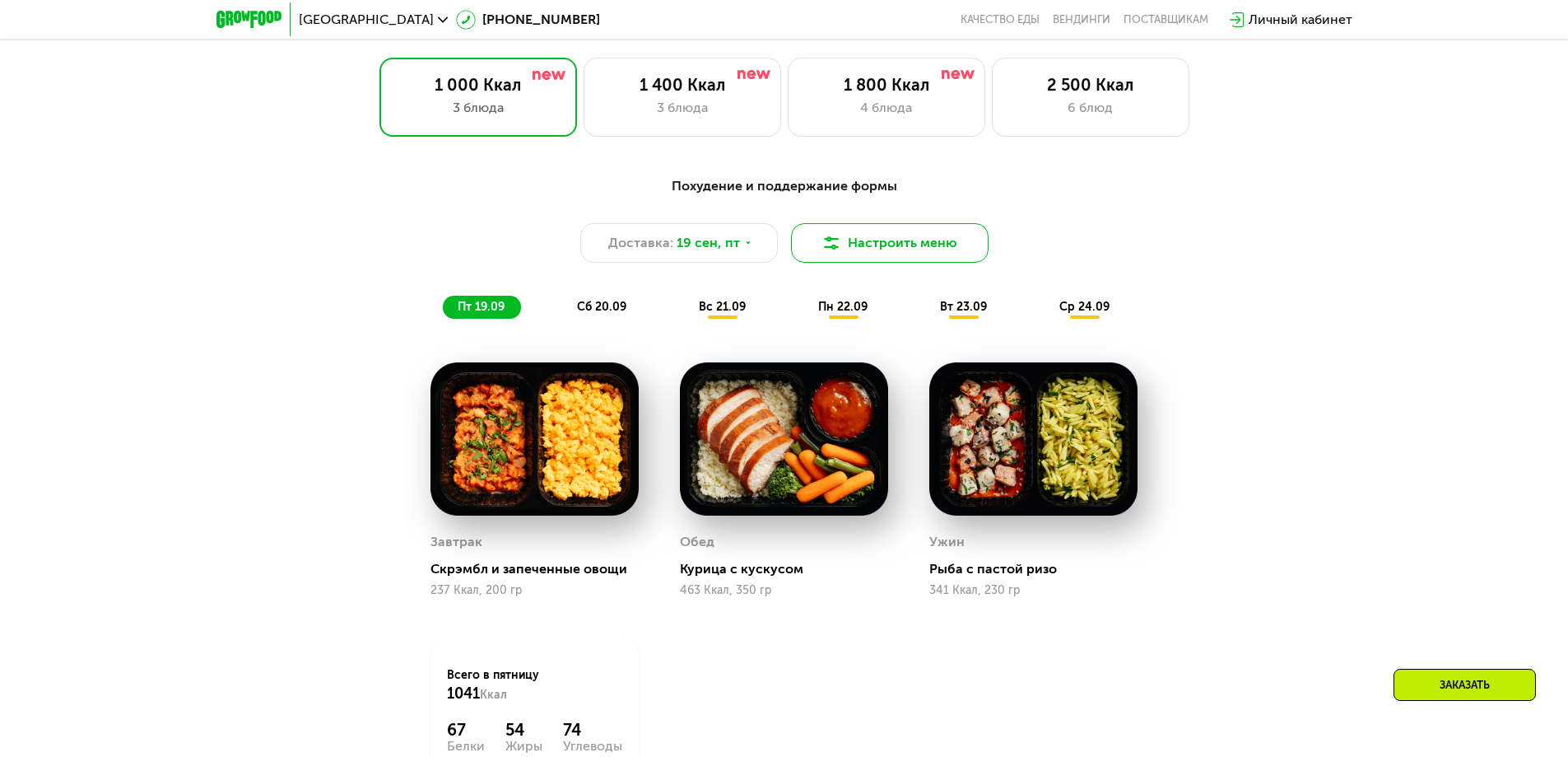
click at [864, 245] on button "Настроить меню" at bounding box center [890, 243] width 197 height 40
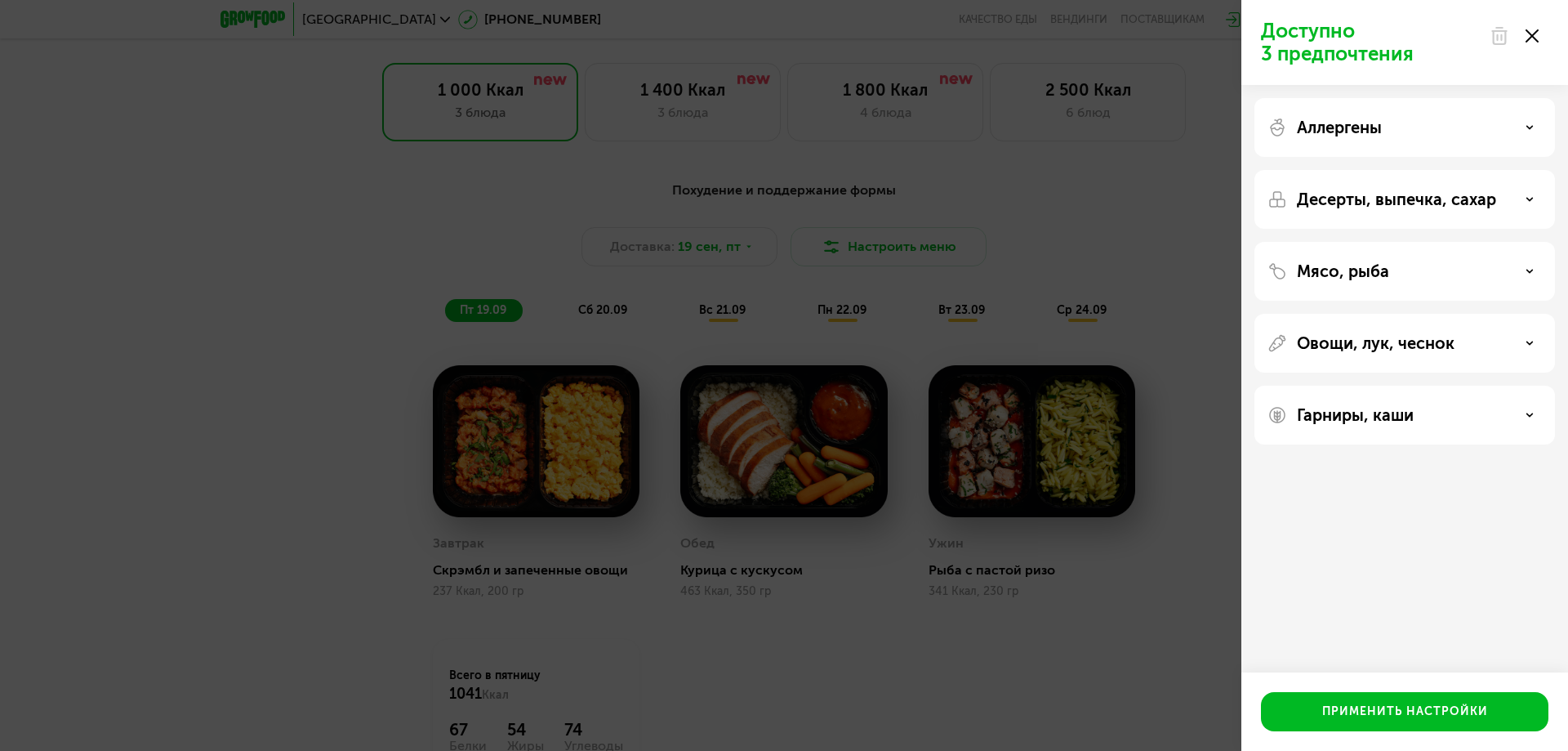
click at [1438, 123] on div "Аллергены" at bounding box center [1405, 127] width 275 height 20
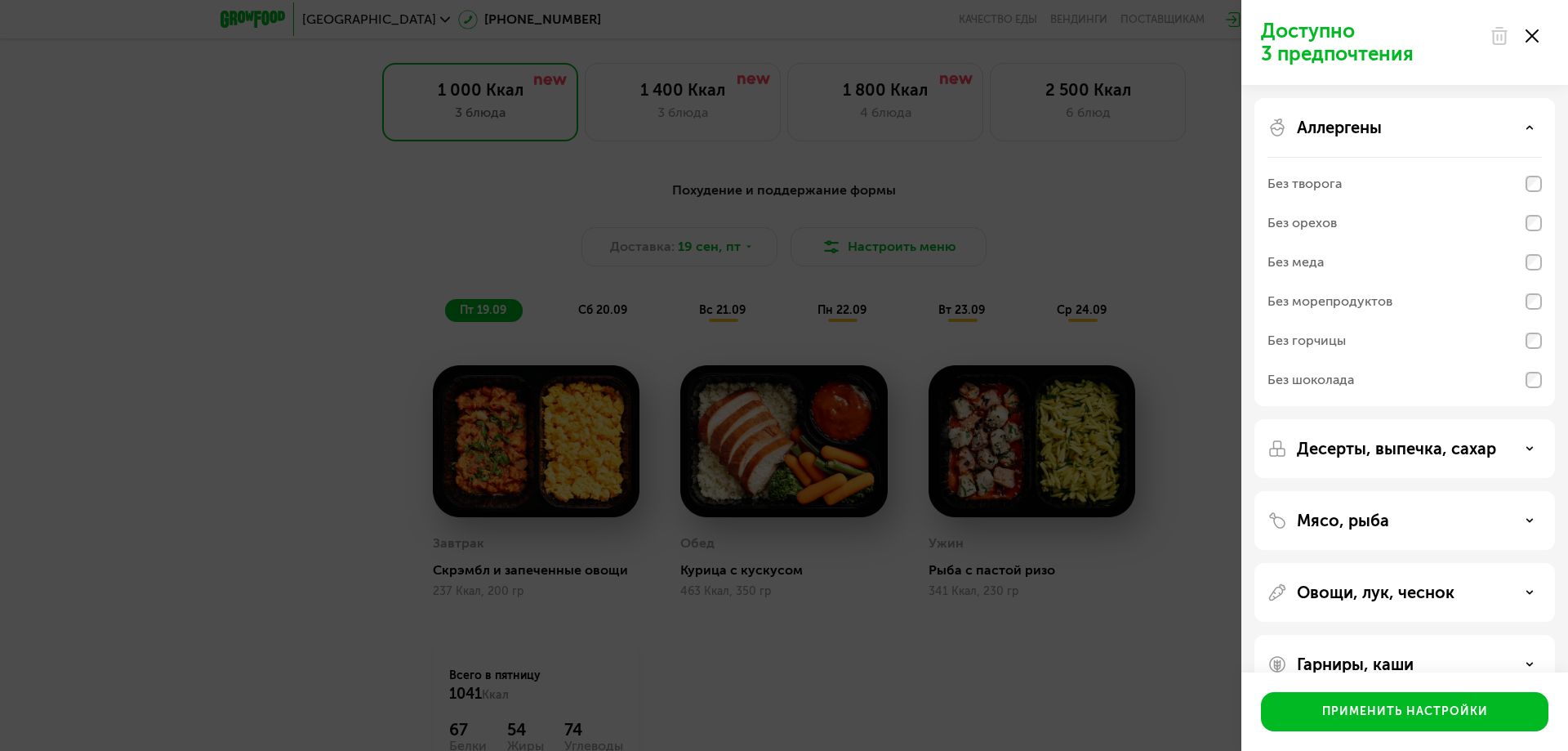
click at [1438, 123] on div "Аллергены" at bounding box center [1405, 127] width 275 height 20
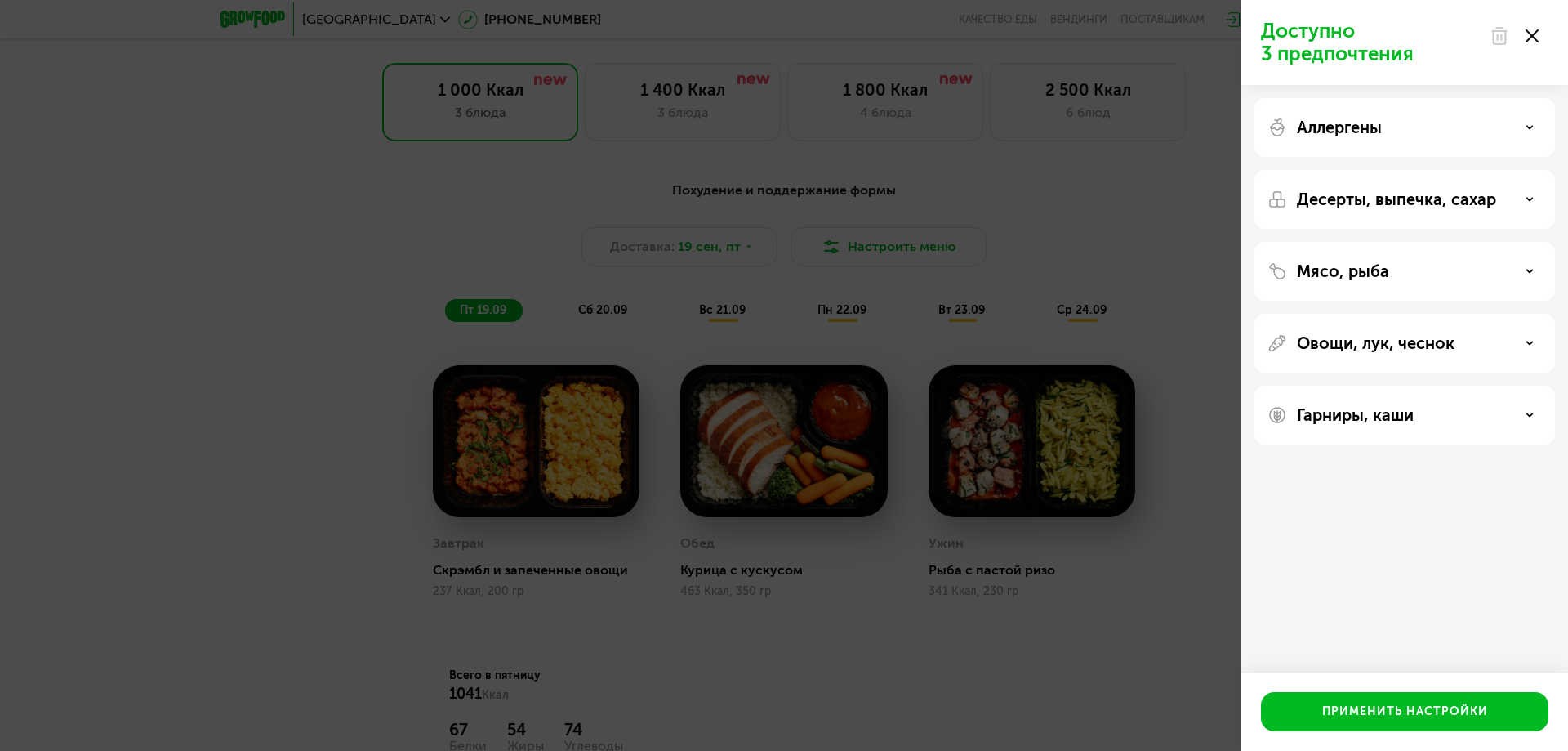
click at [1406, 207] on p "Десерты, выпечка, сахар" at bounding box center [1397, 199] width 200 height 20
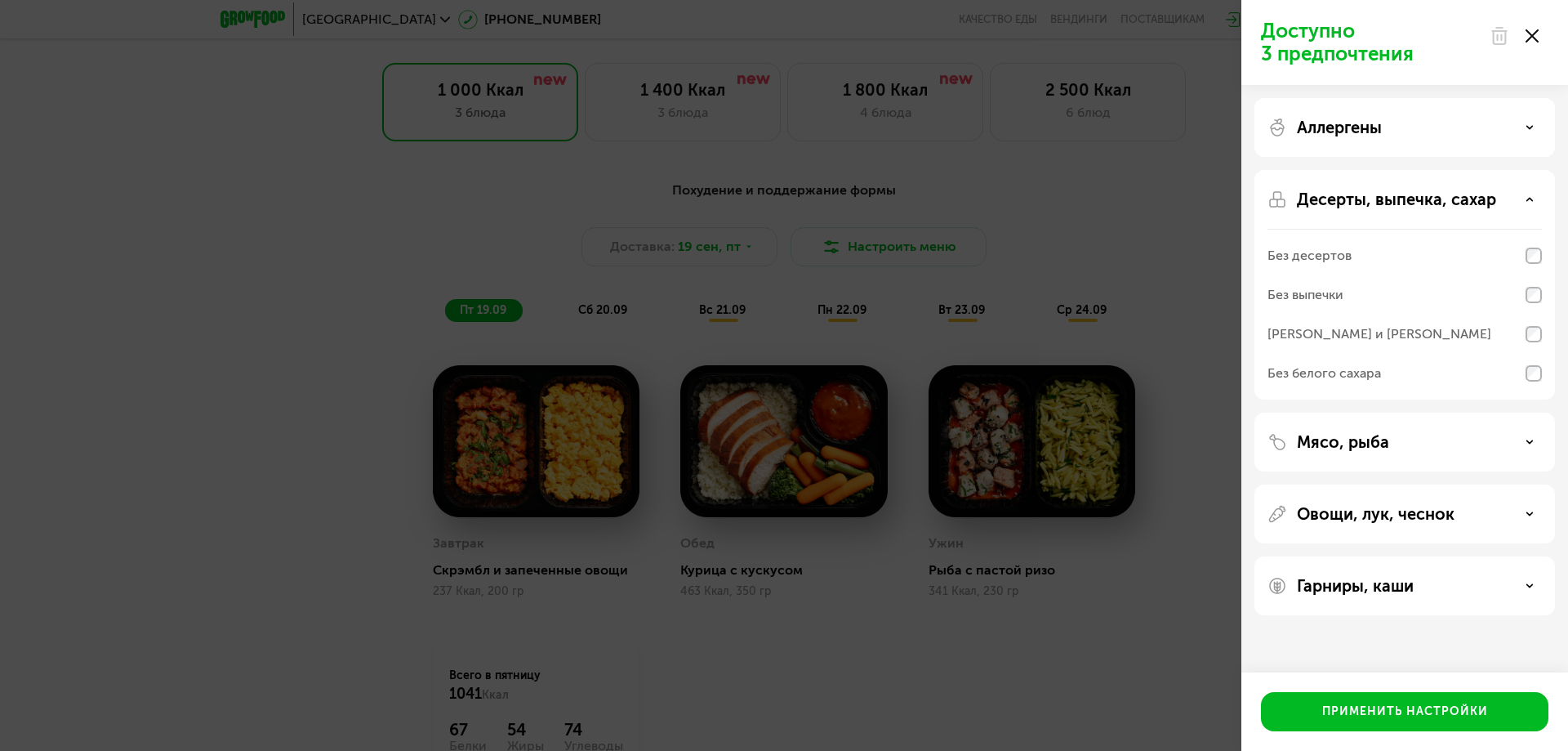
click at [1405, 206] on p "Десерты, выпечка, сахар" at bounding box center [1397, 199] width 200 height 20
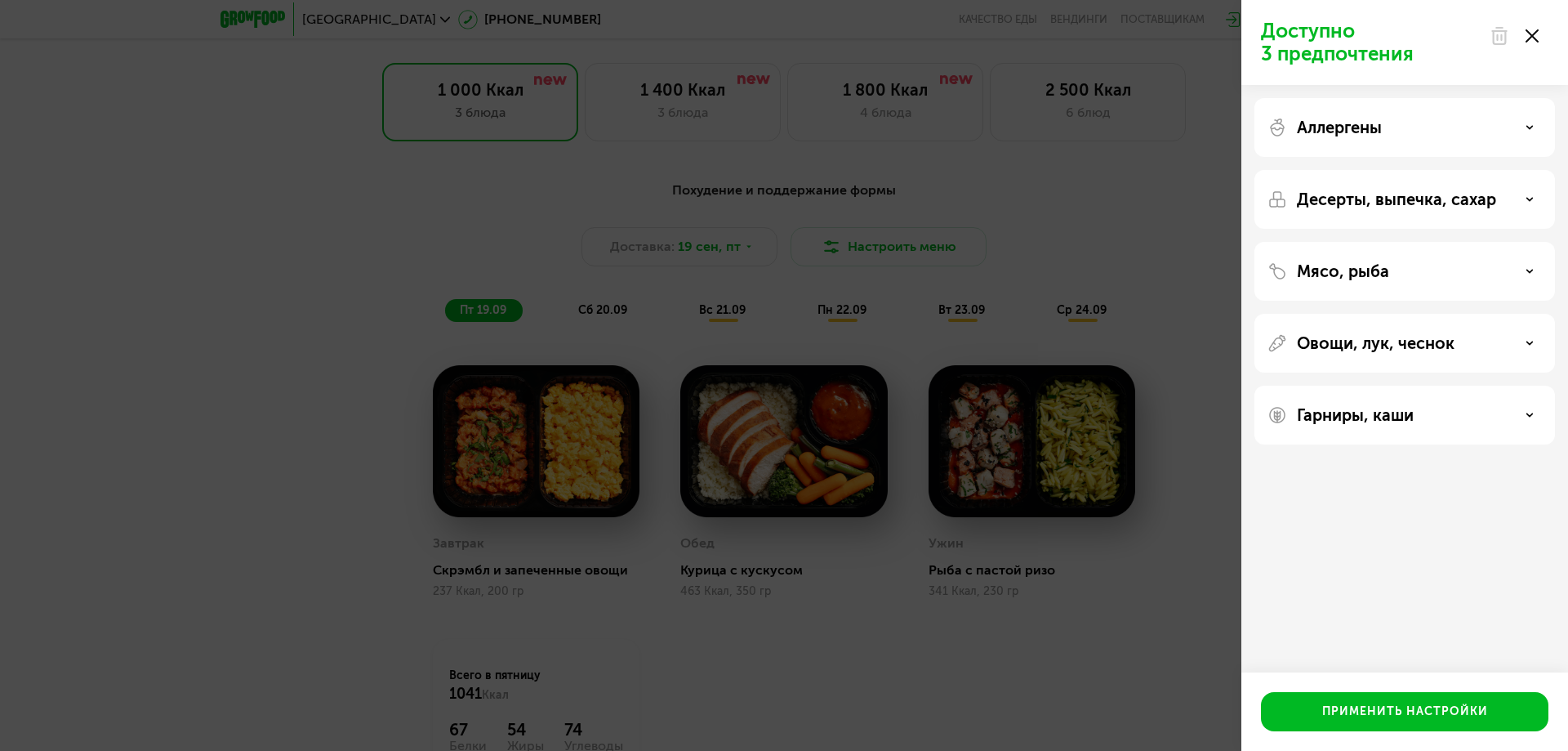
click at [1405, 206] on p "Десерты, выпечка, сахар" at bounding box center [1397, 199] width 200 height 20
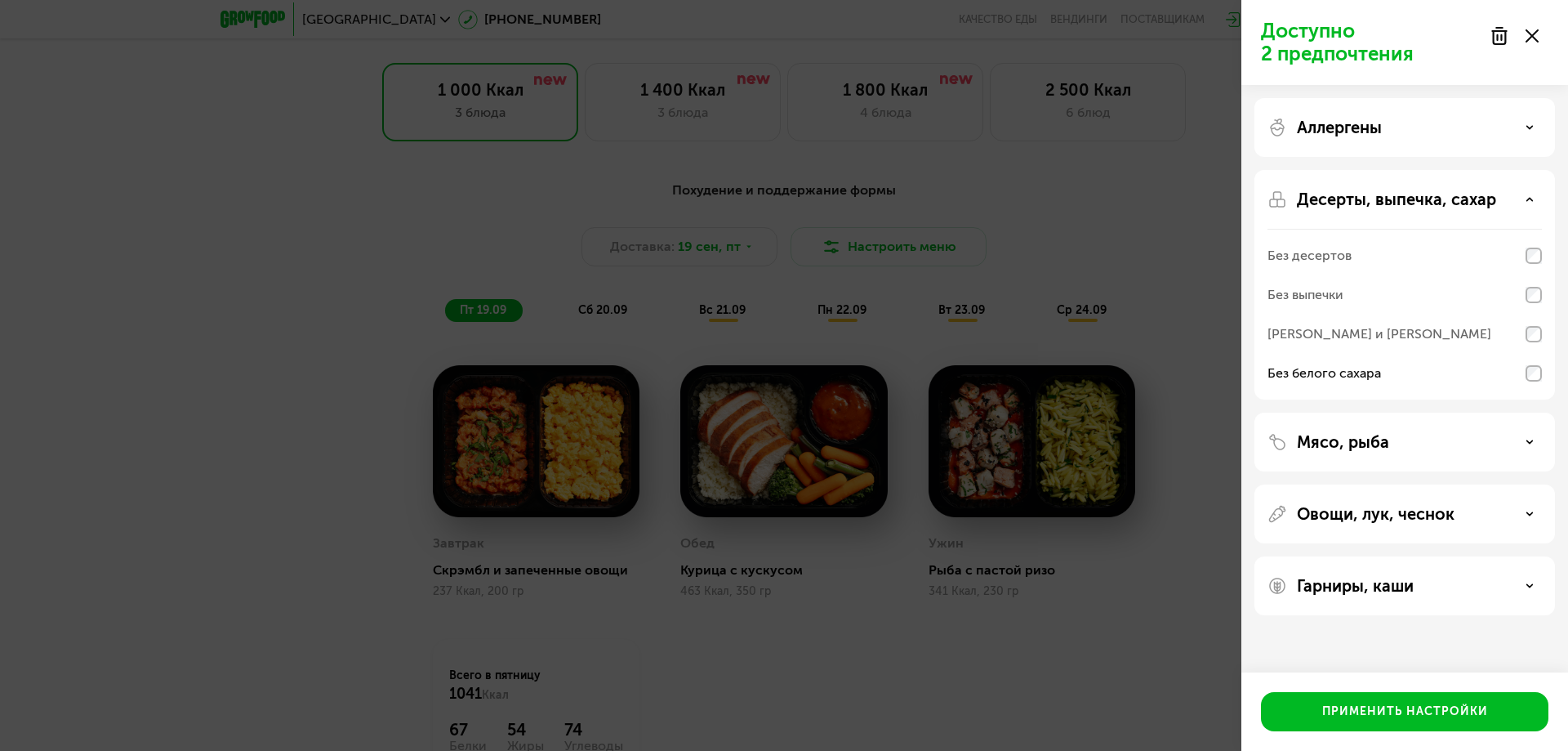
click at [1384, 192] on p "Десерты, выпечка, сахар" at bounding box center [1397, 199] width 200 height 20
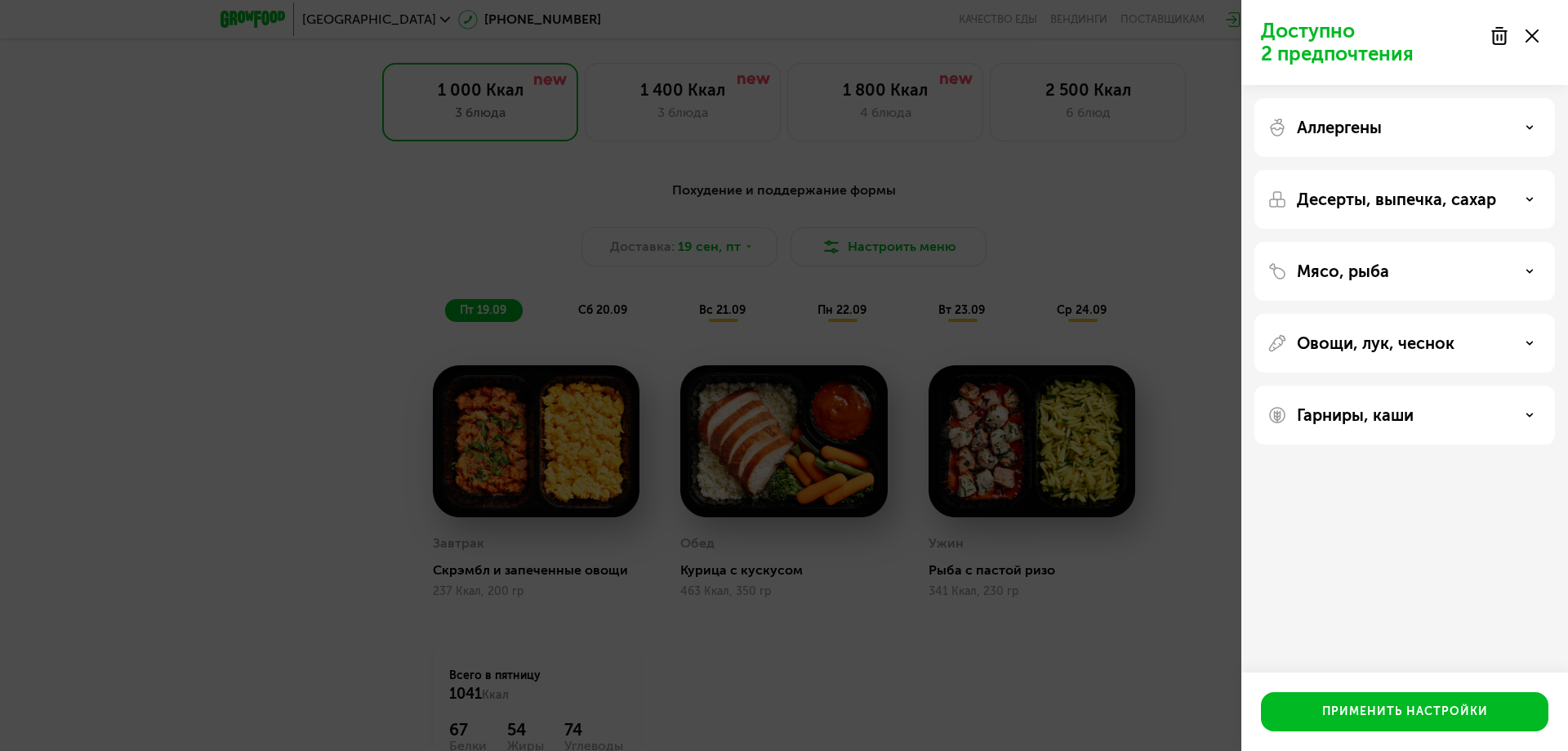
click at [1396, 285] on div "Мясо, рыба" at bounding box center [1404, 271] width 300 height 58
click at [1375, 270] on p "Мясо, рыба" at bounding box center [1343, 271] width 92 height 20
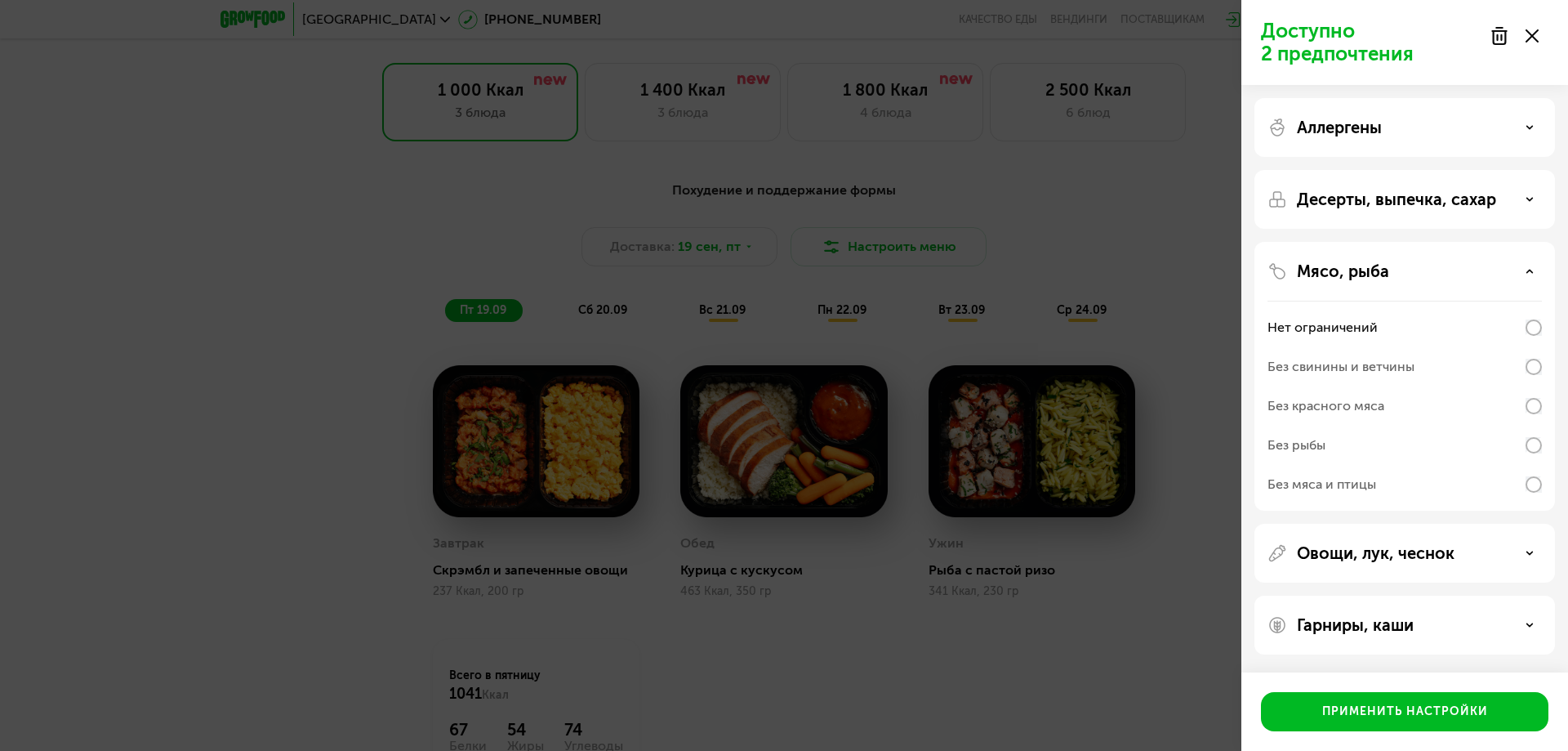
click at [1375, 270] on p "Мясо, рыба" at bounding box center [1343, 271] width 92 height 20
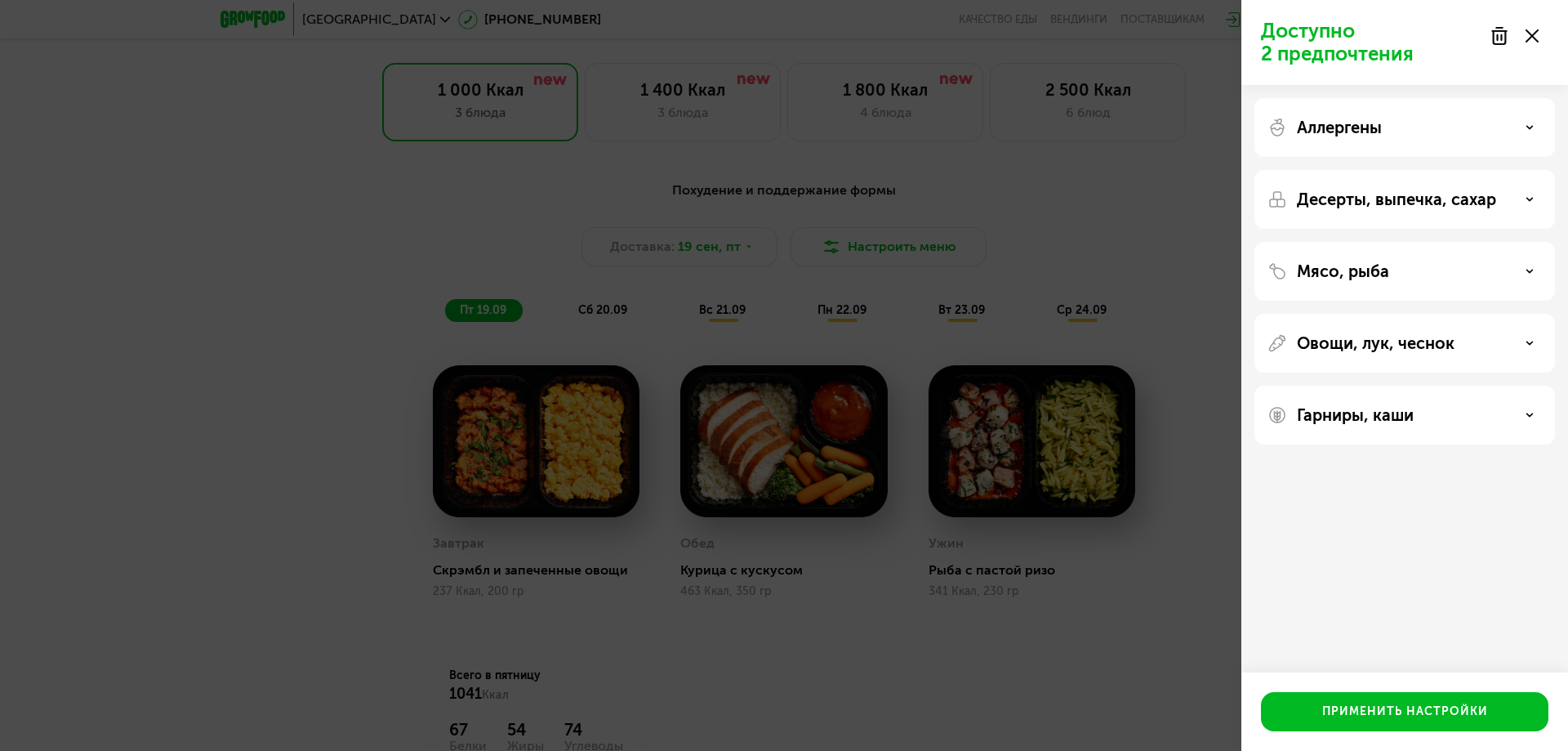
click at [1387, 338] on p "Овощи, лук, чеснок" at bounding box center [1375, 343] width 157 height 20
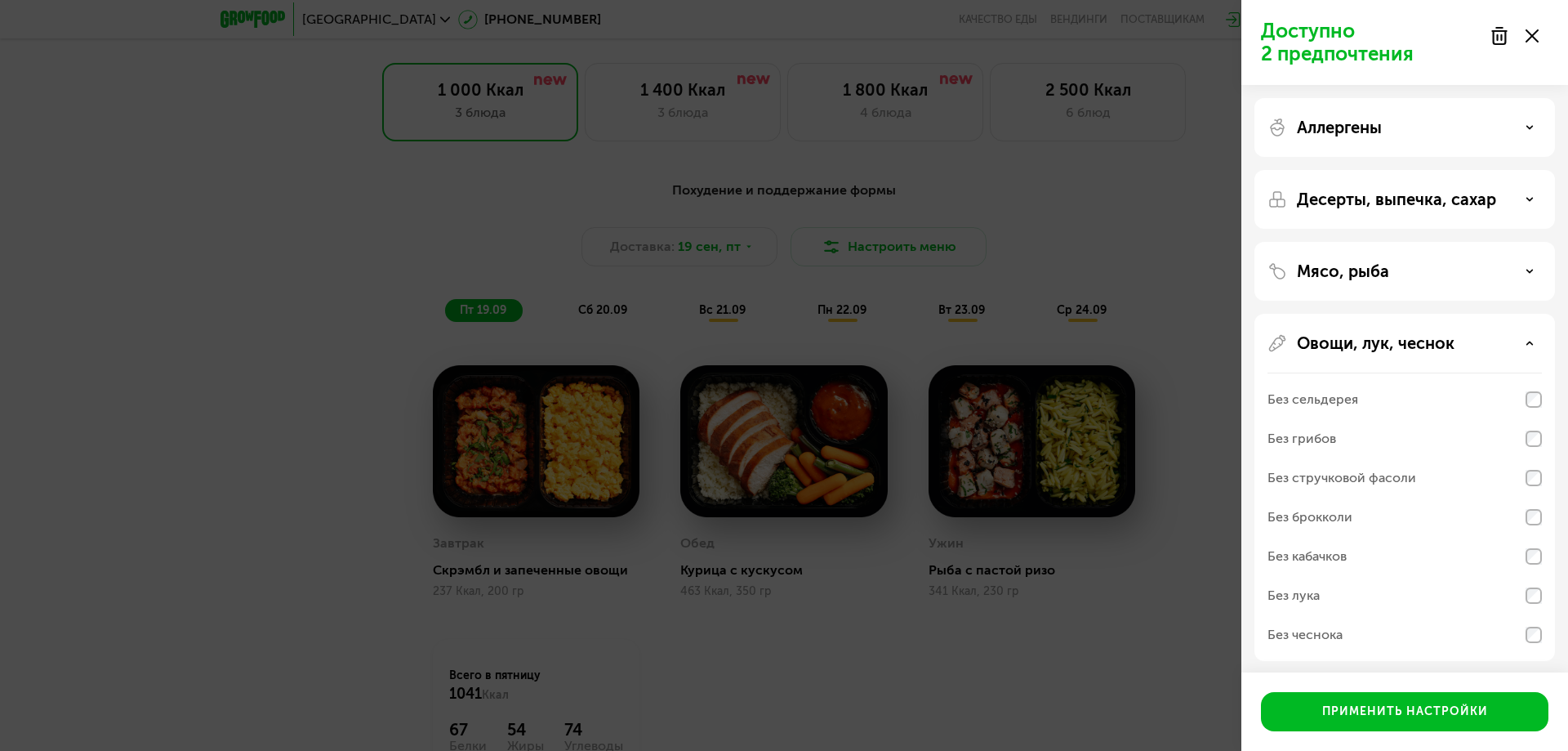
click at [1386, 347] on p "Овощи, лук, чеснок" at bounding box center [1375, 343] width 157 height 20
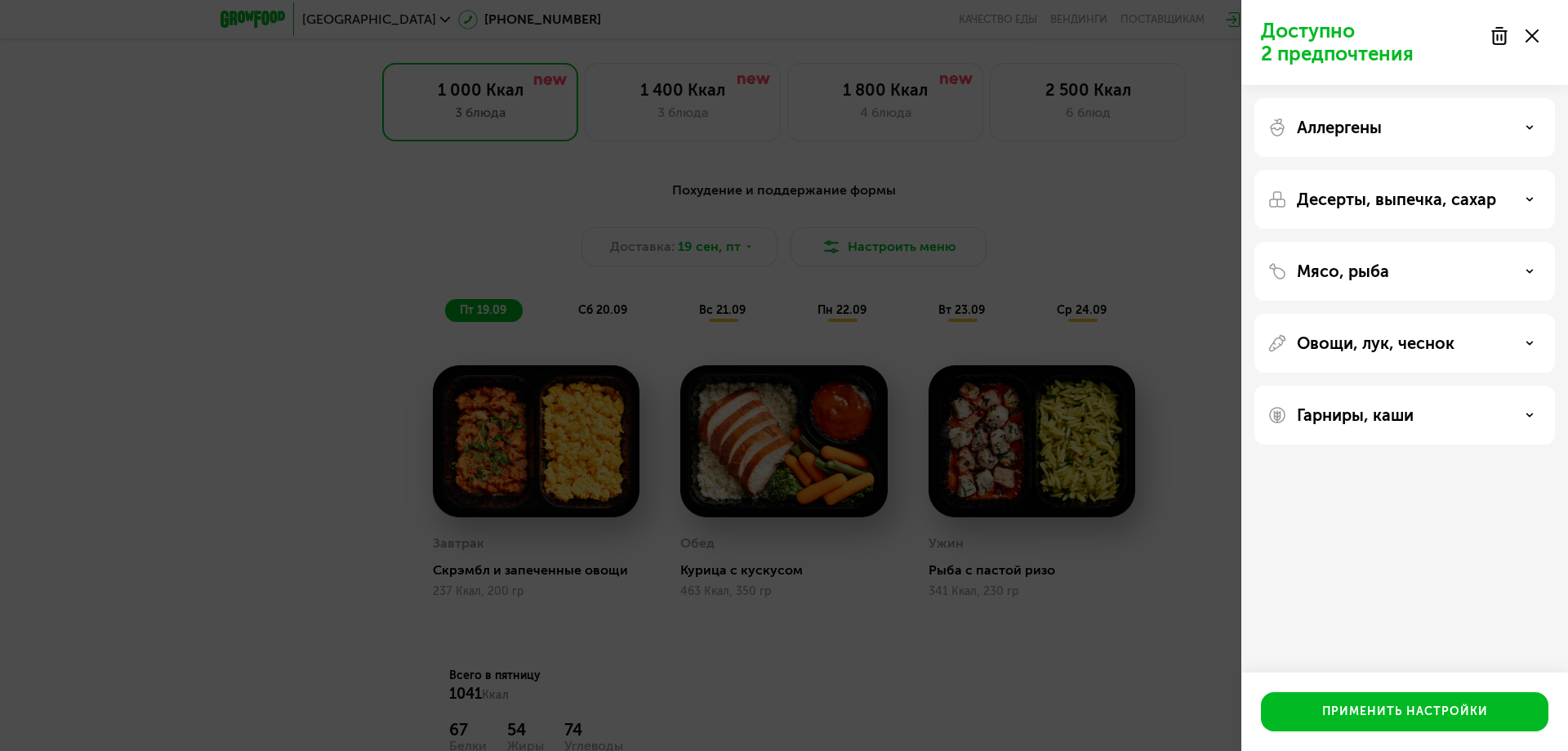
click at [1376, 417] on p "Гарниры, каши" at bounding box center [1355, 414] width 117 height 20
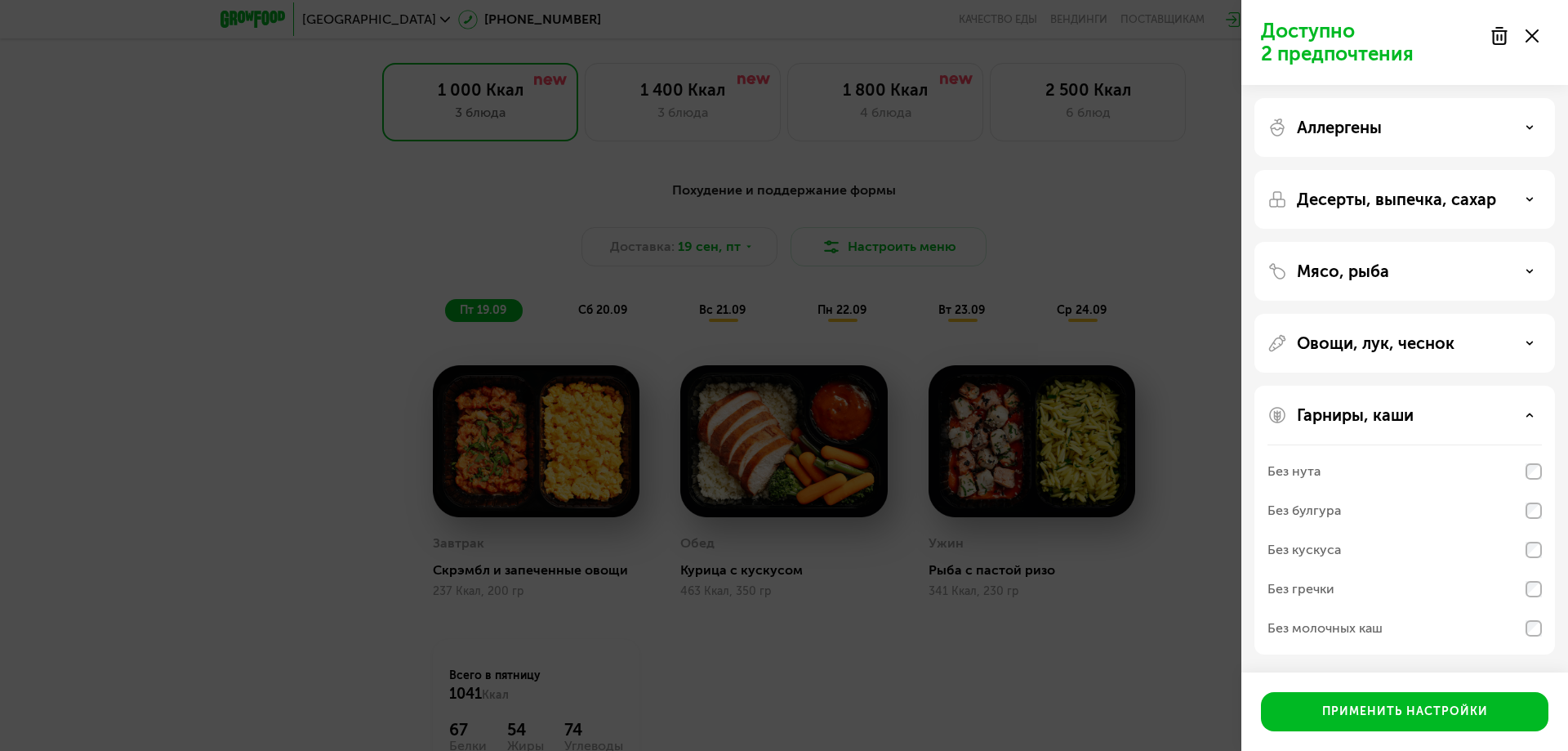
click at [1376, 417] on p "Гарниры, каши" at bounding box center [1355, 414] width 117 height 20
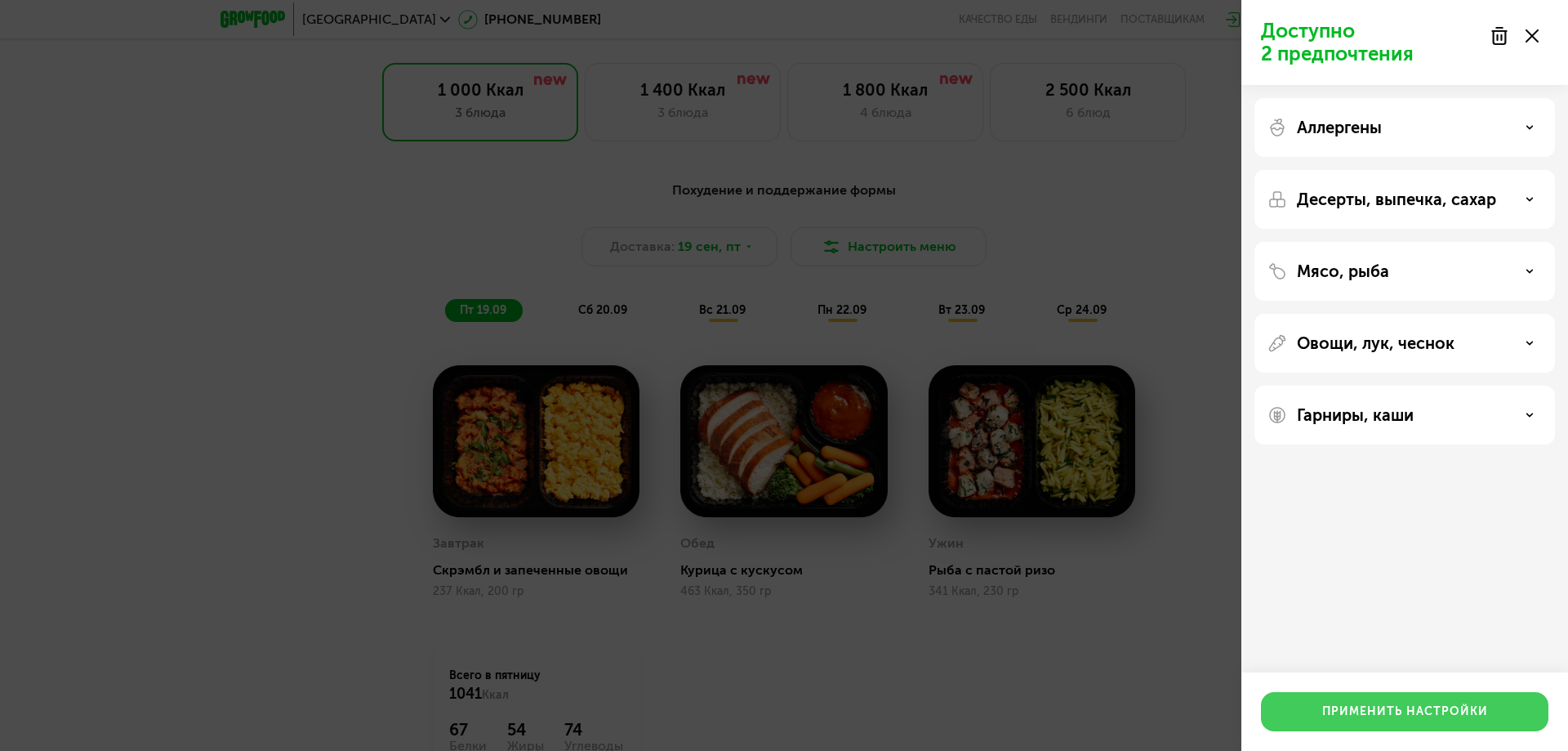
click at [1418, 706] on div "Применить настройки" at bounding box center [1405, 711] width 166 height 16
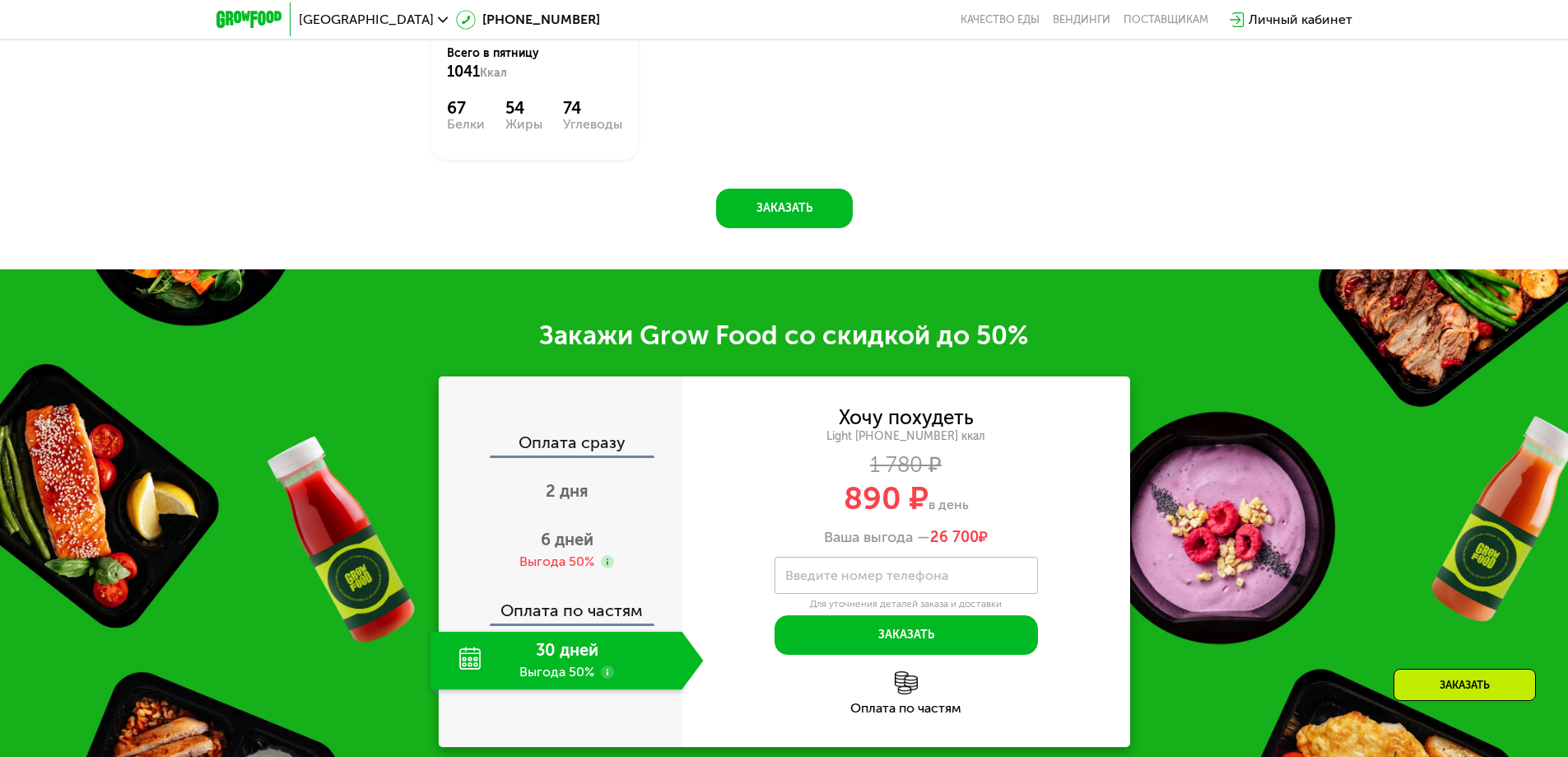
scroll to position [2223, 0]
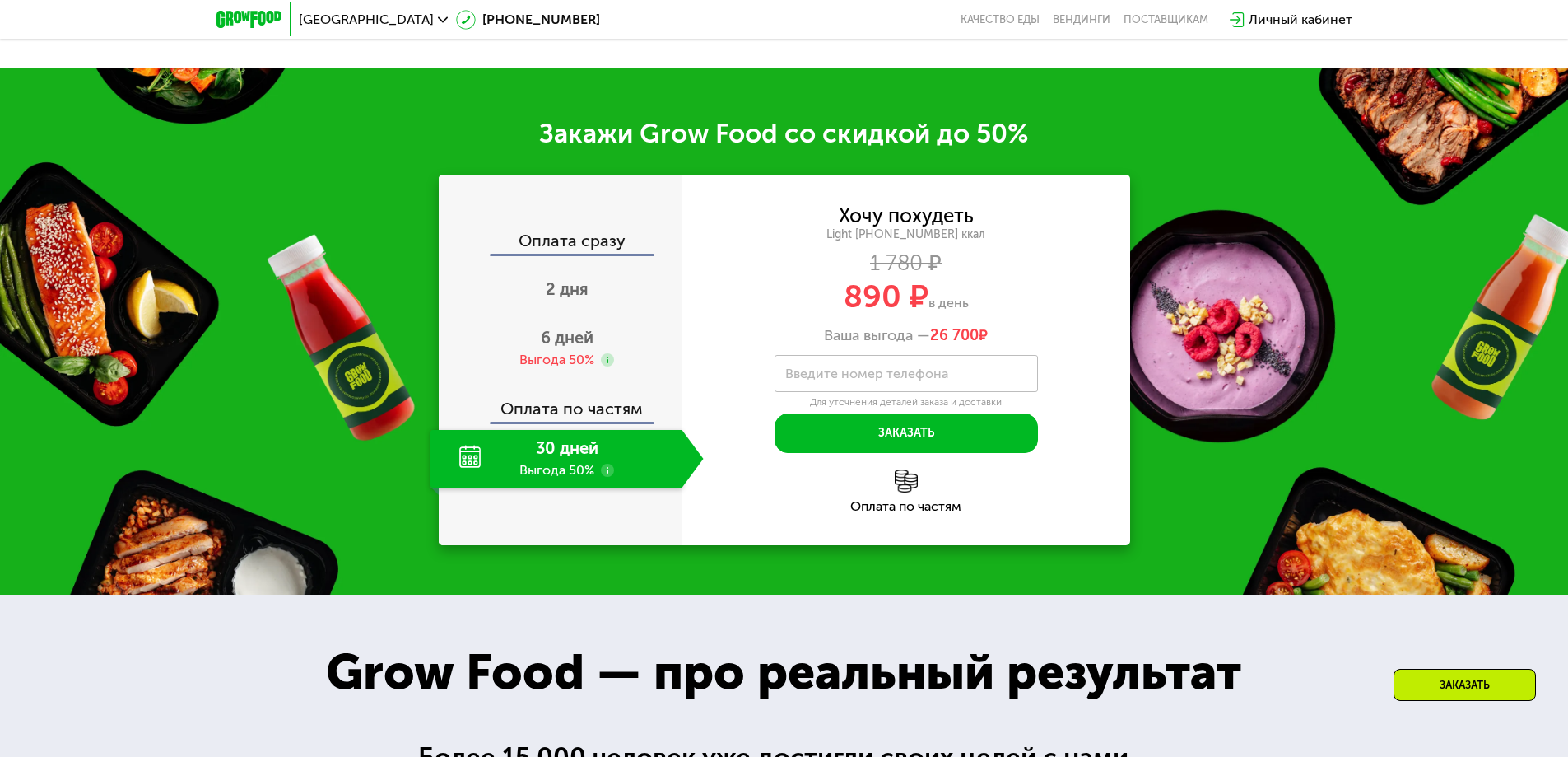
click at [909, 492] on img at bounding box center [906, 481] width 23 height 23
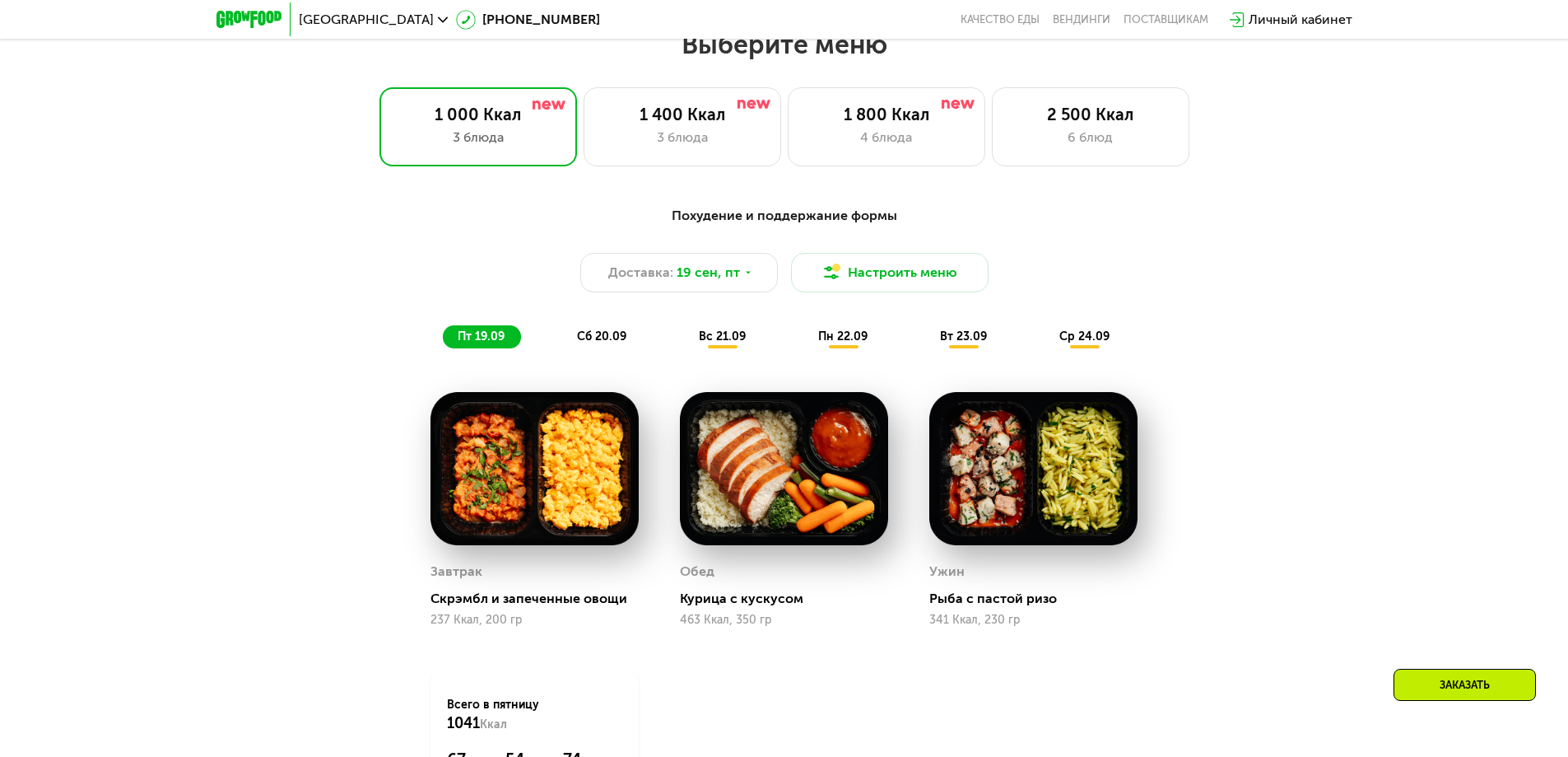
scroll to position [1399, 0]
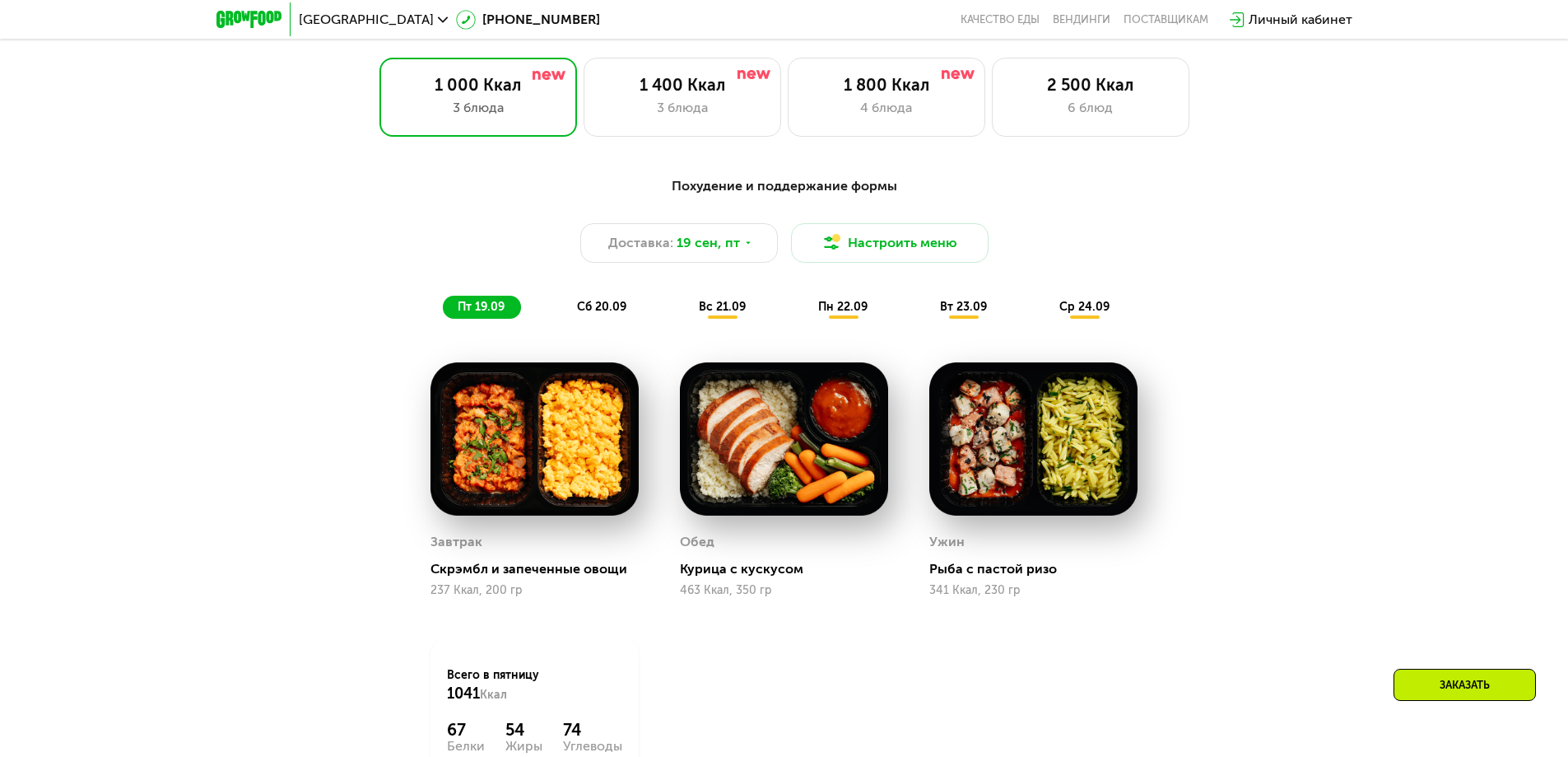
click at [726, 311] on span "вс 21.09" at bounding box center [722, 306] width 46 height 14
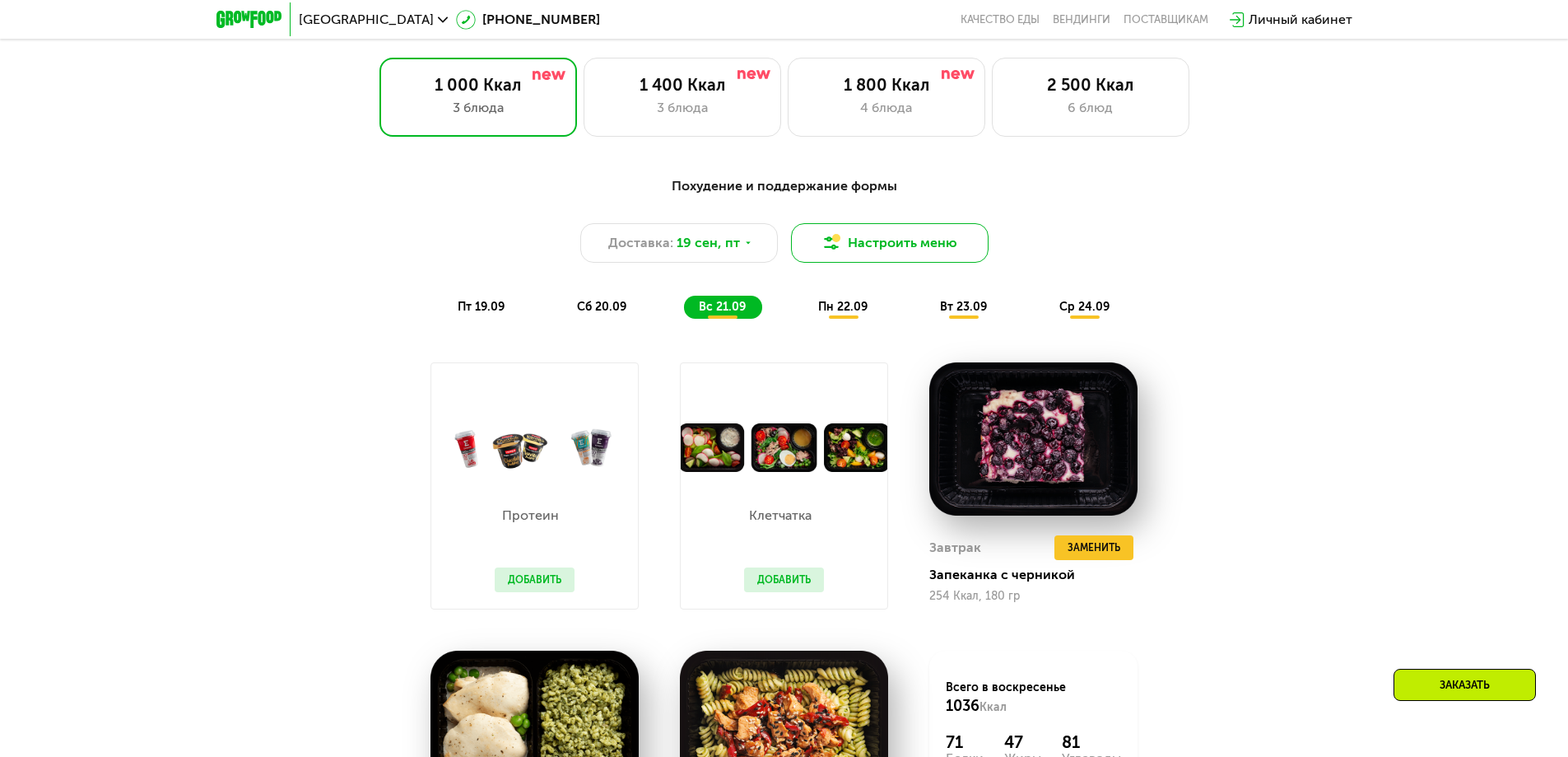
click at [888, 255] on button "Настроить меню" at bounding box center [890, 243] width 197 height 40
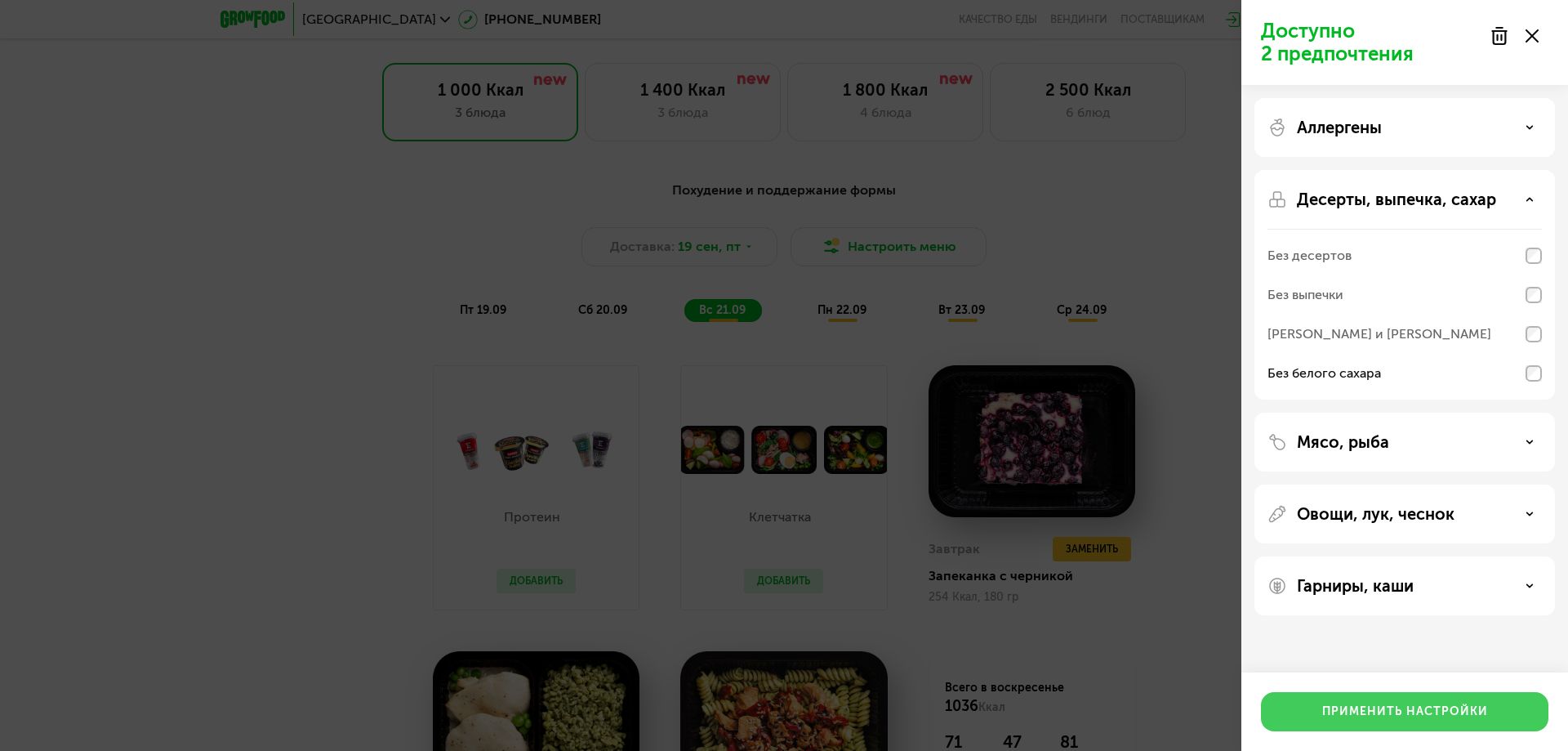
click at [1474, 706] on div "Применить настройки" at bounding box center [1405, 711] width 166 height 16
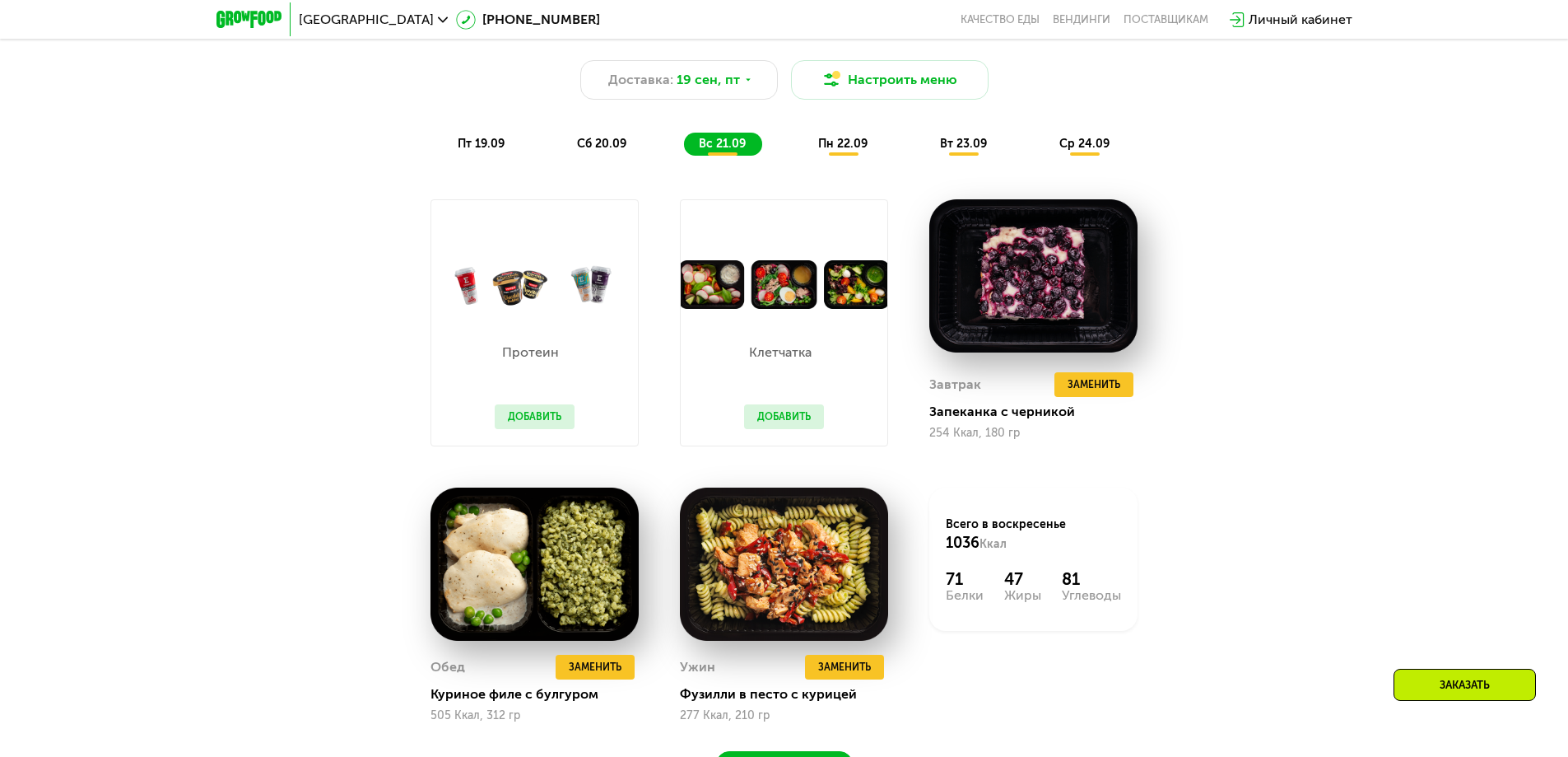
scroll to position [1564, 0]
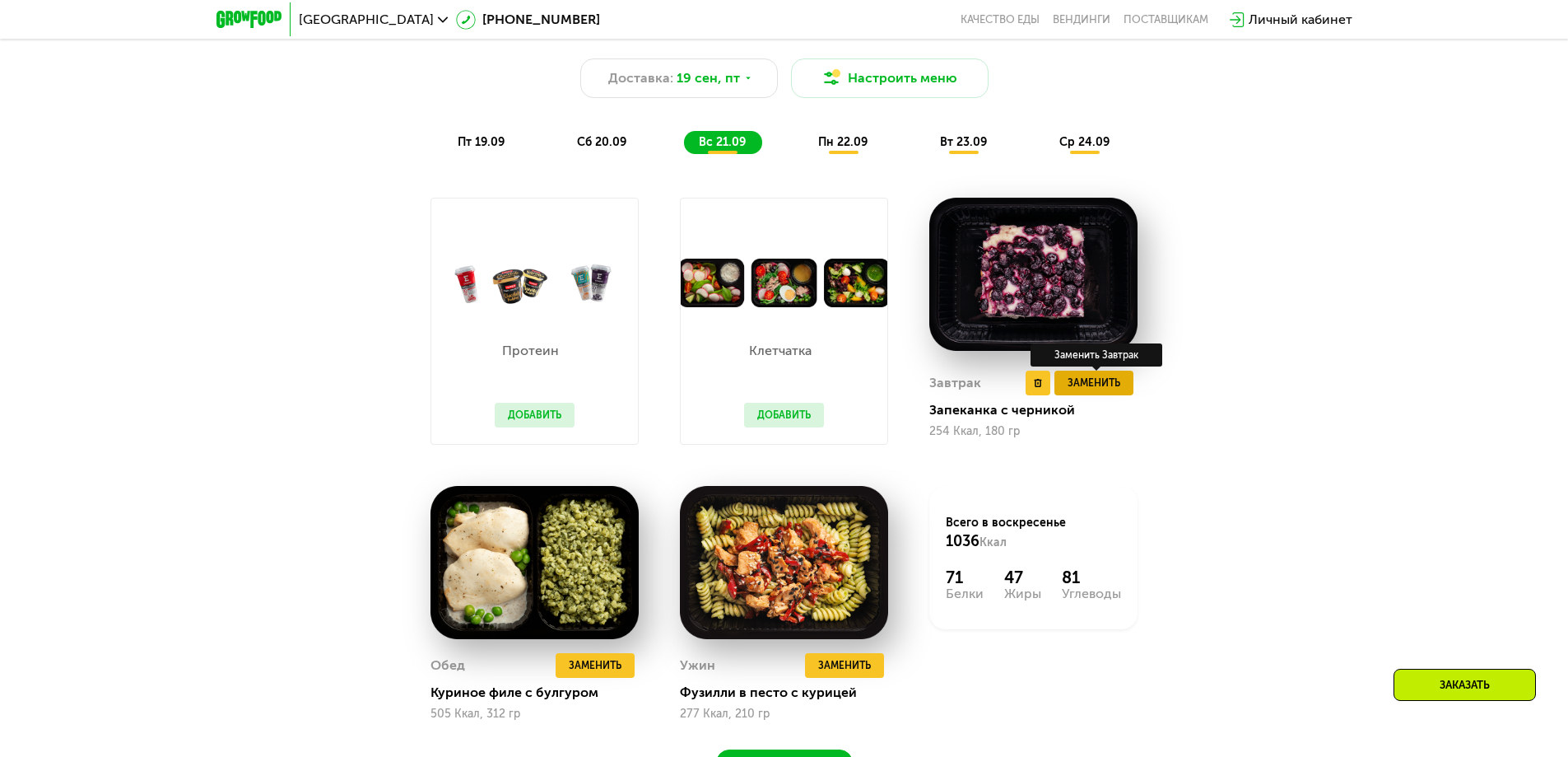
click at [1099, 389] on span "Заменить" at bounding box center [1095, 382] width 53 height 16
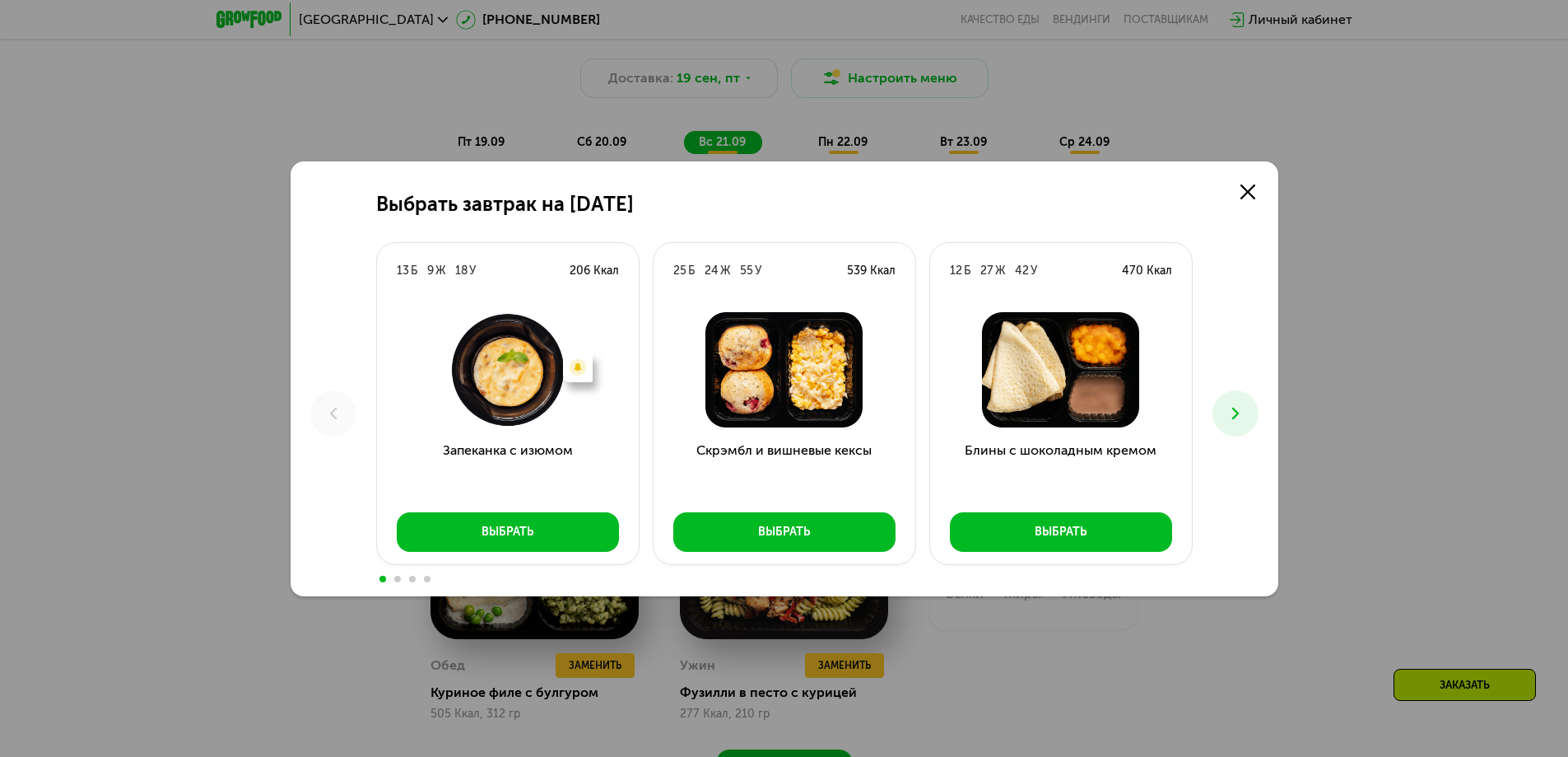
click at [1239, 413] on icon at bounding box center [1235, 413] width 20 height 20
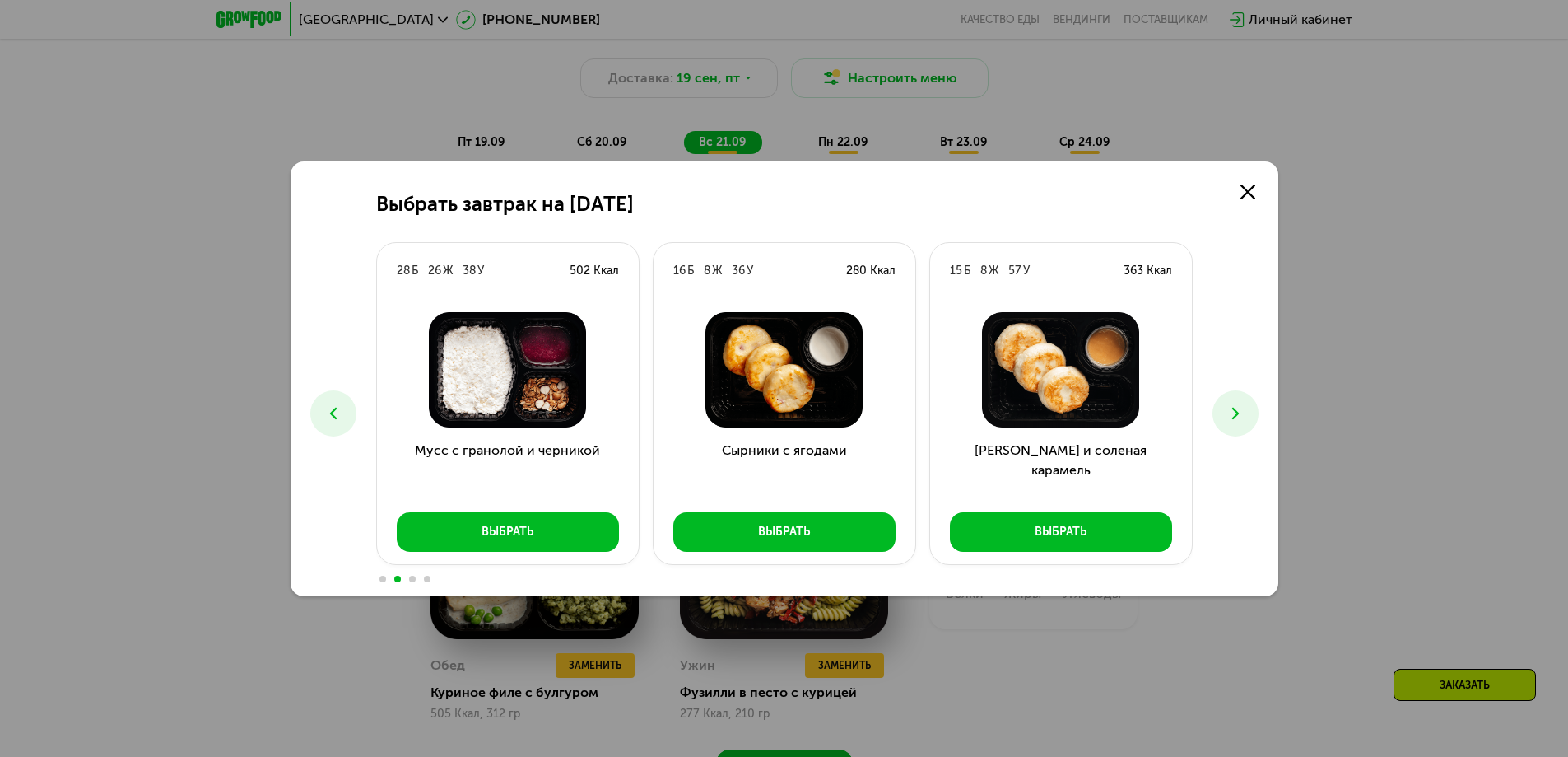
click at [1239, 413] on icon at bounding box center [1235, 413] width 20 height 20
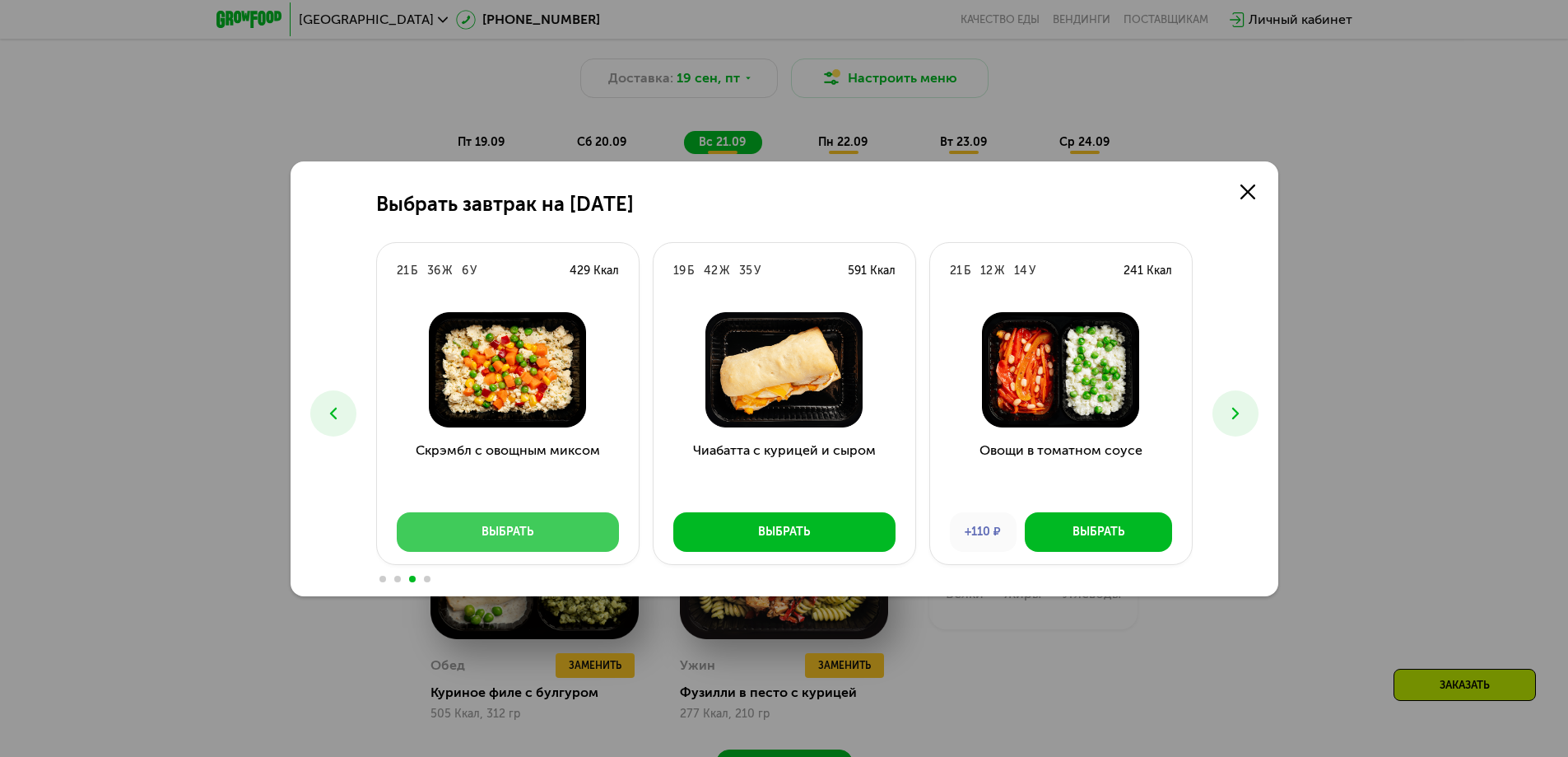
click at [470, 540] on button "Выбрать" at bounding box center [507, 532] width 222 height 40
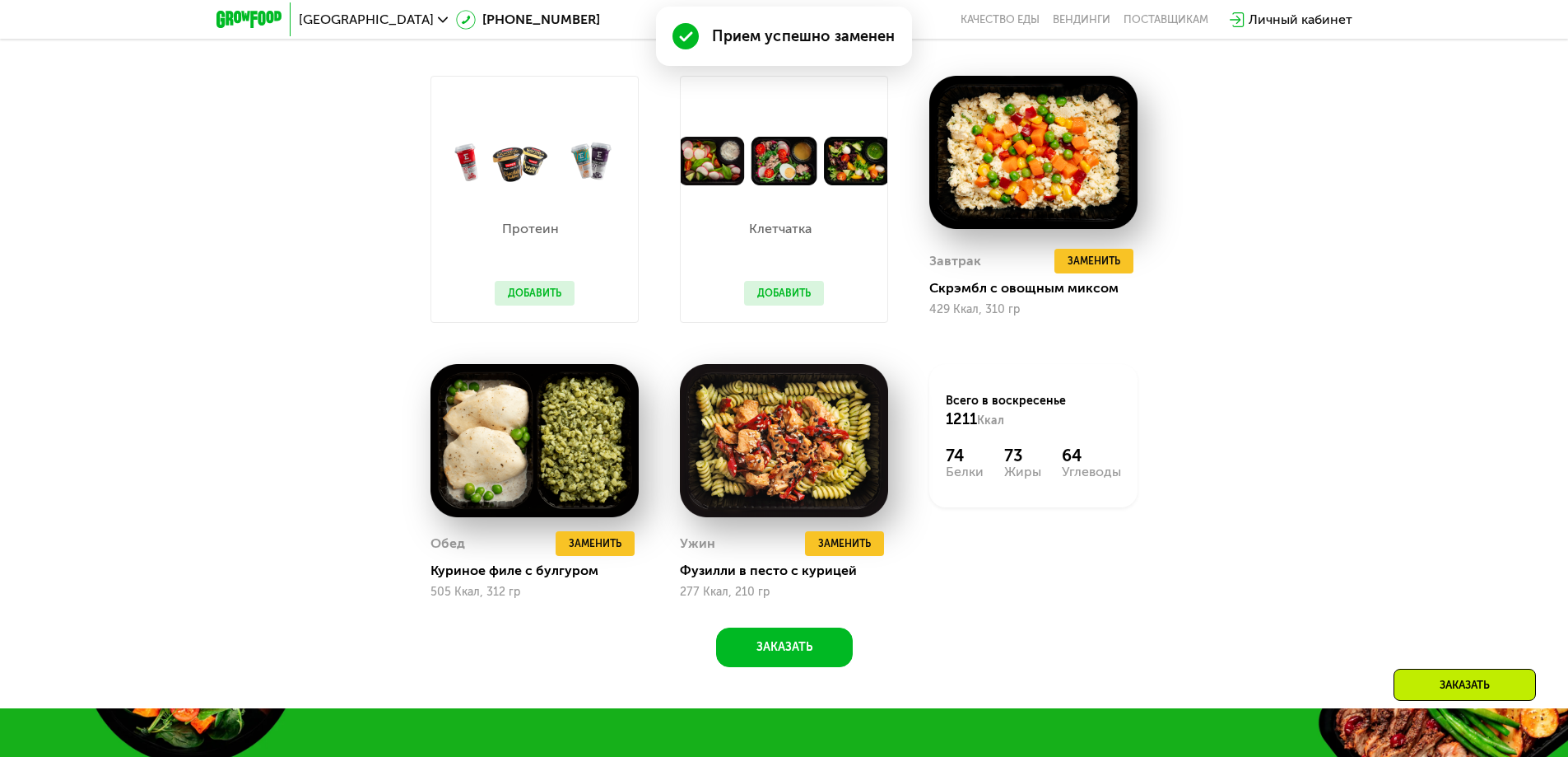
scroll to position [1728, 0]
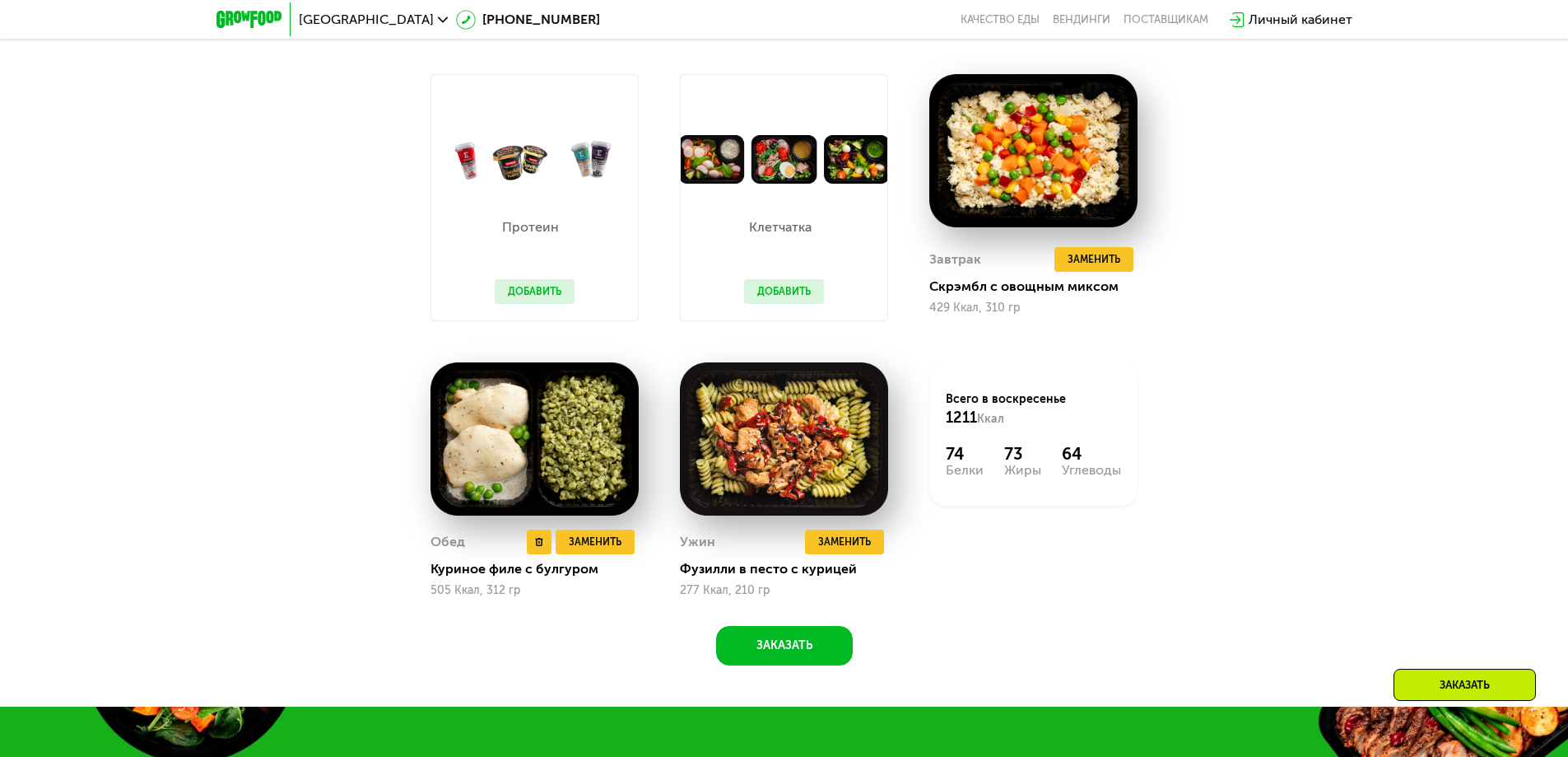
click at [452, 574] on div "Куриное филе с булгуром" at bounding box center [541, 568] width 221 height 16
click at [449, 591] on div "505 Ккал, 312 гр" at bounding box center [535, 590] width 209 height 13
click at [615, 550] on span "Заменить" at bounding box center [596, 541] width 53 height 16
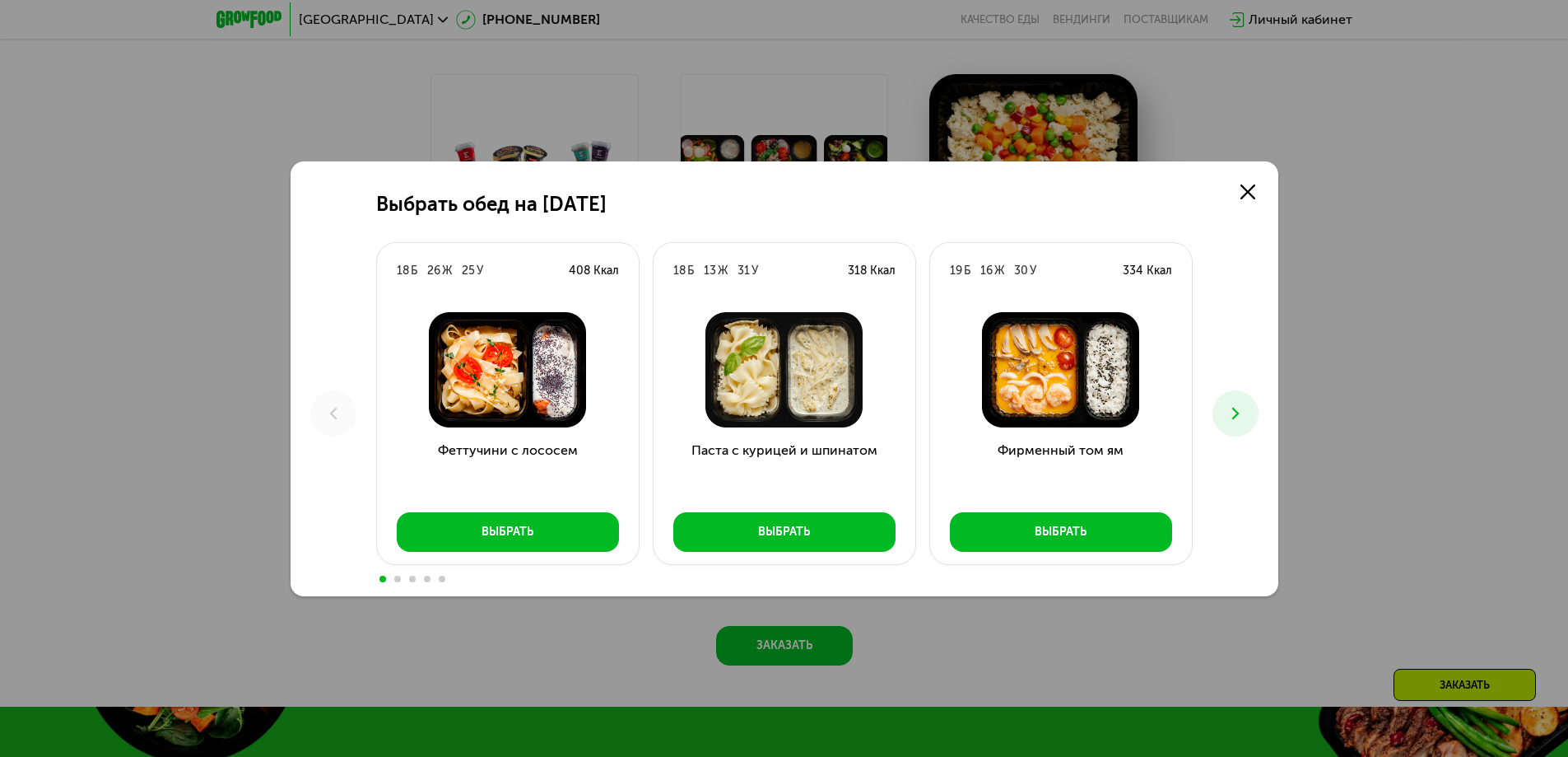
click at [1236, 408] on icon at bounding box center [1235, 413] width 20 height 20
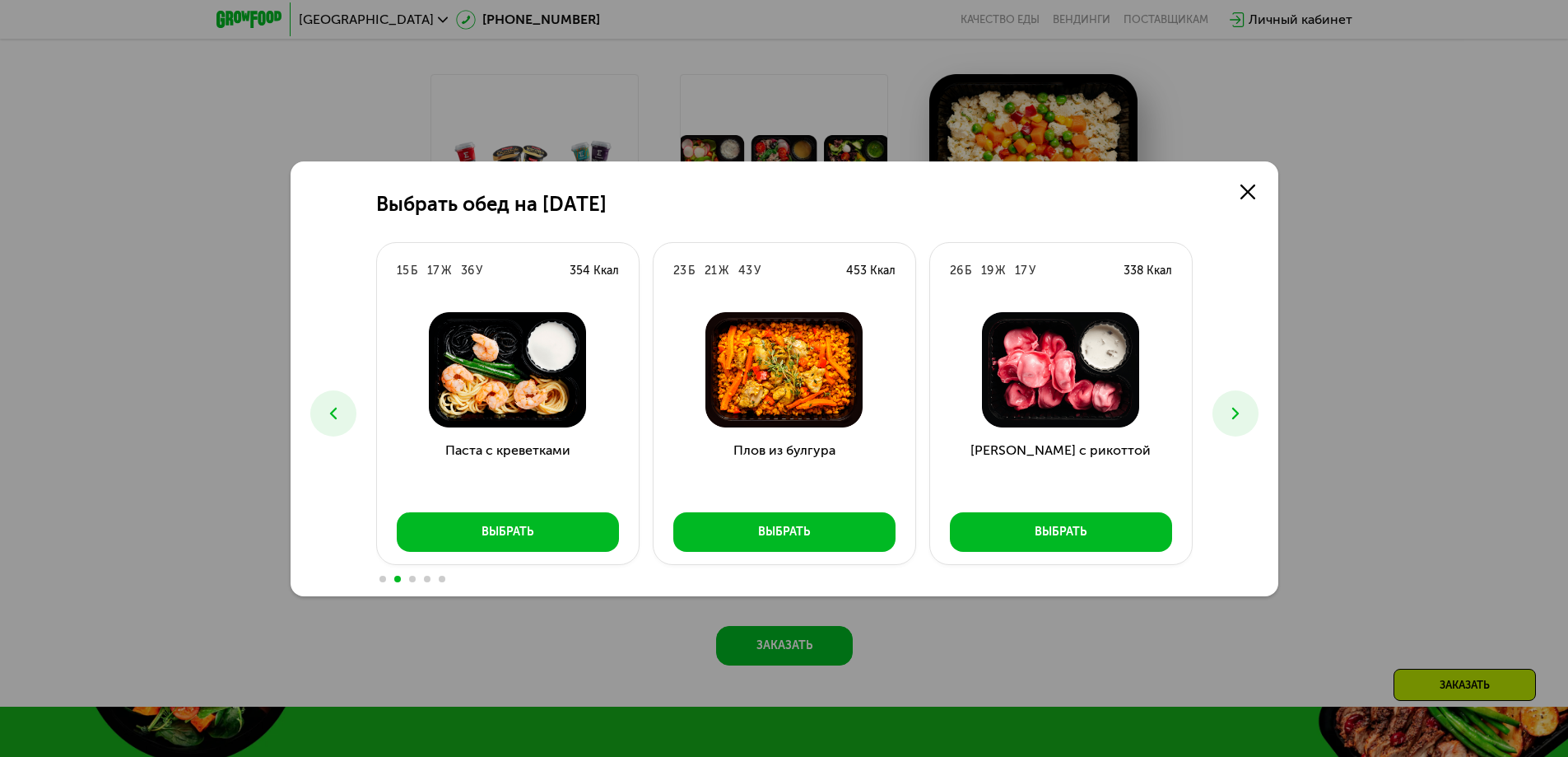
click at [1240, 416] on icon at bounding box center [1235, 413] width 20 height 20
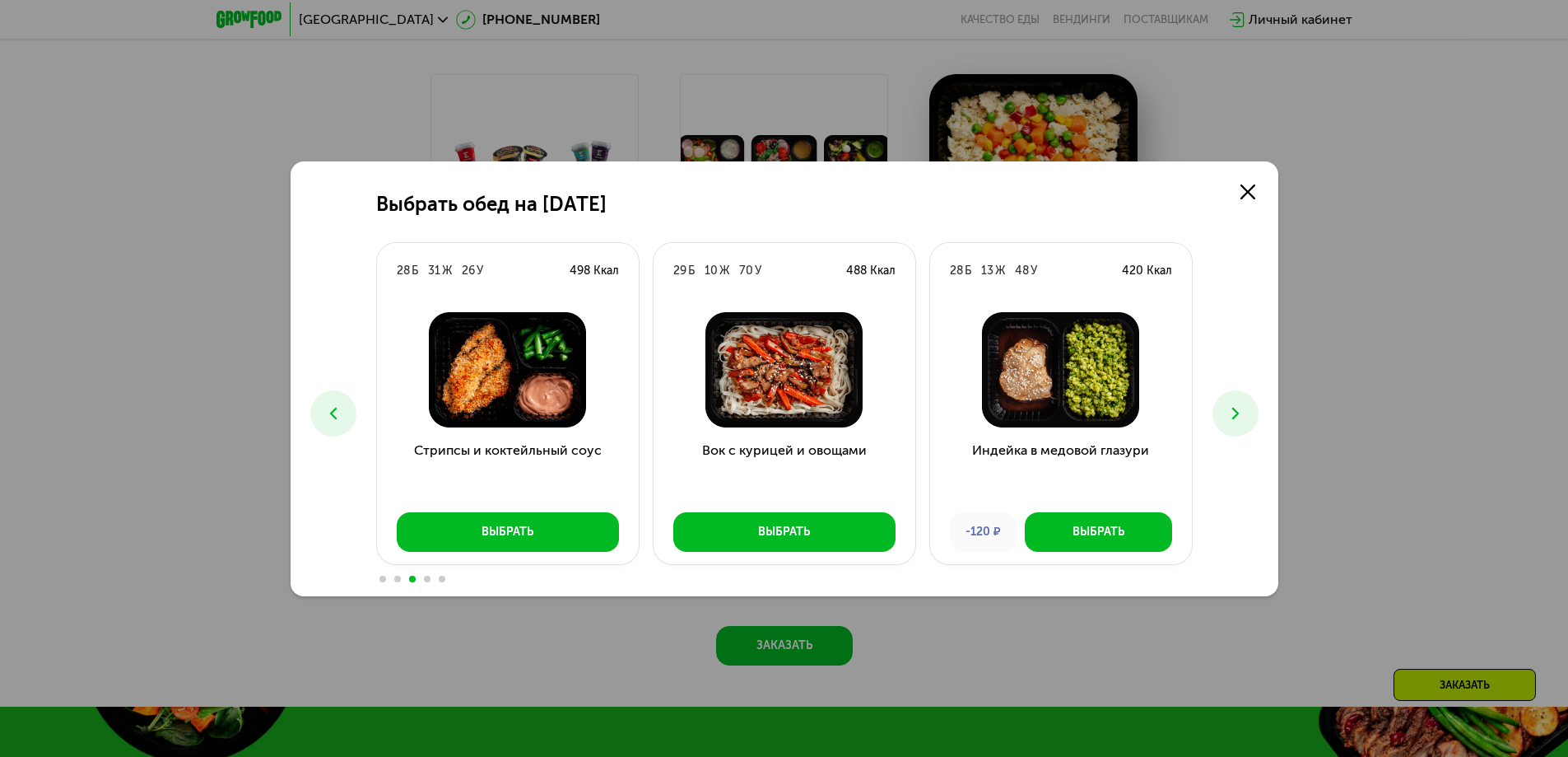
click at [1240, 416] on icon at bounding box center [1235, 413] width 20 height 20
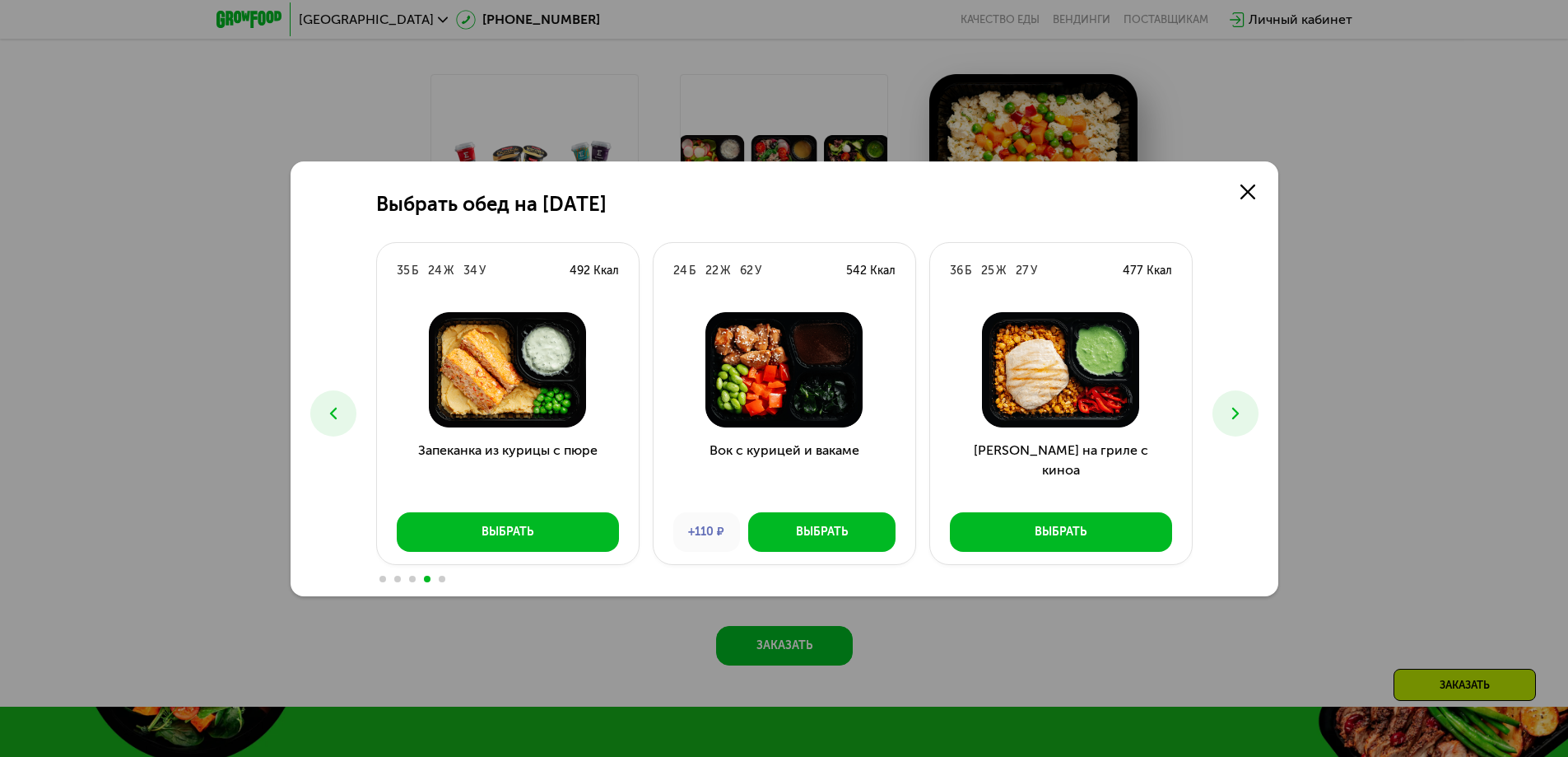
click at [1240, 416] on icon at bounding box center [1235, 413] width 20 height 20
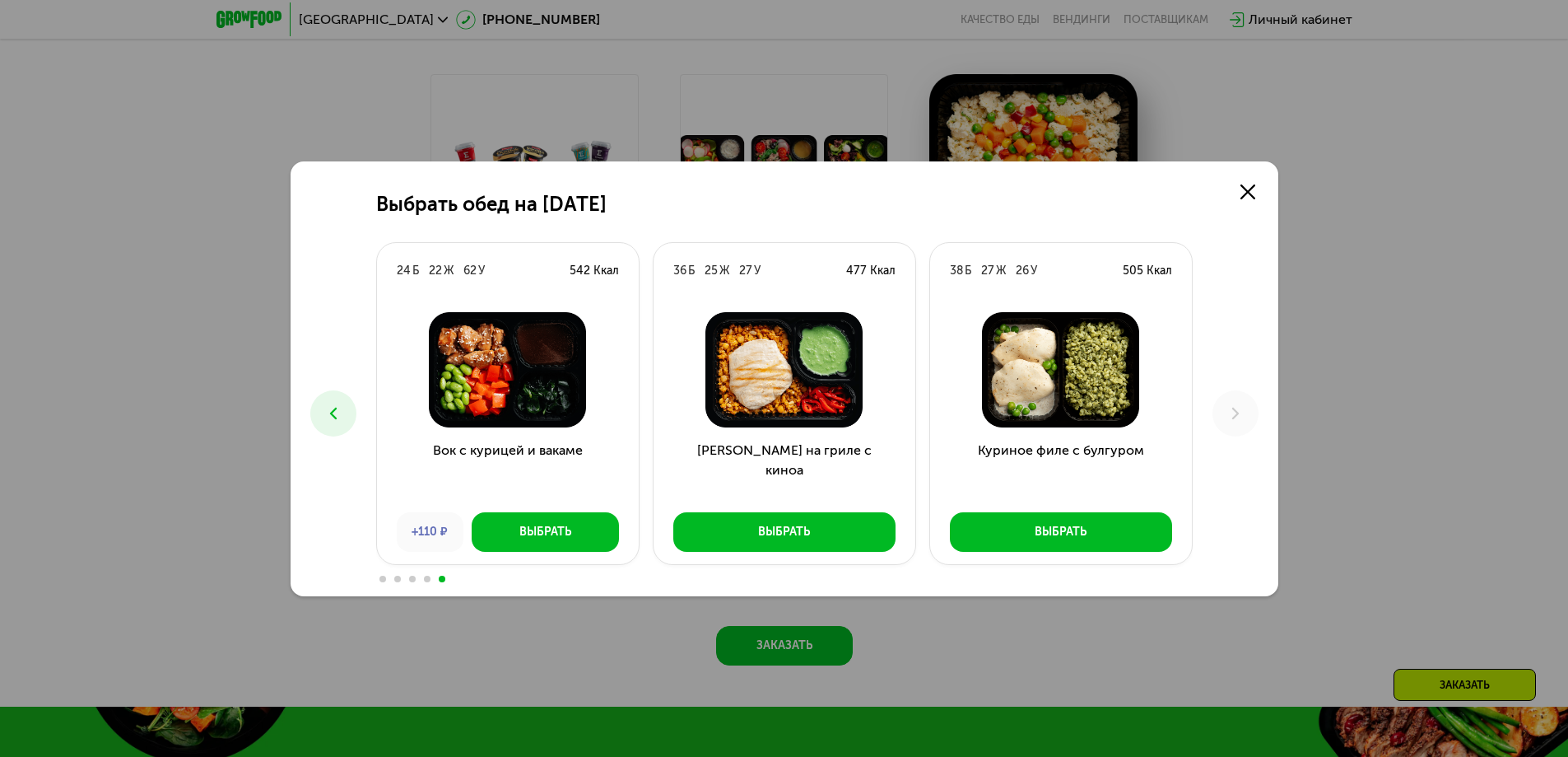
click at [341, 417] on button at bounding box center [333, 413] width 46 height 46
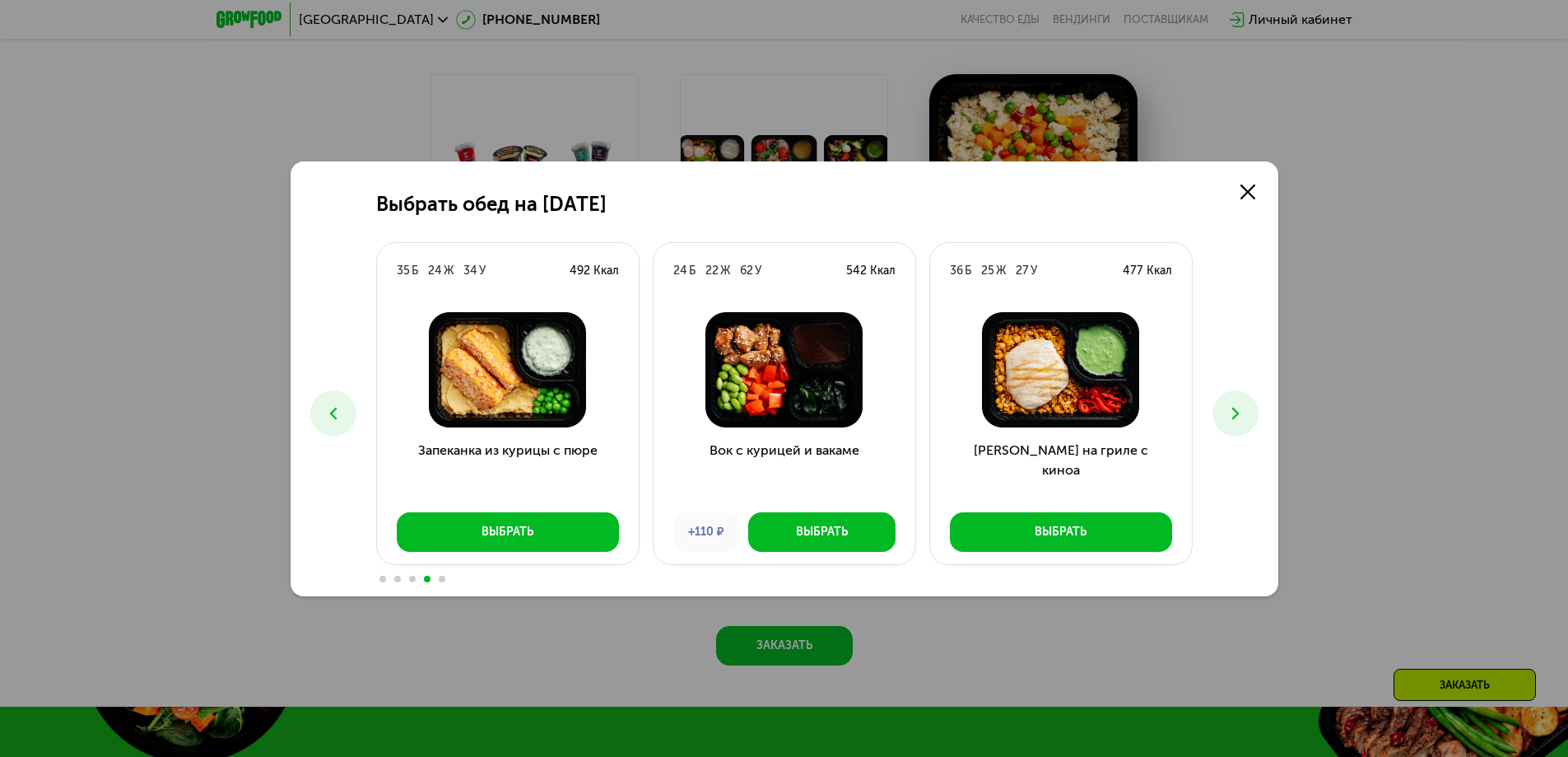
click at [341, 417] on icon at bounding box center [333, 413] width 20 height 20
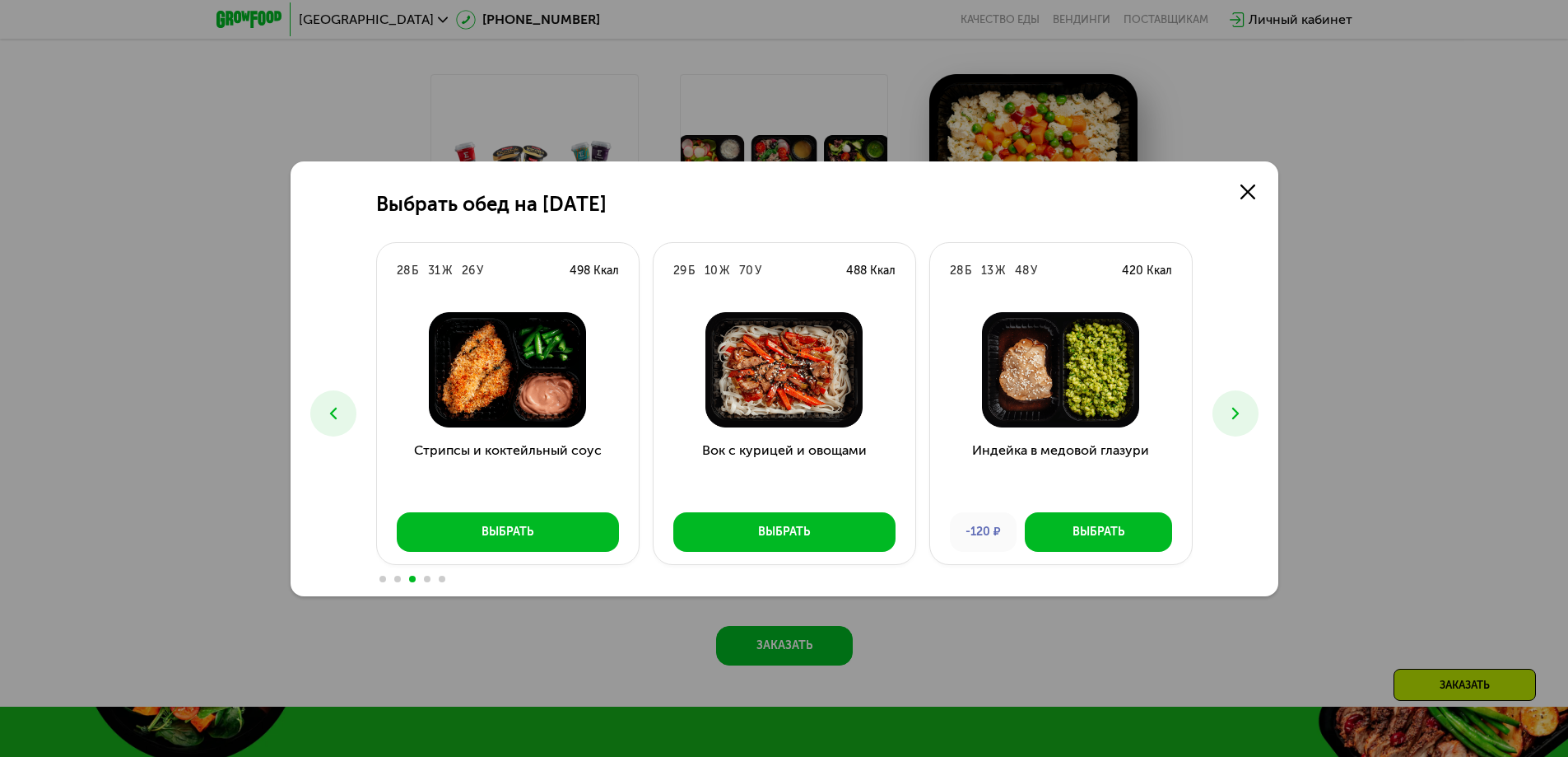
click at [341, 417] on icon at bounding box center [333, 413] width 20 height 20
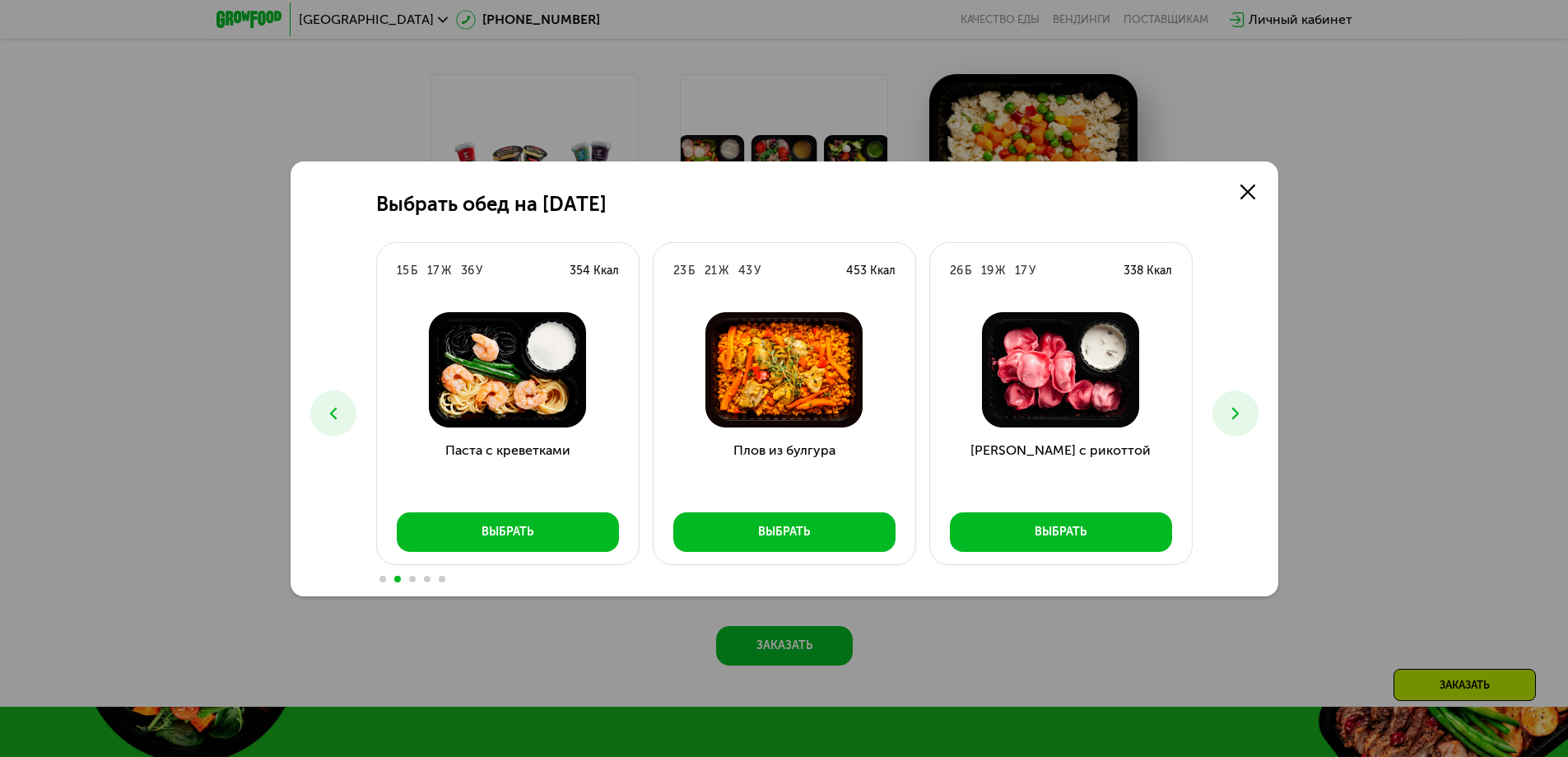
click at [341, 417] on icon at bounding box center [333, 413] width 20 height 20
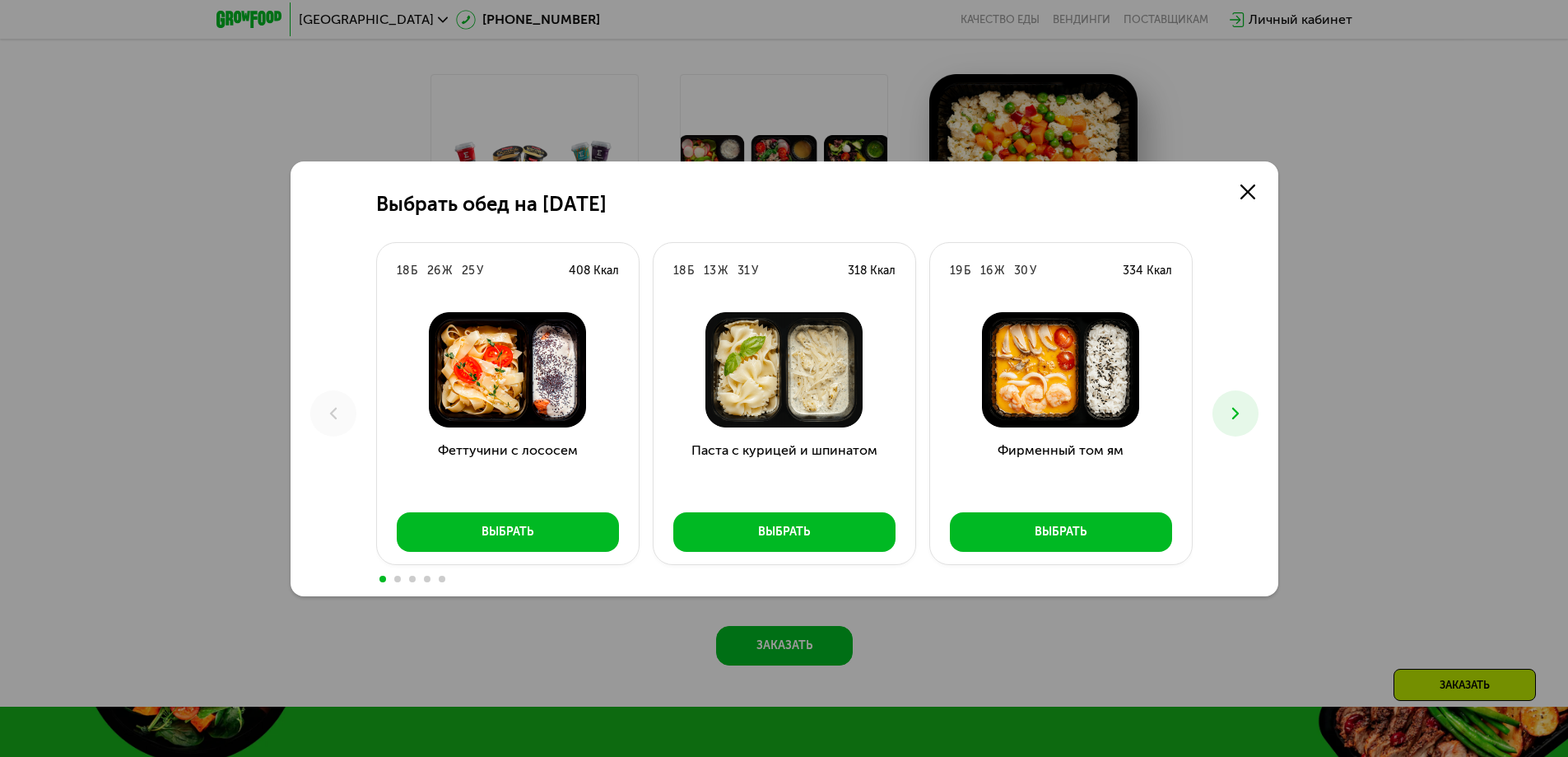
click at [1230, 410] on icon at bounding box center [1235, 413] width 20 height 20
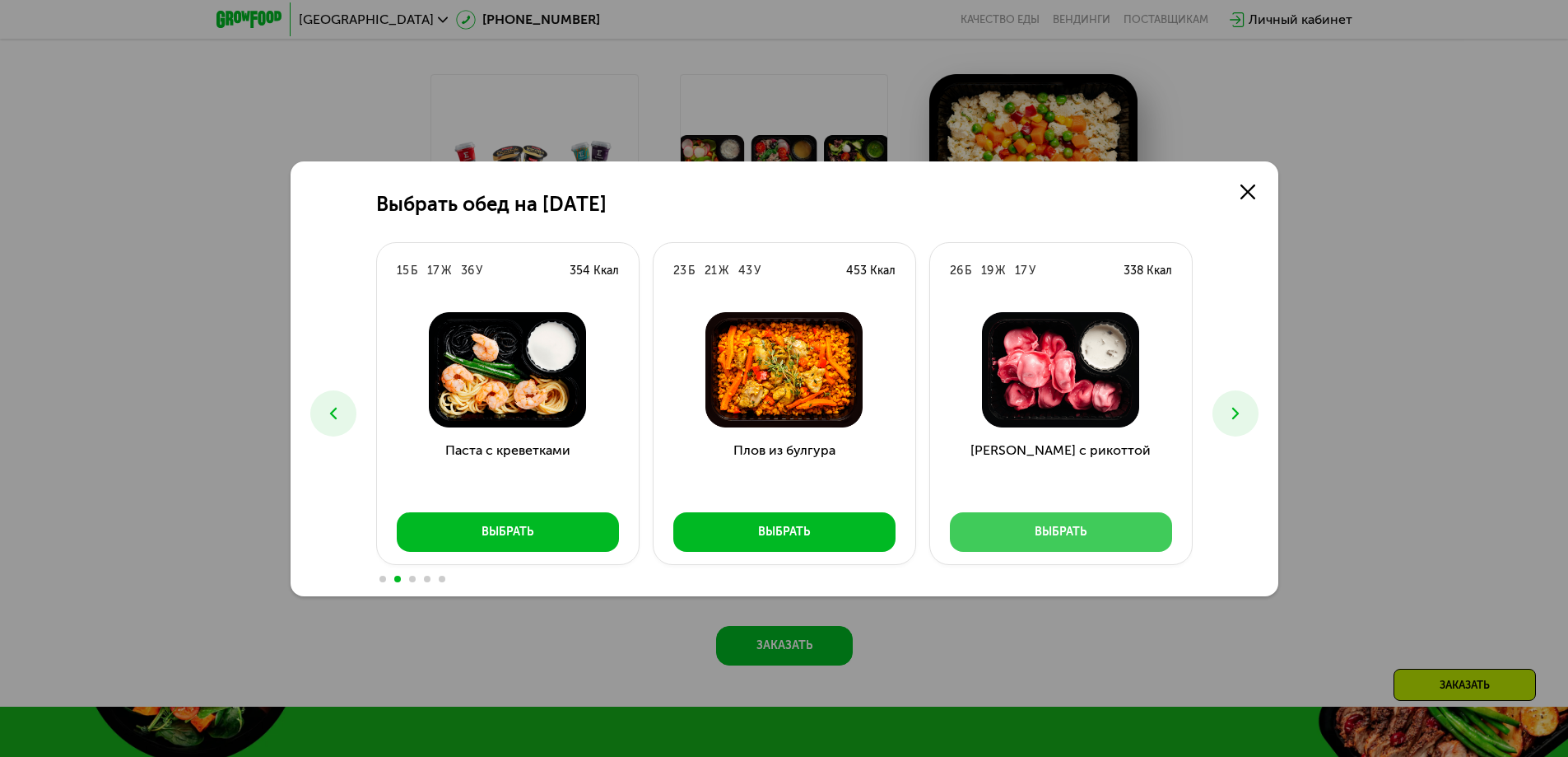
click at [1086, 526] on div "Выбрать" at bounding box center [1061, 531] width 52 height 16
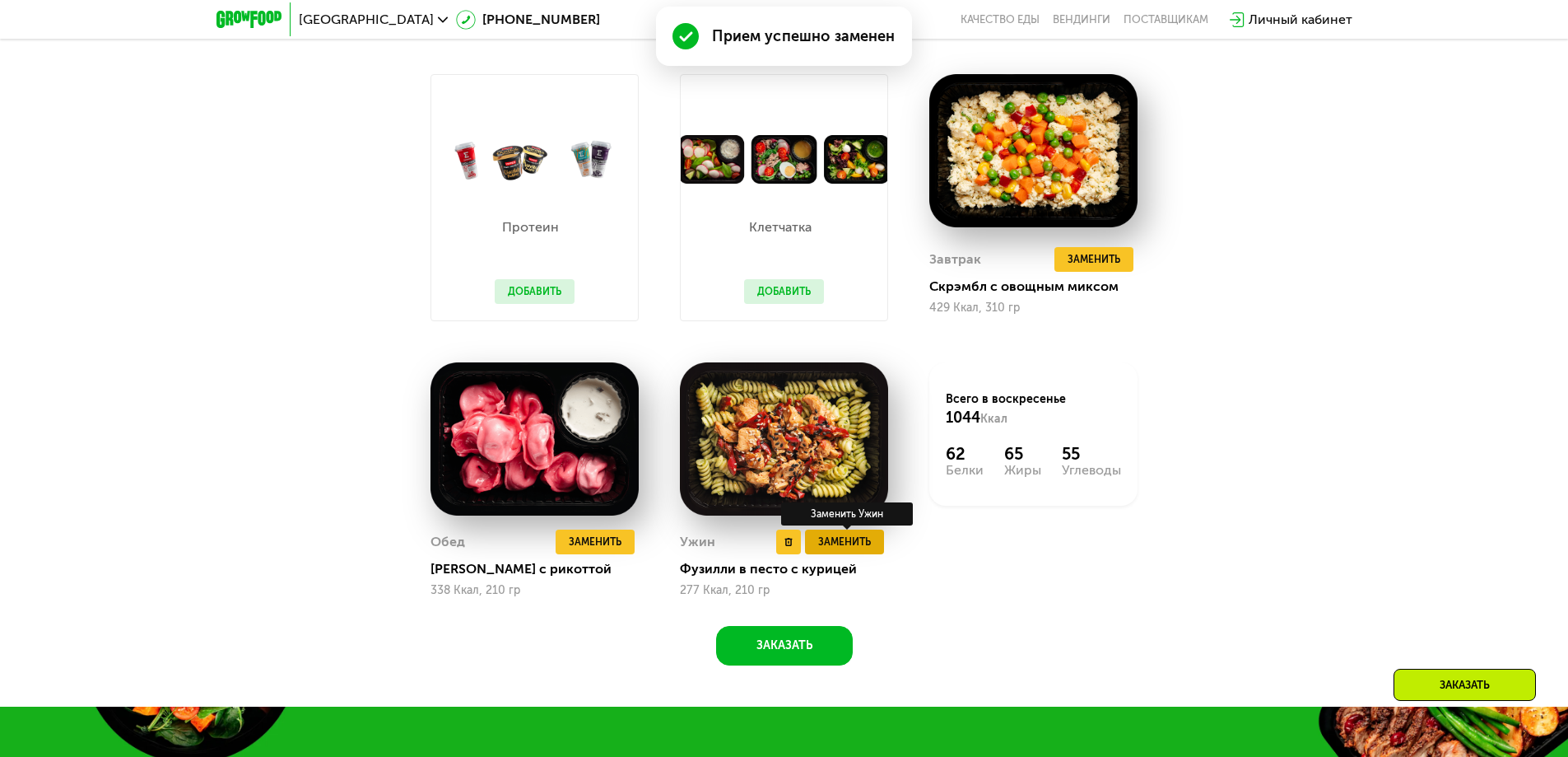
click at [861, 546] on span "Заменить" at bounding box center [845, 541] width 53 height 16
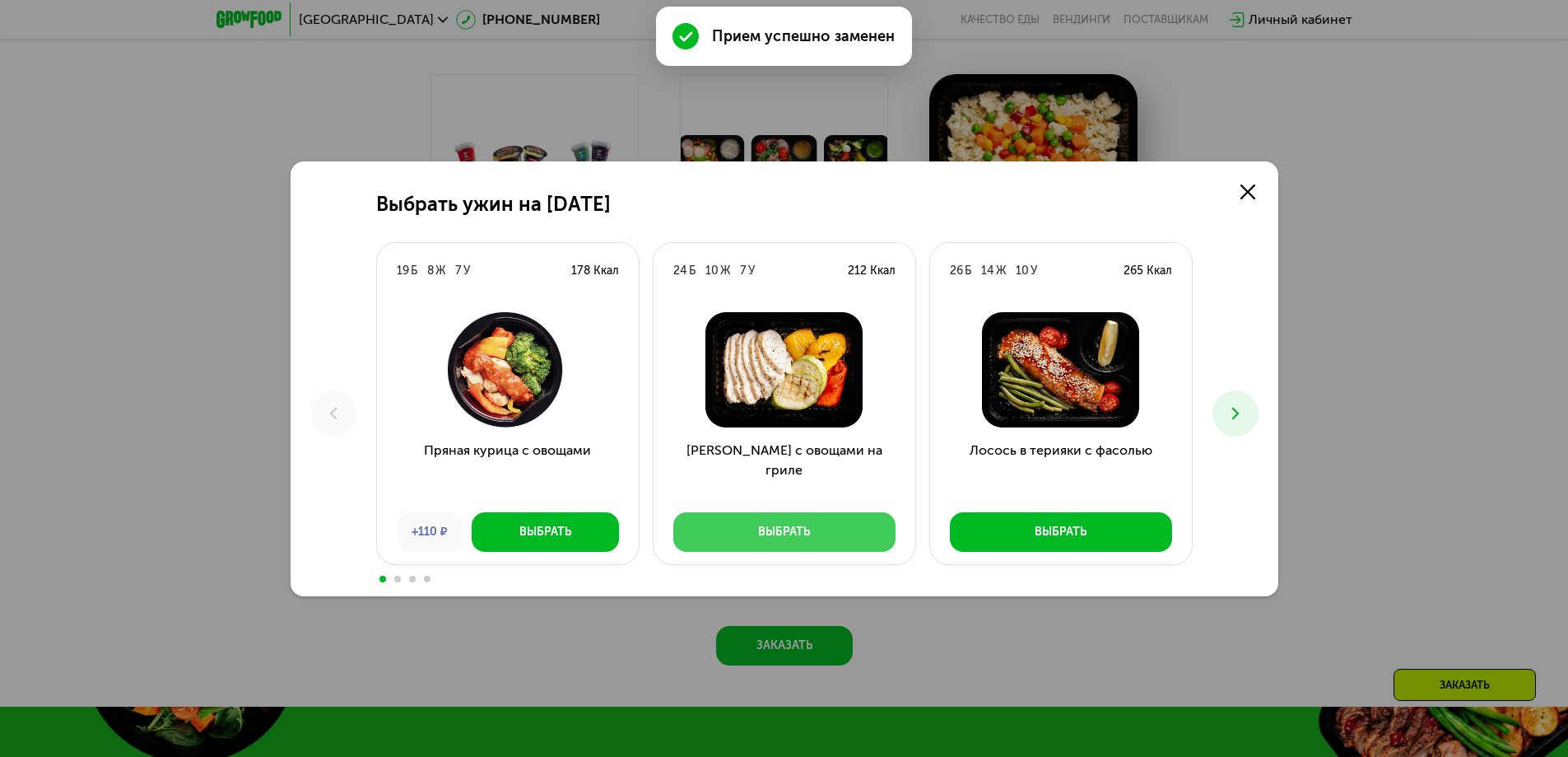
click at [782, 528] on div "Выбрать" at bounding box center [784, 531] width 52 height 16
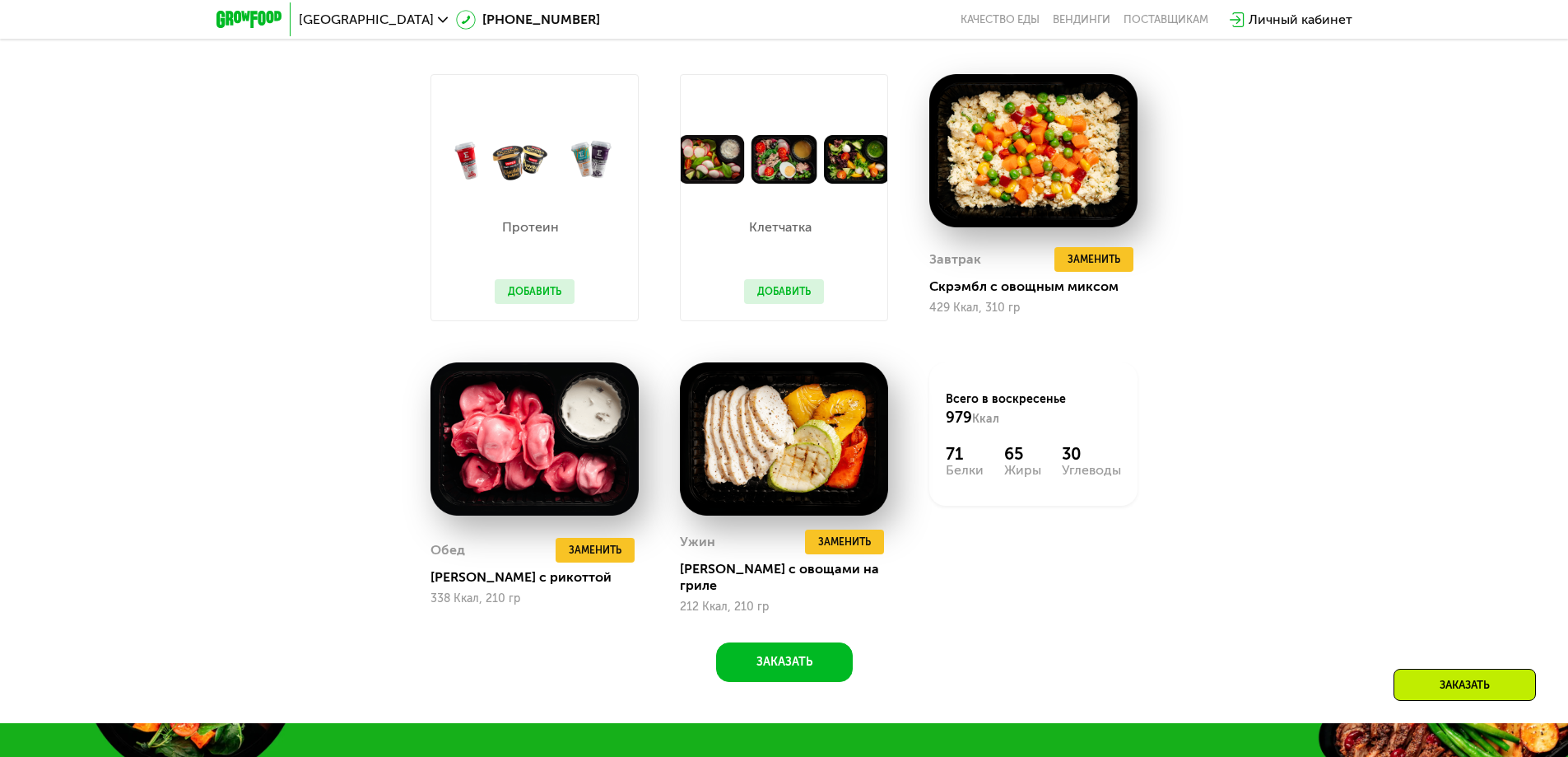
click at [787, 297] on button "Добавить" at bounding box center [784, 291] width 80 height 25
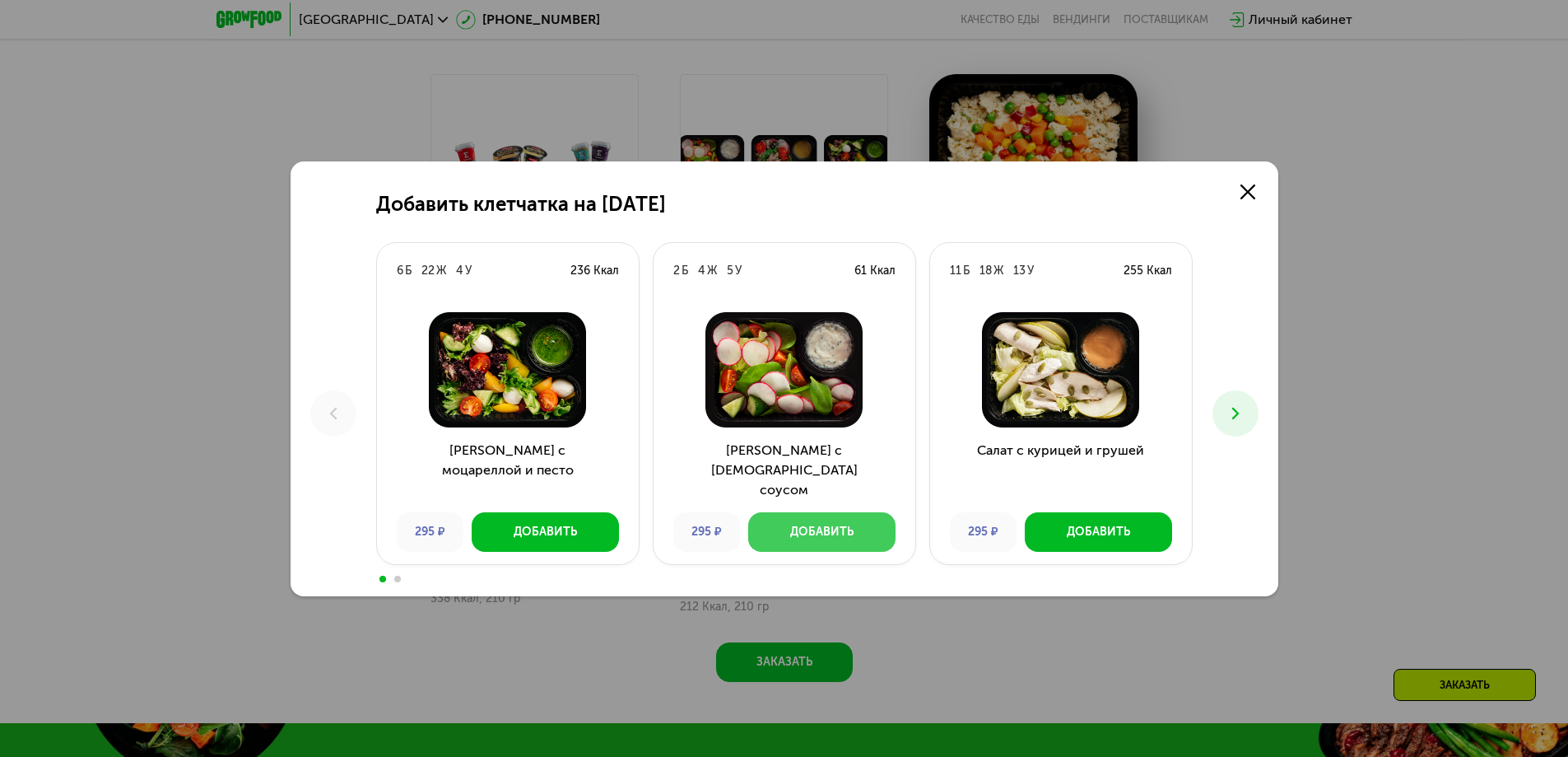
click at [836, 533] on div "Добавить" at bounding box center [821, 531] width 64 height 16
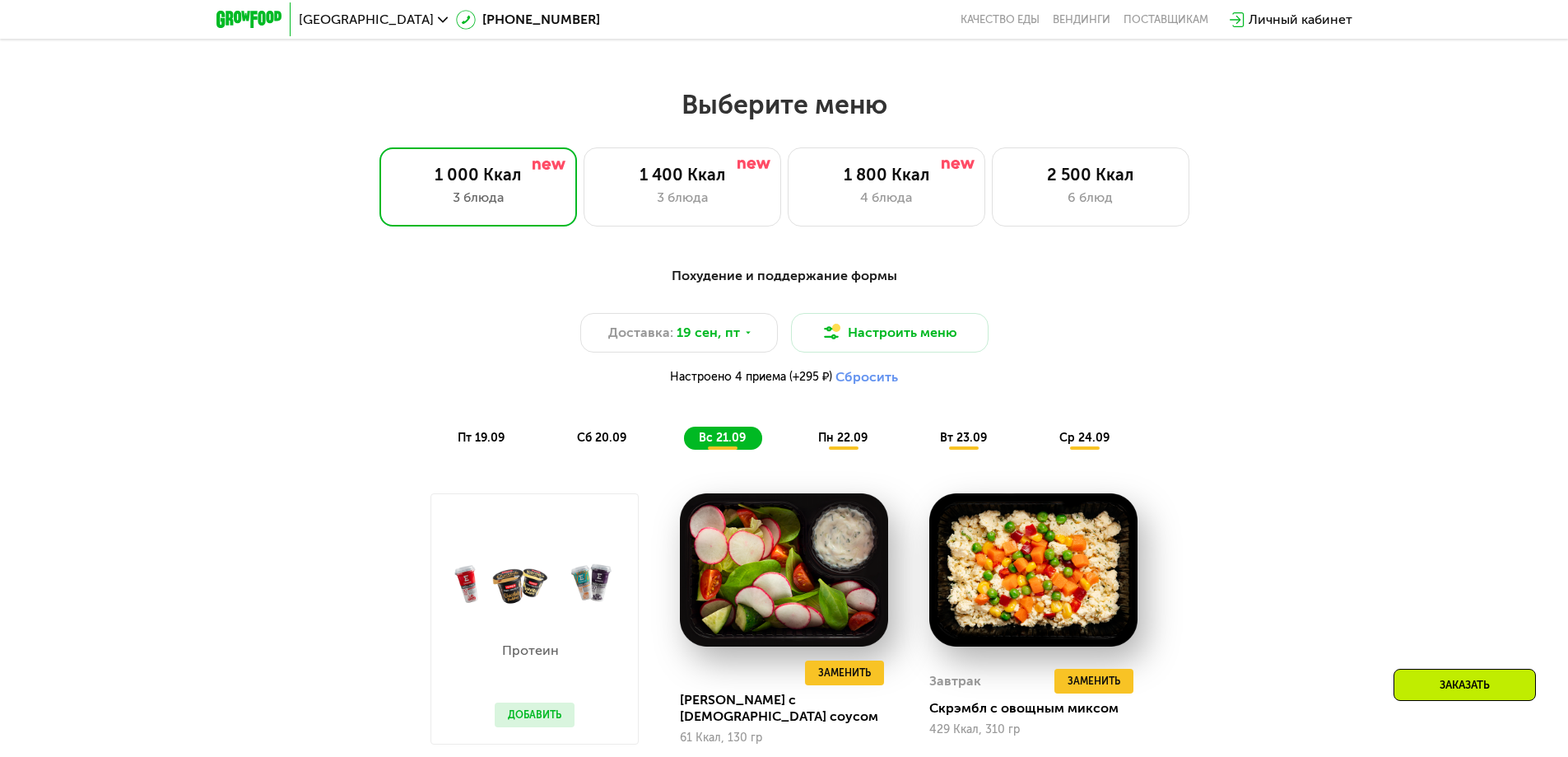
scroll to position [1318, 0]
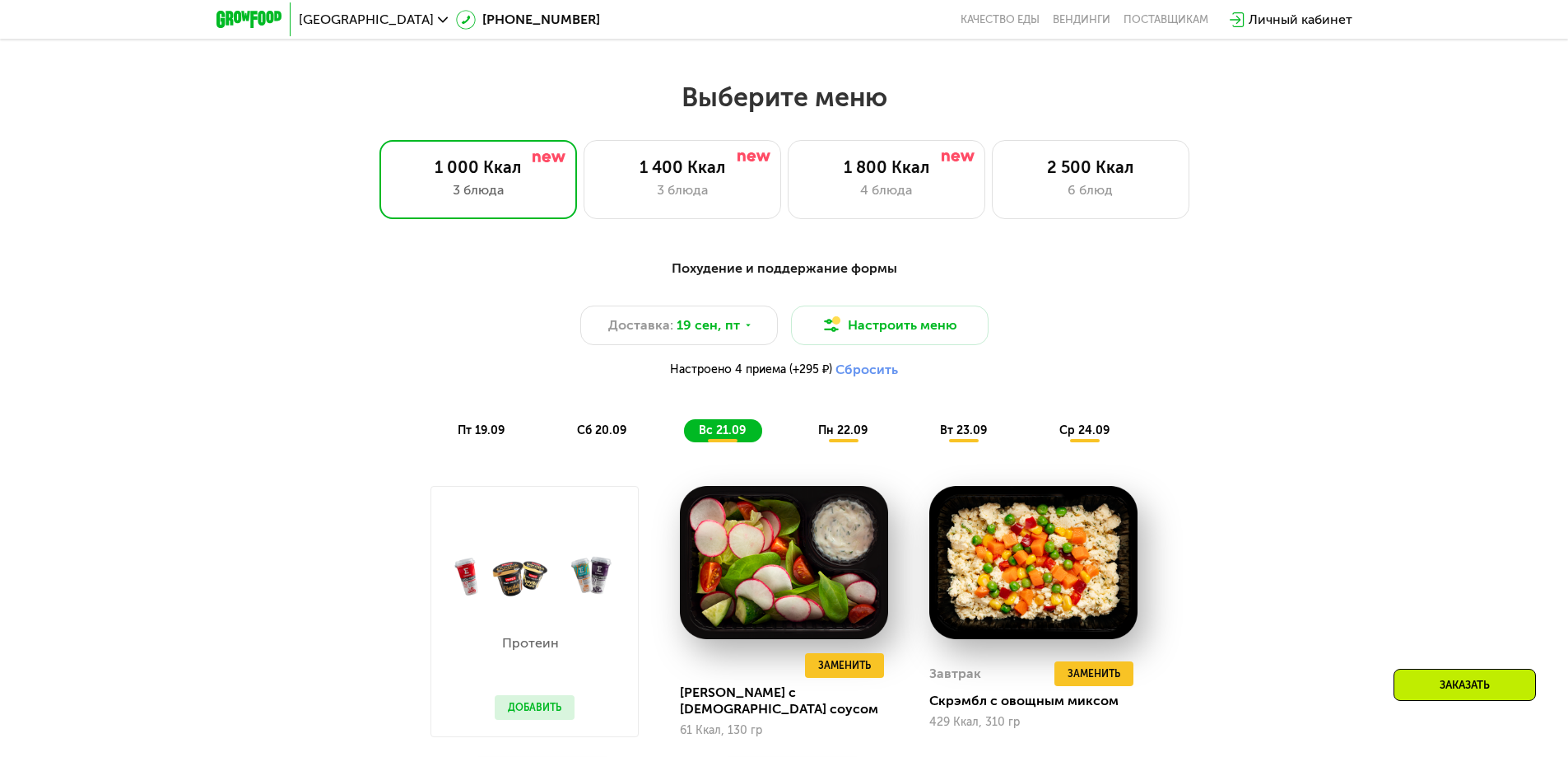
click at [842, 434] on span "пн 22.09" at bounding box center [843, 430] width 49 height 14
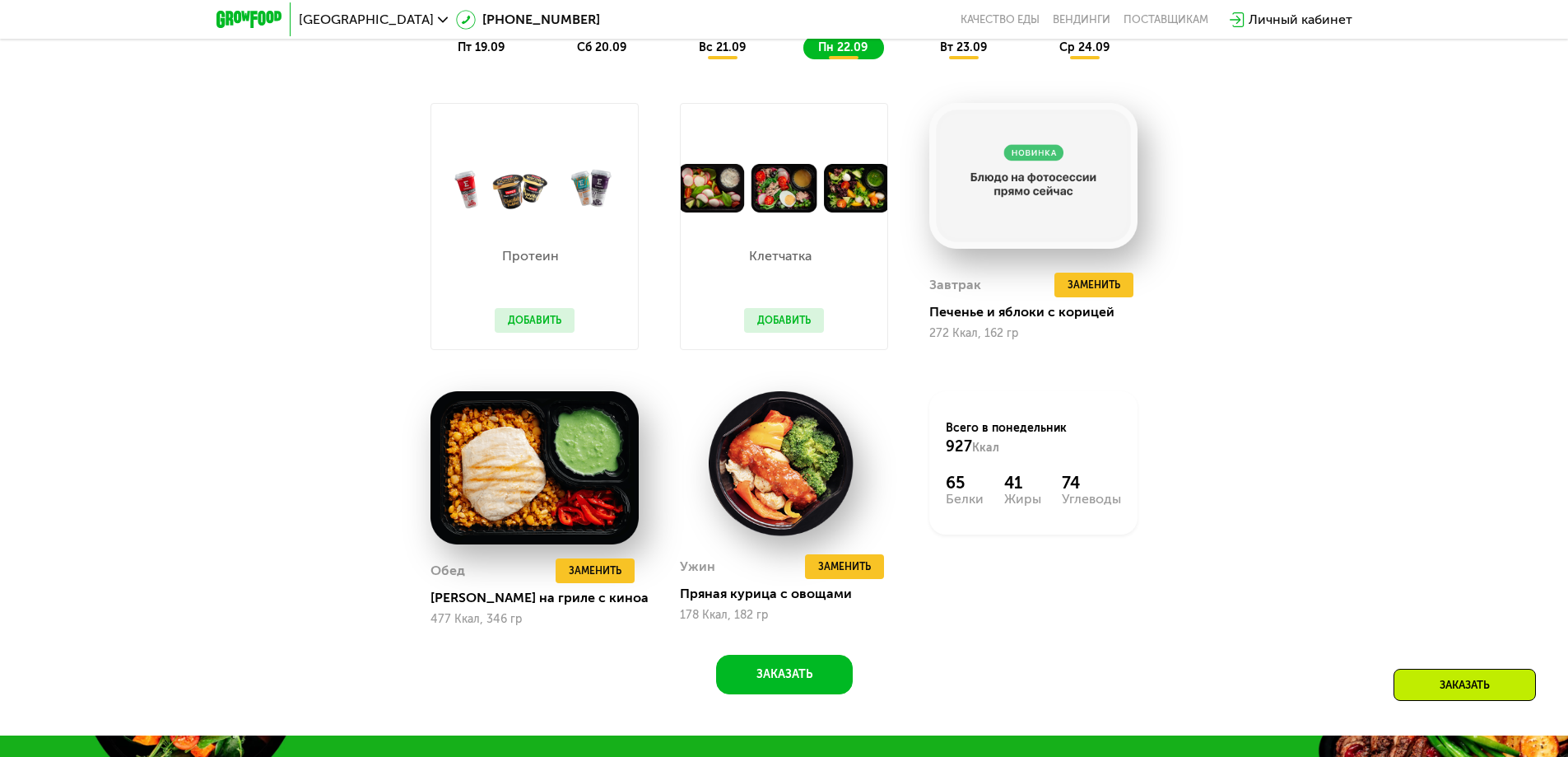
scroll to position [1728, 0]
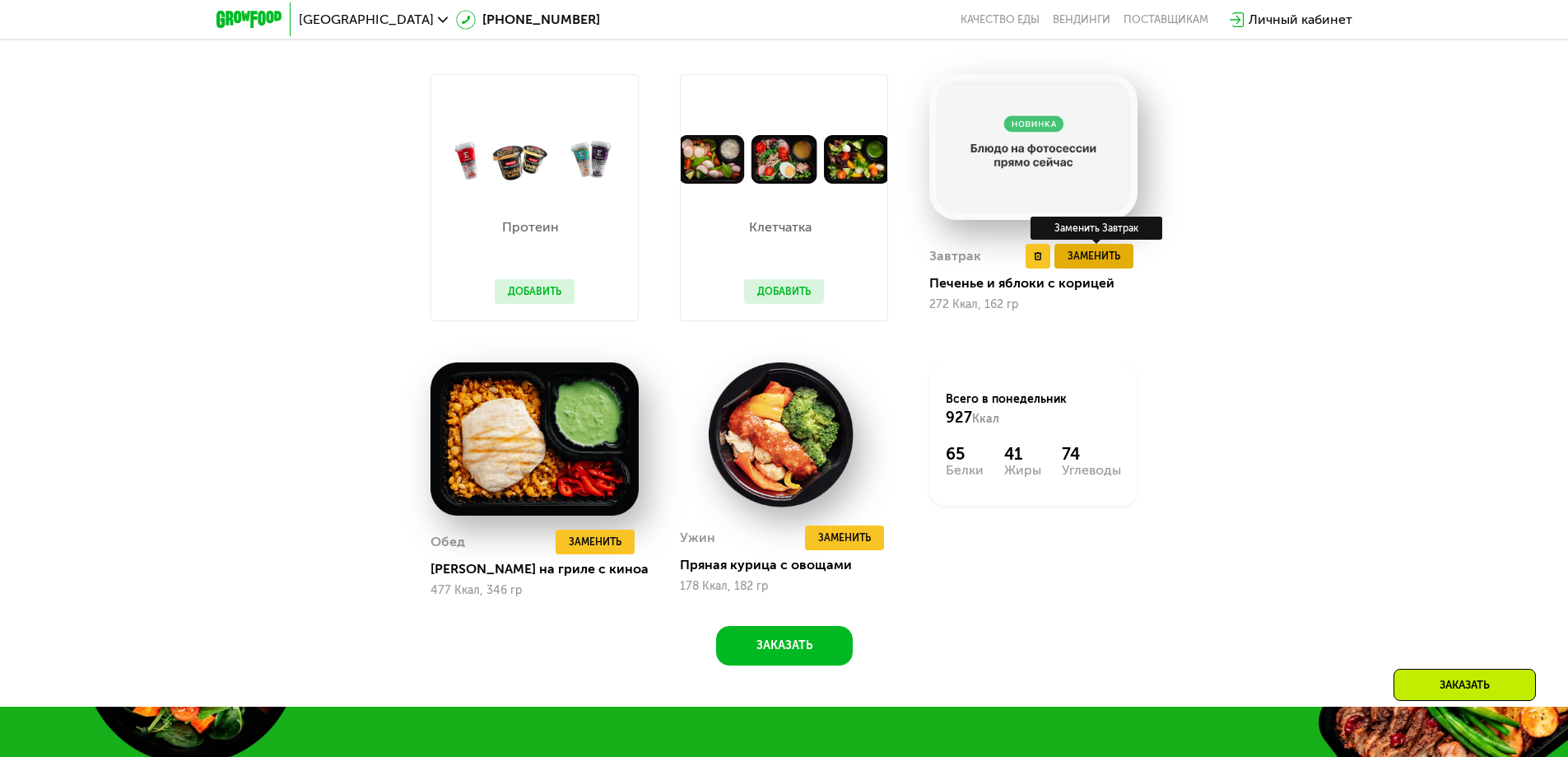
click at [1103, 265] on span "Заменить" at bounding box center [1095, 255] width 53 height 16
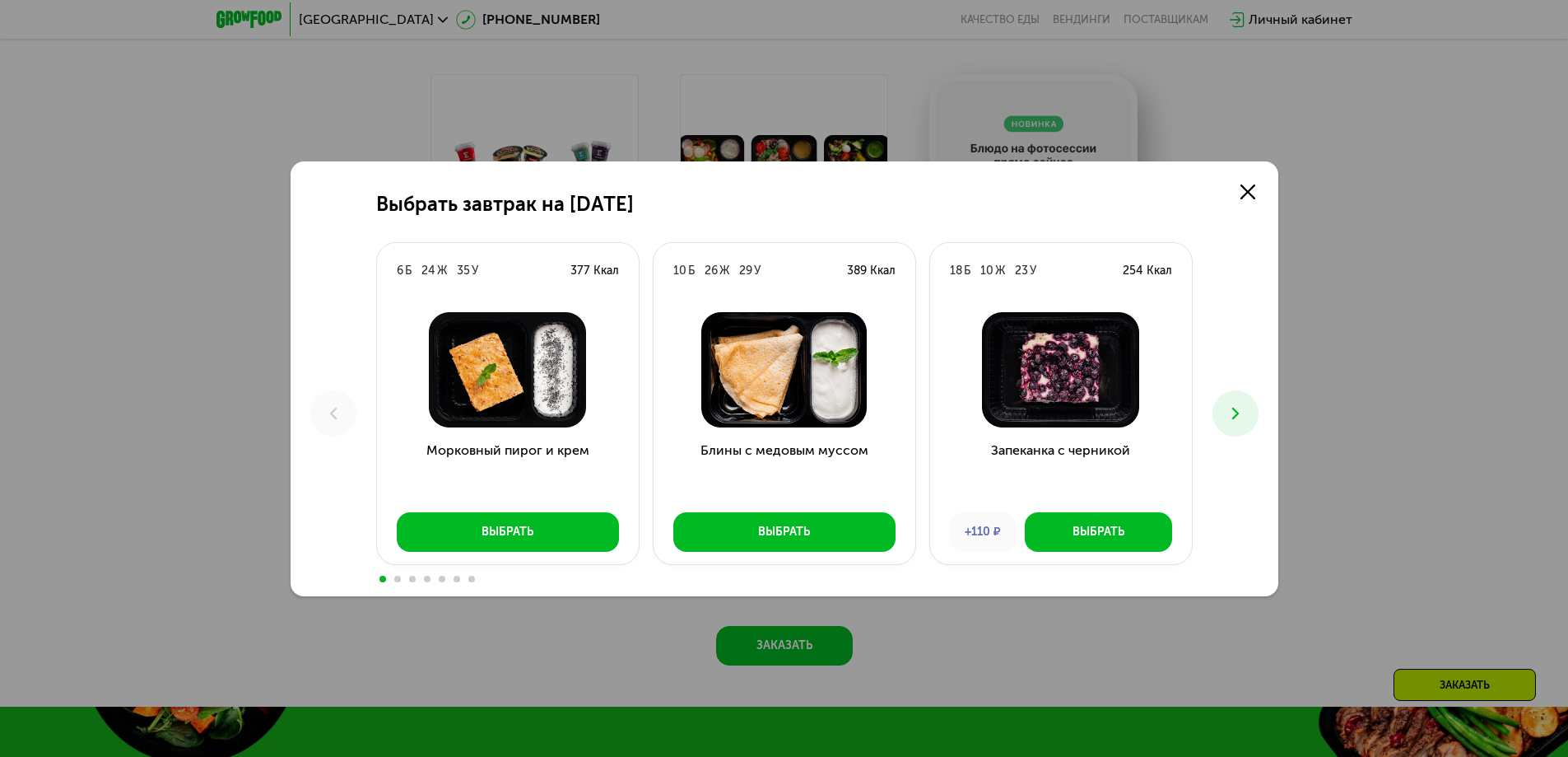
click at [1235, 415] on icon at bounding box center [1235, 413] width 20 height 20
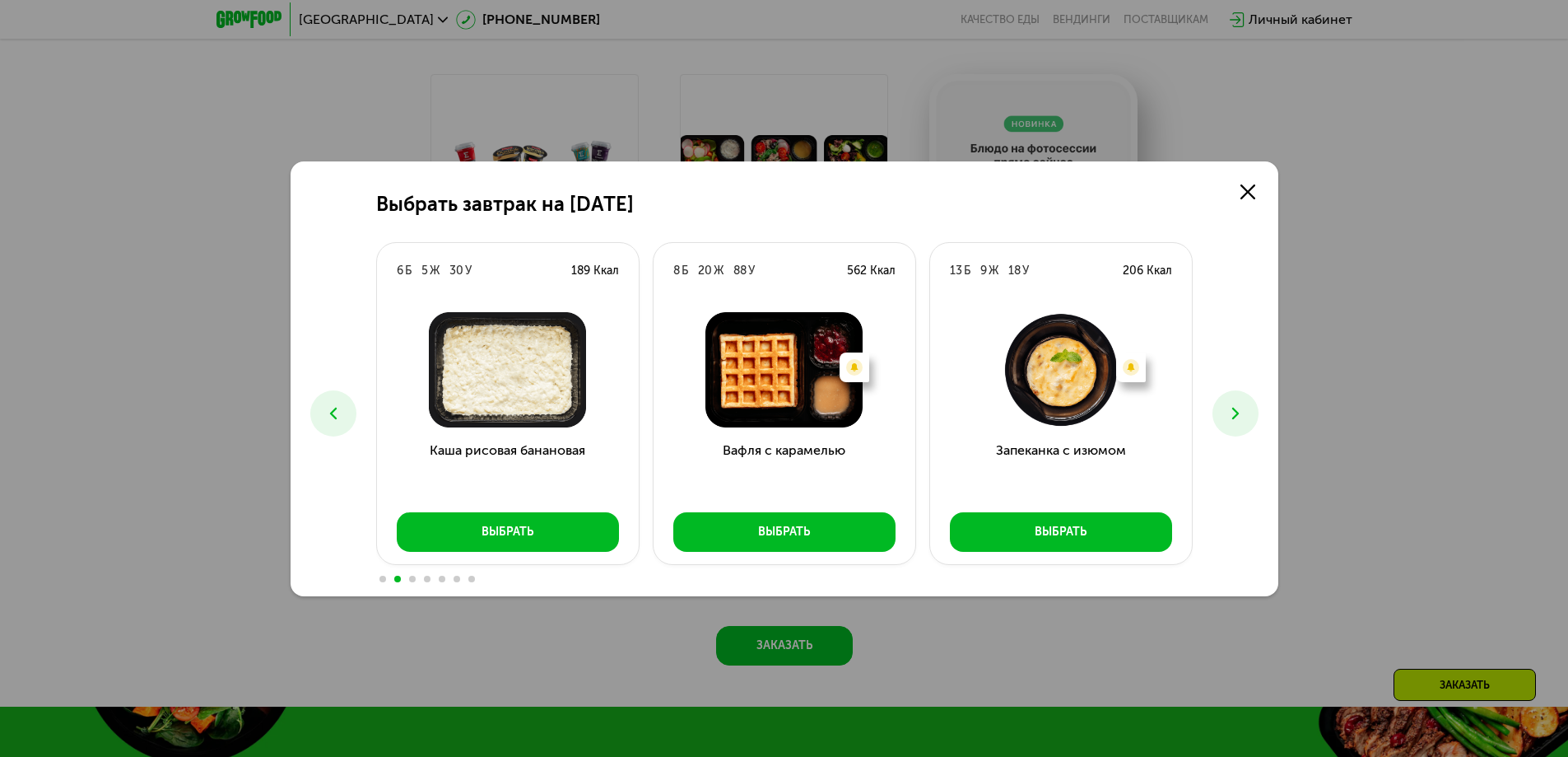
click at [1235, 415] on icon at bounding box center [1235, 413] width 20 height 20
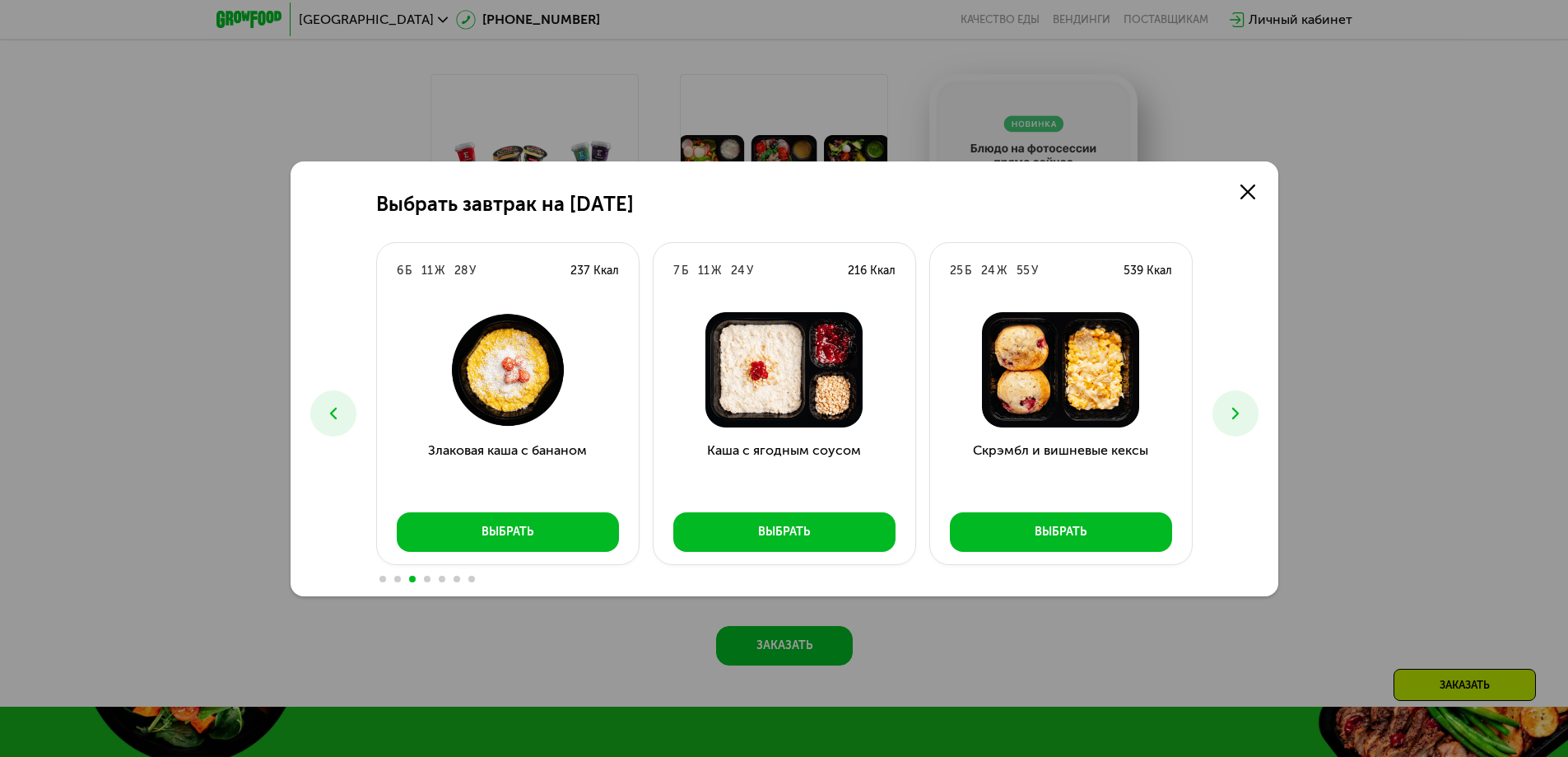
click at [1235, 415] on icon at bounding box center [1235, 413] width 20 height 20
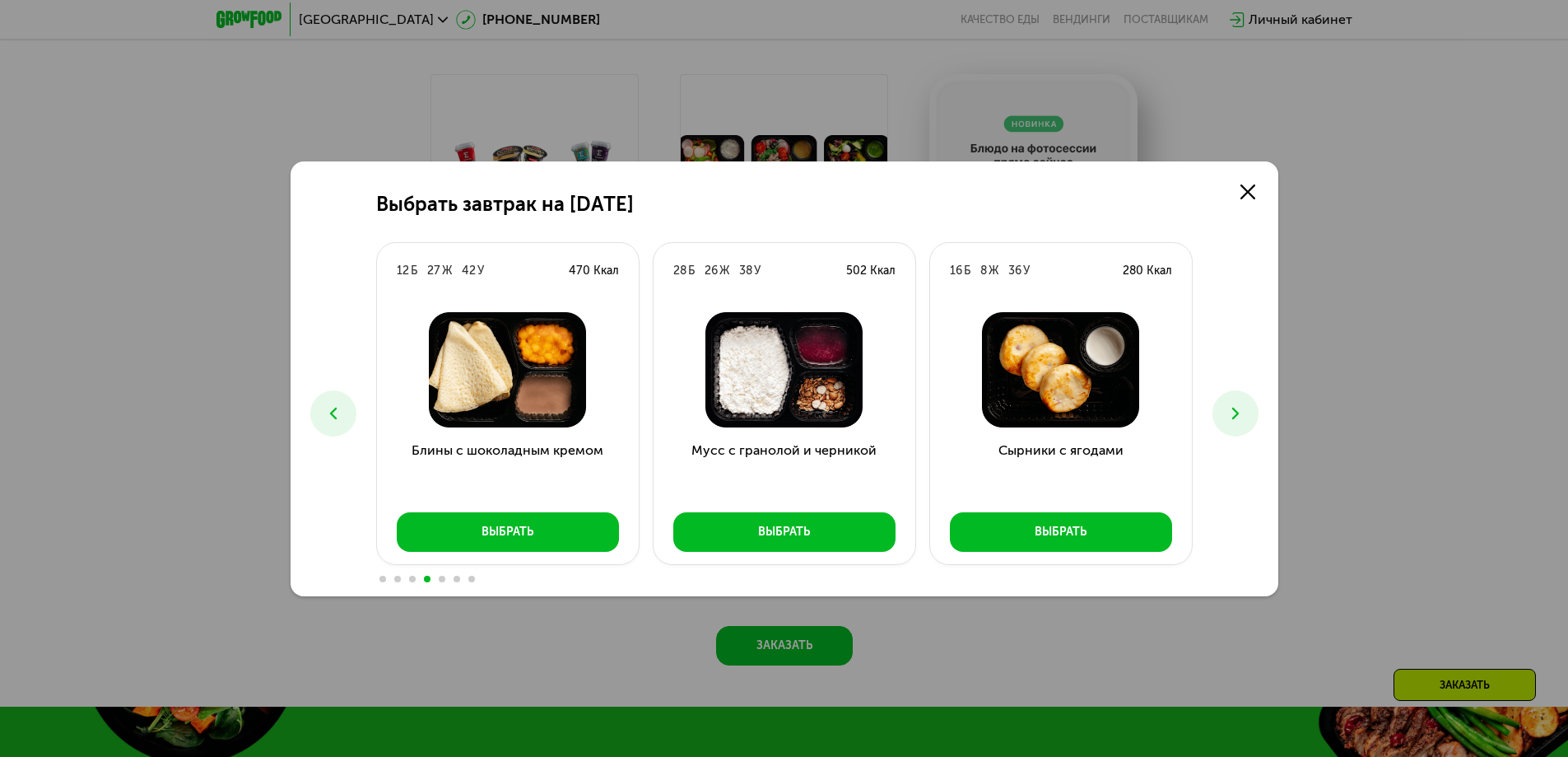
click at [1235, 415] on icon at bounding box center [1235, 413] width 20 height 20
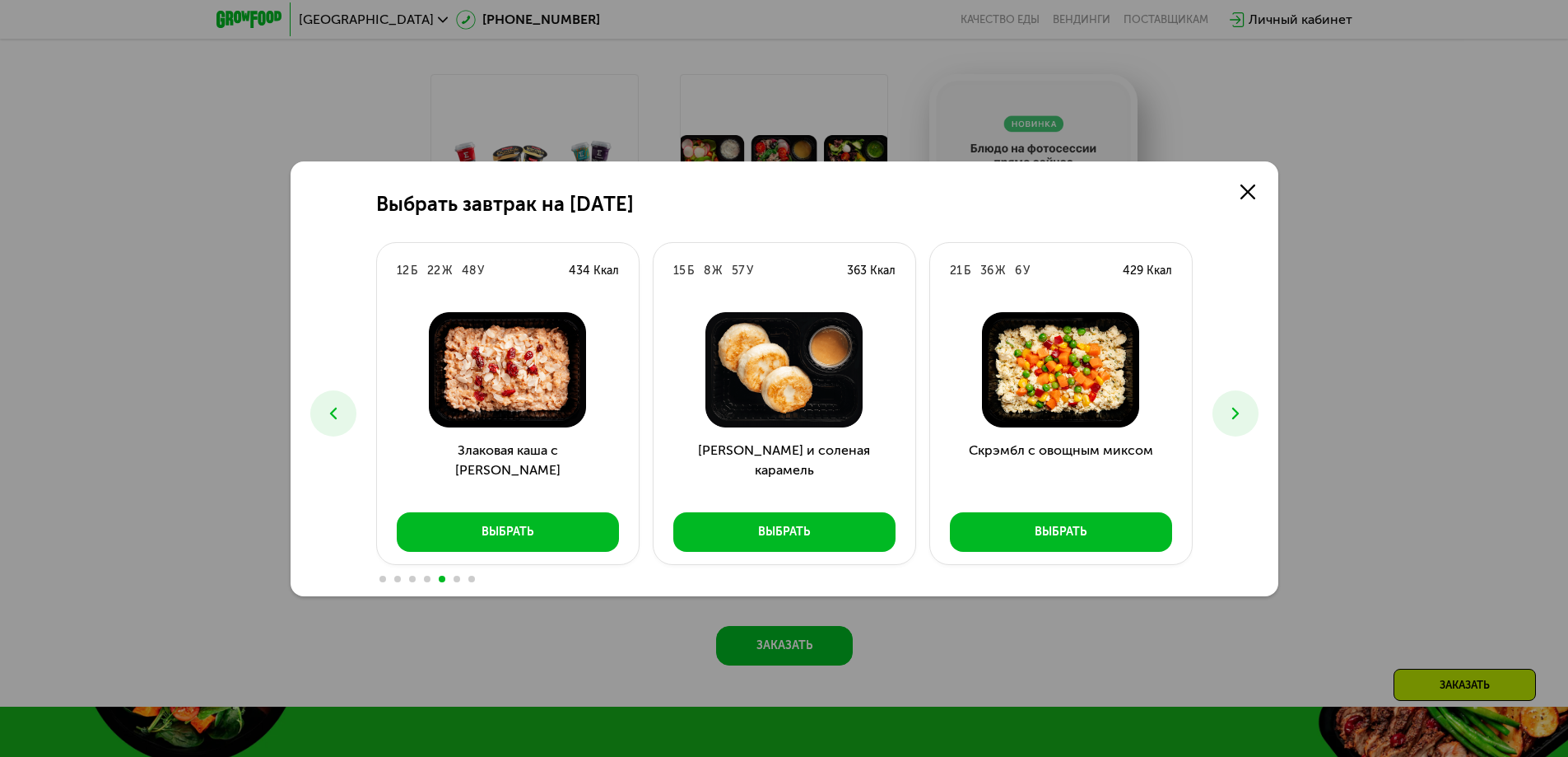
click at [1235, 415] on icon at bounding box center [1235, 413] width 20 height 20
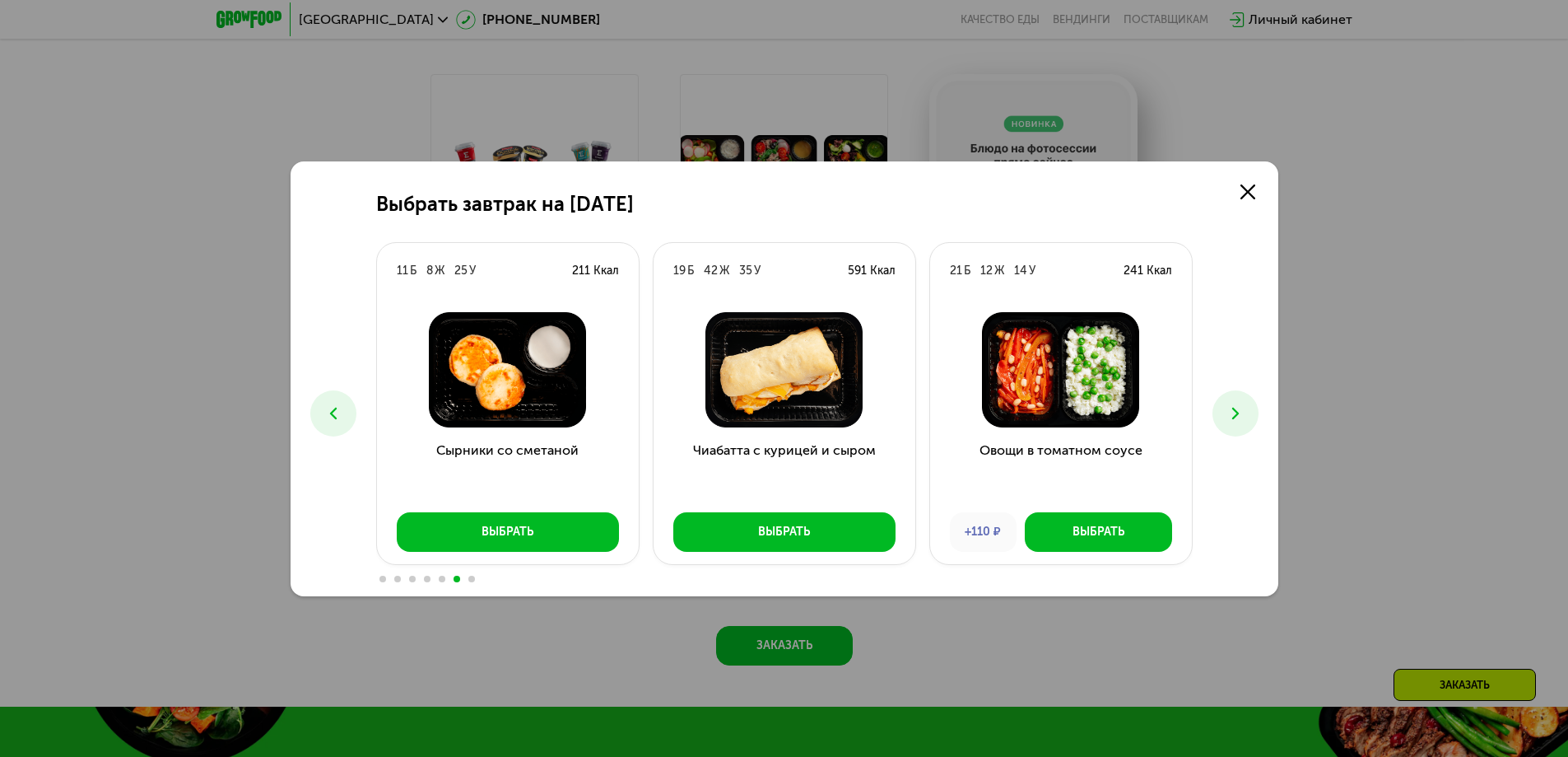
click at [1235, 415] on icon at bounding box center [1235, 413] width 20 height 20
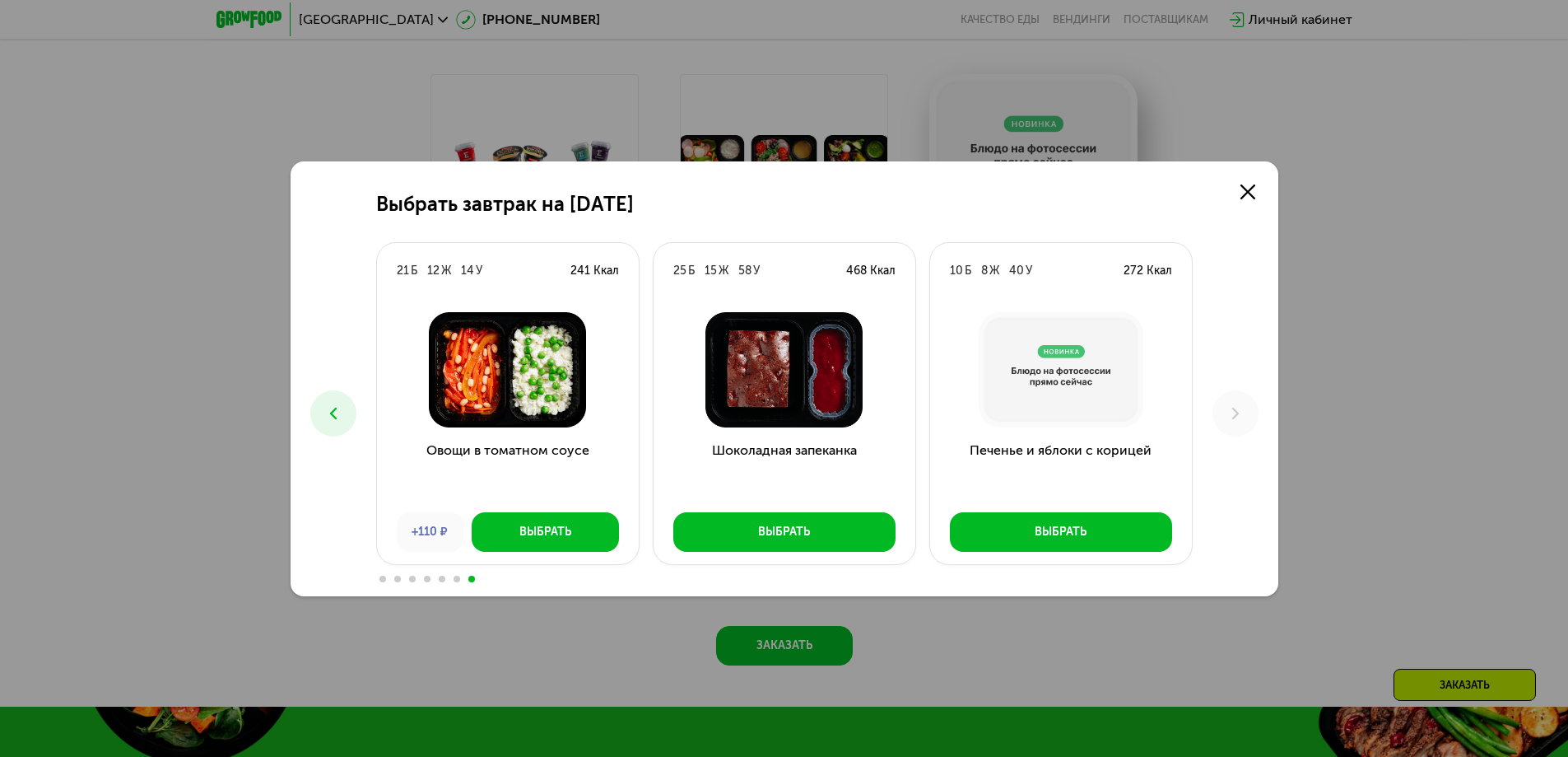
click at [337, 415] on icon at bounding box center [333, 413] width 20 height 20
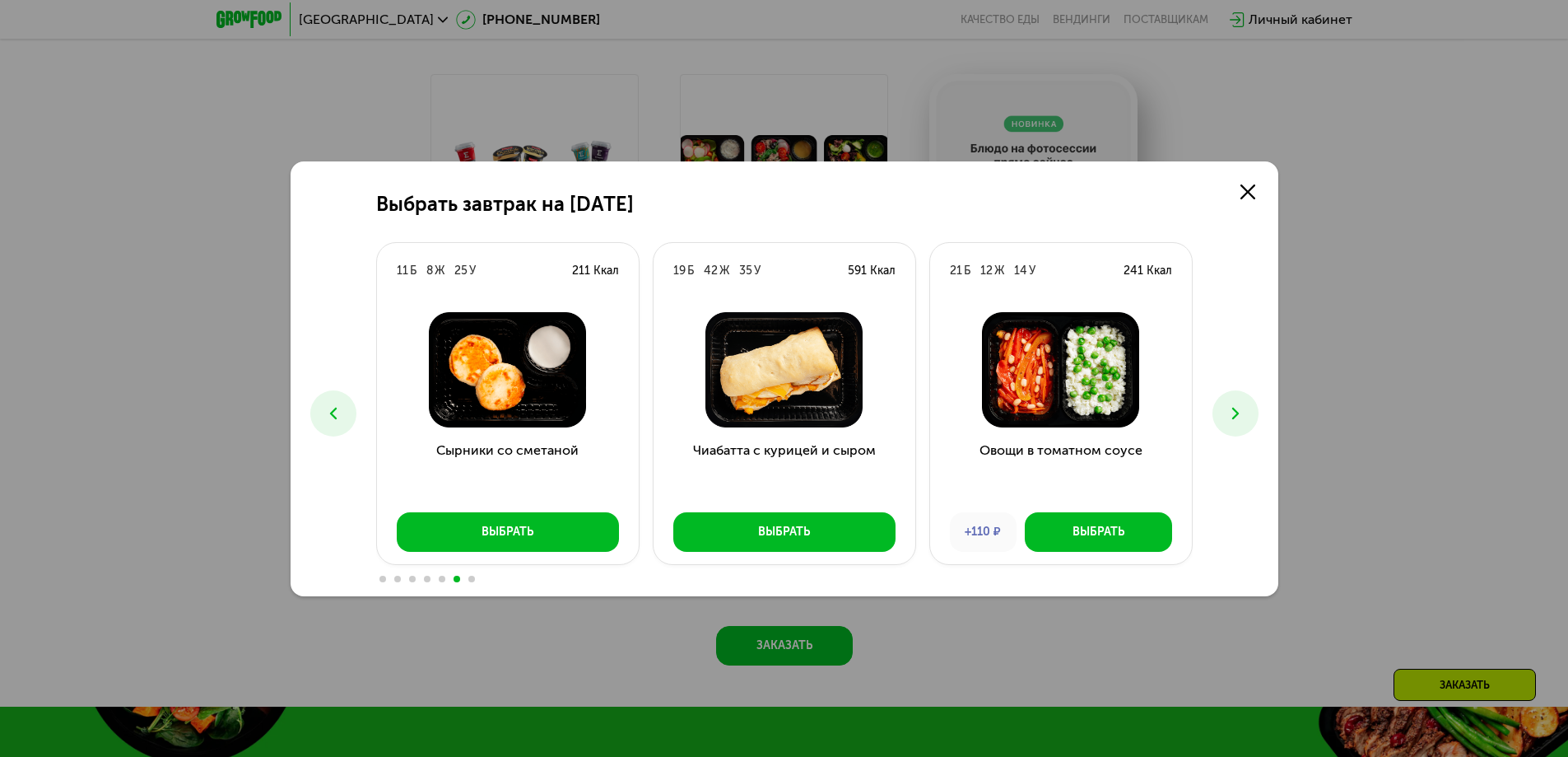
click at [337, 415] on icon at bounding box center [333, 413] width 20 height 20
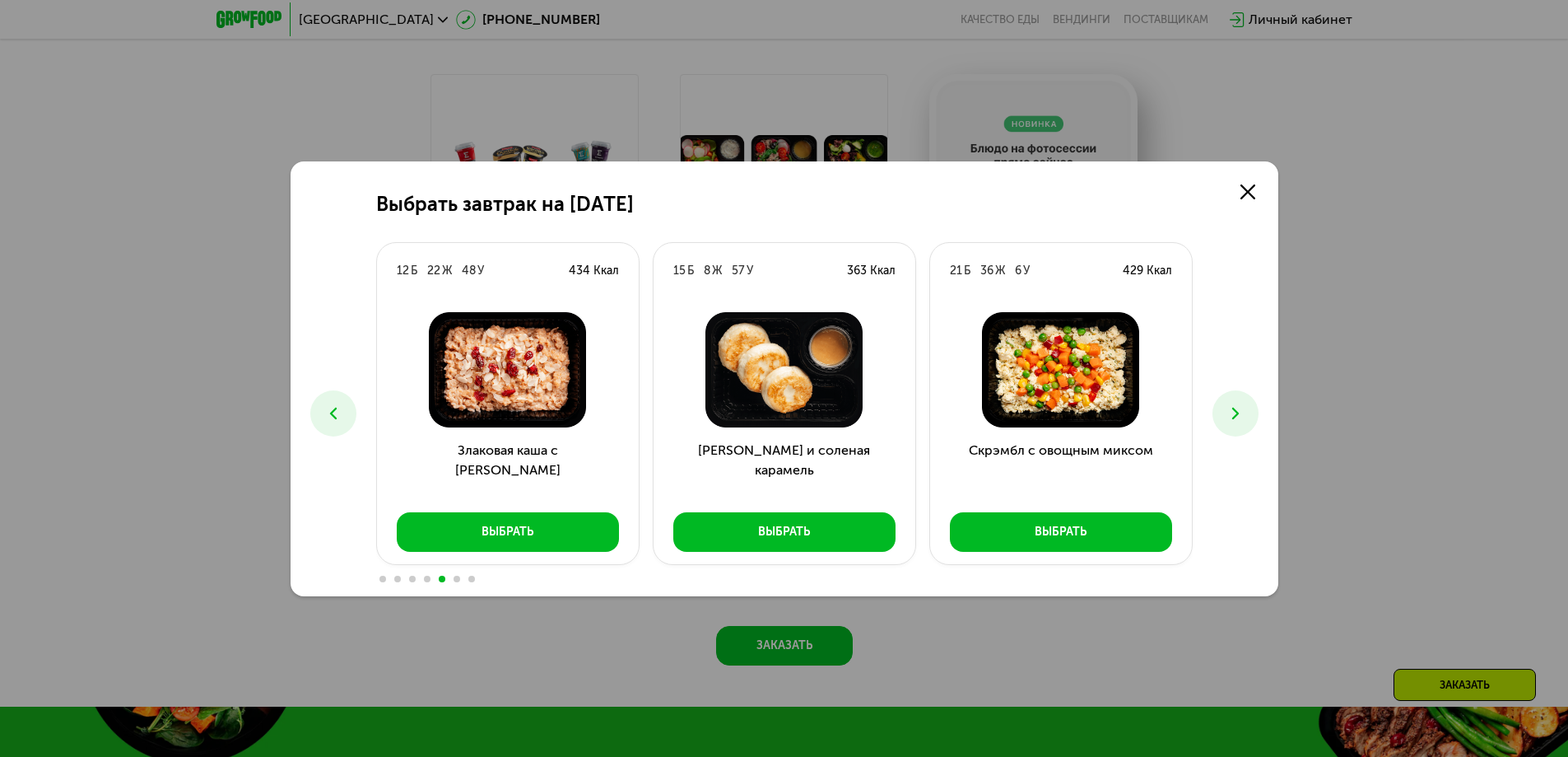
click at [337, 415] on icon at bounding box center [333, 413] width 20 height 20
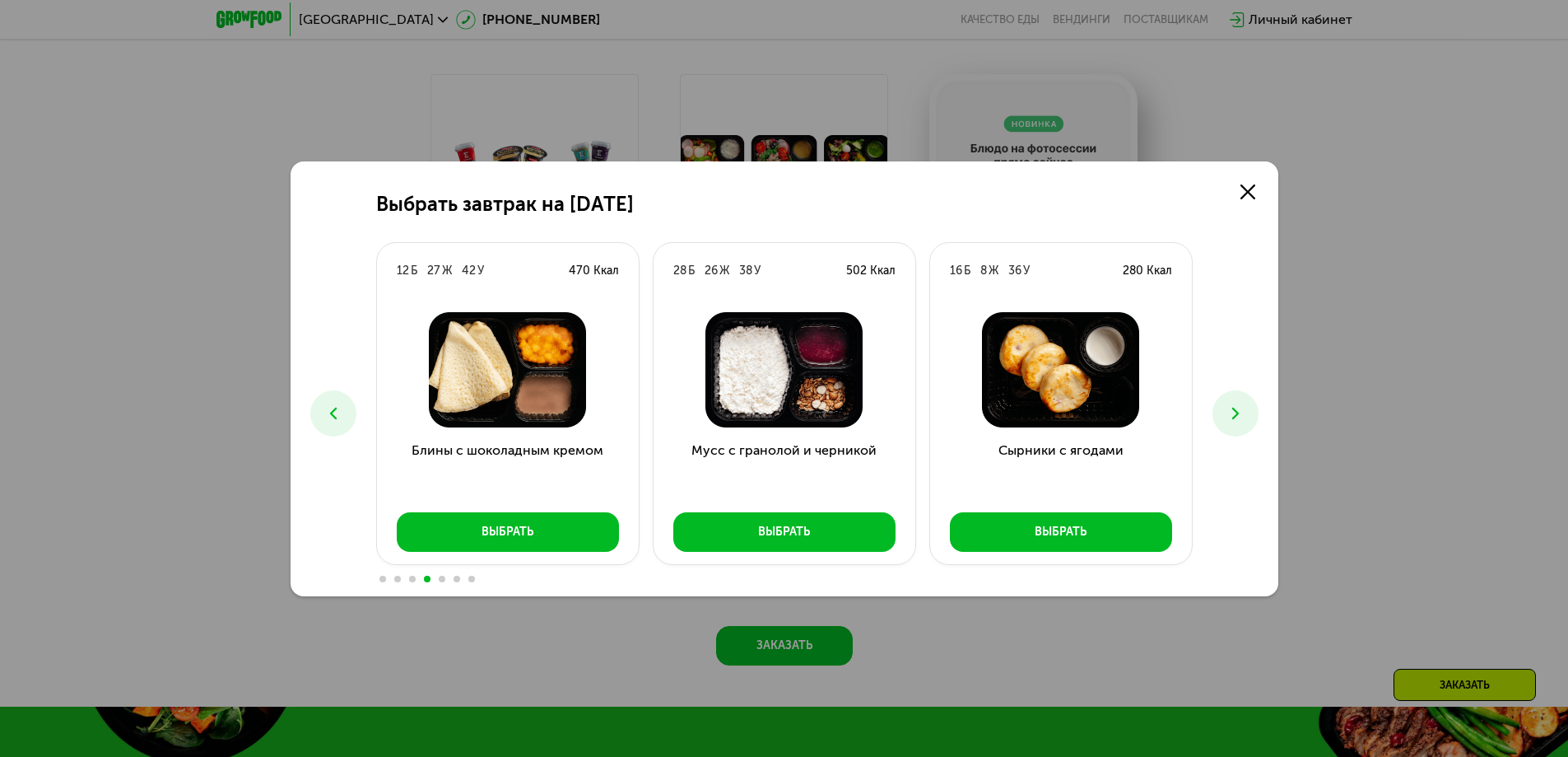
click at [323, 417] on icon at bounding box center [333, 413] width 20 height 20
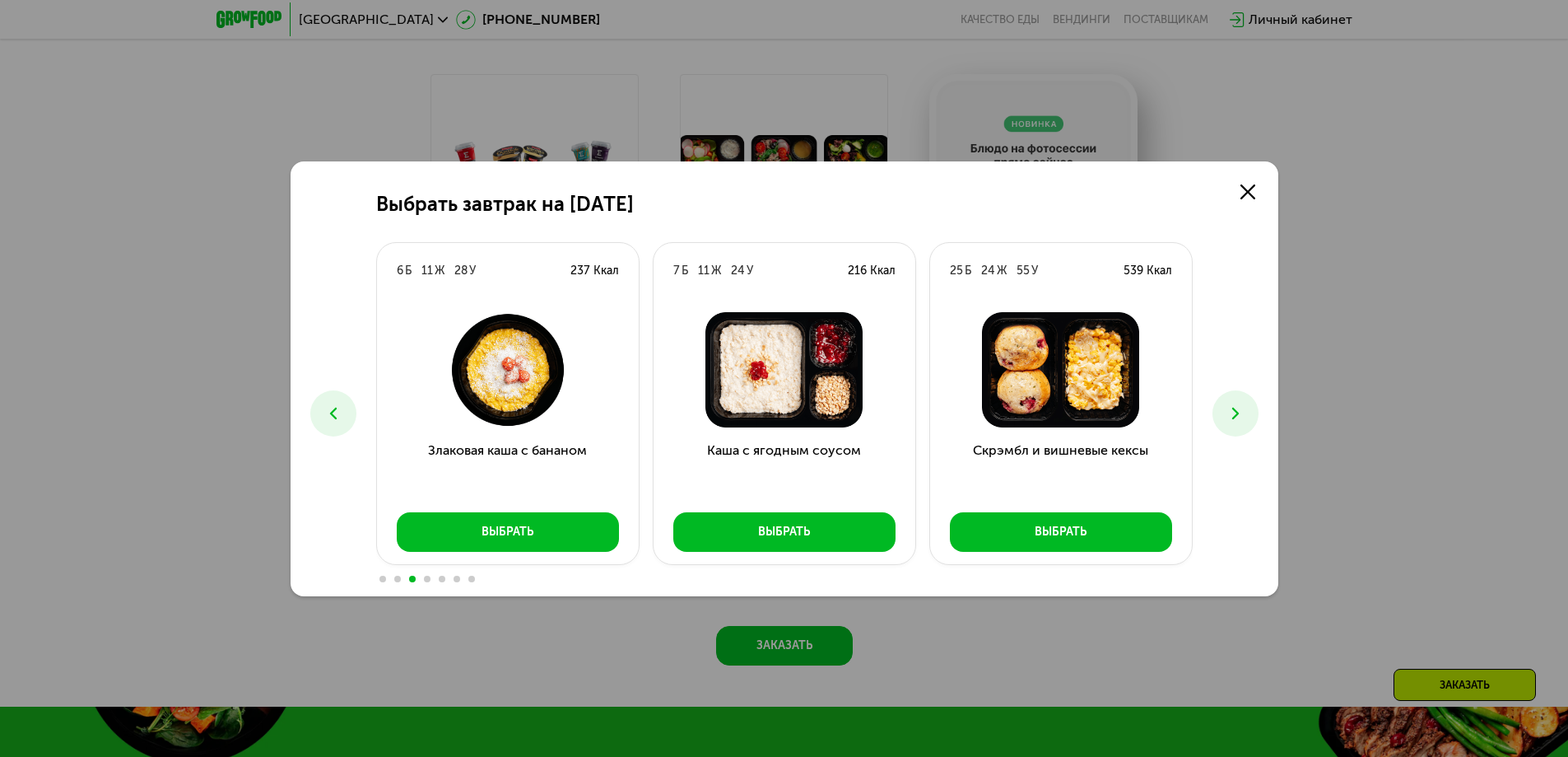
click at [323, 417] on icon at bounding box center [333, 413] width 20 height 20
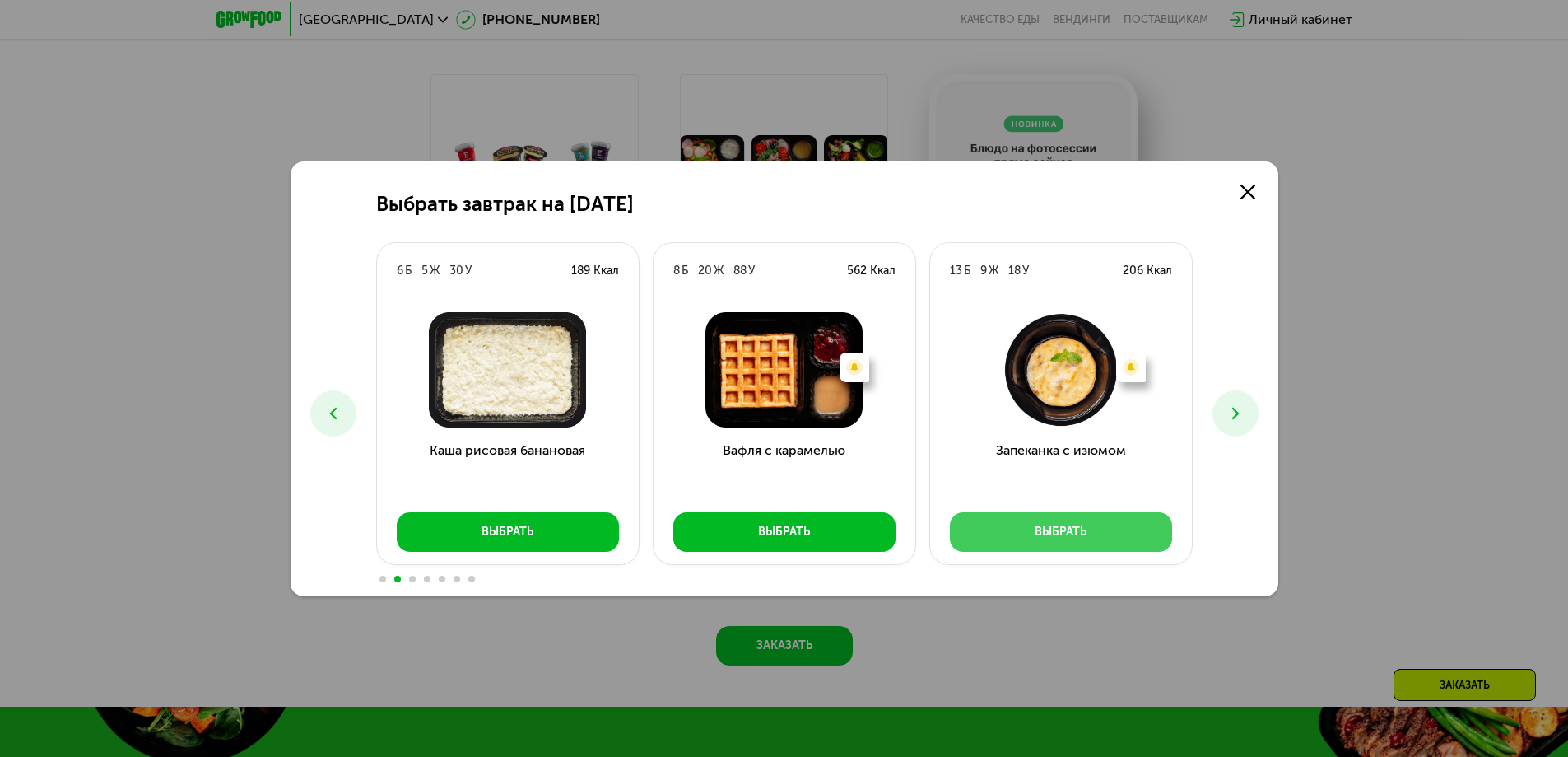
click at [1099, 529] on button "Выбрать" at bounding box center [1061, 532] width 222 height 40
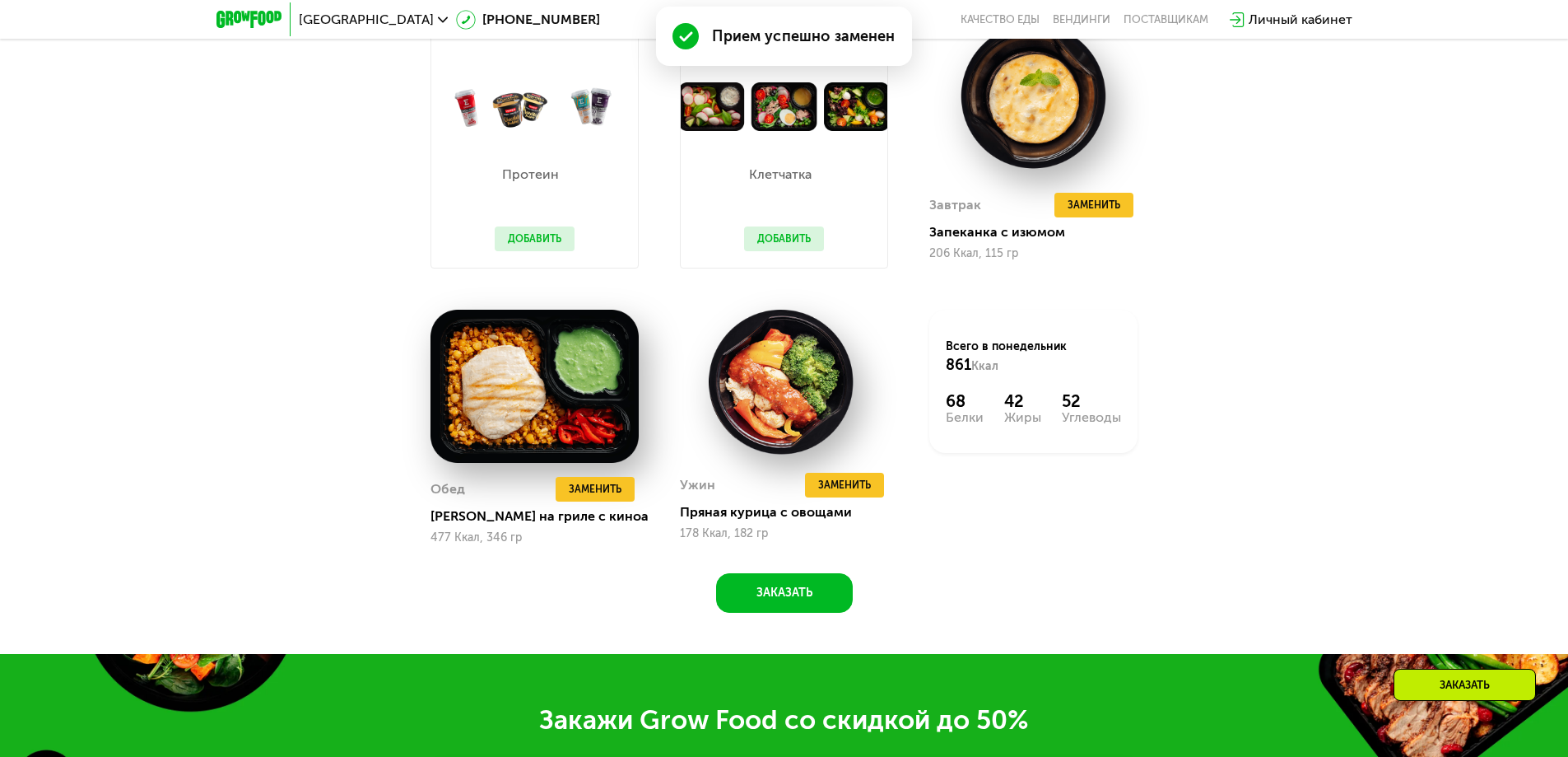
scroll to position [1811, 0]
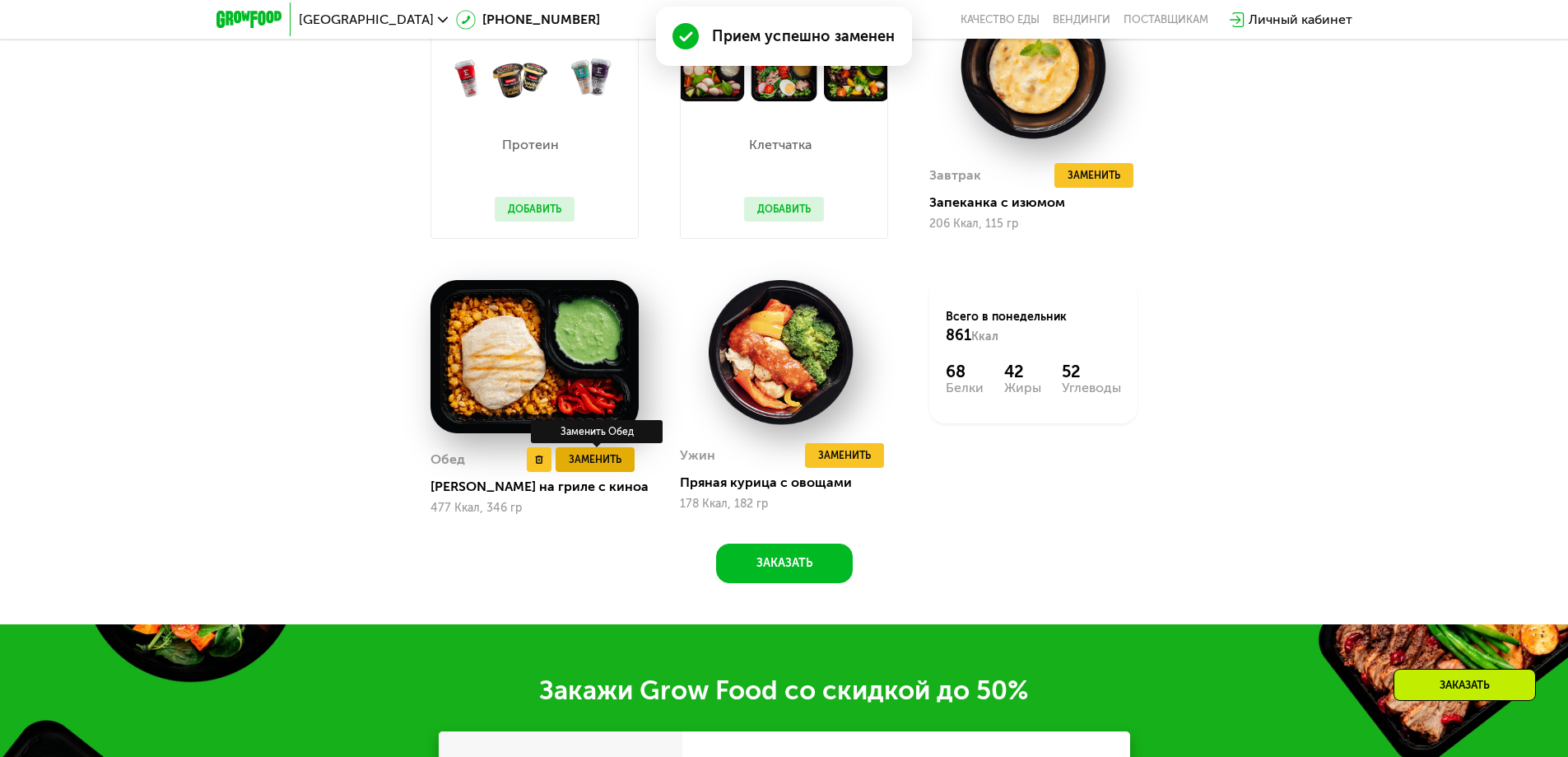
click at [605, 466] on span "Заменить" at bounding box center [596, 459] width 53 height 16
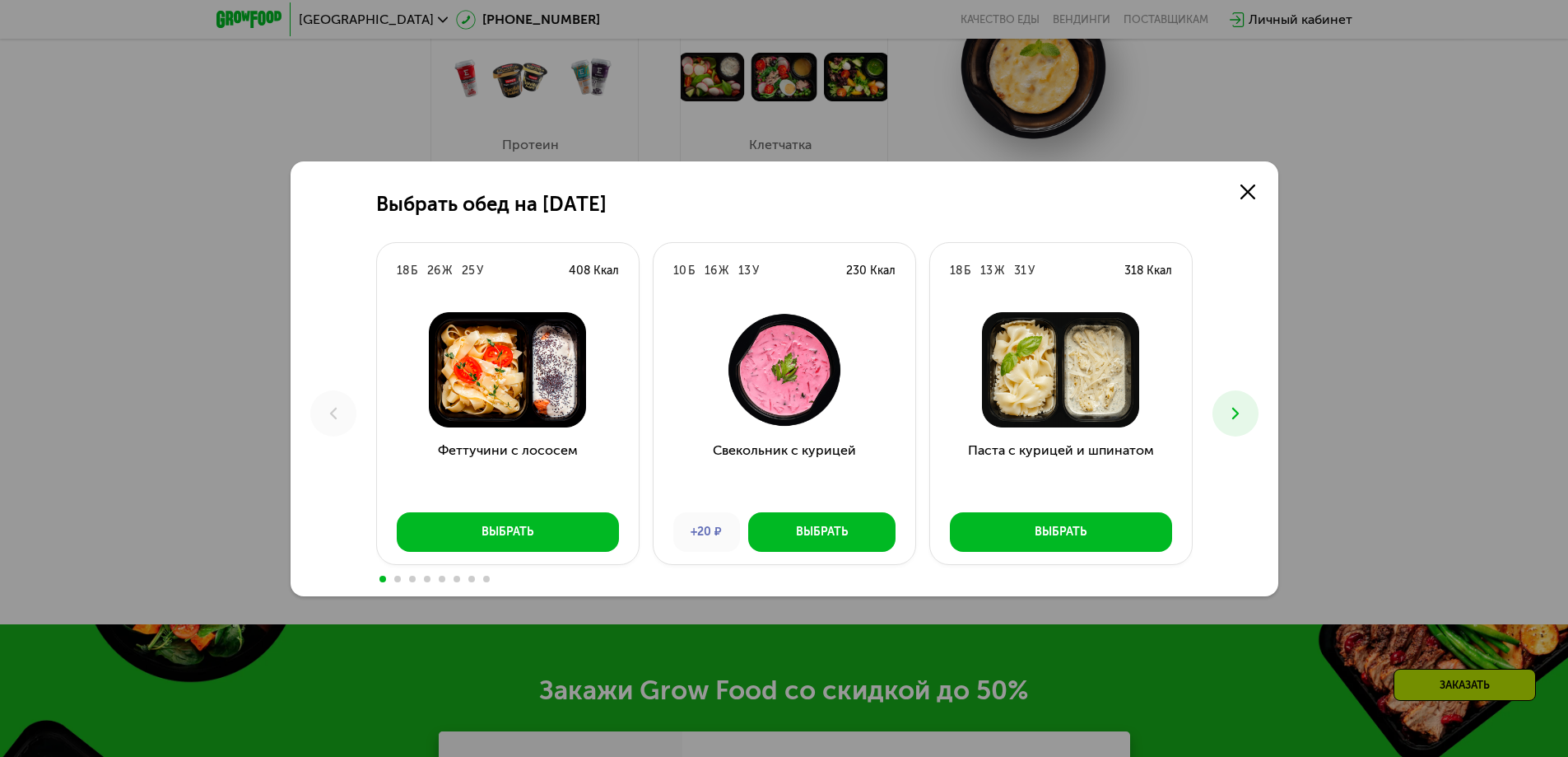
click at [1249, 415] on button at bounding box center [1235, 413] width 46 height 46
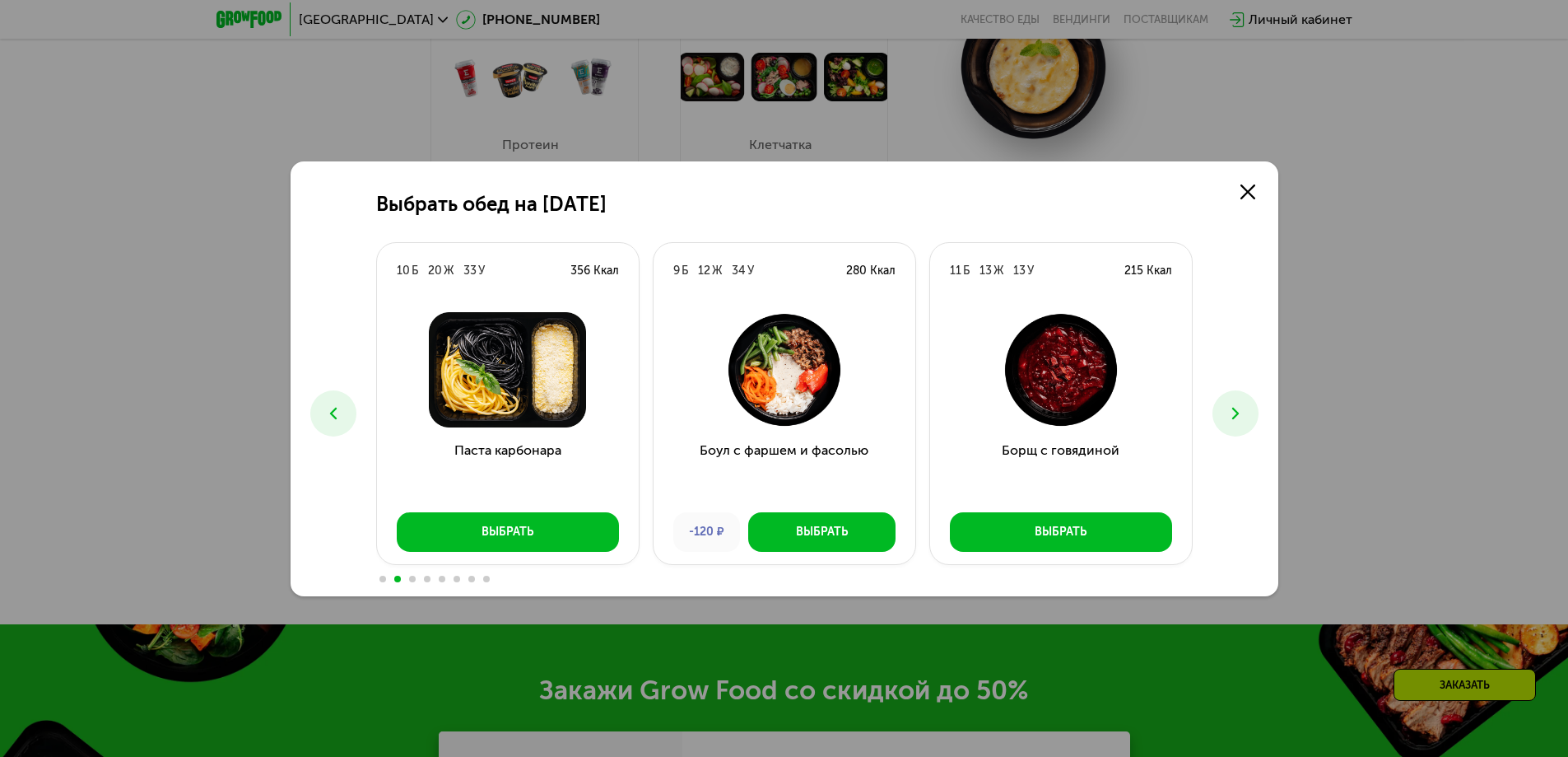
click at [1249, 415] on button at bounding box center [1235, 413] width 46 height 46
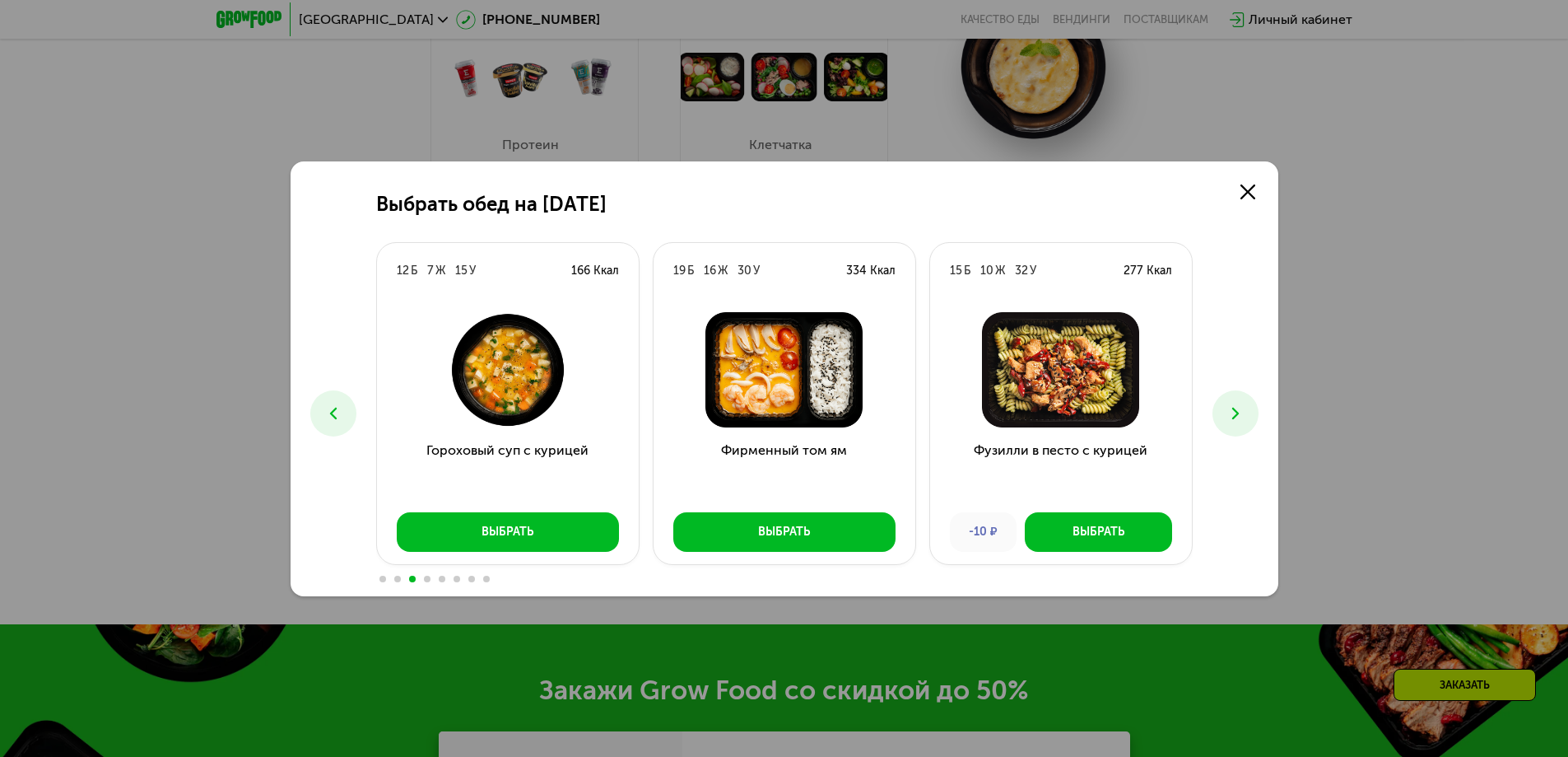
click at [1249, 415] on button at bounding box center [1235, 413] width 46 height 46
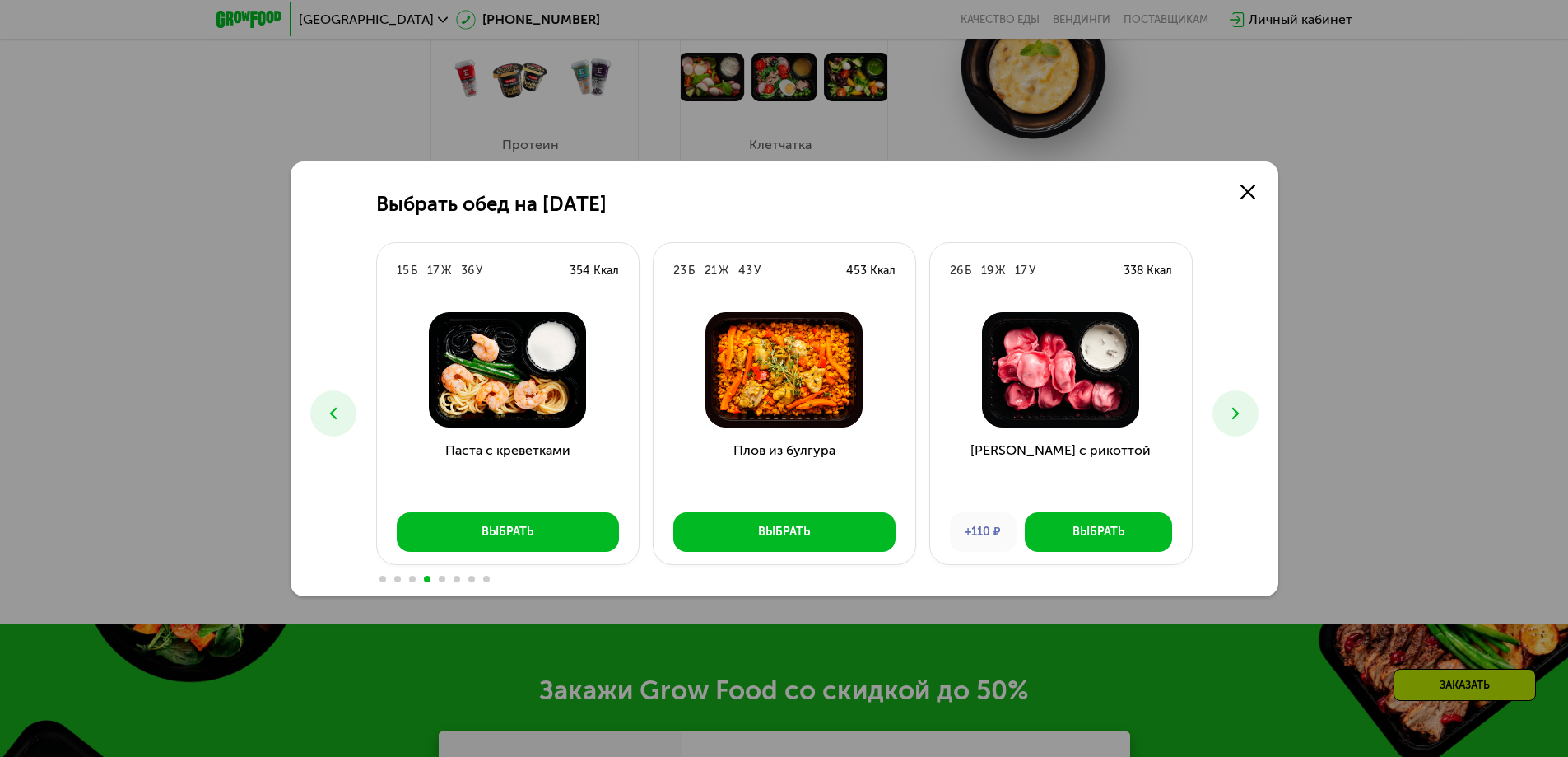
click at [1249, 415] on button at bounding box center [1235, 413] width 46 height 46
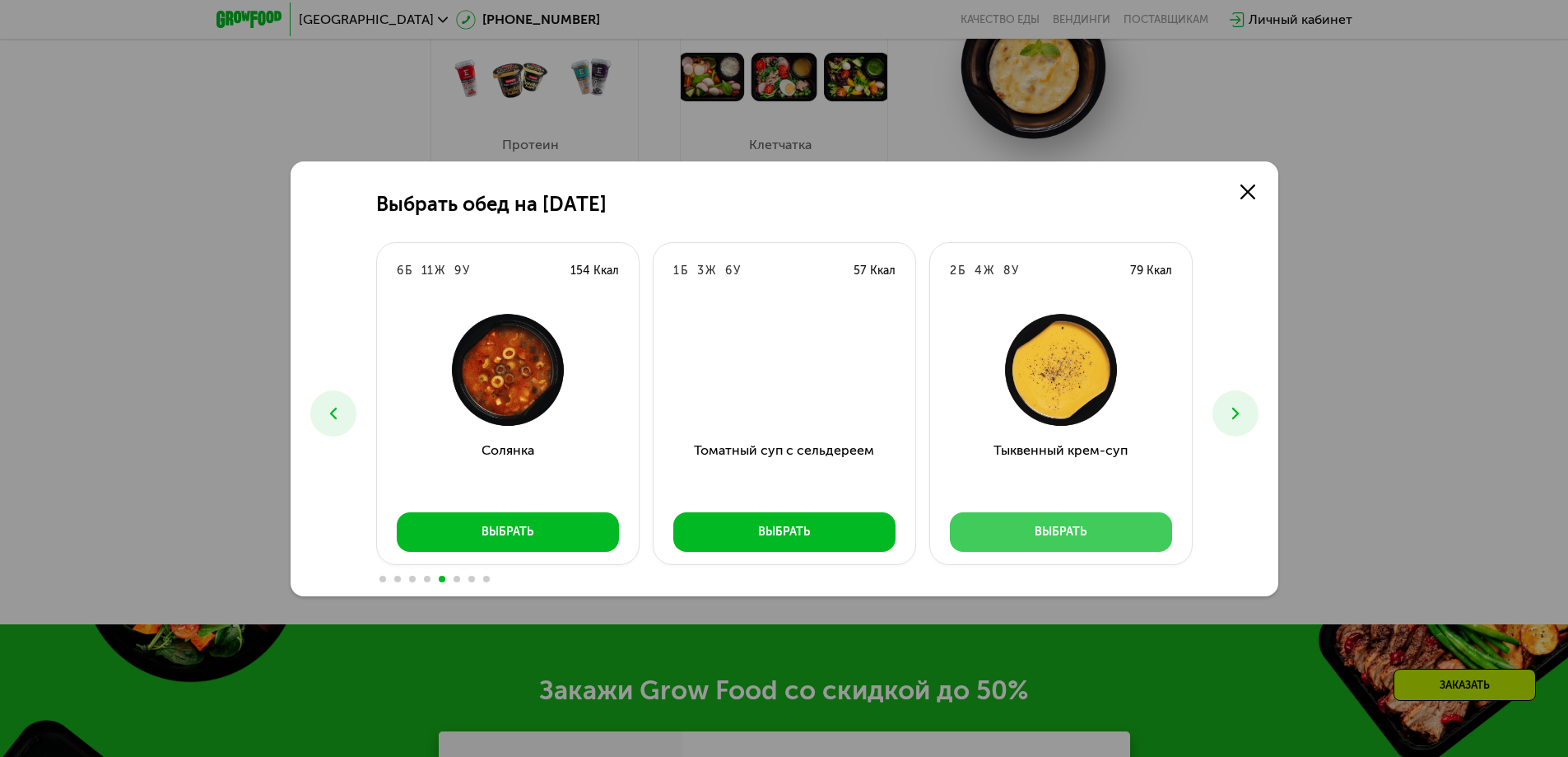
click at [1079, 536] on div "Выбрать" at bounding box center [1061, 531] width 52 height 16
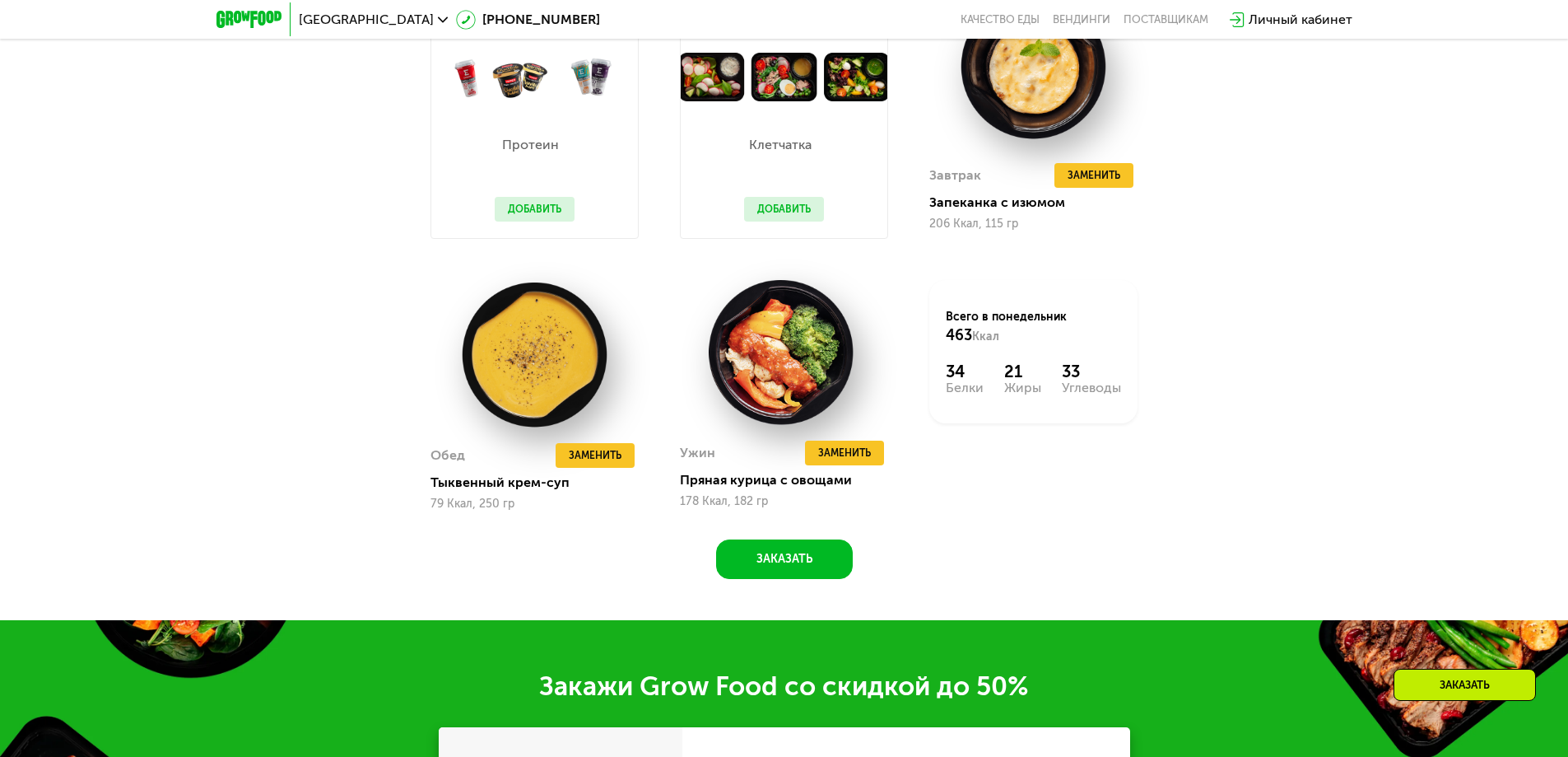
click at [774, 209] on button "Добавить" at bounding box center [784, 209] width 80 height 25
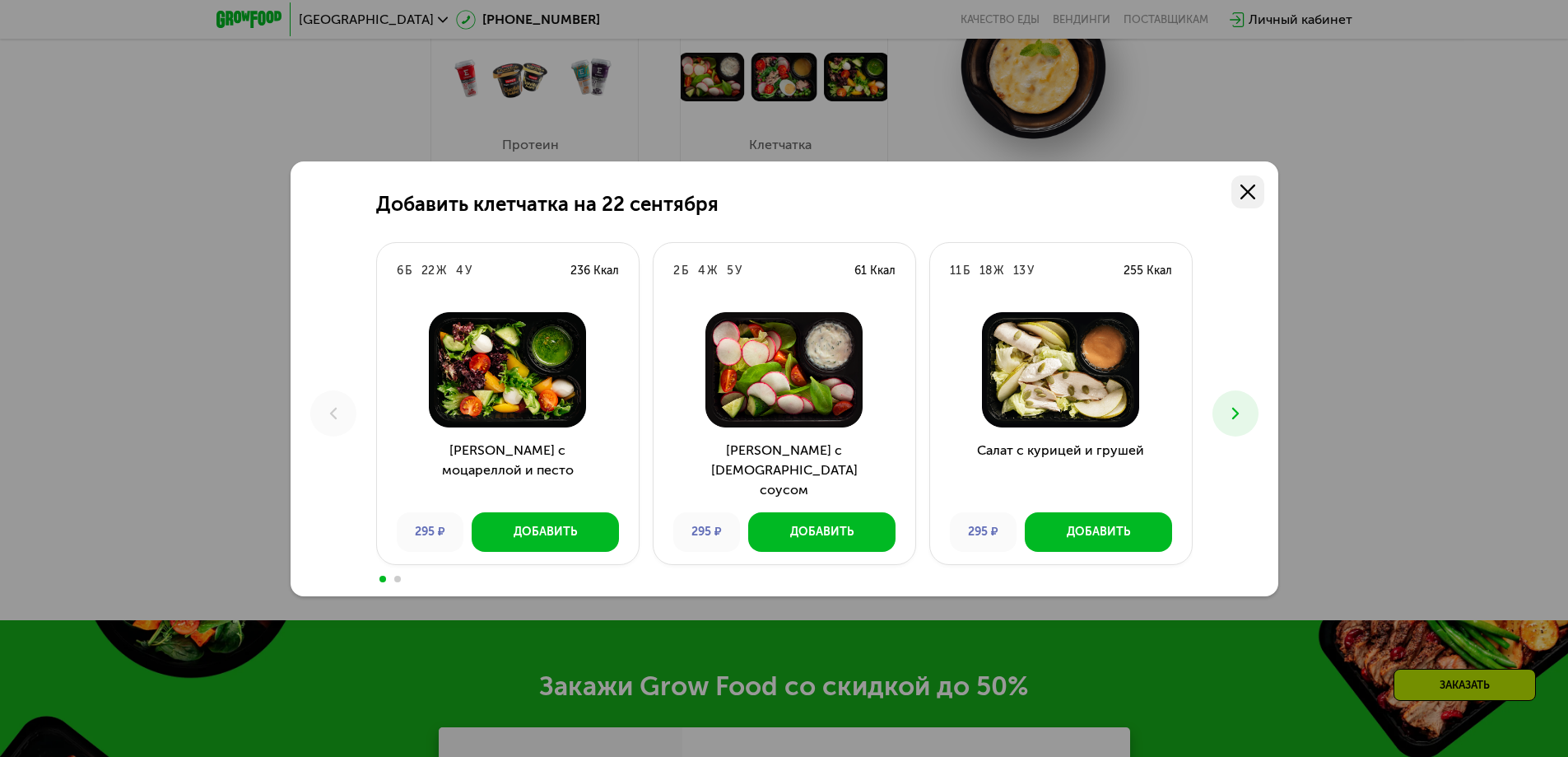
click at [1243, 196] on use at bounding box center [1248, 192] width 15 height 15
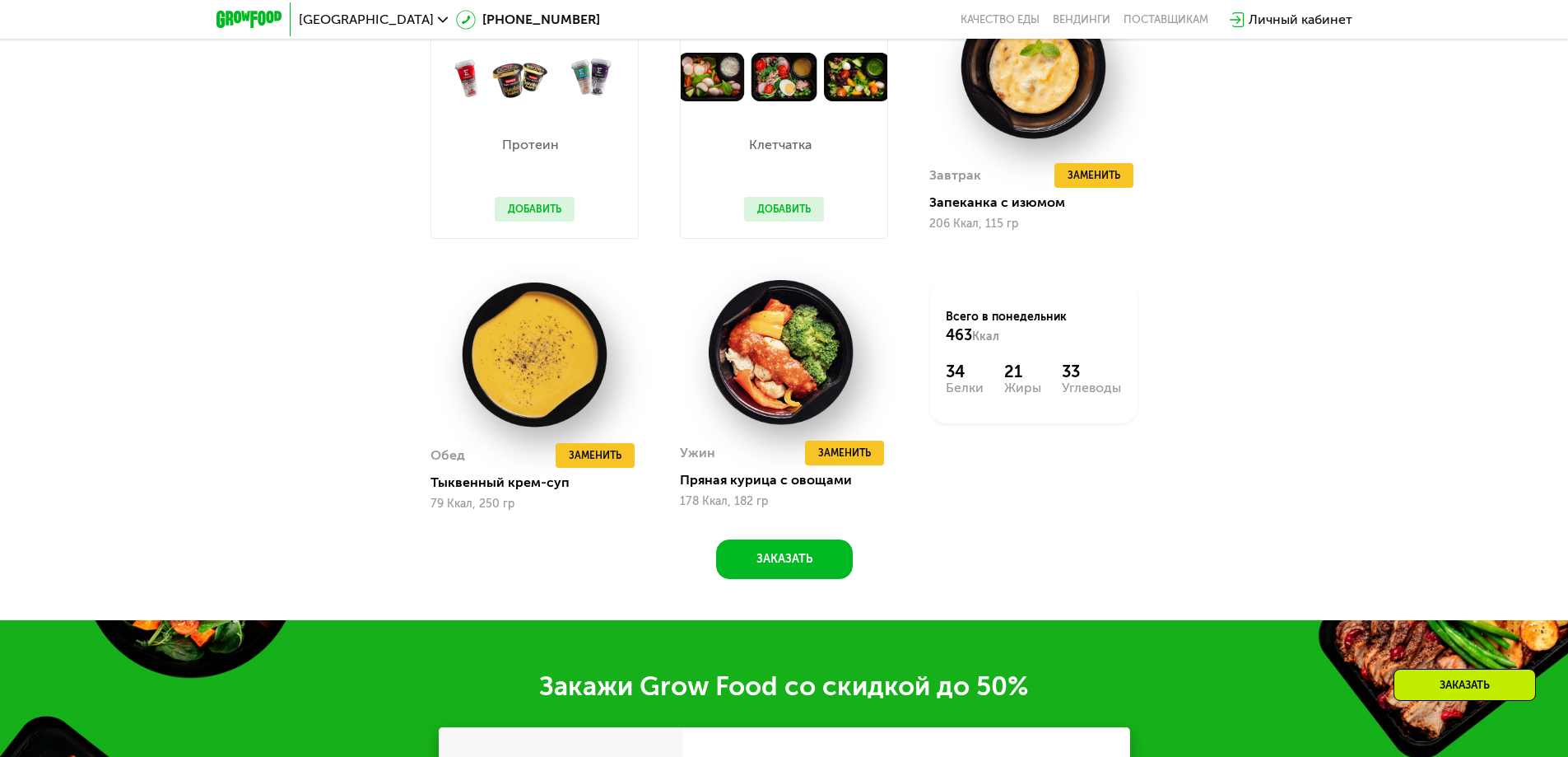
click at [782, 209] on button "Добавить" at bounding box center [784, 209] width 80 height 25
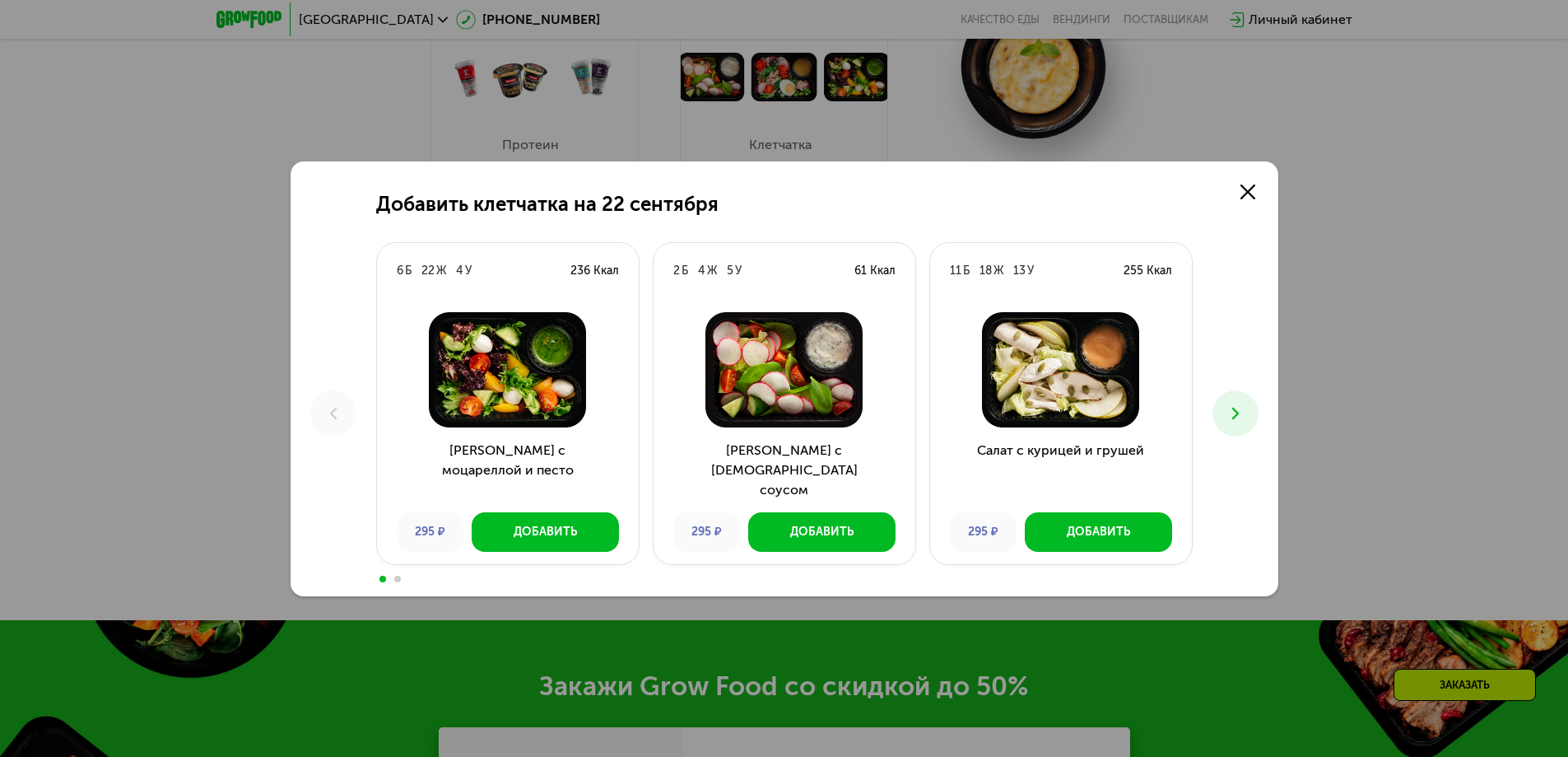
click at [1239, 410] on icon at bounding box center [1235, 413] width 20 height 20
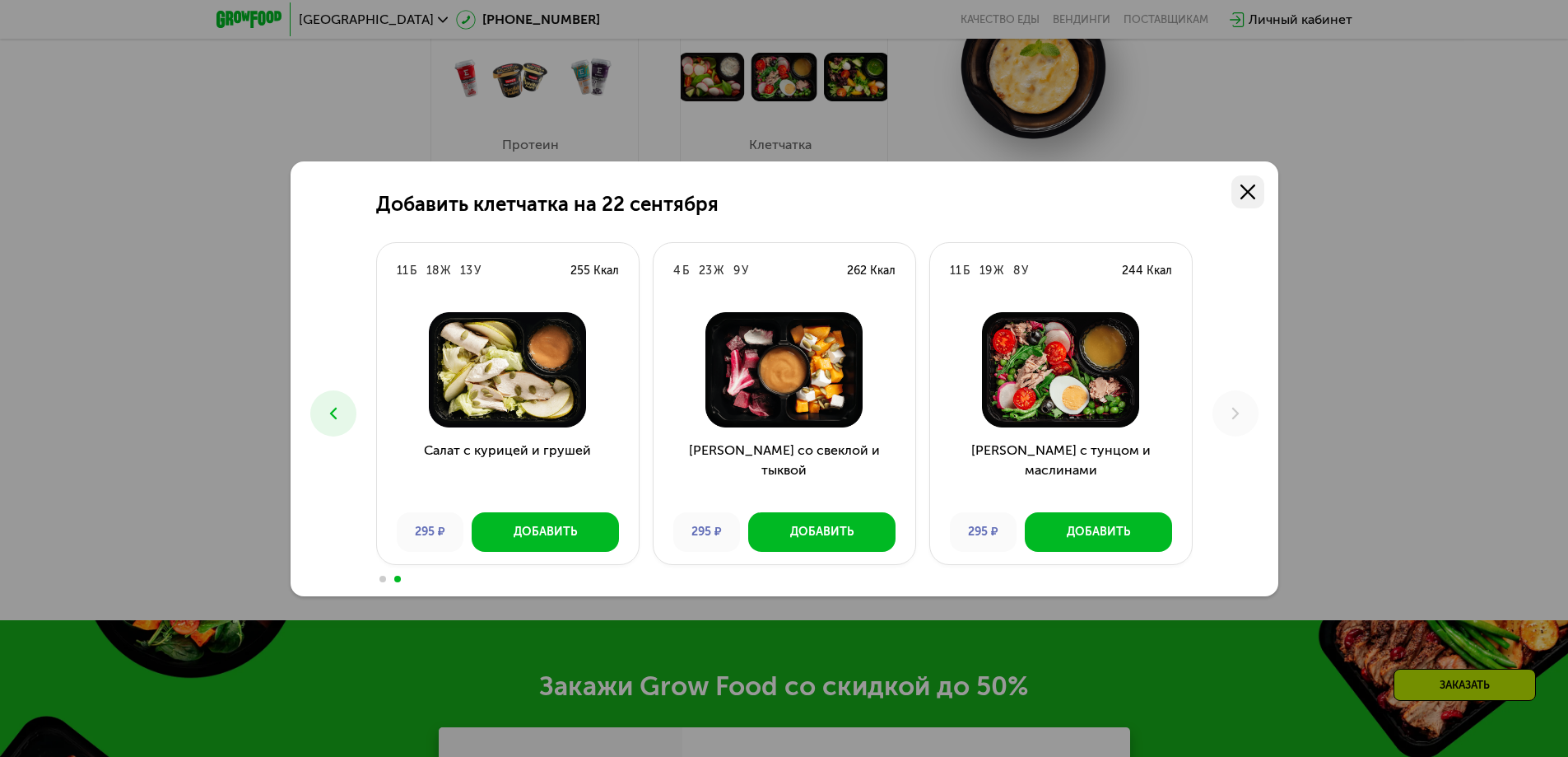
click at [1259, 191] on link at bounding box center [1247, 192] width 33 height 33
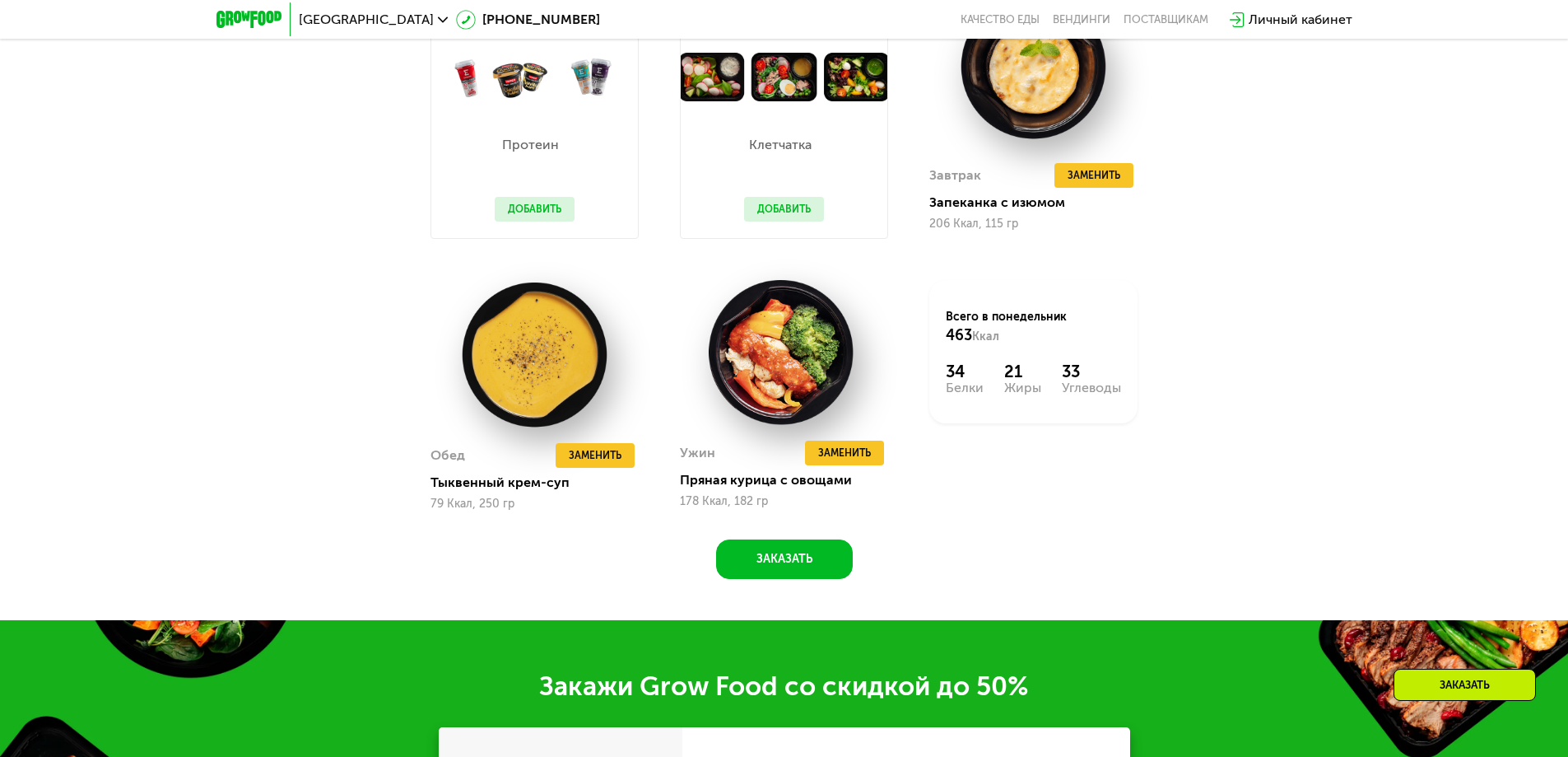
click at [807, 212] on button "Добавить" at bounding box center [784, 209] width 80 height 25
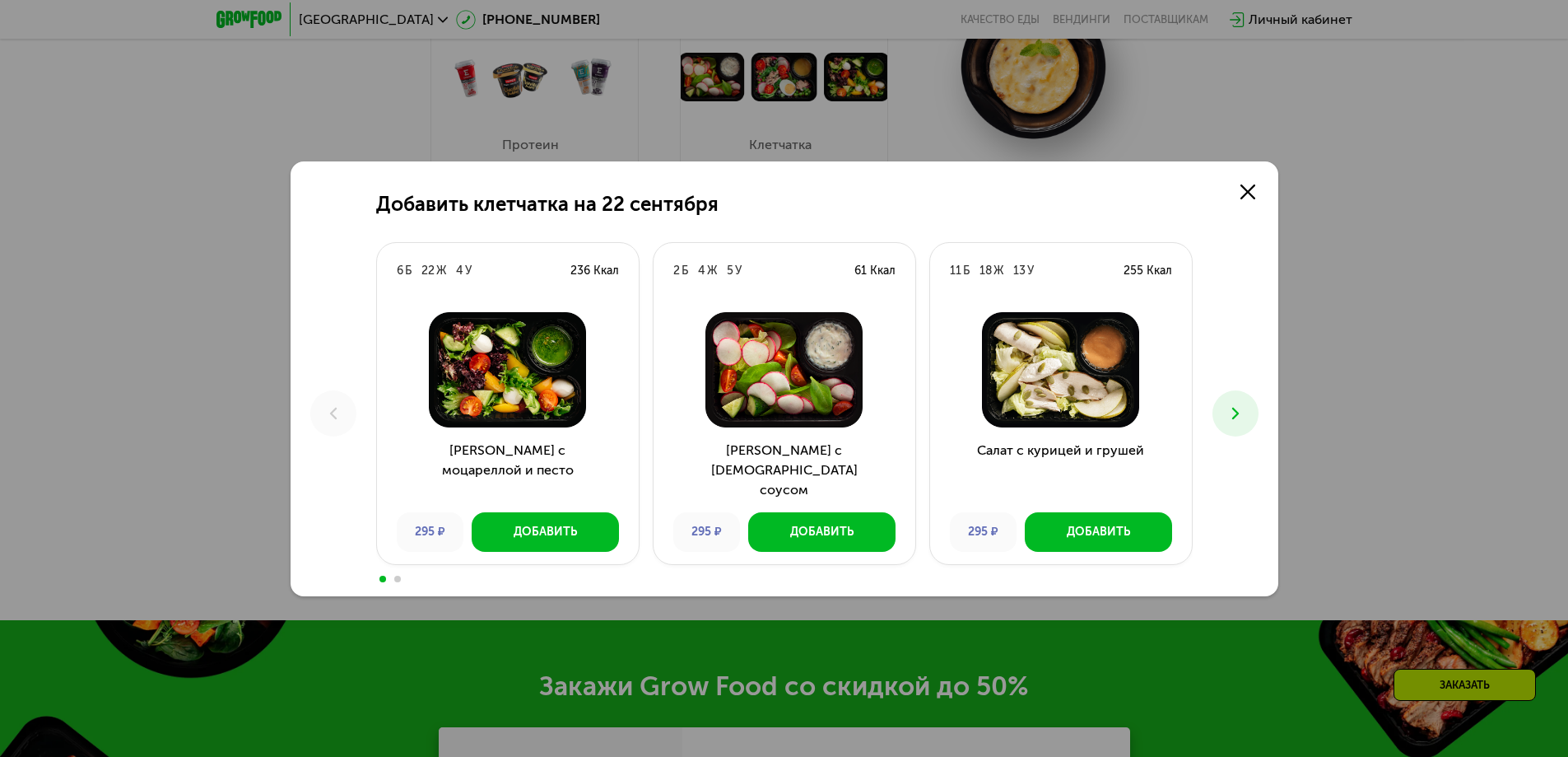
click at [1245, 413] on button at bounding box center [1235, 413] width 46 height 46
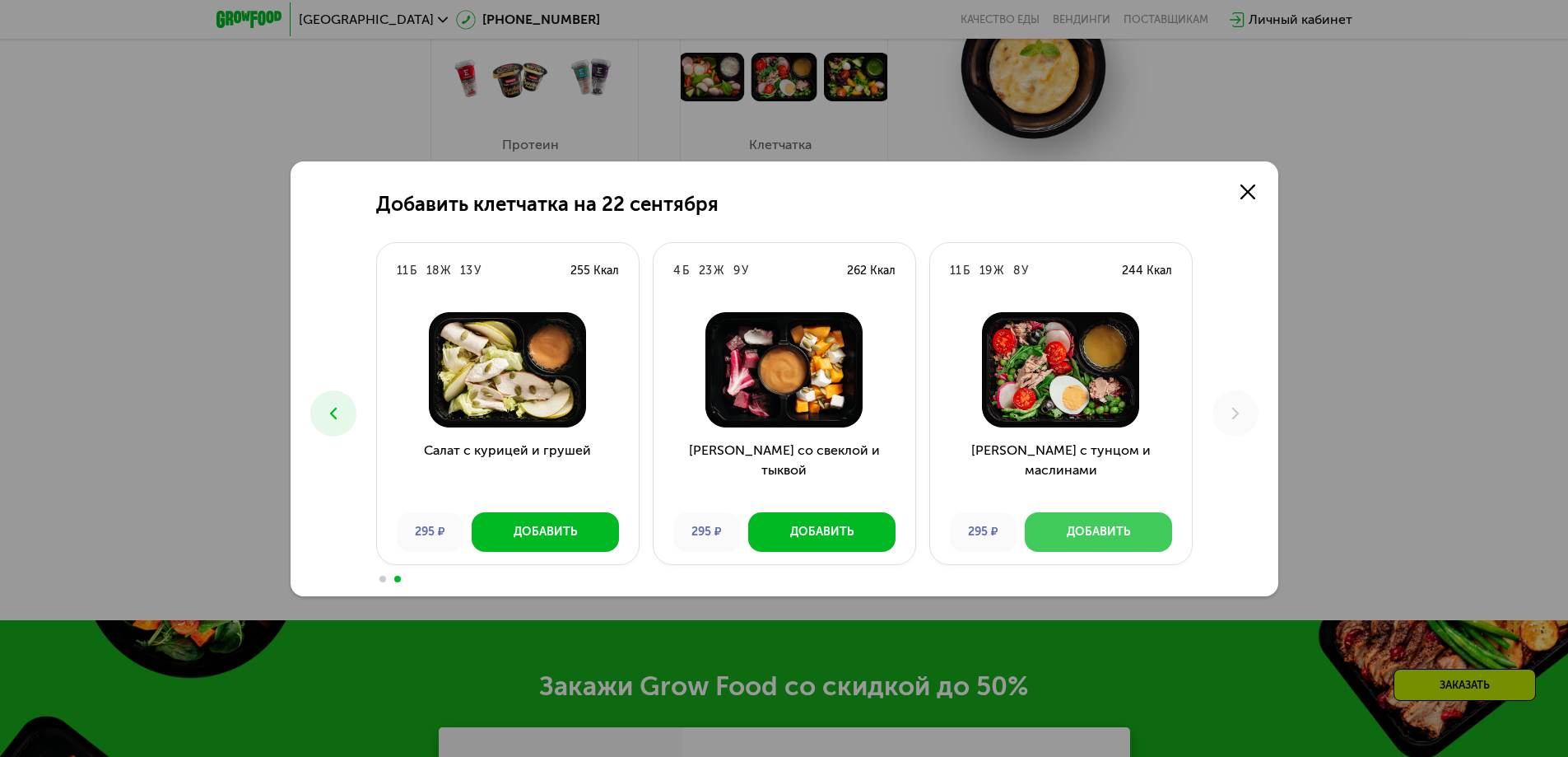
click at [1104, 530] on div "Добавить" at bounding box center [1098, 531] width 64 height 16
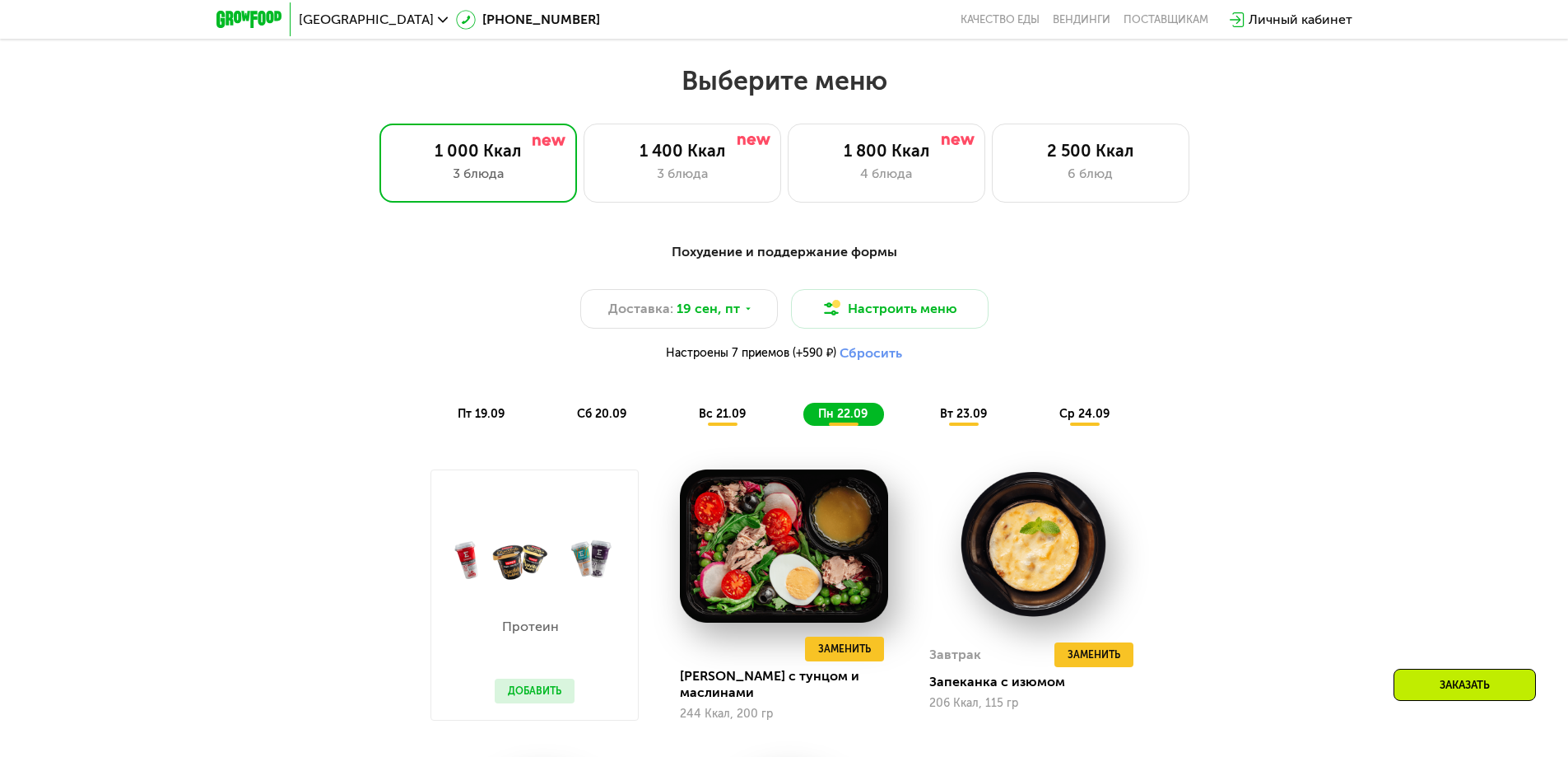
scroll to position [1318, 0]
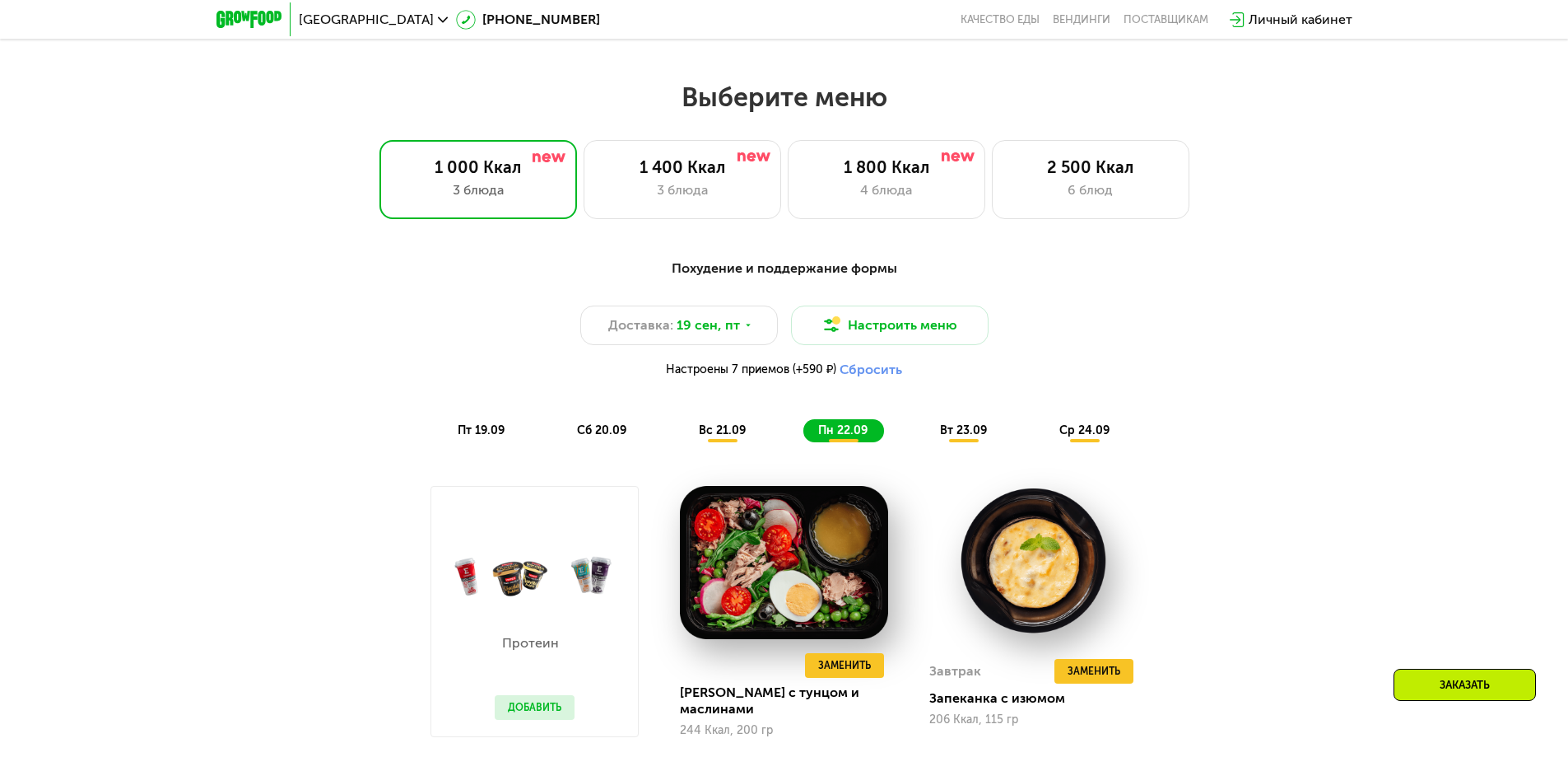
click at [965, 442] on div "вт 23.09" at bounding box center [964, 431] width 78 height 23
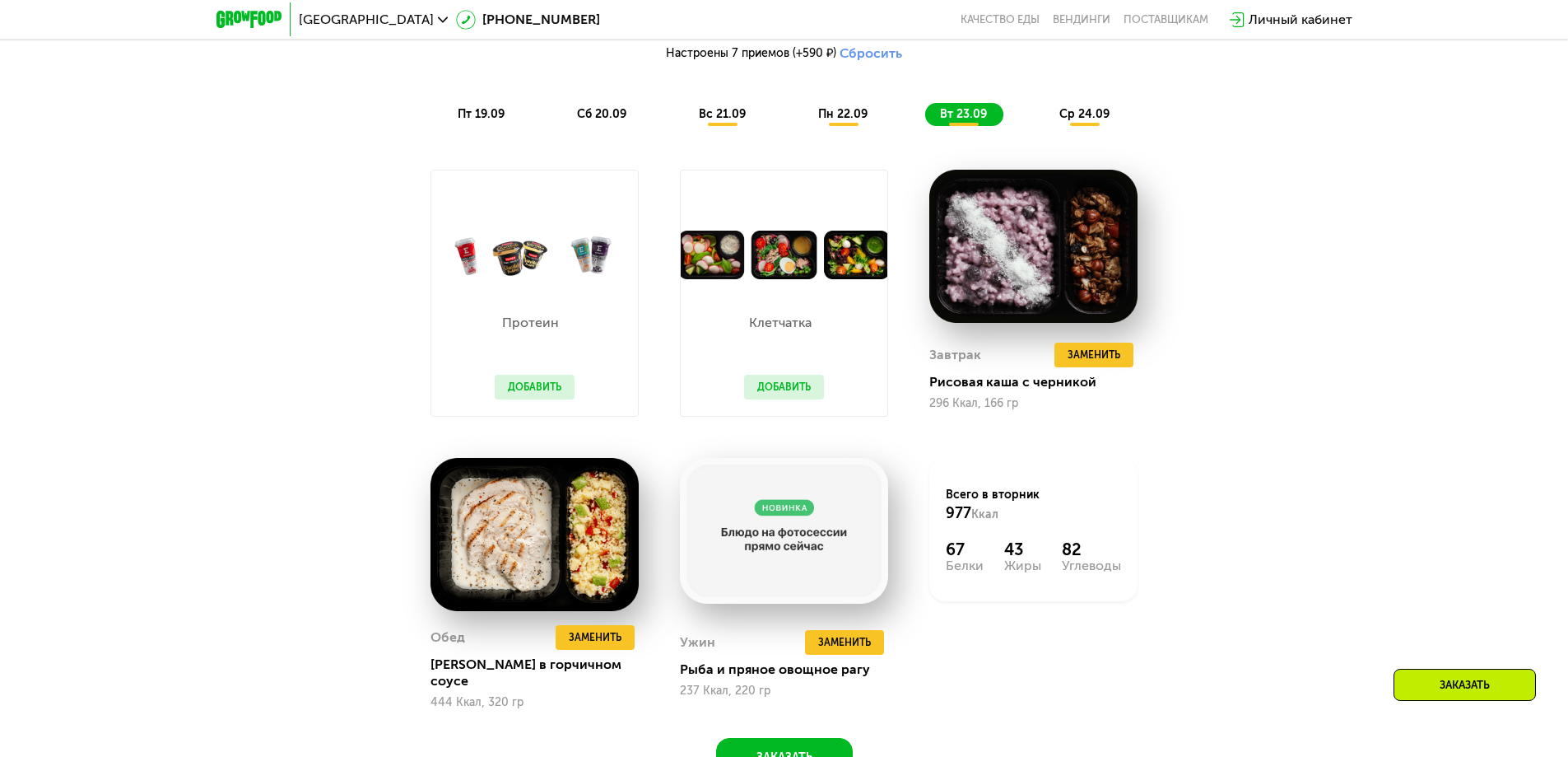
scroll to position [1647, 0]
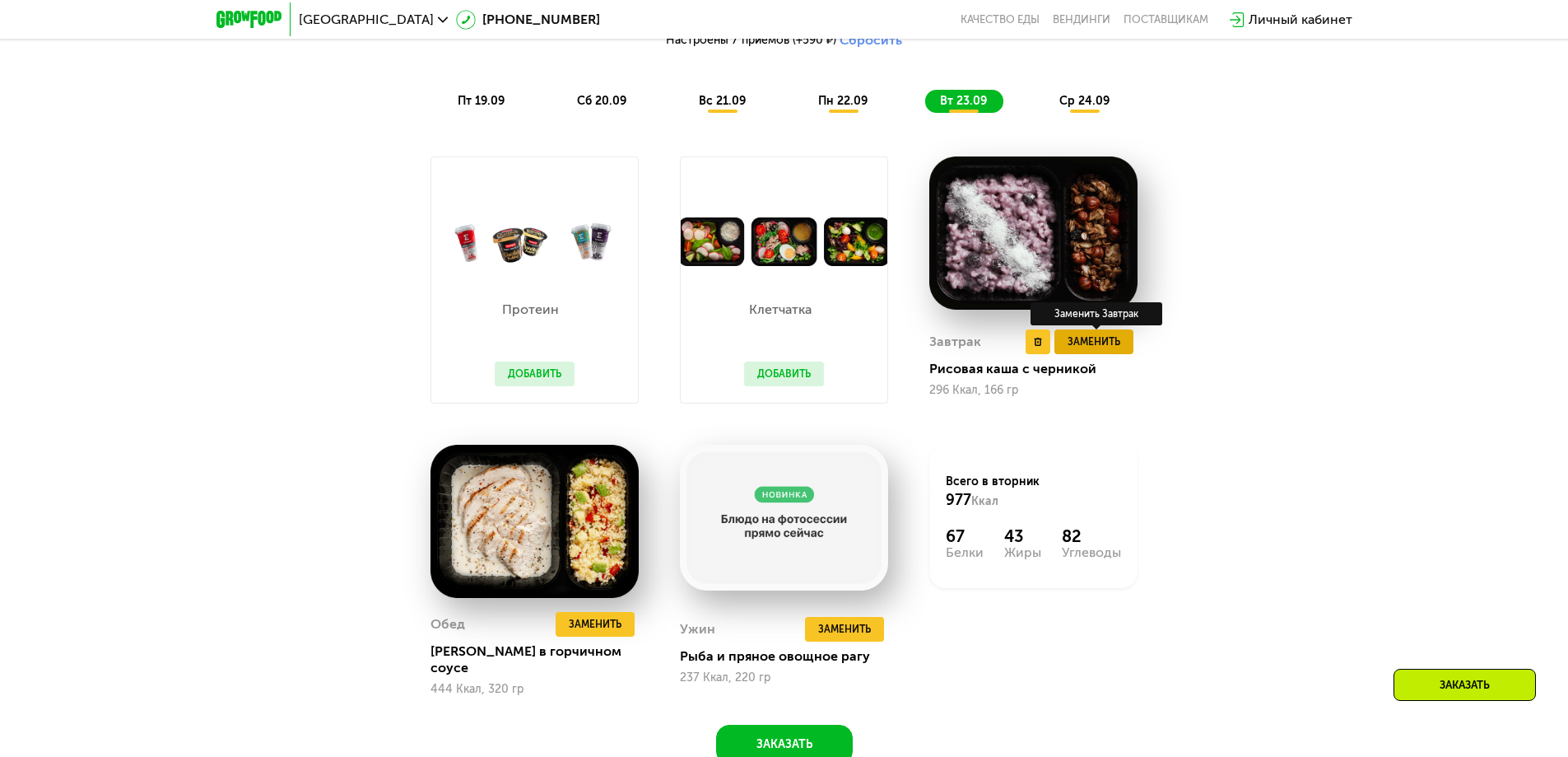
click at [1107, 346] on span "Заменить" at bounding box center [1095, 341] width 53 height 16
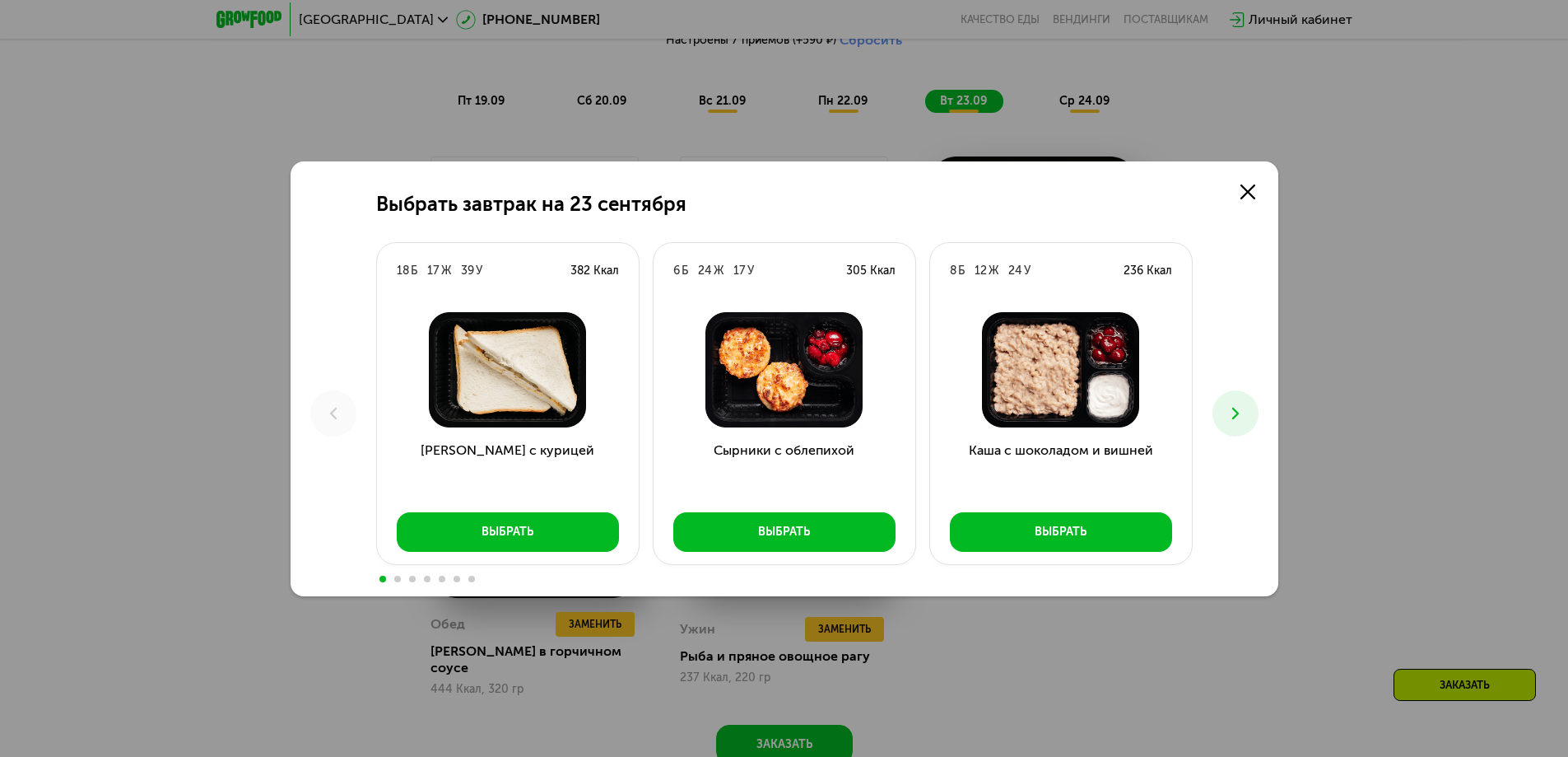
click at [1232, 403] on icon at bounding box center [1235, 413] width 20 height 20
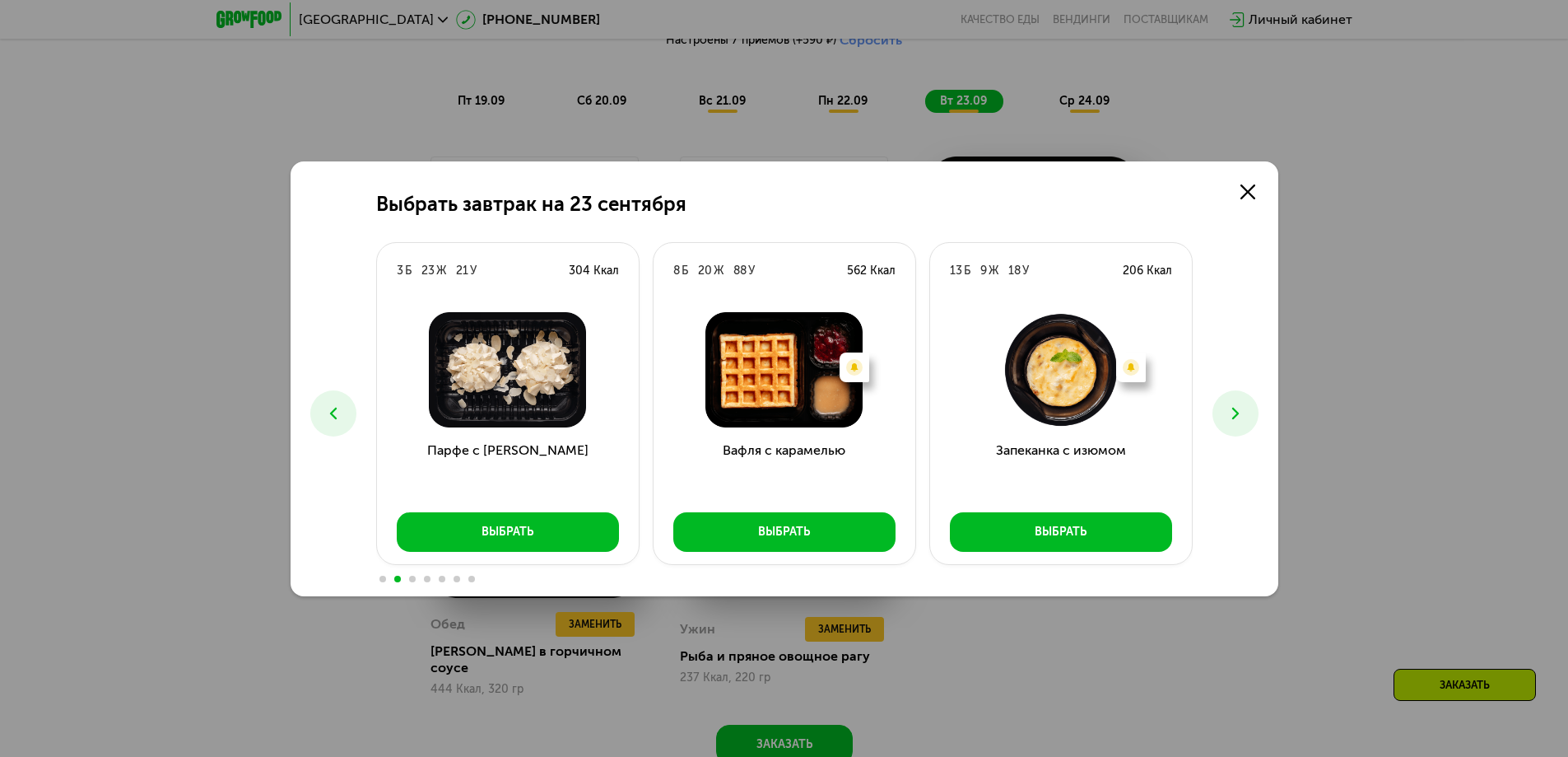
click at [1232, 403] on icon at bounding box center [1235, 413] width 20 height 20
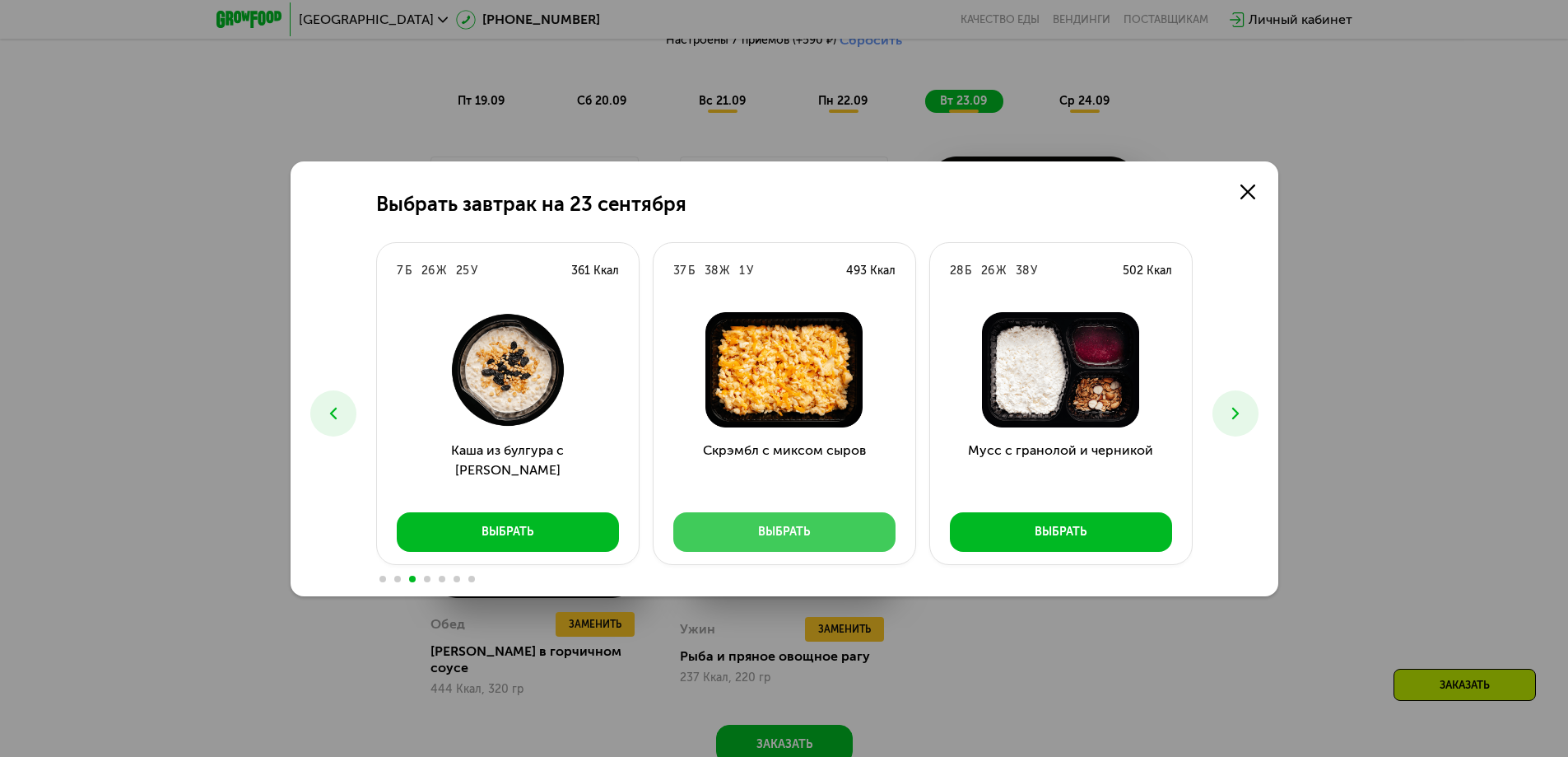
click at [810, 537] on div "Выбрать" at bounding box center [784, 531] width 52 height 16
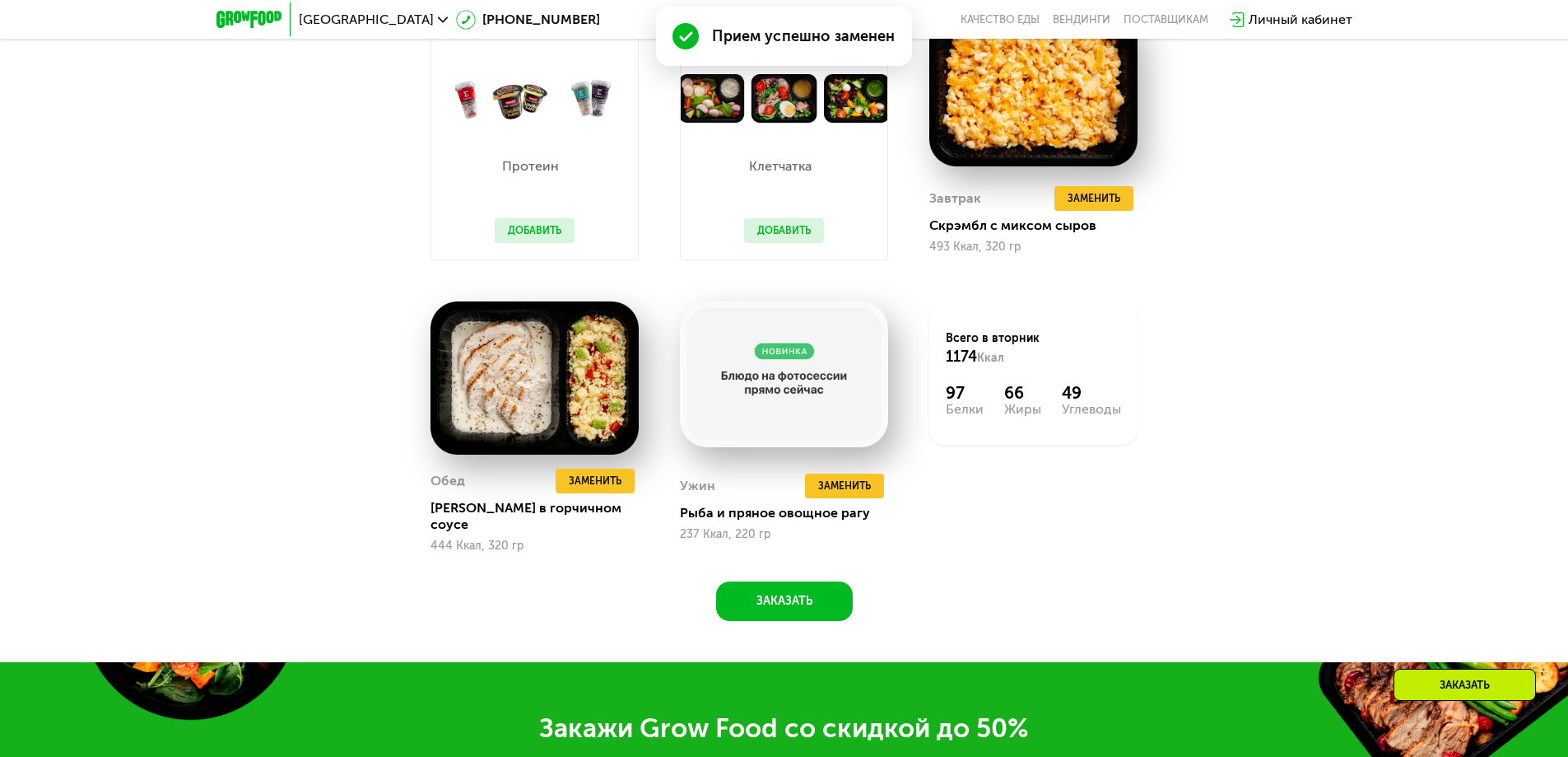
scroll to position [1811, 0]
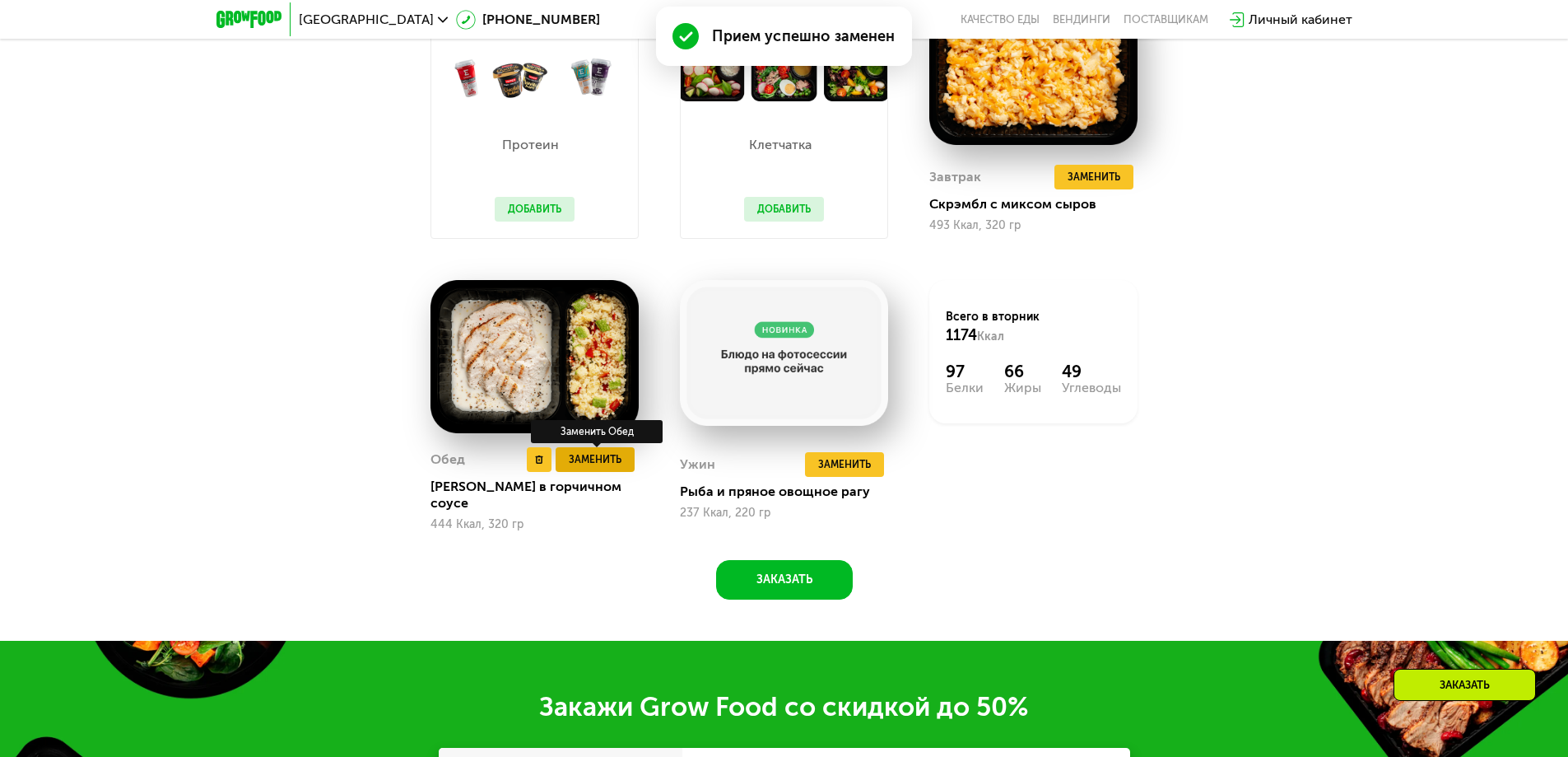
click at [623, 470] on button "Заменить" at bounding box center [595, 459] width 79 height 25
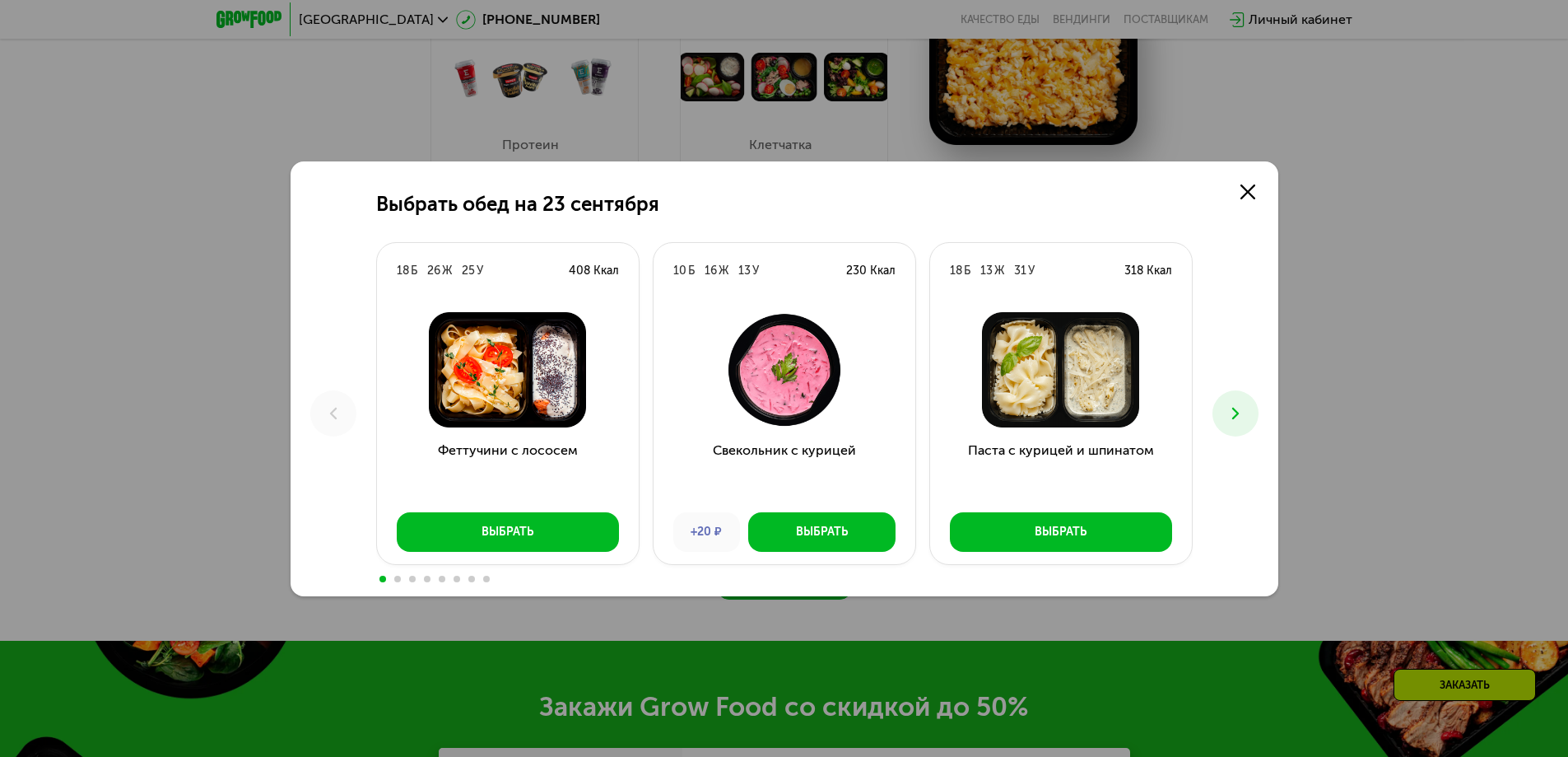
click at [1231, 407] on icon at bounding box center [1235, 413] width 20 height 20
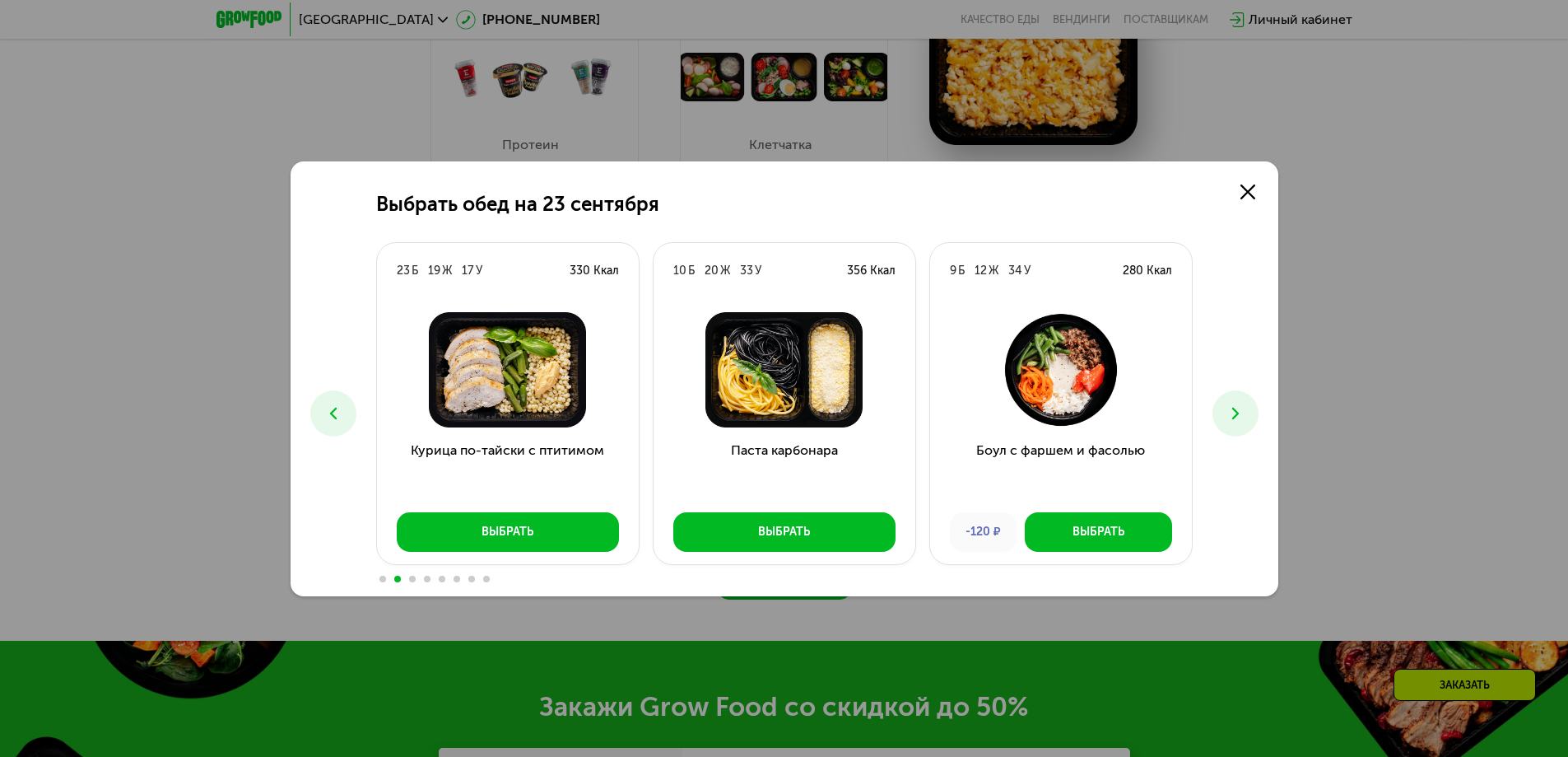
click at [1231, 407] on icon at bounding box center [1235, 413] width 20 height 20
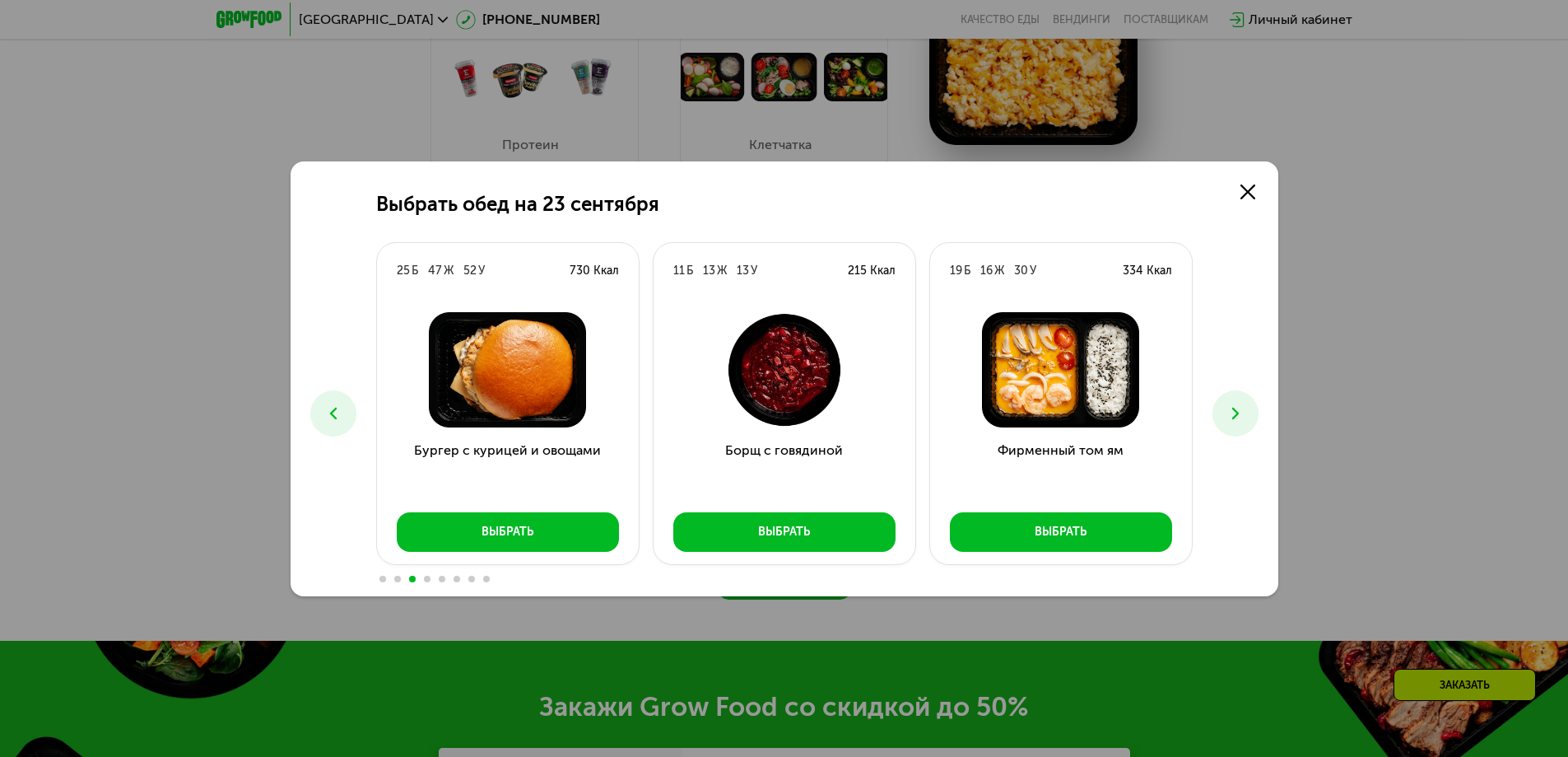
click at [1231, 407] on icon at bounding box center [1235, 413] width 20 height 20
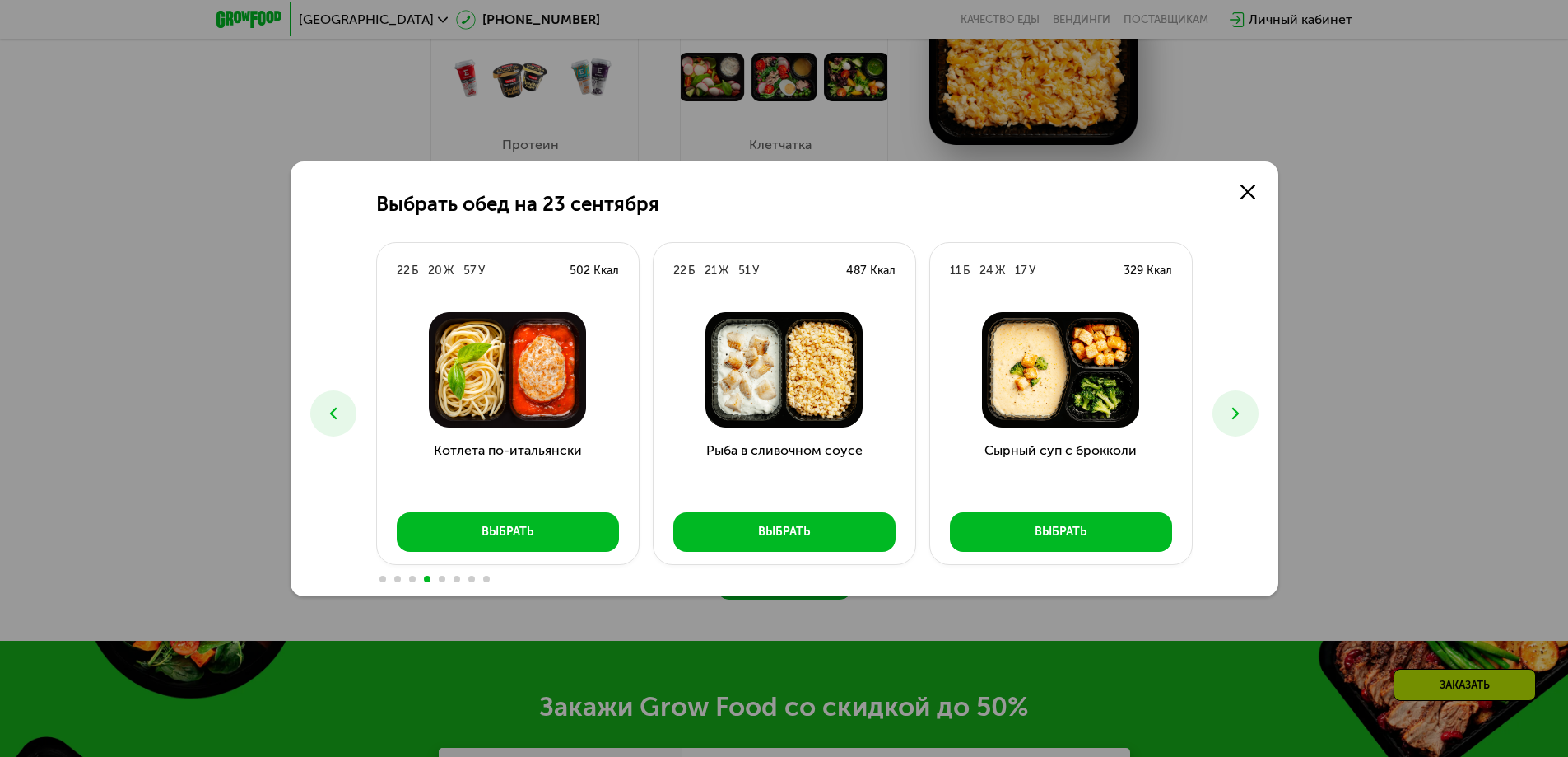
click at [1231, 407] on icon at bounding box center [1235, 413] width 20 height 20
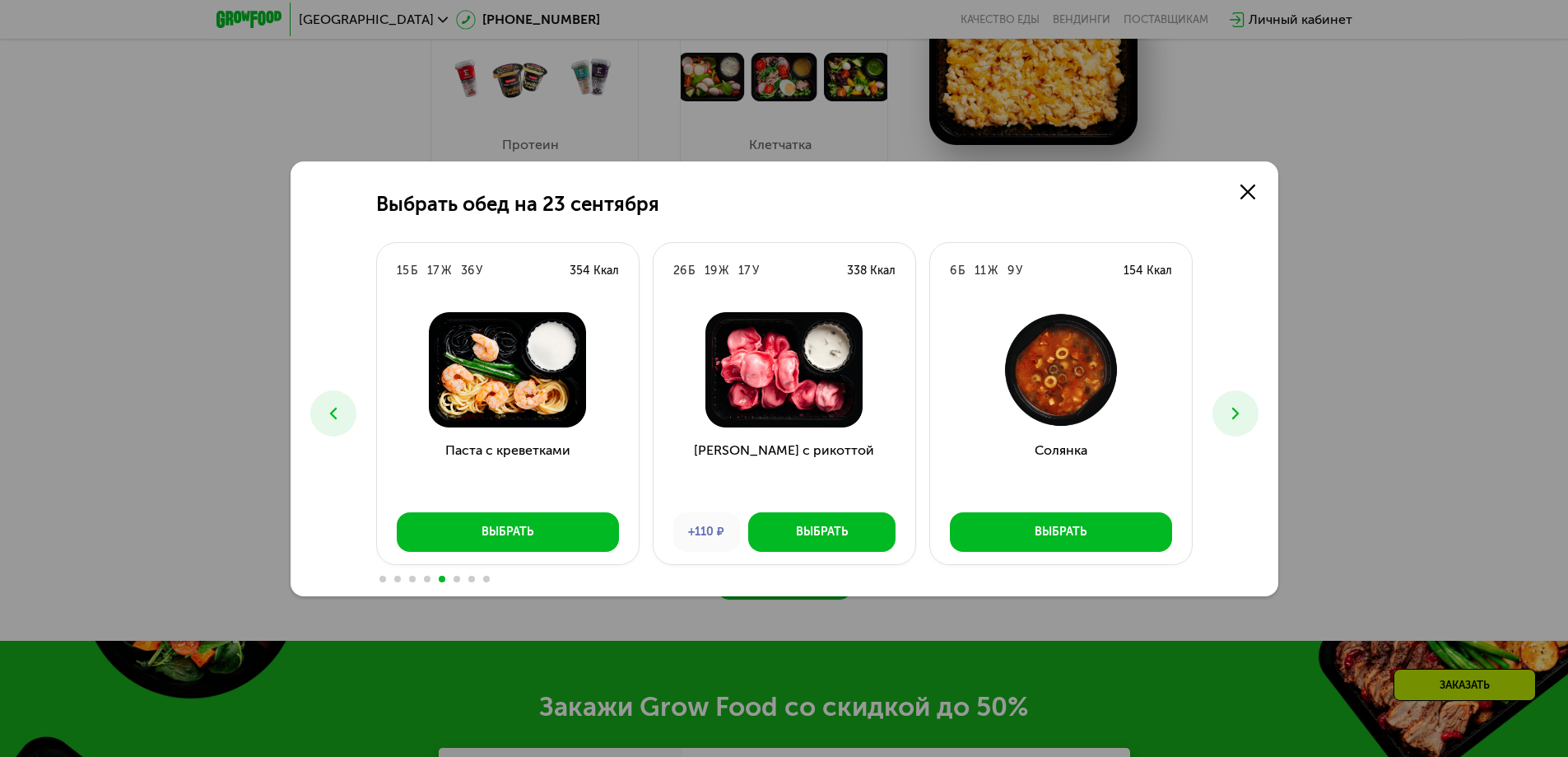
click at [327, 411] on icon at bounding box center [333, 413] width 20 height 20
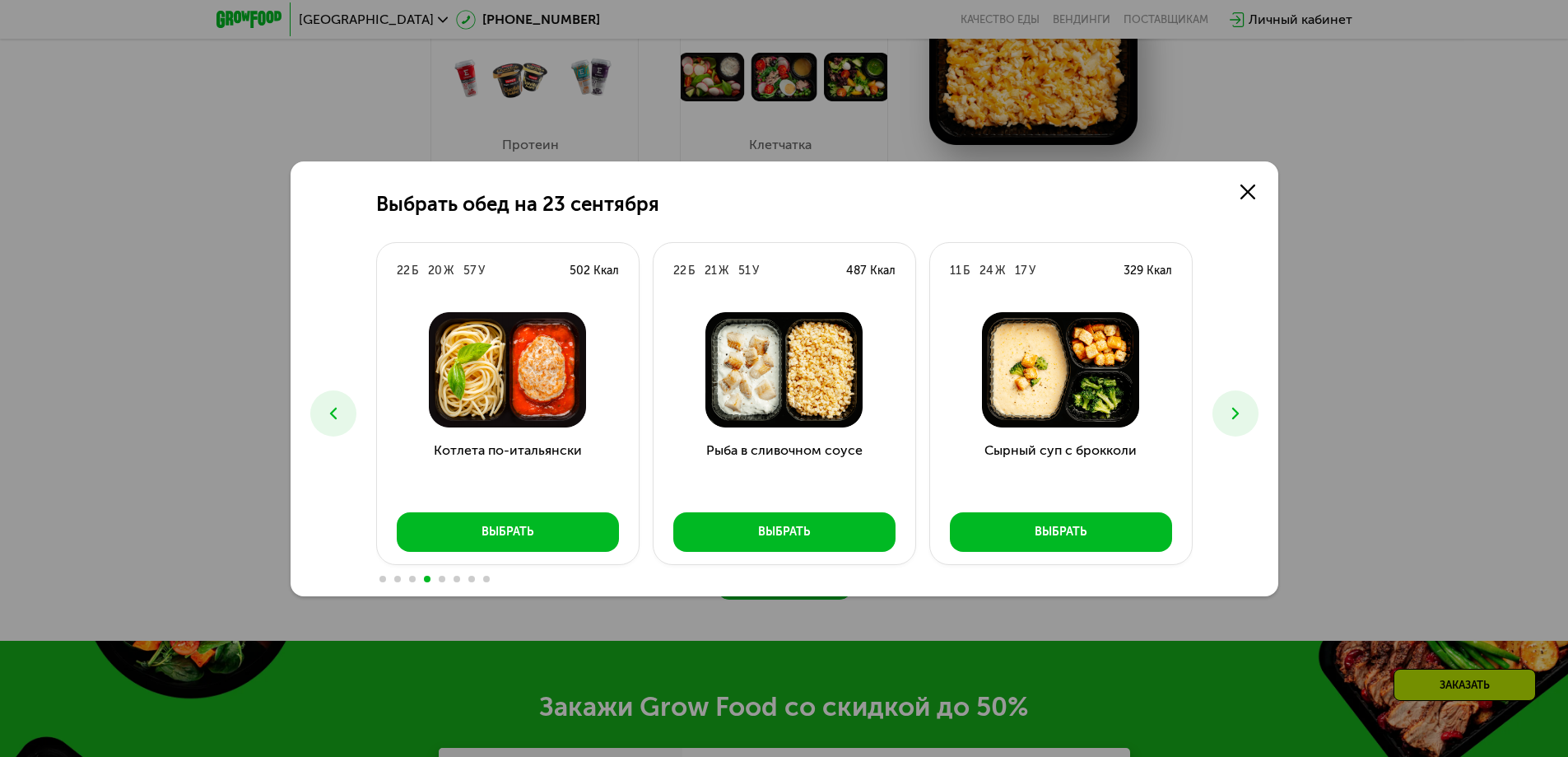
click at [1232, 421] on icon at bounding box center [1235, 413] width 20 height 20
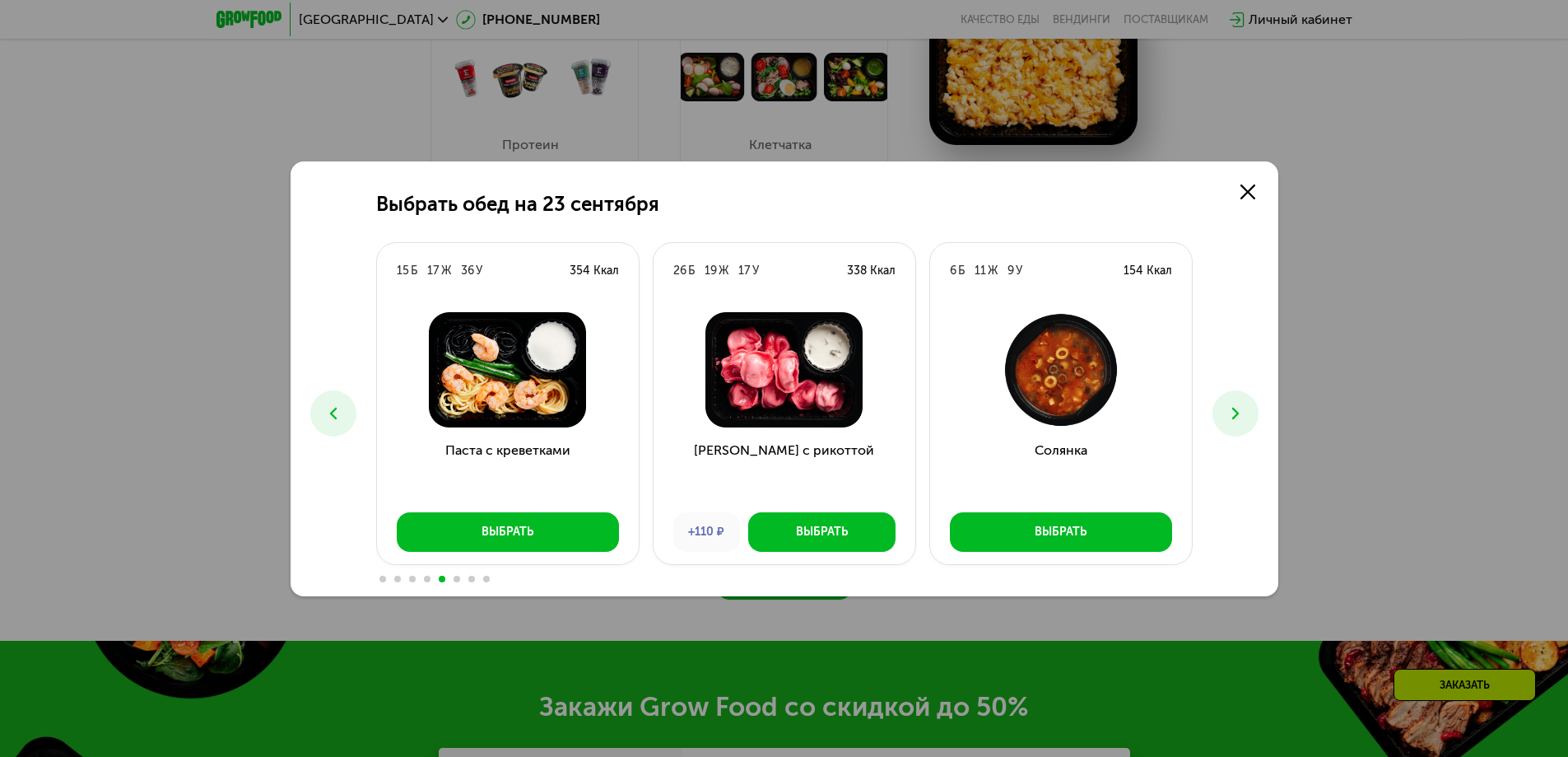
click at [1232, 421] on icon at bounding box center [1235, 413] width 20 height 20
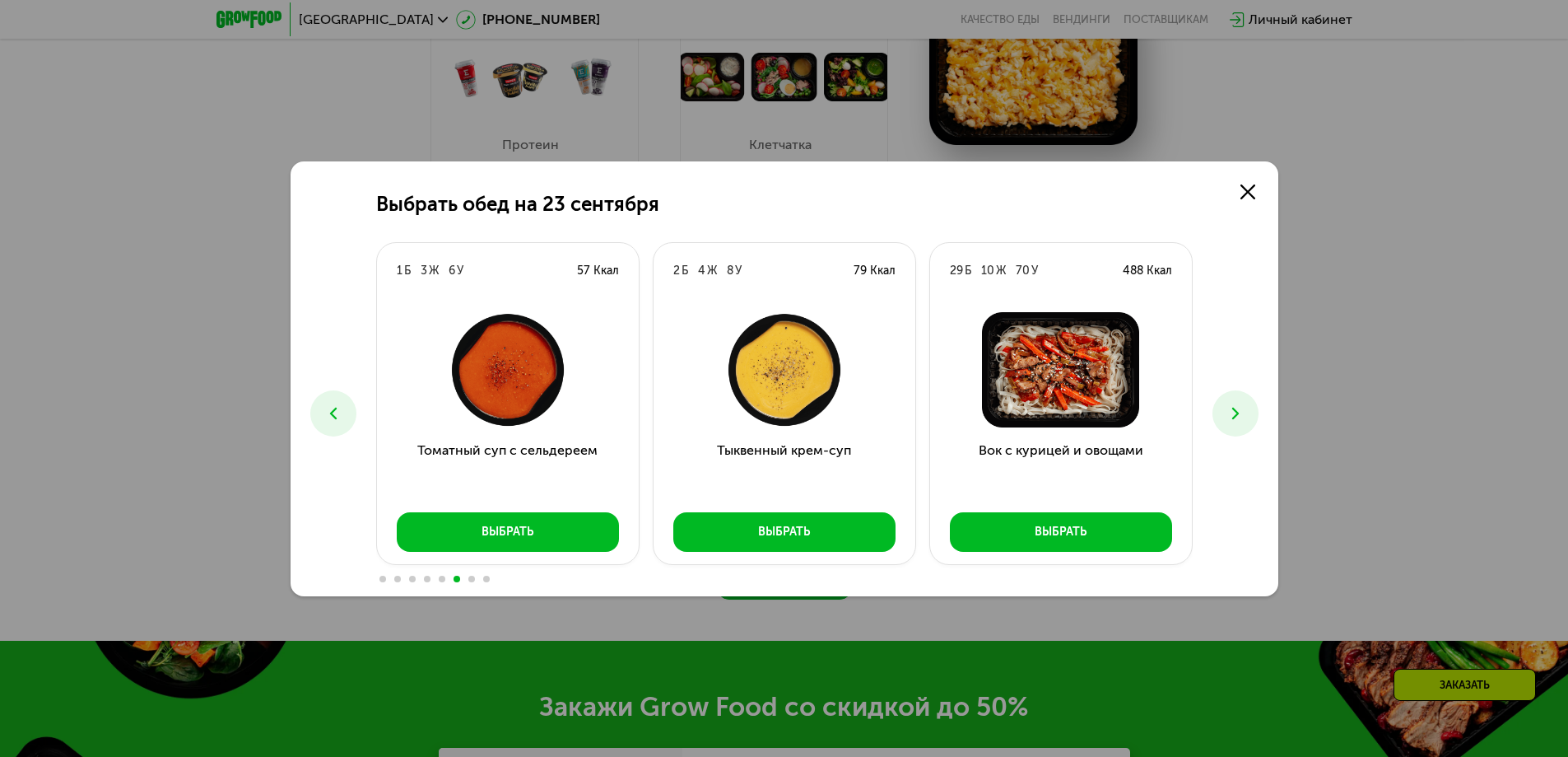
click at [1232, 421] on icon at bounding box center [1235, 413] width 20 height 20
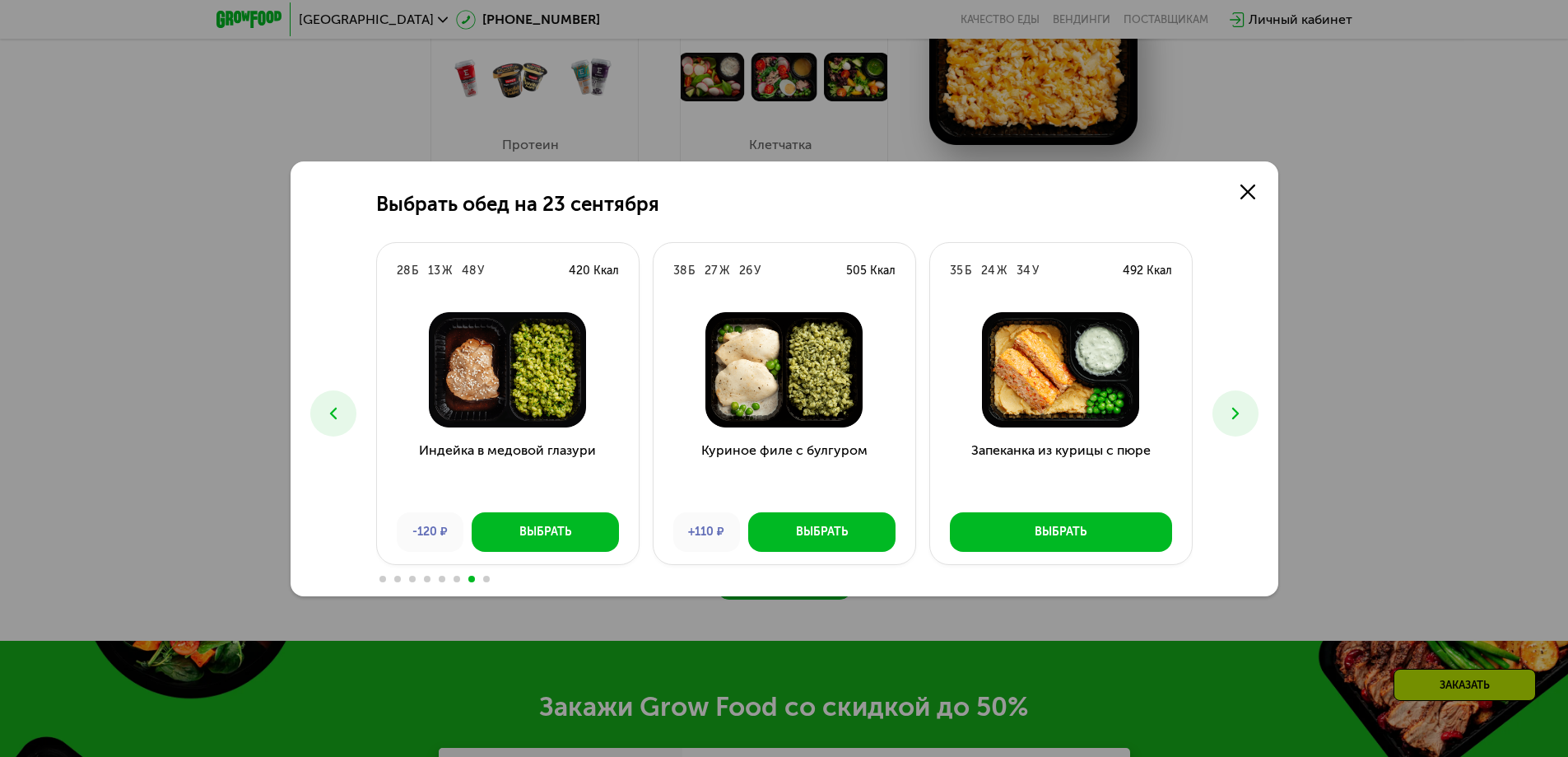
click at [1232, 421] on icon at bounding box center [1235, 413] width 20 height 20
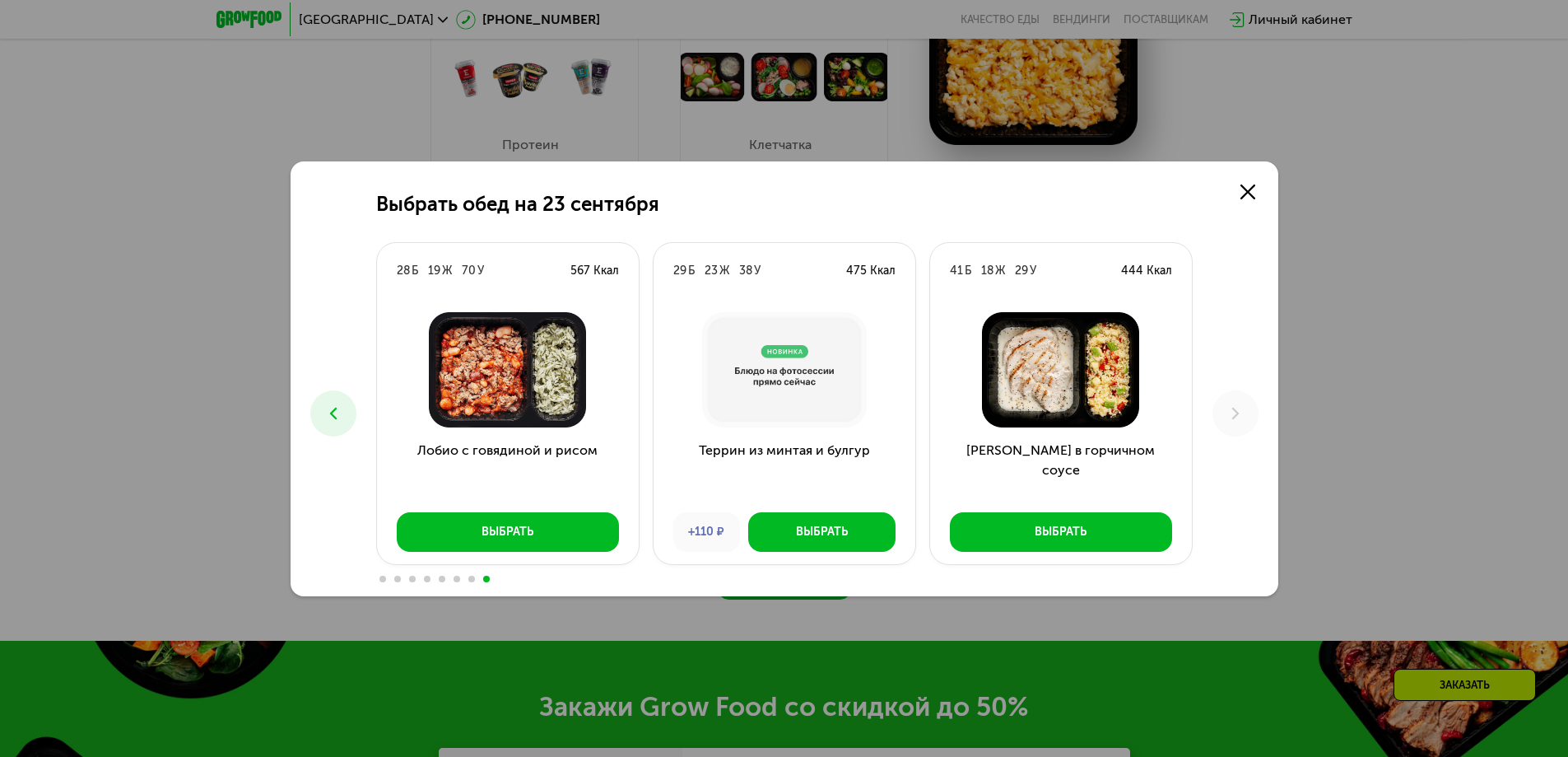
click at [333, 417] on icon at bounding box center [333, 413] width 20 height 20
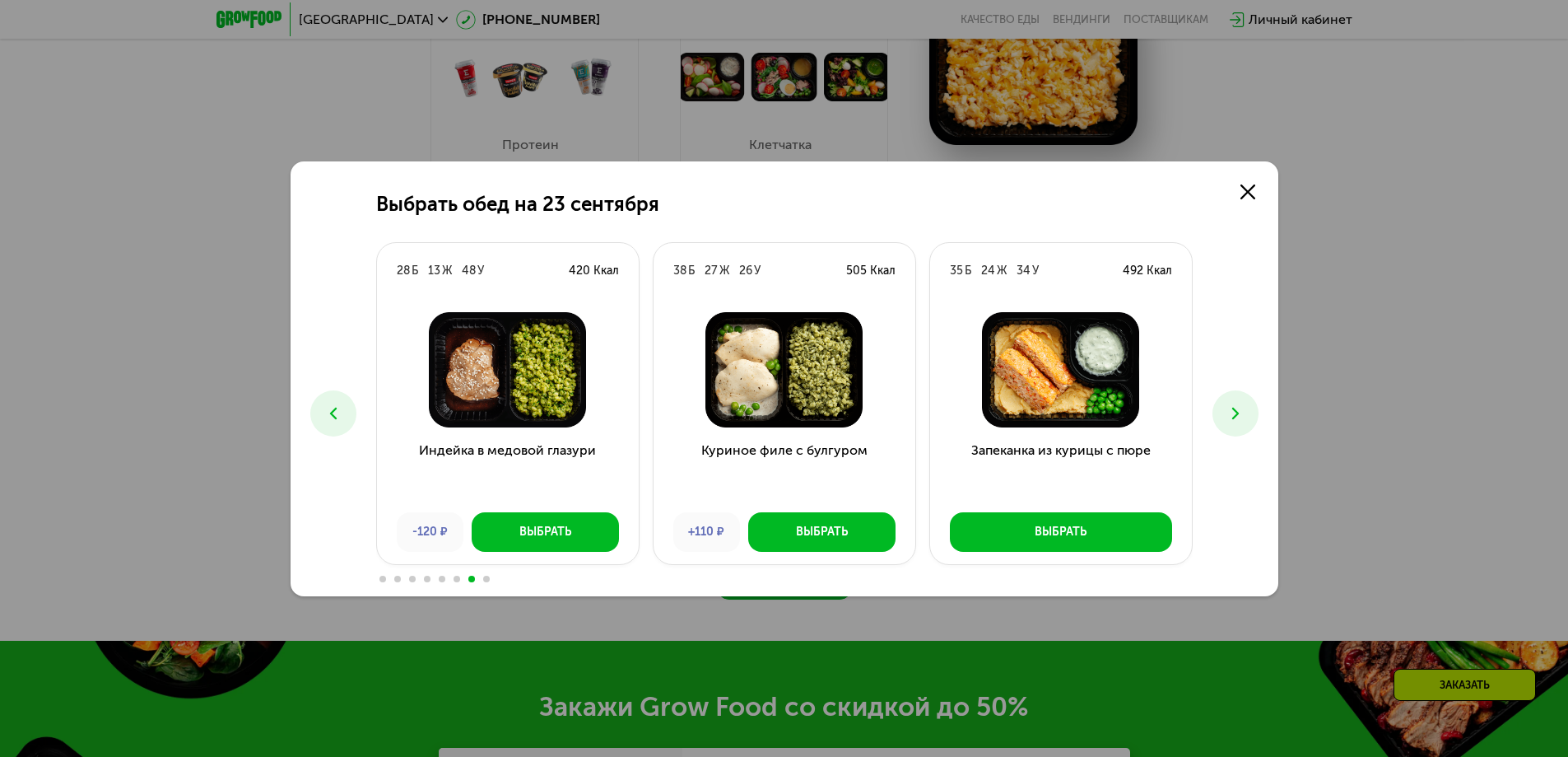
click at [333, 417] on icon at bounding box center [333, 413] width 20 height 20
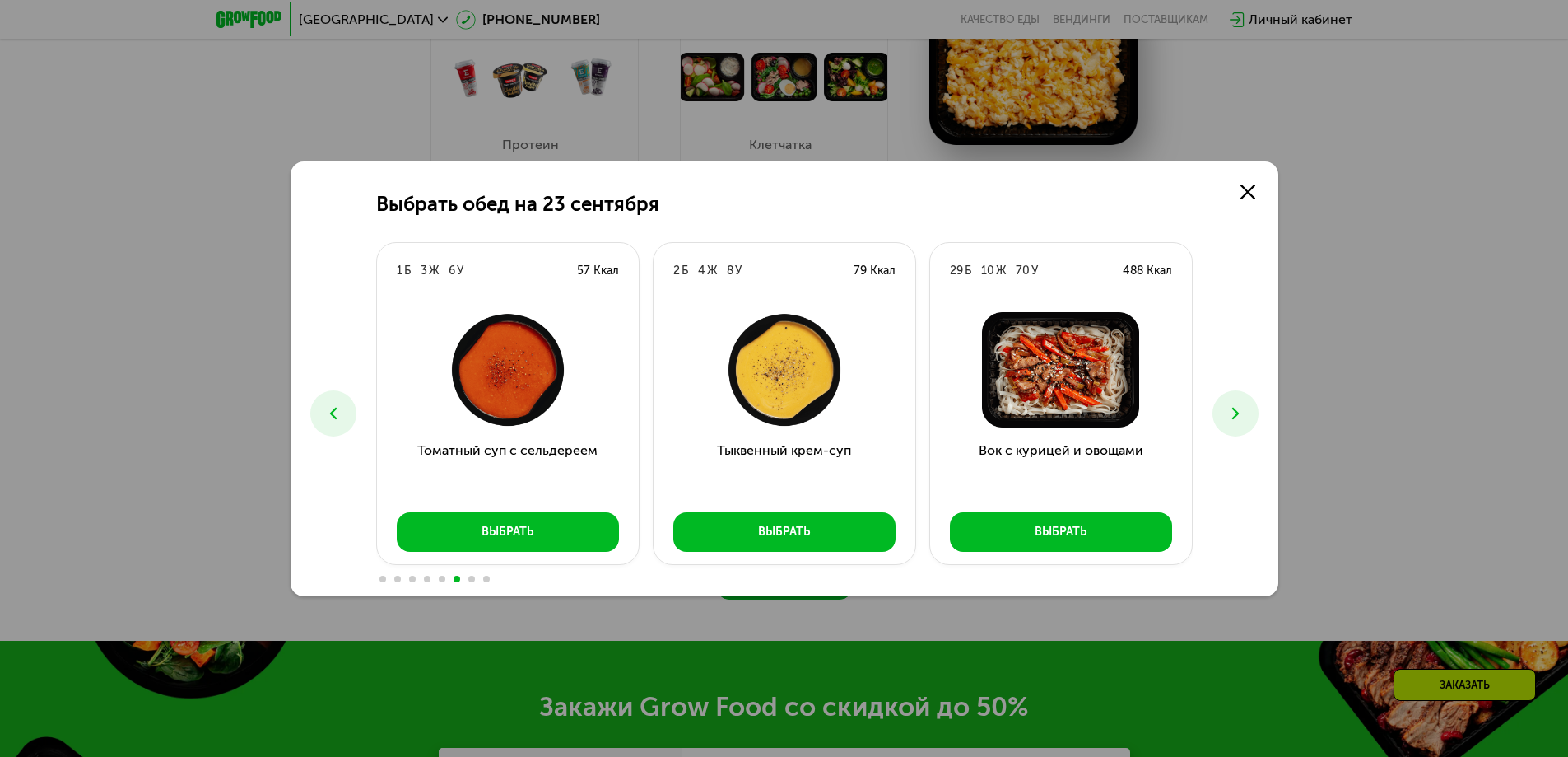
click at [333, 417] on icon at bounding box center [333, 413] width 20 height 20
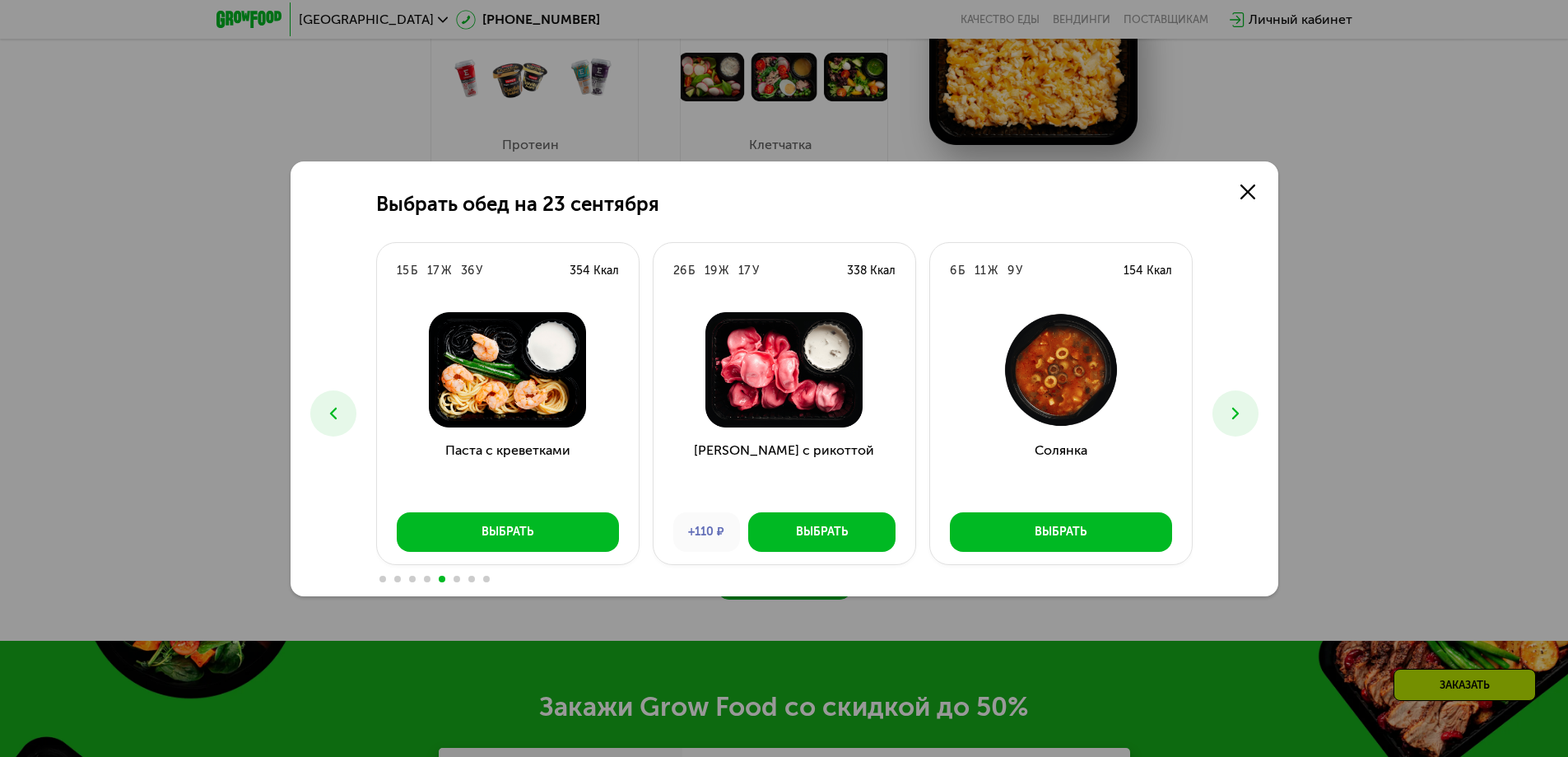
click at [333, 417] on icon at bounding box center [333, 413] width 20 height 20
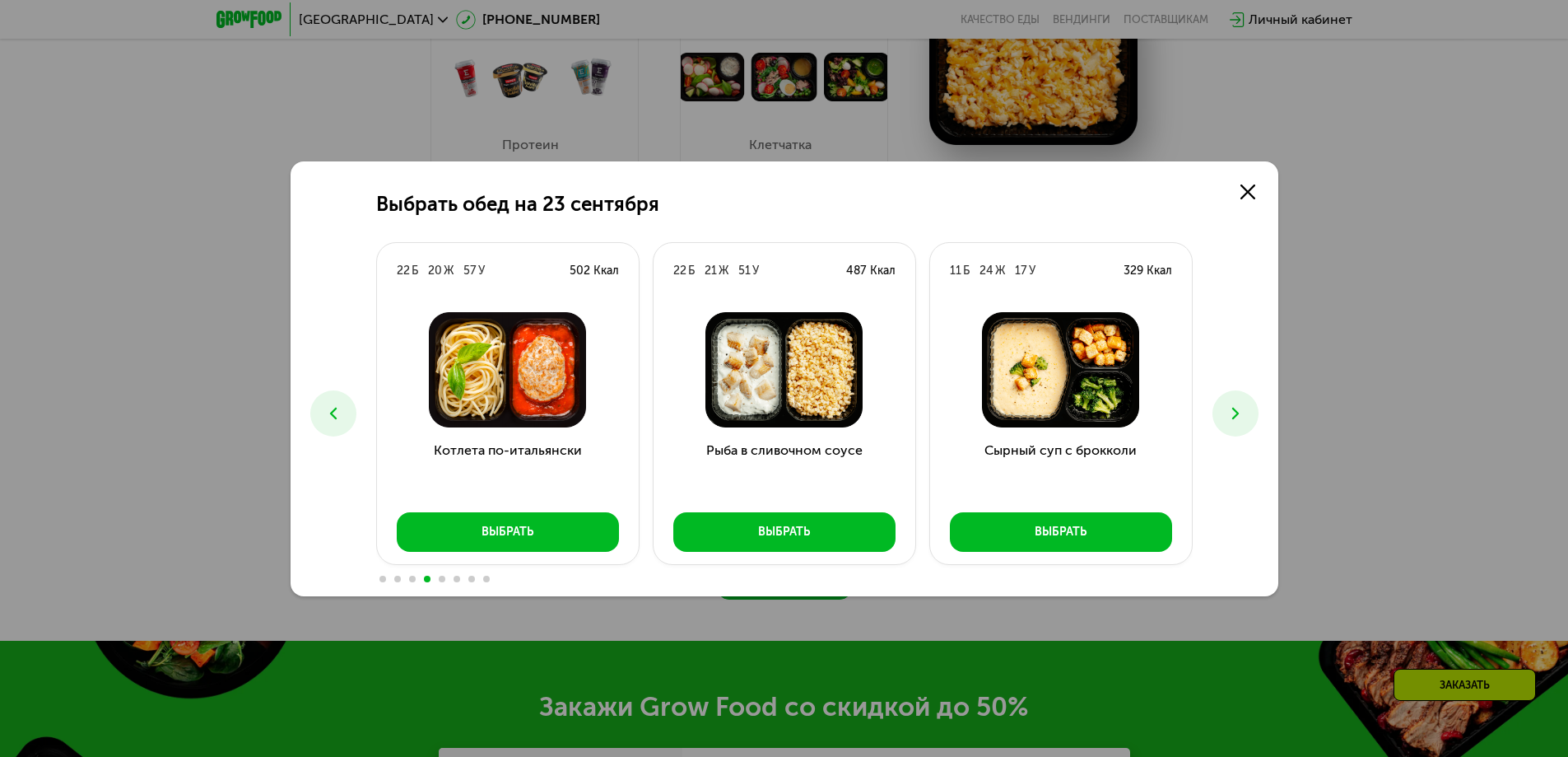
click at [333, 417] on icon at bounding box center [333, 413] width 20 height 20
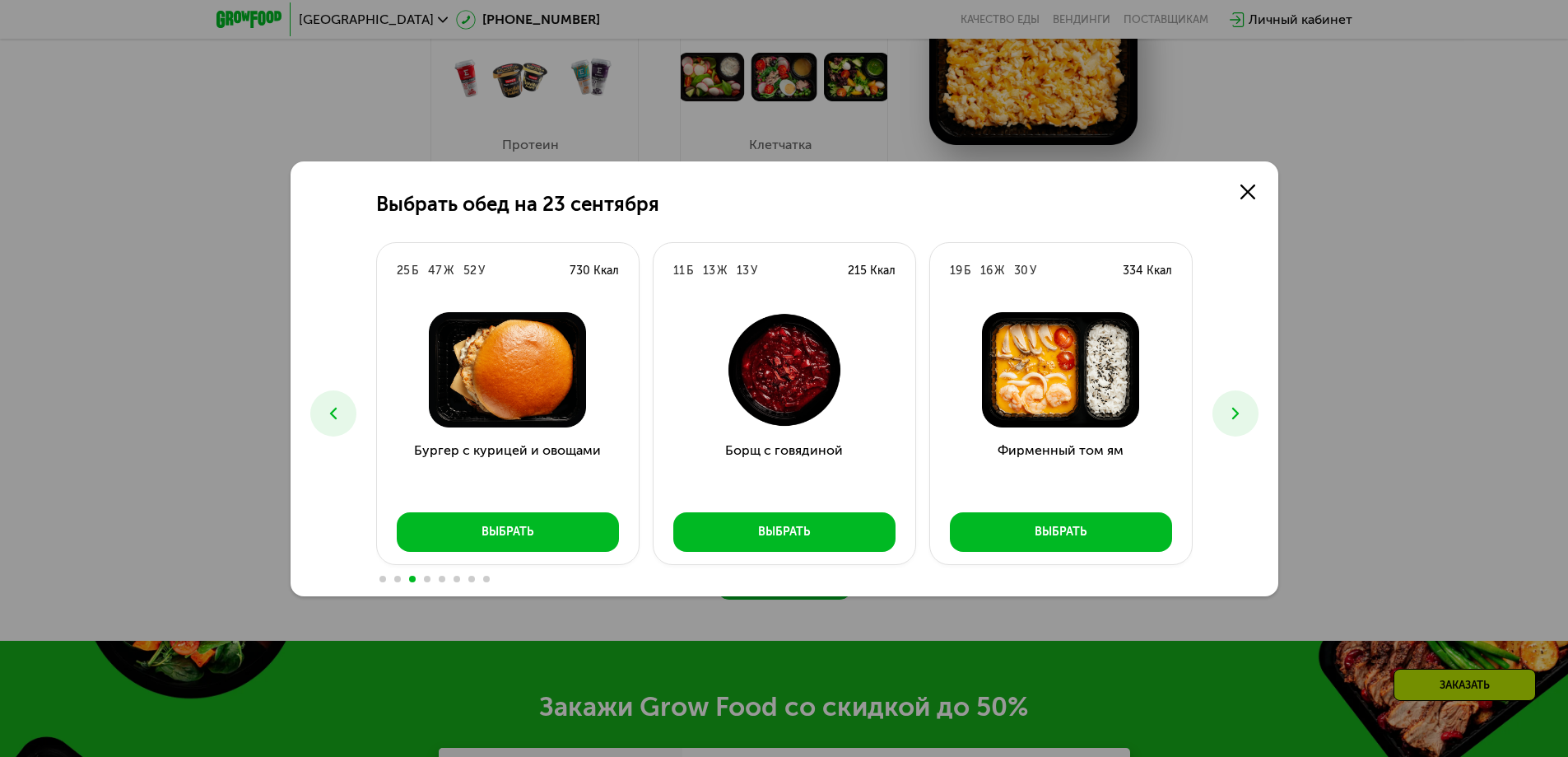
click at [333, 417] on icon at bounding box center [333, 413] width 20 height 20
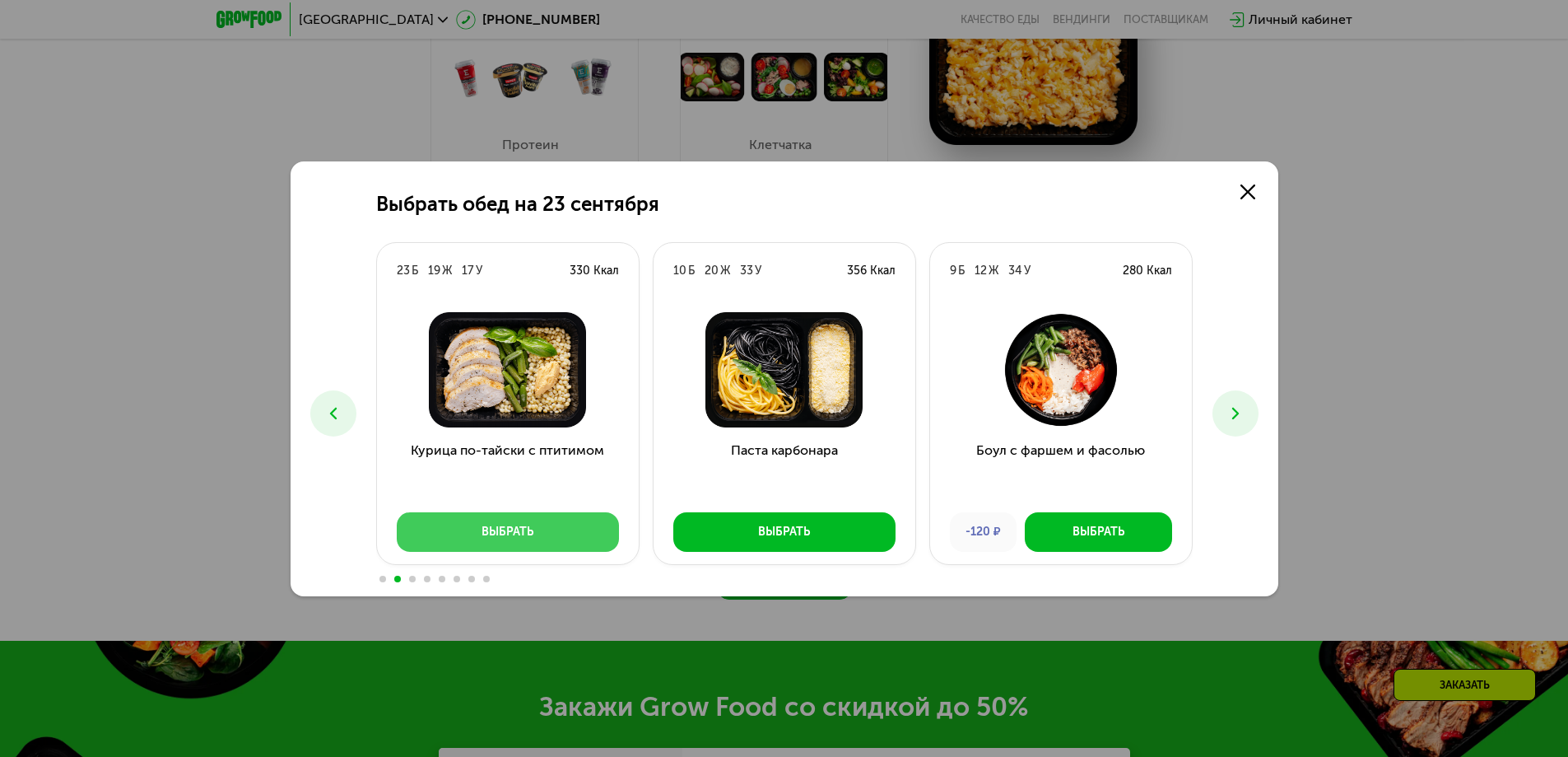
click at [575, 532] on button "Выбрать" at bounding box center [507, 532] width 222 height 40
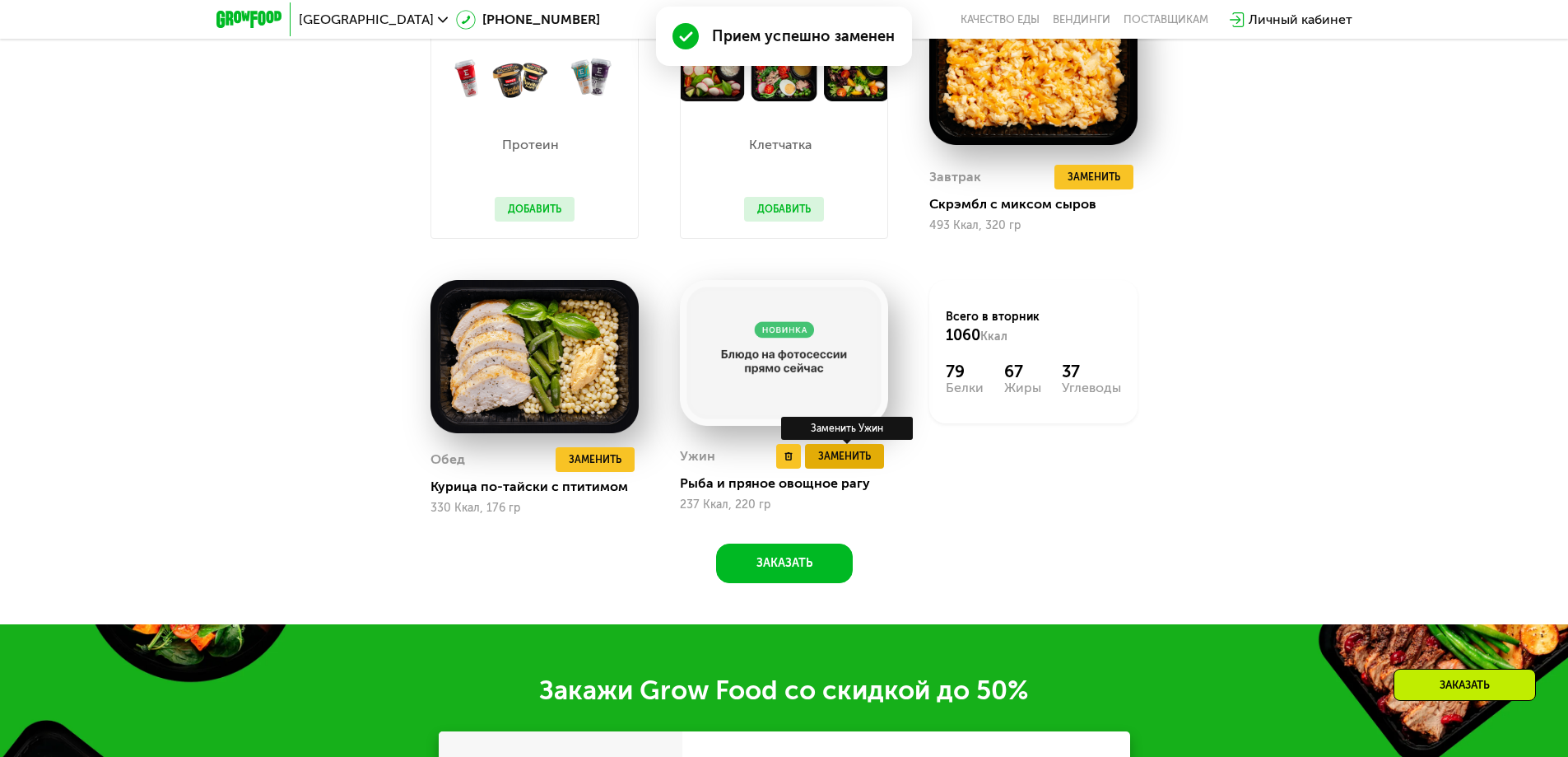
click at [855, 464] on span "Заменить" at bounding box center [845, 455] width 53 height 16
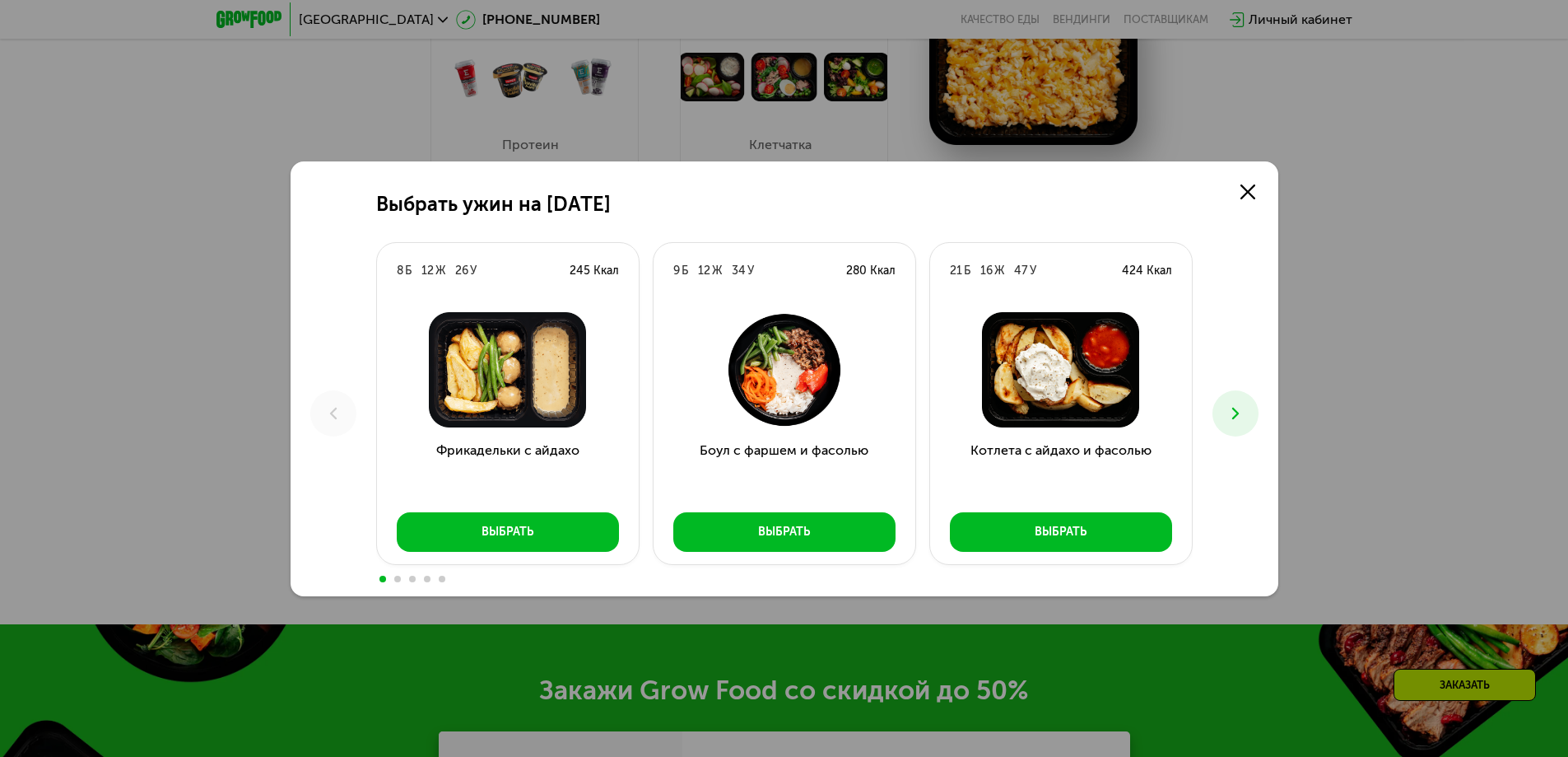
click at [1244, 422] on icon at bounding box center [1235, 413] width 20 height 20
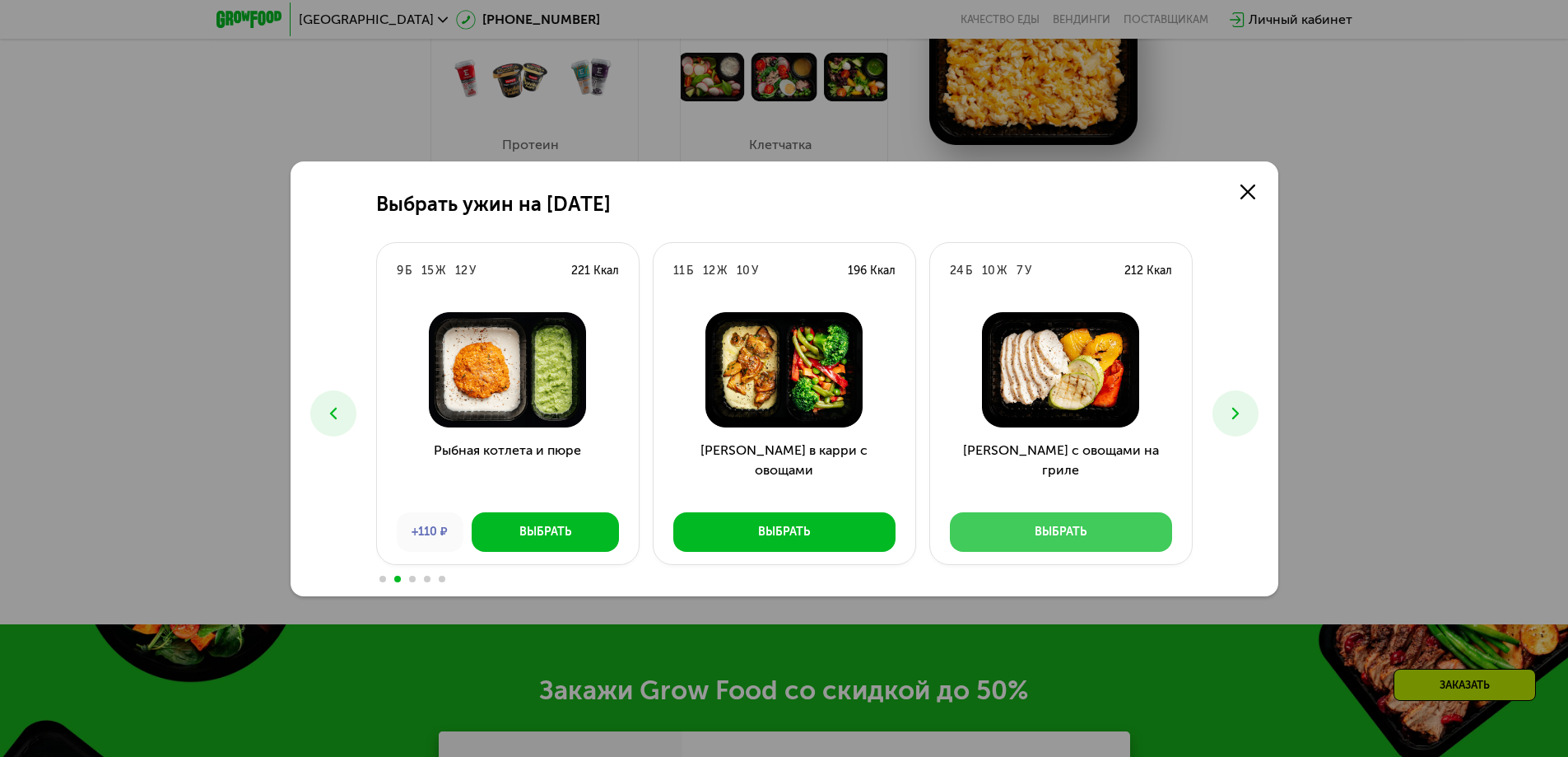
click at [1057, 532] on div "Выбрать" at bounding box center [1061, 531] width 52 height 16
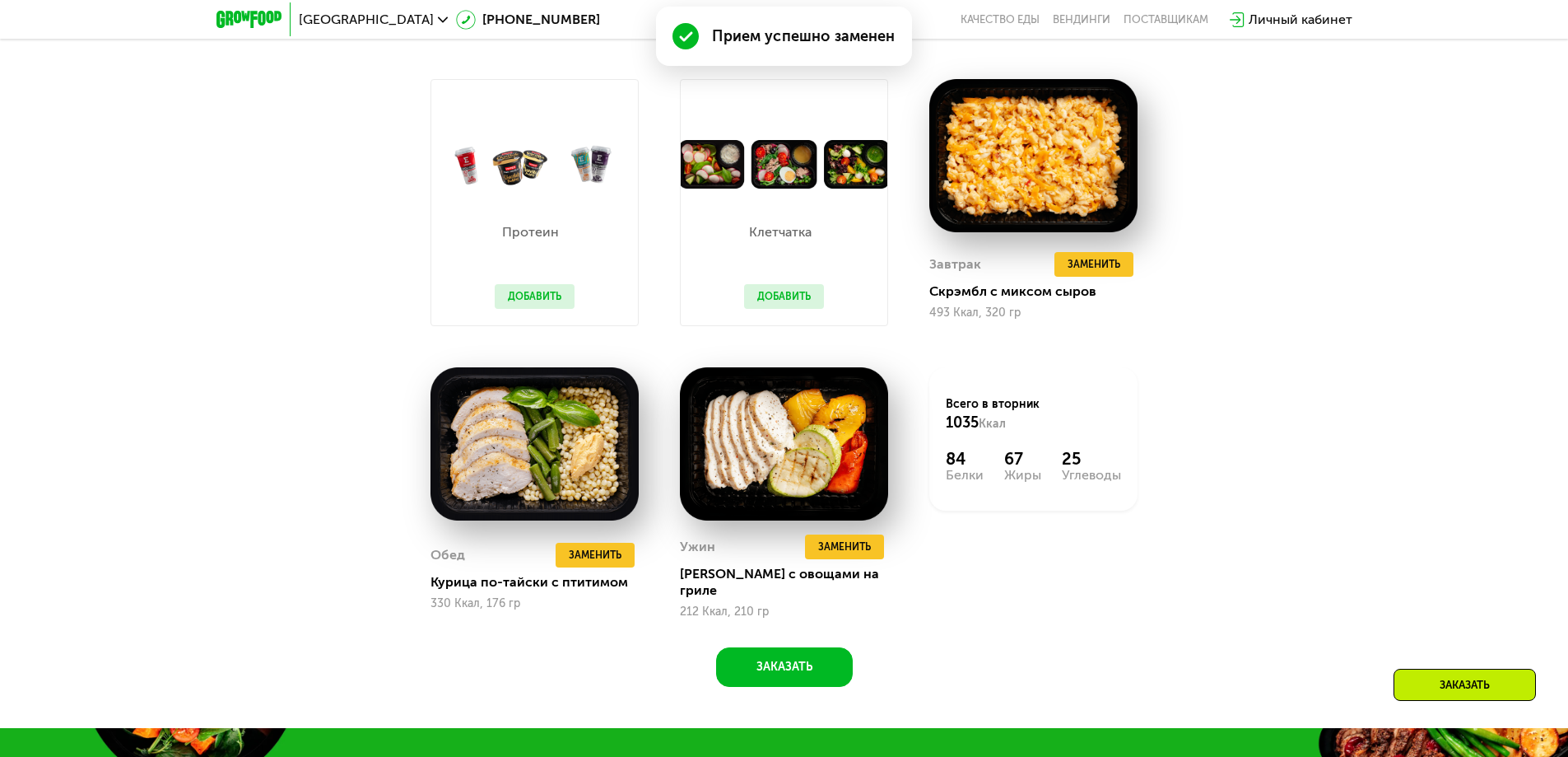
scroll to position [1647, 0]
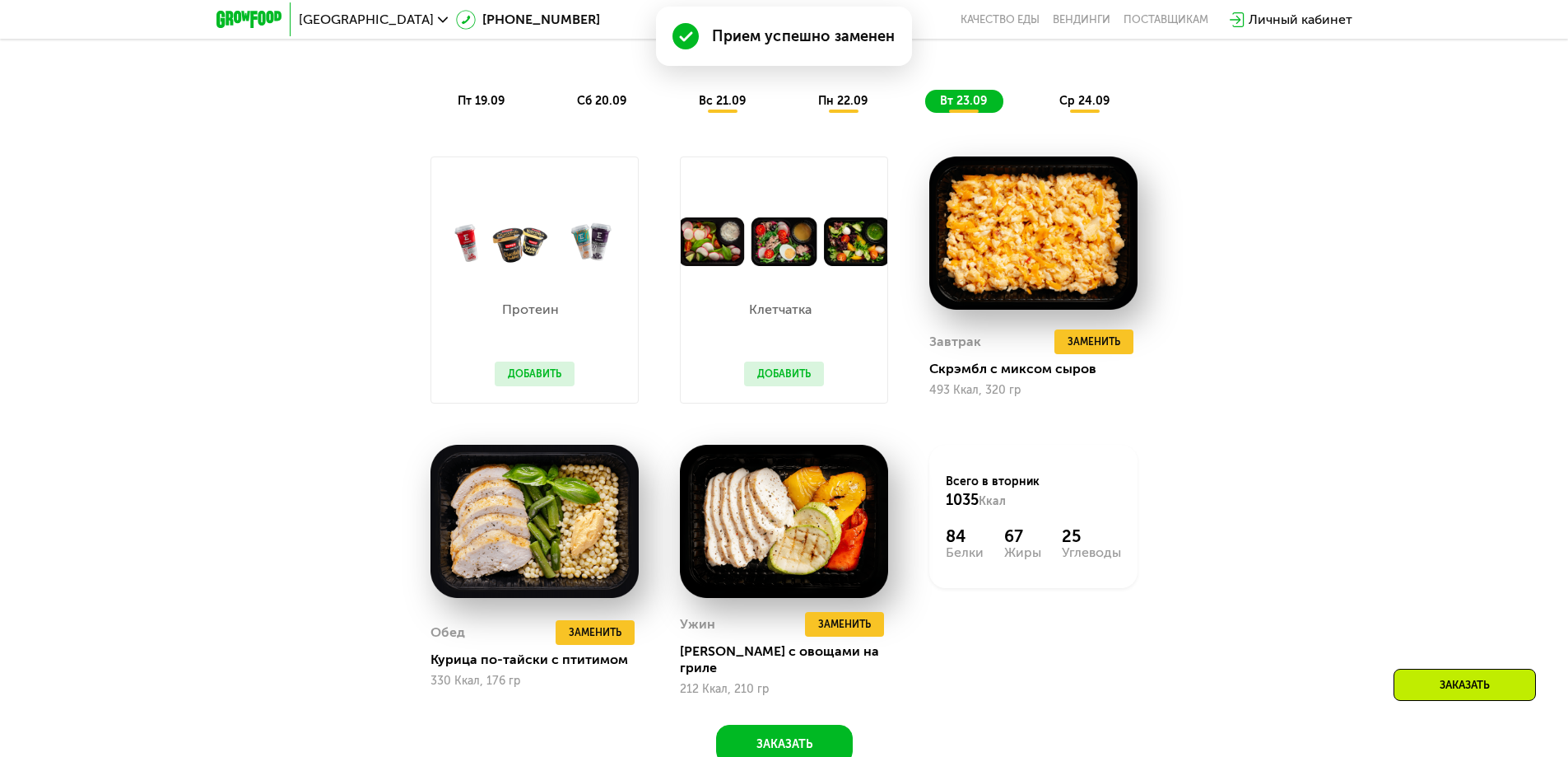
click at [796, 384] on button "Добавить" at bounding box center [784, 374] width 80 height 25
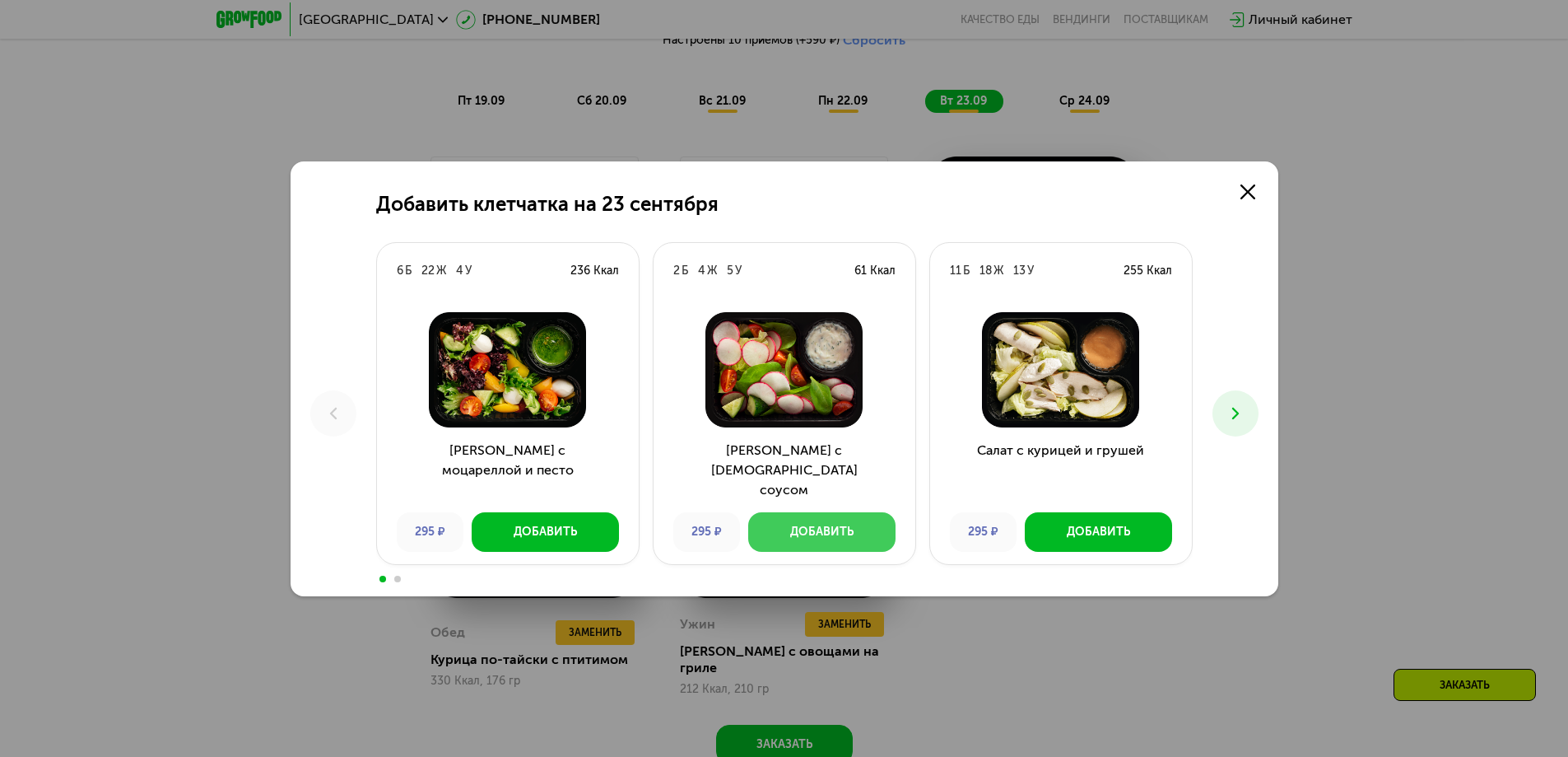
click at [855, 521] on button "Добавить" at bounding box center [821, 532] width 147 height 40
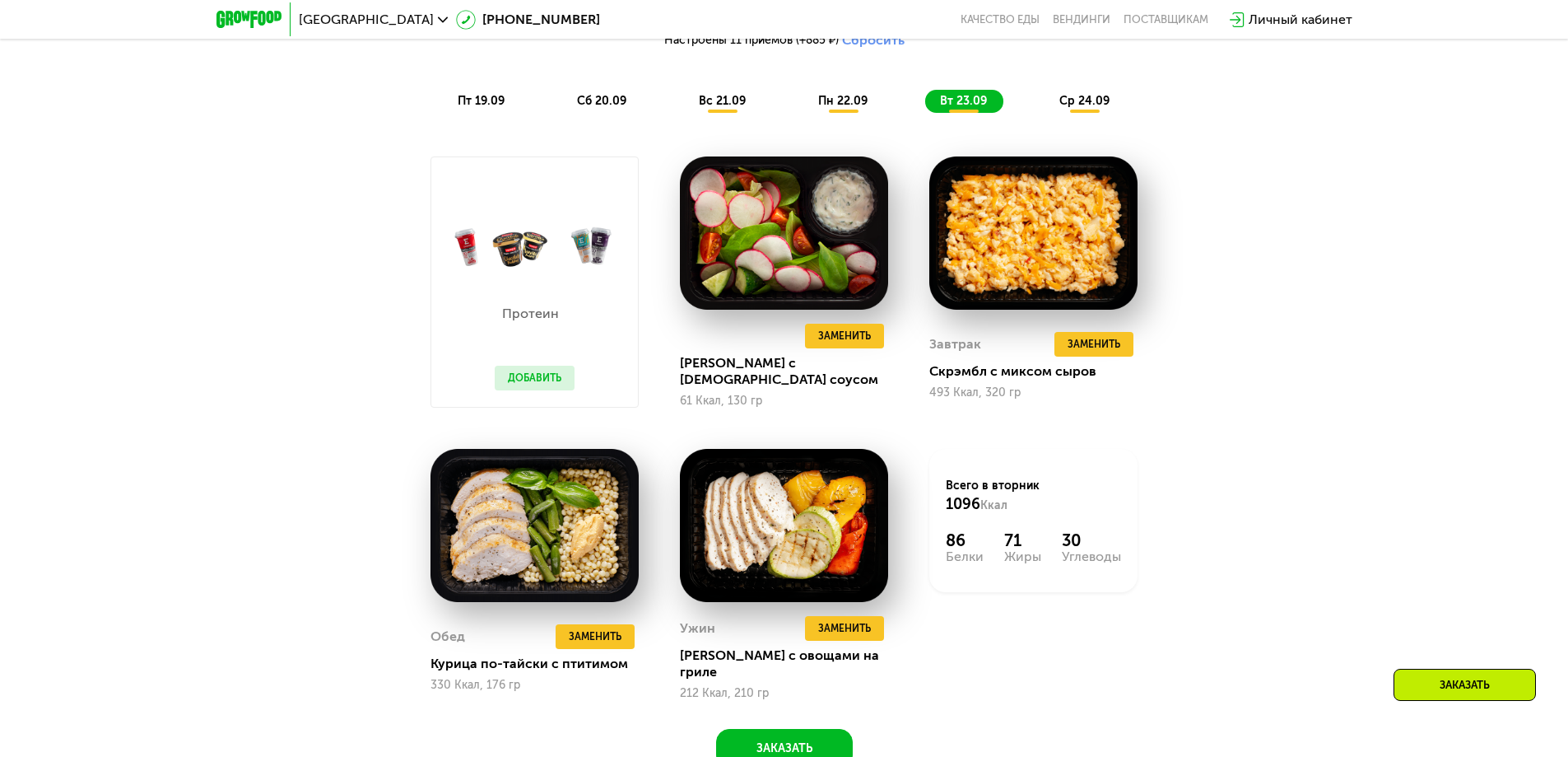
scroll to position [1482, 0]
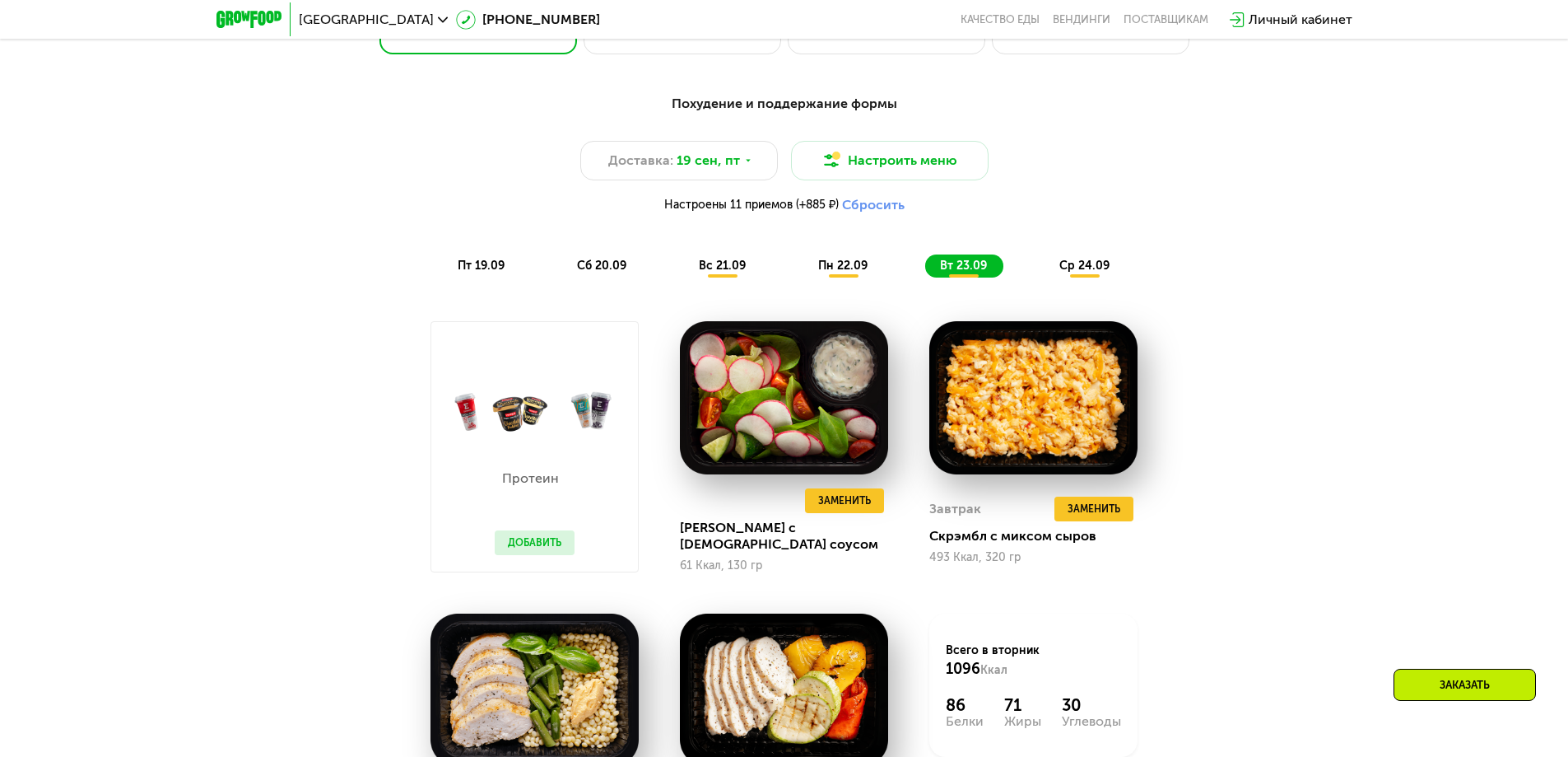
click at [1082, 272] on span "ср 24.09" at bounding box center [1084, 266] width 50 height 14
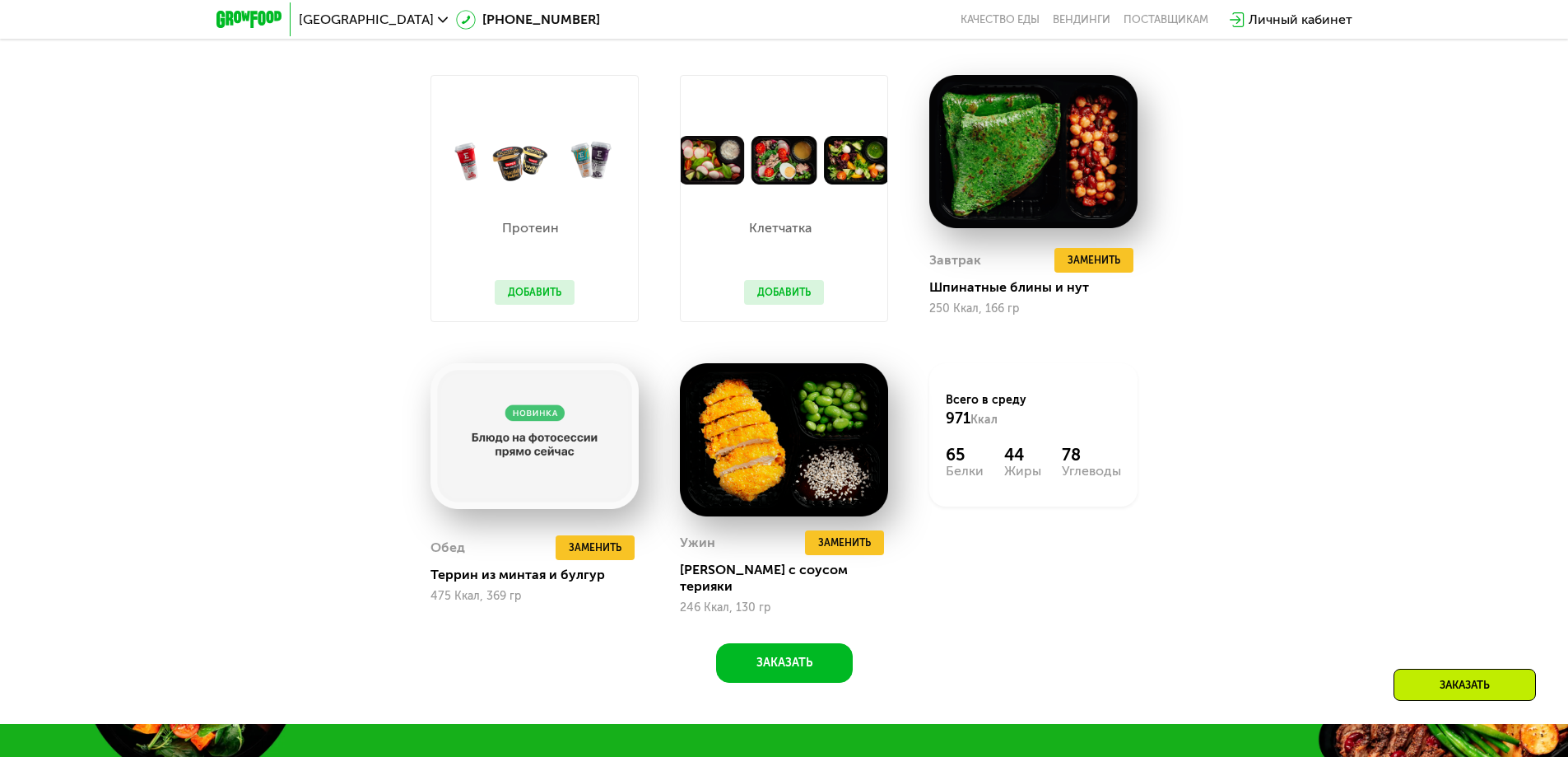
scroll to position [1728, 0]
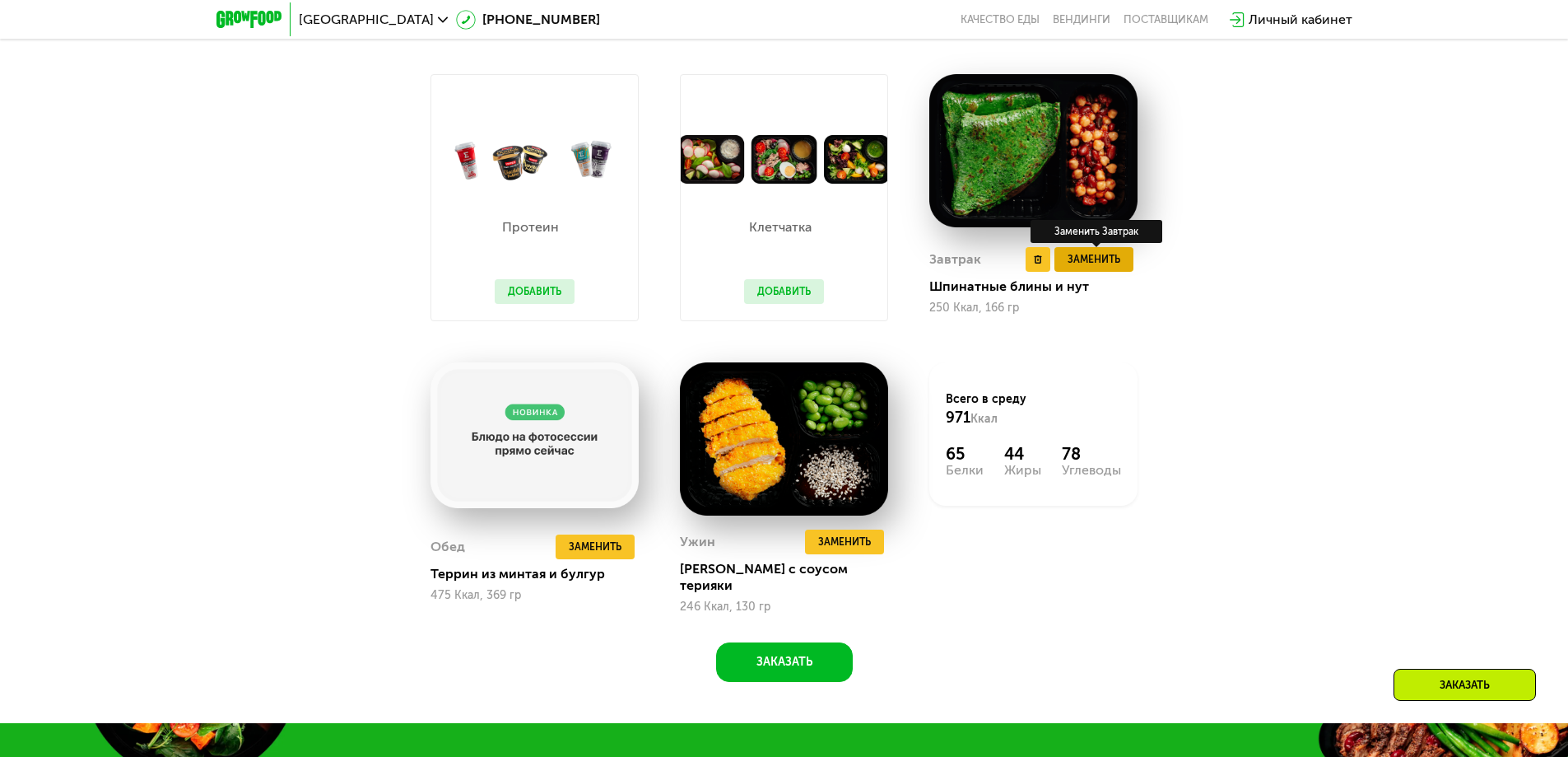
click at [1097, 268] on span "Заменить" at bounding box center [1095, 259] width 53 height 16
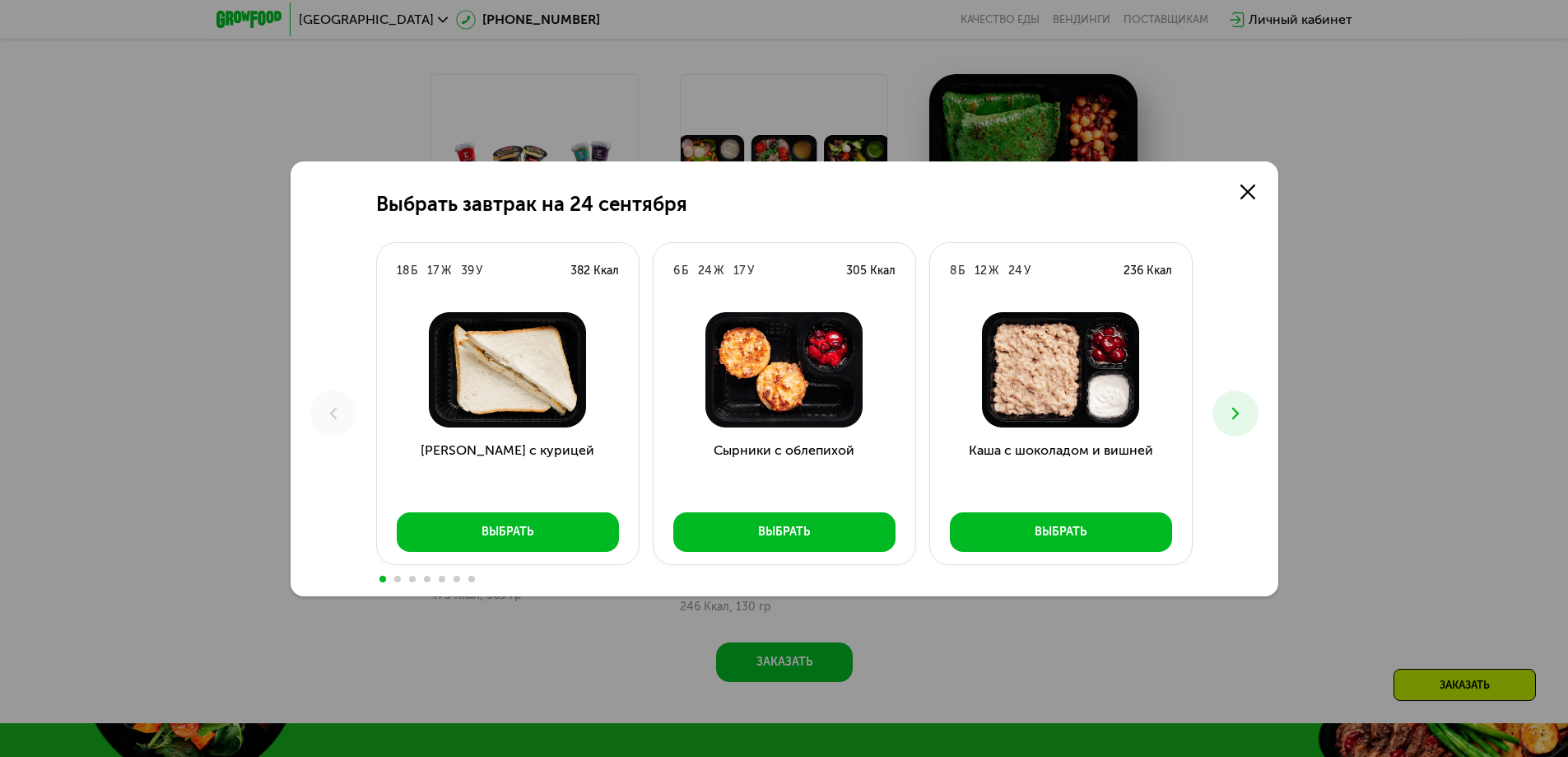
click at [1238, 405] on icon at bounding box center [1235, 413] width 20 height 20
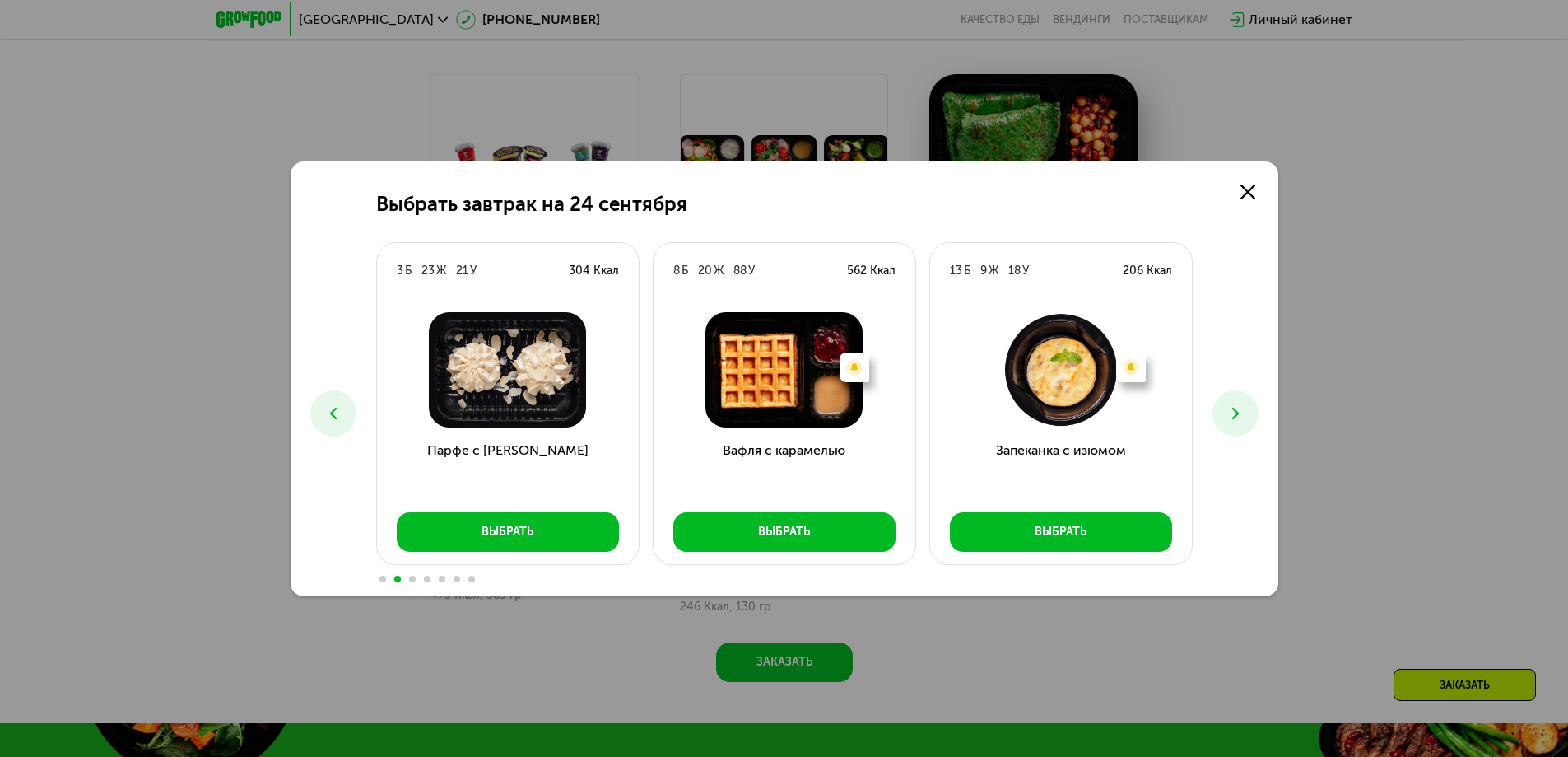
click at [1238, 405] on icon at bounding box center [1235, 413] width 20 height 20
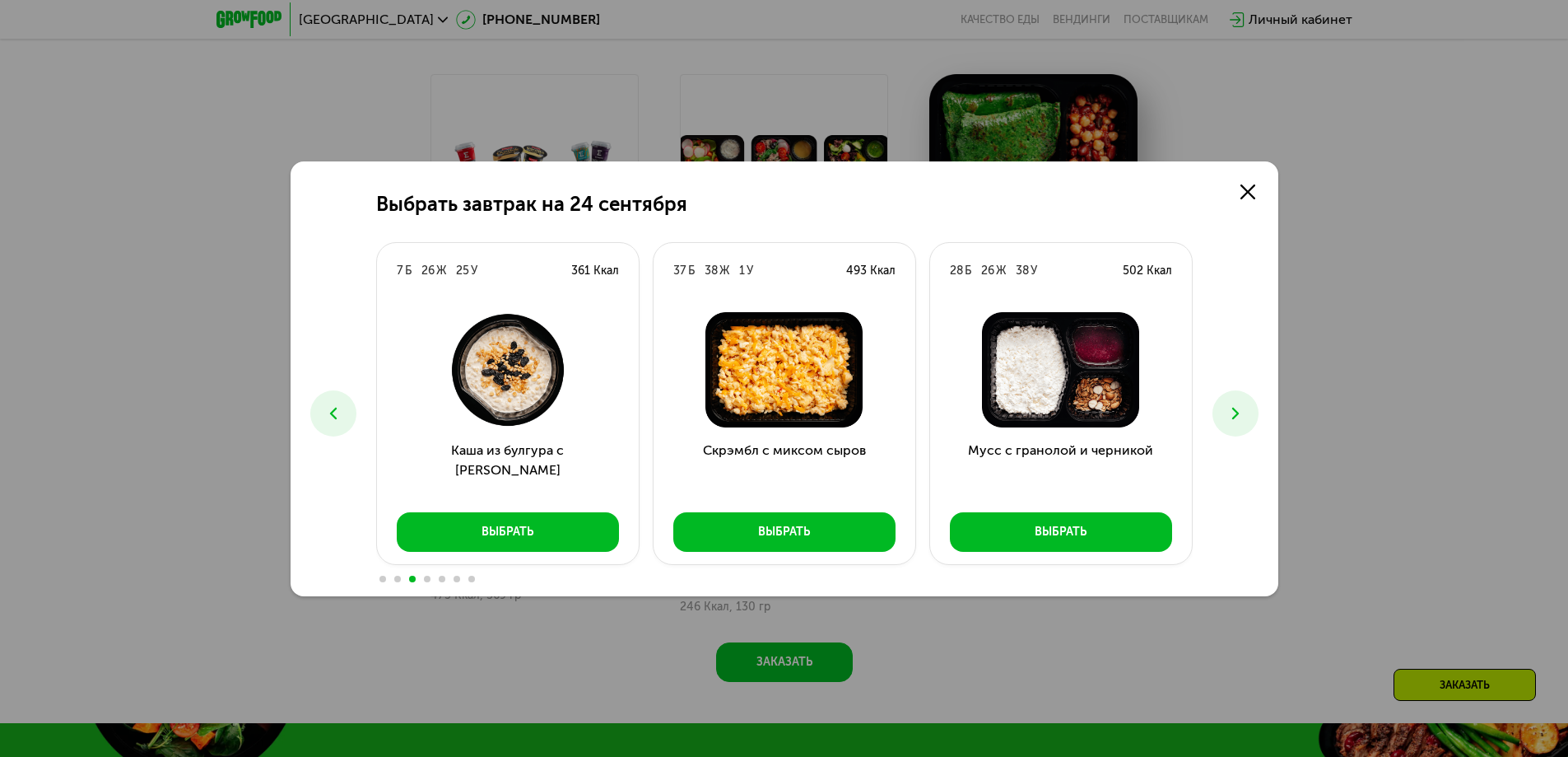
click at [1238, 405] on icon at bounding box center [1235, 413] width 20 height 20
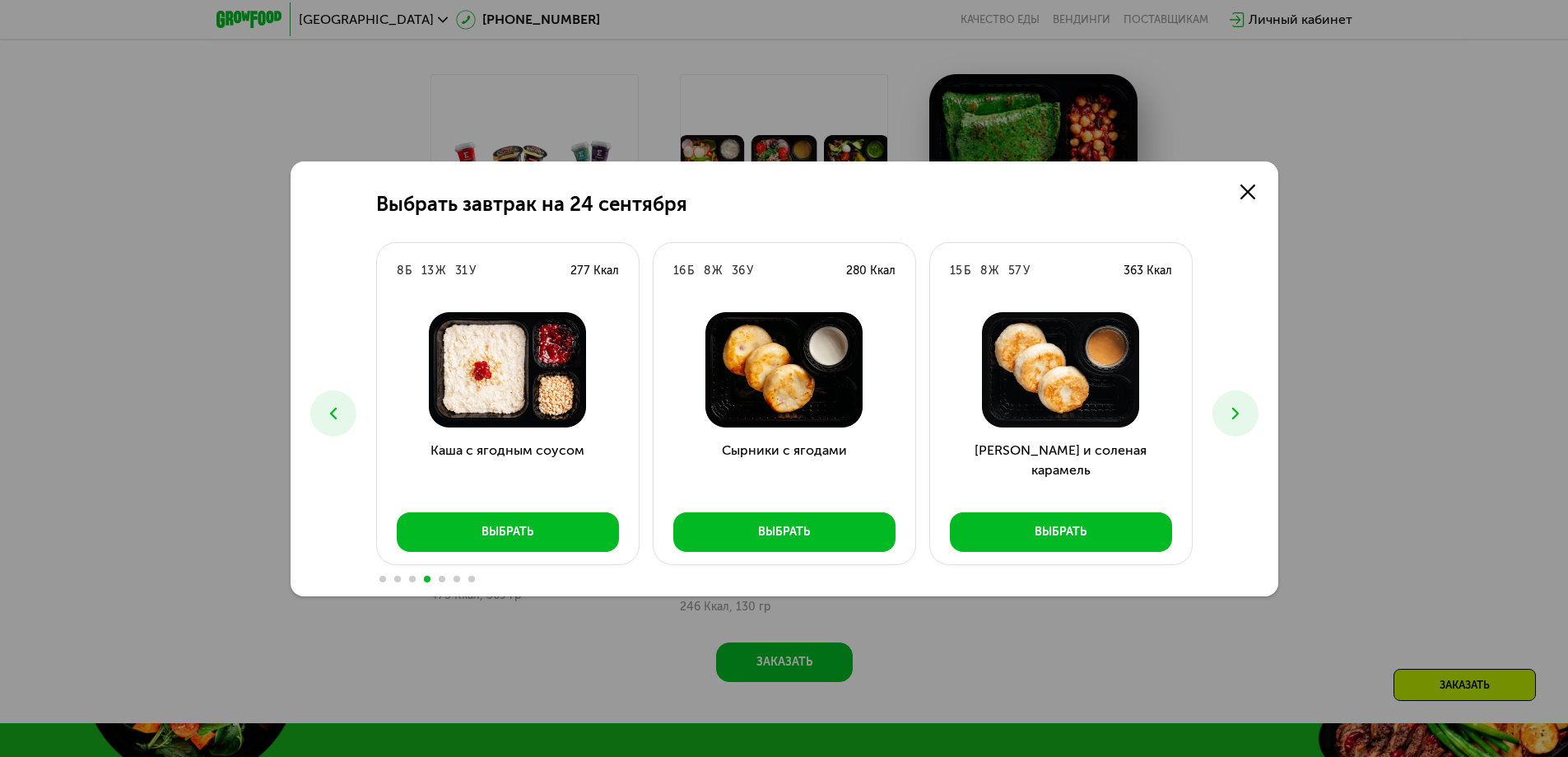
click at [1238, 405] on icon at bounding box center [1235, 413] width 20 height 20
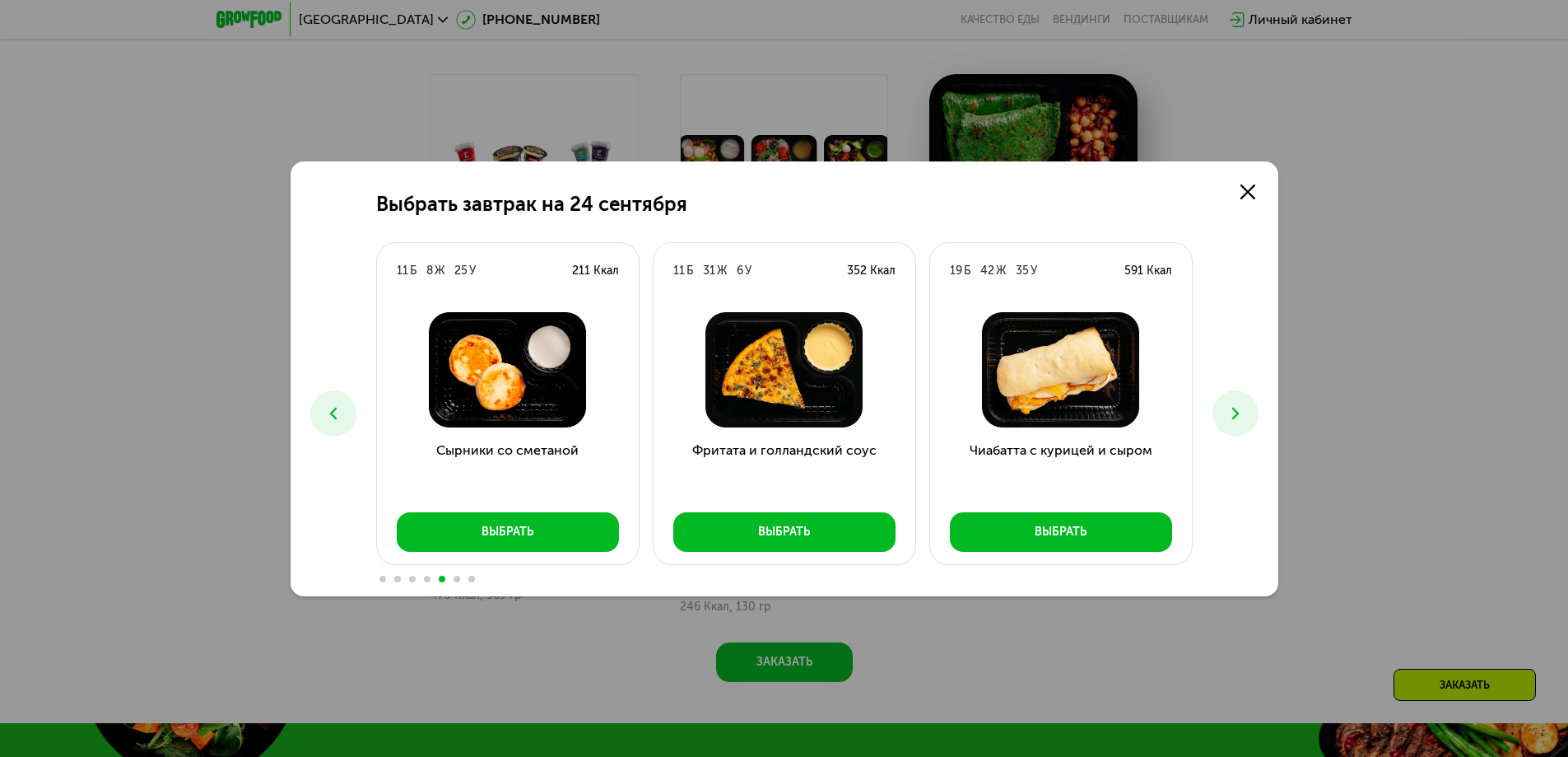
click at [1238, 405] on icon at bounding box center [1235, 413] width 20 height 20
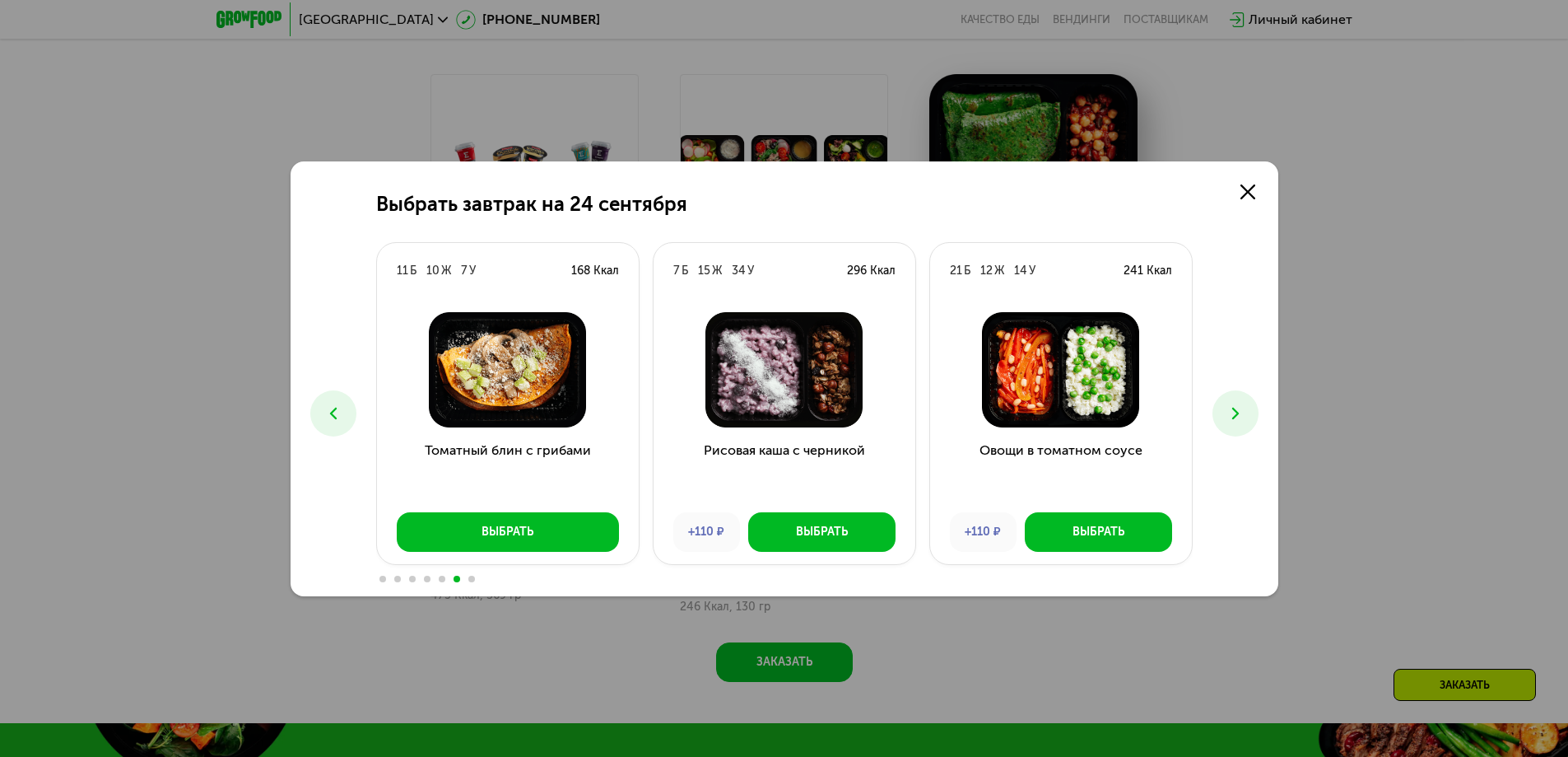
click at [340, 413] on icon at bounding box center [333, 413] width 20 height 20
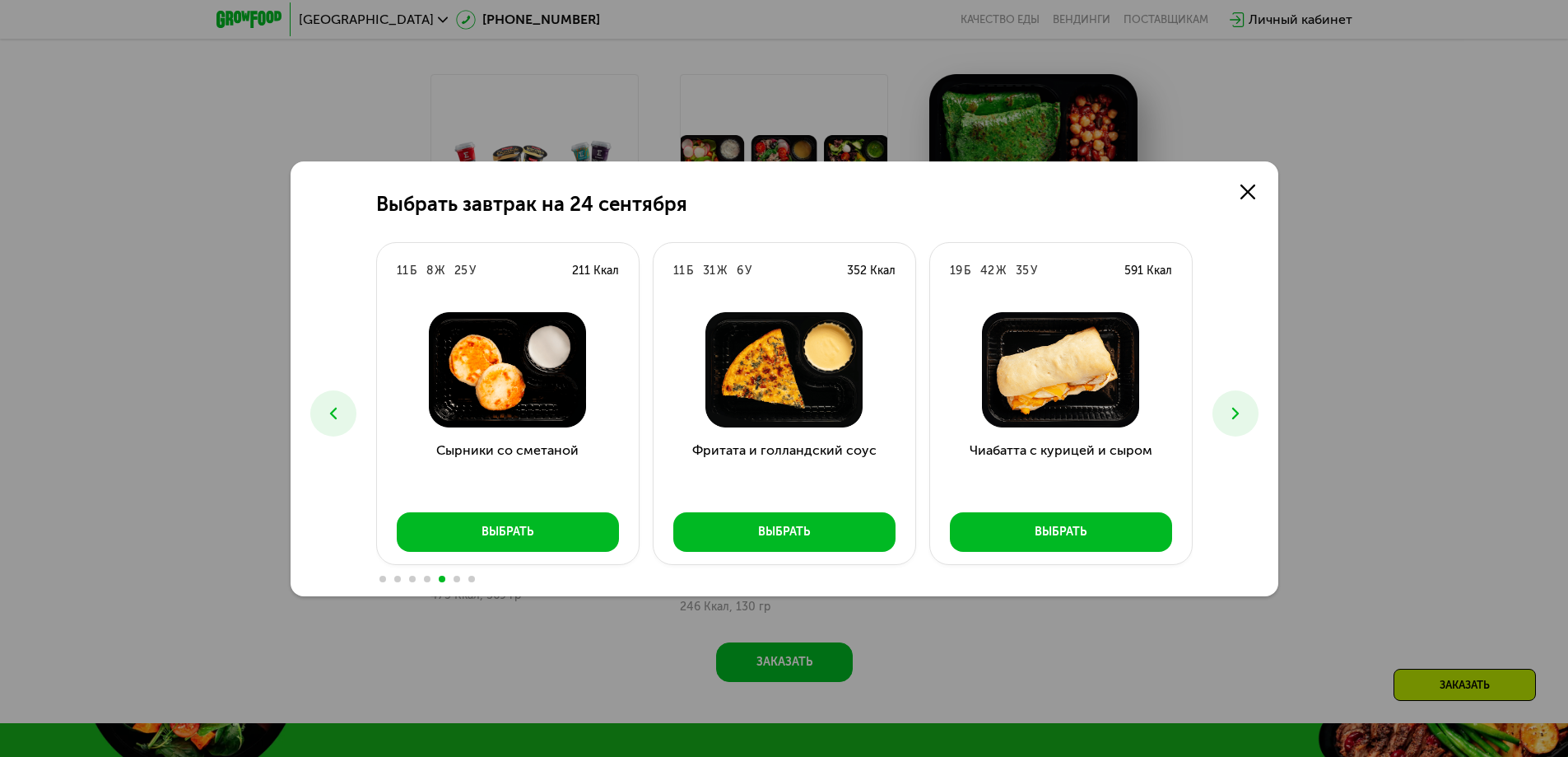
click at [1238, 399] on button at bounding box center [1235, 413] width 46 height 46
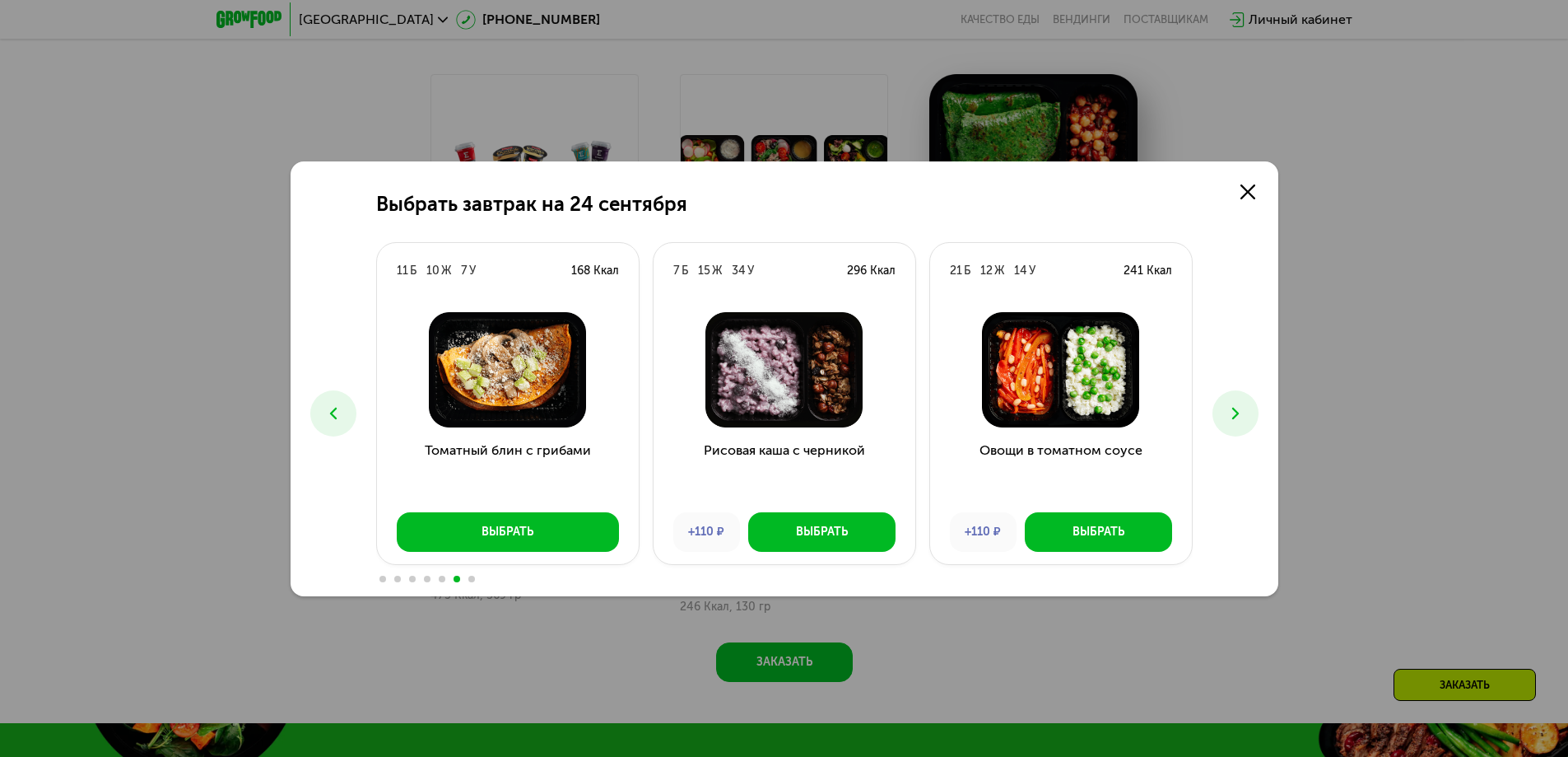
click at [1238, 399] on button at bounding box center [1235, 413] width 46 height 46
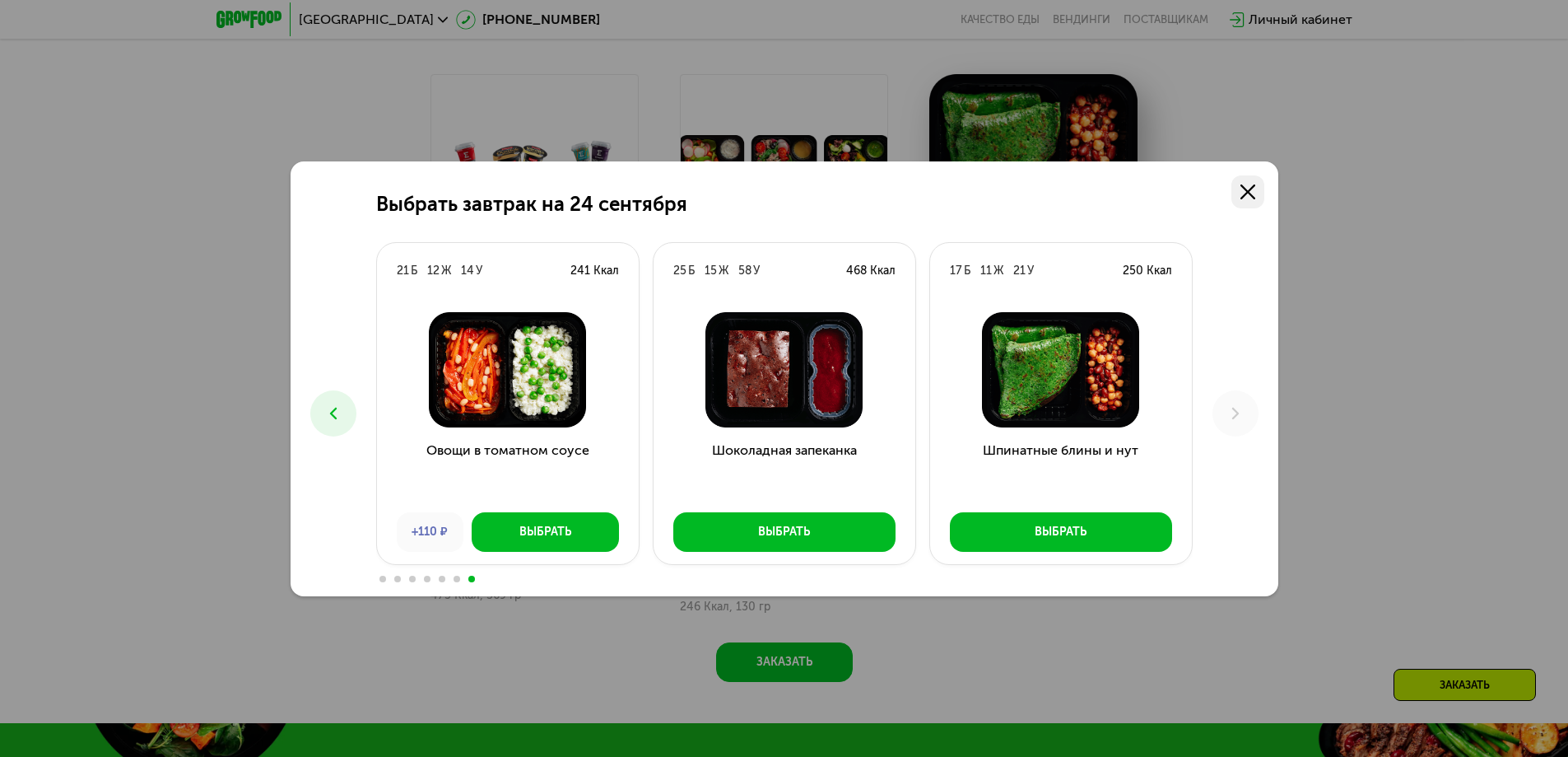
click at [1258, 193] on link at bounding box center [1247, 192] width 33 height 33
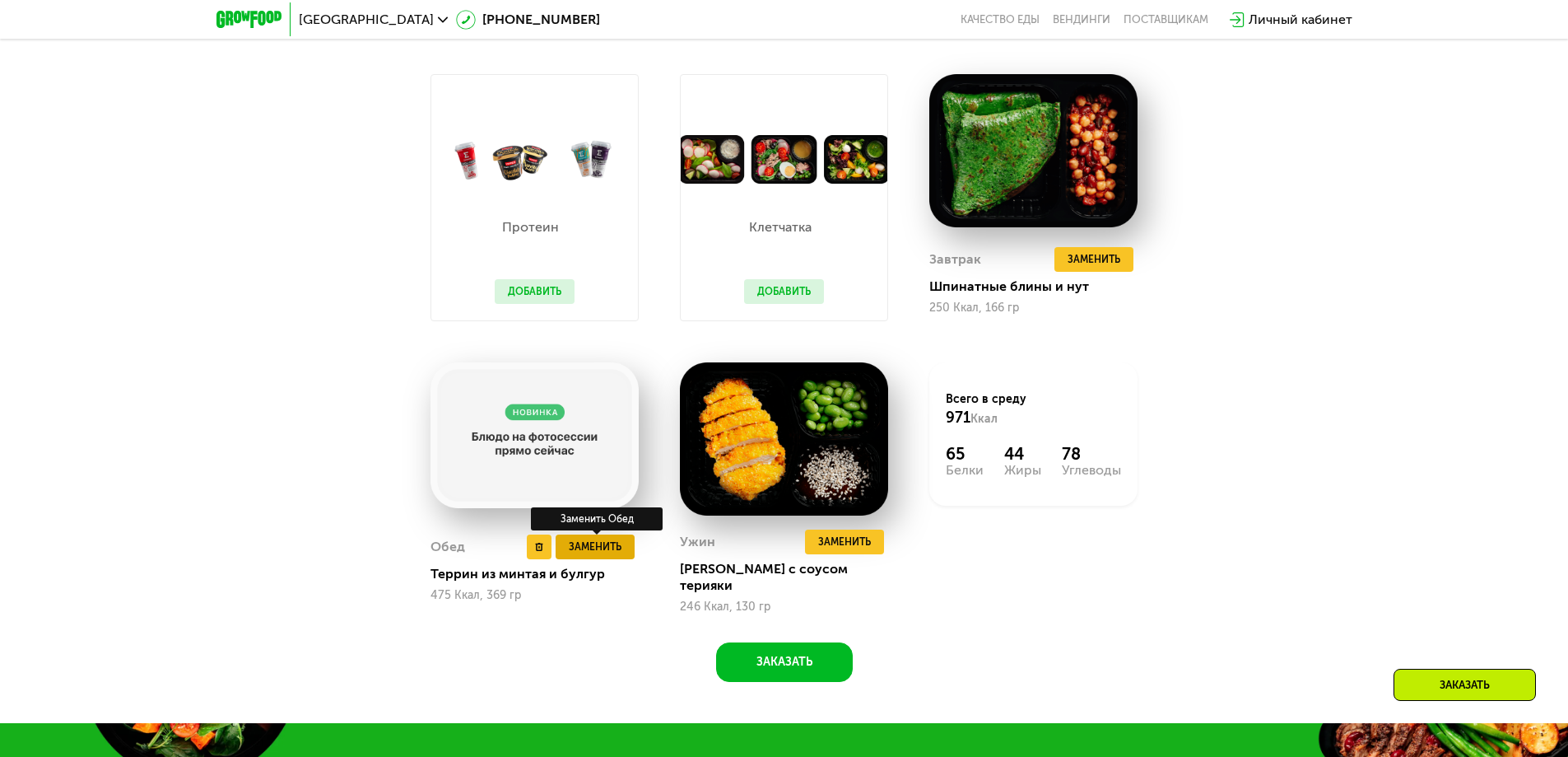
click at [601, 547] on span "Заменить" at bounding box center [596, 546] width 53 height 16
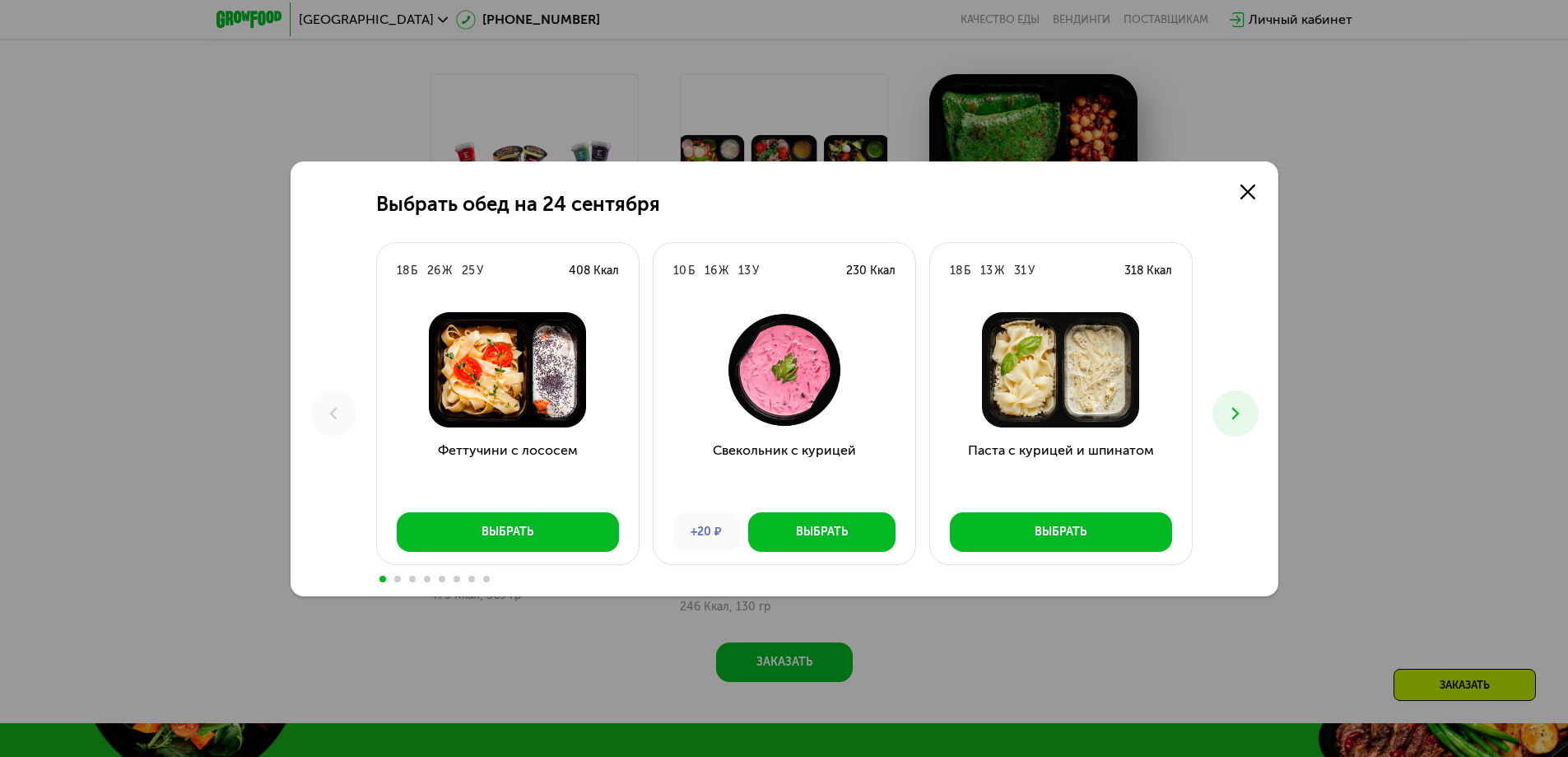
click at [1244, 424] on button at bounding box center [1235, 413] width 46 height 46
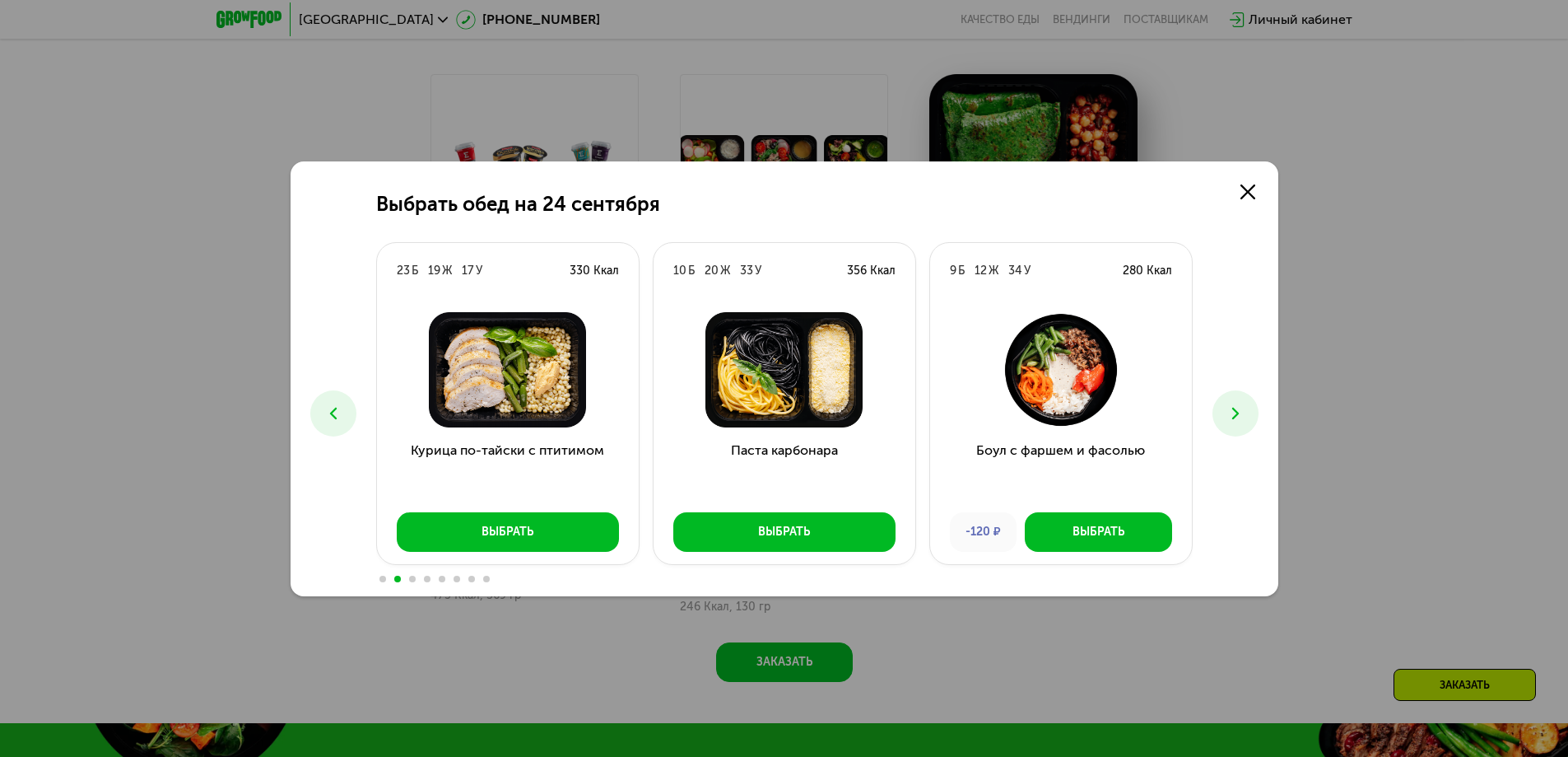
click at [1244, 424] on button at bounding box center [1235, 413] width 46 height 46
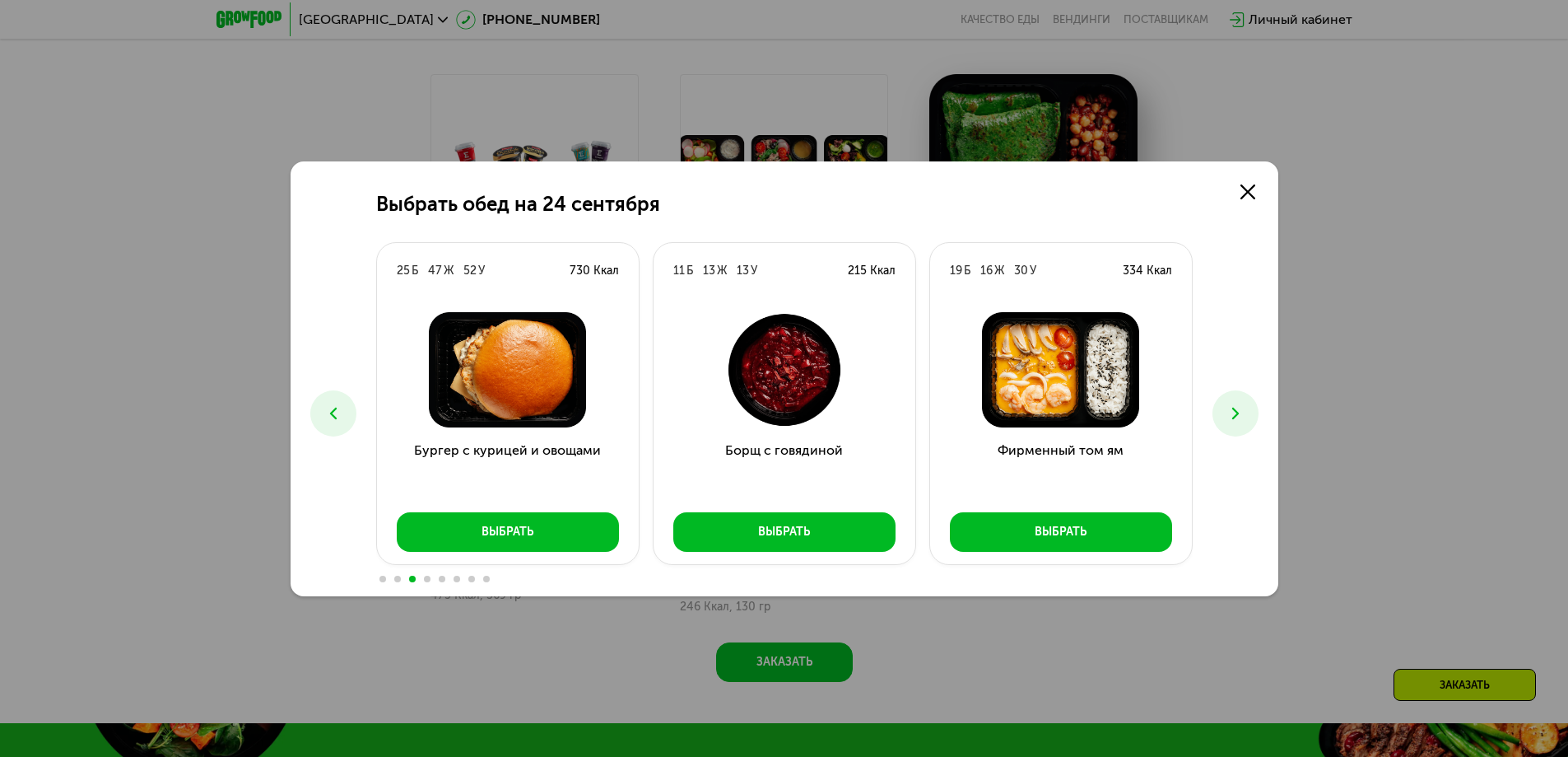
click at [1244, 424] on button at bounding box center [1235, 413] width 46 height 46
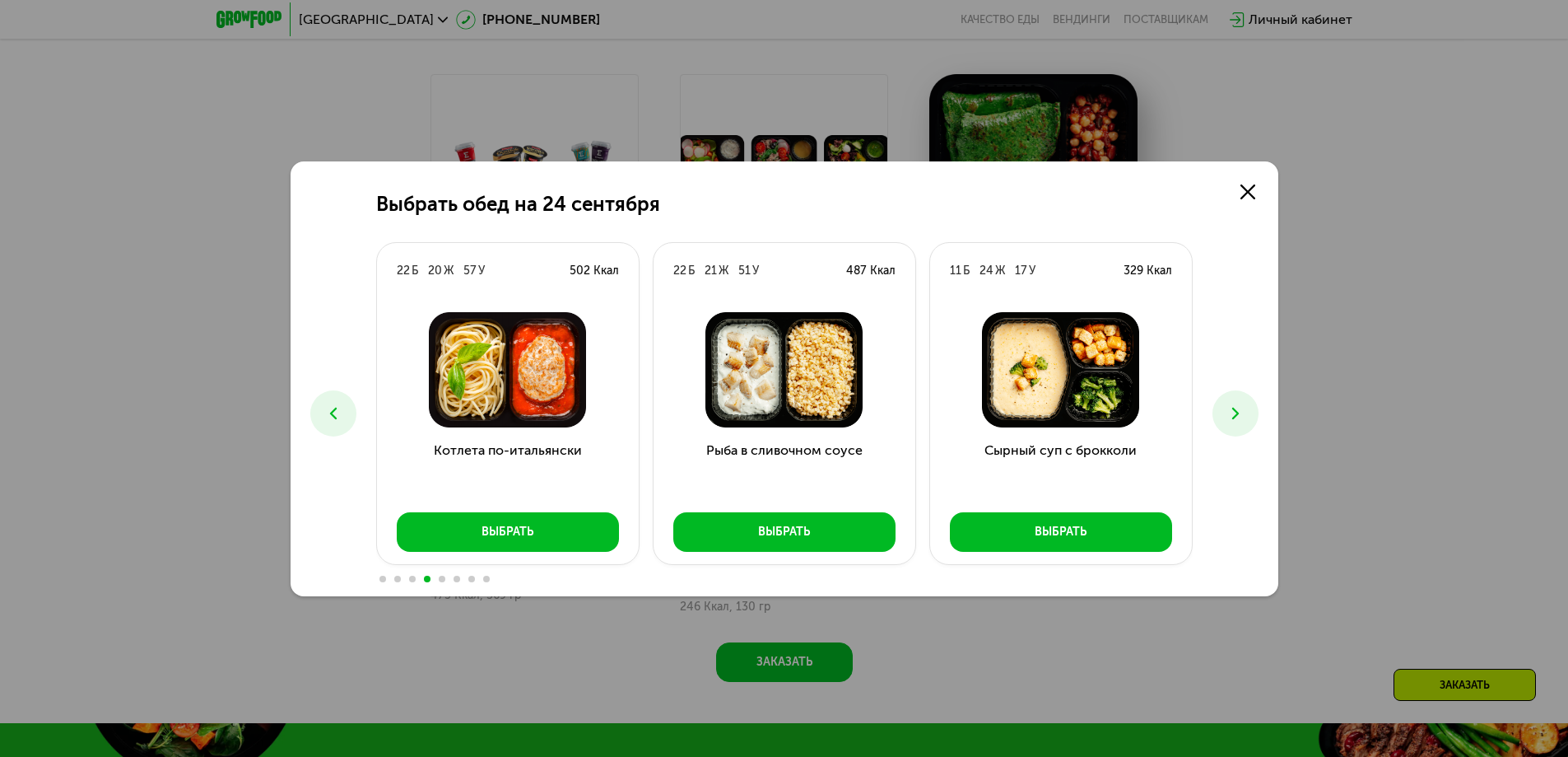
click at [1244, 424] on button at bounding box center [1235, 413] width 46 height 46
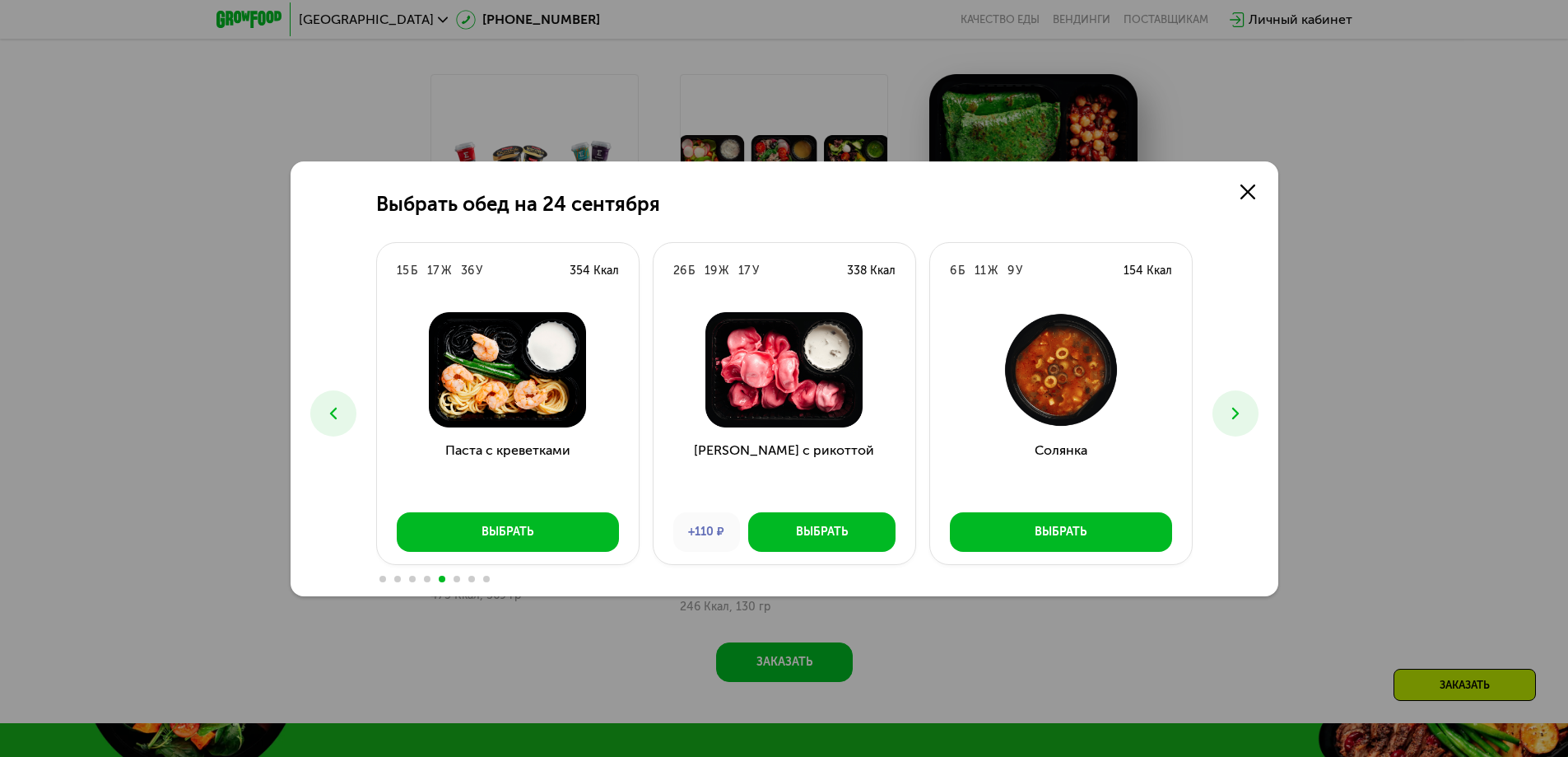
click at [1238, 406] on icon at bounding box center [1235, 413] width 20 height 20
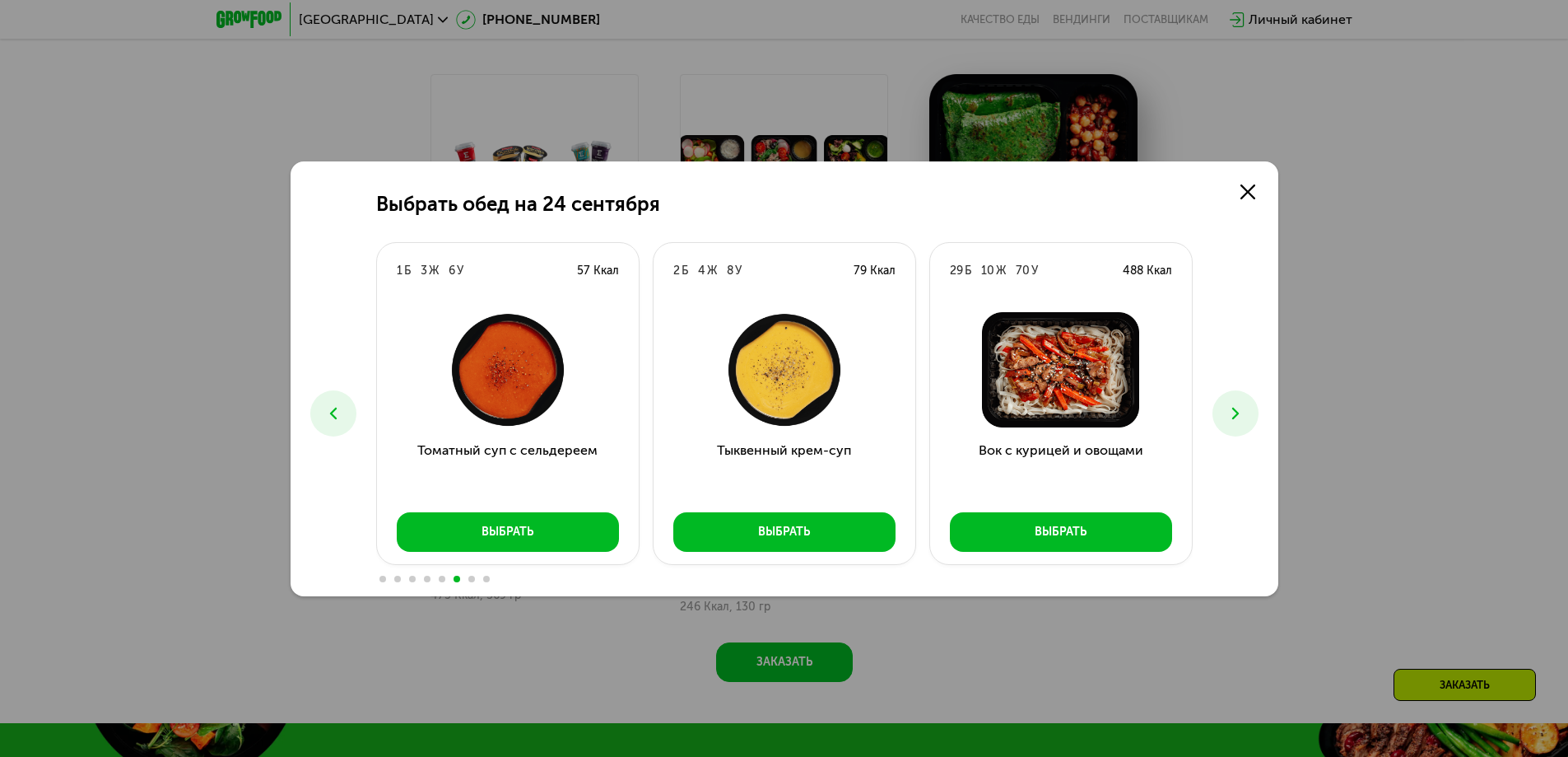
click at [1238, 406] on icon at bounding box center [1235, 413] width 20 height 20
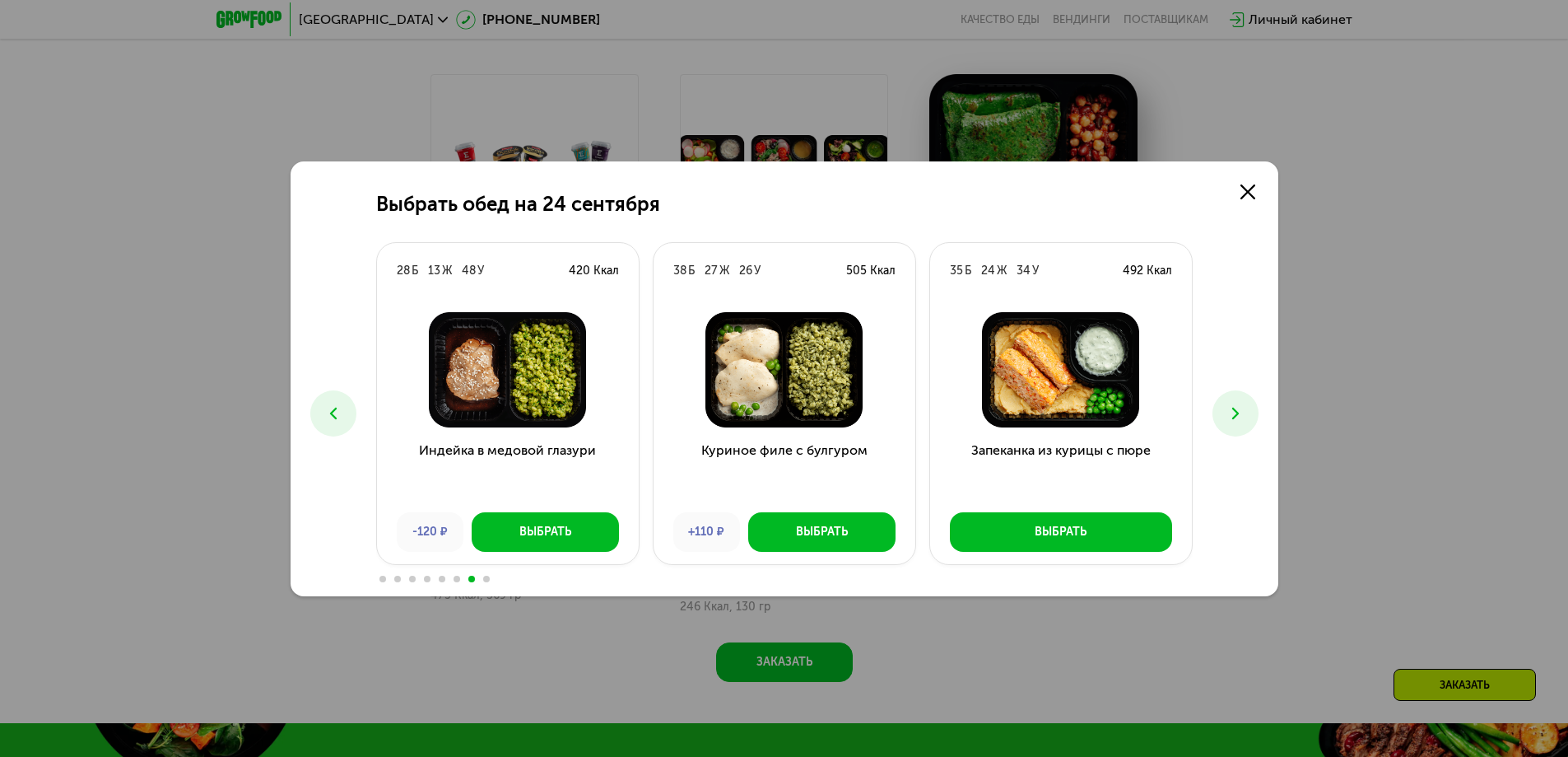
click at [1238, 406] on icon at bounding box center [1235, 413] width 20 height 20
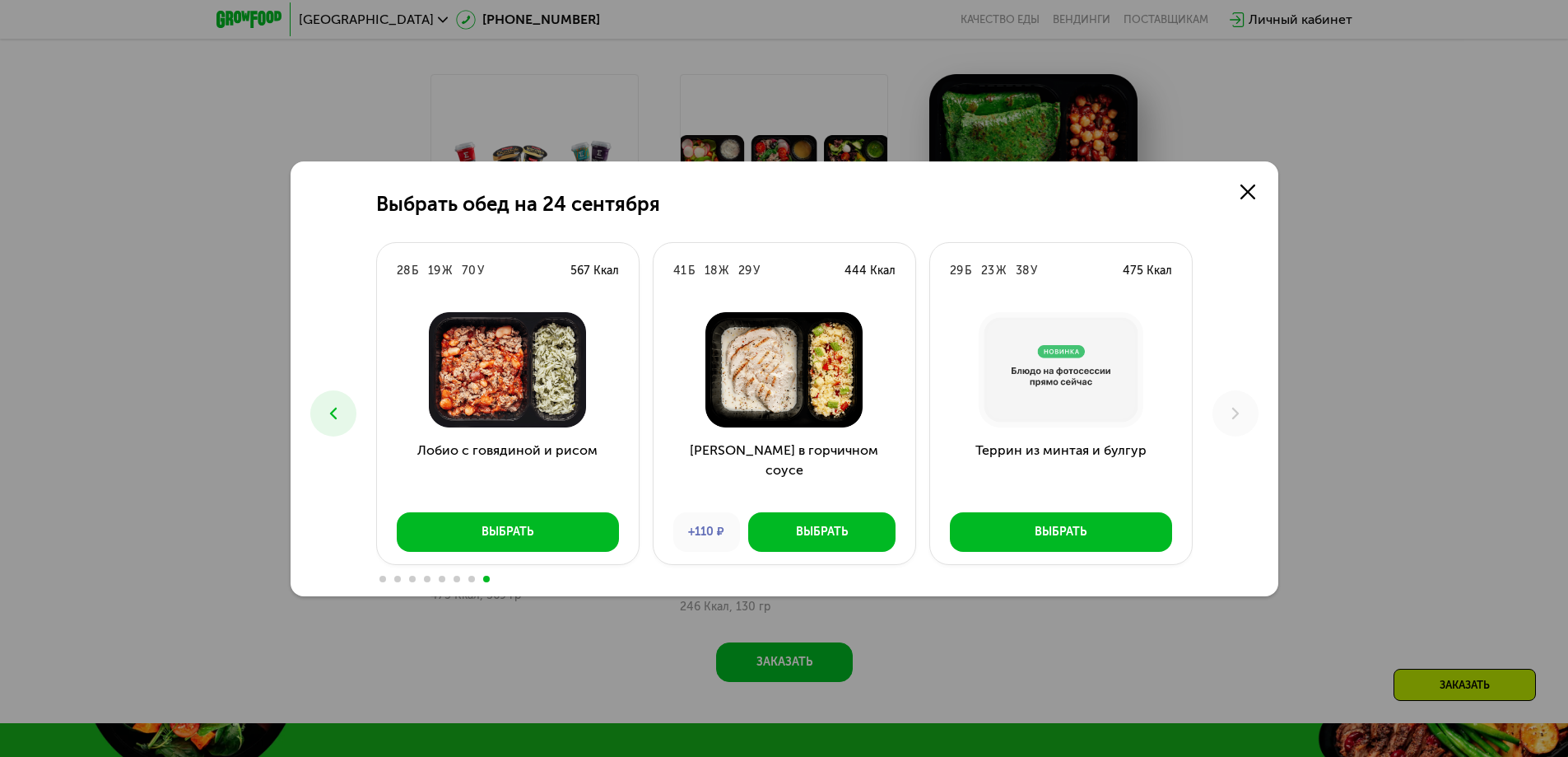
click at [336, 414] on icon at bounding box center [333, 413] width 20 height 20
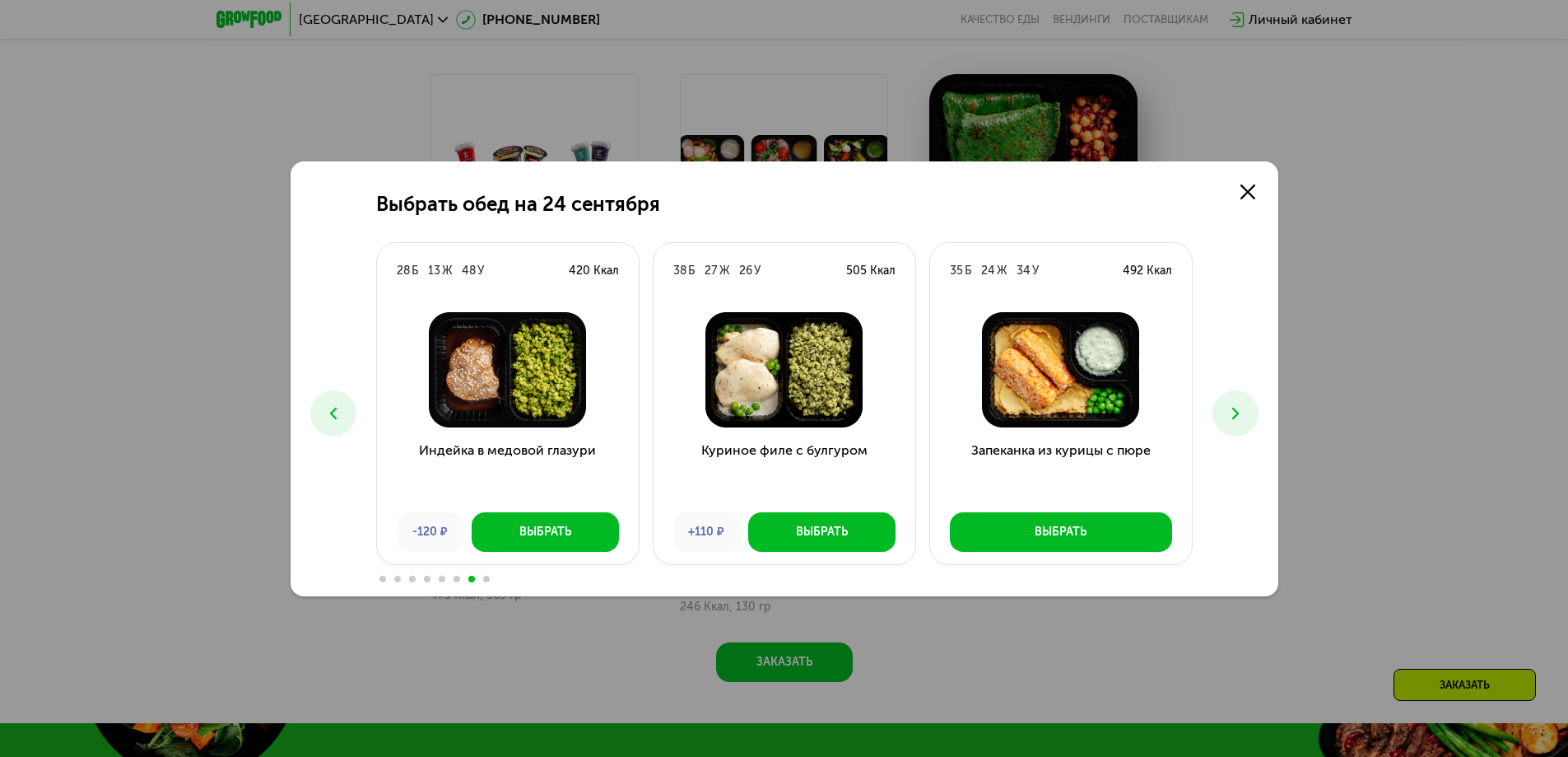
click at [336, 414] on icon at bounding box center [333, 413] width 20 height 20
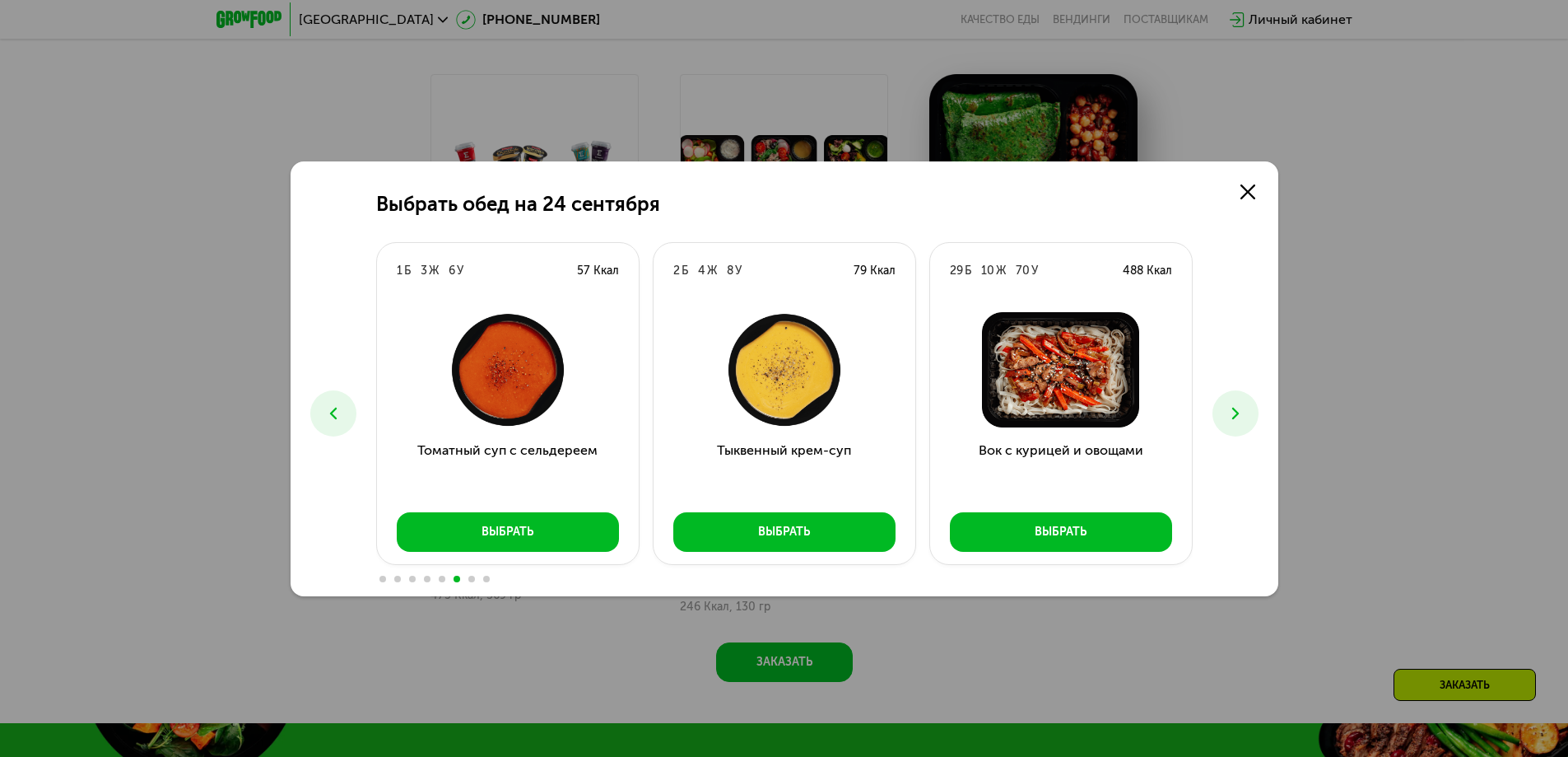
click at [336, 414] on icon at bounding box center [333, 413] width 20 height 20
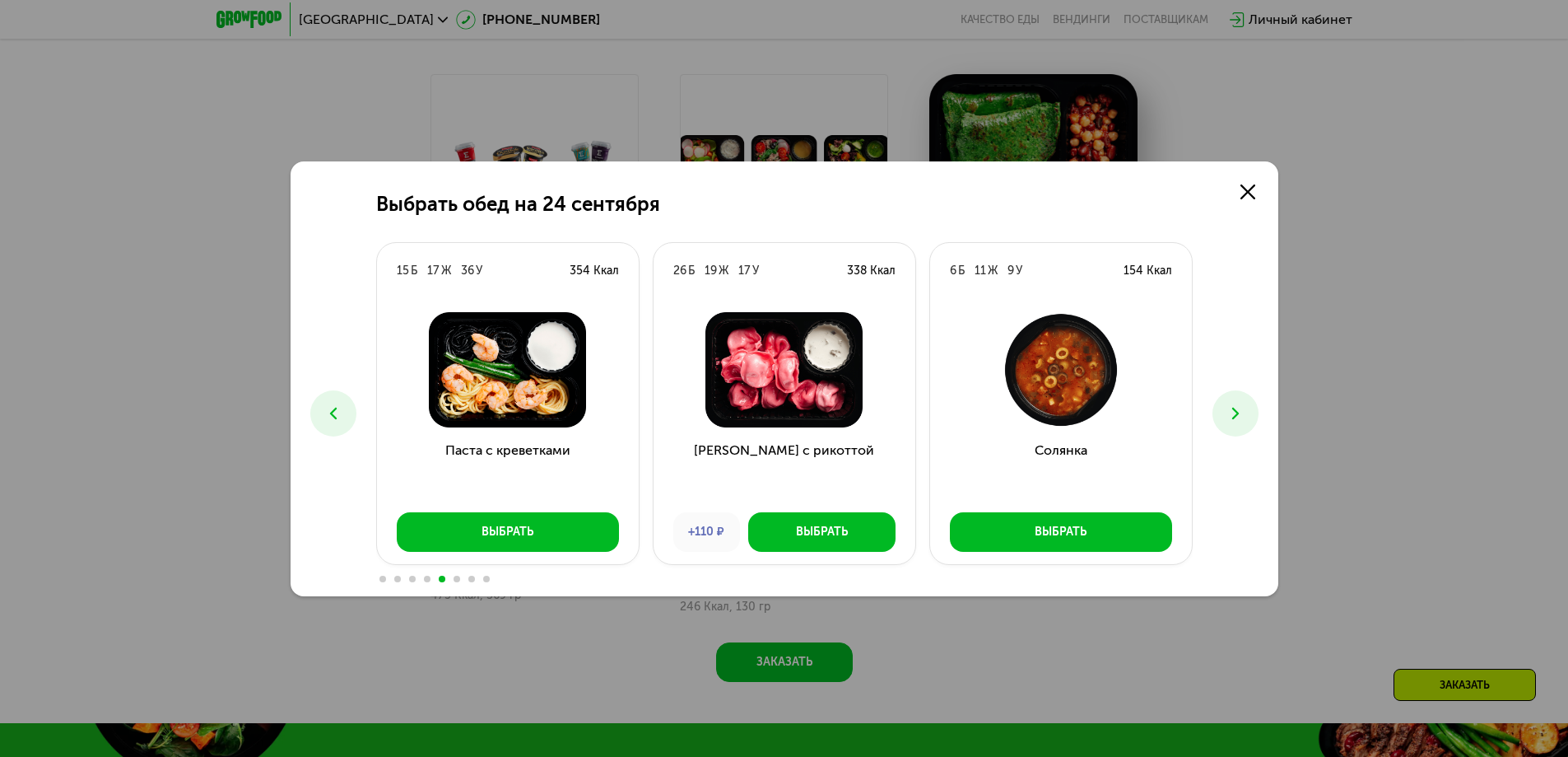
click at [336, 414] on icon at bounding box center [333, 413] width 20 height 20
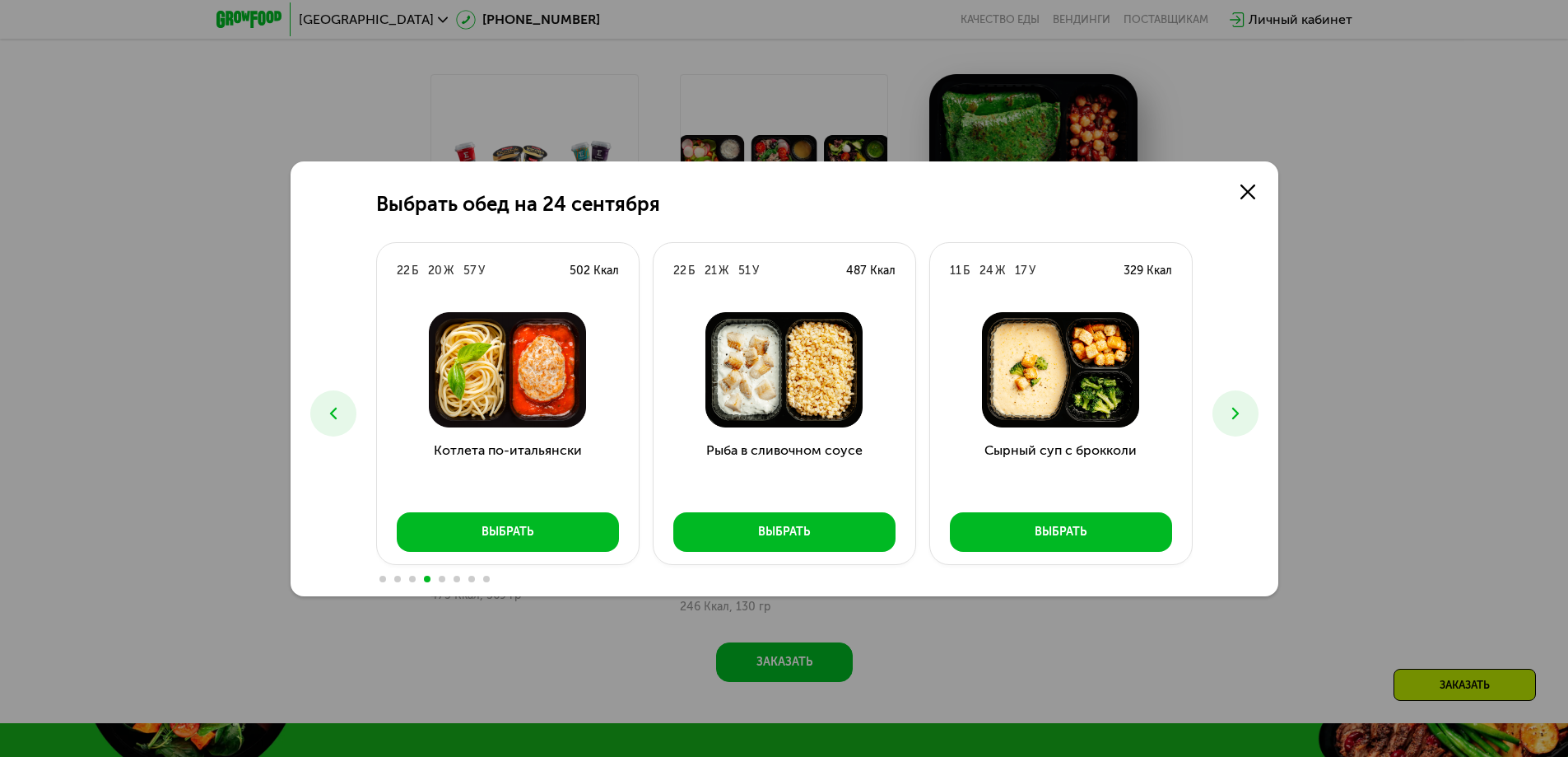
click at [1235, 410] on use at bounding box center [1234, 413] width 7 height 11
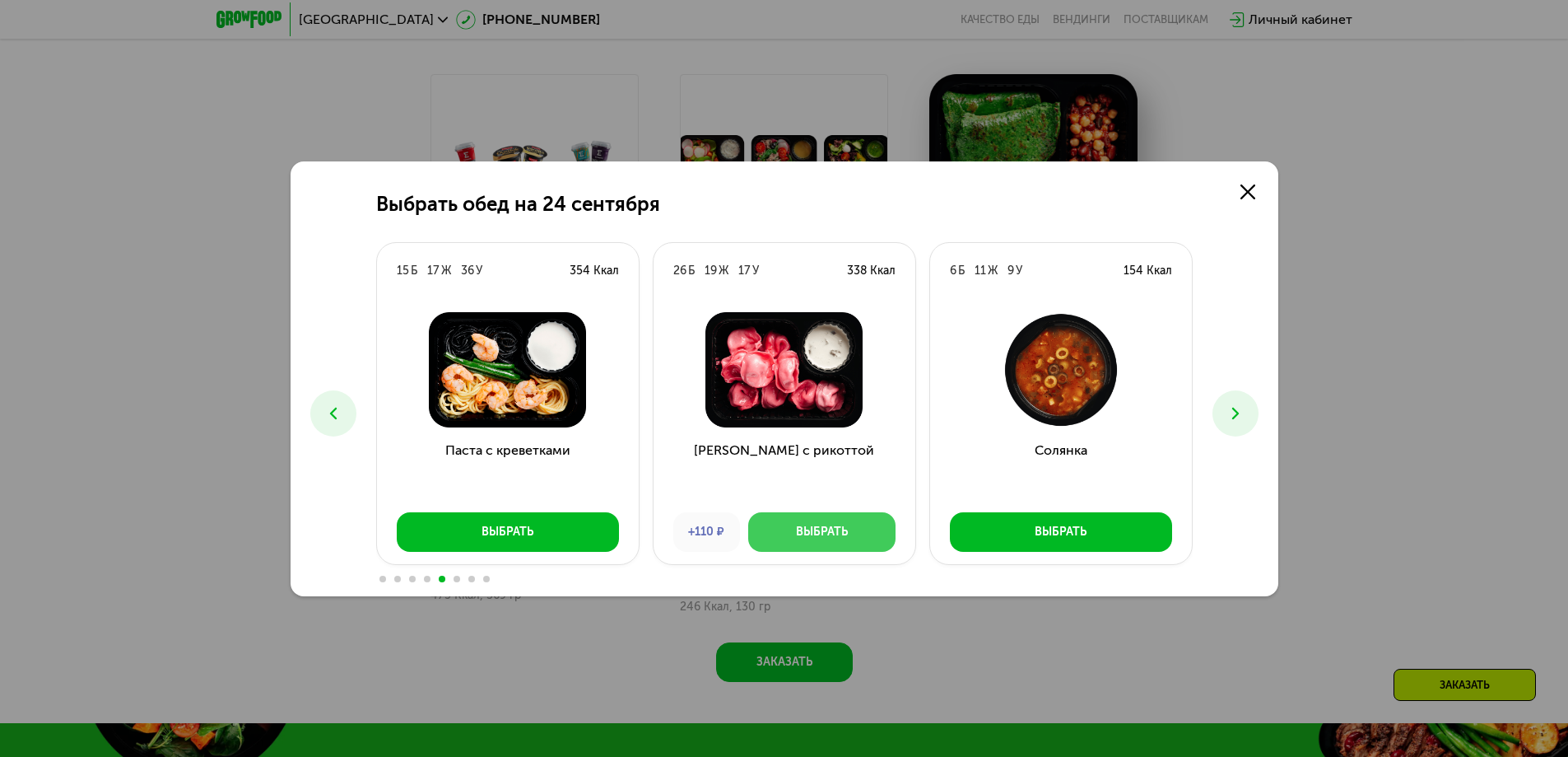
click at [838, 533] on div "Выбрать" at bounding box center [821, 531] width 52 height 16
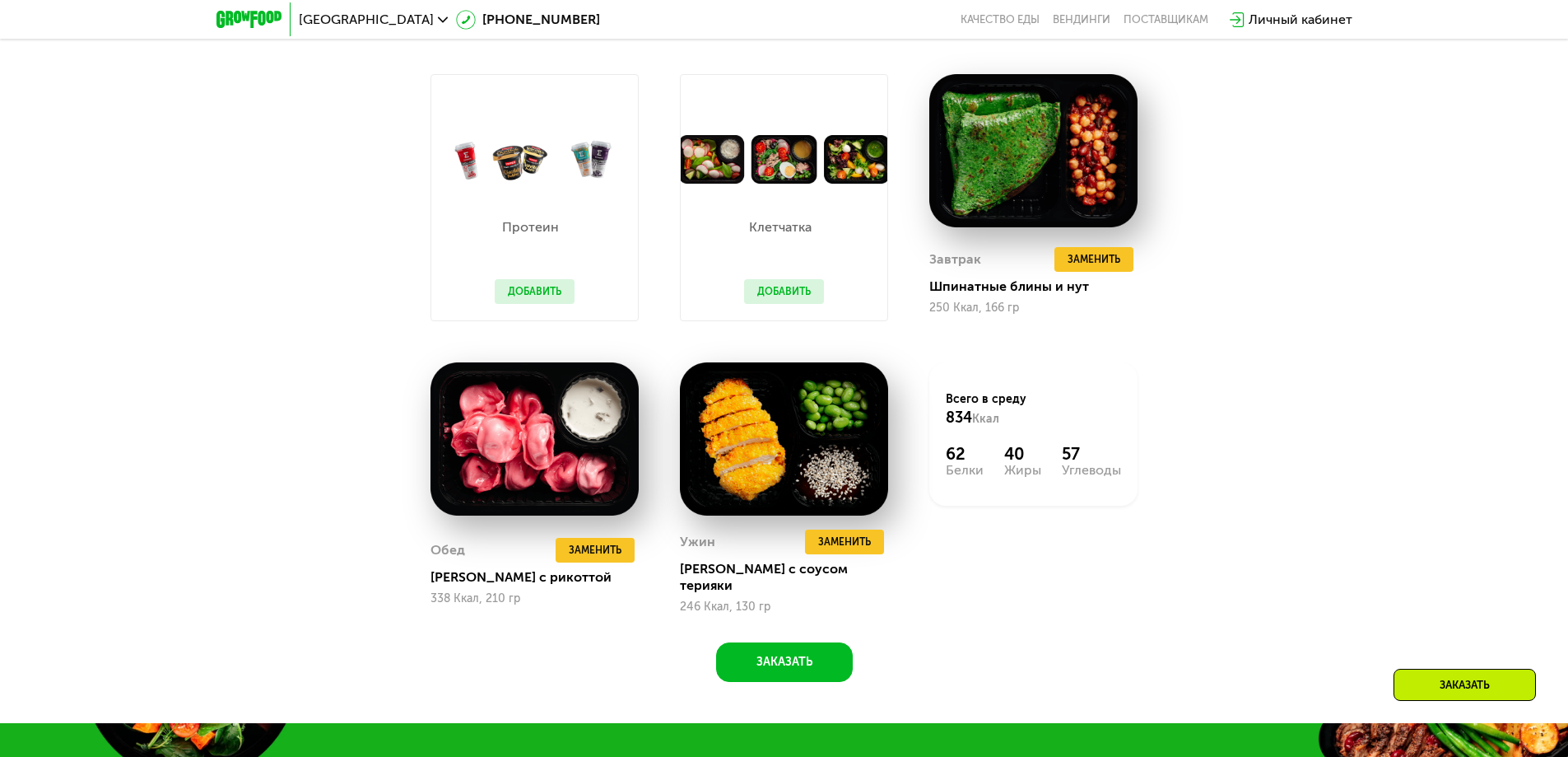
click at [776, 293] on button "Добавить" at bounding box center [784, 291] width 80 height 25
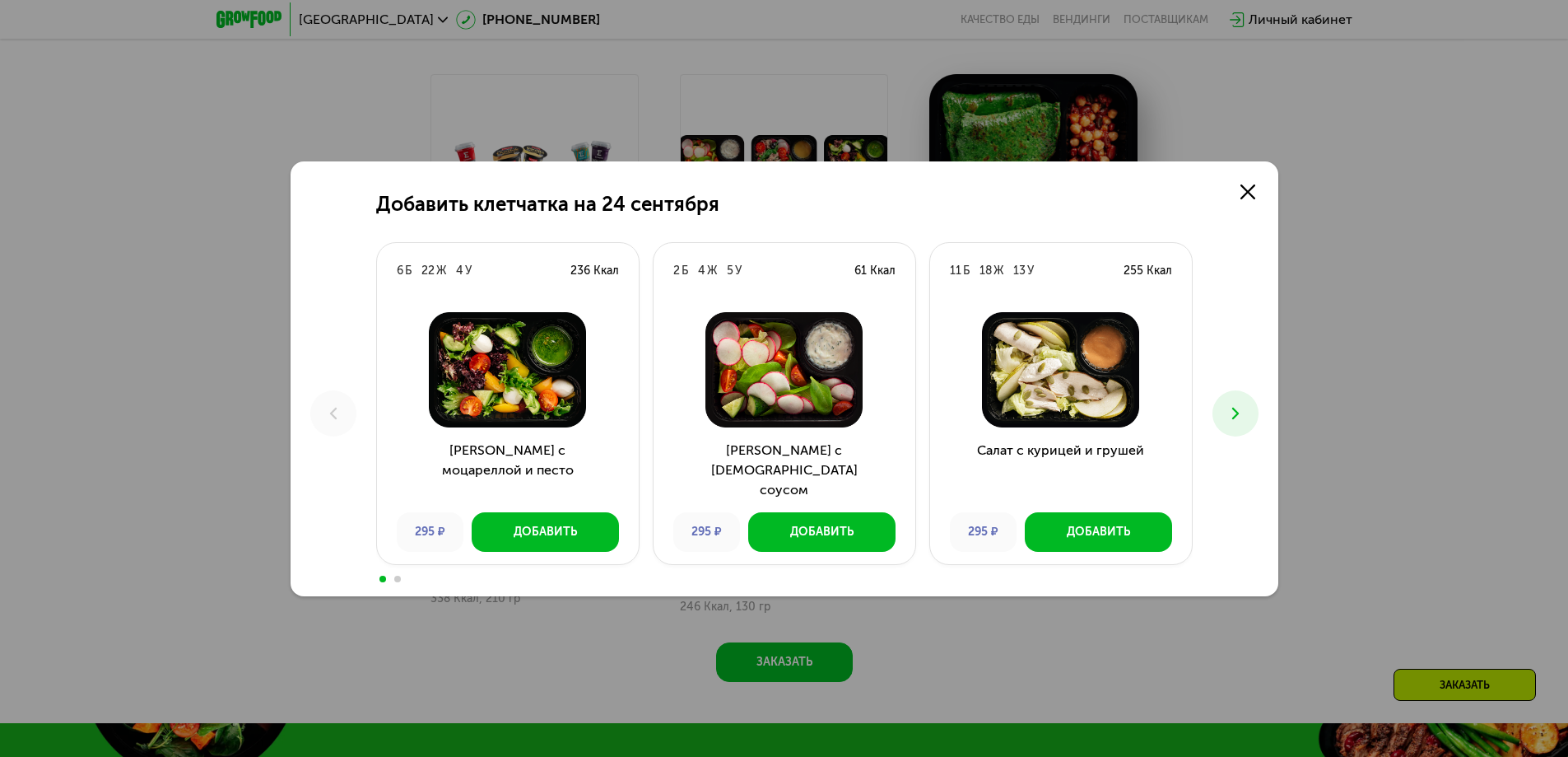
click at [1236, 408] on icon at bounding box center [1235, 413] width 20 height 20
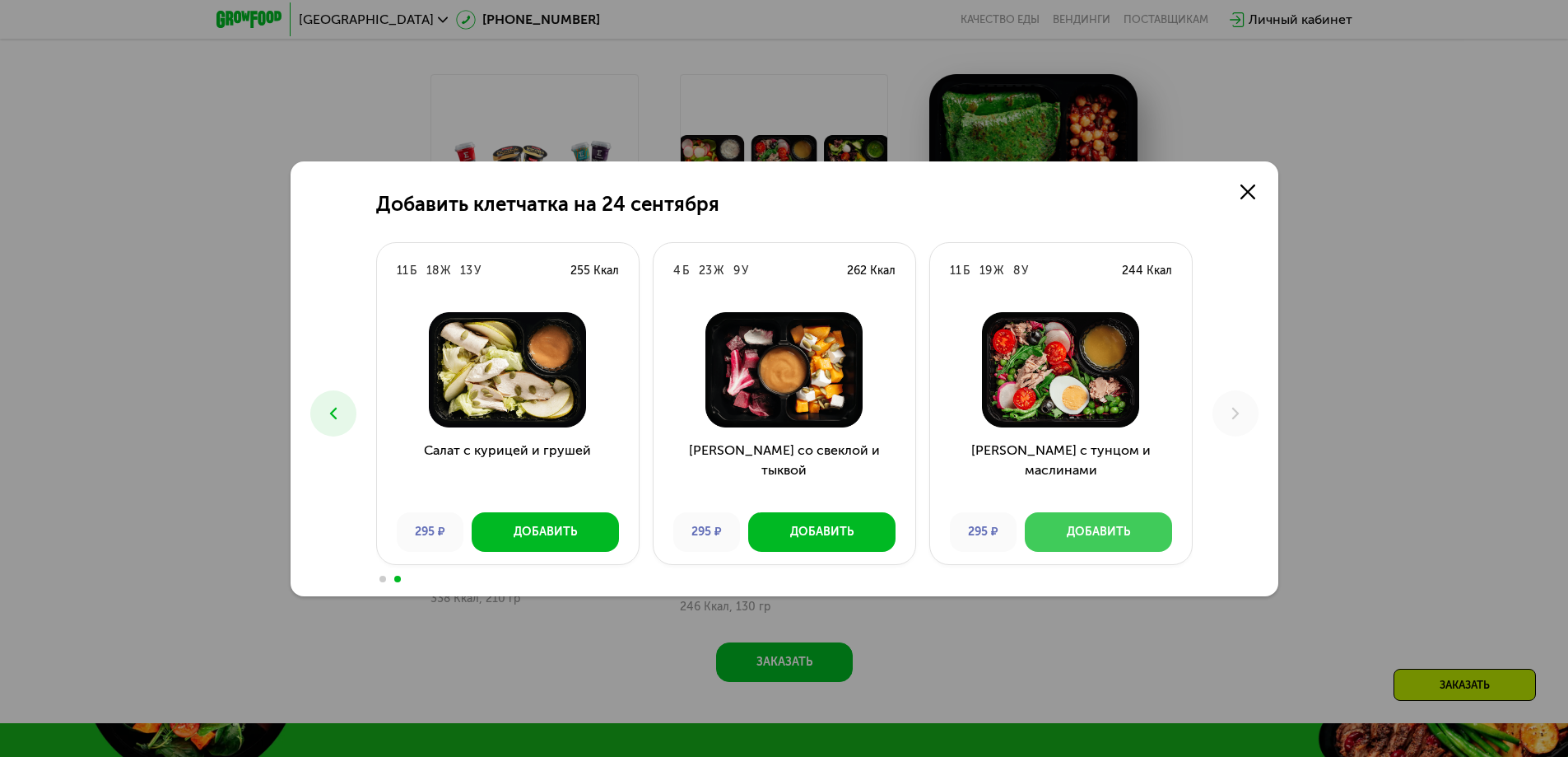
click at [1124, 525] on div "Добавить" at bounding box center [1098, 531] width 64 height 16
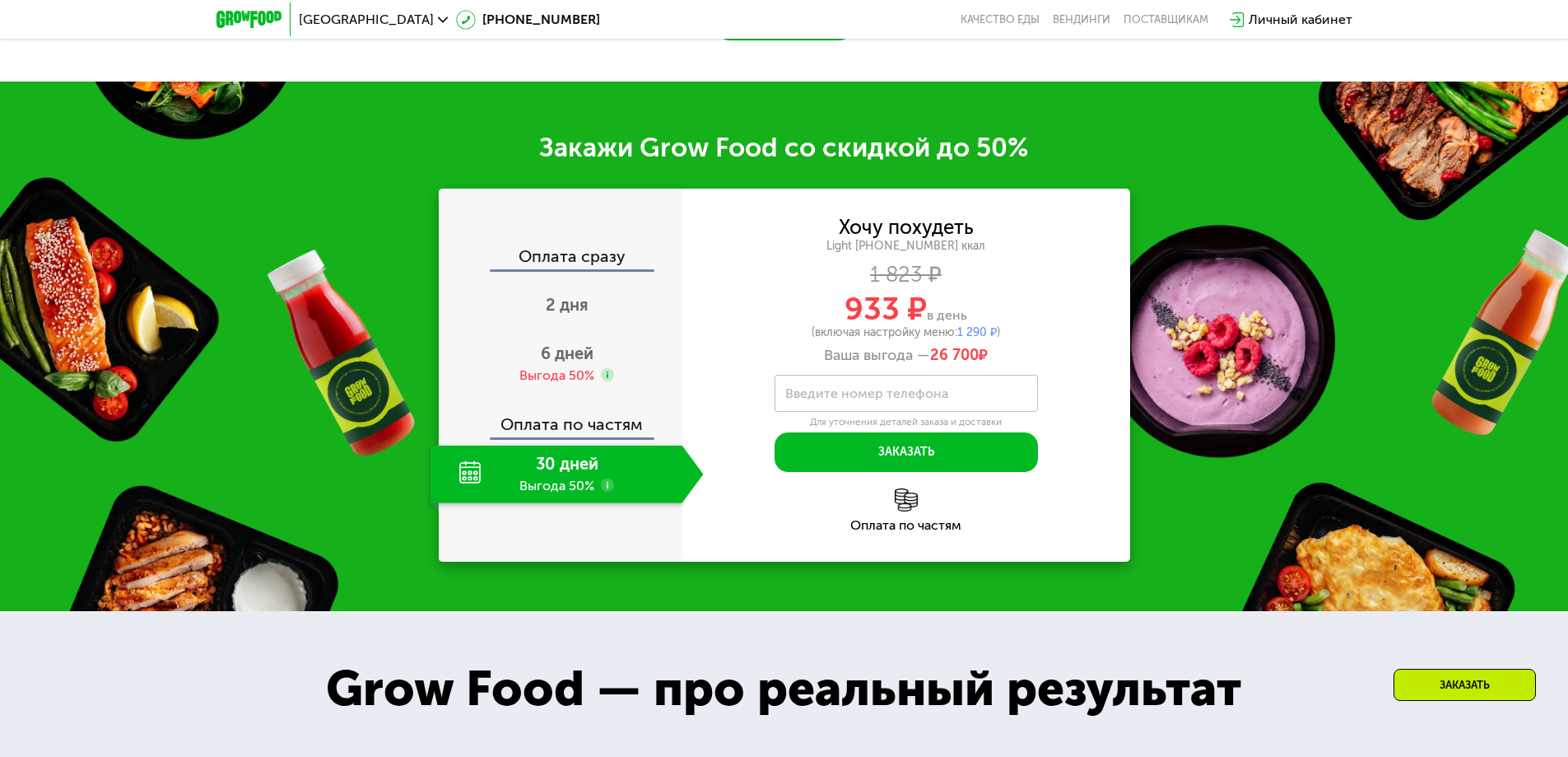
scroll to position [2388, 0]
